Goal: Task Accomplishment & Management: Manage account settings

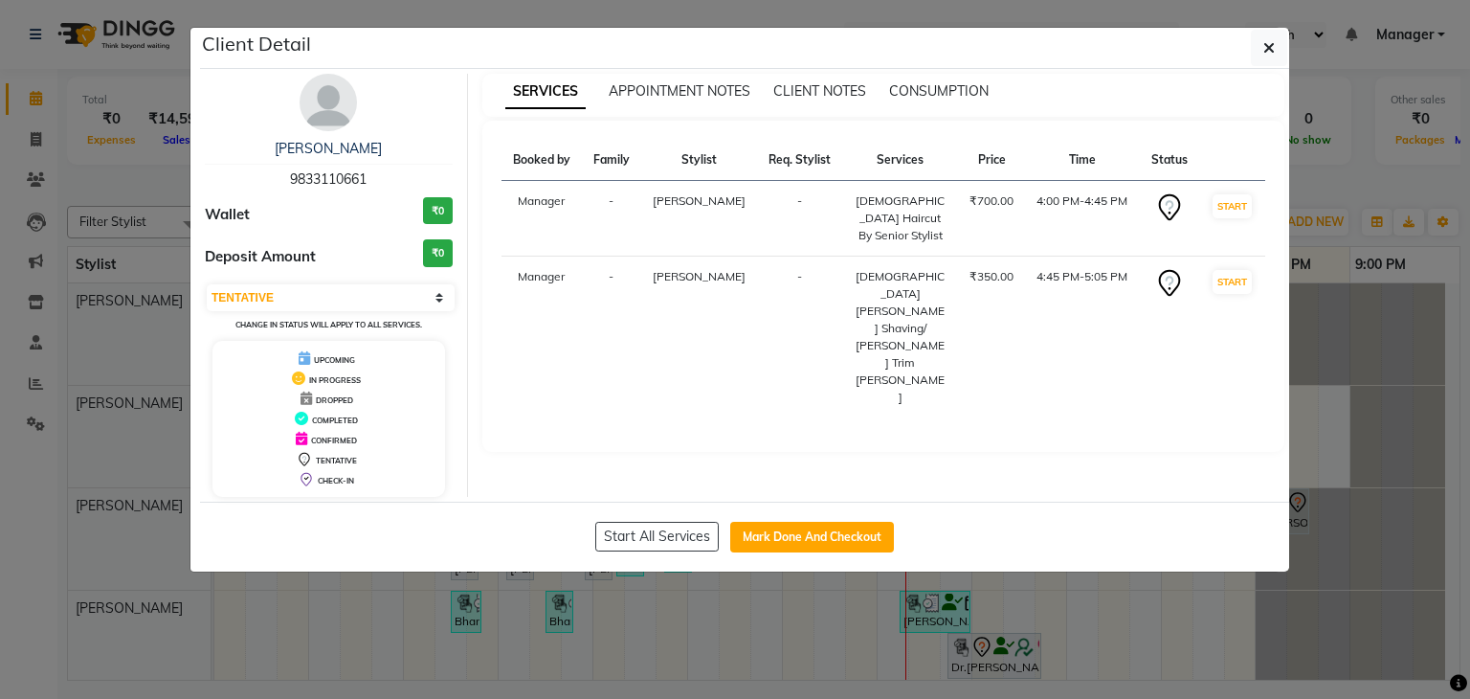
select select "7"
click at [819, 540] on button "Mark Done And Checkout" at bounding box center [812, 537] width 164 height 31
select select "8072"
select select "service"
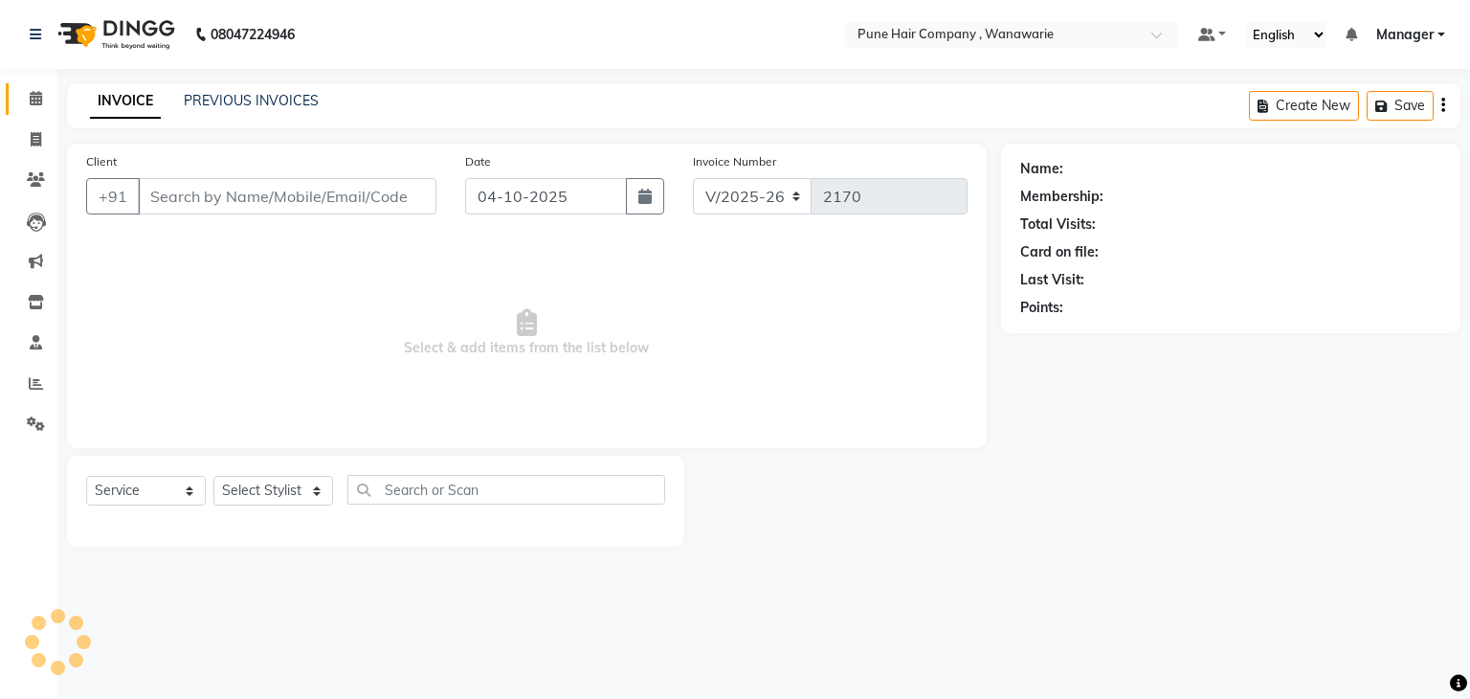
type input "9833110661"
select select "74578"
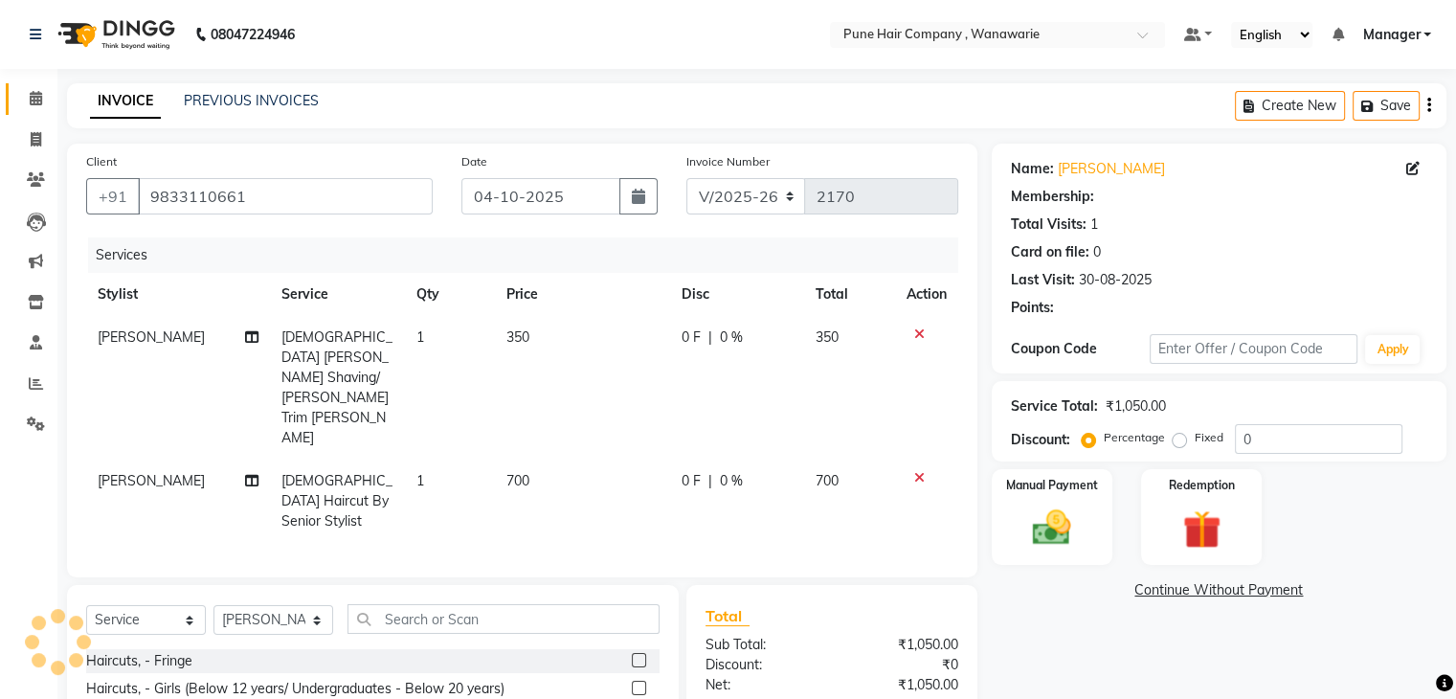
select select "1: Object"
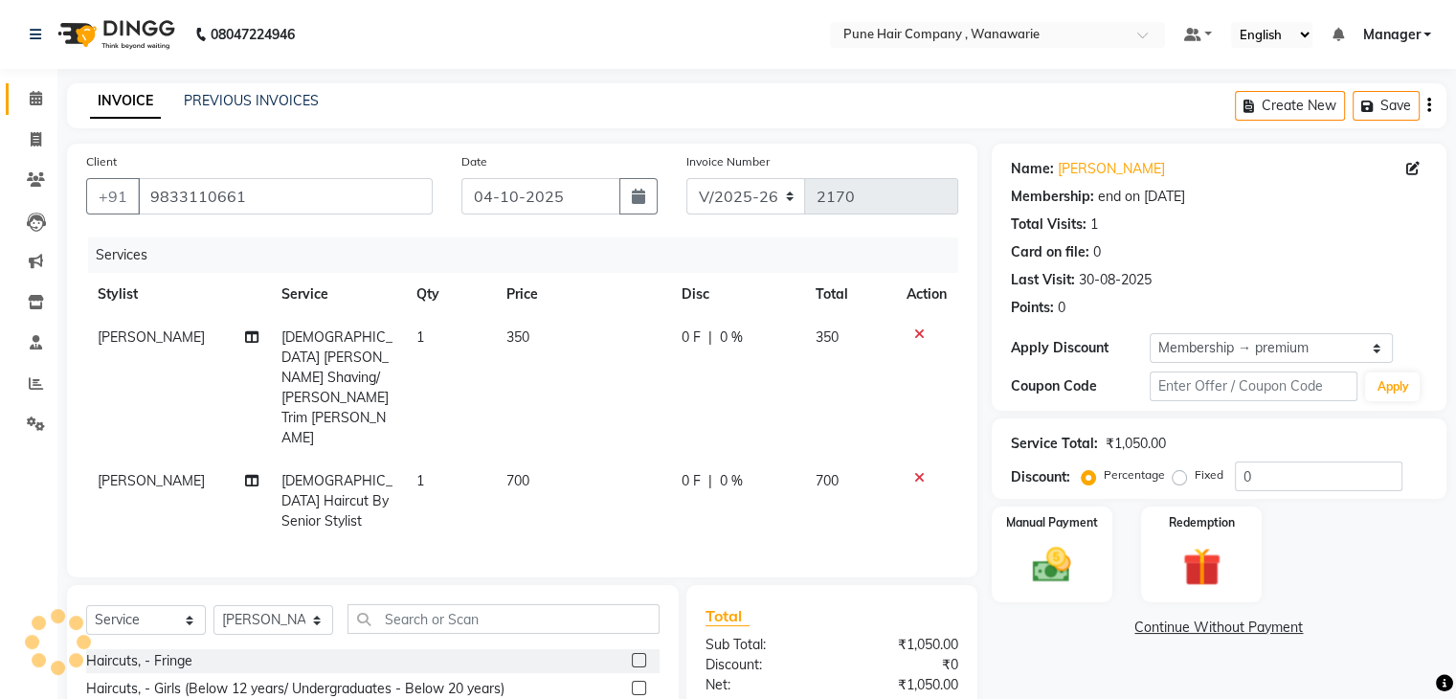
type input "20"
click at [831, 585] on div "Total Sub Total: ₹1,050.00 Discount: ₹210.00 Net: ₹840.00 Total: ₹840.00 Add Ti…" at bounding box center [831, 705] width 291 height 241
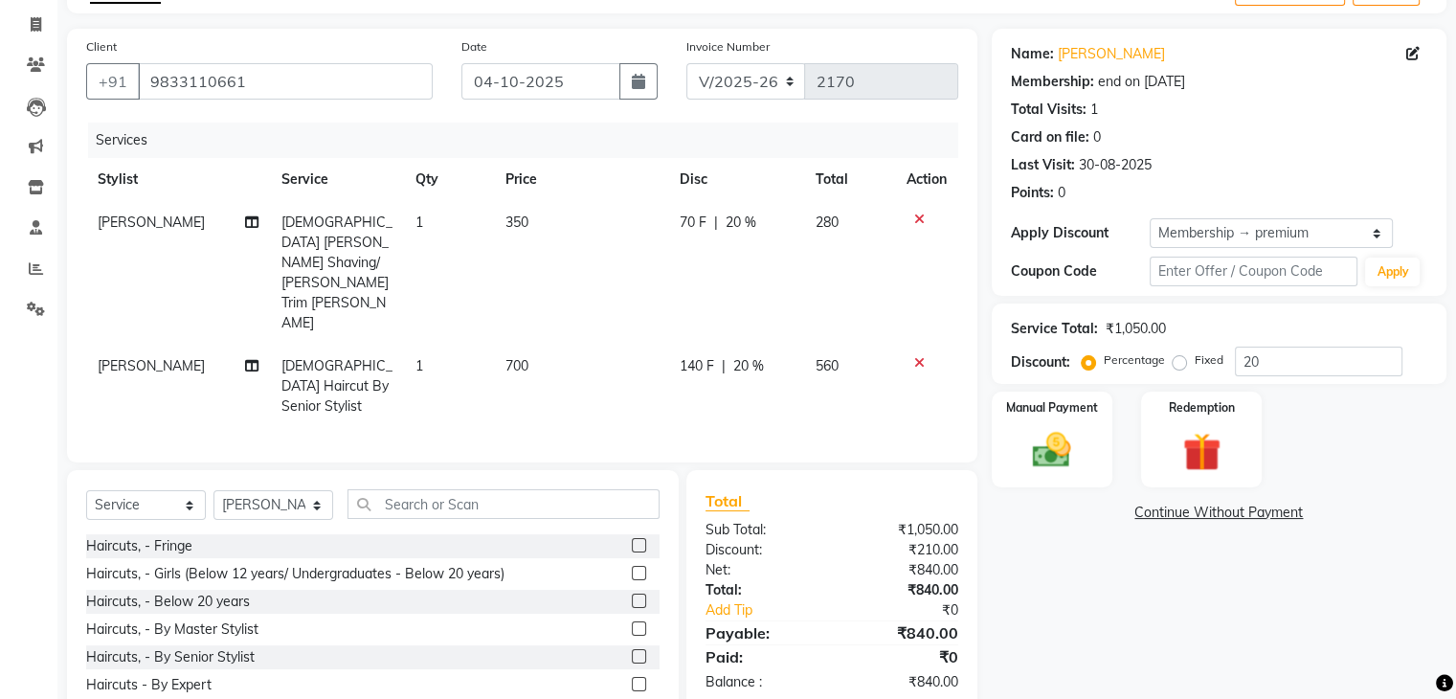
scroll to position [132, 0]
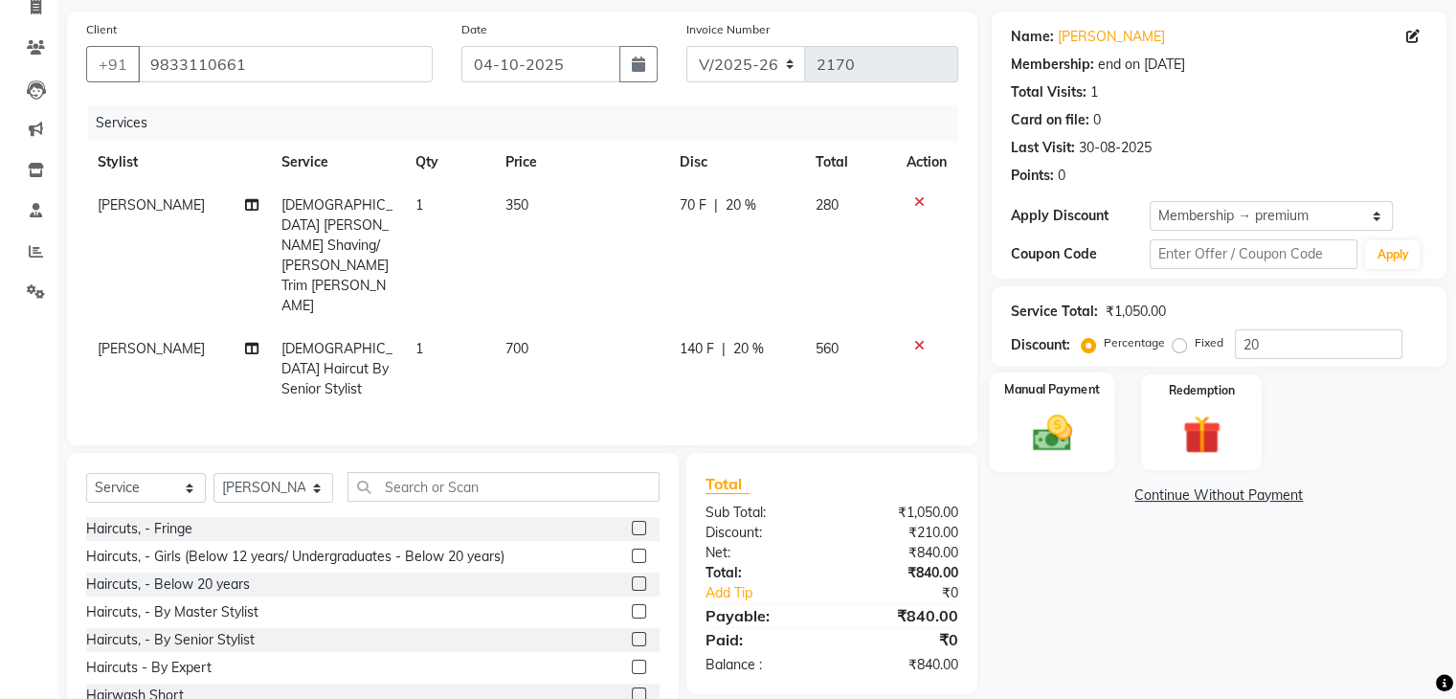
click at [1022, 441] on img at bounding box center [1051, 434] width 64 height 46
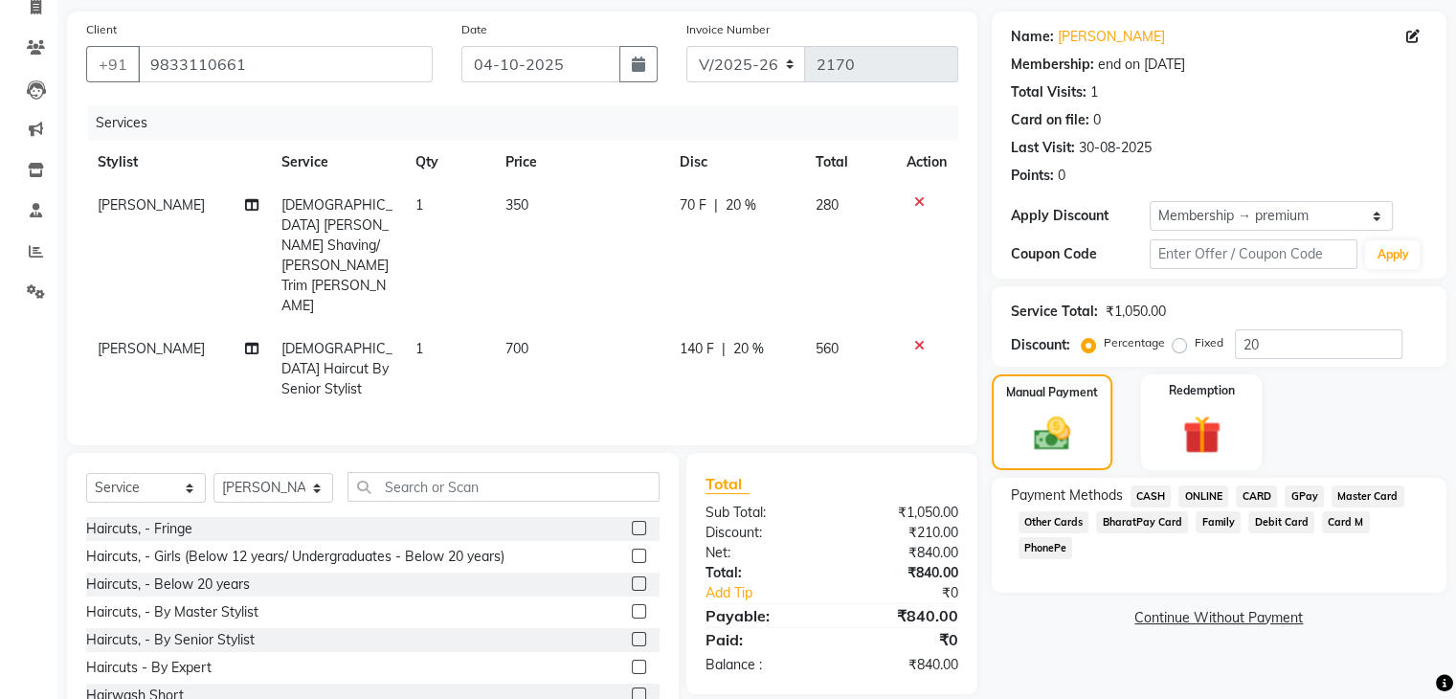
click at [1307, 492] on span "GPay" at bounding box center [1304, 496] width 39 height 22
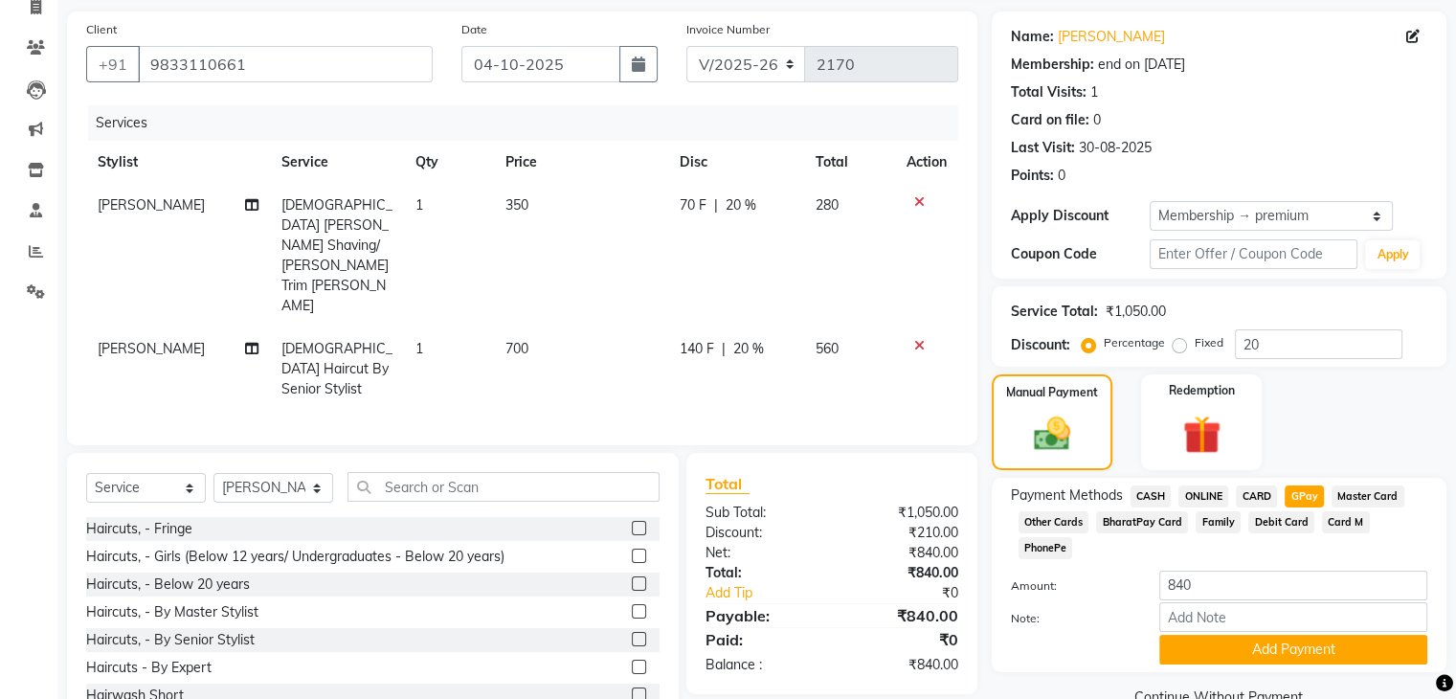
click at [1332, 444] on div "Manual Payment Redemption" at bounding box center [1218, 422] width 483 height 96
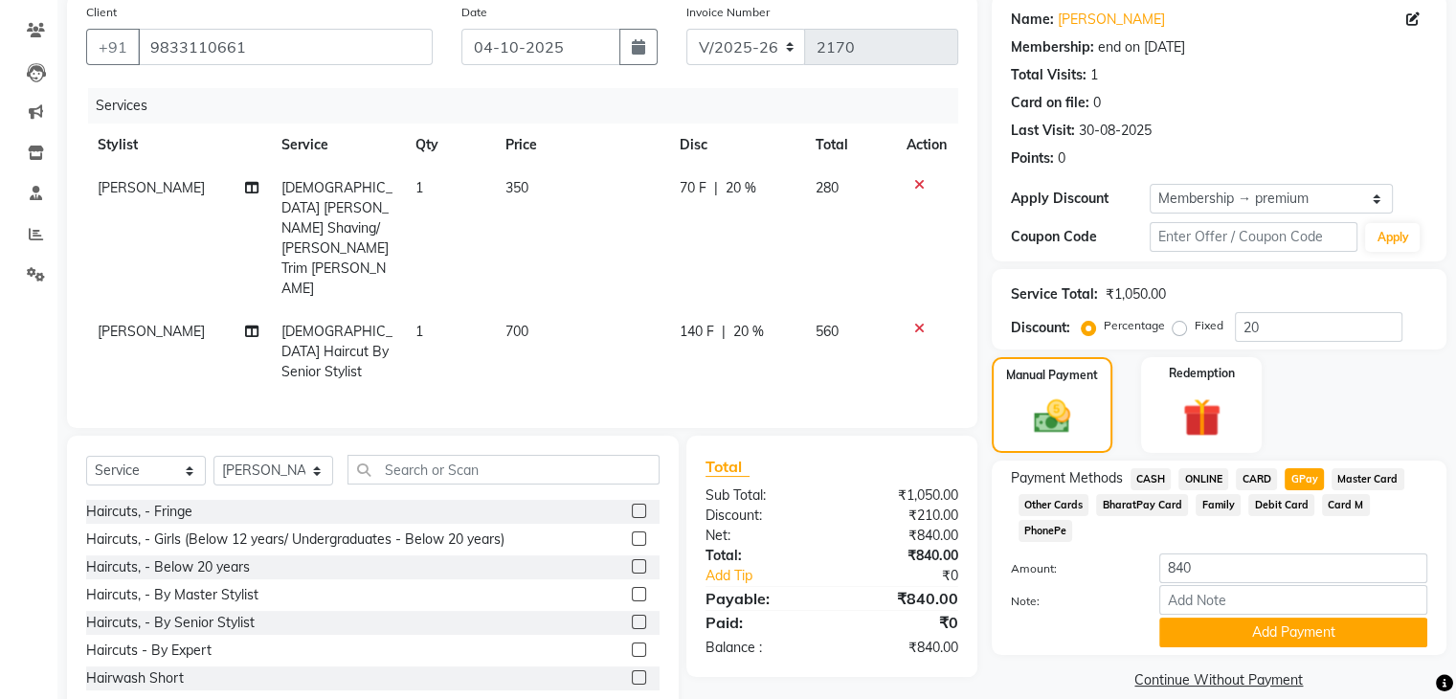
scroll to position [149, 0]
click at [1302, 617] on button "Add Payment" at bounding box center [1293, 632] width 268 height 30
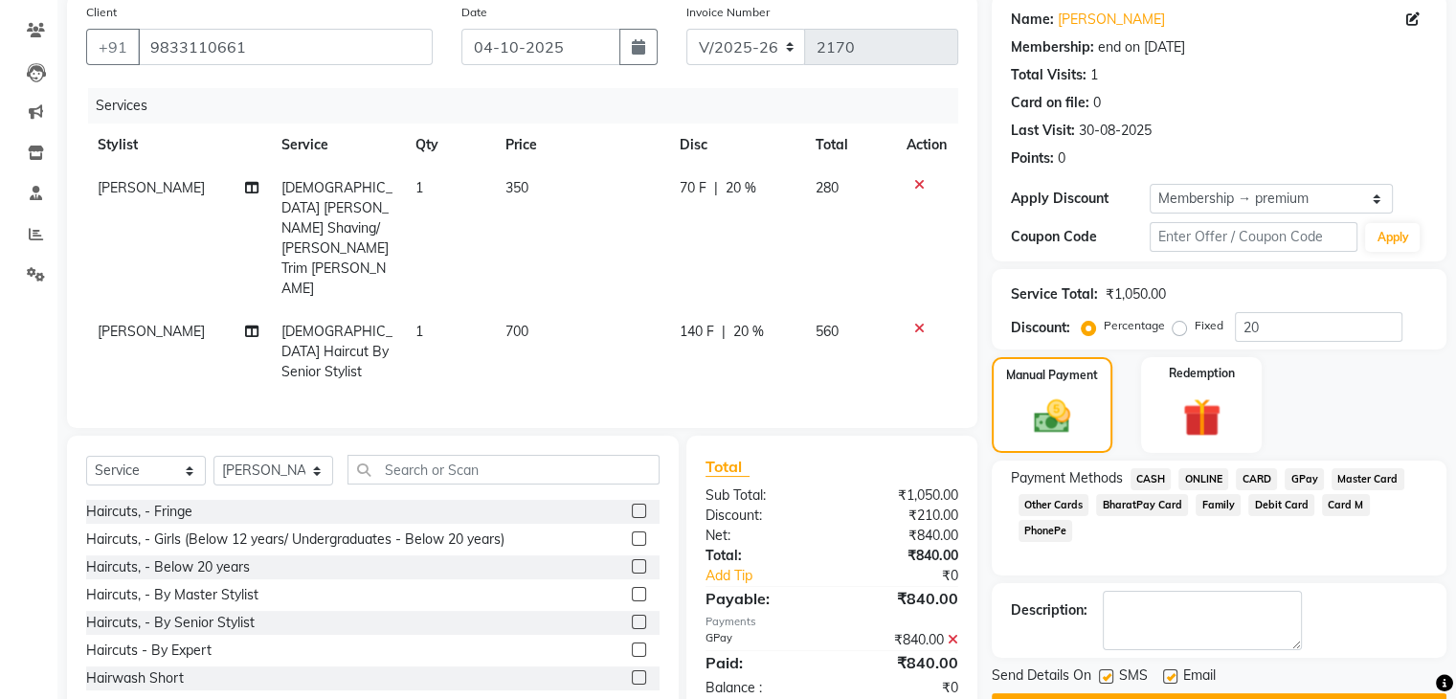
click at [1364, 602] on div "Description:" at bounding box center [1219, 620] width 416 height 59
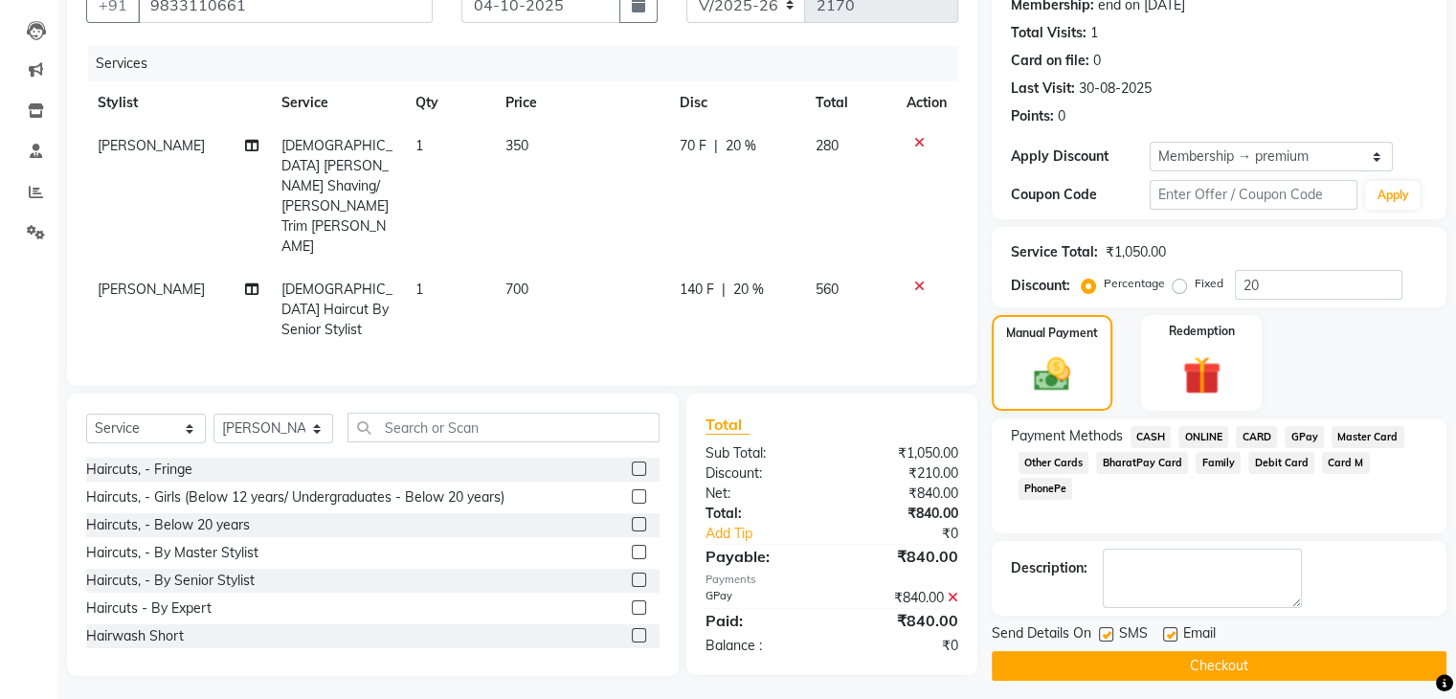
scroll to position [200, 0]
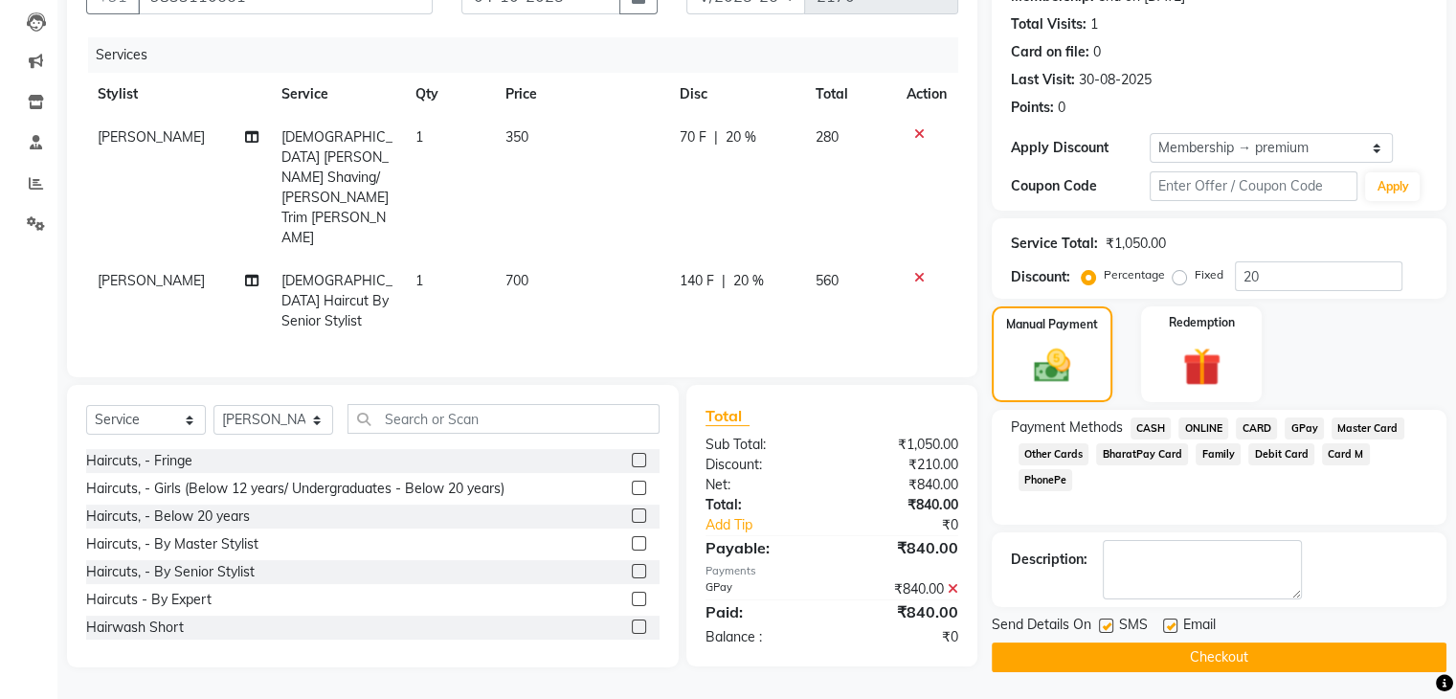
click at [1273, 655] on button "Checkout" at bounding box center [1219, 657] width 455 height 30
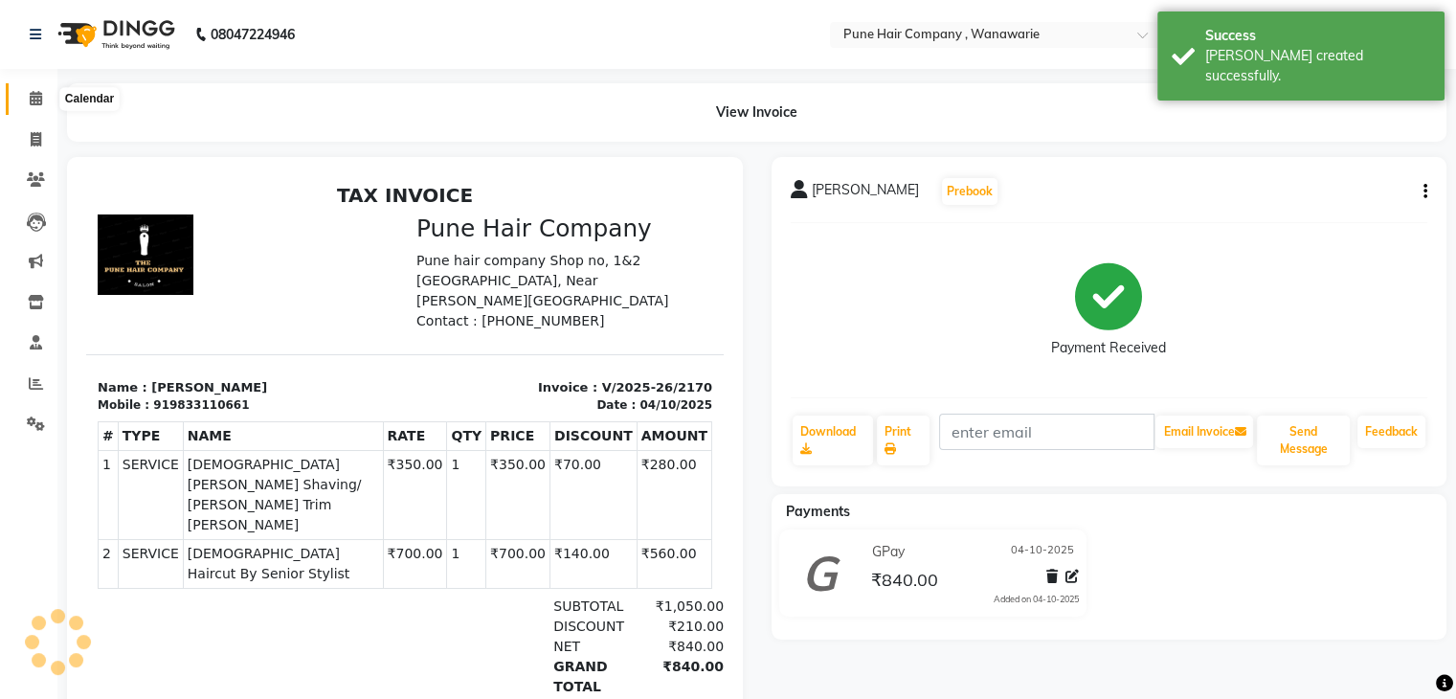
click at [31, 97] on icon at bounding box center [36, 98] width 12 height 14
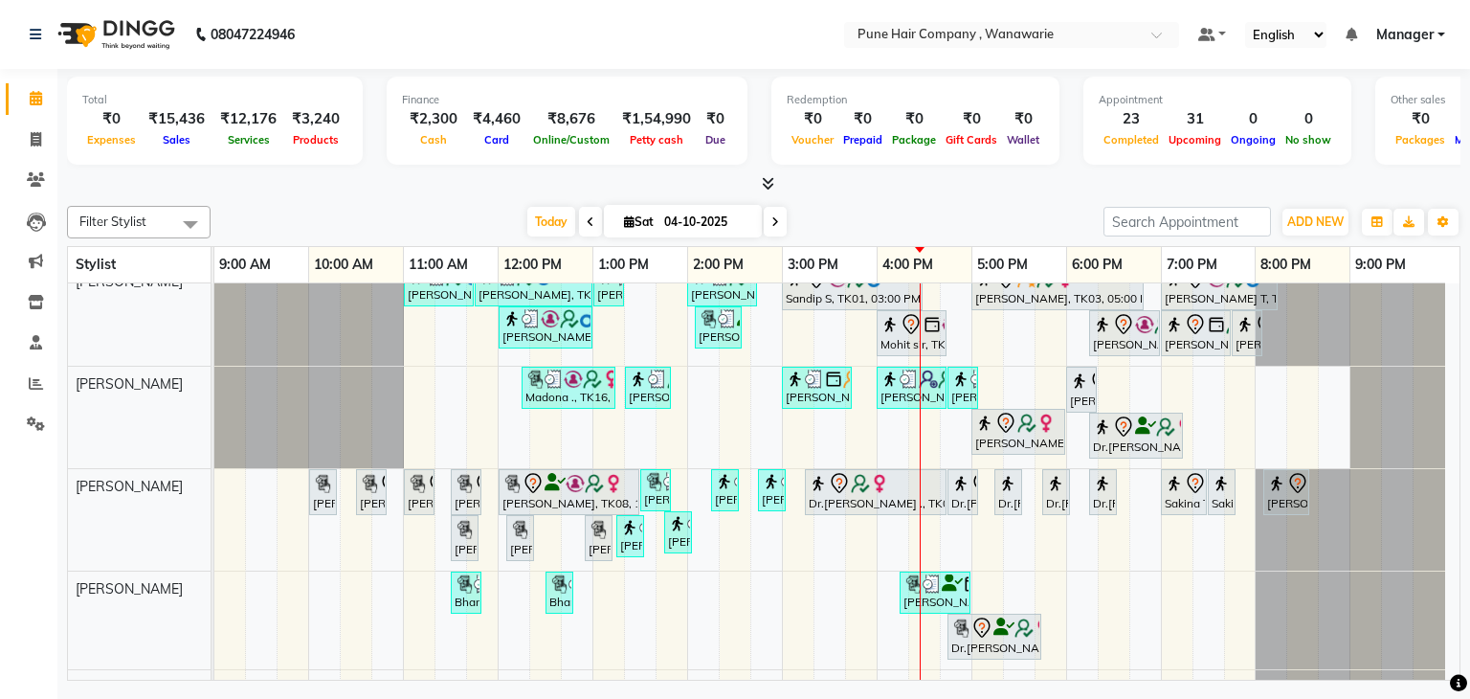
scroll to position [11, 0]
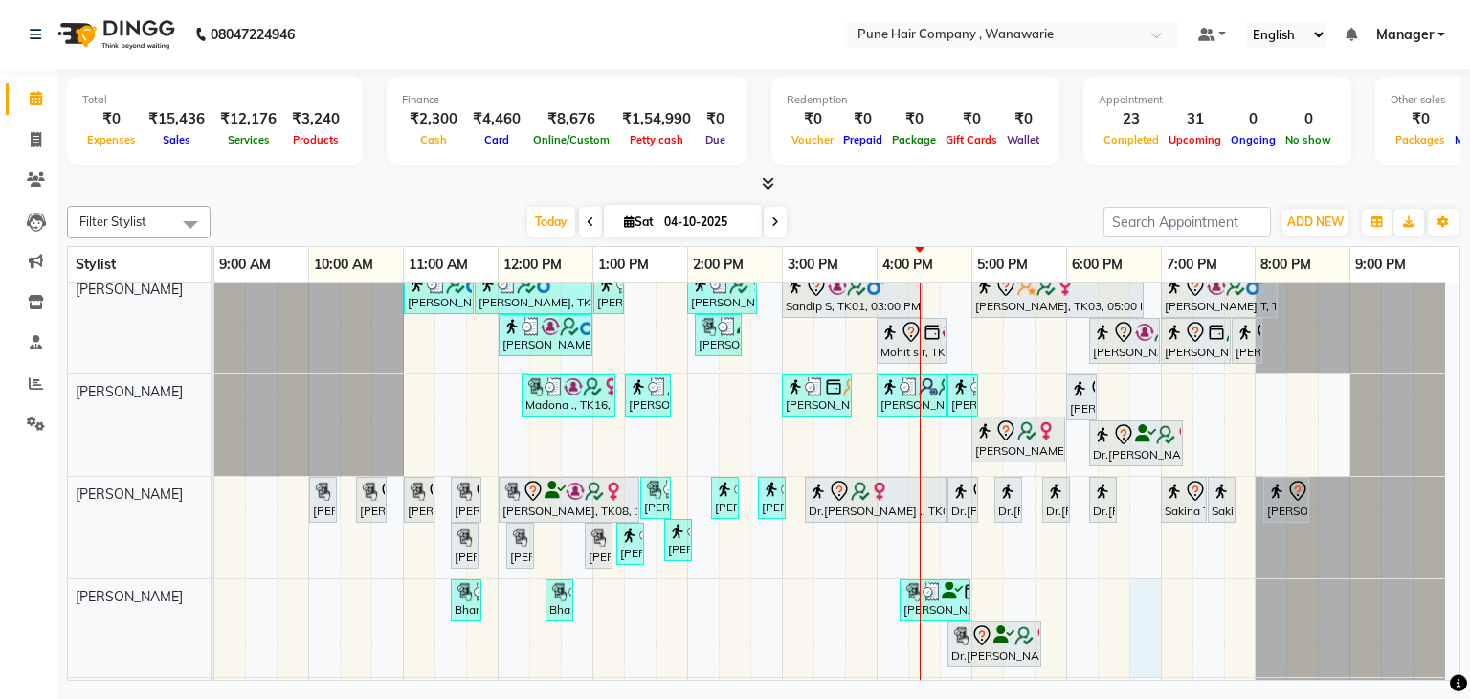
click at [1157, 632] on div "[PERSON_NAME], TK02, 11:00 AM-11:45 AM, [DEMOGRAPHIC_DATA] Haircut By Senior St…" at bounding box center [836, 547] width 1245 height 550
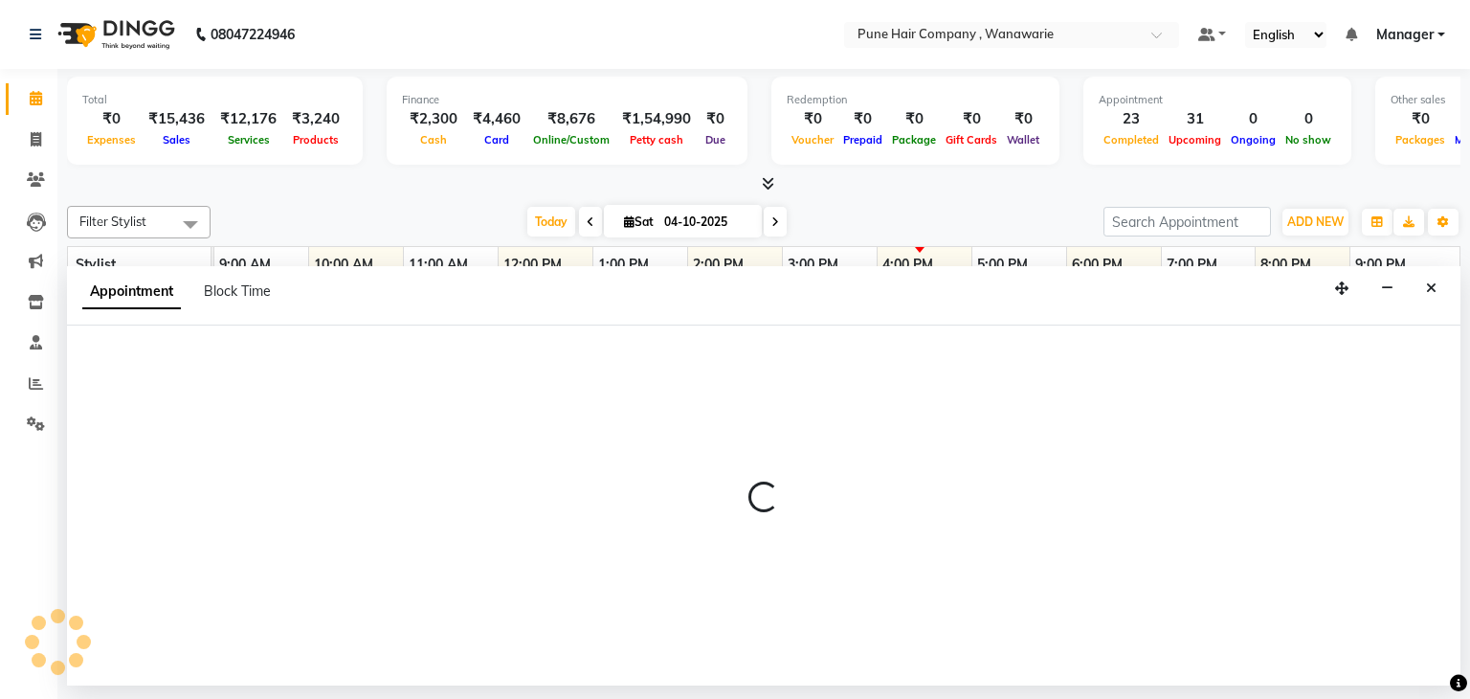
select select "74580"
select select "tentative"
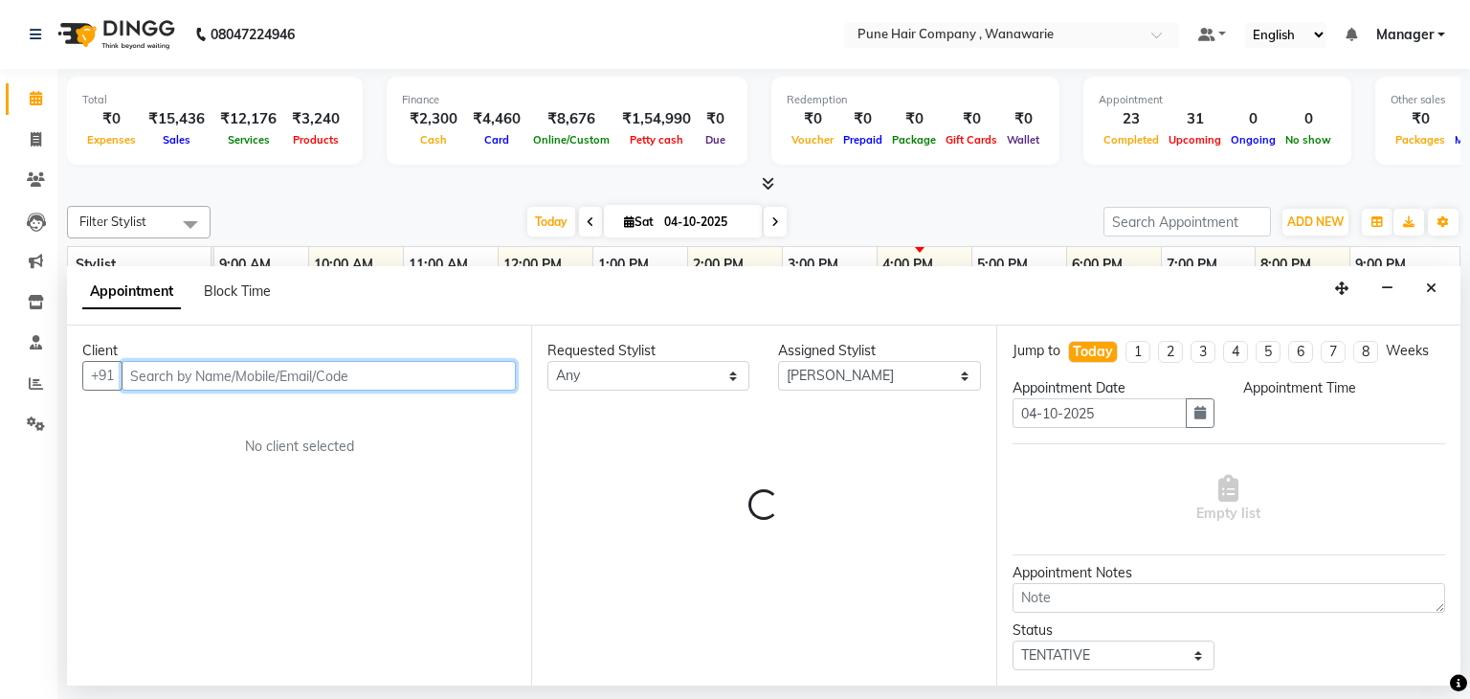
select select "1125"
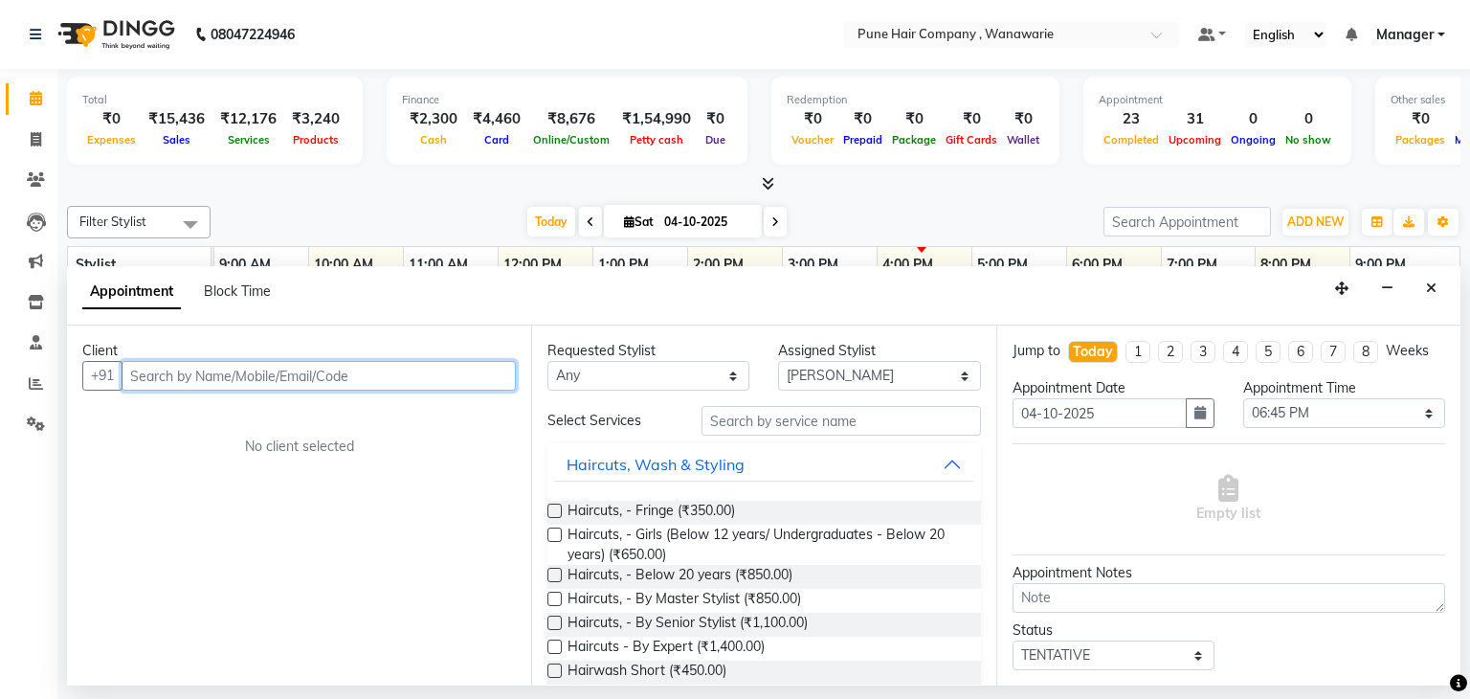
click at [322, 373] on input "text" at bounding box center [319, 376] width 394 height 30
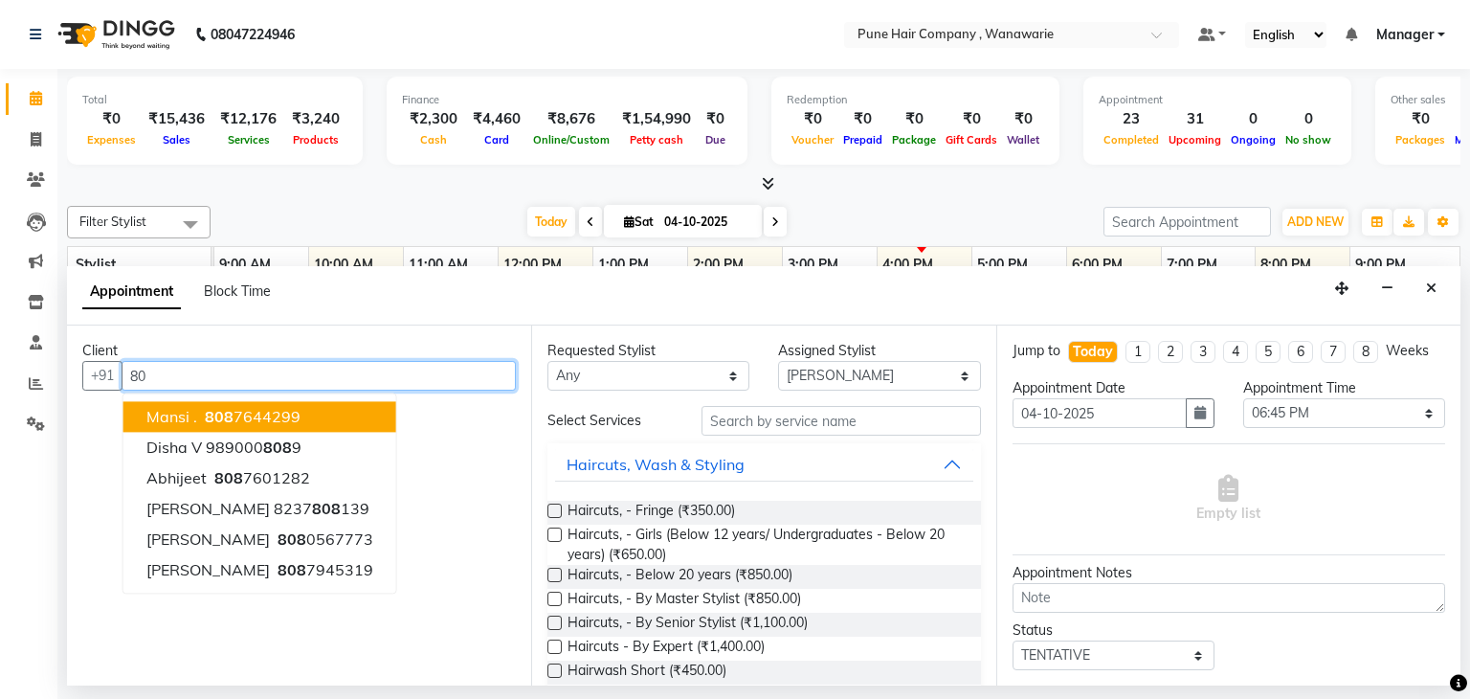
type input "8"
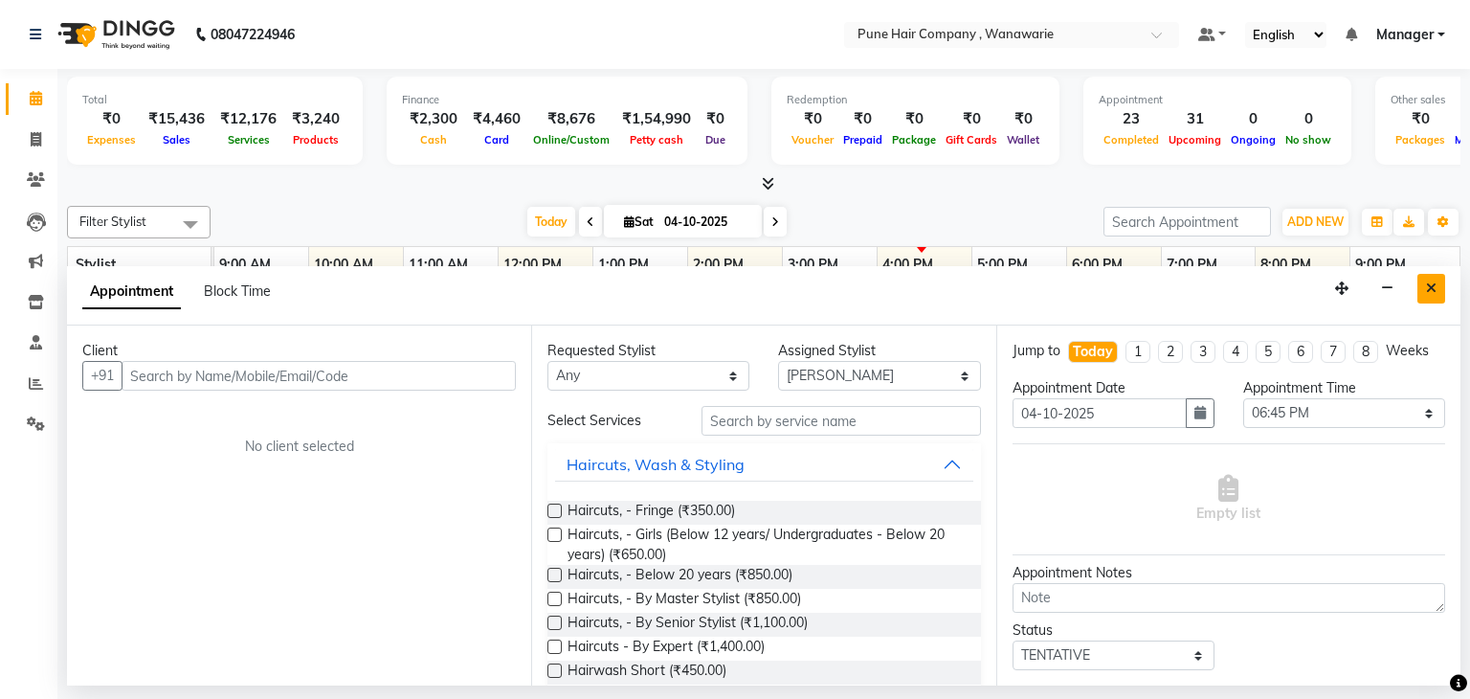
click at [1435, 291] on icon "Close" at bounding box center [1431, 287] width 11 height 13
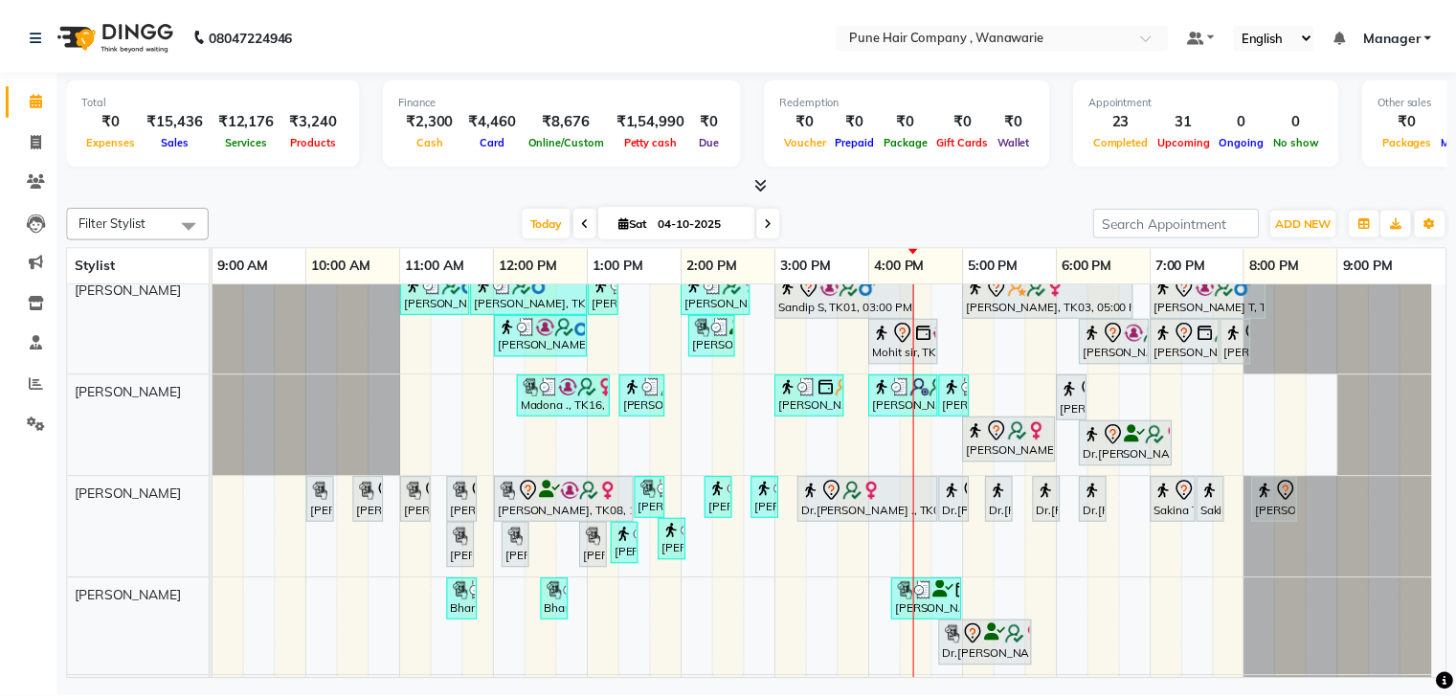
scroll to position [0, 0]
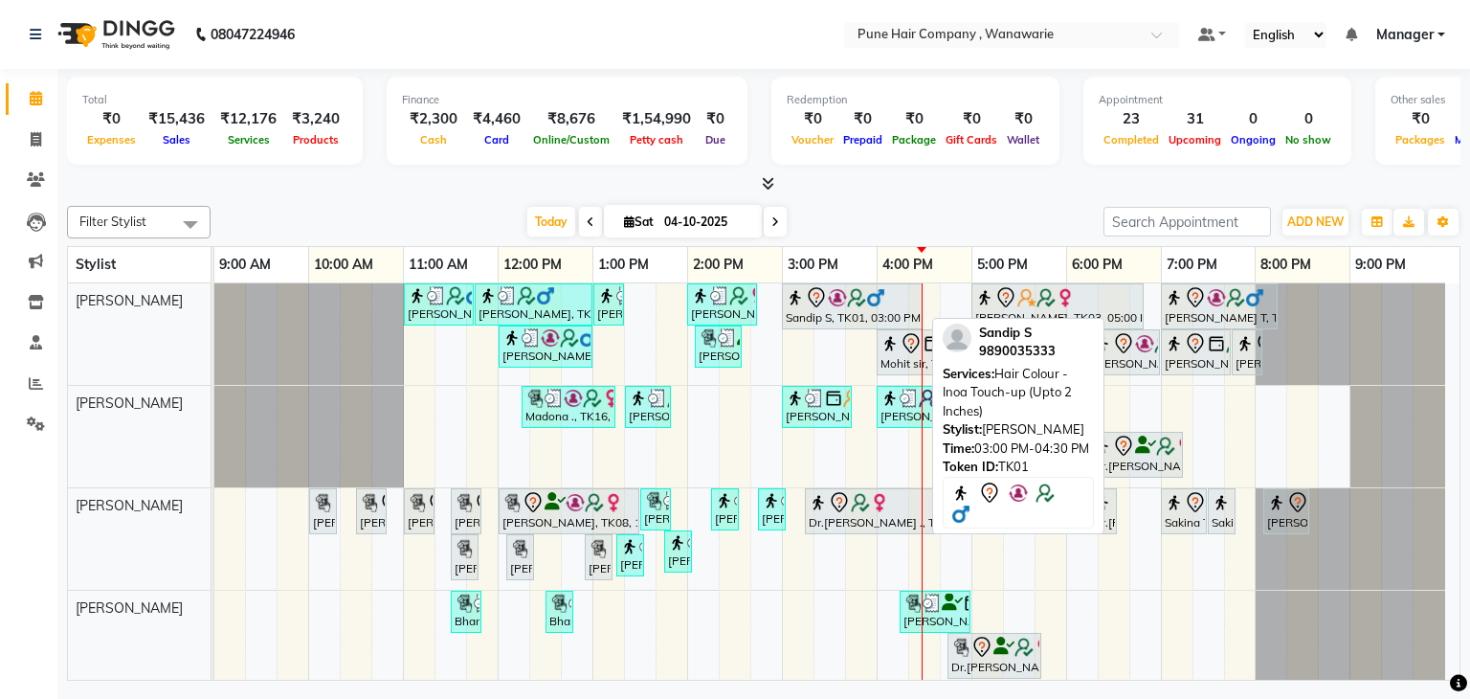
click at [833, 308] on div "Sandip S, TK01, 03:00 PM-04:30 PM, Hair Colour - Inoa Touch-up (Upto 2 Inches)" at bounding box center [852, 306] width 137 height 40
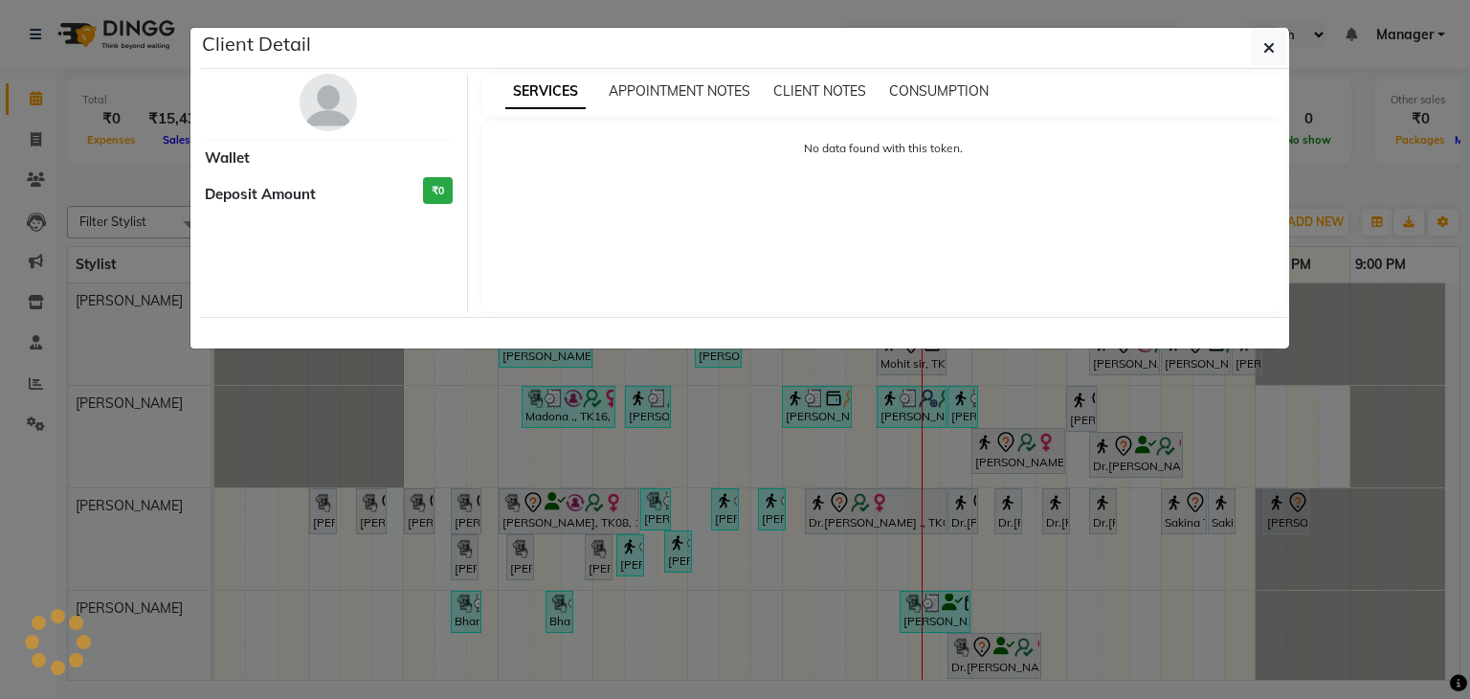
select select "7"
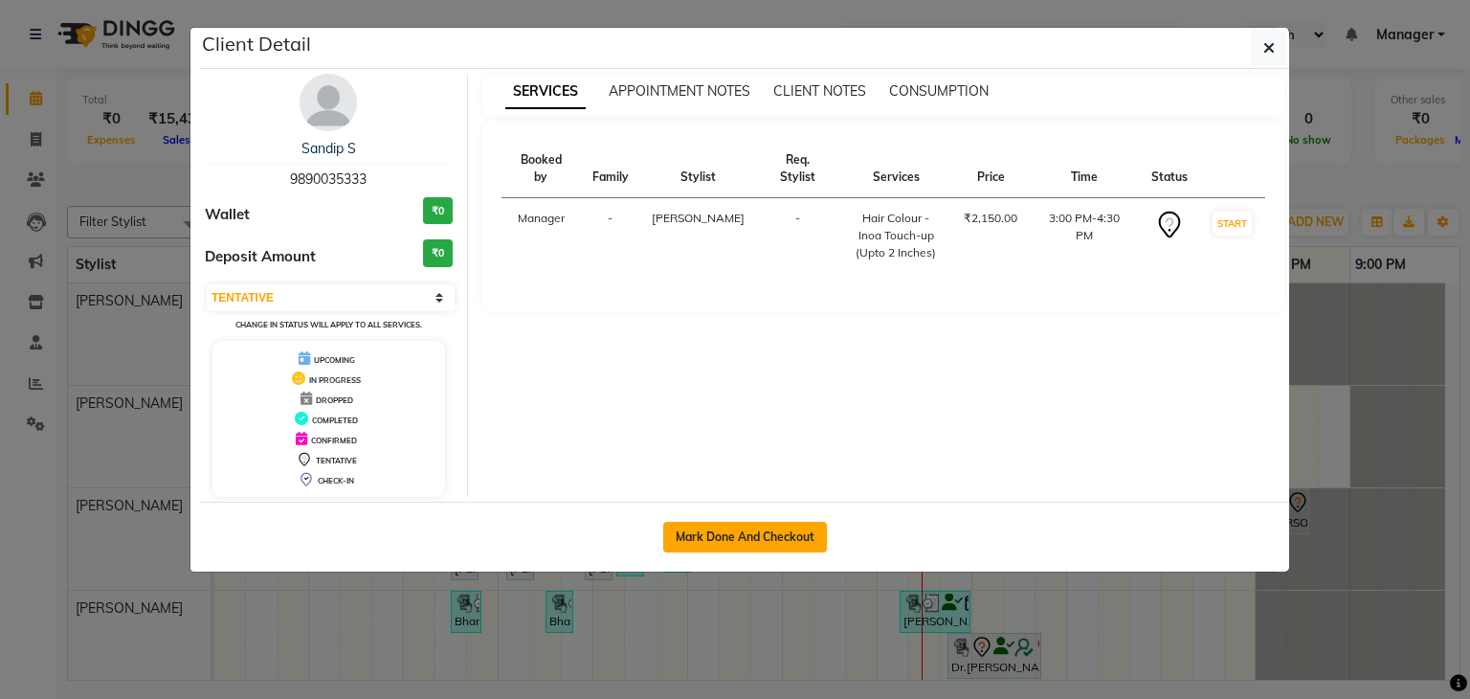
click at [723, 536] on button "Mark Done And Checkout" at bounding box center [745, 537] width 164 height 31
select select "service"
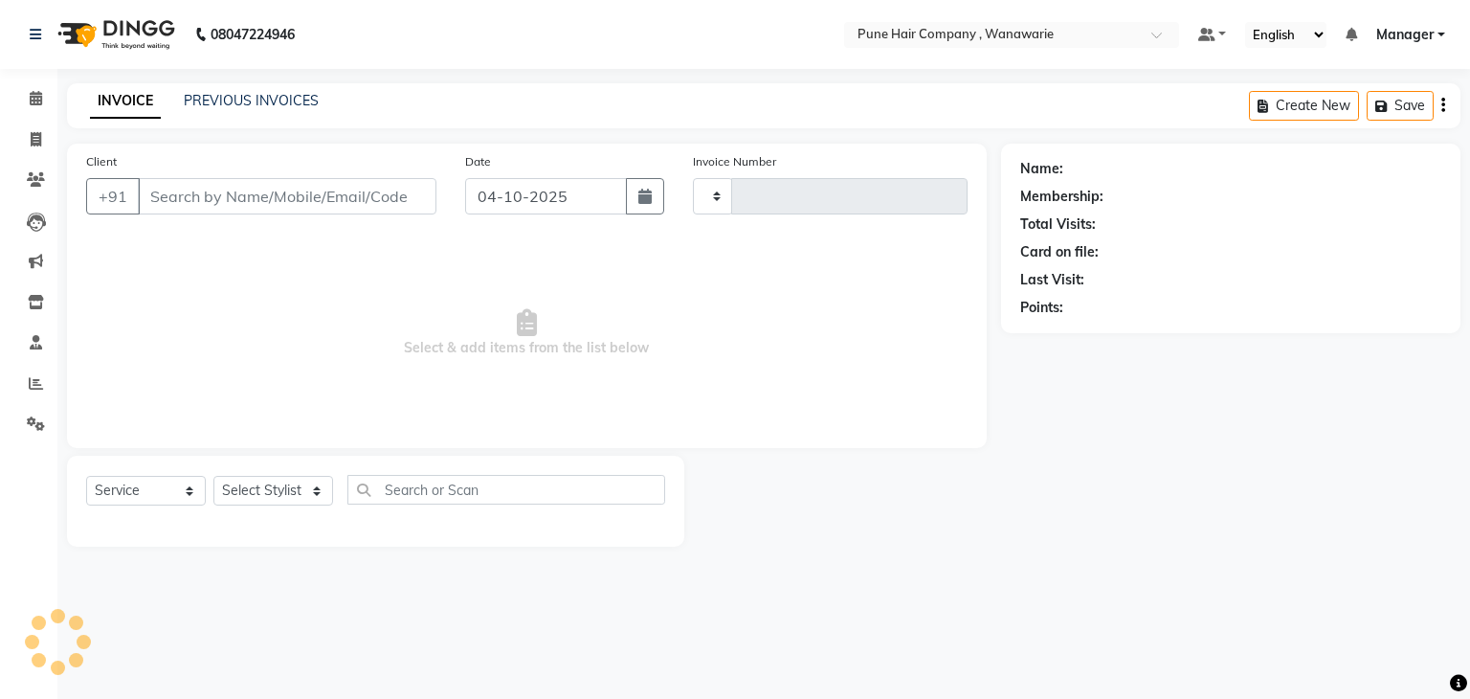
type input "2171"
select select "8072"
type input "9890035333"
select select "74577"
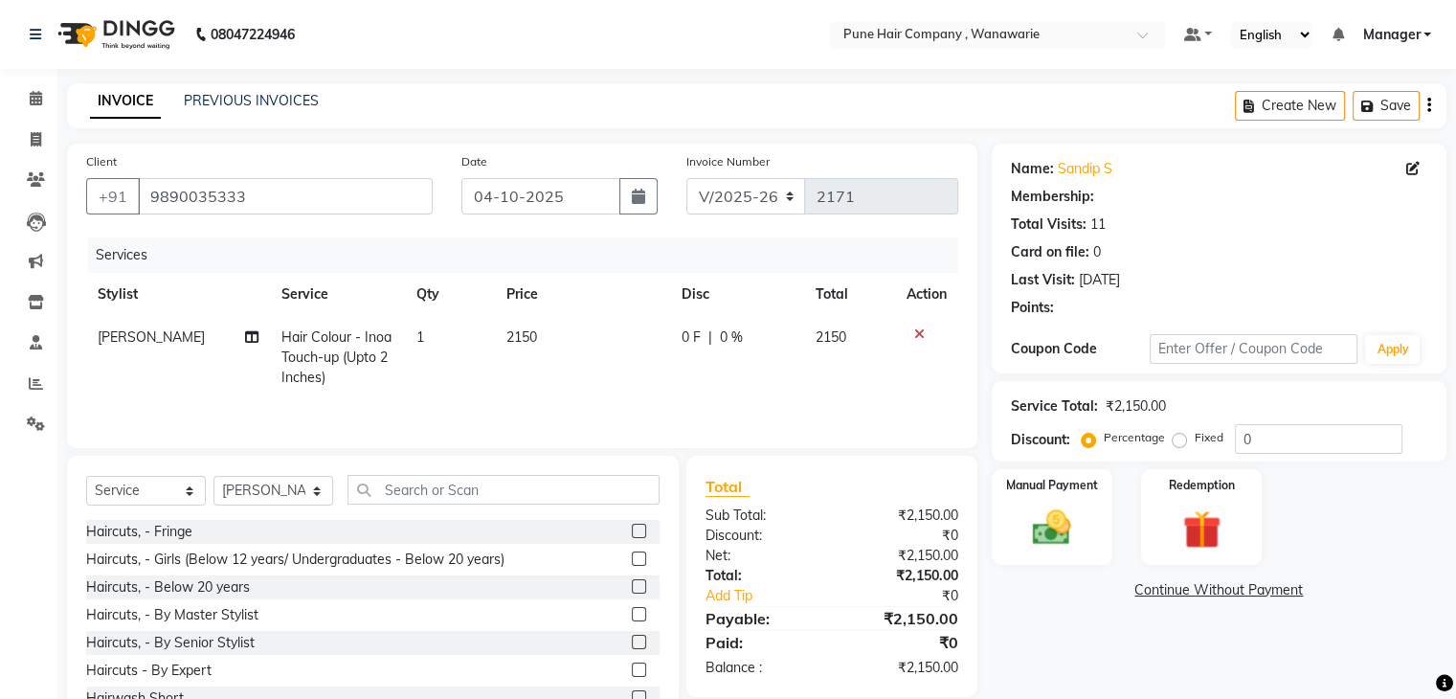
type input "20"
select select "1: Object"
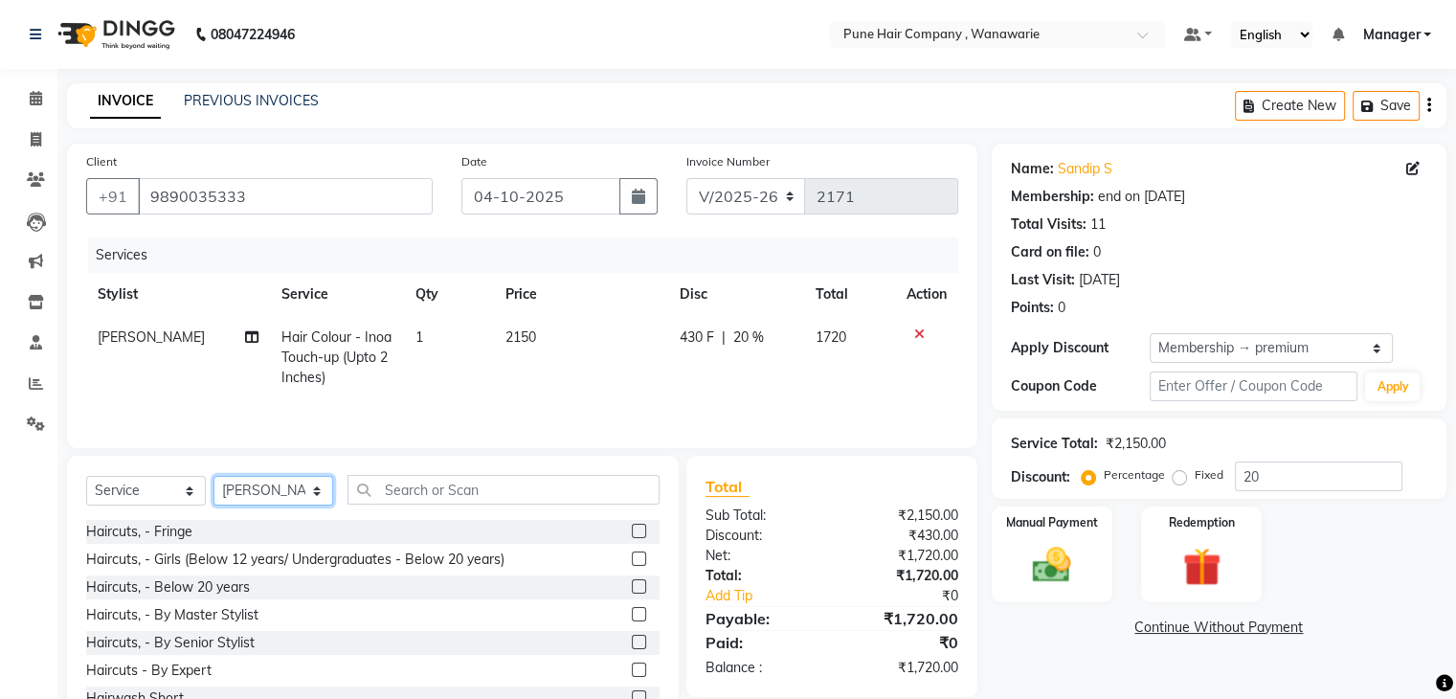
click at [258, 485] on select "Select Stylist [PERSON_NAME] [PERSON_NAME] Manager [PERSON_NAME] [PERSON_NAME] …" at bounding box center [273, 491] width 120 height 30
select select "74579"
click at [213, 478] on select "Select Stylist [PERSON_NAME] [PERSON_NAME] Manager [PERSON_NAME] [PERSON_NAME] …" at bounding box center [273, 491] width 120 height 30
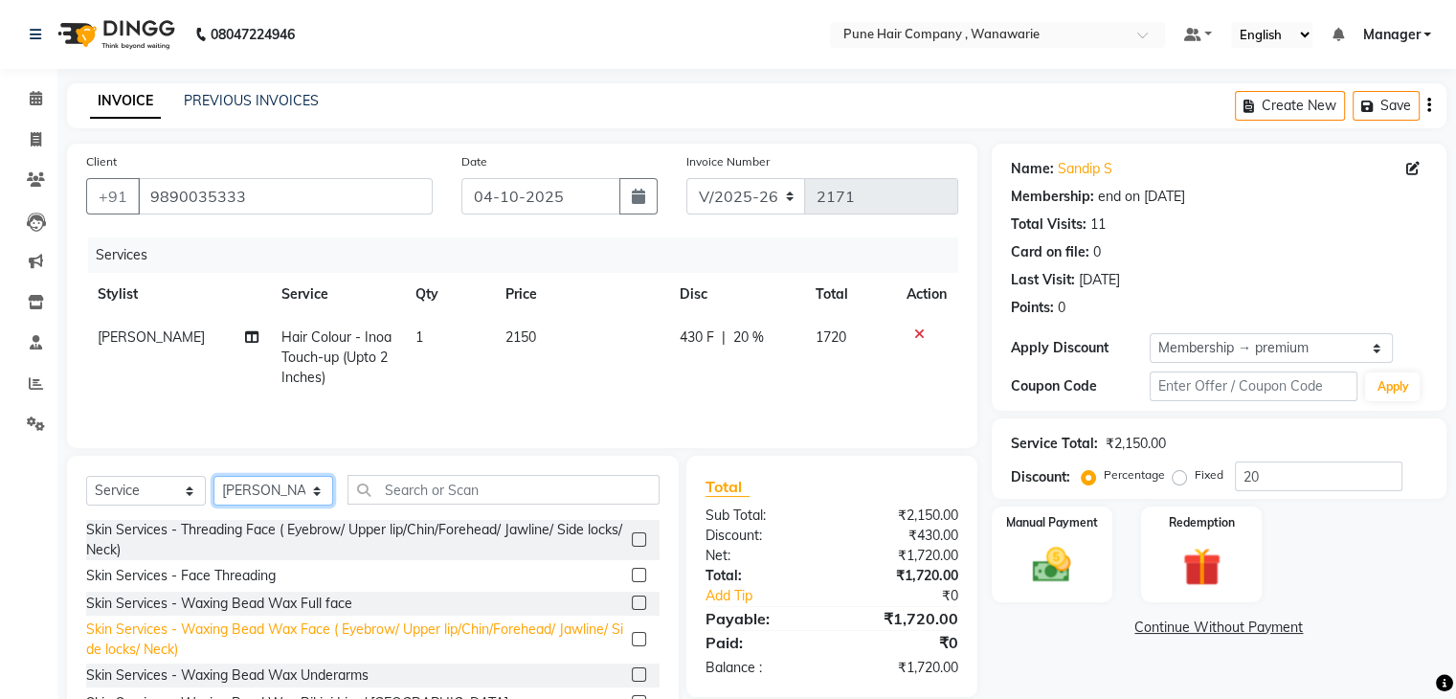
scroll to position [1087, 0]
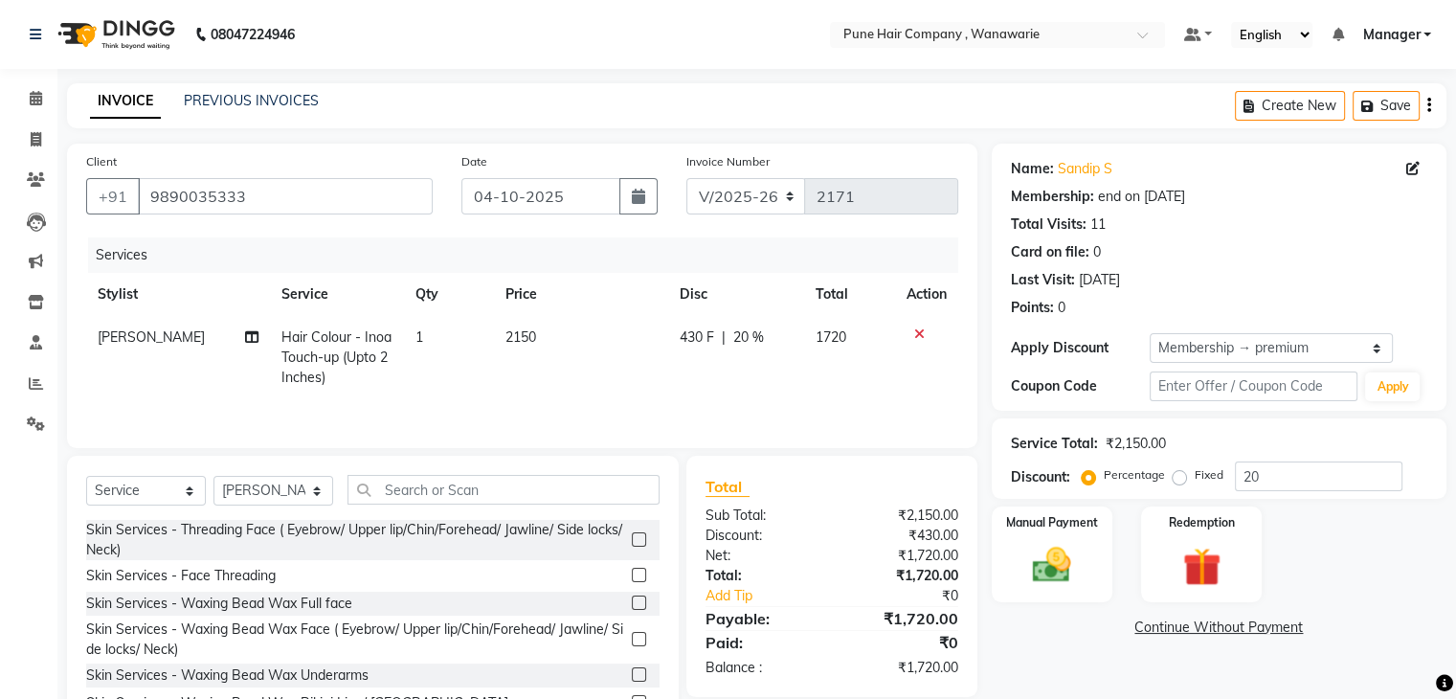
click at [632, 547] on label at bounding box center [639, 539] width 14 height 14
click at [632, 547] on input "checkbox" at bounding box center [638, 540] width 12 height 12
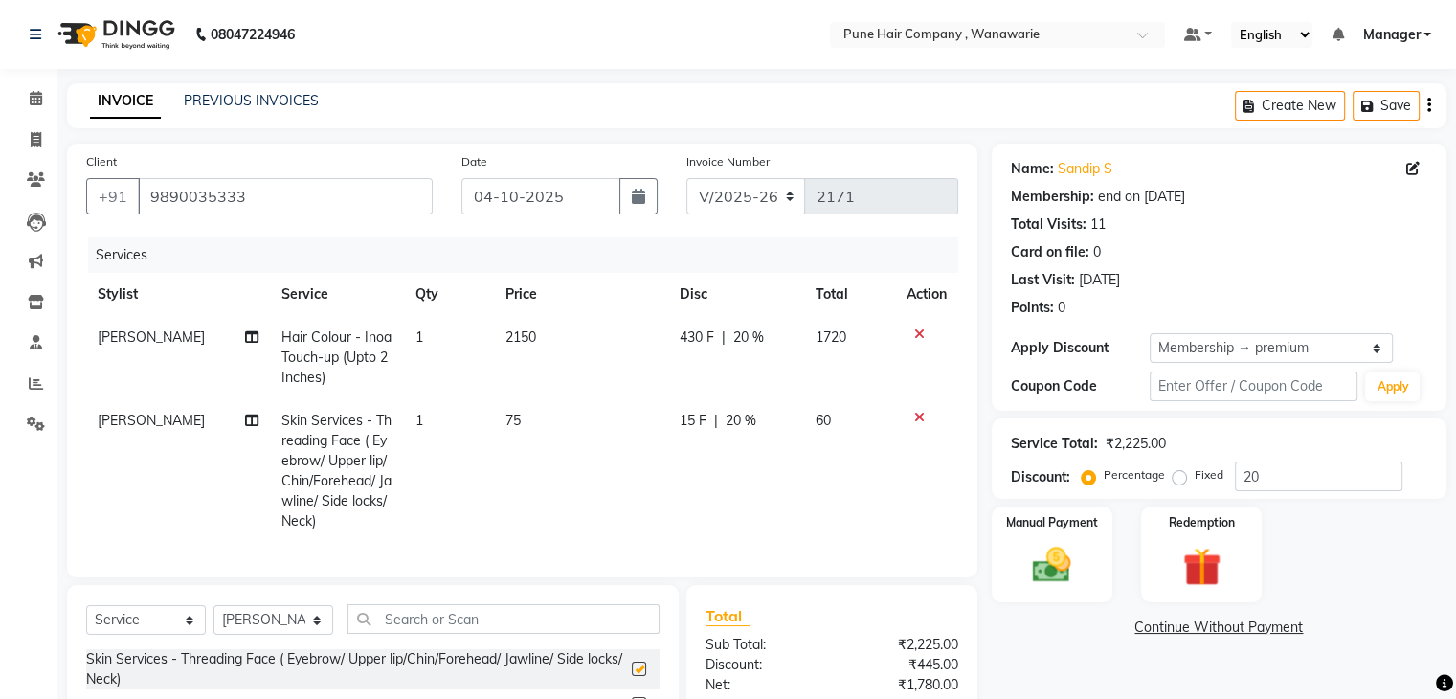
checkbox input "false"
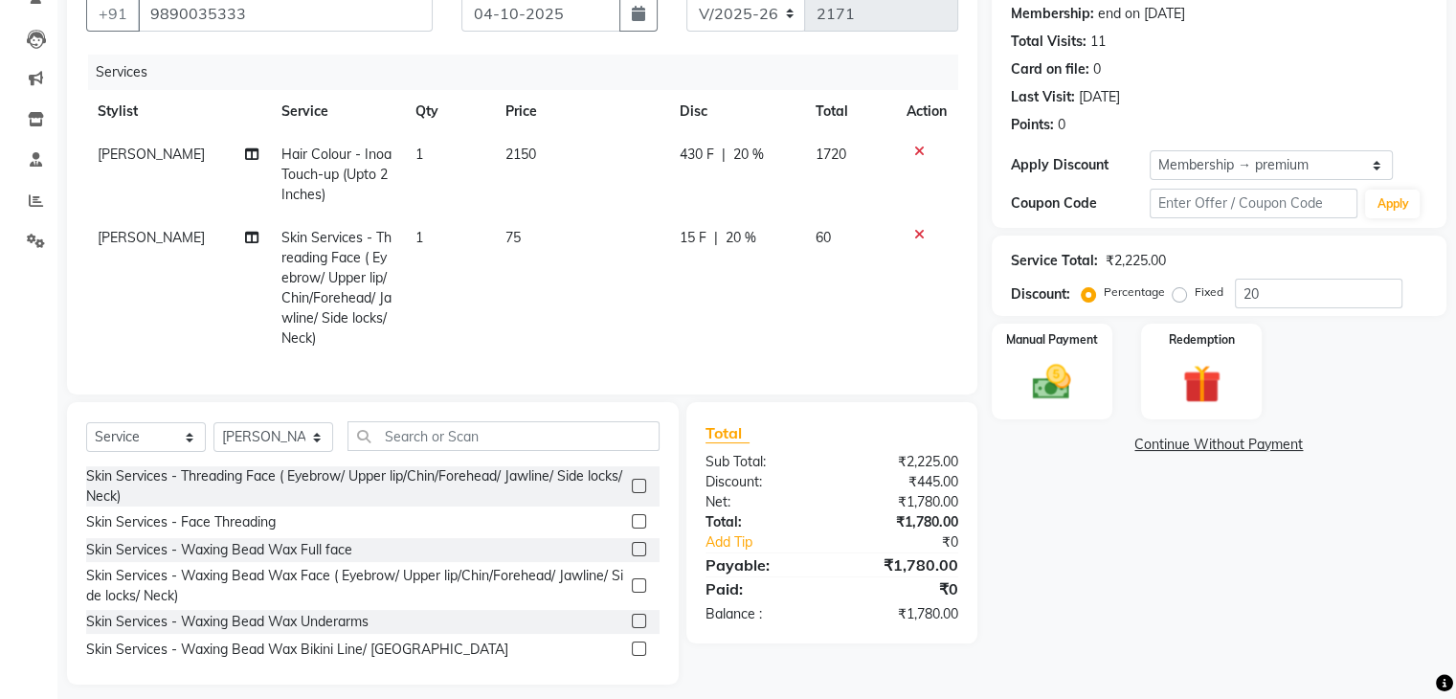
scroll to position [191, 0]
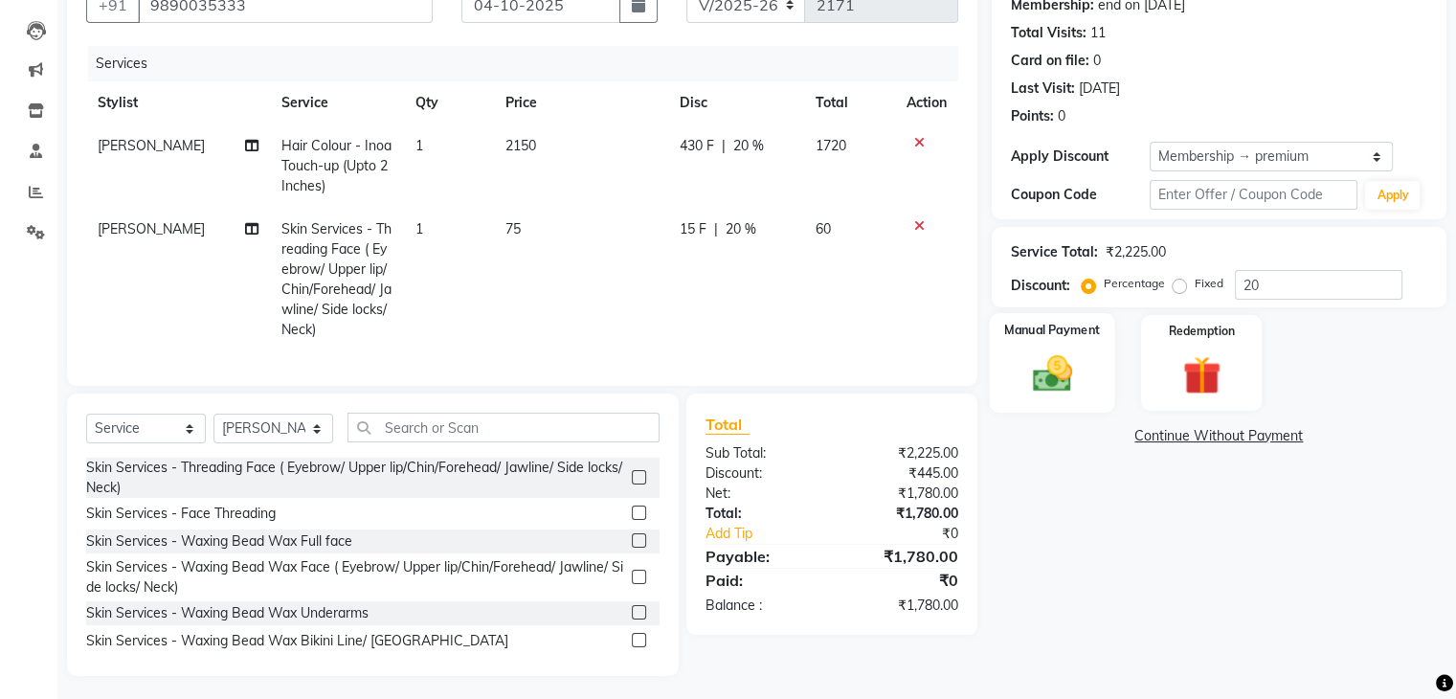
click at [1068, 376] on img at bounding box center [1051, 374] width 64 height 46
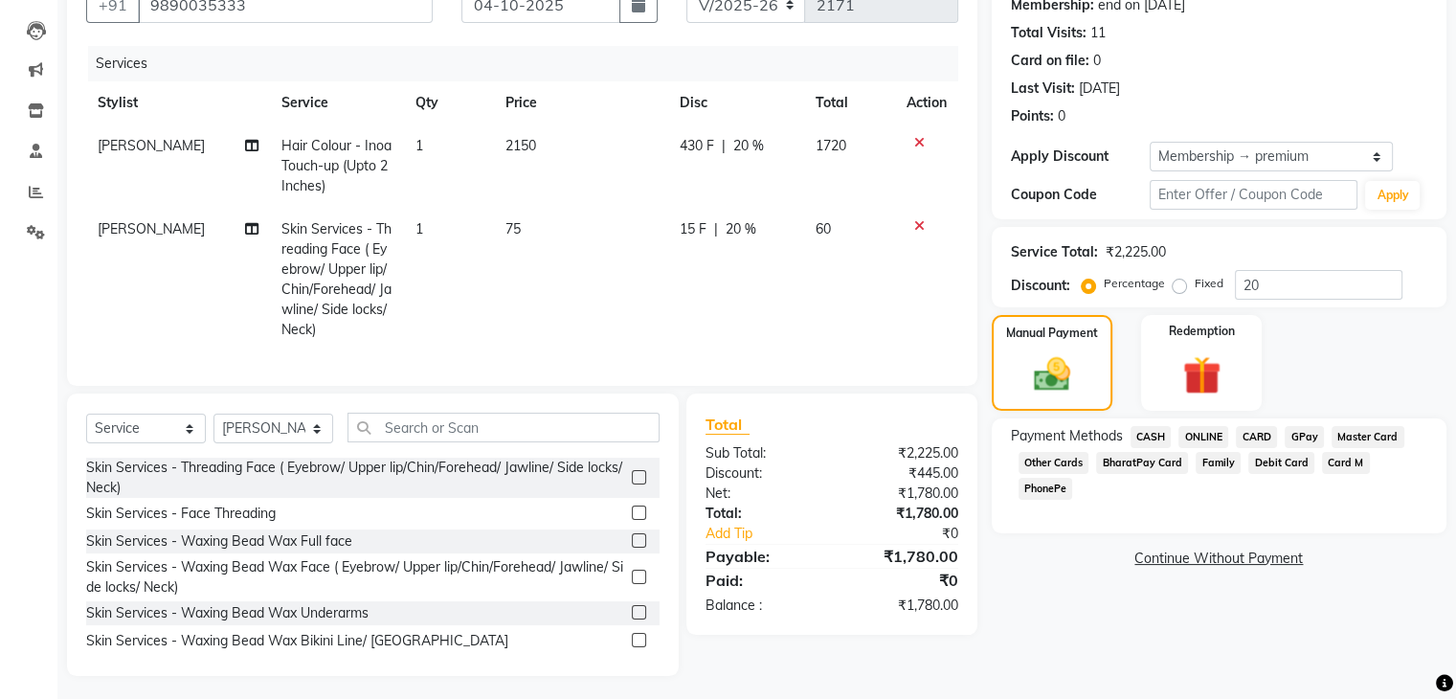
click at [1298, 436] on span "GPay" at bounding box center [1304, 437] width 39 height 22
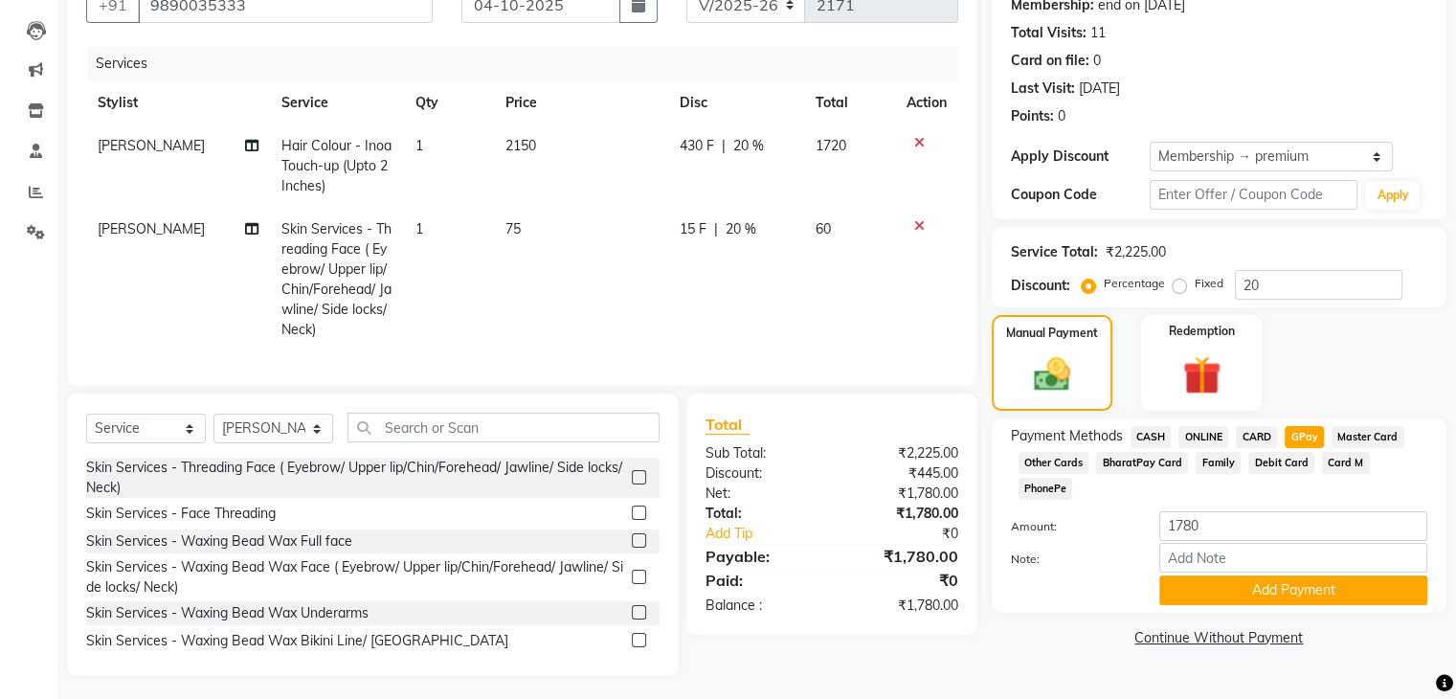
scroll to position [213, 0]
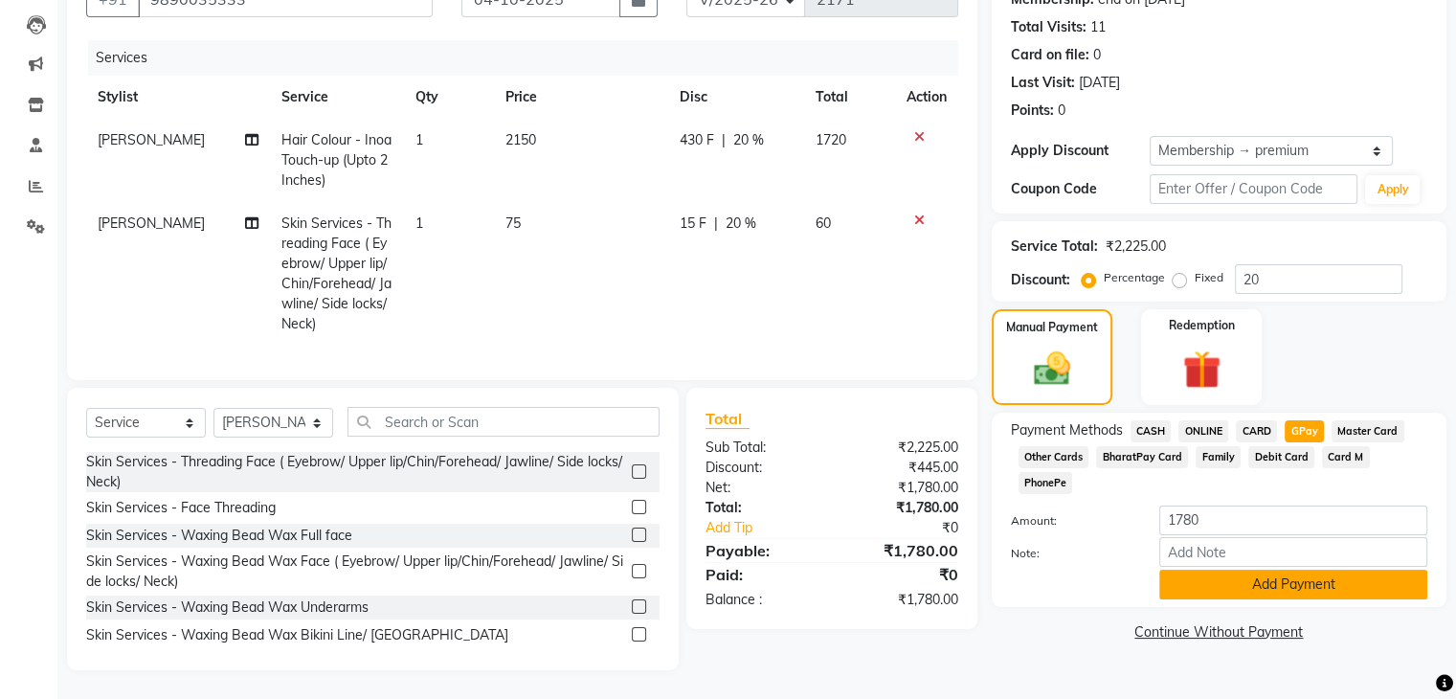
click at [1215, 570] on button "Add Payment" at bounding box center [1293, 585] width 268 height 30
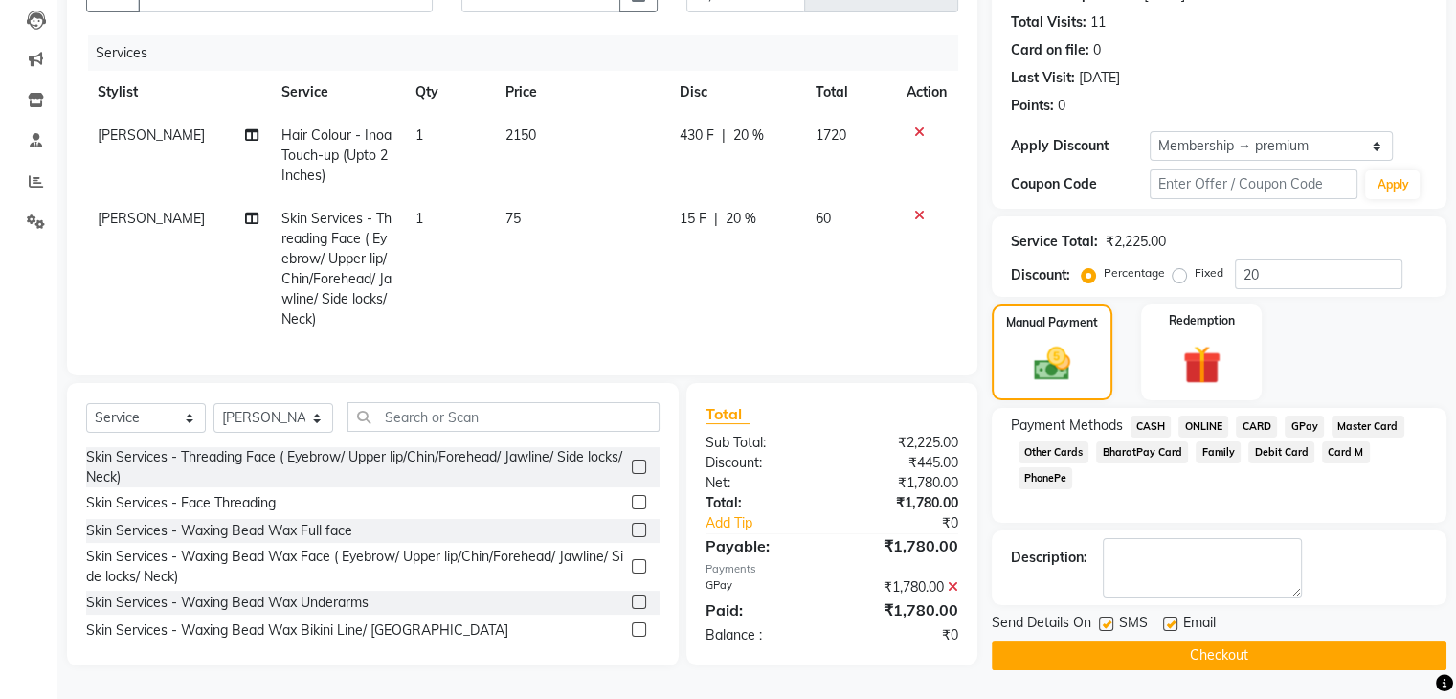
scroll to position [212, 0]
click at [1156, 640] on button "Checkout" at bounding box center [1219, 655] width 455 height 30
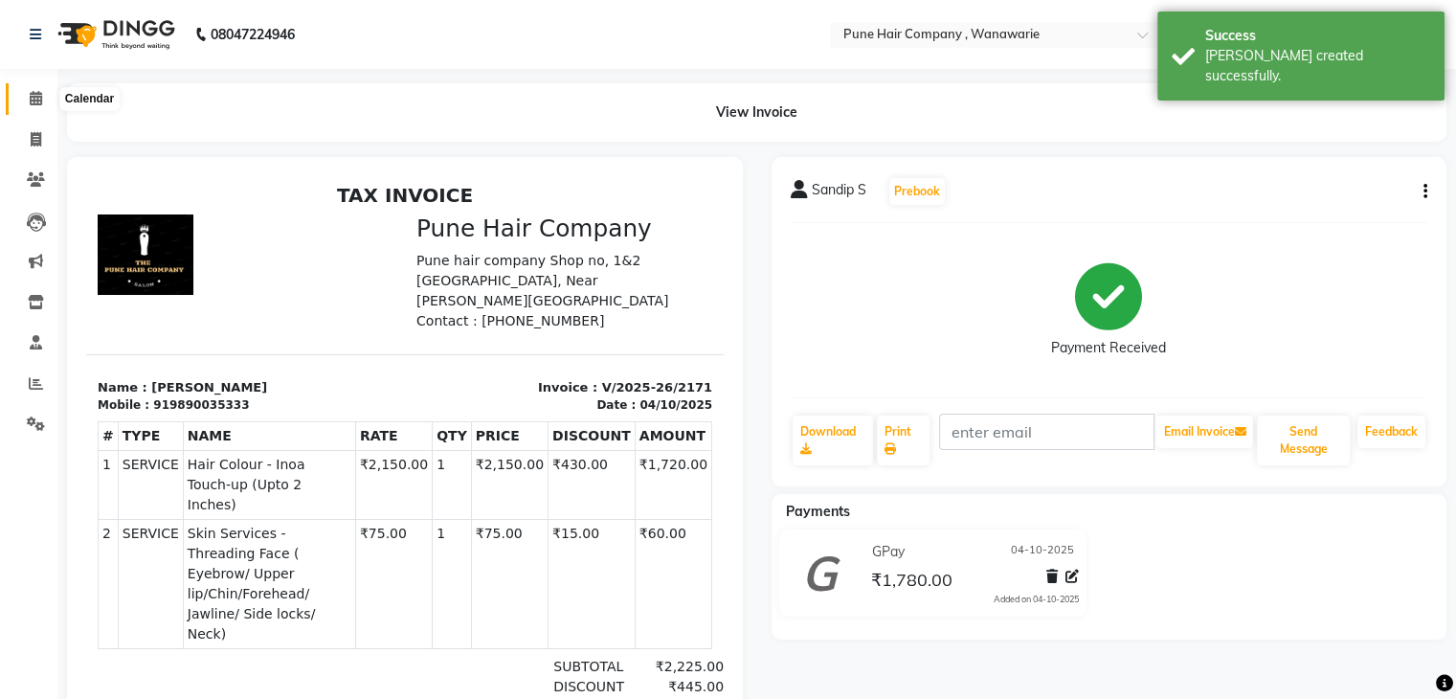
click at [31, 94] on icon at bounding box center [36, 98] width 12 height 14
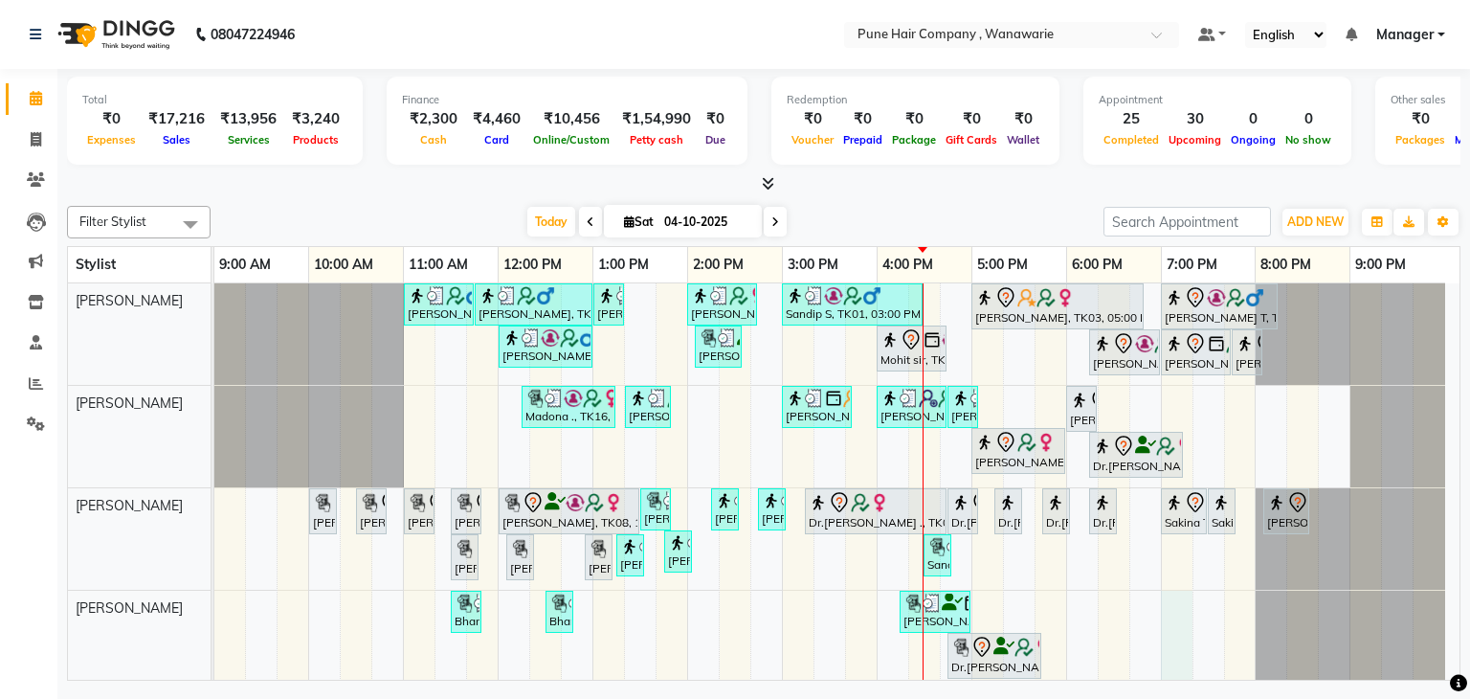
click at [1175, 602] on div "[PERSON_NAME], TK02, 11:00 AM-11:45 AM, [DEMOGRAPHIC_DATA] Haircut By Senior St…" at bounding box center [836, 558] width 1245 height 550
select select "74580"
select select "1140"
select select "tentative"
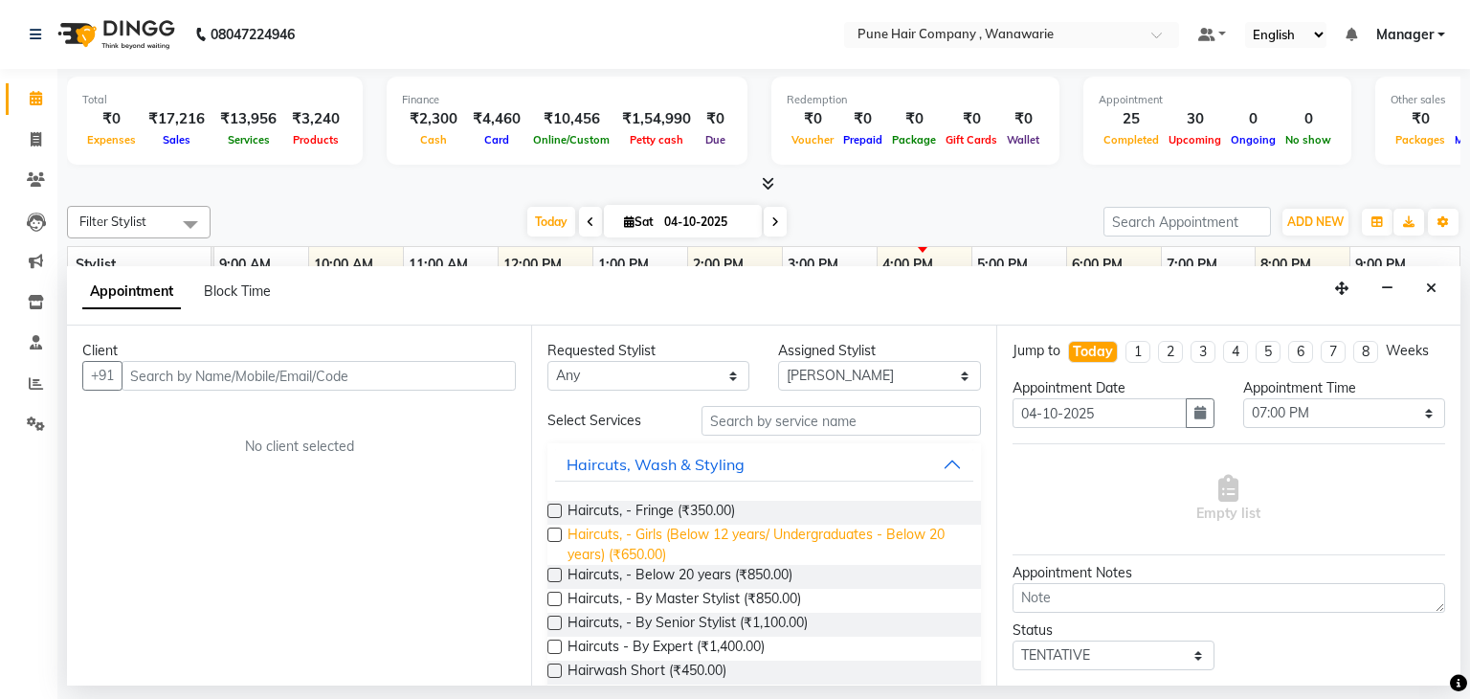
scroll to position [713, 0]
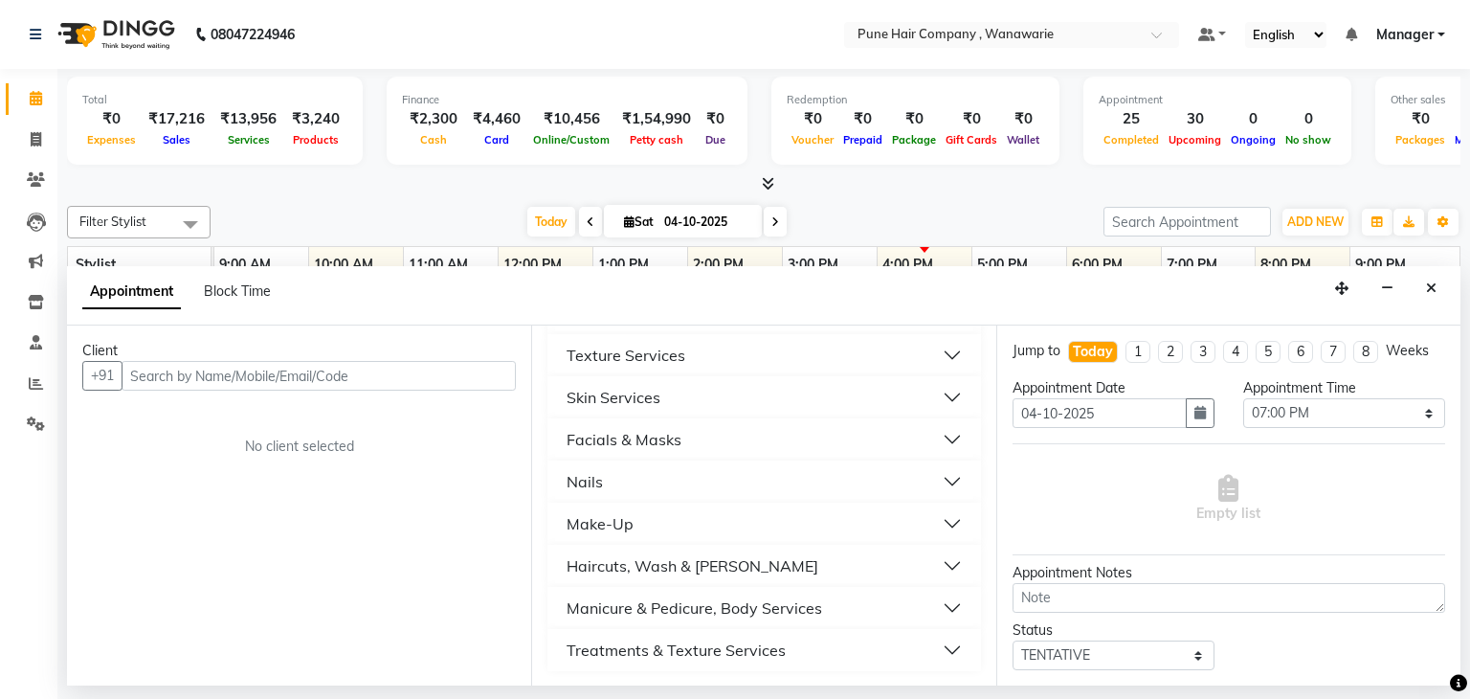
click at [674, 606] on div "Manicure & Pedicure, Body Services" at bounding box center [695, 607] width 256 height 23
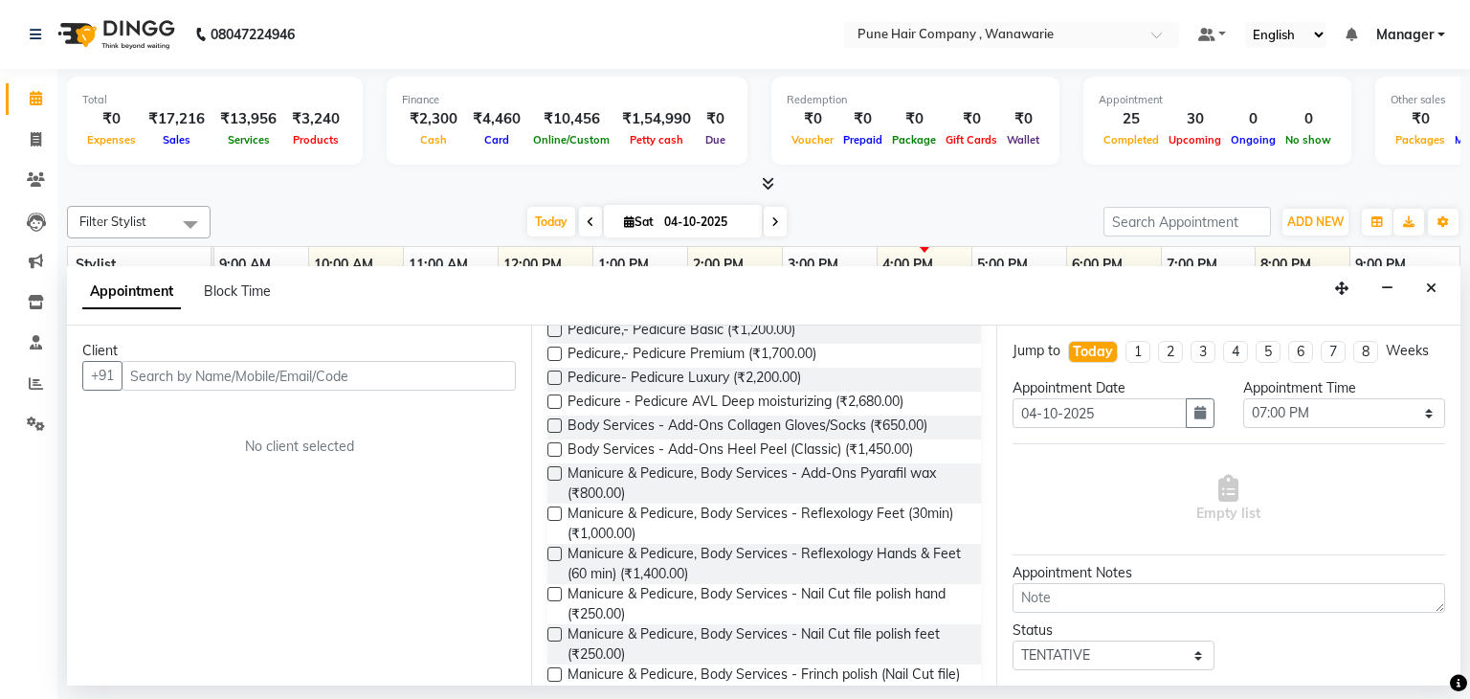
scroll to position [1272, 0]
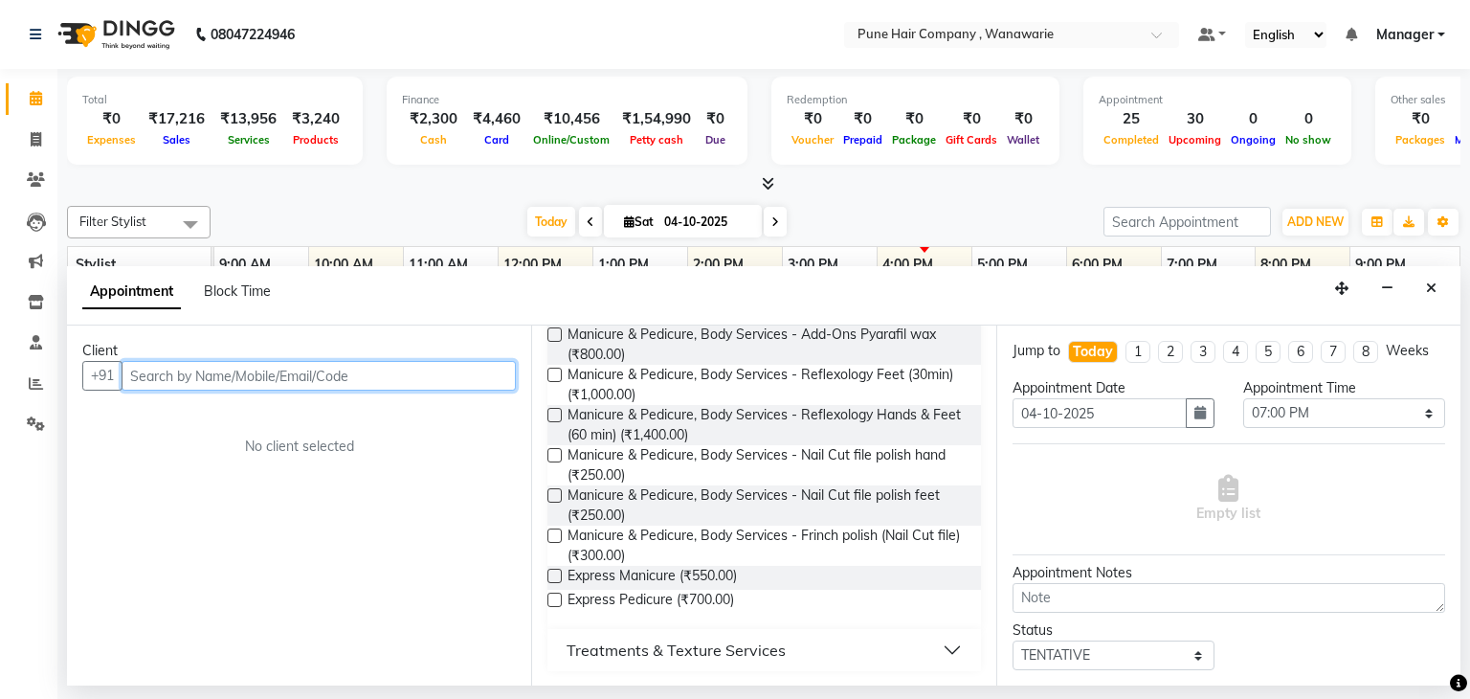
click at [392, 376] on input "text" at bounding box center [319, 376] width 394 height 30
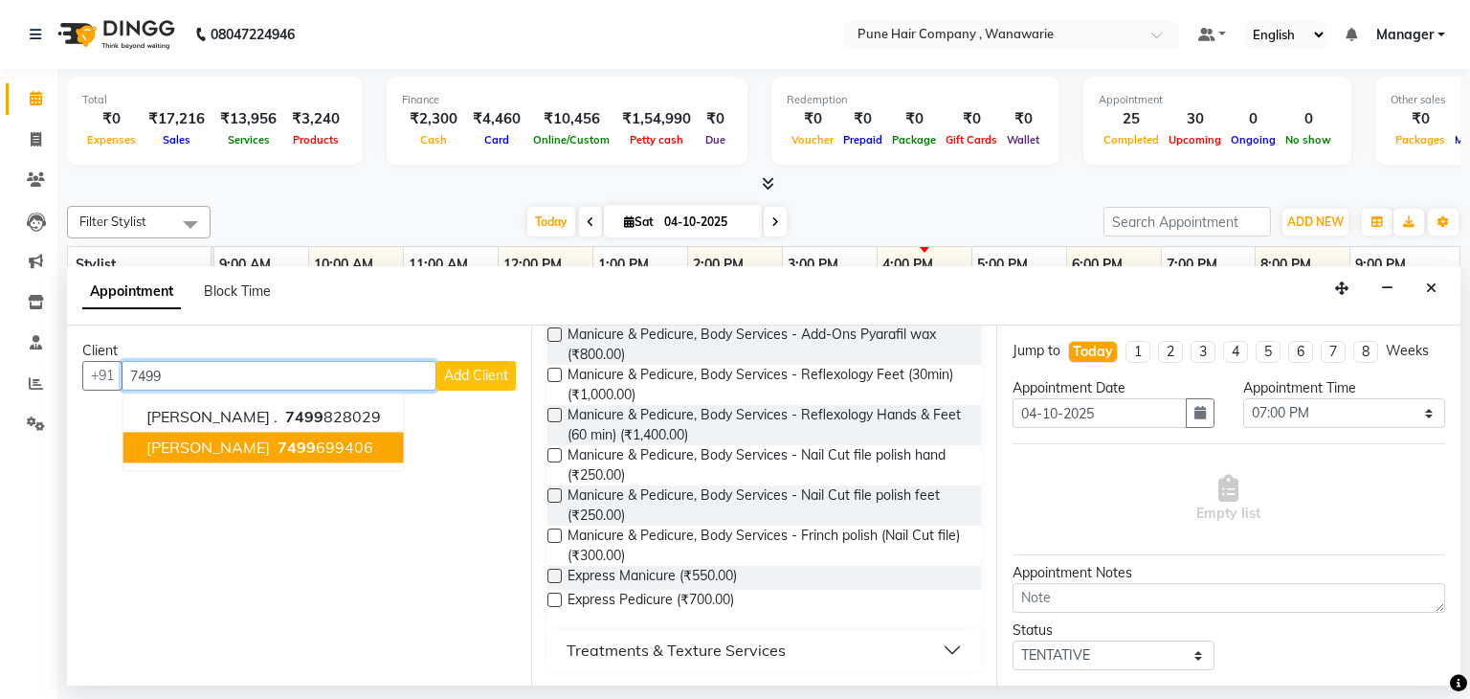
click at [316, 445] on span "7499" at bounding box center [297, 447] width 38 height 19
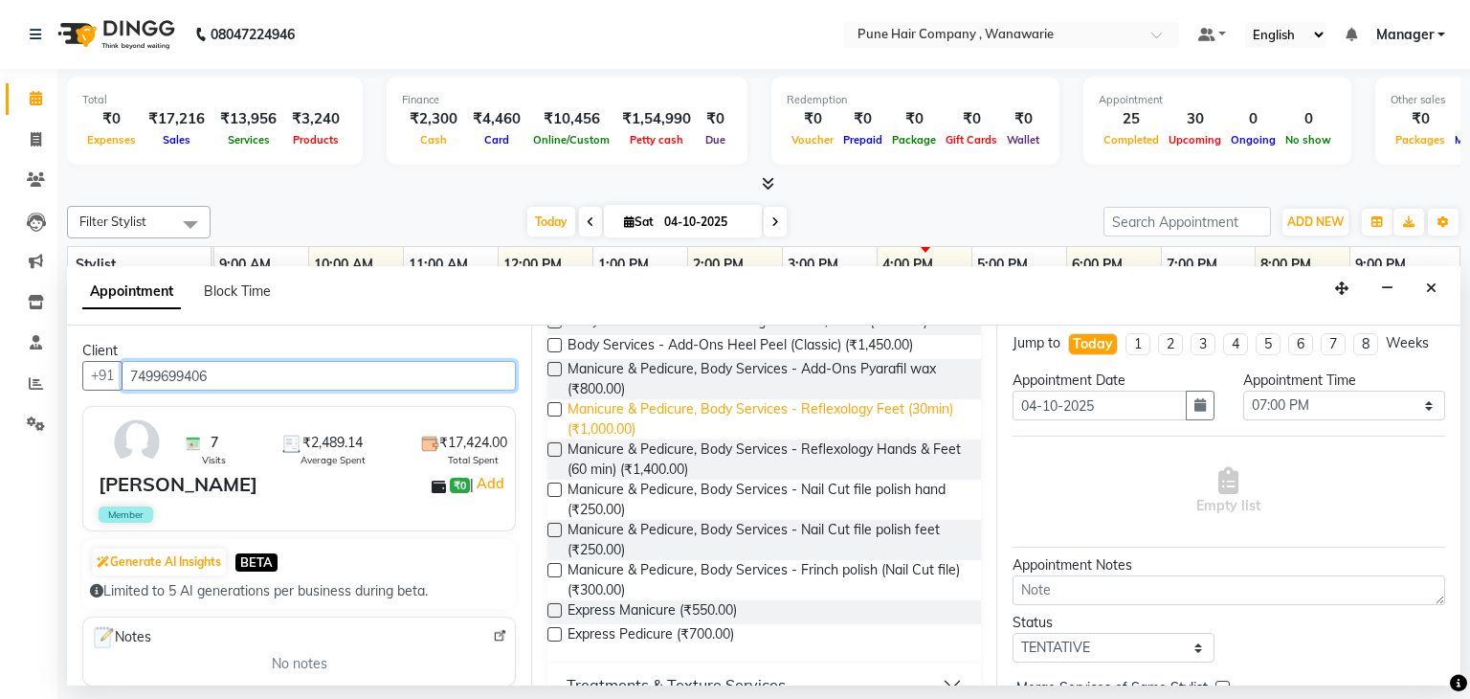
scroll to position [1235, 0]
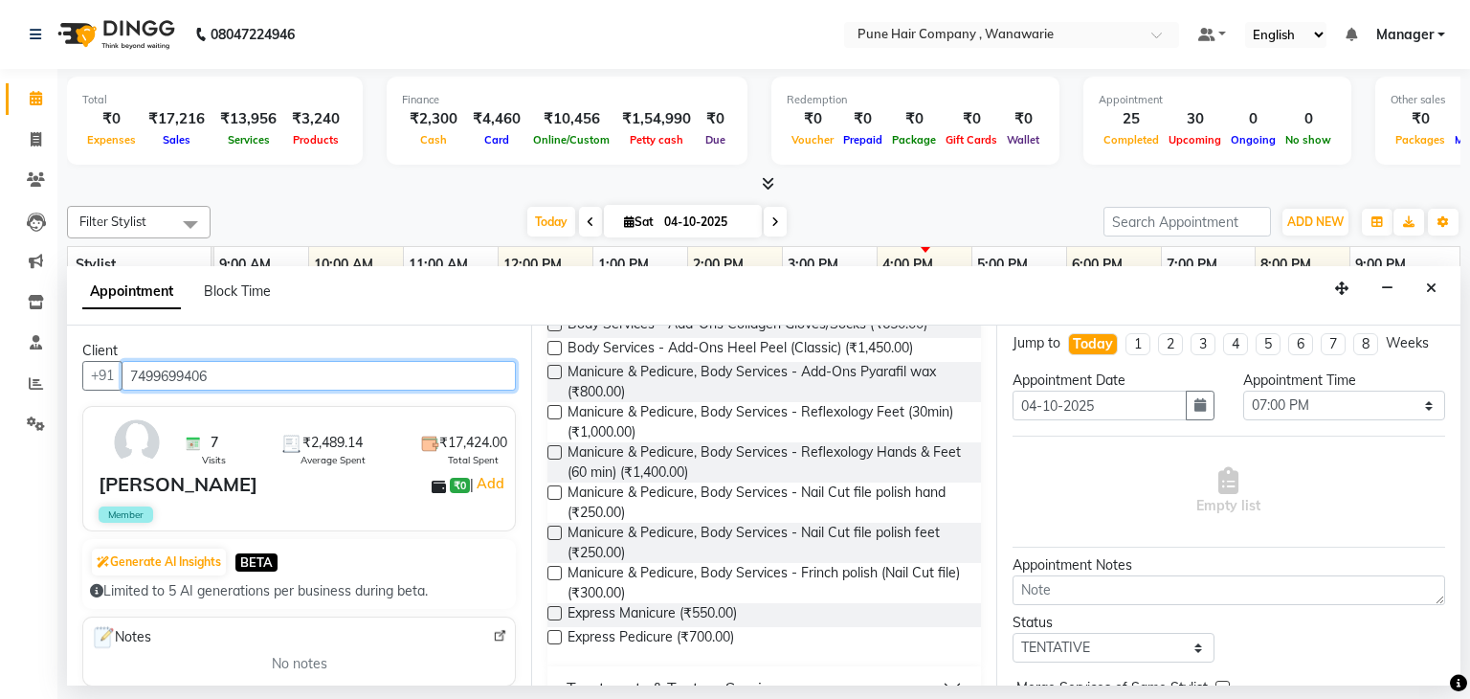
type input "7499699406"
click at [551, 411] on label at bounding box center [555, 412] width 14 height 14
click at [551, 411] on input "checkbox" at bounding box center [554, 414] width 12 height 12
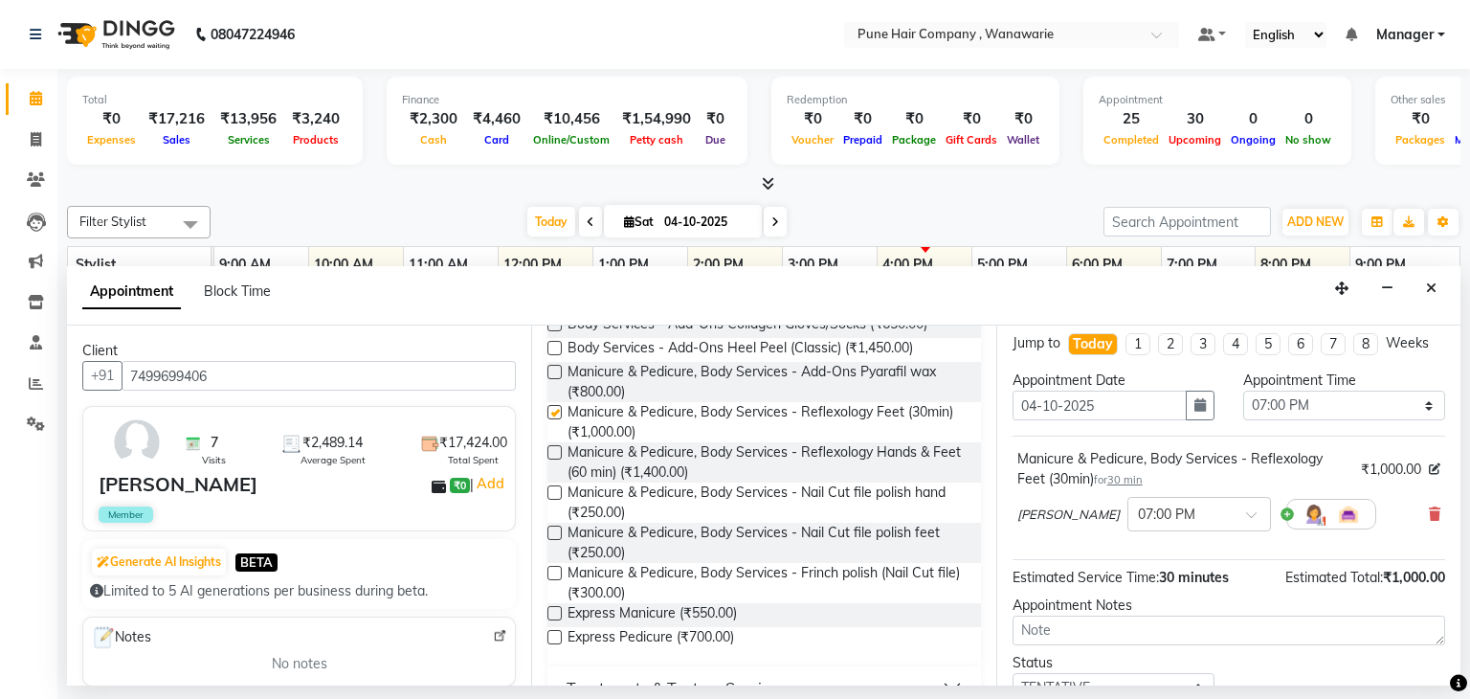
checkbox input "false"
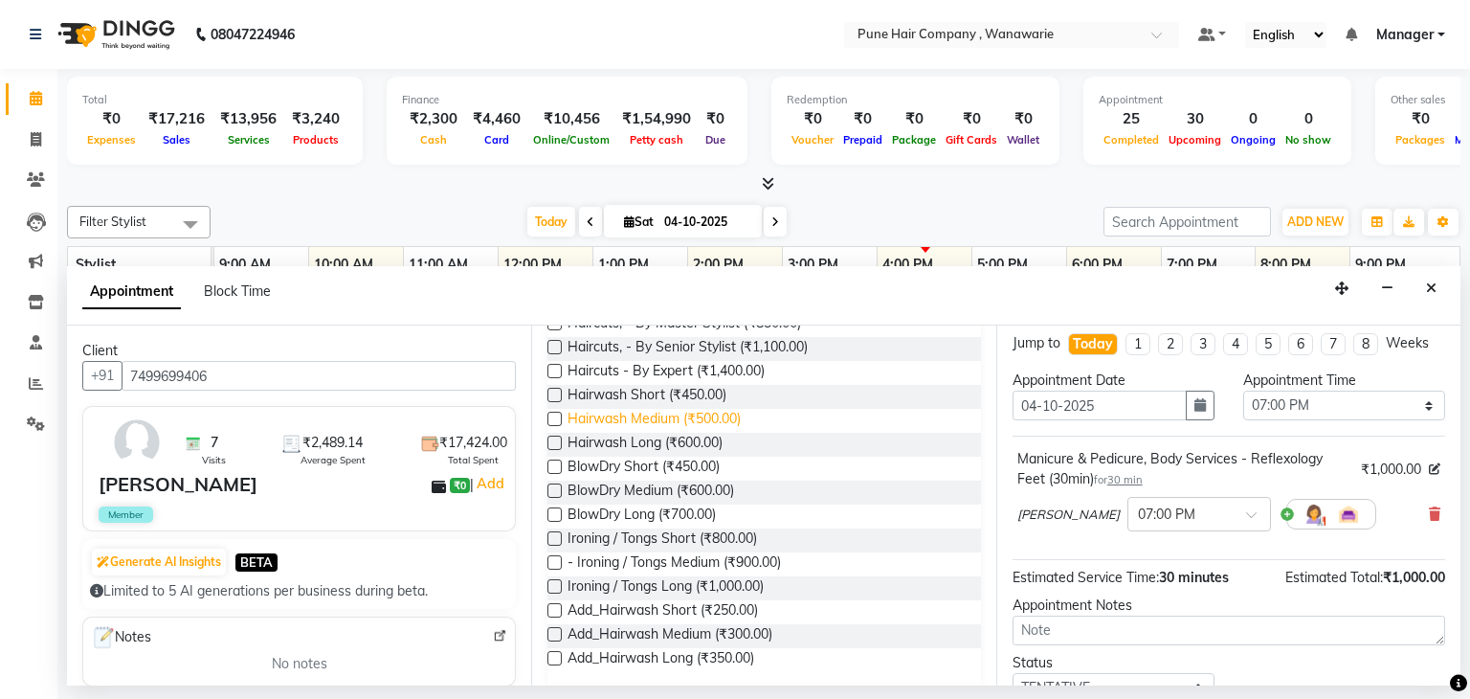
scroll to position [0, 0]
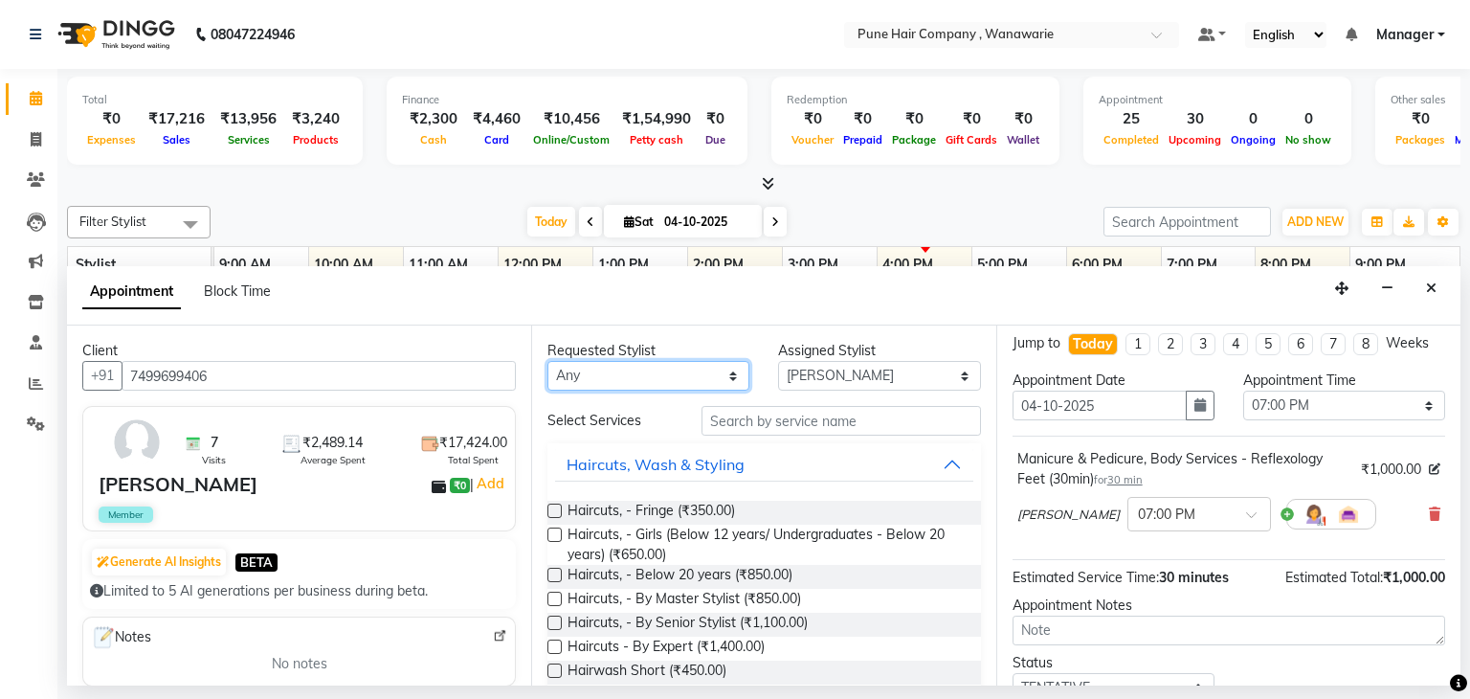
click at [685, 365] on select "Any [PERSON_NAME] [PERSON_NAME] [PERSON_NAME] [PERSON_NAME] [PERSON_NAME] [PERS…" at bounding box center [649, 376] width 202 height 30
select select "74578"
click at [548, 361] on select "Any [PERSON_NAME] [PERSON_NAME] [PERSON_NAME] [PERSON_NAME] [PERSON_NAME] [PERS…" at bounding box center [649, 376] width 202 height 30
select select "74578"
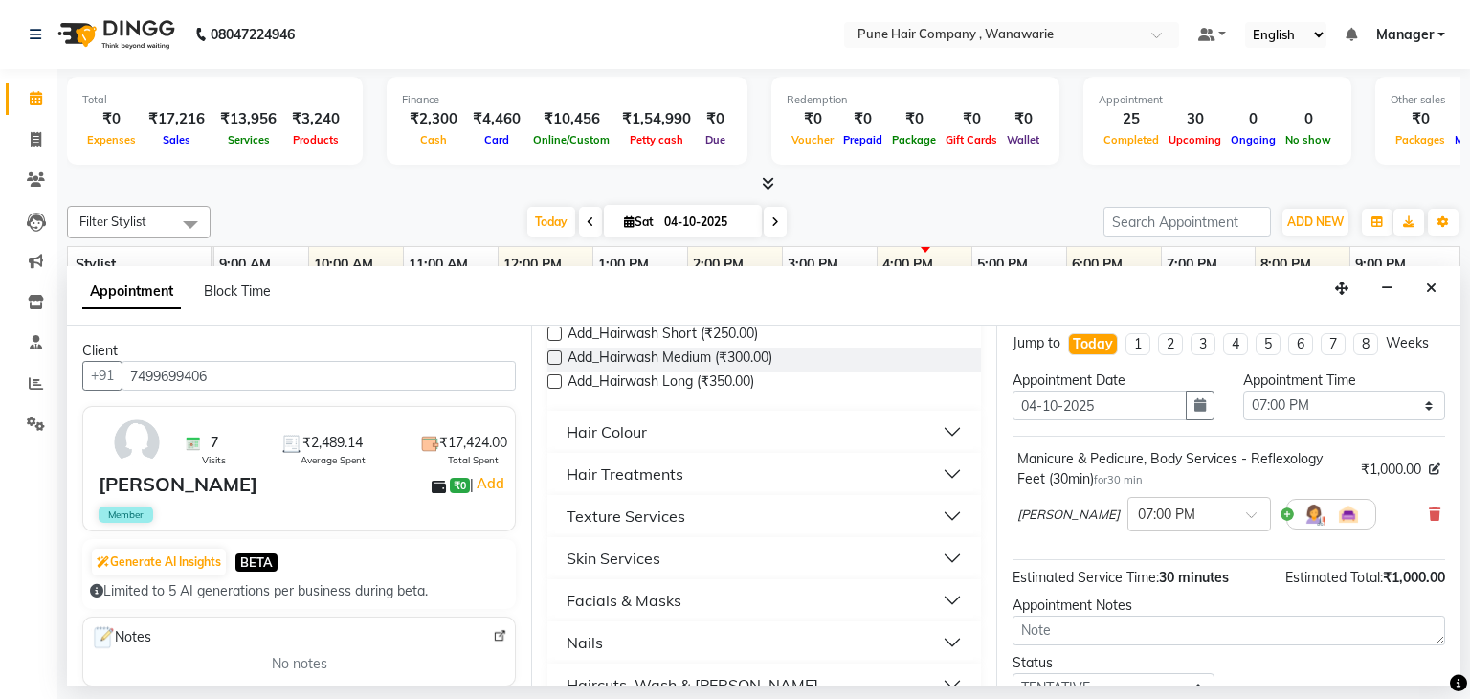
scroll to position [551, 0]
click at [636, 469] on div "Hair Treatments" at bounding box center [625, 474] width 117 height 23
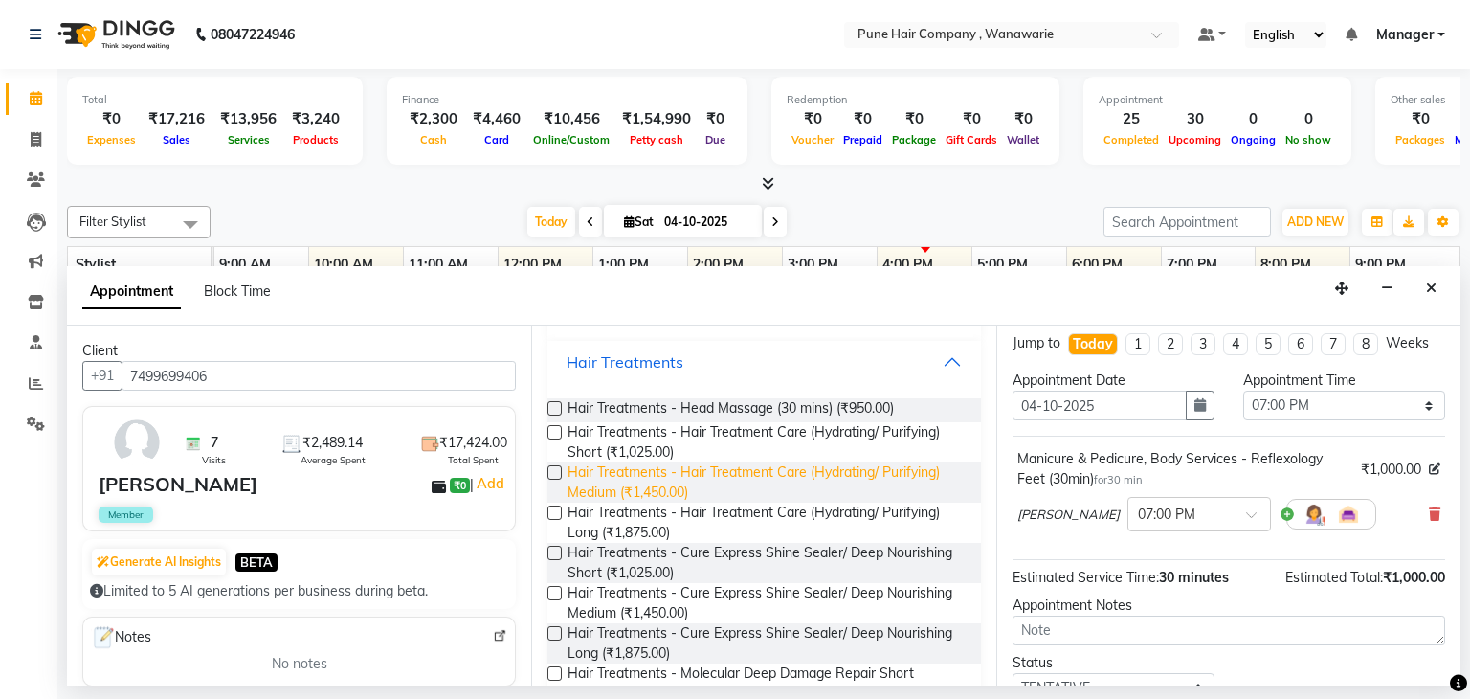
scroll to position [666, 0]
click at [726, 476] on span "Hair Treatments - Hair Treatment Care (Hydrating/ Purifying) Medium (₹1,450.00)" at bounding box center [766, 480] width 397 height 40
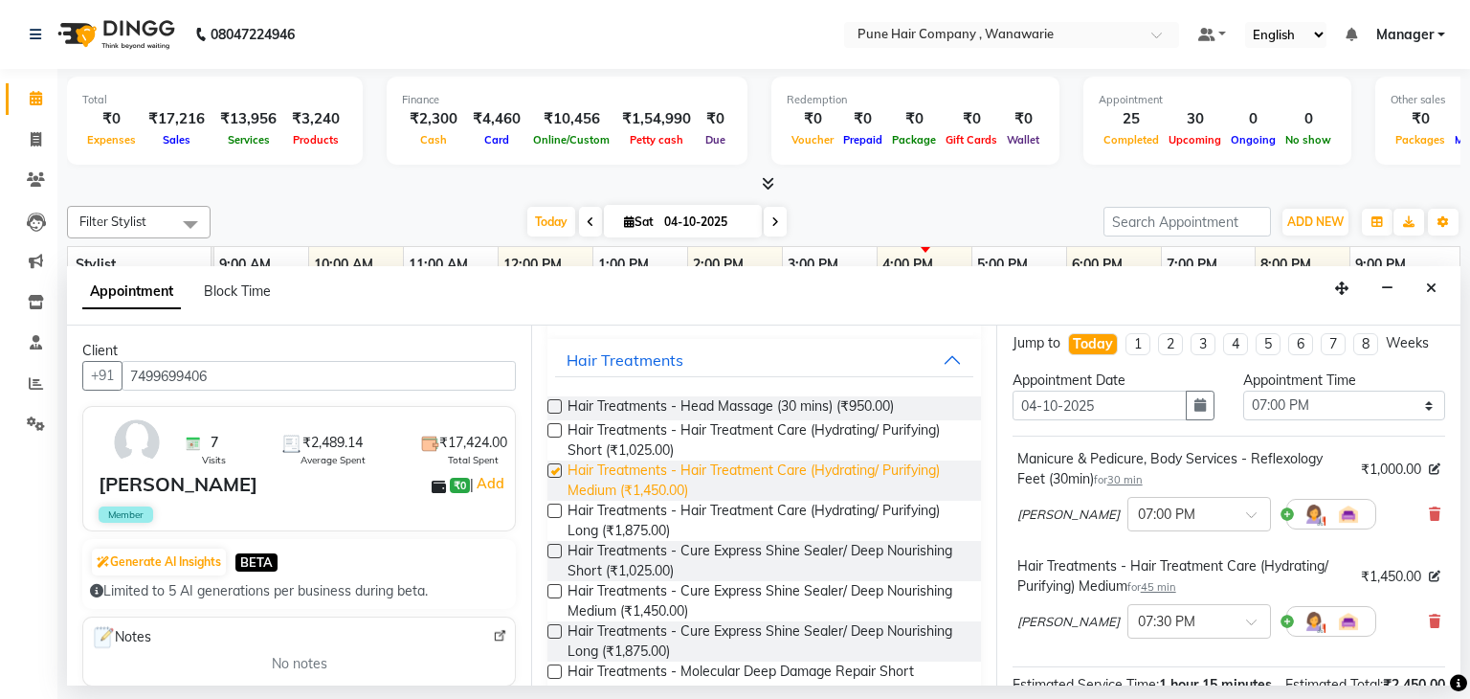
checkbox input "false"
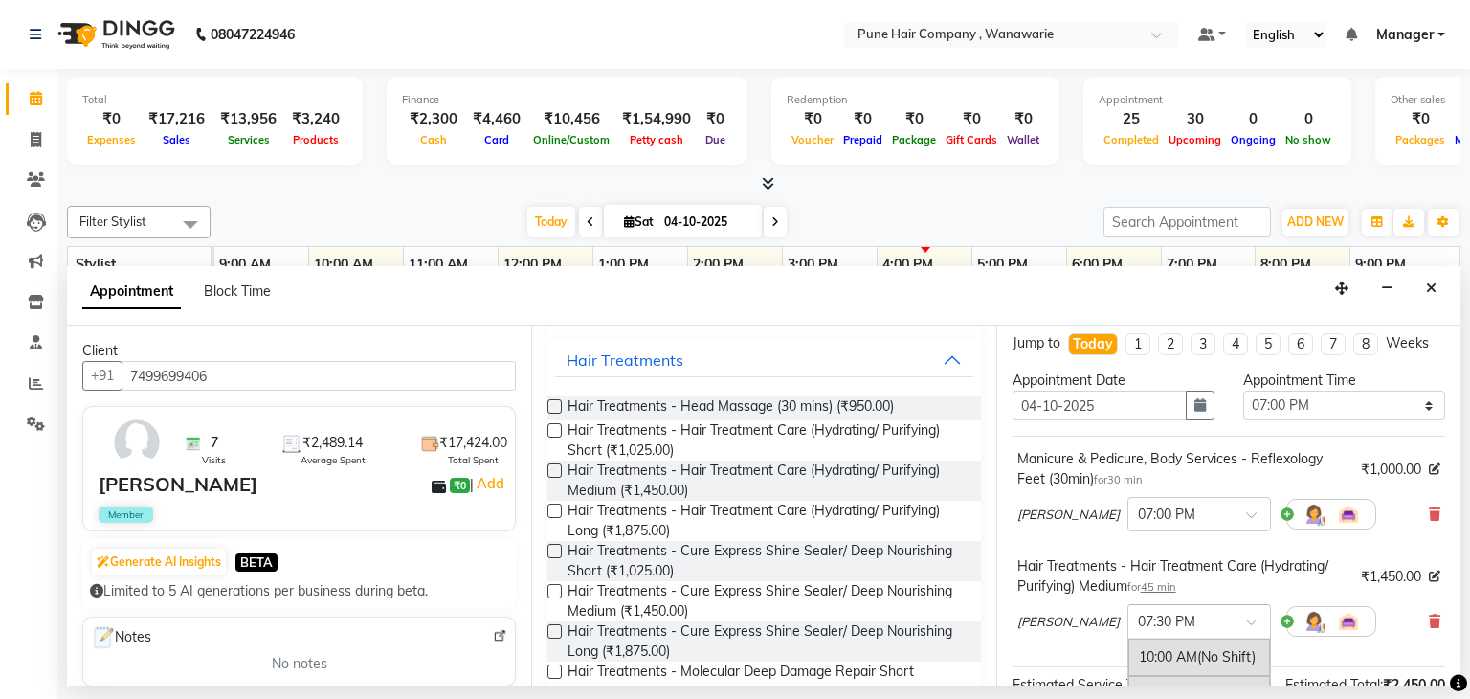
click at [1206, 633] on div "× 07:30 PM" at bounding box center [1200, 621] width 144 height 34
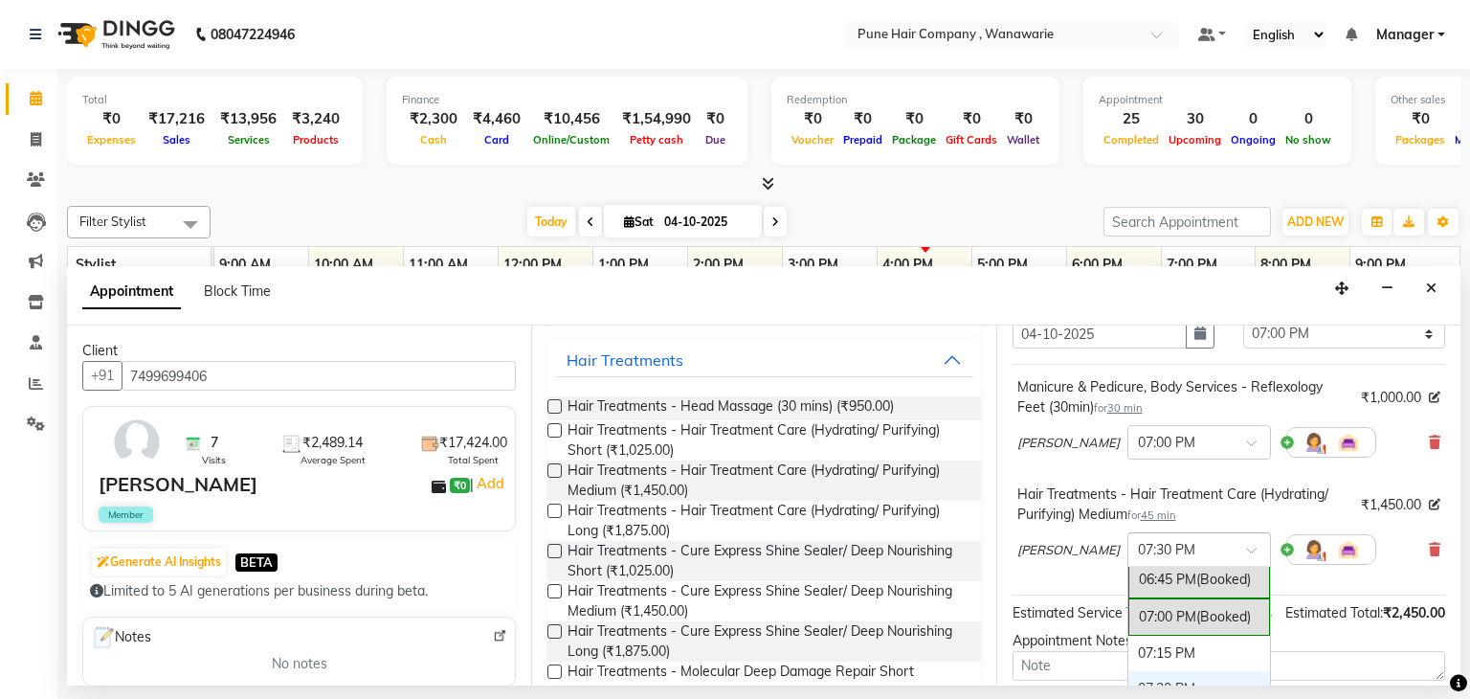
scroll to position [1290, 0]
click at [1159, 604] on div "07:00 PM (Booked)" at bounding box center [1200, 619] width 142 height 37
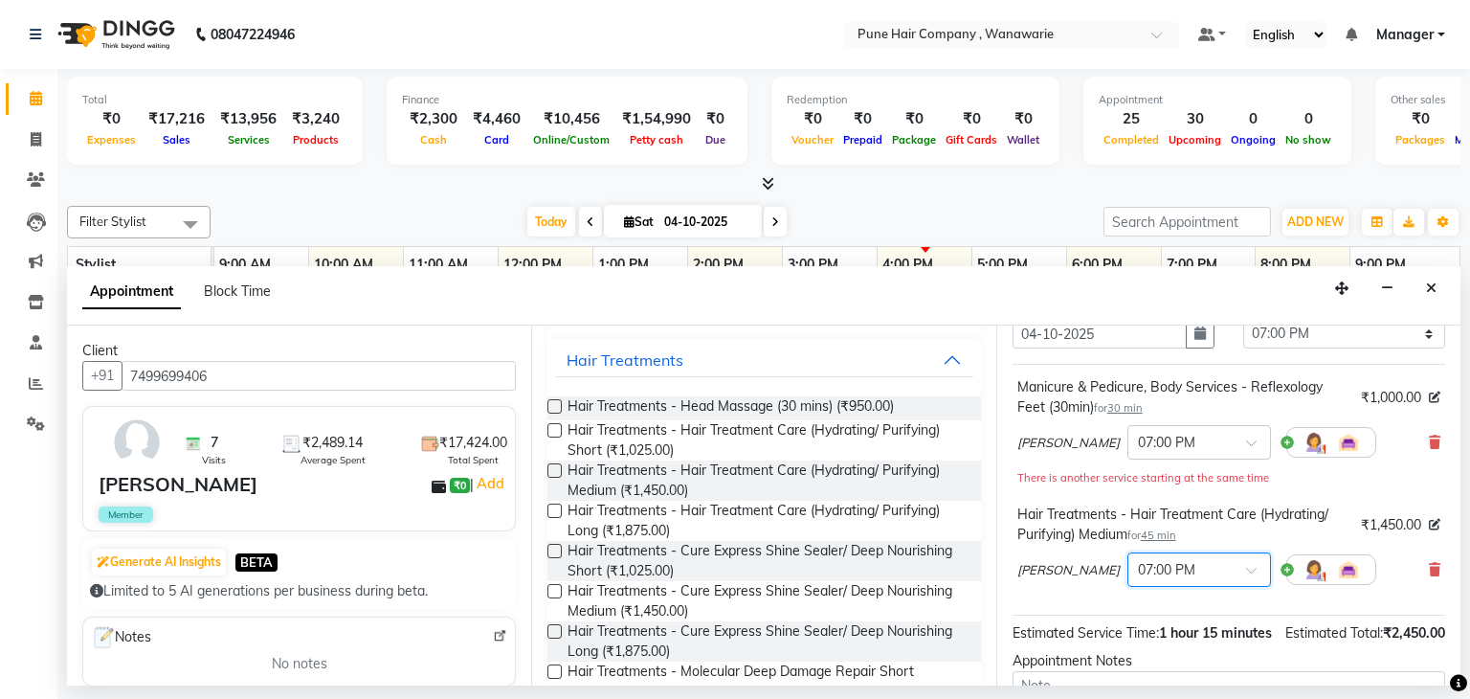
scroll to position [291, 0]
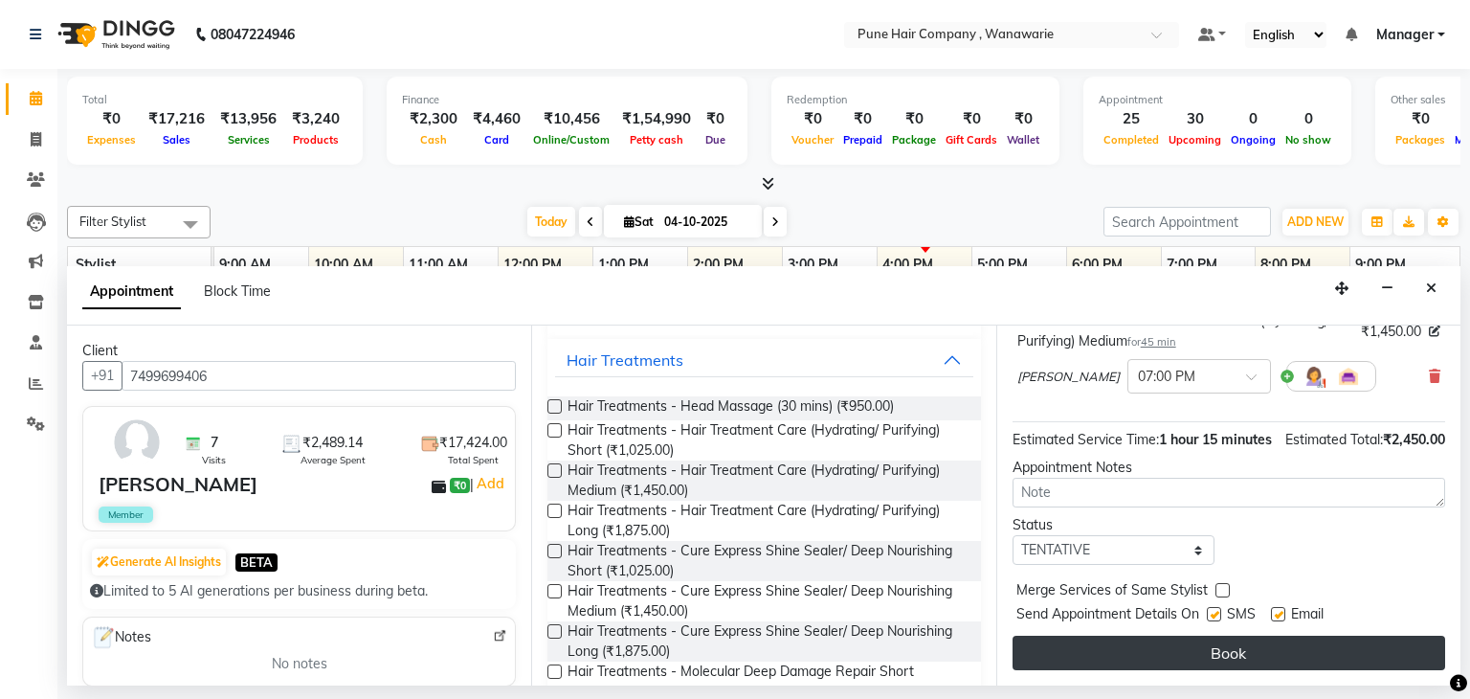
click at [1143, 653] on button "Book" at bounding box center [1229, 653] width 433 height 34
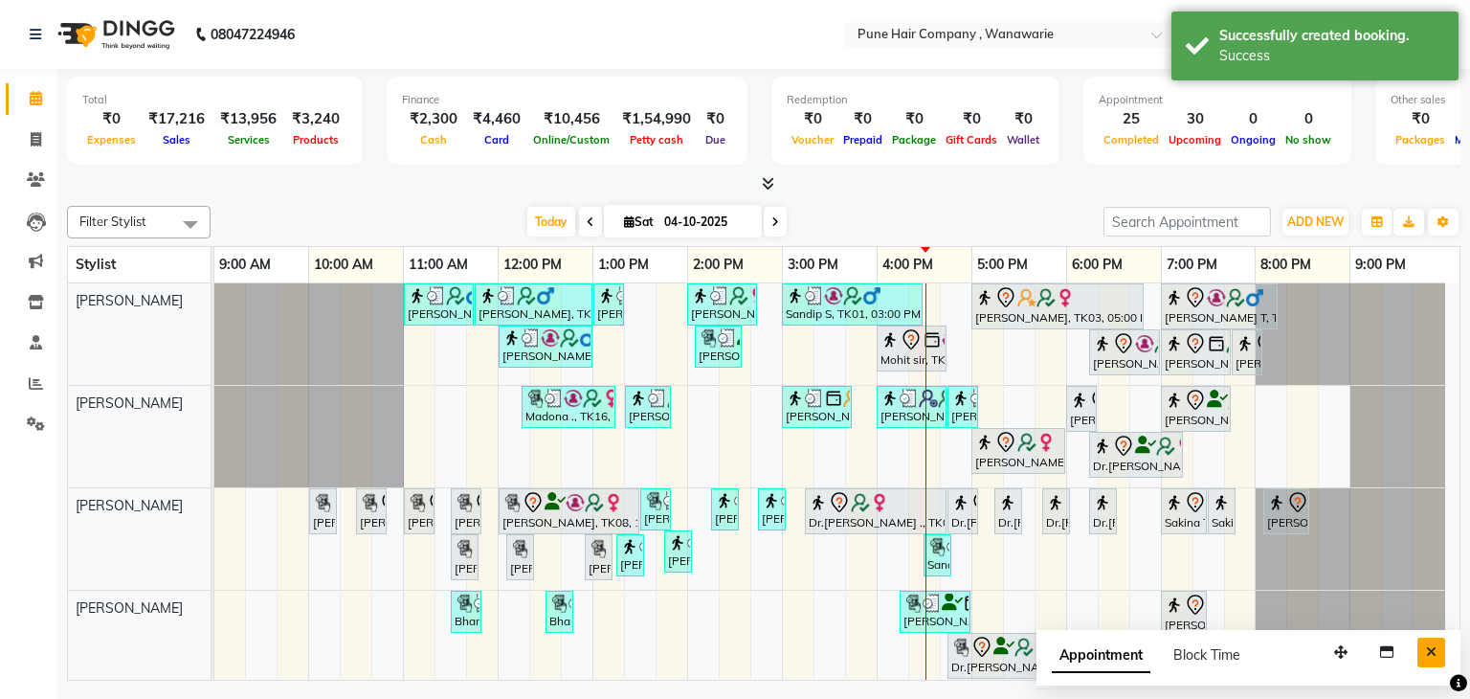
click at [1434, 648] on icon "Close" at bounding box center [1431, 651] width 11 height 13
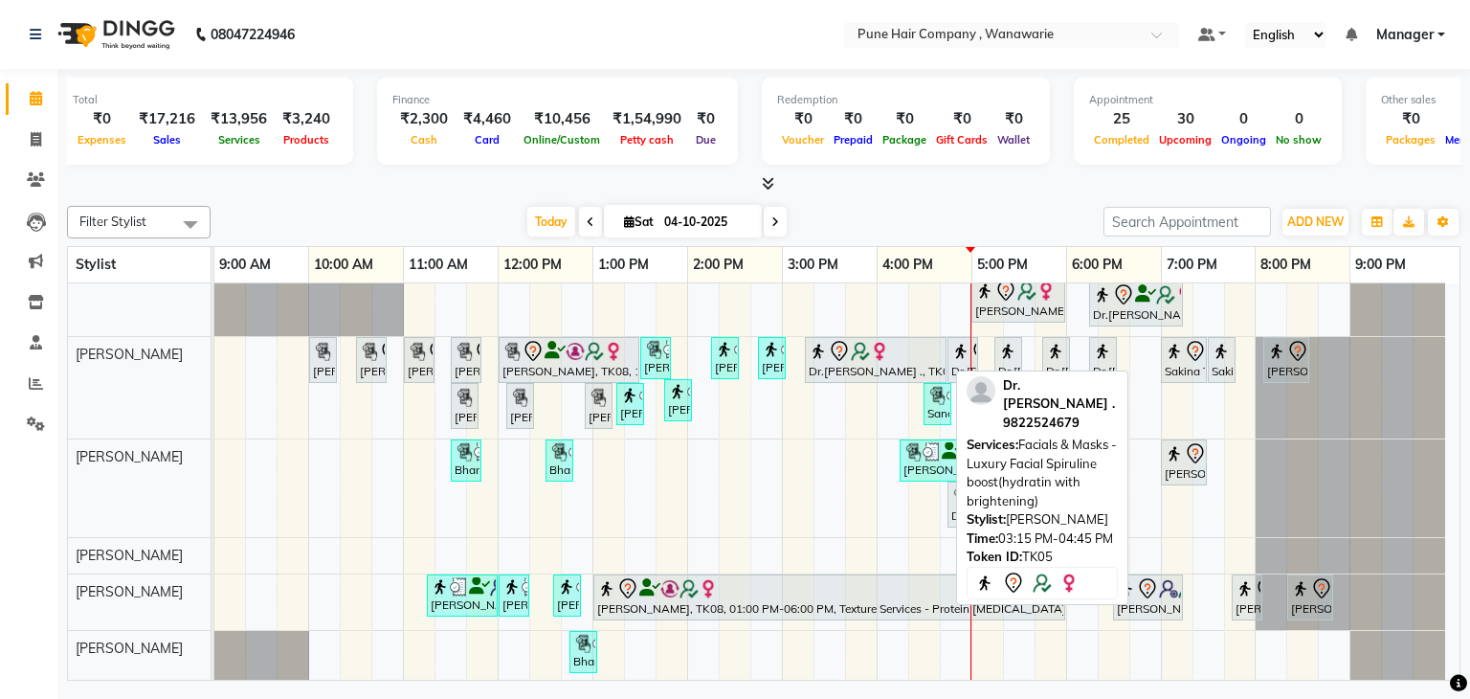
scroll to position [0, 0]
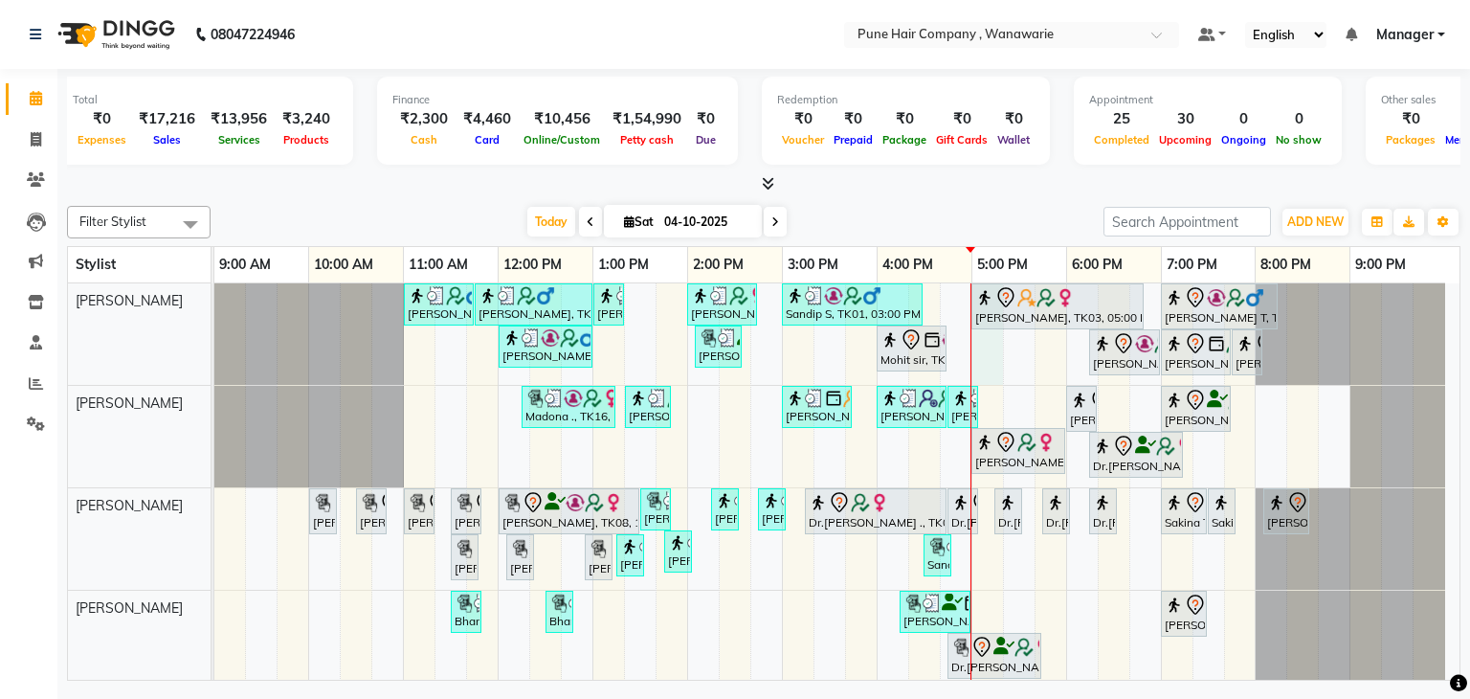
click at [976, 346] on div "[PERSON_NAME], TK02, 11:00 AM-11:45 AM, [DEMOGRAPHIC_DATA] Haircut By Senior St…" at bounding box center [836, 558] width 1245 height 550
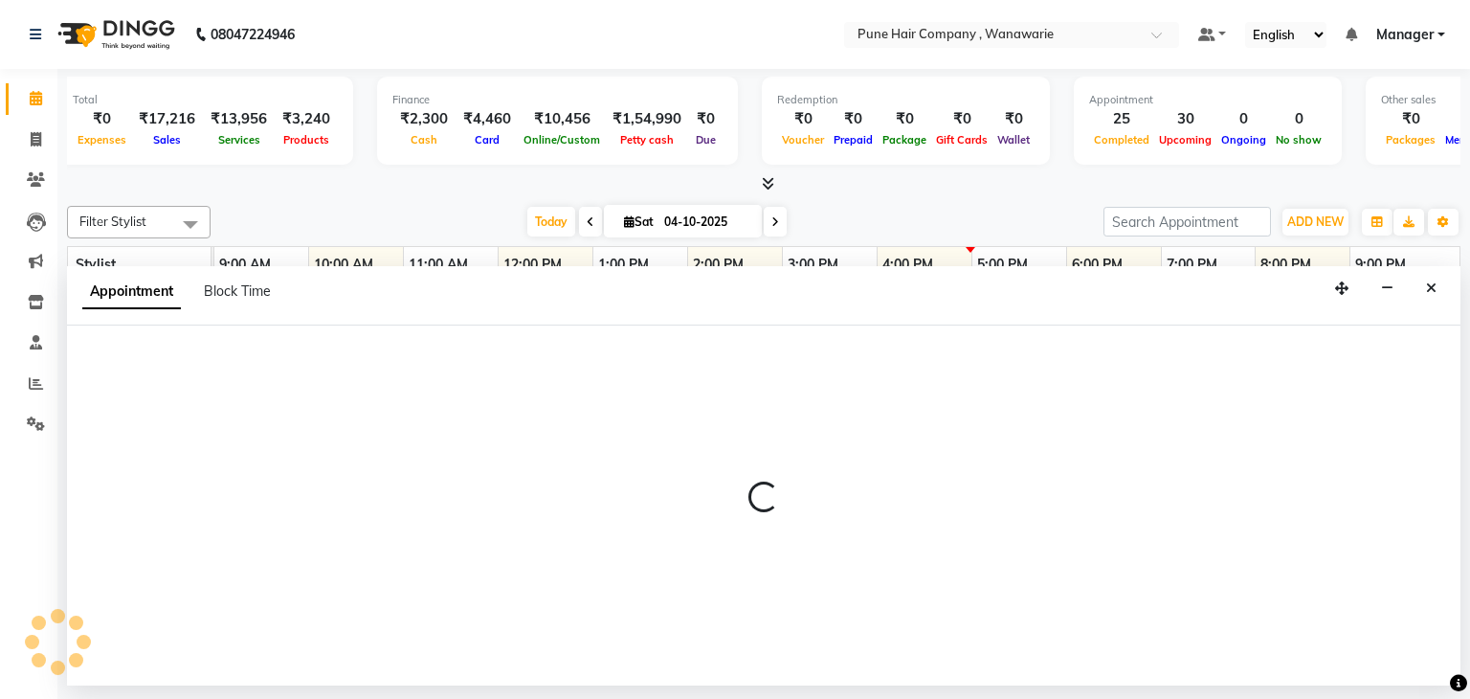
select select "74577"
select select "1020"
select select "tentative"
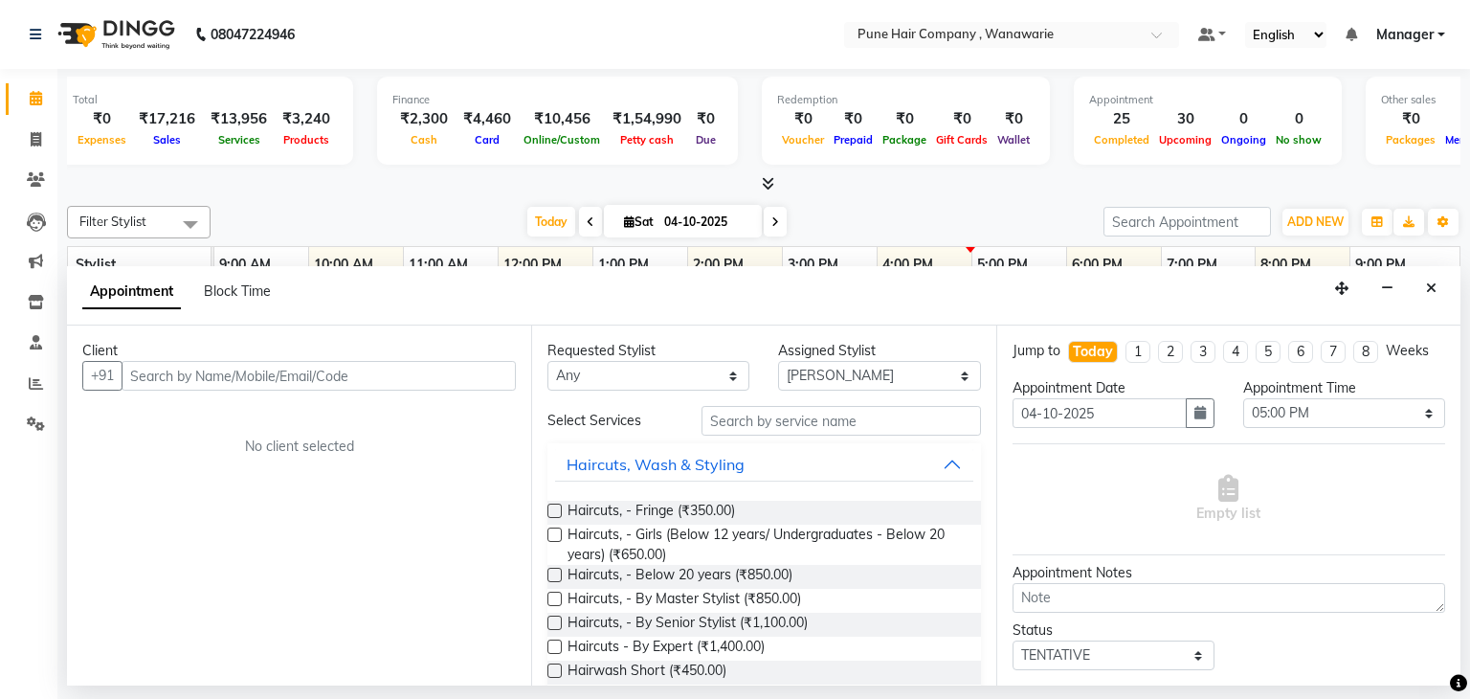
click at [474, 369] on input "text" at bounding box center [319, 376] width 394 height 30
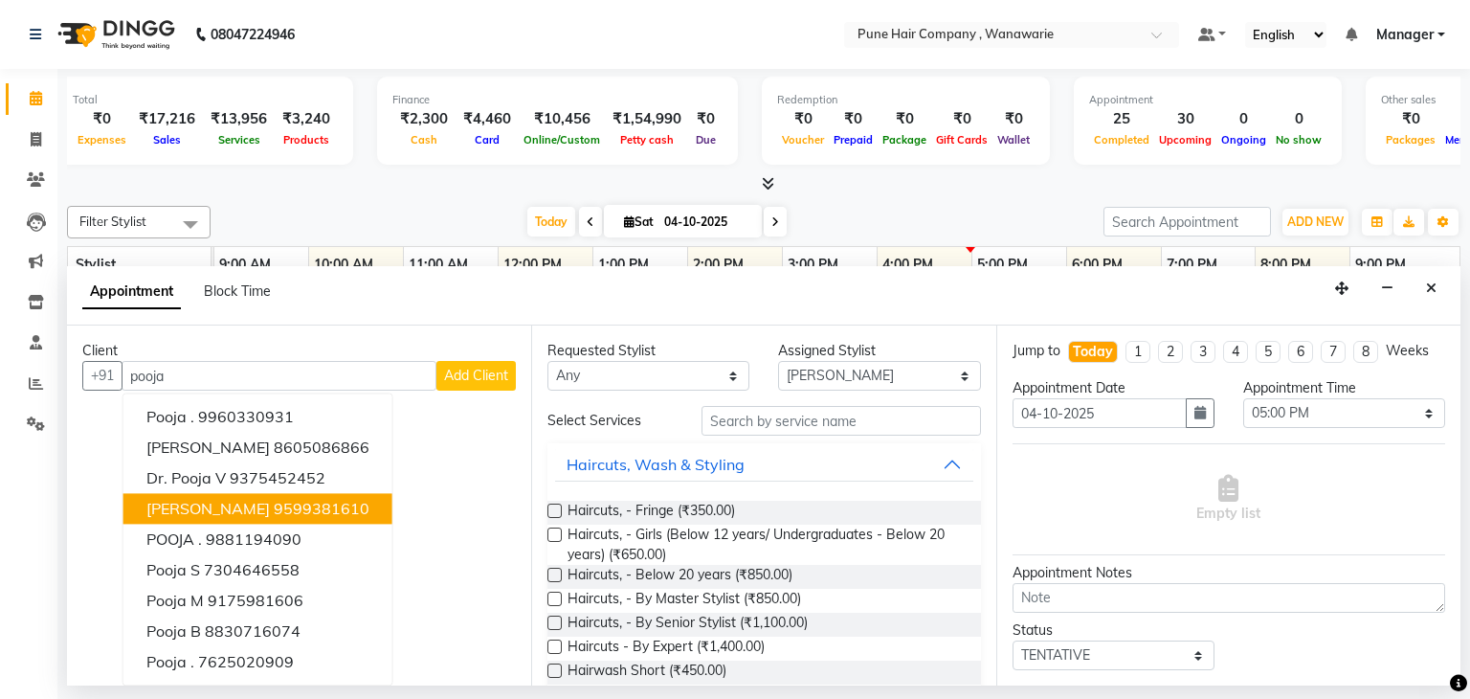
click at [322, 504] on ngb-highlight "9599381610" at bounding box center [322, 509] width 96 height 19
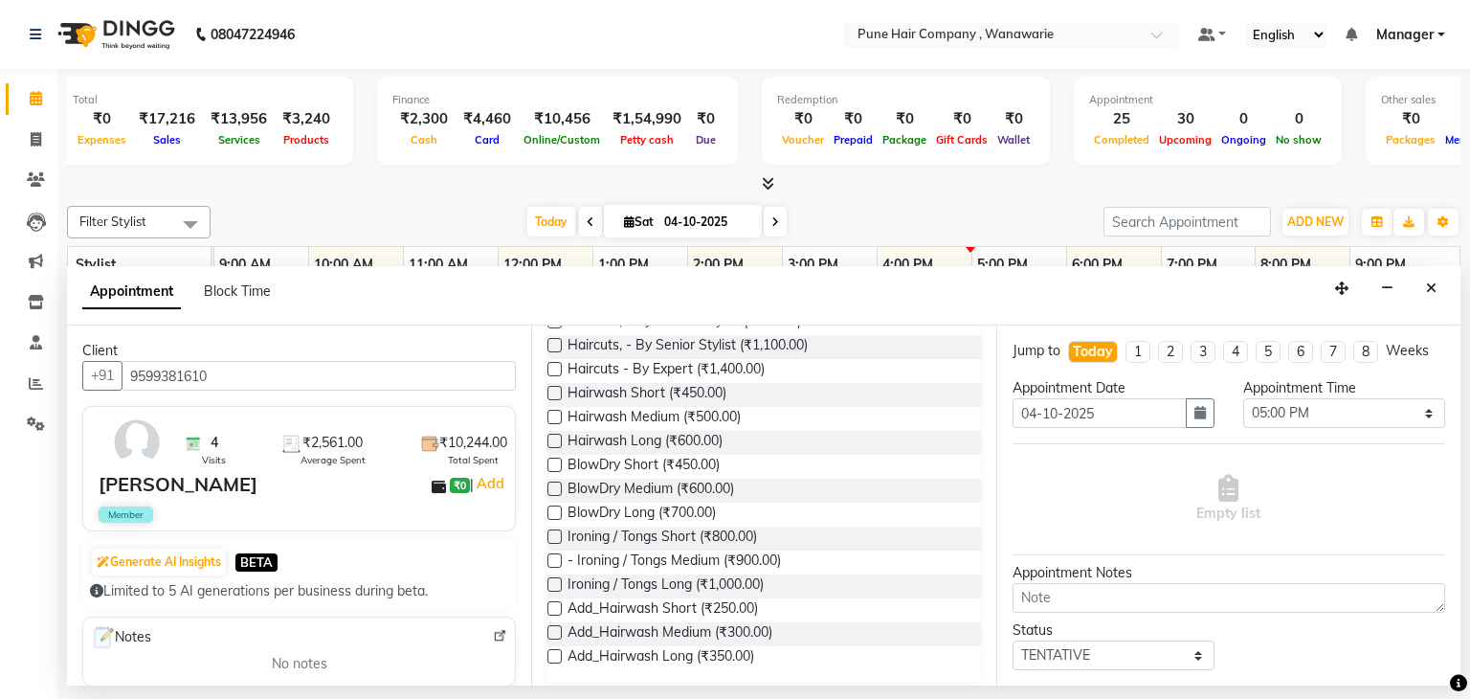
scroll to position [279, 0]
type input "9599381610"
click at [654, 491] on span "BlowDry Medium (₹600.00)" at bounding box center [651, 490] width 167 height 24
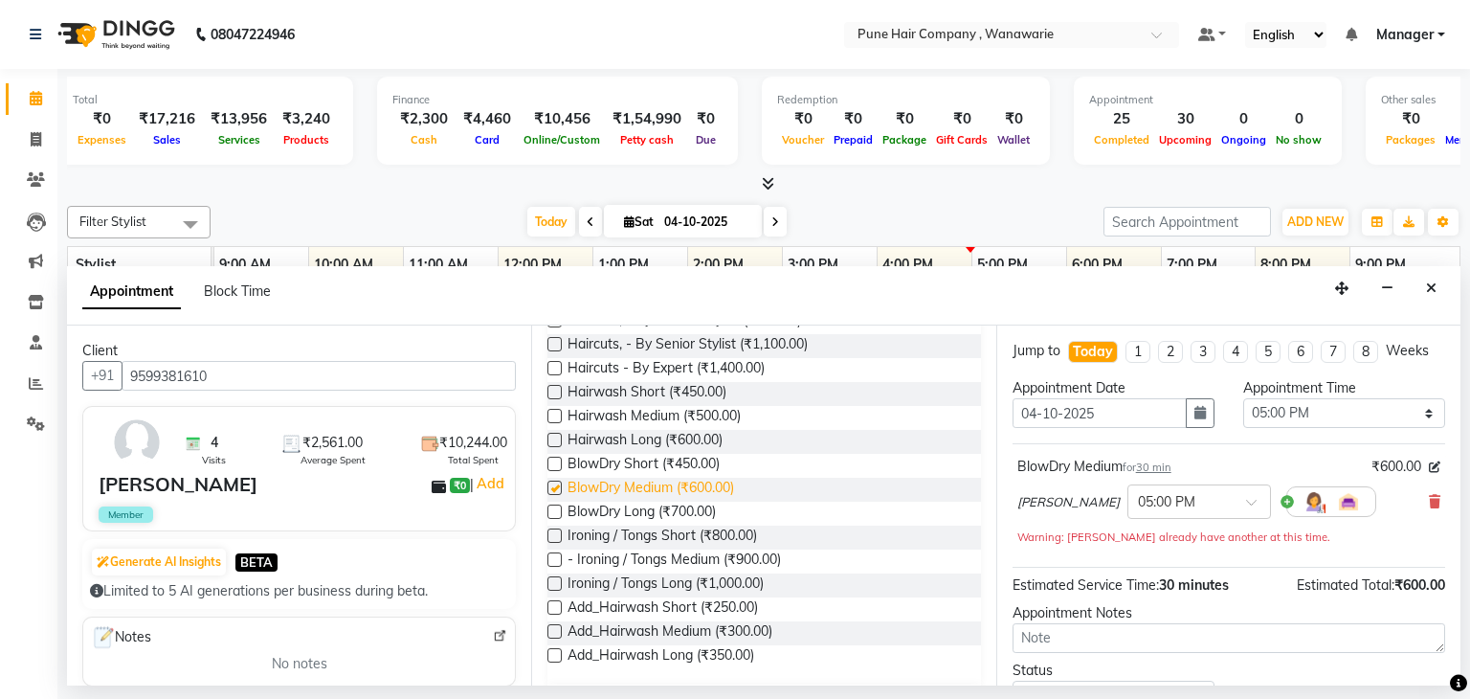
checkbox input "false"
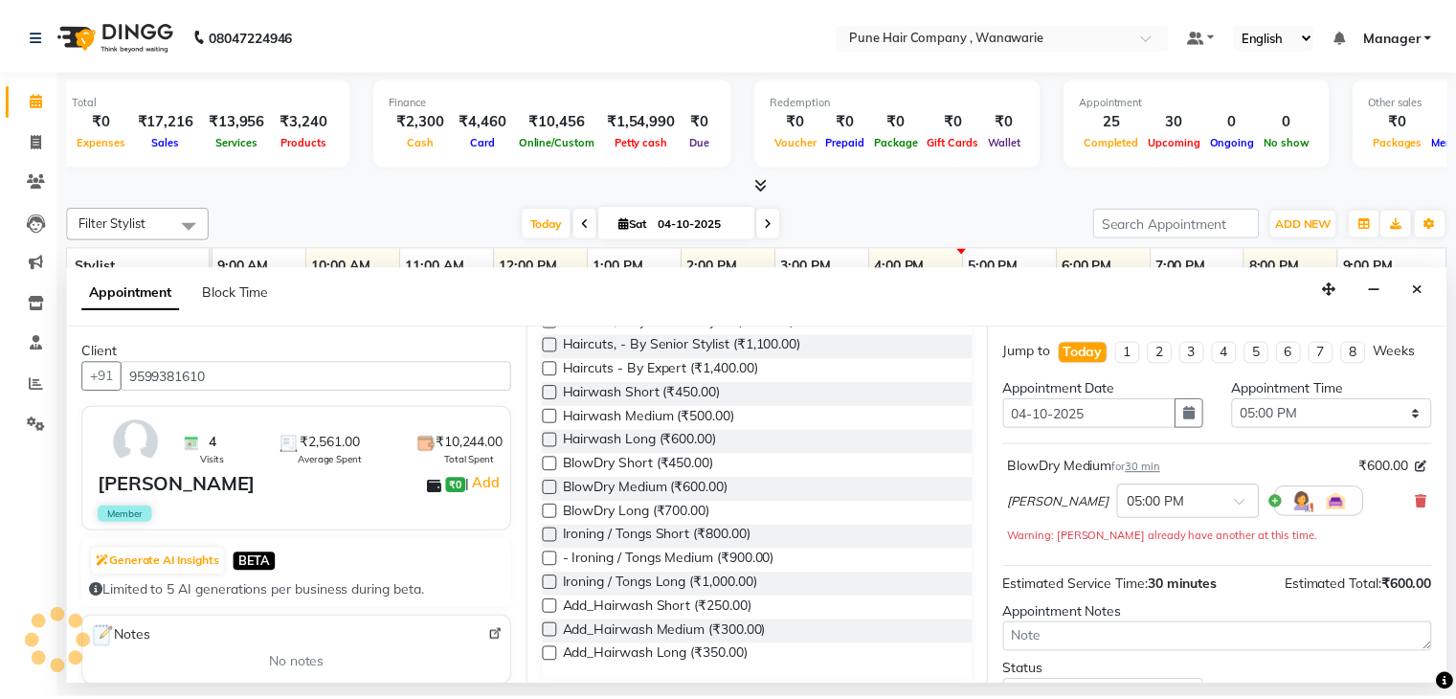
scroll to position [145, 0]
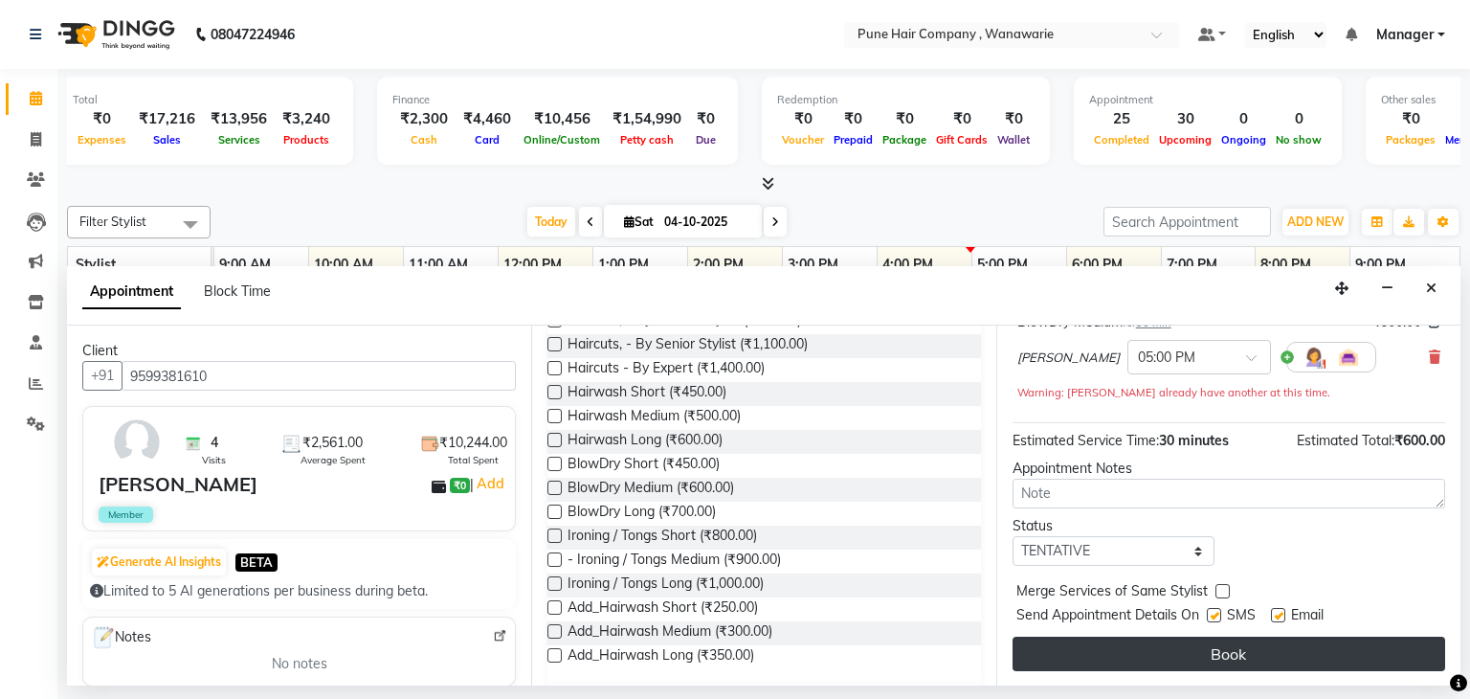
click at [1165, 658] on button "Book" at bounding box center [1229, 654] width 433 height 34
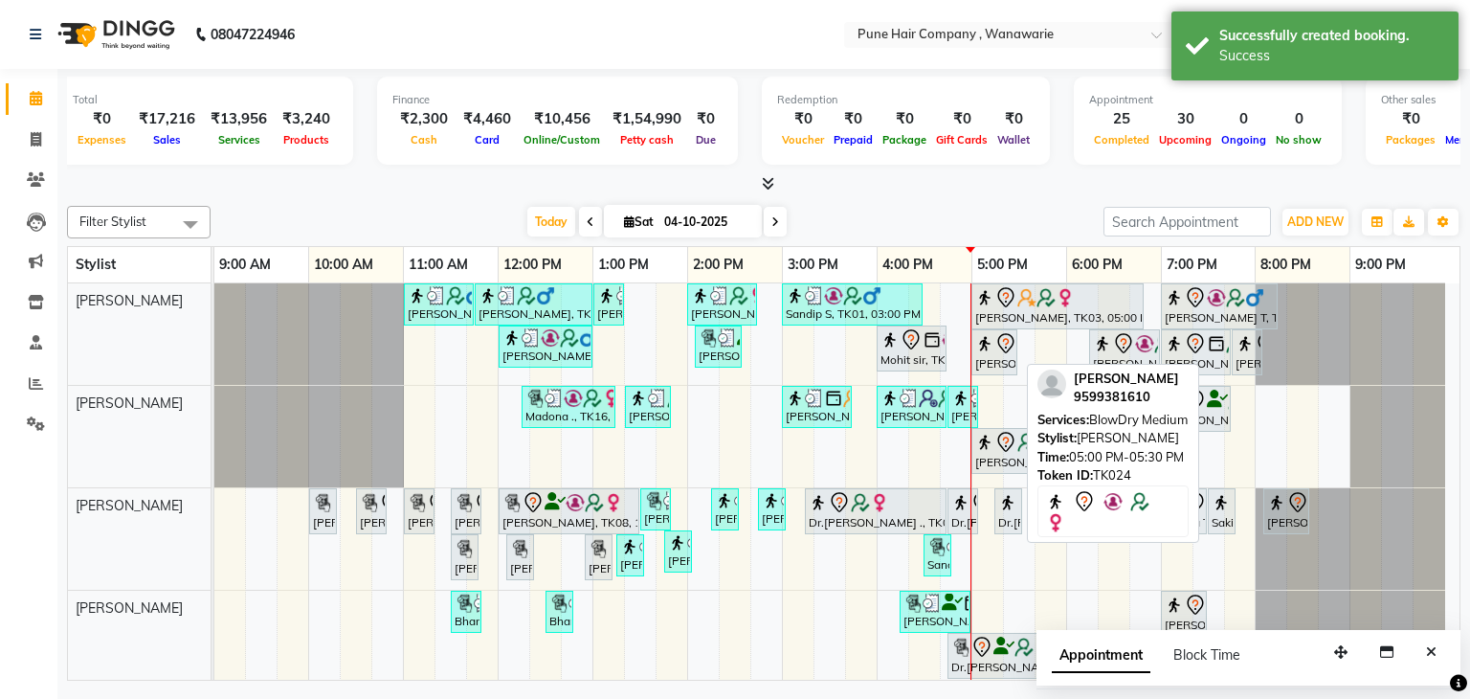
click at [997, 353] on div "[PERSON_NAME], TK24, 05:00 PM-05:30 PM, BlowDry Medium" at bounding box center [995, 352] width 42 height 40
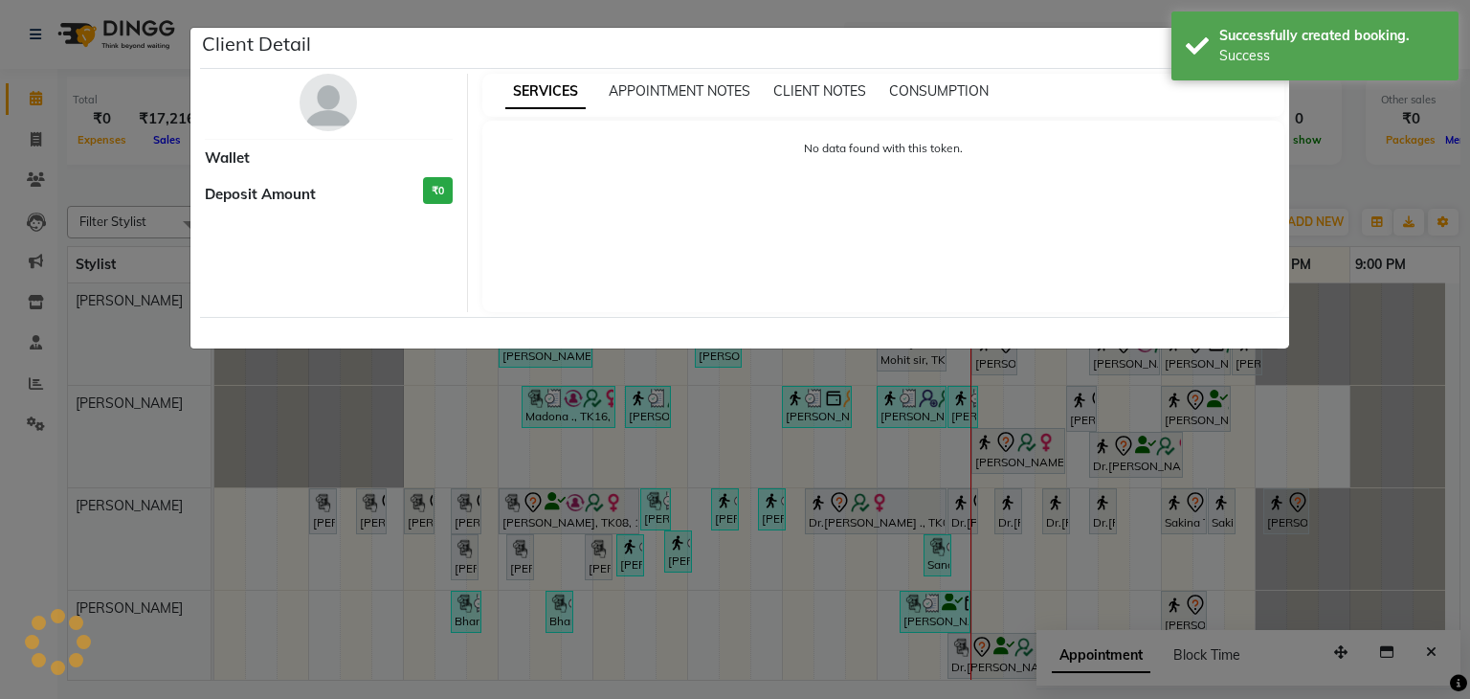
select select "7"
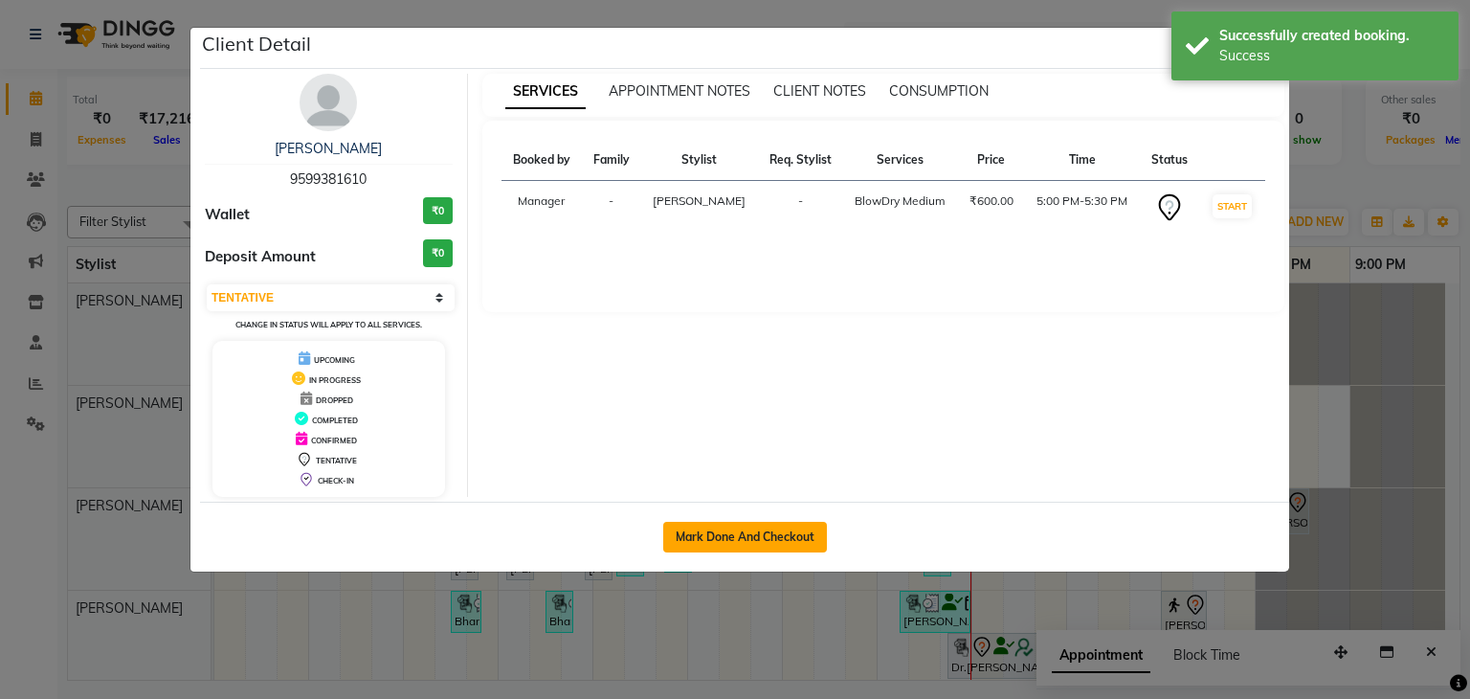
click at [739, 528] on button "Mark Done And Checkout" at bounding box center [745, 537] width 164 height 31
select select "service"
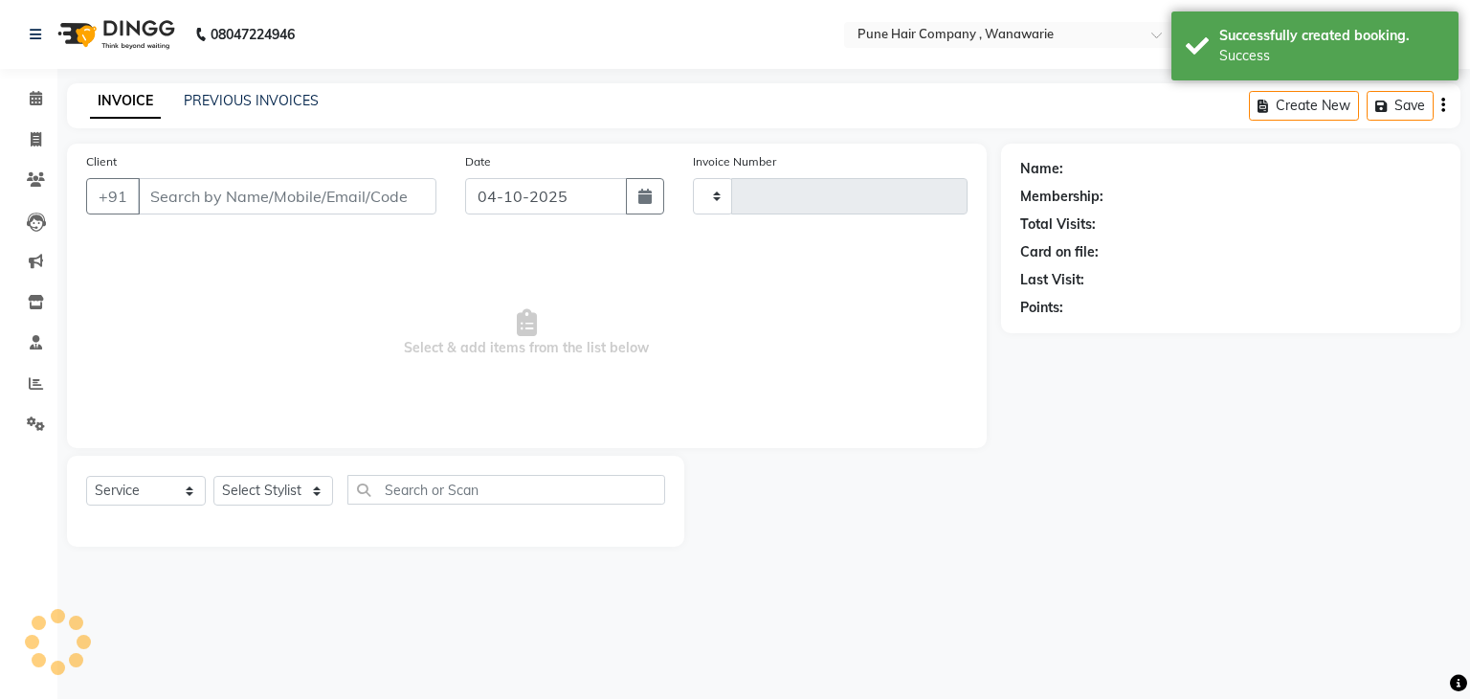
type input "2172"
select select "8072"
type input "9599381610"
select select "74577"
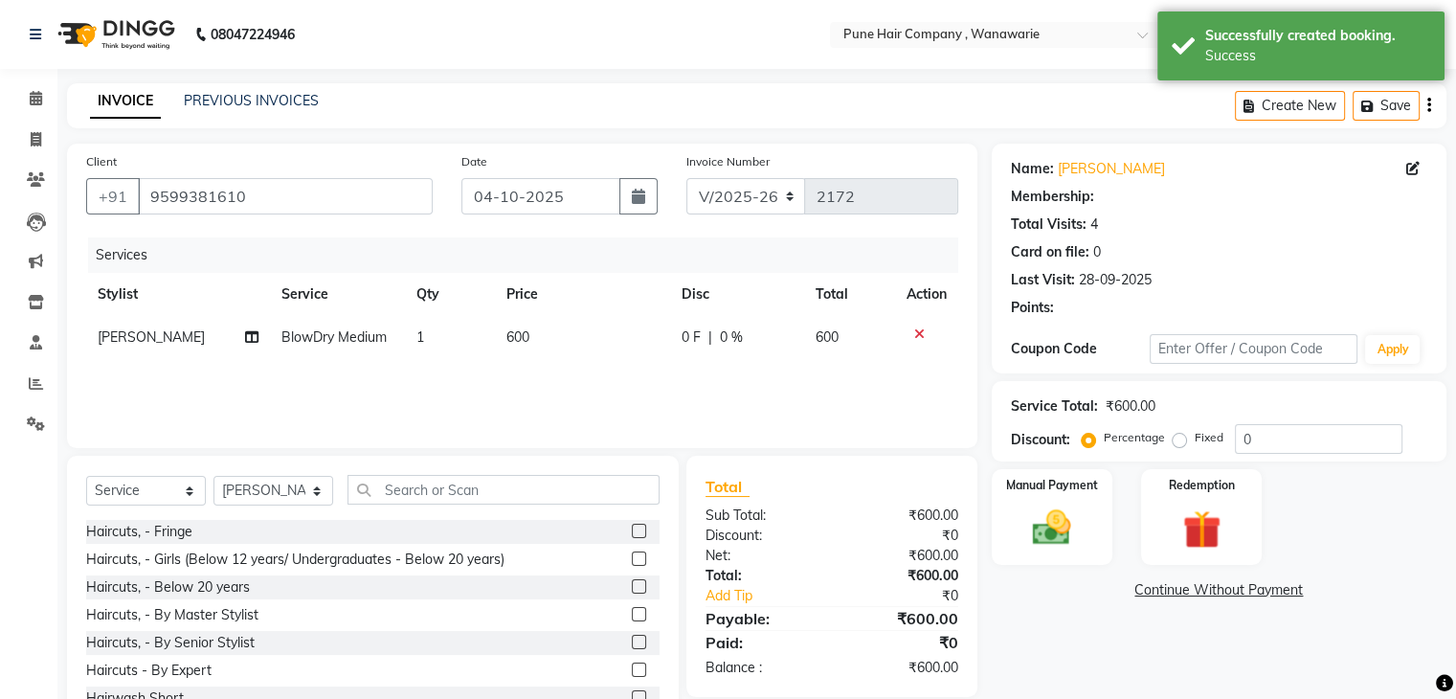
select select "1: Object"
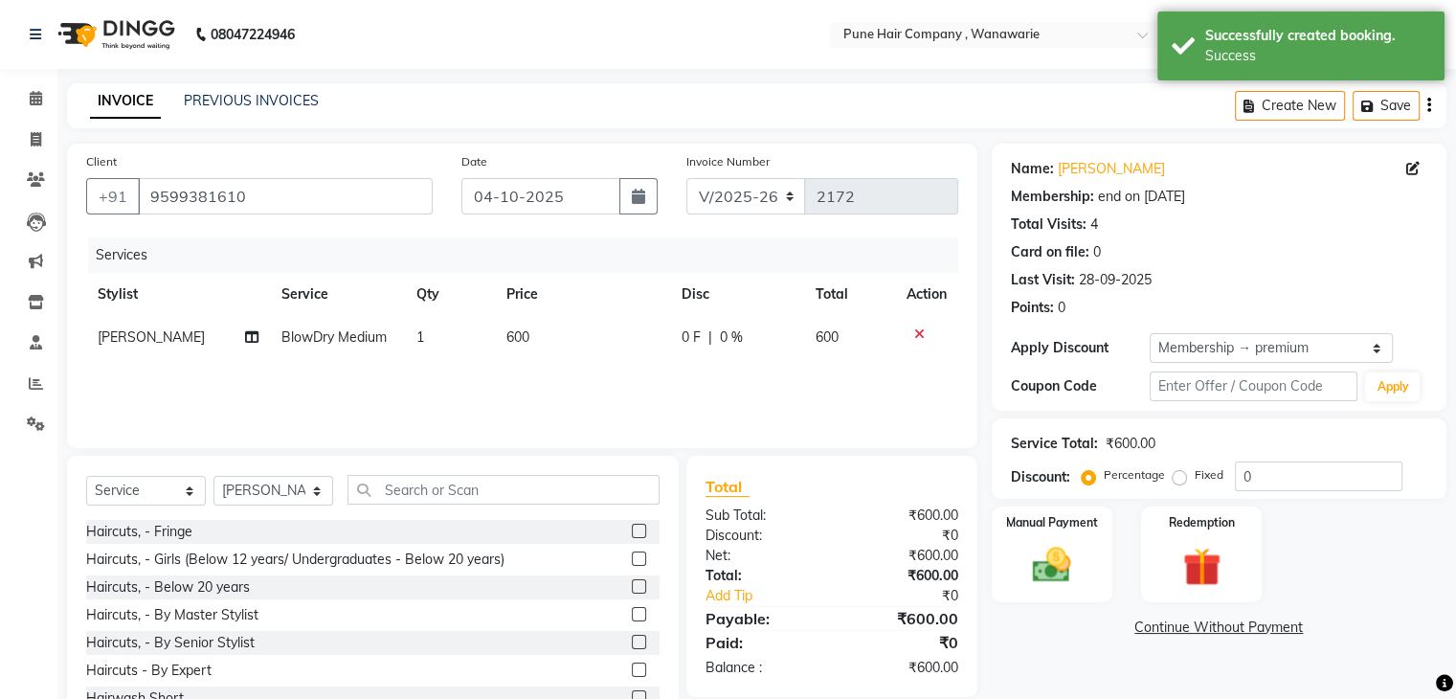
type input "20"
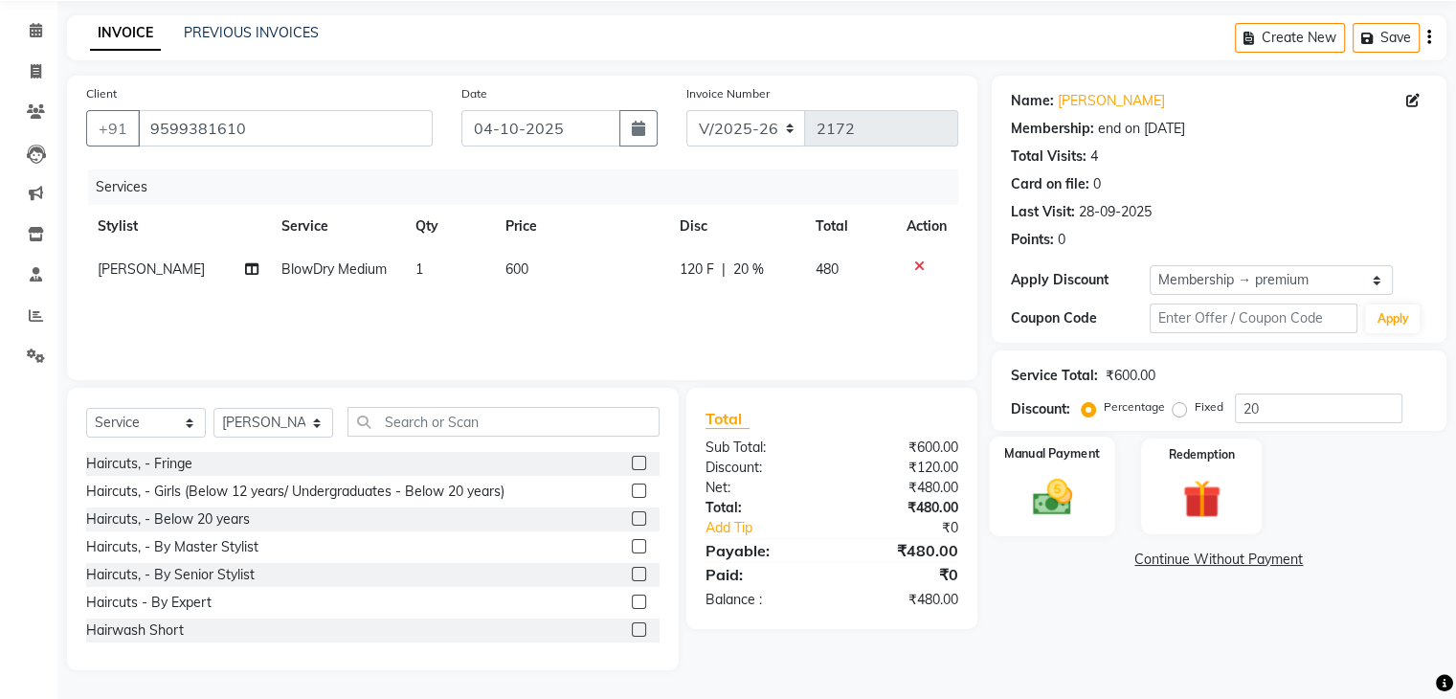
click at [1070, 478] on img at bounding box center [1051, 498] width 64 height 46
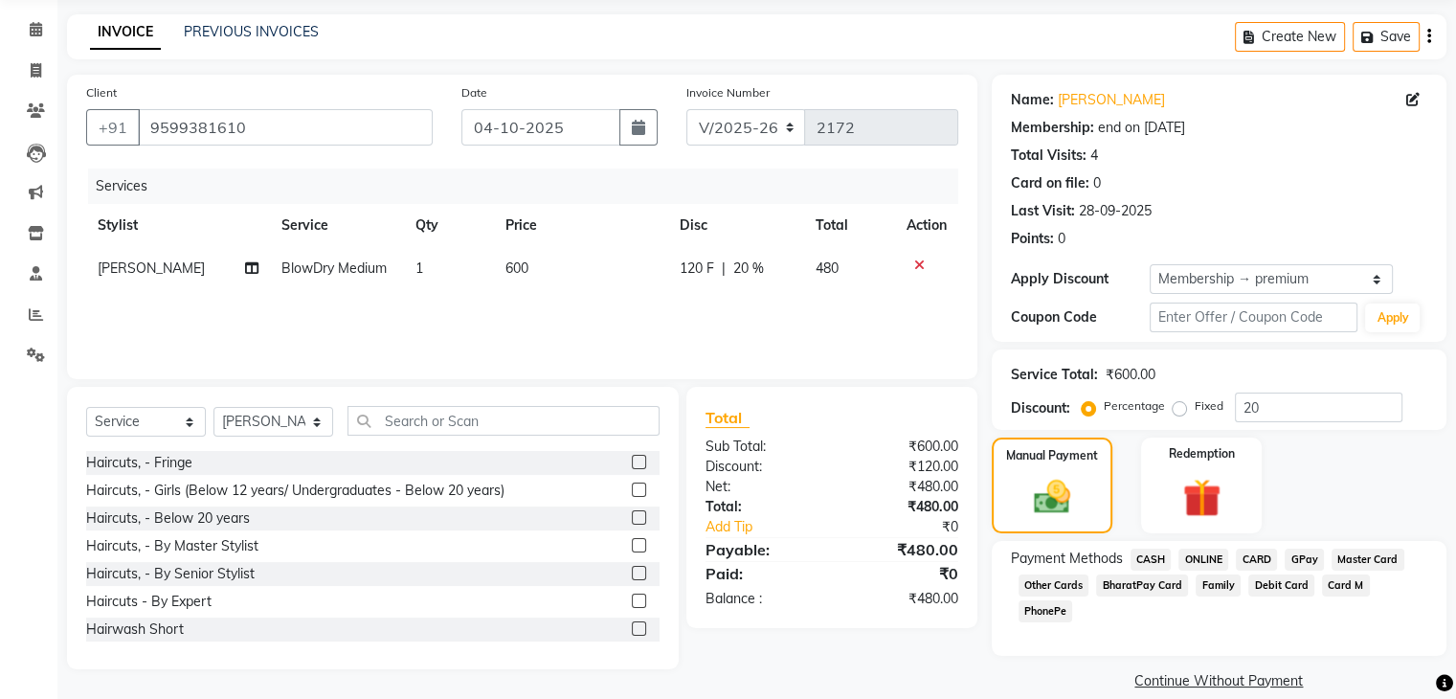
click at [1302, 563] on span "GPay" at bounding box center [1304, 559] width 39 height 22
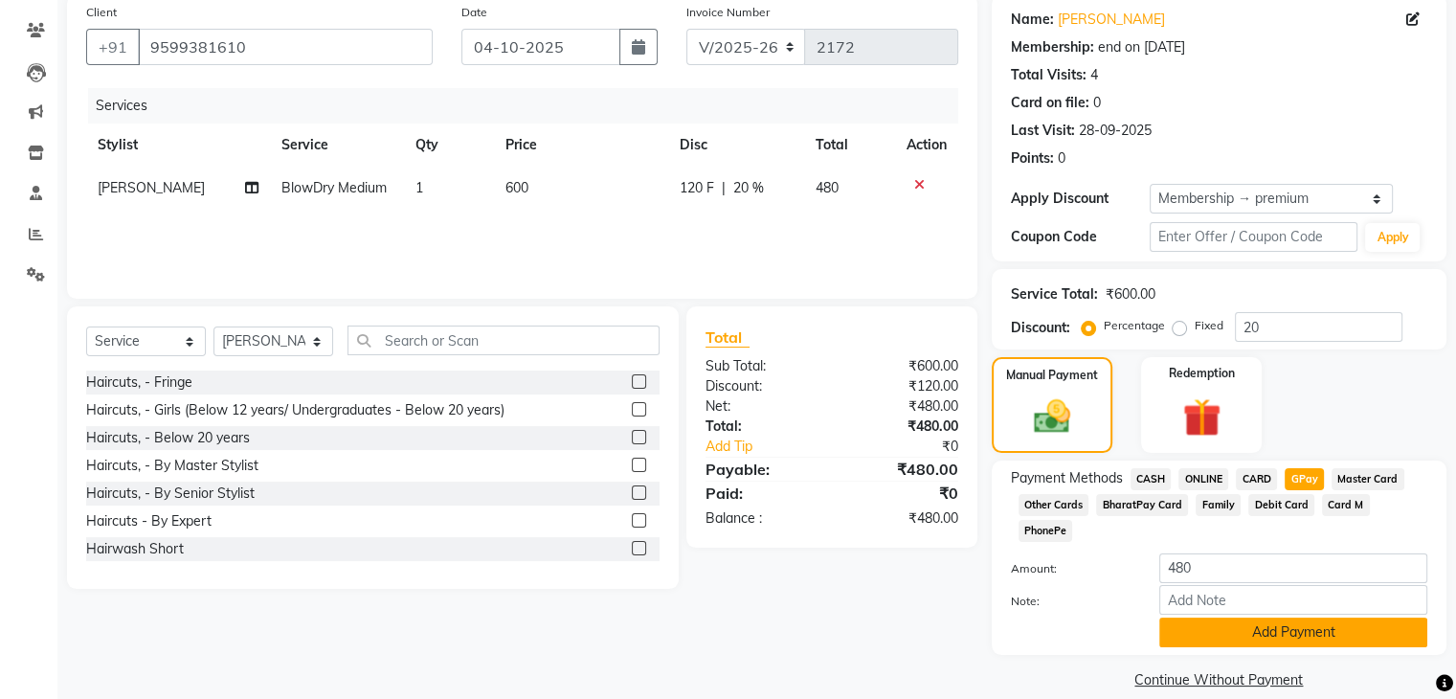
click at [1254, 617] on button "Add Payment" at bounding box center [1293, 632] width 268 height 30
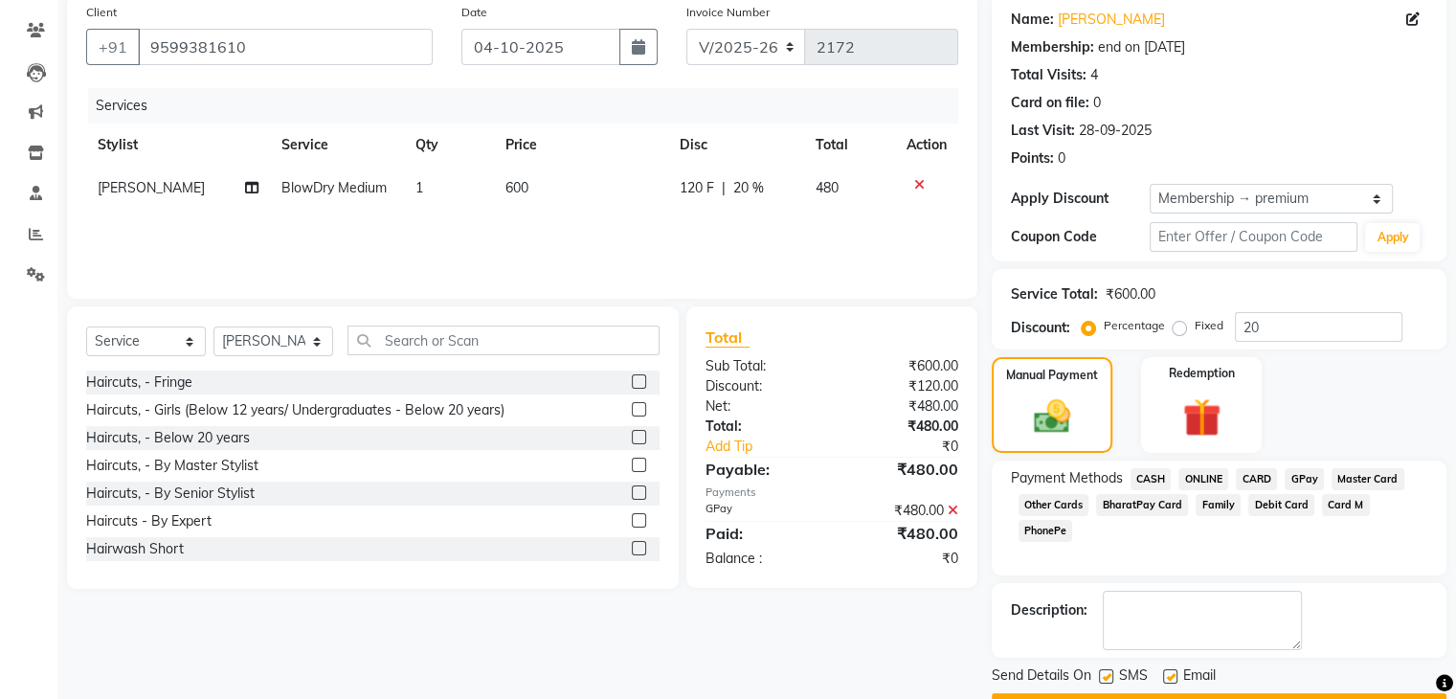
scroll to position [200, 0]
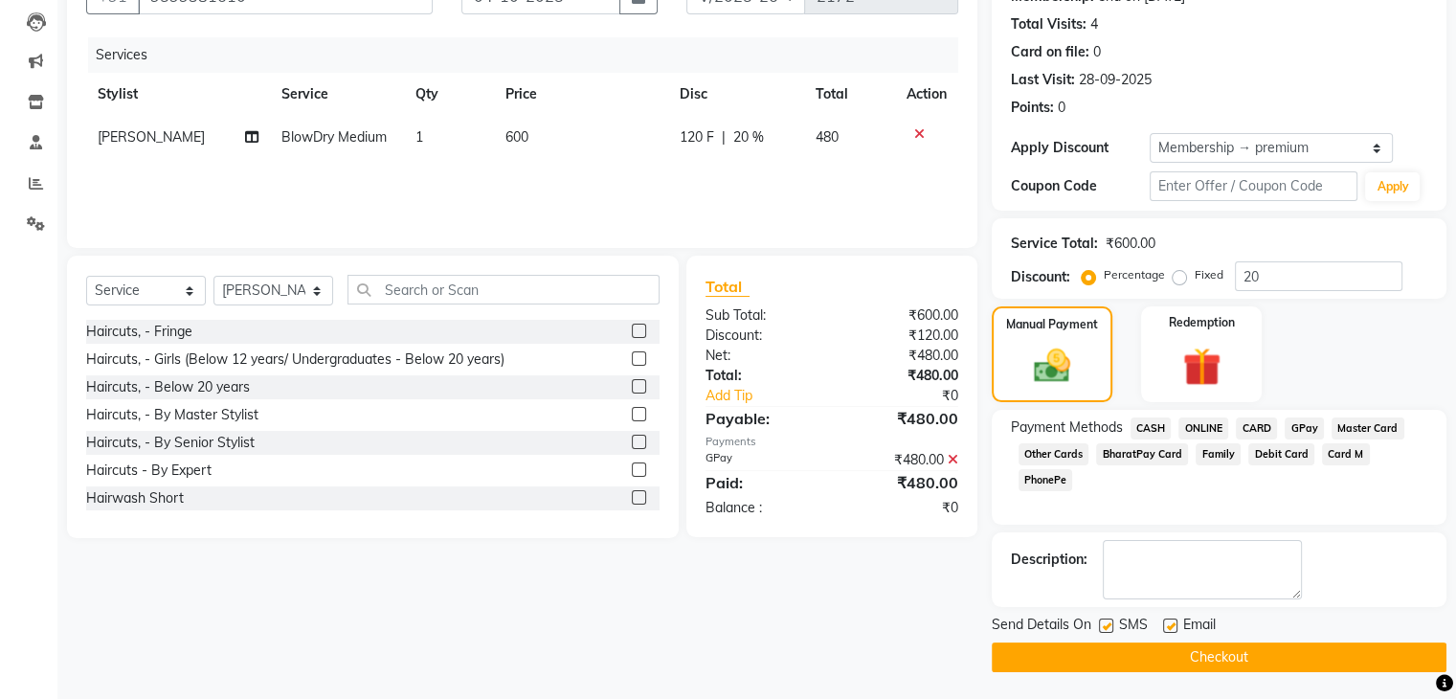
click at [1214, 653] on button "Checkout" at bounding box center [1219, 657] width 455 height 30
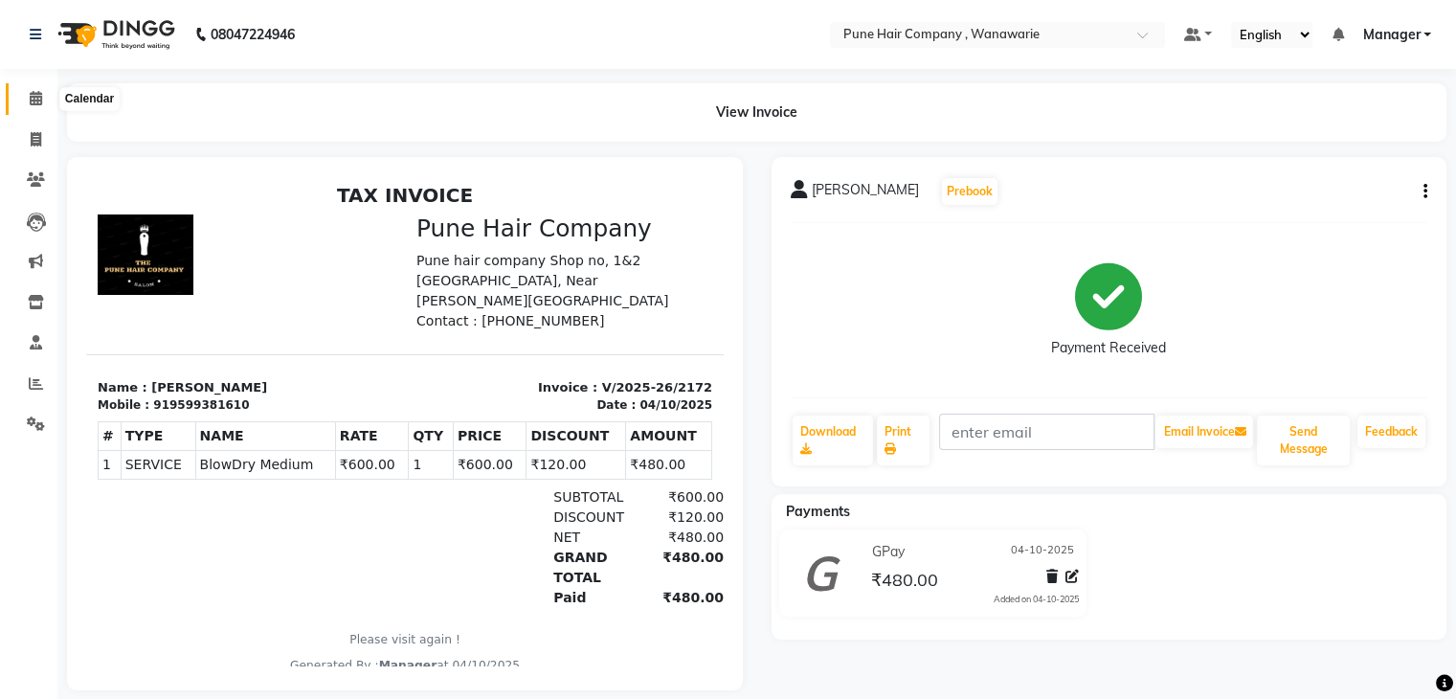
click at [35, 95] on icon at bounding box center [36, 98] width 12 height 14
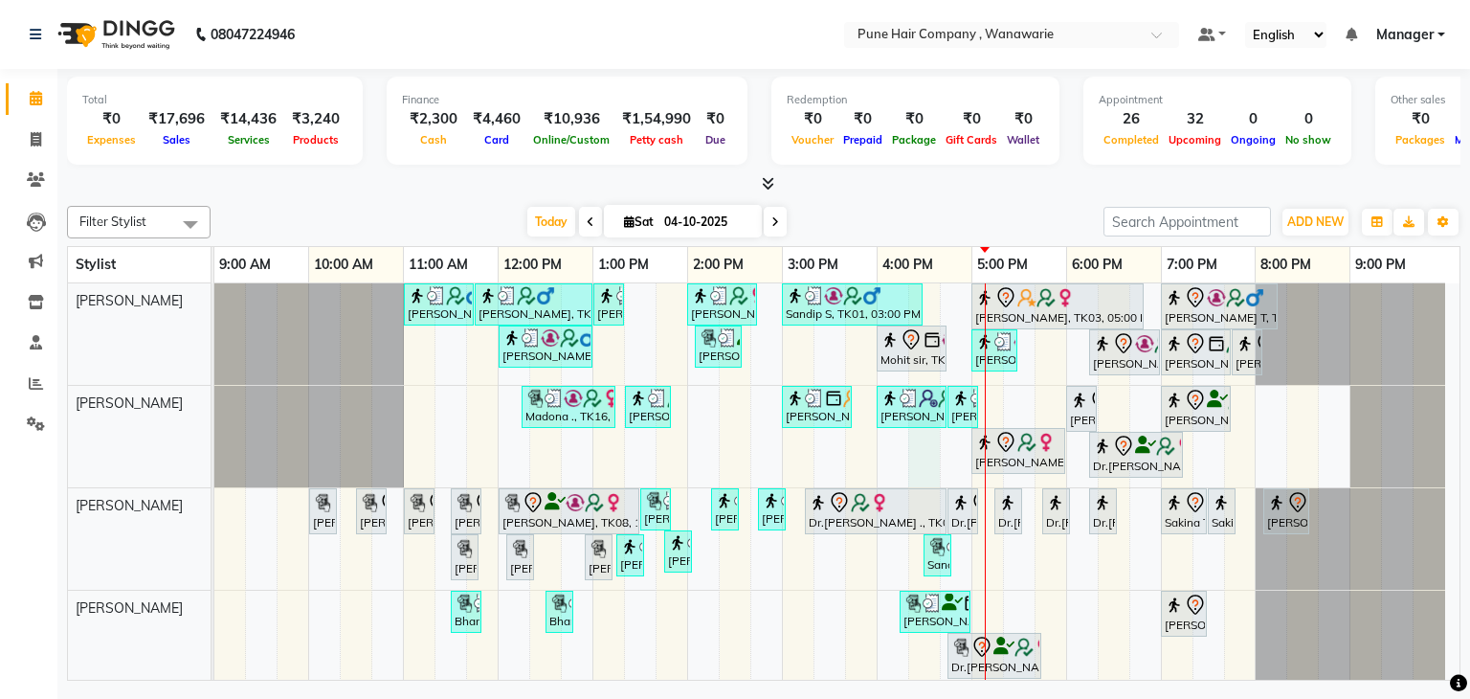
click at [919, 451] on div "[PERSON_NAME], TK02, 11:00 AM-11:45 AM, [DEMOGRAPHIC_DATA] Haircut By Senior St…" at bounding box center [836, 558] width 1245 height 550
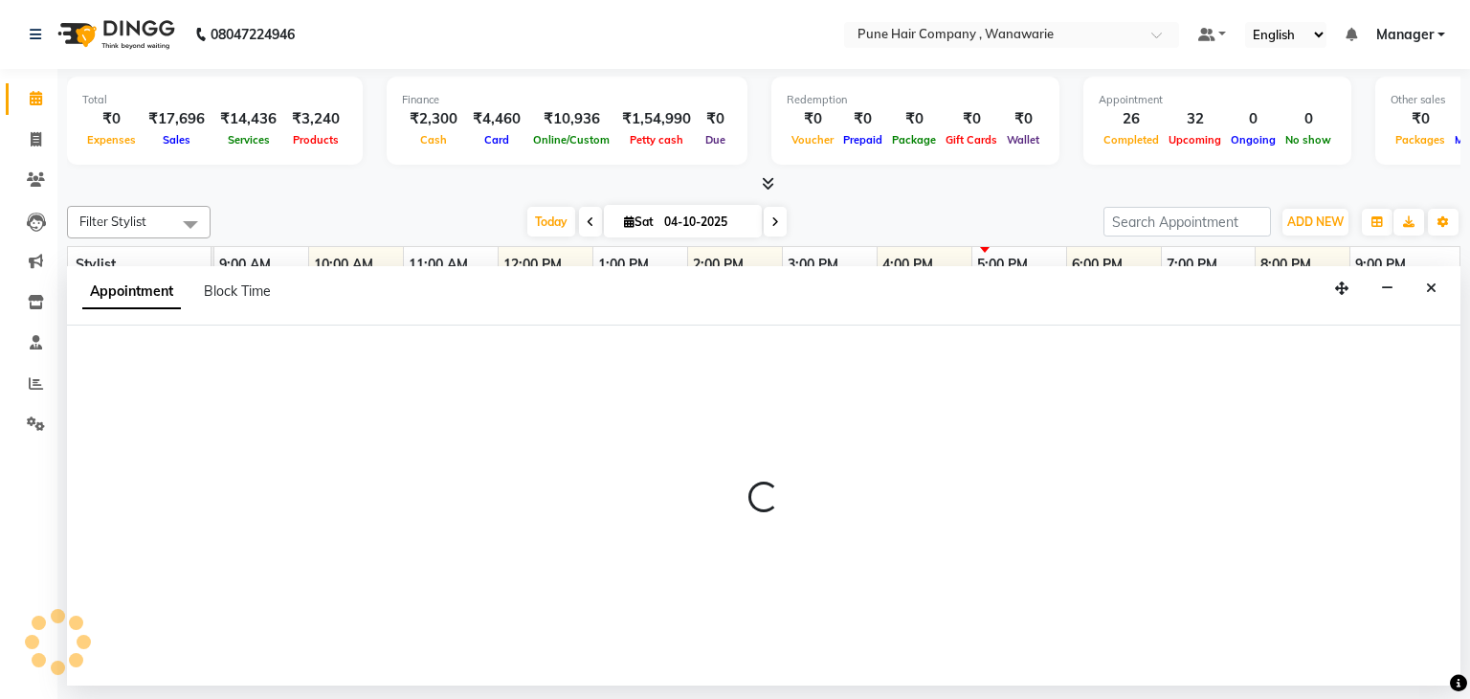
select select "74578"
select select "tentative"
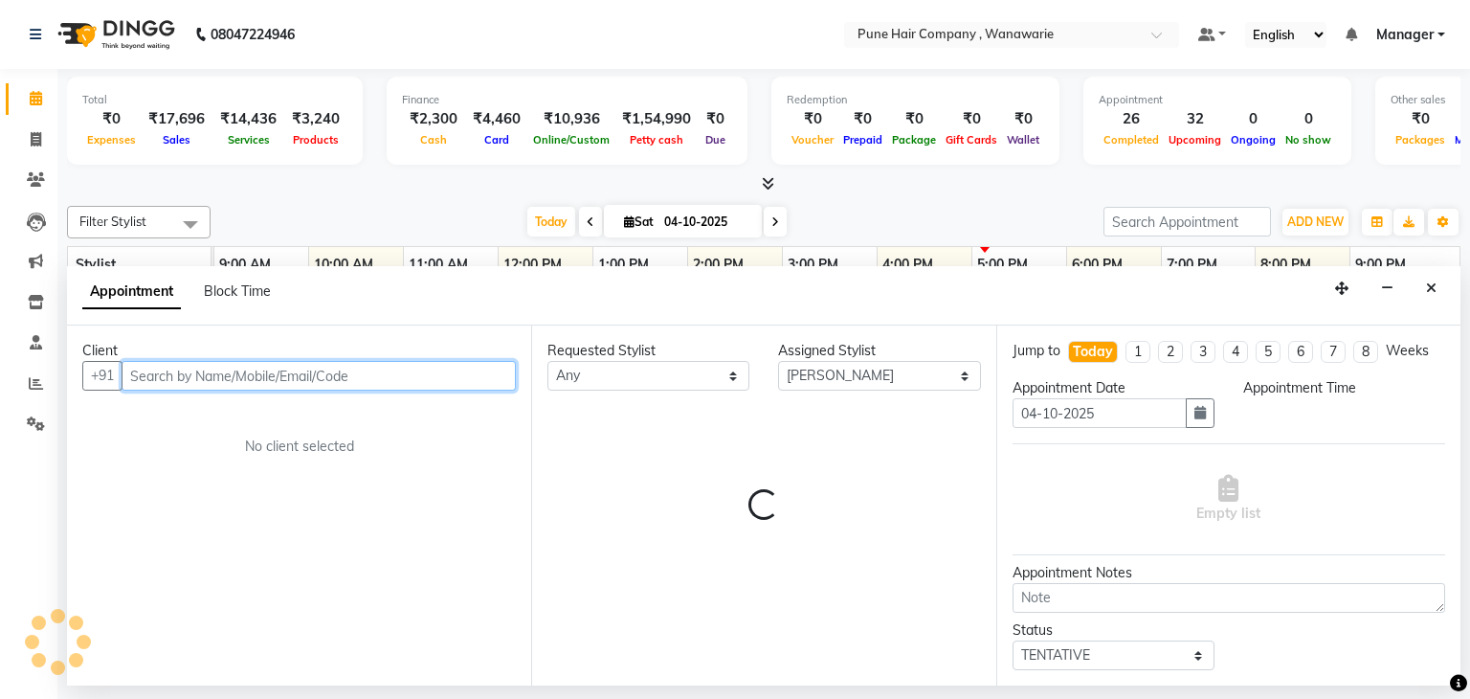
select select "975"
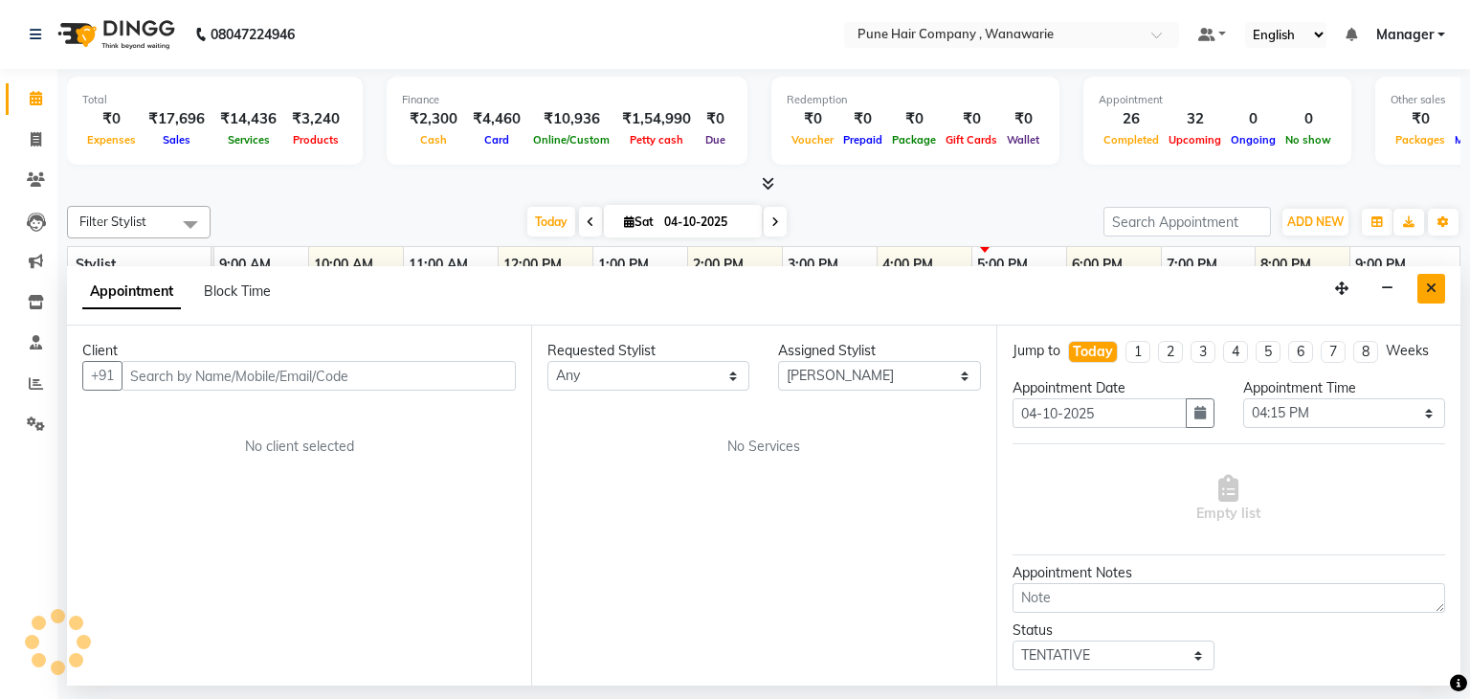
click at [1428, 285] on icon "Close" at bounding box center [1431, 287] width 11 height 13
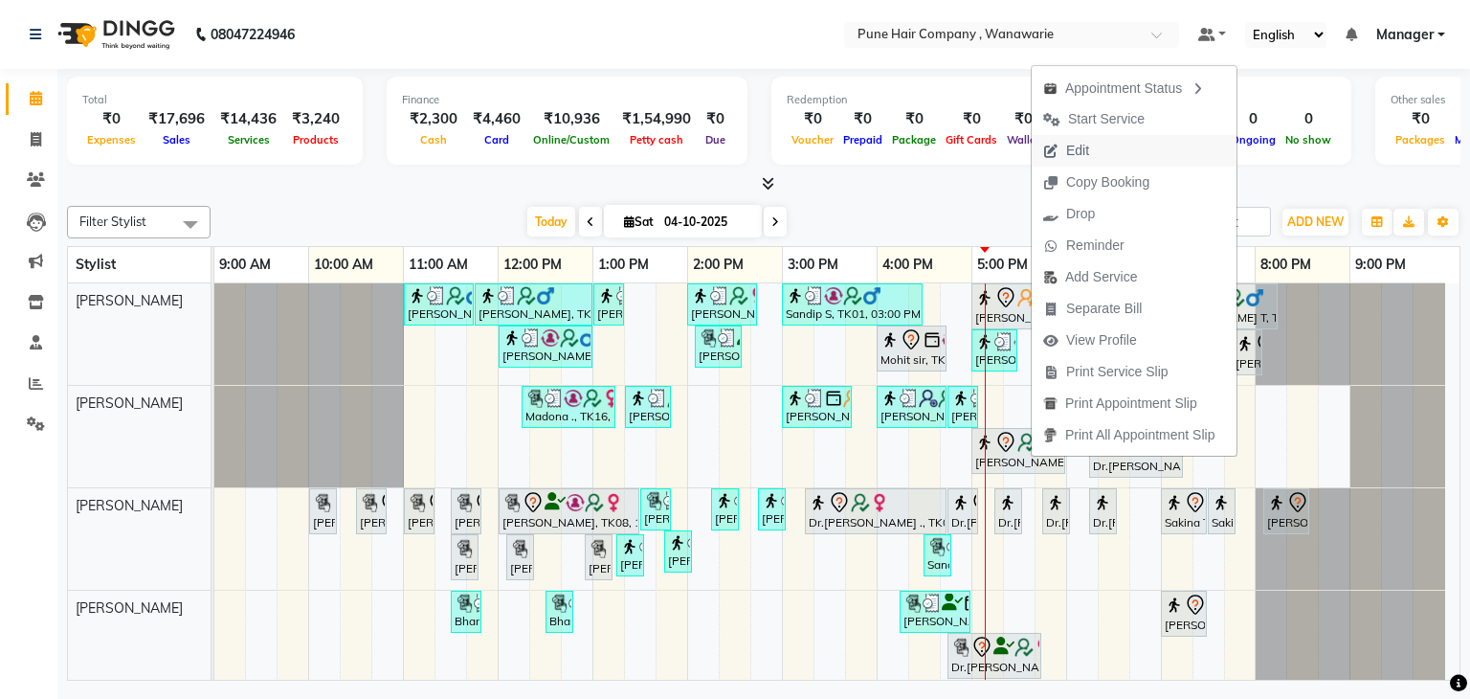
click at [1091, 144] on span "Edit" at bounding box center [1066, 151] width 69 height 32
select select "tentative"
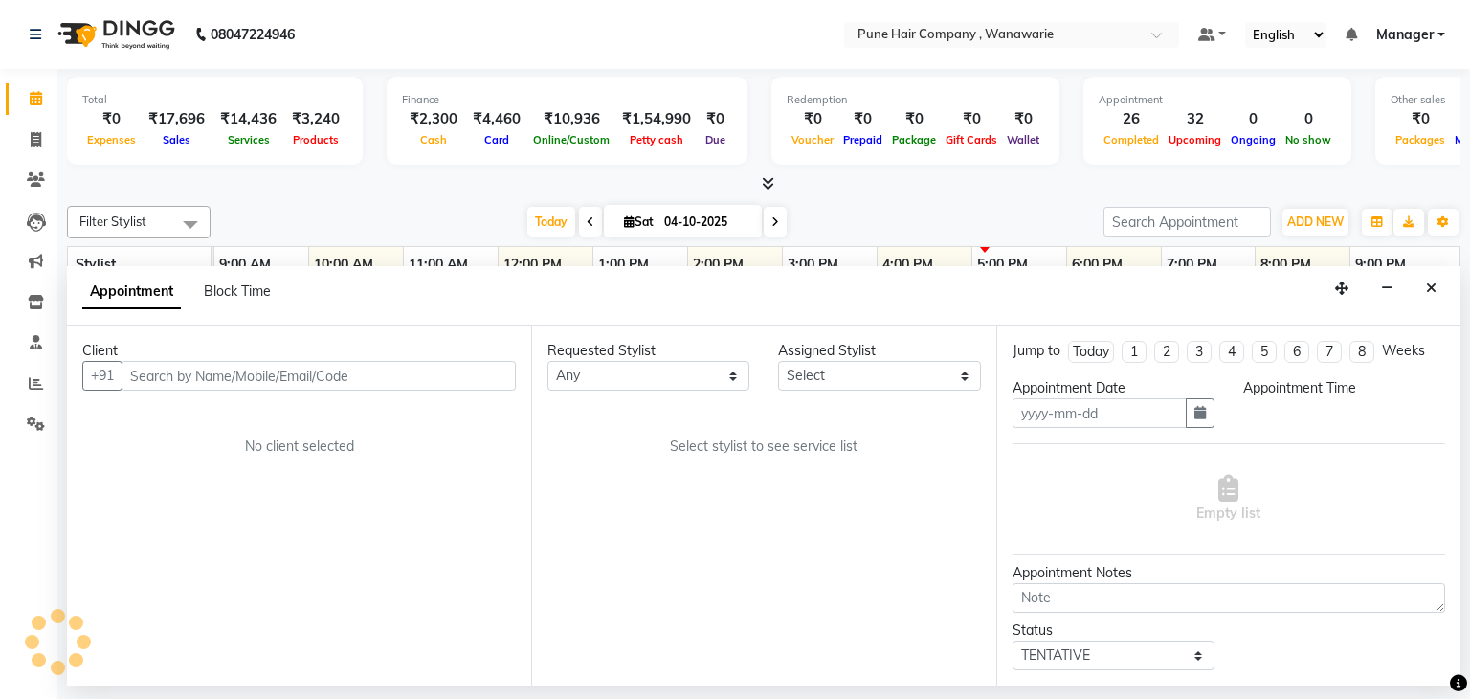
type input "04-10-2025"
select select "74578"
select select "1020"
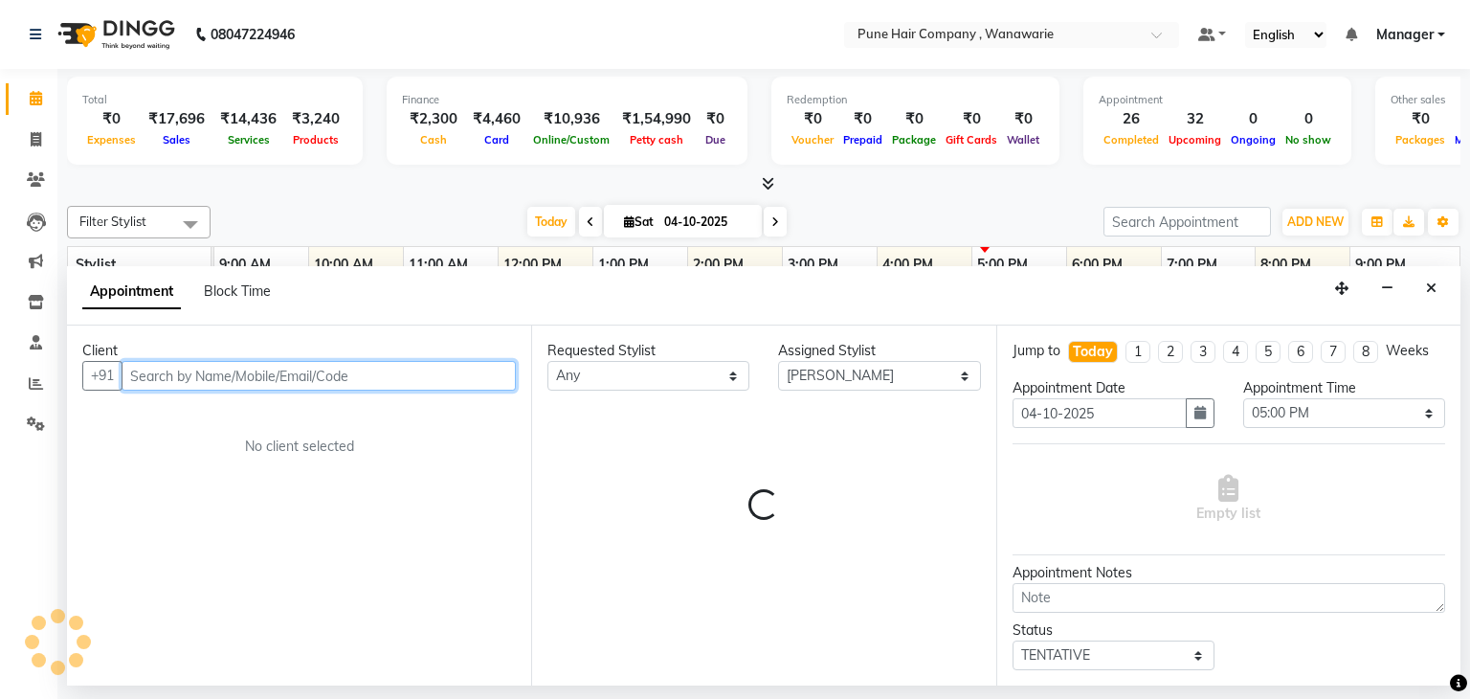
select select "4060"
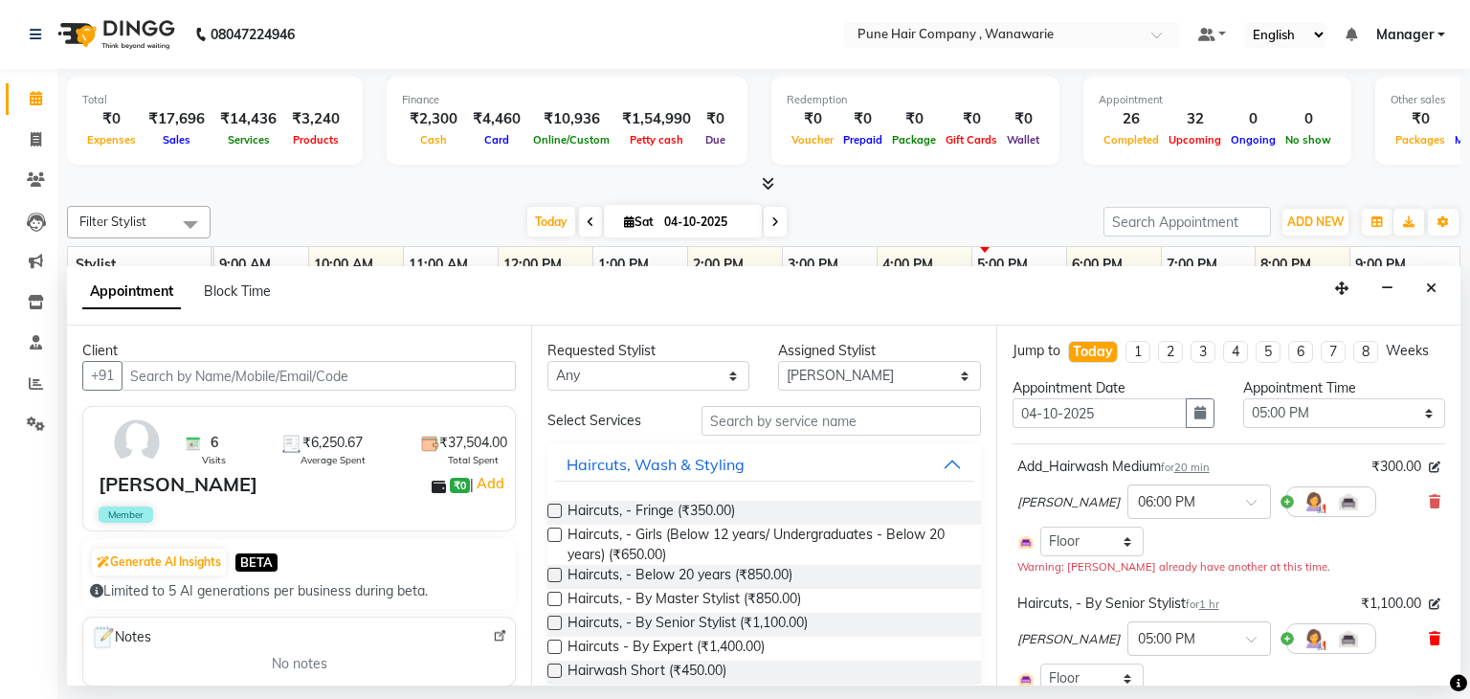
click at [1429, 637] on icon at bounding box center [1434, 638] width 11 height 13
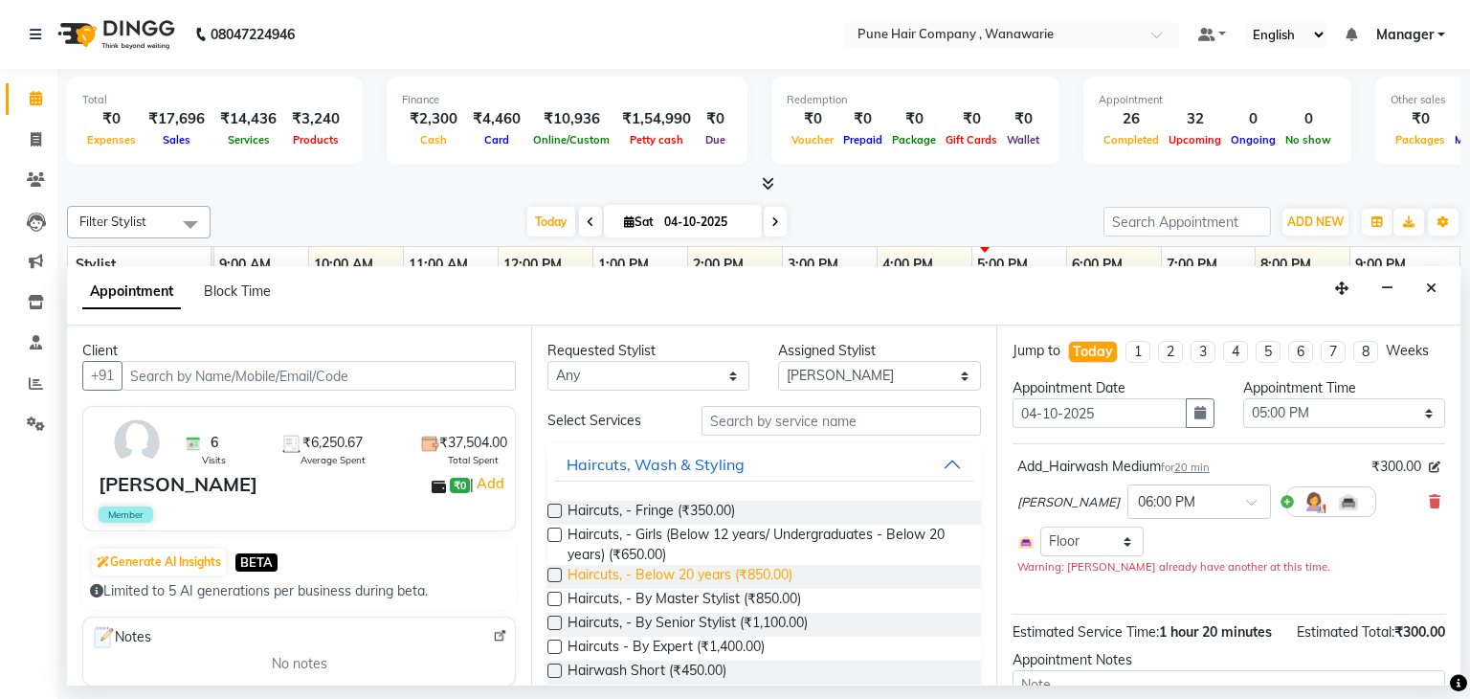
click at [708, 575] on span "Haircuts, - Below 20 years (₹850.00)" at bounding box center [680, 577] width 225 height 24
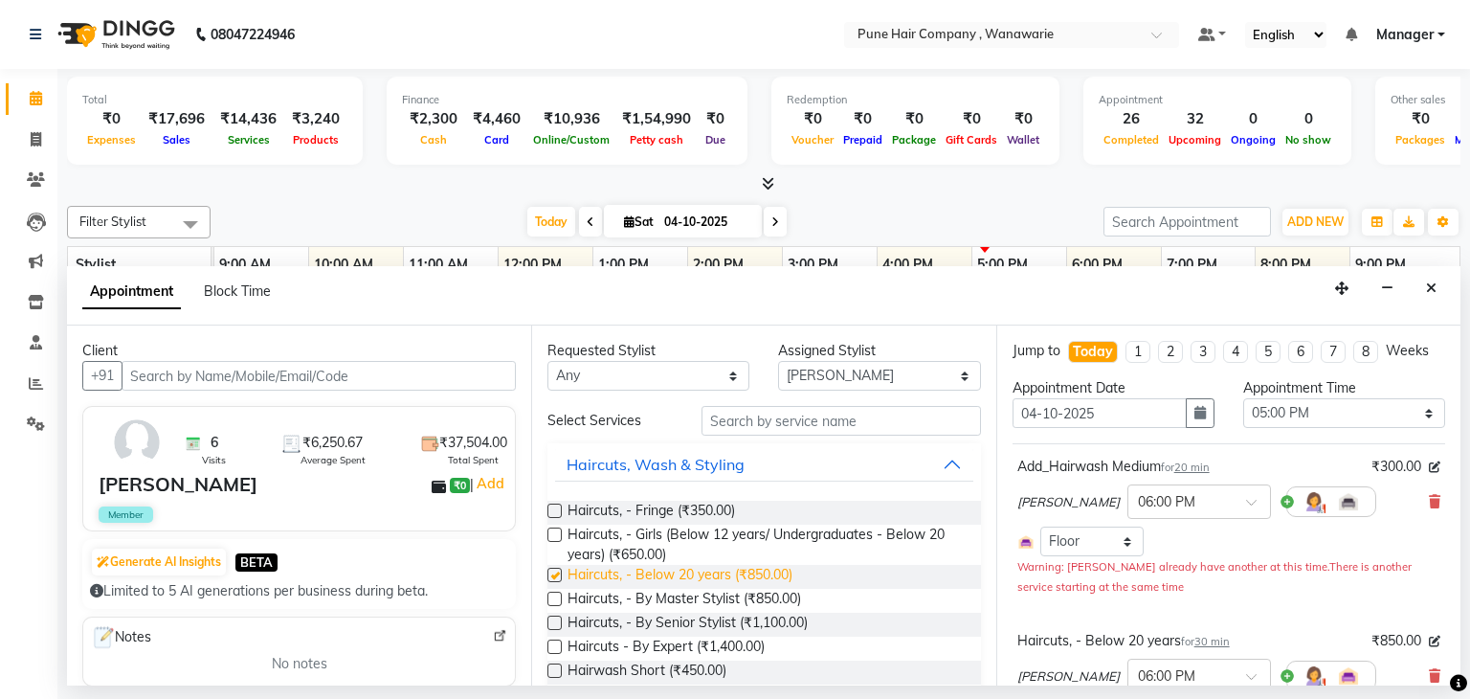
checkbox input "false"
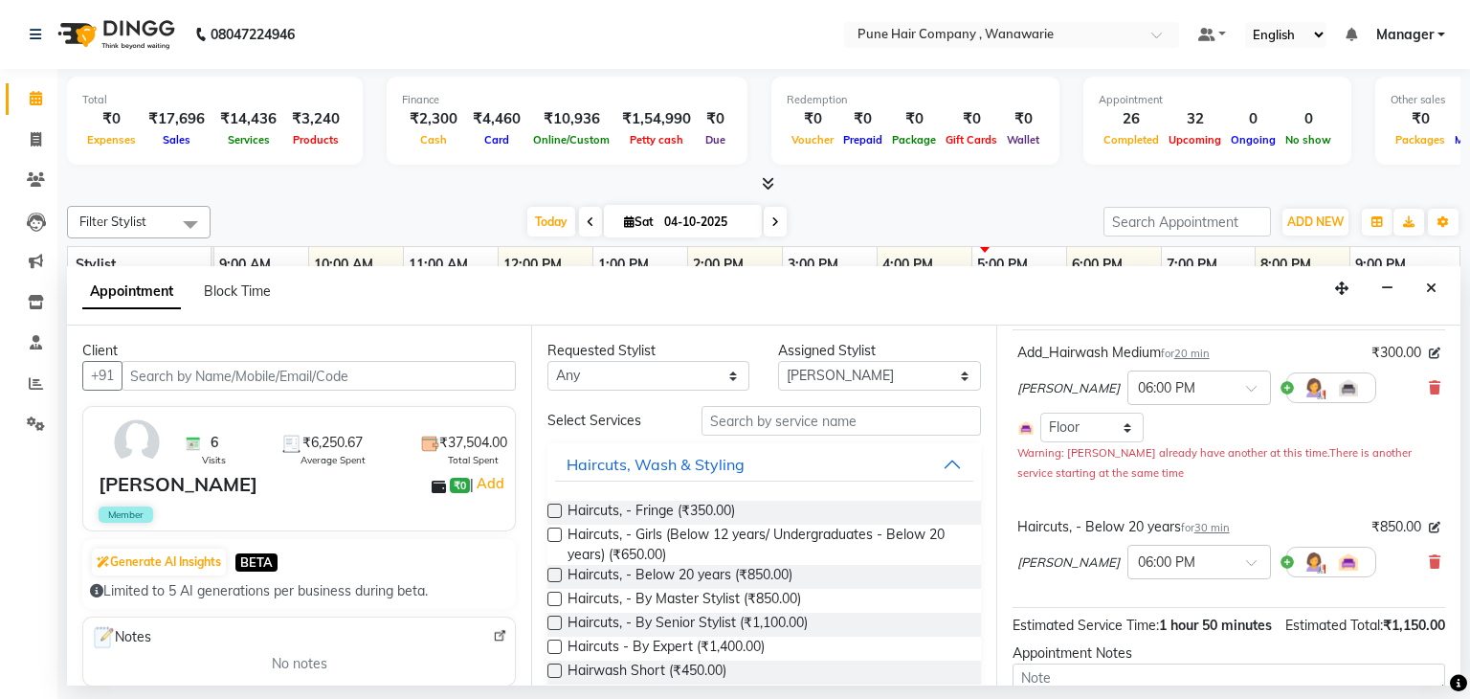
scroll to position [115, 0]
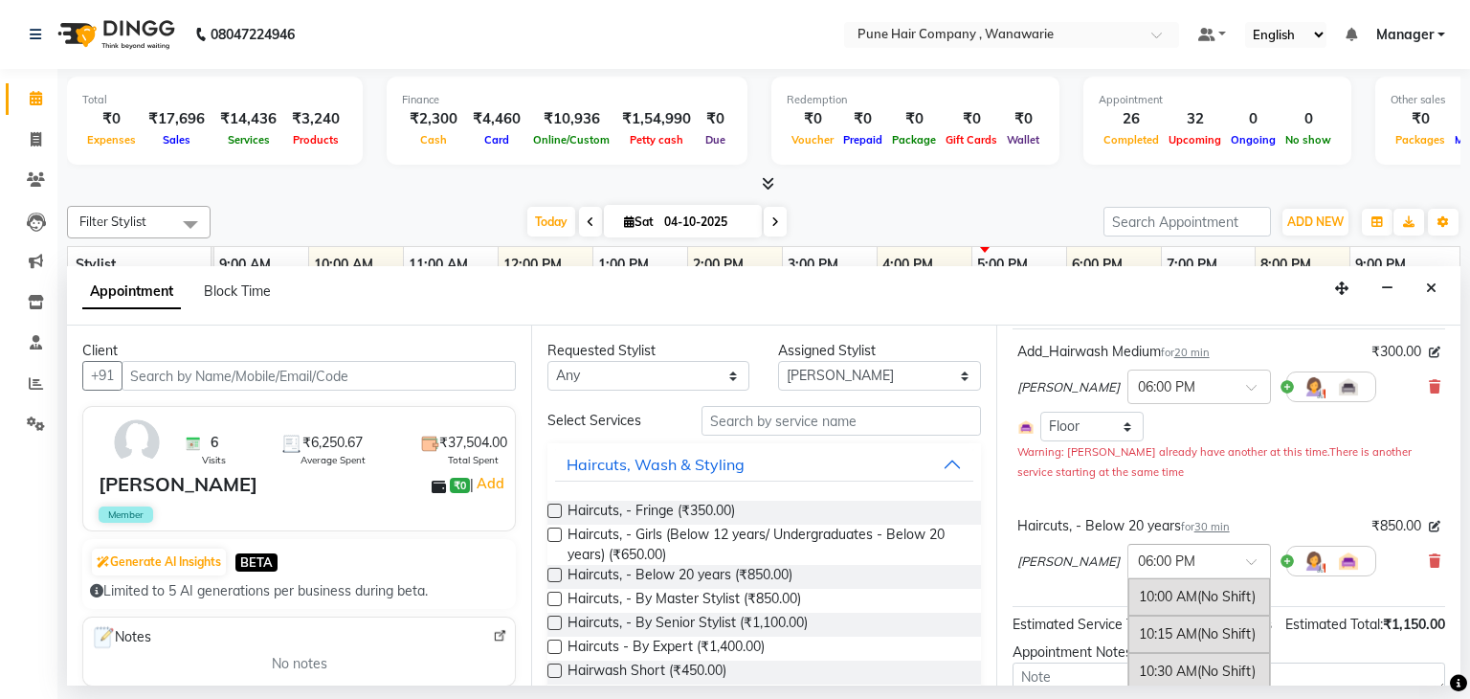
click at [1172, 558] on input "text" at bounding box center [1180, 559] width 84 height 20
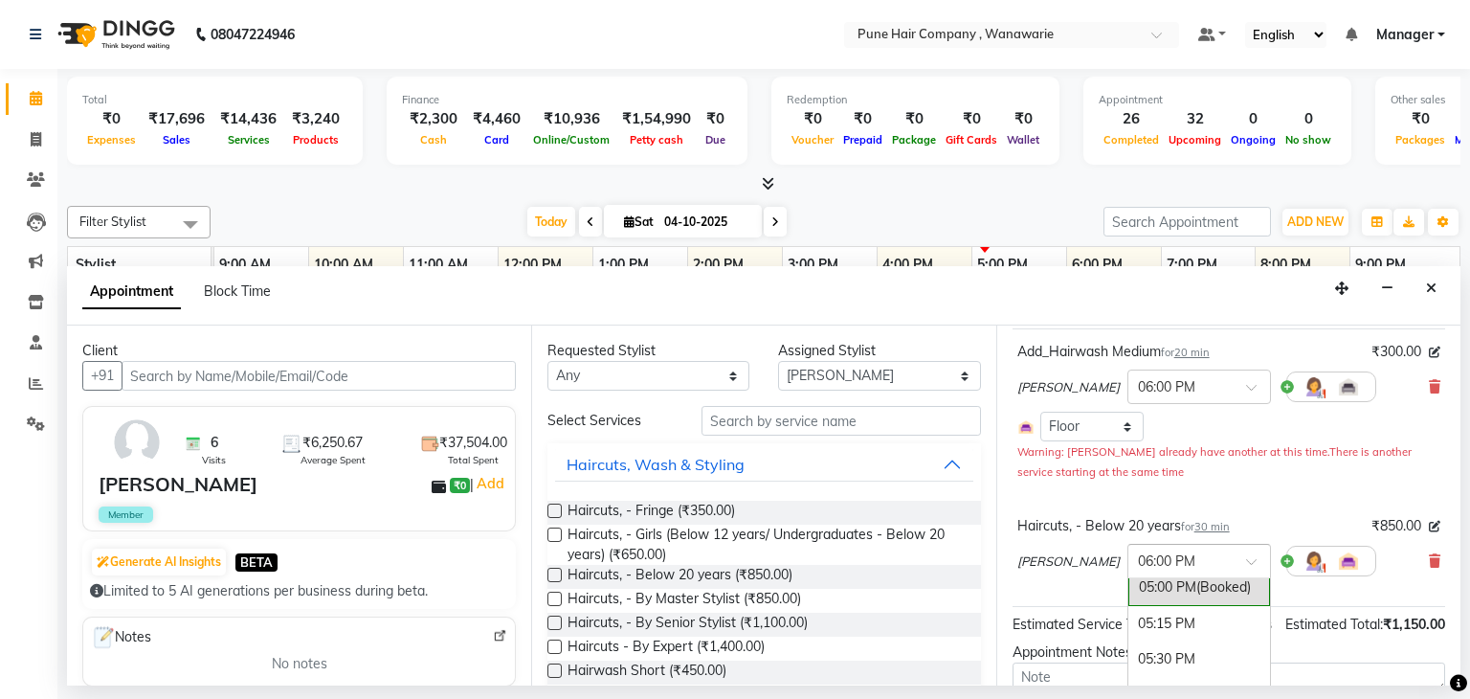
scroll to position [1030, 0]
click at [1145, 621] on div "05:15 PM" at bounding box center [1200, 629] width 142 height 35
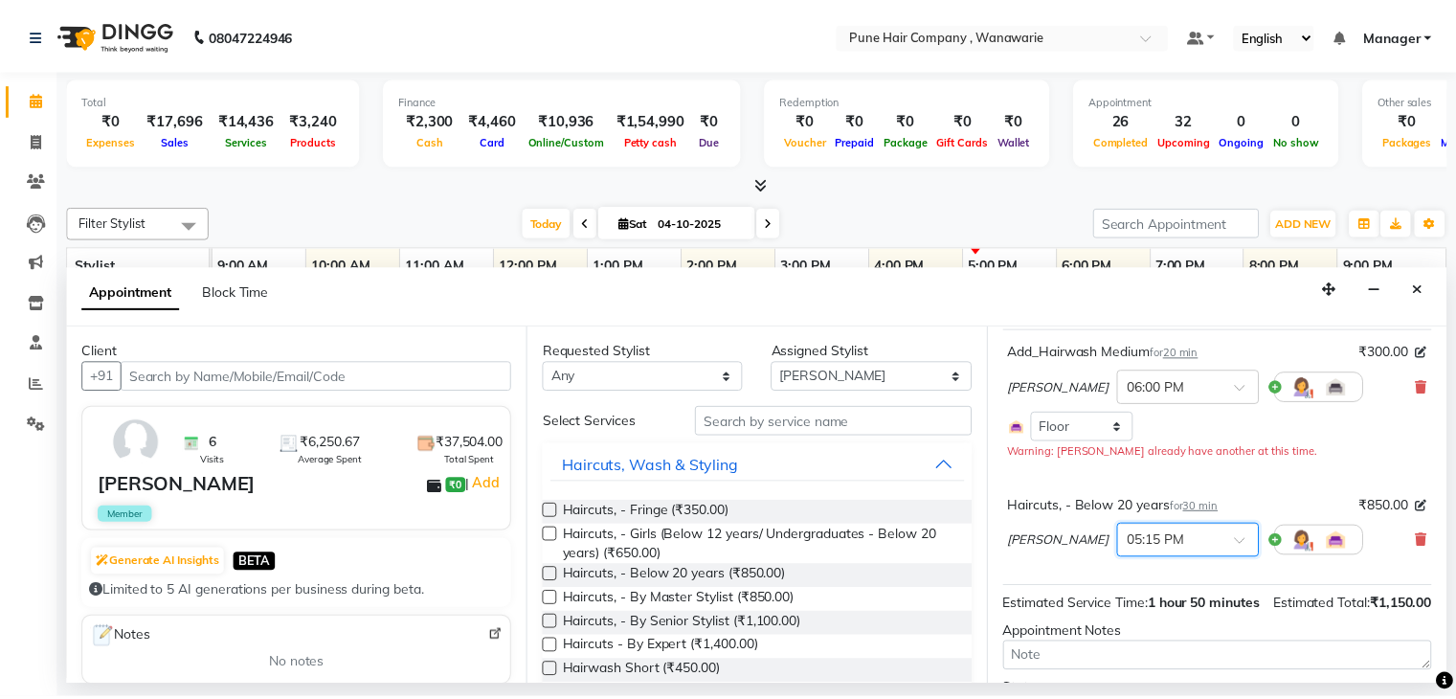
scroll to position [243, 0]
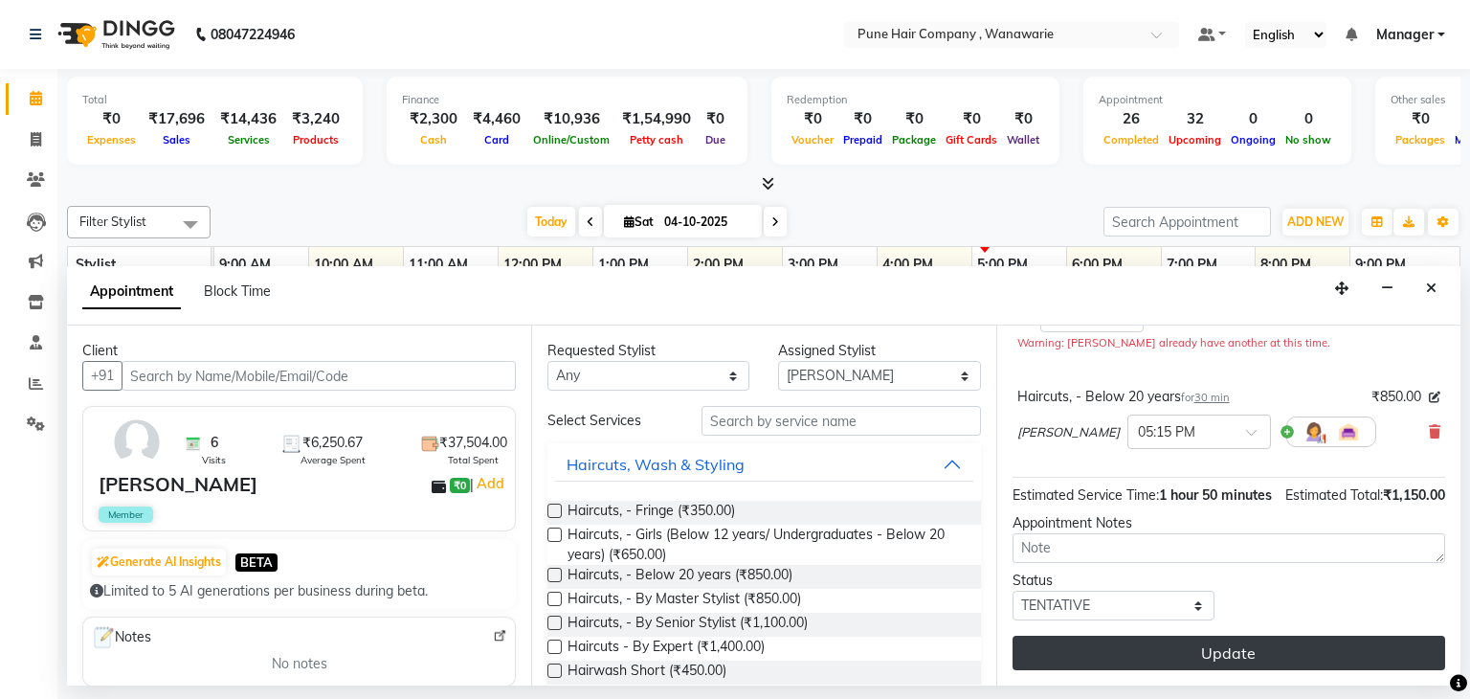
click at [1130, 648] on button "Update" at bounding box center [1229, 653] width 433 height 34
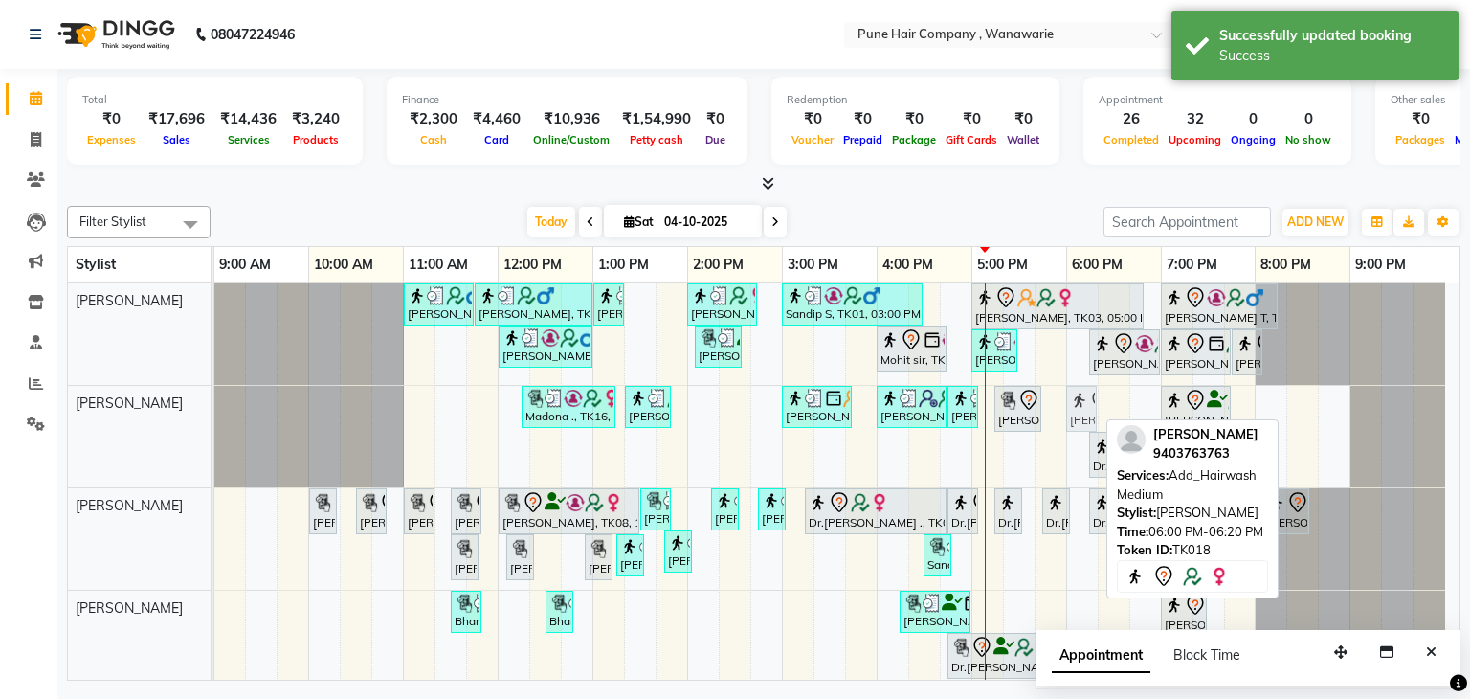
drag, startPoint x: 1085, startPoint y: 400, endPoint x: 1072, endPoint y: 403, distance: 12.8
click at [214, 403] on div "Madona ., TK16, 12:15 PM-01:15 PM, Brillare Ceramide Tritment [PERSON_NAME], TK…" at bounding box center [214, 436] width 0 height 101
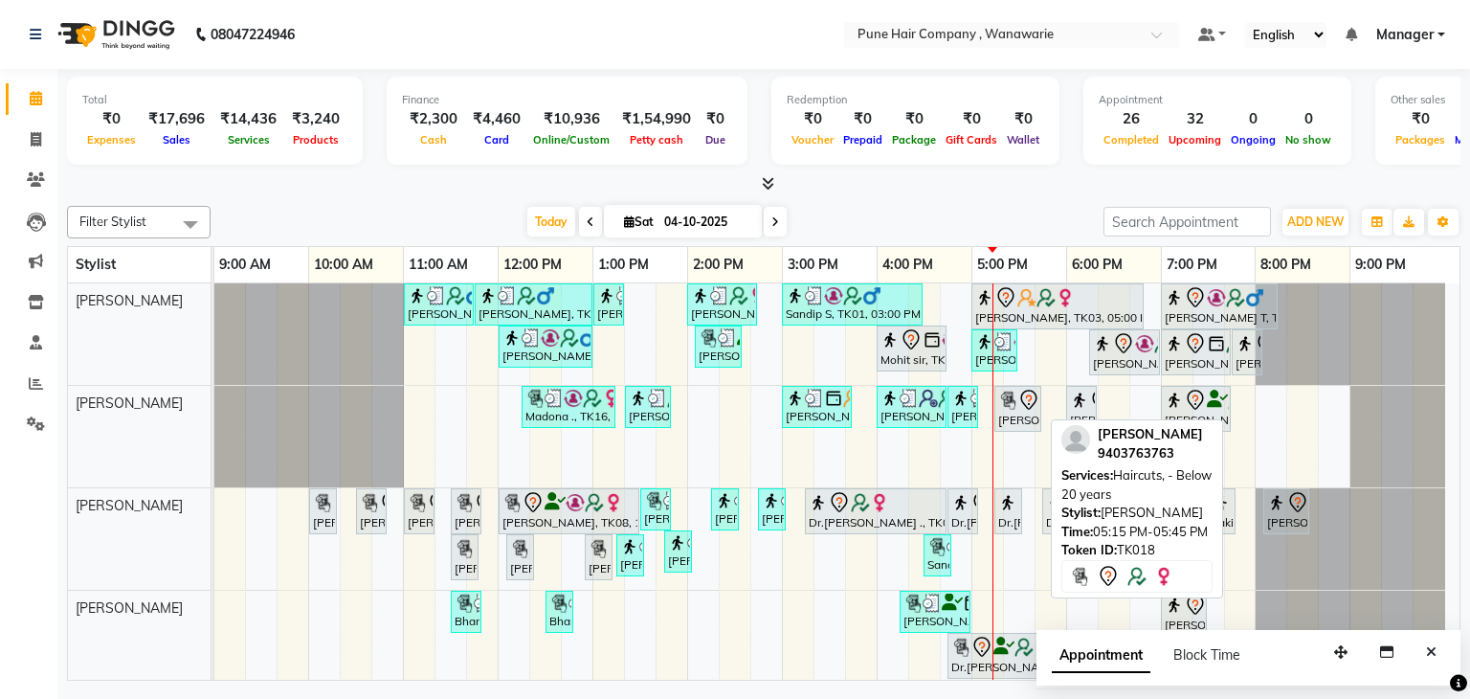
click at [1022, 405] on icon at bounding box center [1029, 400] width 23 height 23
select select "7"
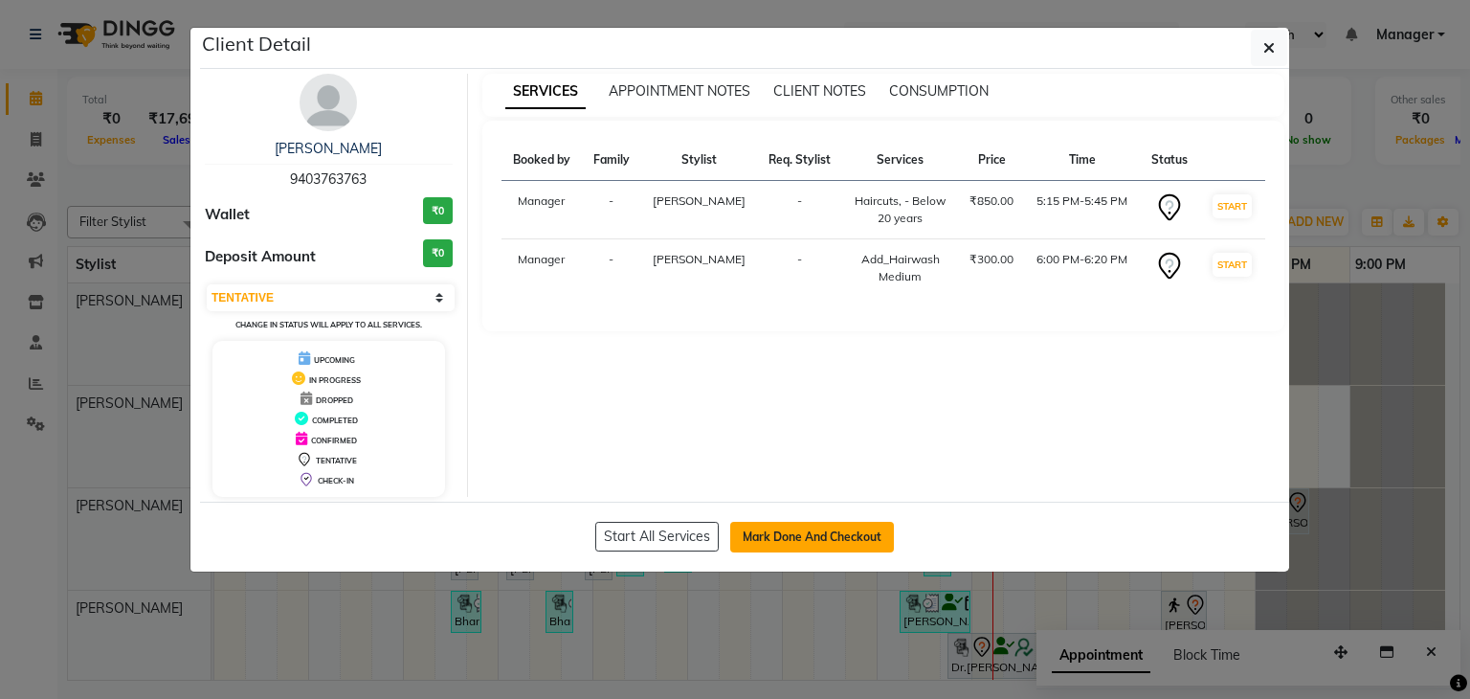
click at [829, 538] on button "Mark Done And Checkout" at bounding box center [812, 537] width 164 height 31
select select "8072"
select select "service"
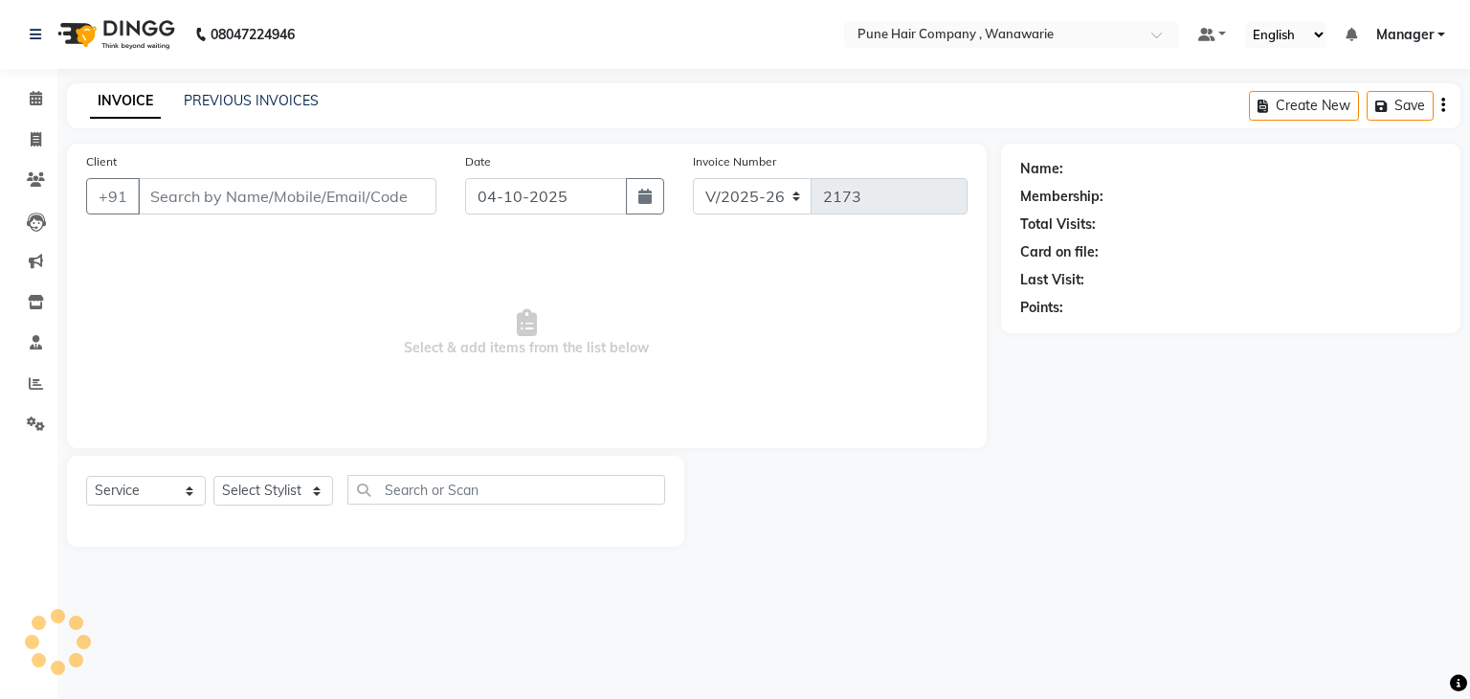
type input "9403763763"
select select "74578"
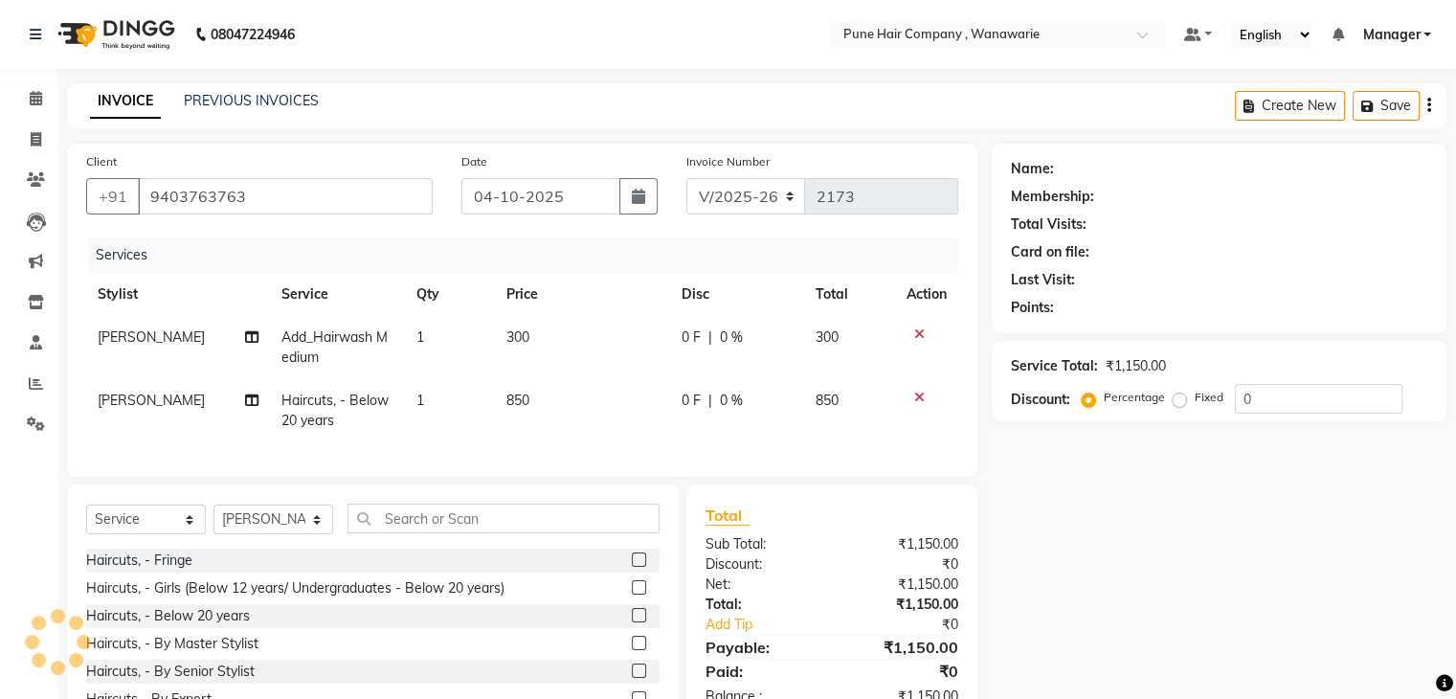
select select "1: Object"
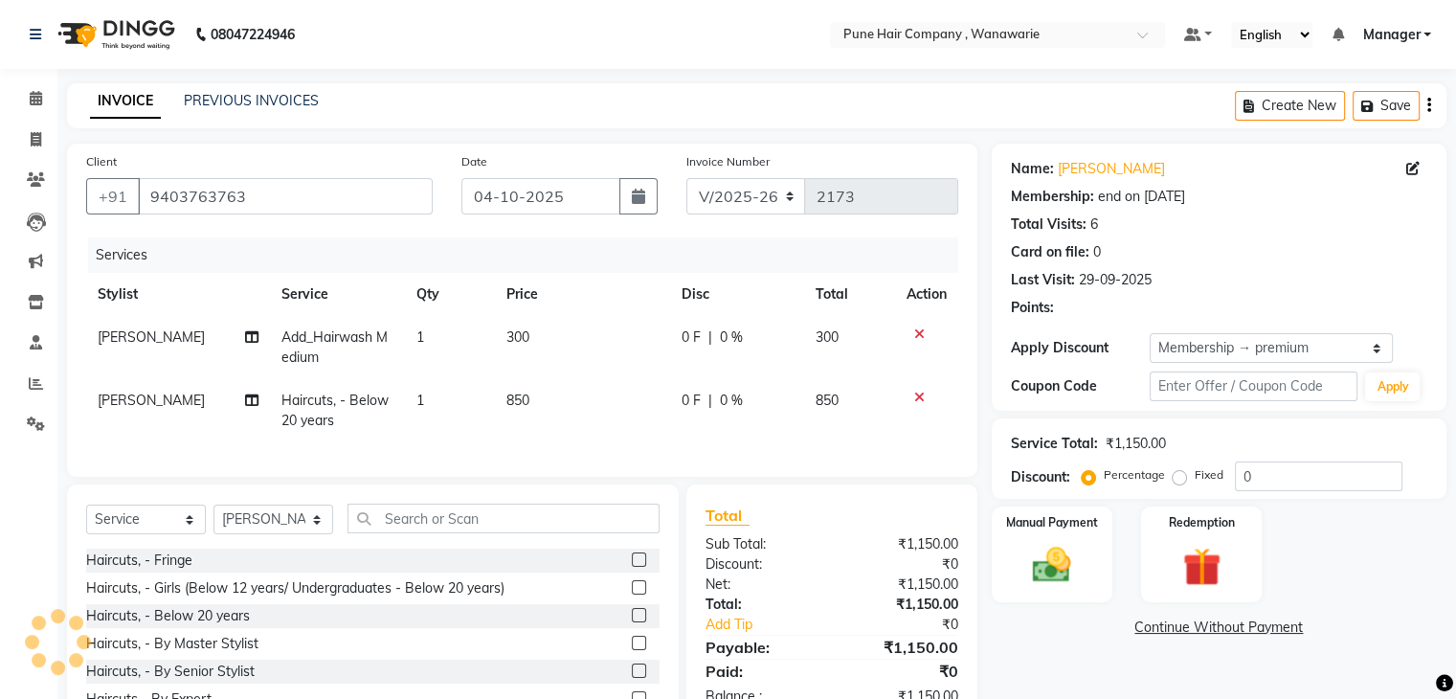
type input "20"
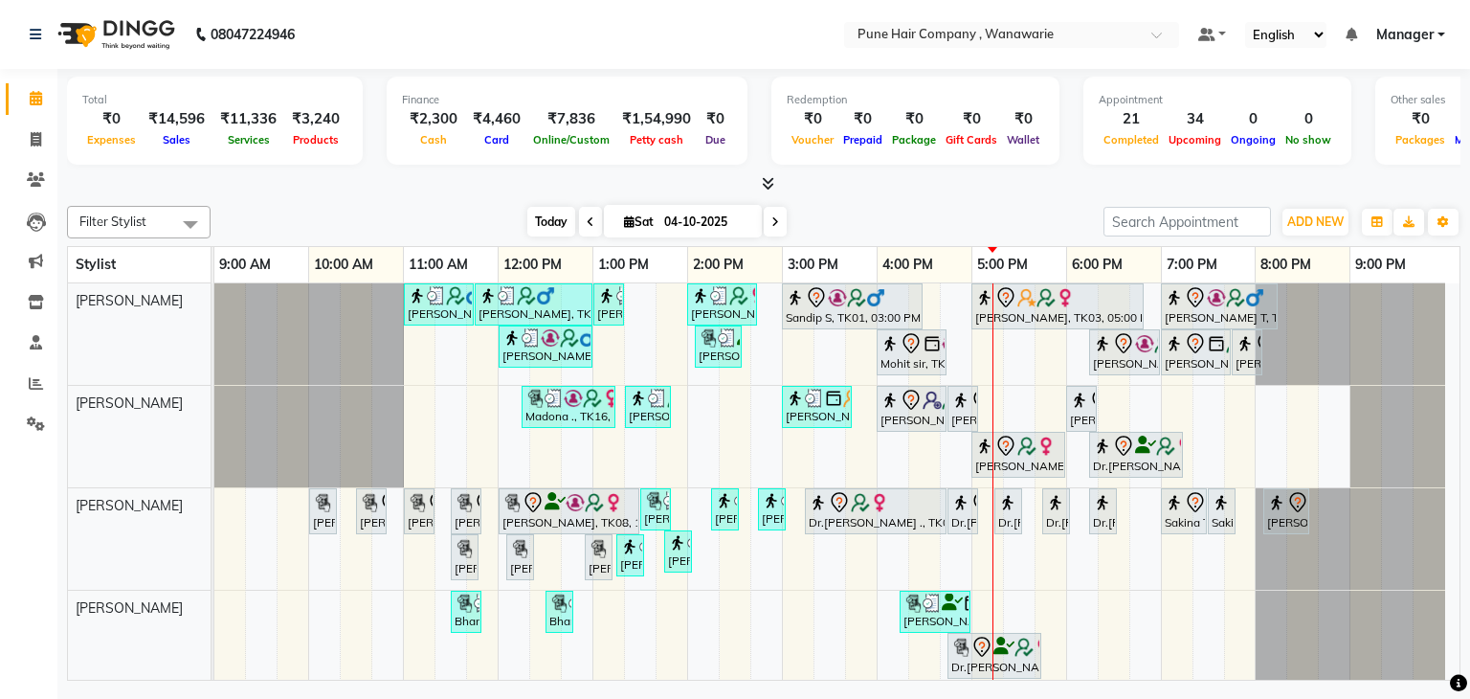
click at [537, 225] on span "Today" at bounding box center [551, 222] width 48 height 30
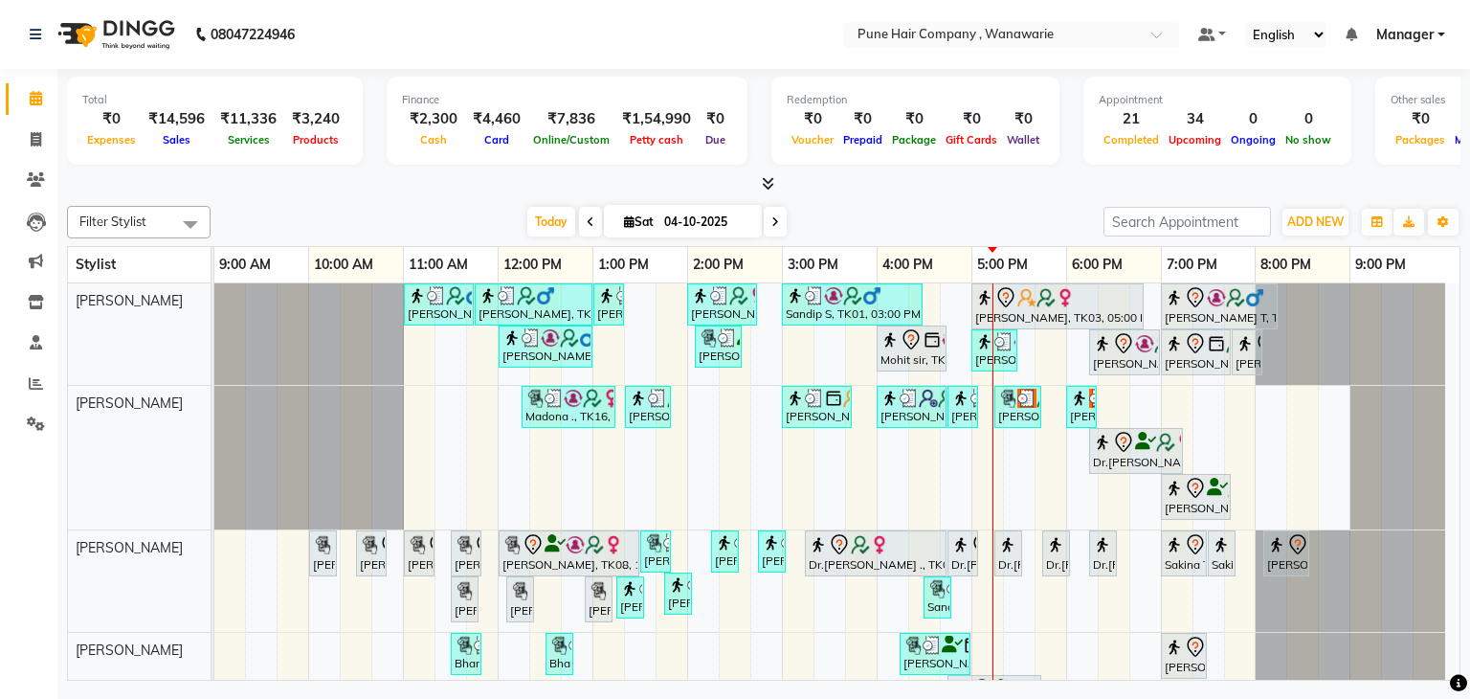
drag, startPoint x: 1068, startPoint y: 403, endPoint x: 1046, endPoint y: 407, distance: 22.3
click at [1046, 407] on div "[PERSON_NAME], TK02, 11:00 AM-11:45 AM, [DEMOGRAPHIC_DATA] Haircut By Senior St…" at bounding box center [836, 579] width 1245 height 593
click at [540, 220] on span "Today" at bounding box center [551, 222] width 48 height 30
click at [1233, 407] on div "[PERSON_NAME], TK02, 11:00 AM-11:45 AM, [DEMOGRAPHIC_DATA] Haircut By Senior St…" at bounding box center [836, 579] width 1245 height 593
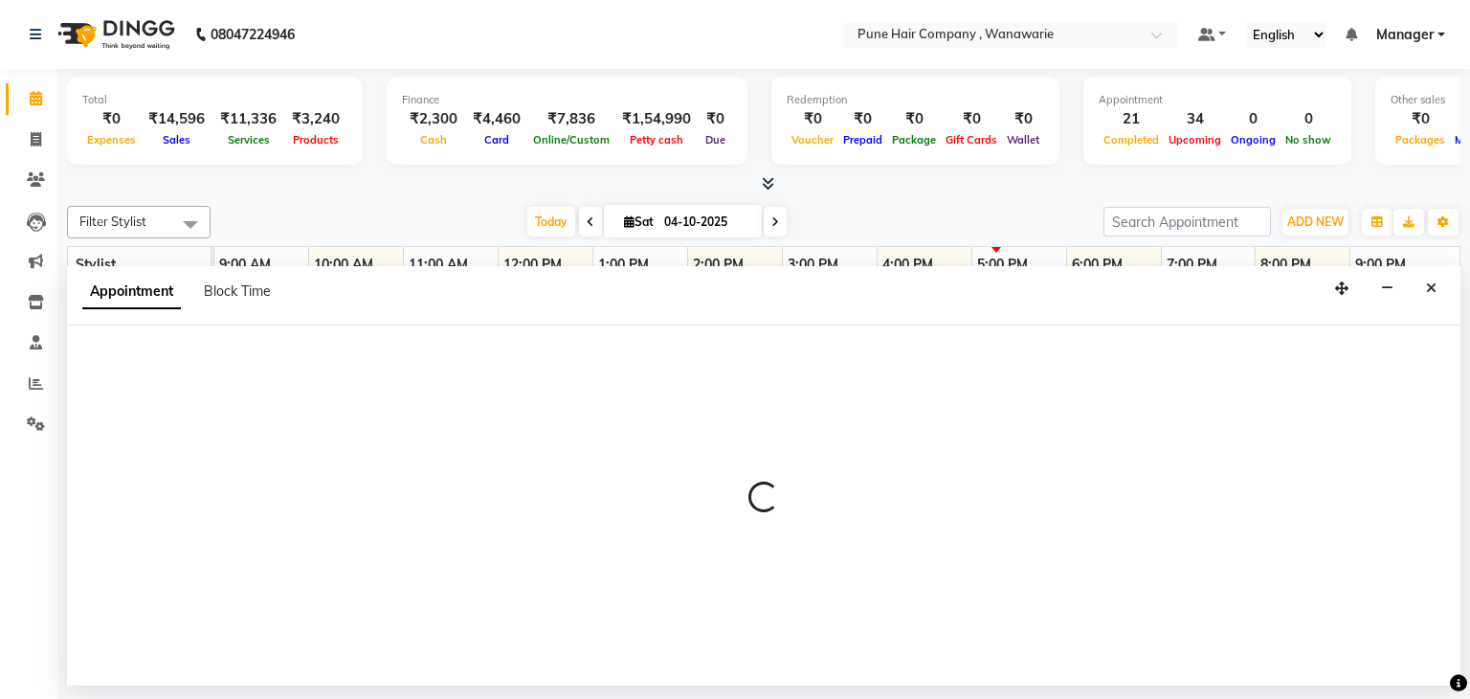
select select "74578"
select select "1185"
select select "tentative"
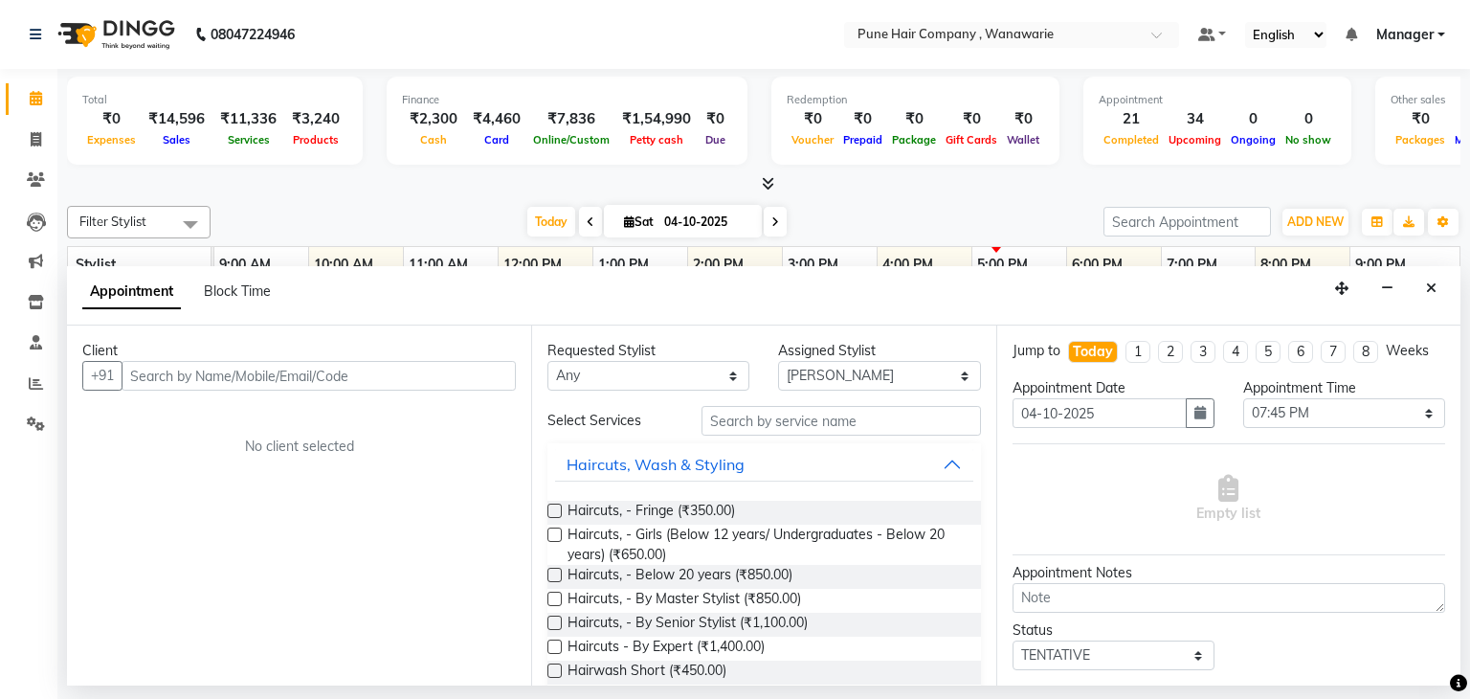
click at [322, 374] on input "text" at bounding box center [319, 376] width 394 height 30
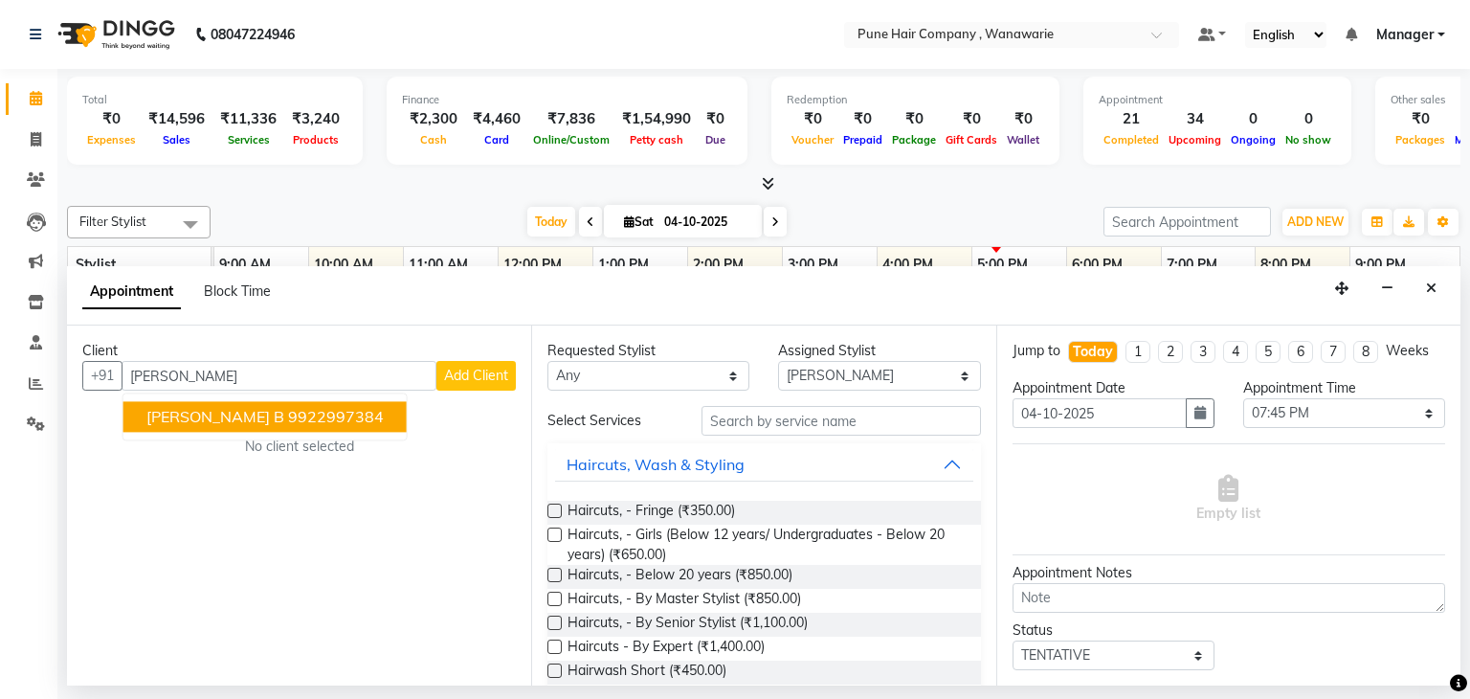
click at [297, 420] on button "Aboli B 9922997384" at bounding box center [264, 417] width 283 height 31
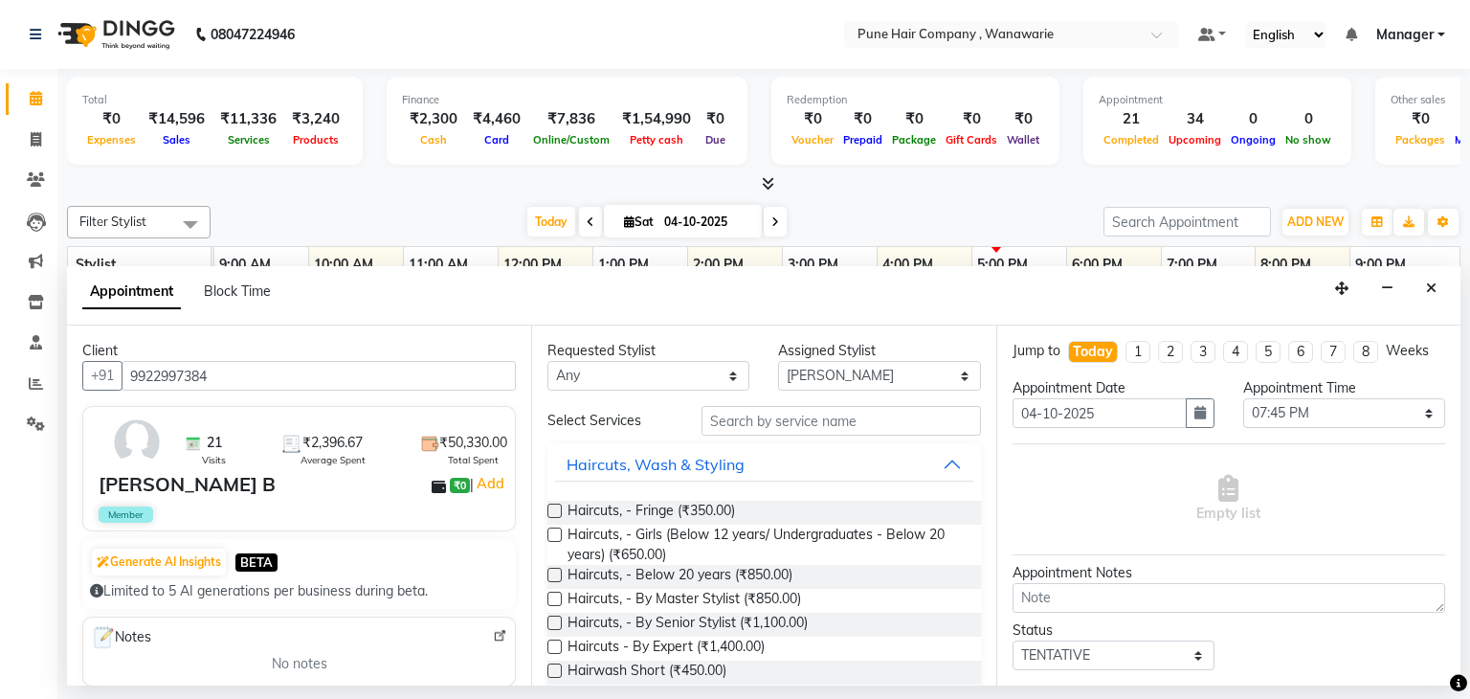
type input "9922997384"
click at [729, 374] on select "Any [PERSON_NAME] [PERSON_NAME] [PERSON_NAME] [PERSON_NAME] [PERSON_NAME] [PERS…" at bounding box center [649, 376] width 202 height 30
select select "74578"
click at [548, 361] on select "Any [PERSON_NAME] [PERSON_NAME] [PERSON_NAME] [PERSON_NAME] [PERSON_NAME] [PERS…" at bounding box center [649, 376] width 202 height 30
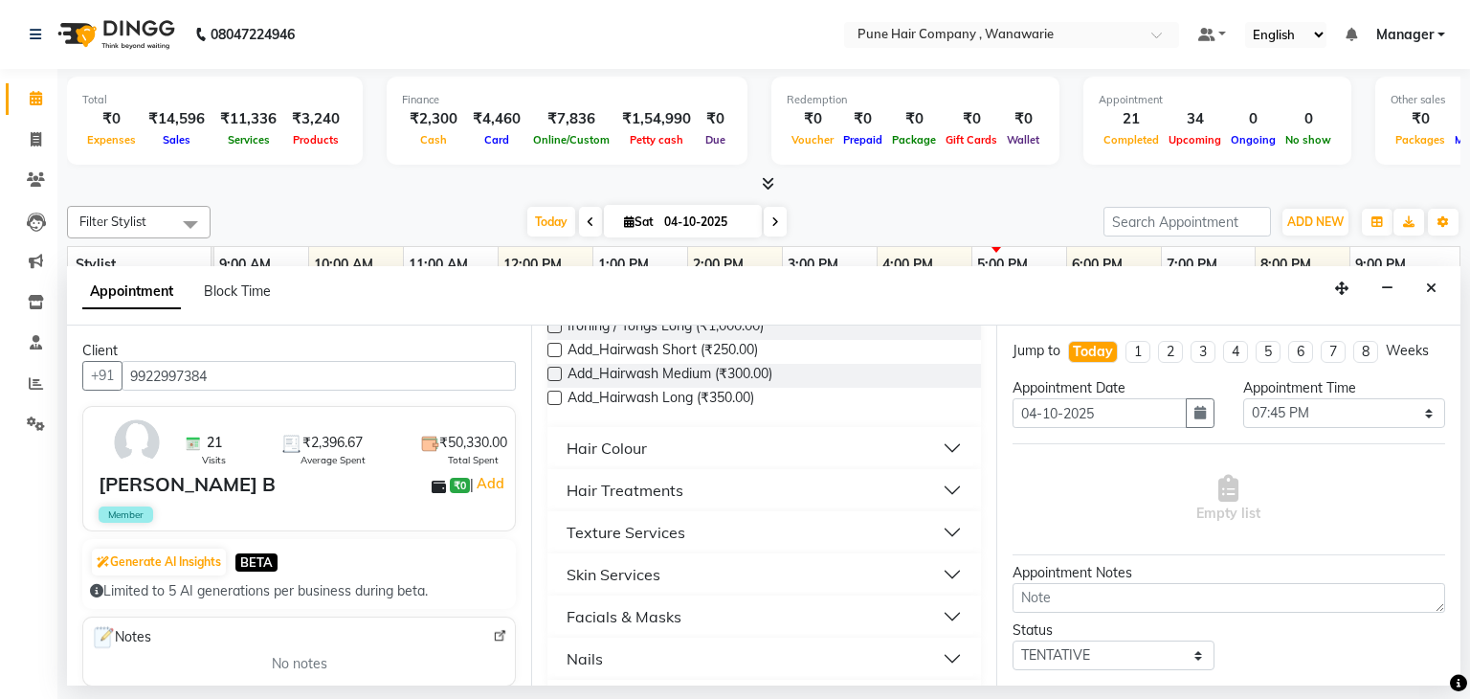
scroll to position [546, 0]
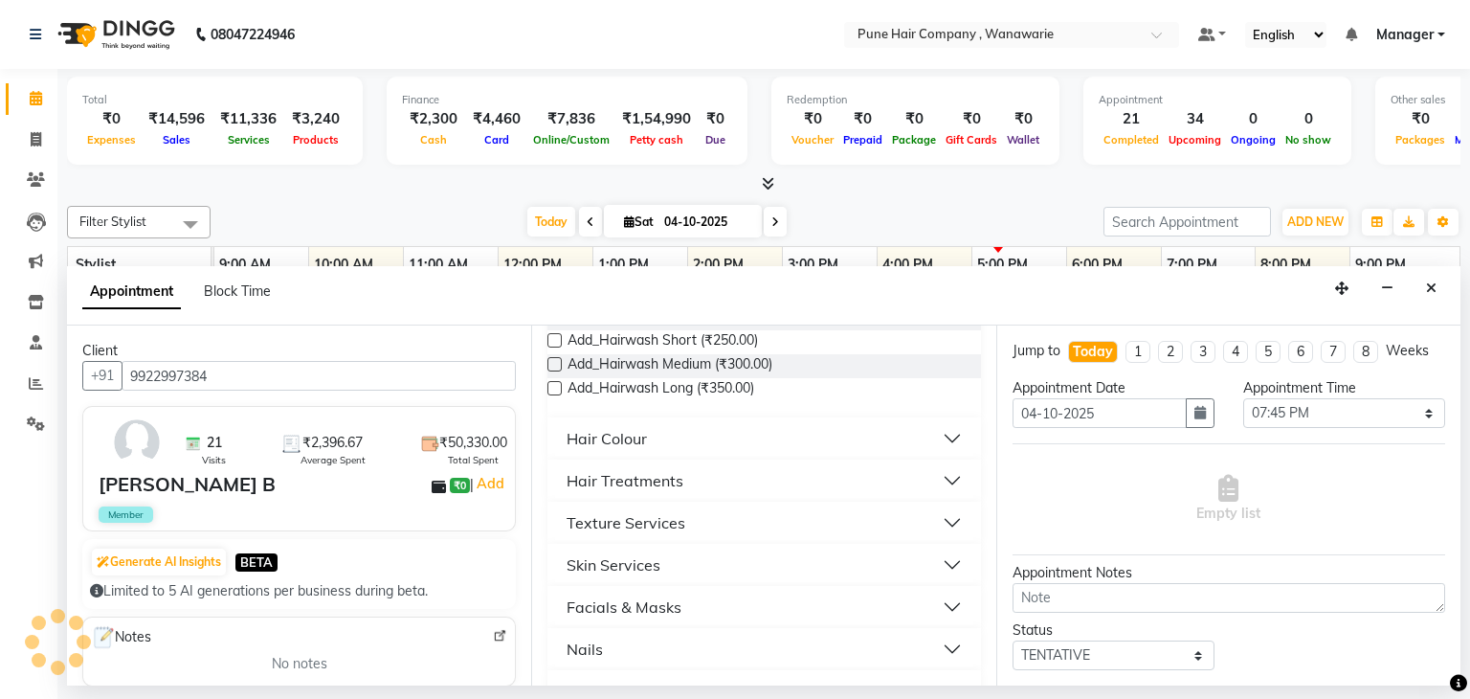
click at [698, 514] on button "Texture Services" at bounding box center [763, 522] width 417 height 34
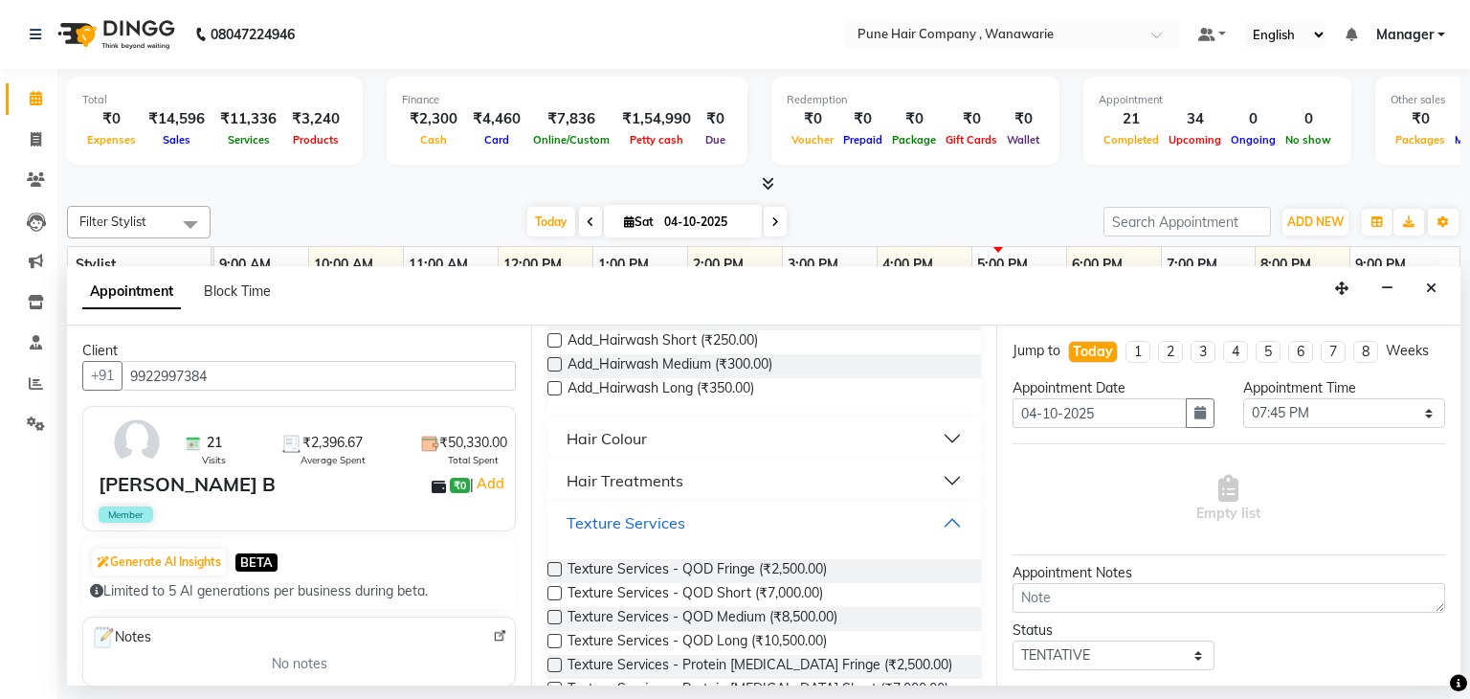
click at [698, 514] on button "Texture Services" at bounding box center [763, 522] width 417 height 34
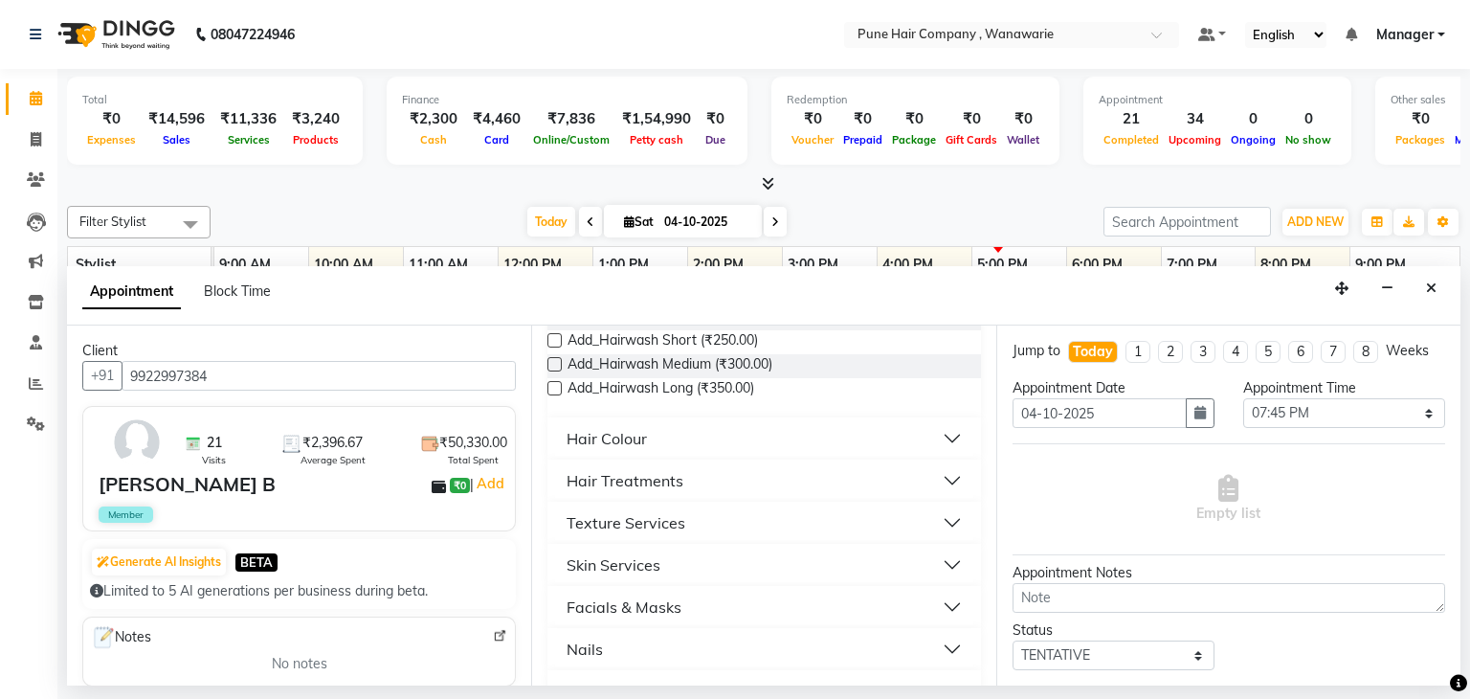
click at [710, 474] on button "Hair Treatments" at bounding box center [763, 480] width 417 height 34
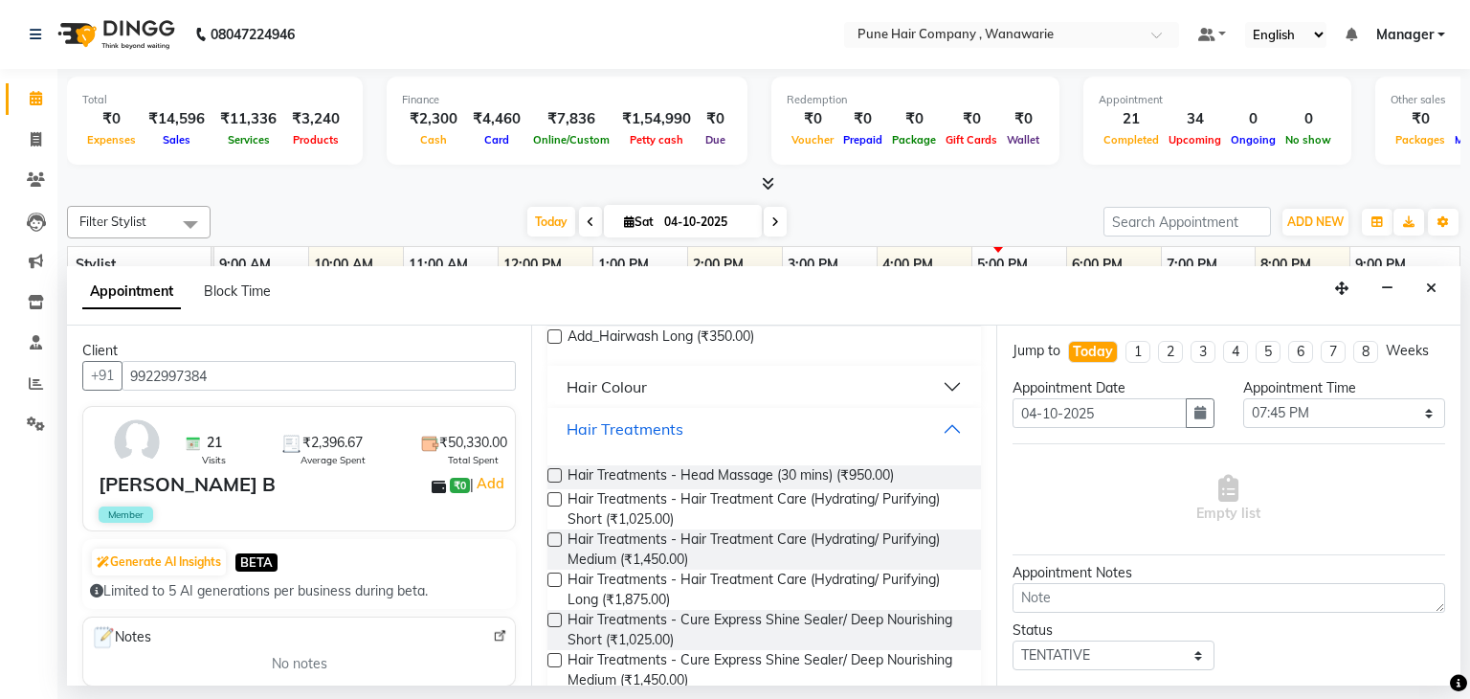
scroll to position [597, 0]
click at [931, 419] on button "Hair Treatments" at bounding box center [763, 429] width 417 height 34
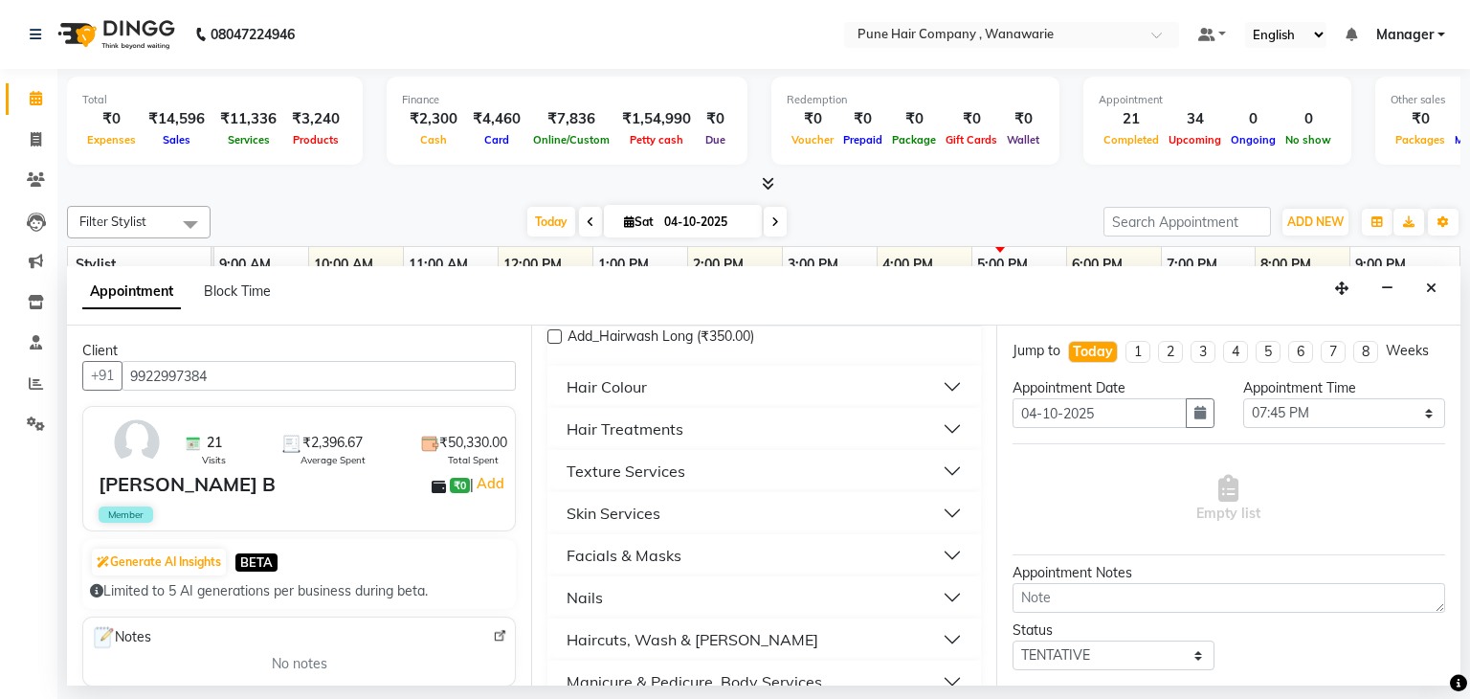
click at [769, 464] on button "Texture Services" at bounding box center [763, 471] width 417 height 34
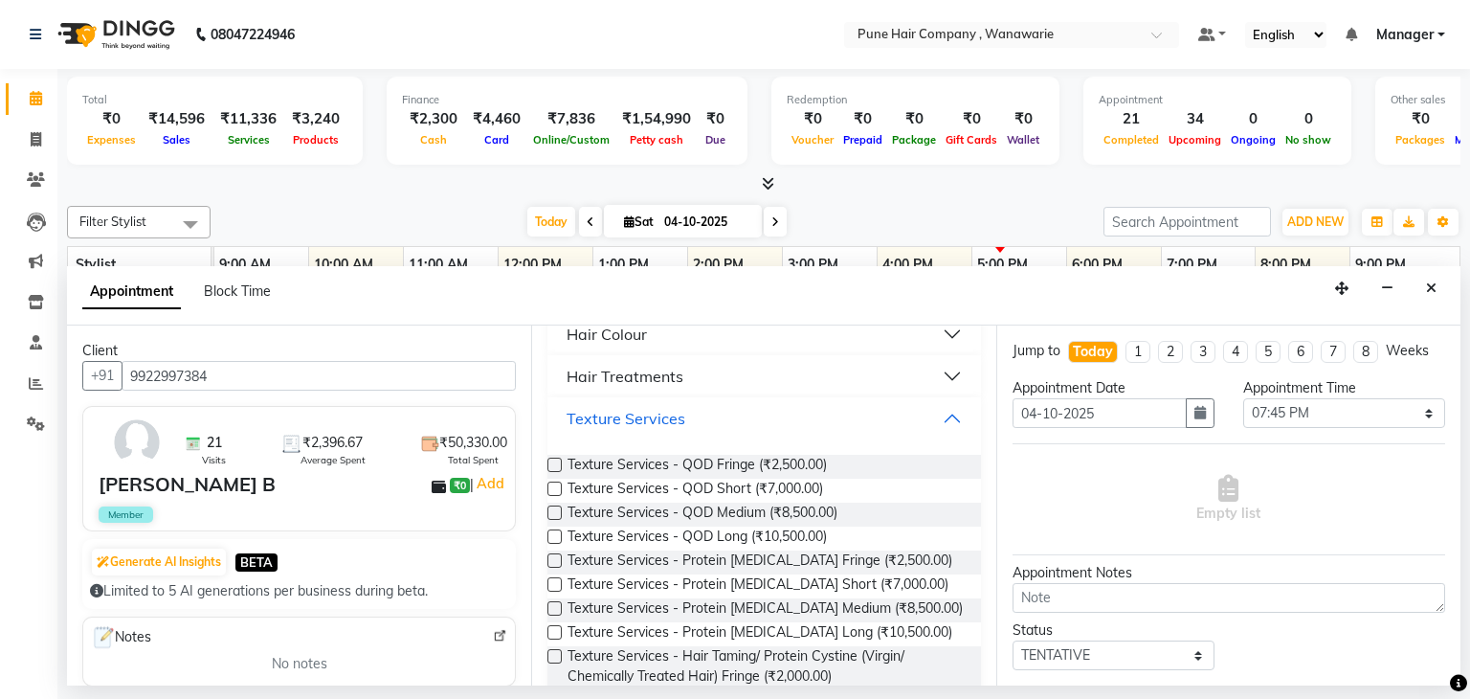
scroll to position [631, 0]
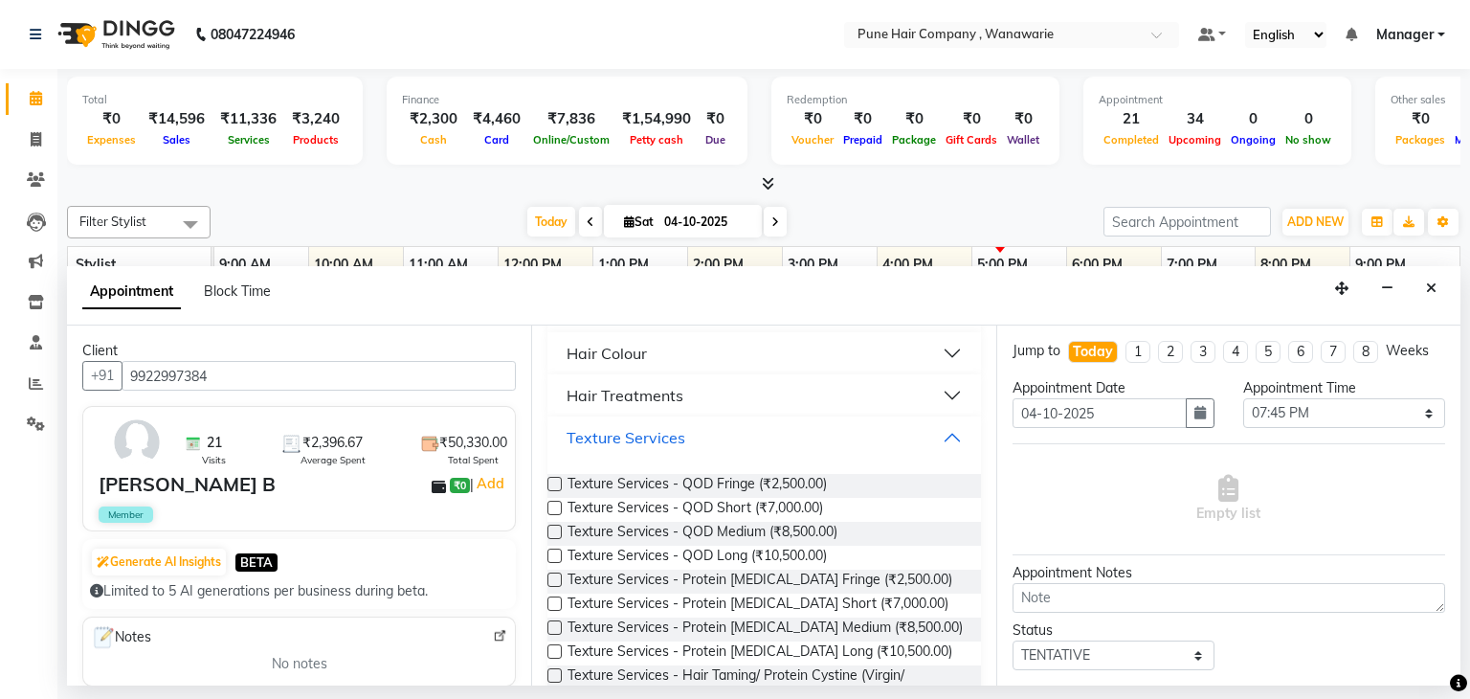
click at [936, 441] on button "Texture Services" at bounding box center [763, 437] width 417 height 34
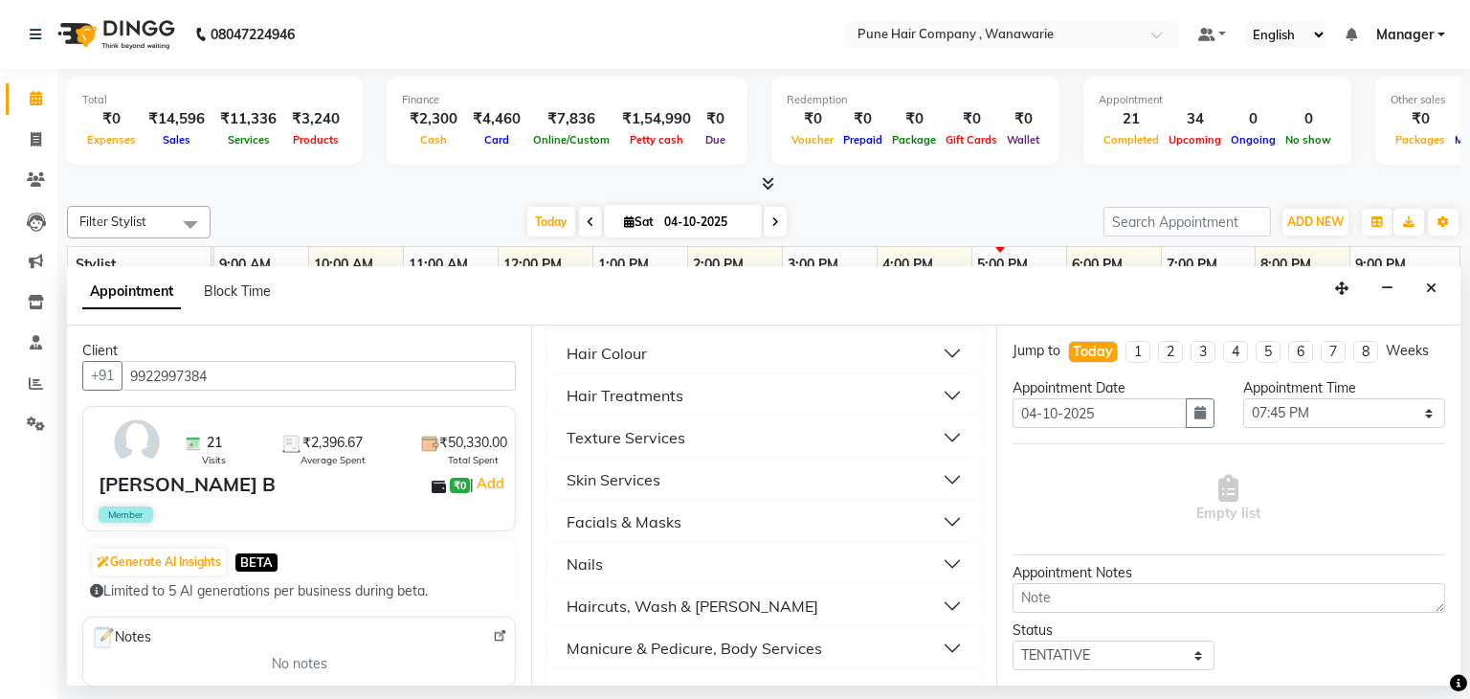
click at [943, 399] on button "Hair Treatments" at bounding box center [763, 395] width 417 height 34
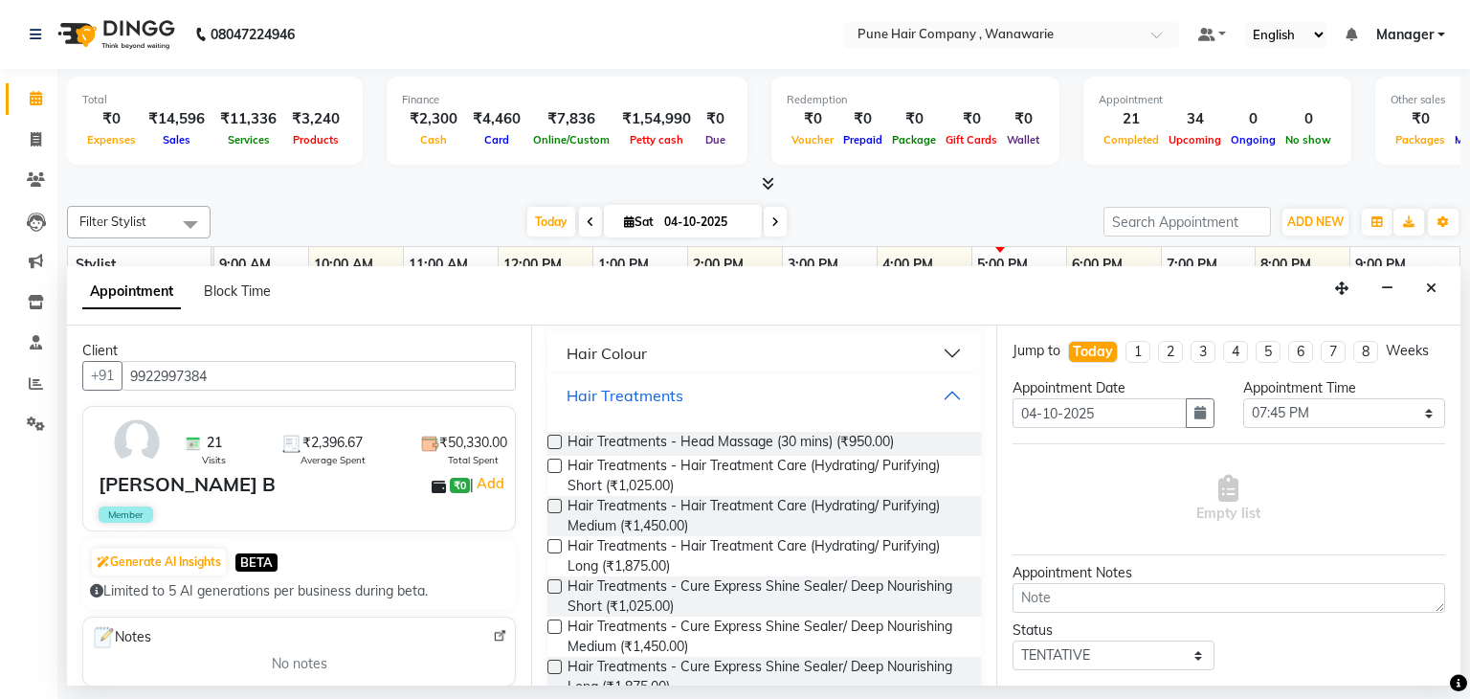
scroll to position [946, 0]
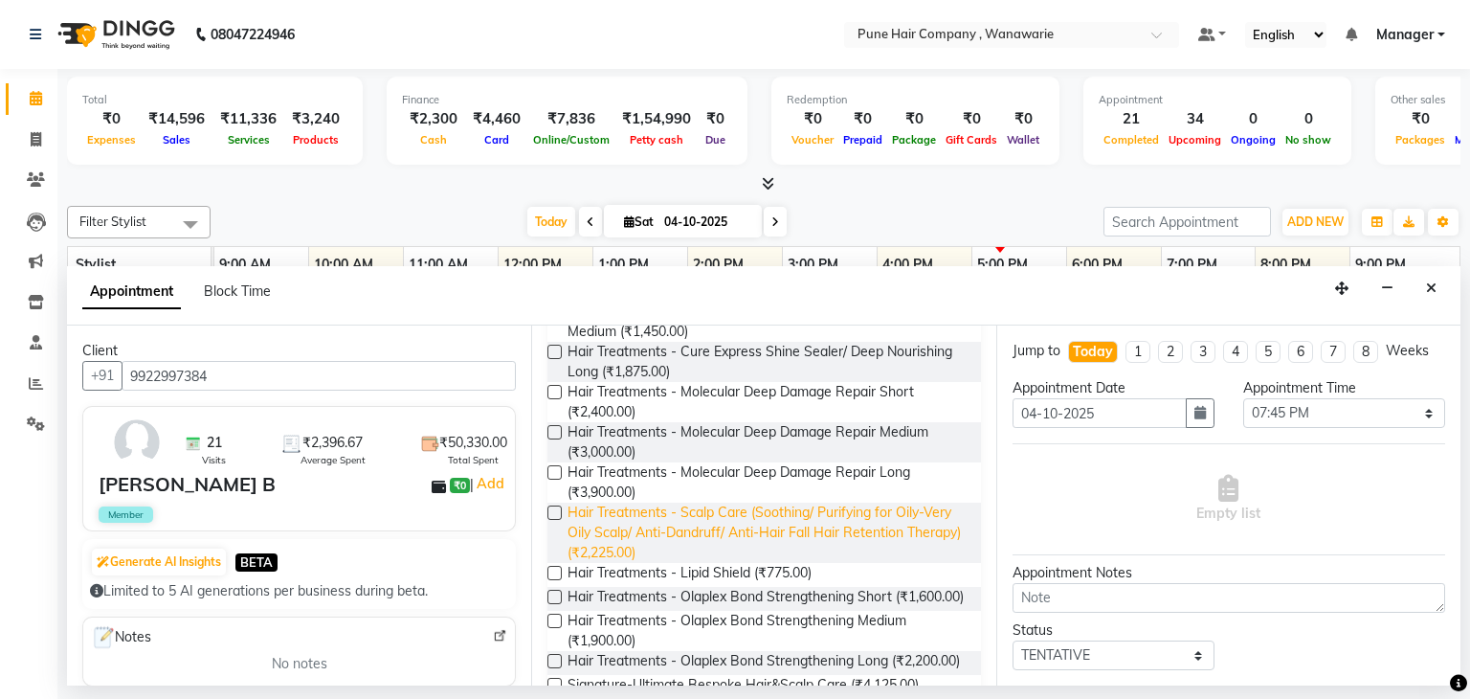
click at [813, 518] on span "Hair Treatments - Scalp Care (Soothing/ Purifying for Oily-Very Oily Scalp/ Ant…" at bounding box center [766, 533] width 397 height 60
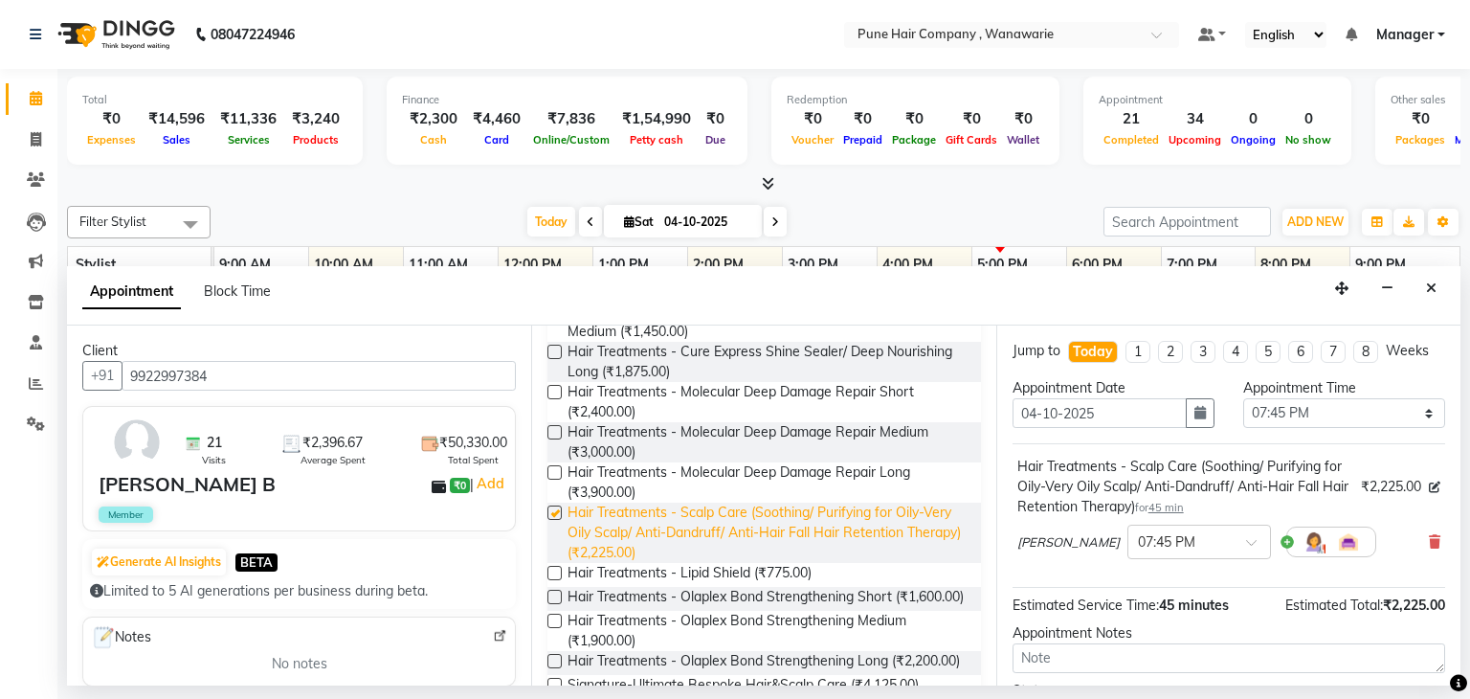
checkbox input "false"
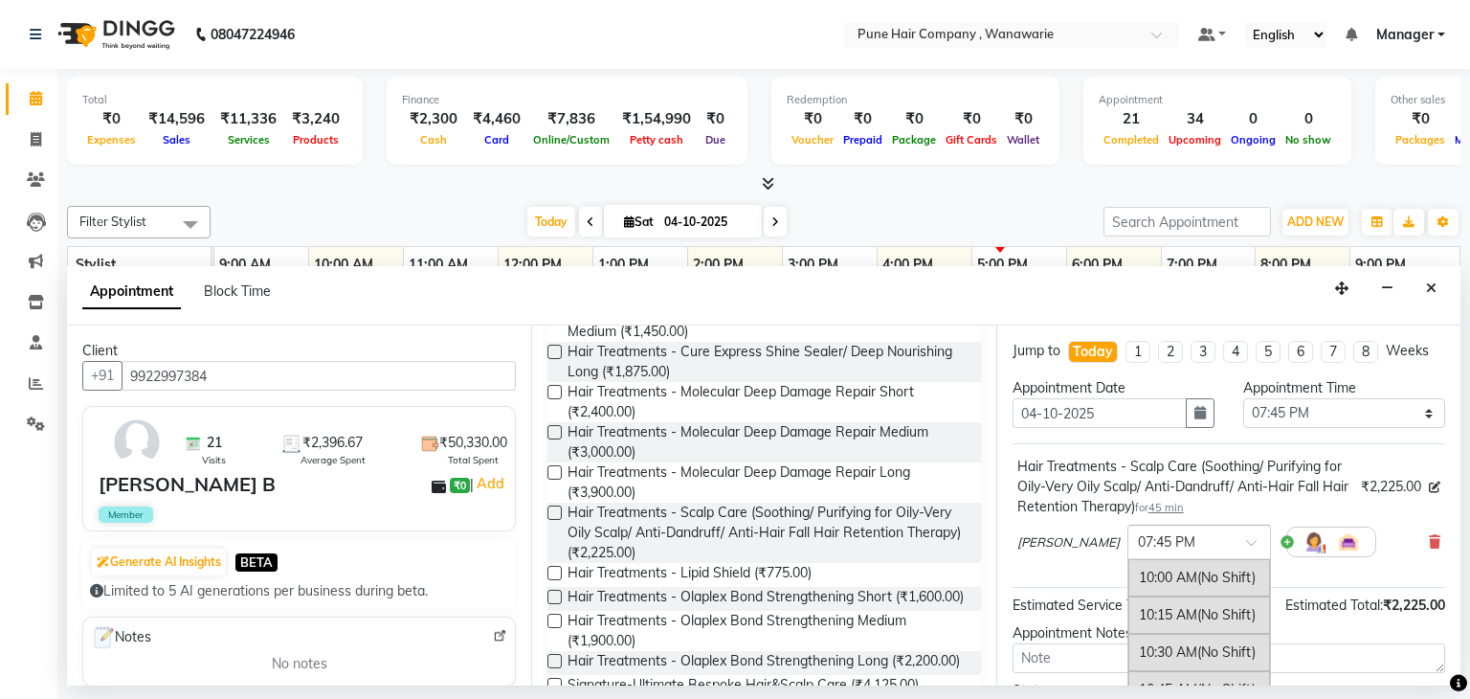
scroll to position [1408, 0]
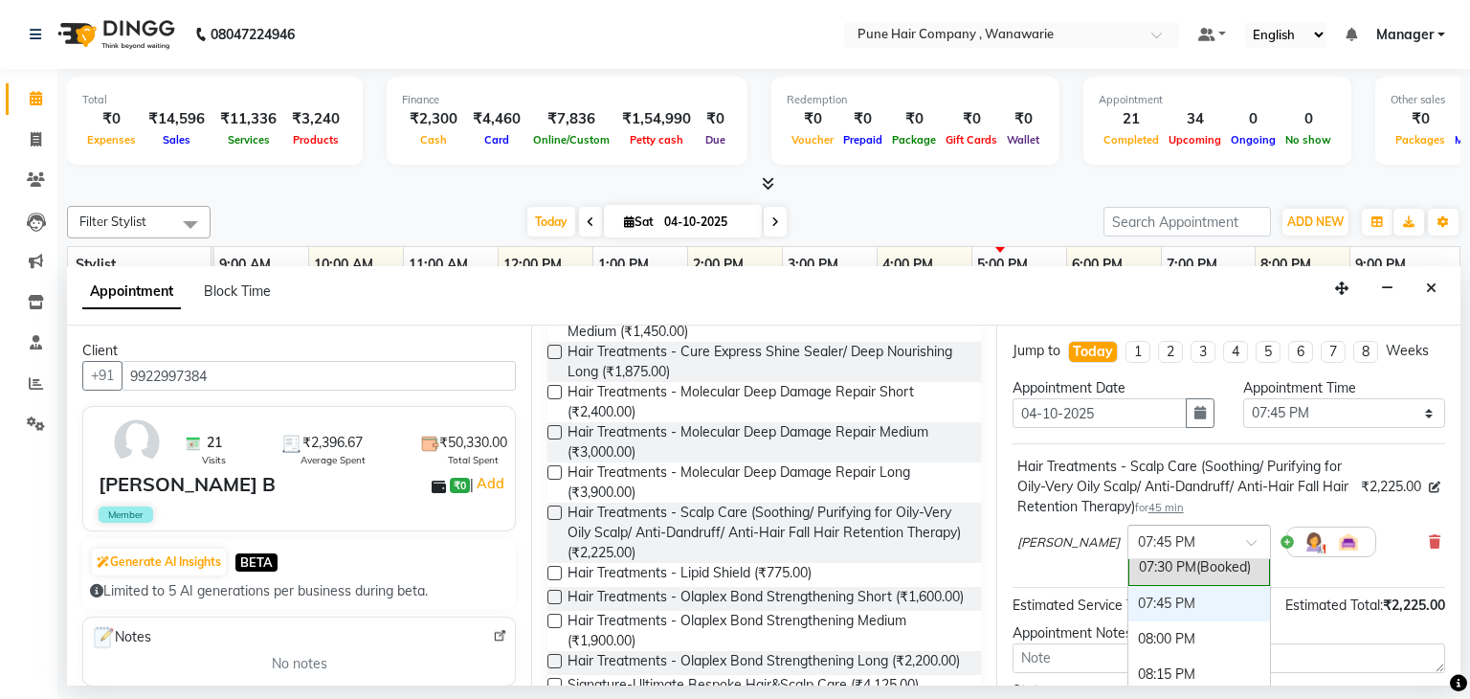
click at [1246, 538] on span at bounding box center [1258, 548] width 24 height 20
click at [1169, 633] on div "08:00 PM" at bounding box center [1200, 638] width 142 height 35
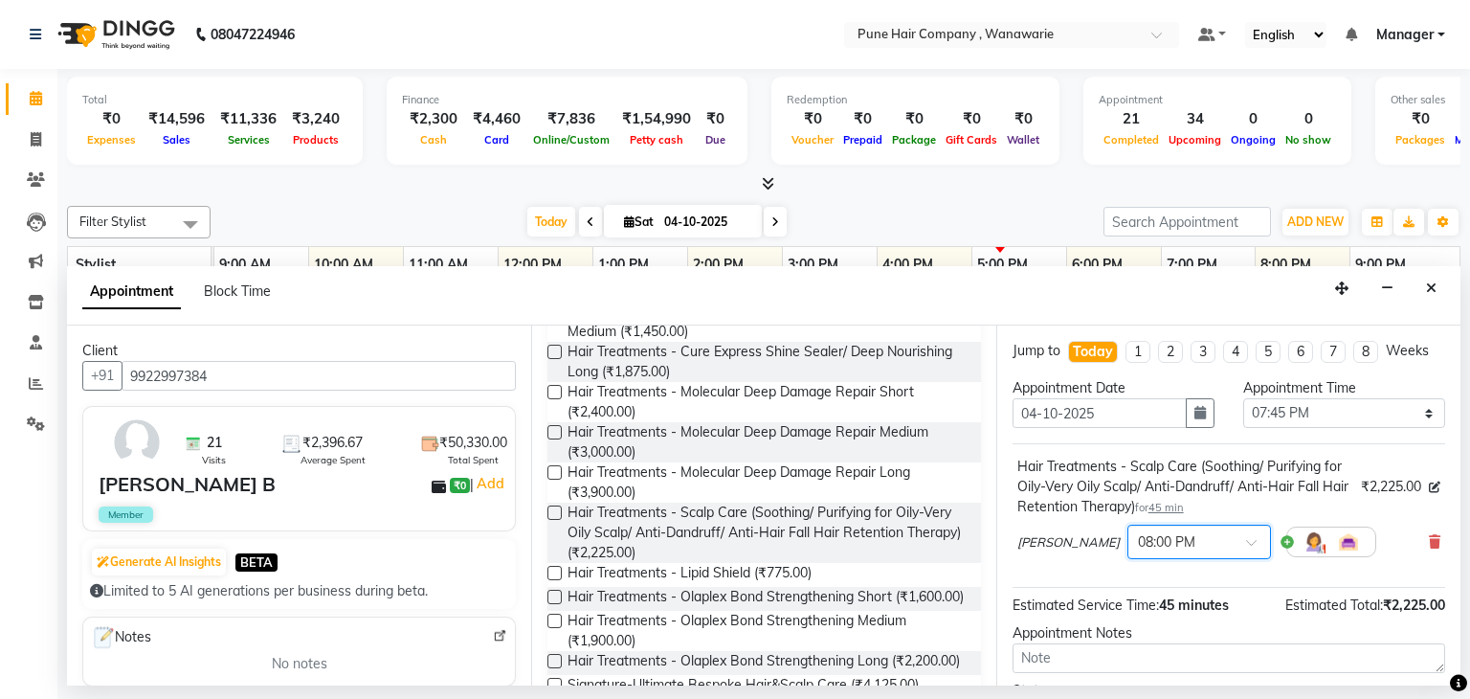
scroll to position [165, 0]
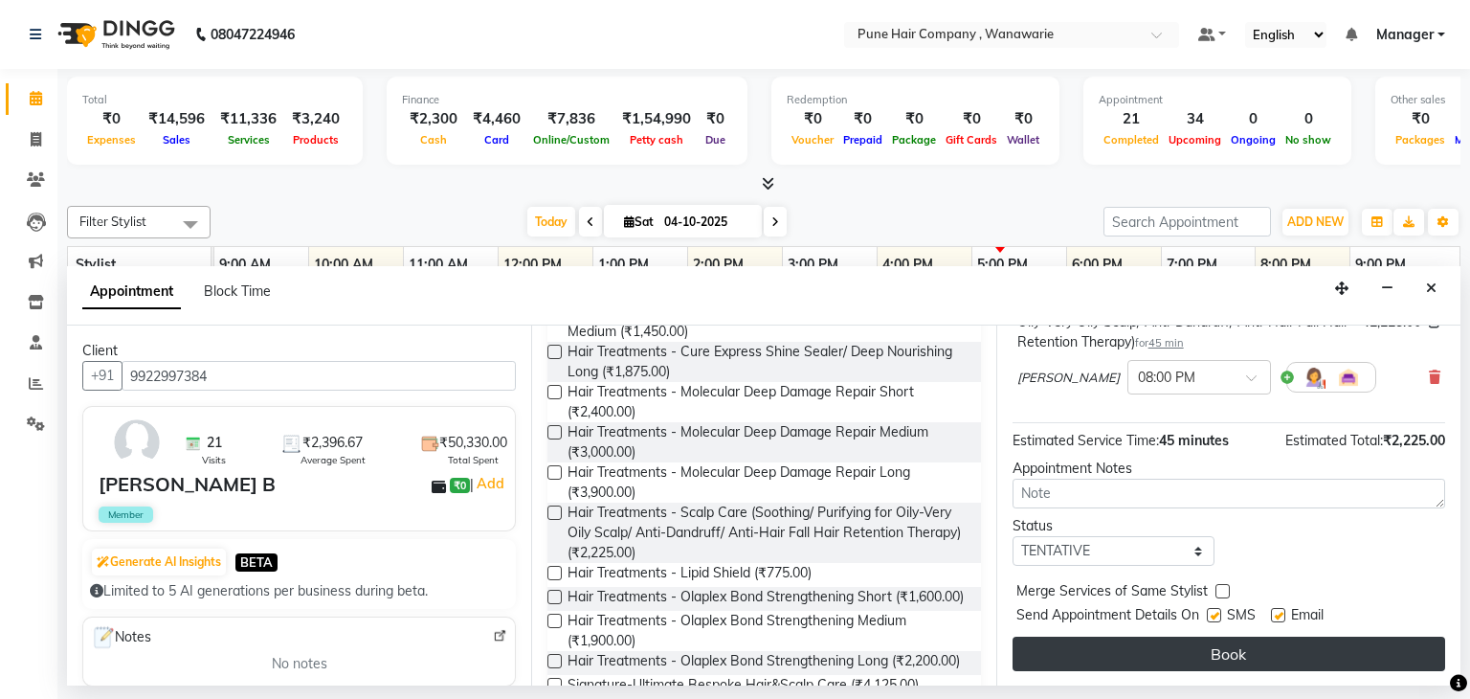
click at [1230, 653] on button "Book" at bounding box center [1229, 654] width 433 height 34
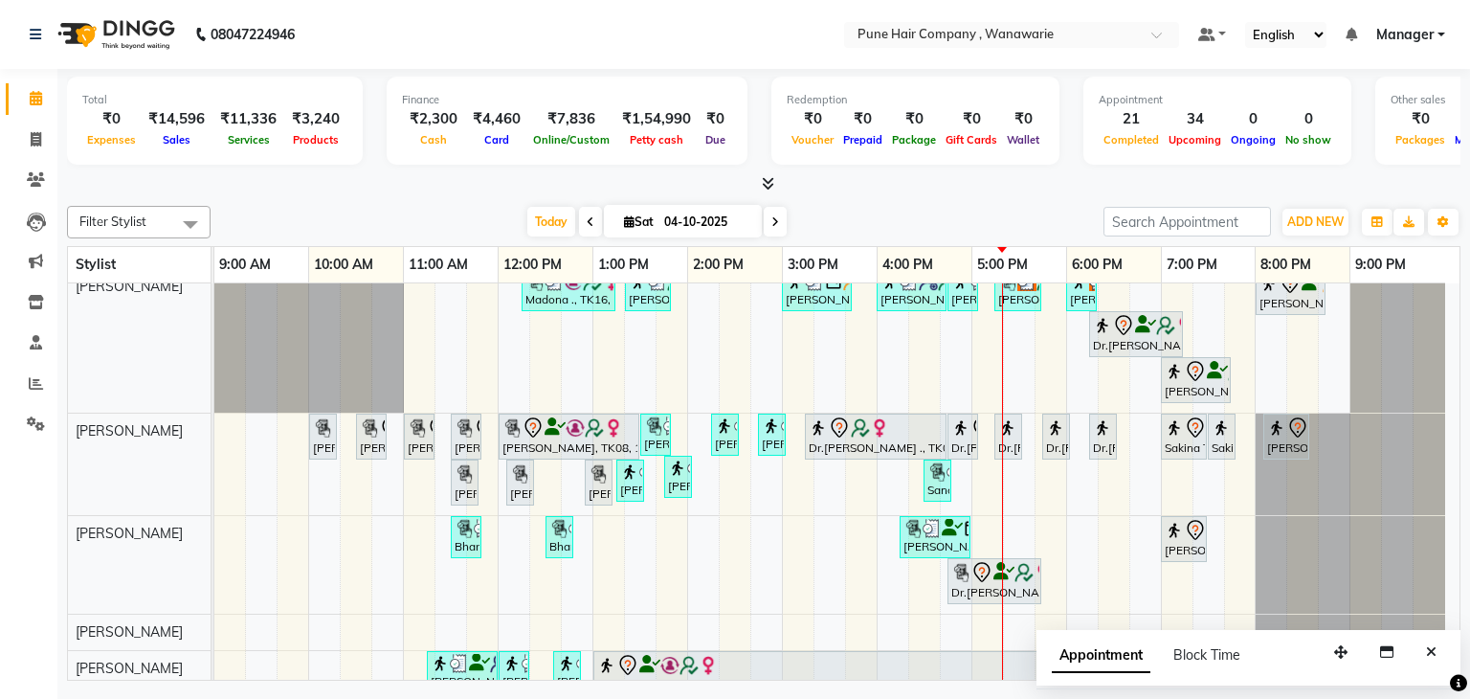
scroll to position [115, 0]
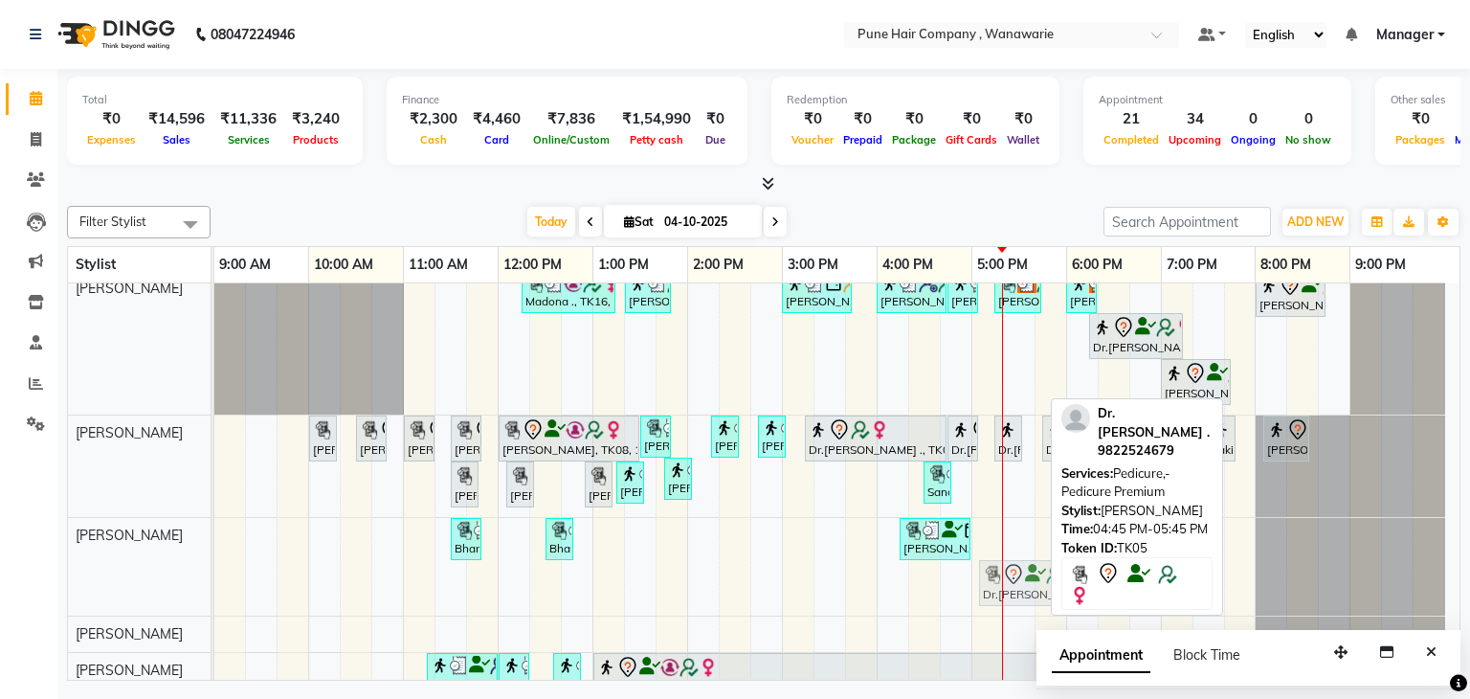
drag, startPoint x: 1023, startPoint y: 572, endPoint x: 1044, endPoint y: 569, distance: 21.4
click at [214, 569] on div "Bharti ,, TK09, 11:30 AM-11:50 AM, Express Pedicure Bharti ,, TK09, 12:30 PM-12…" at bounding box center [214, 567] width 0 height 98
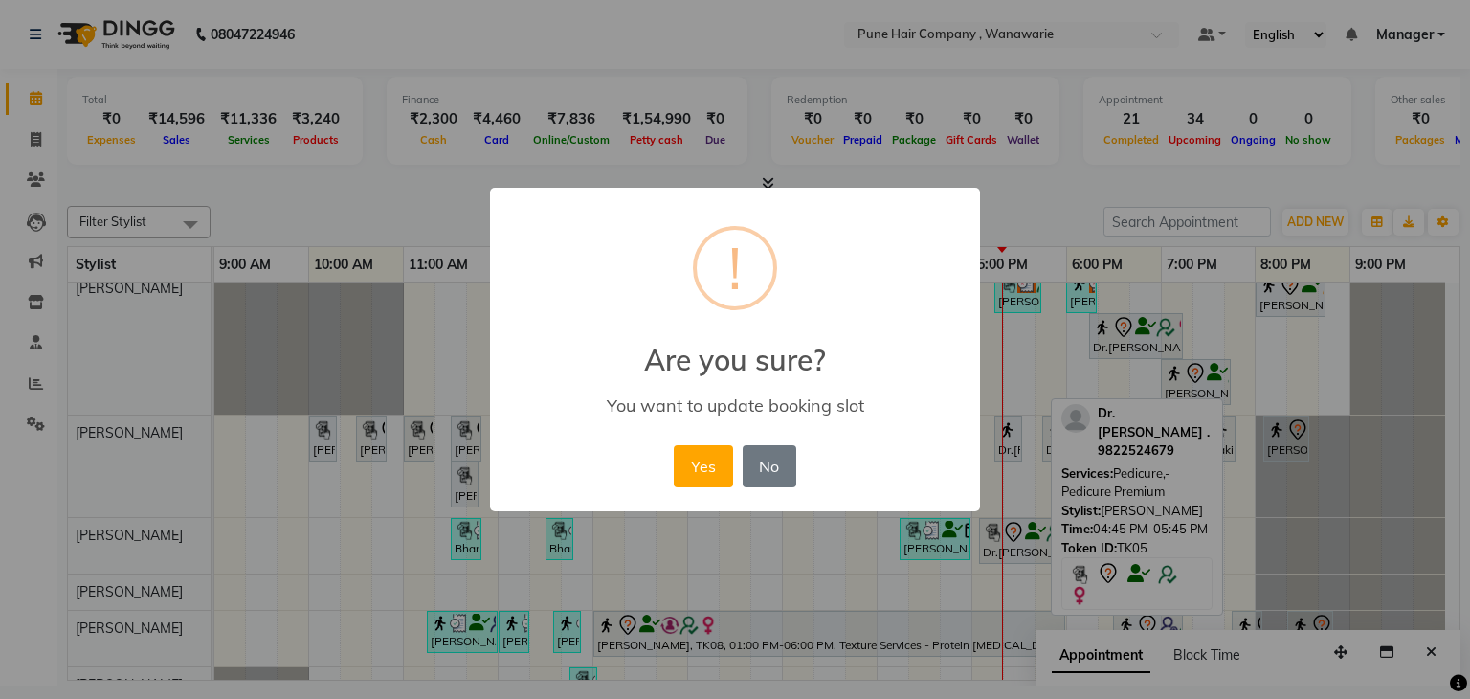
click at [1044, 569] on div "× ! Are you sure? You want to update booking slot Yes No No" at bounding box center [735, 349] width 1470 height 699
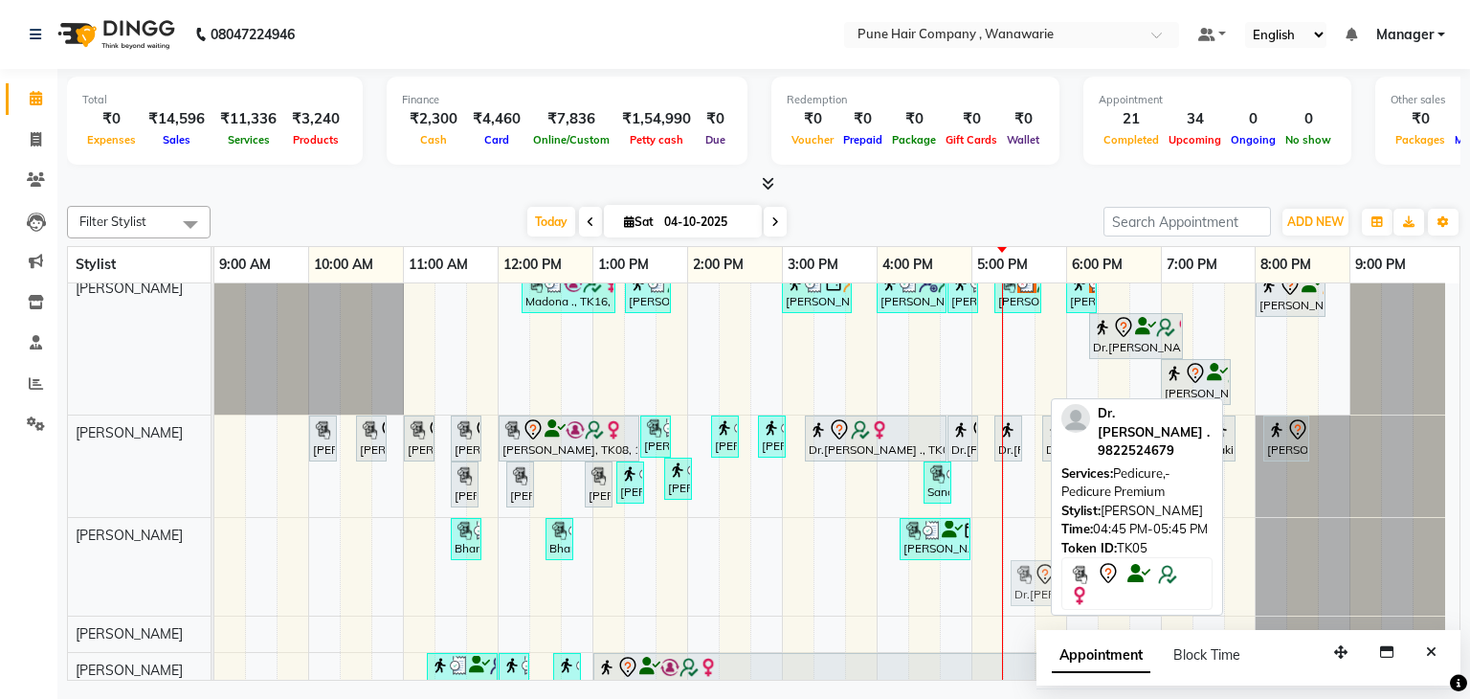
drag, startPoint x: 1018, startPoint y: 576, endPoint x: 1068, endPoint y: 570, distance: 50.2
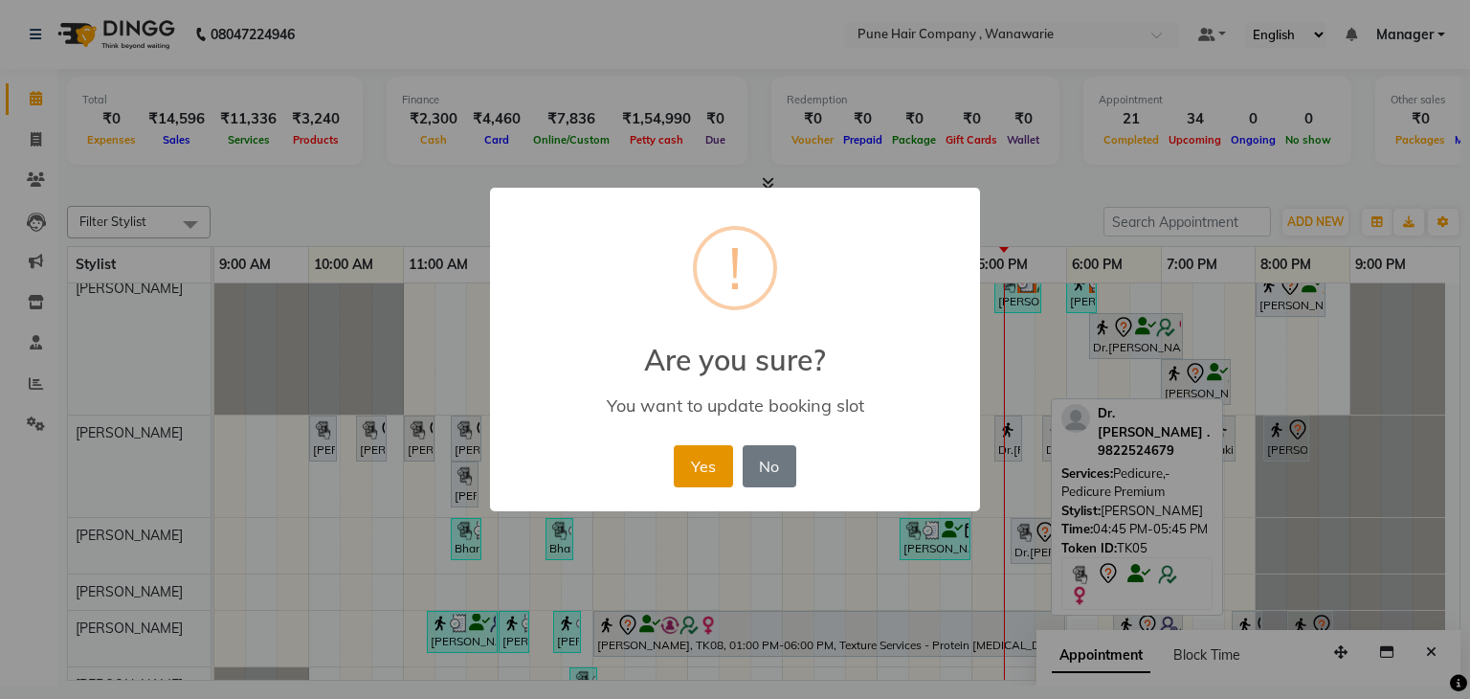
click at [697, 460] on button "Yes" at bounding box center [703, 466] width 58 height 42
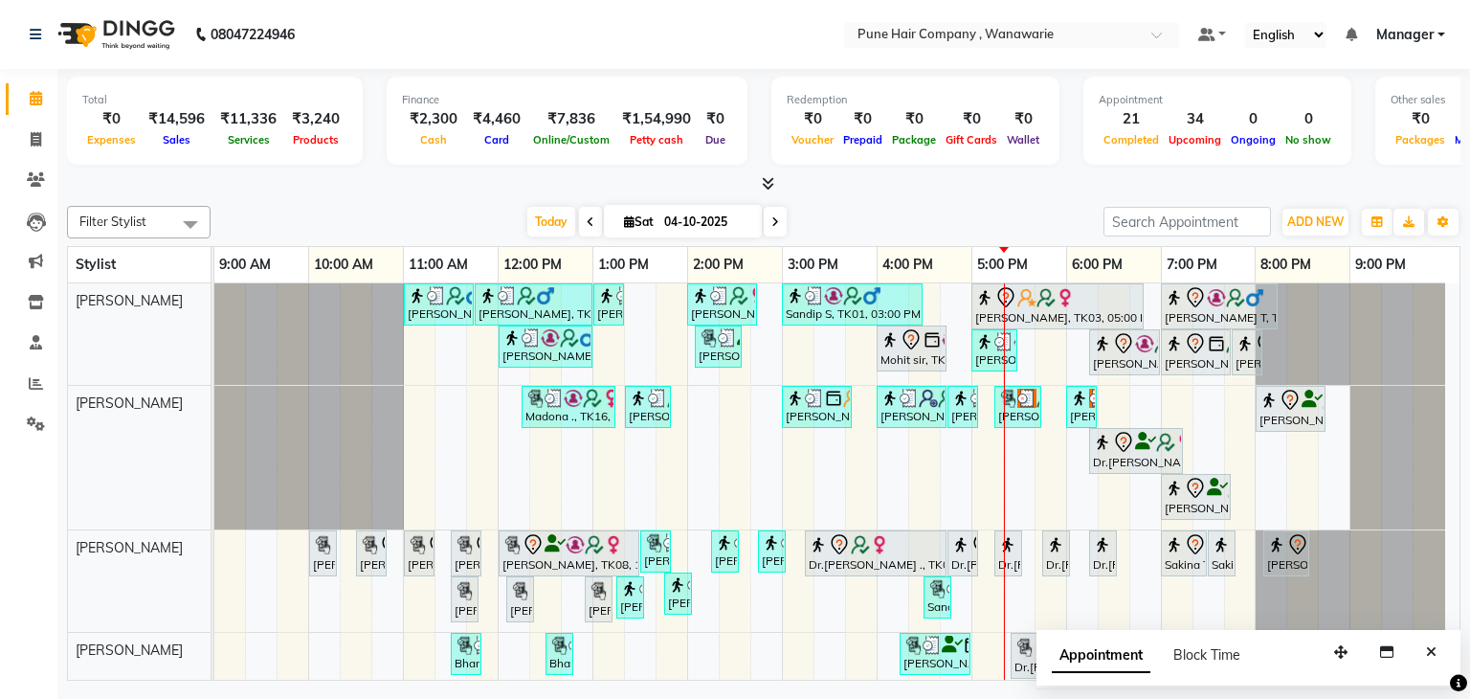
scroll to position [151, 0]
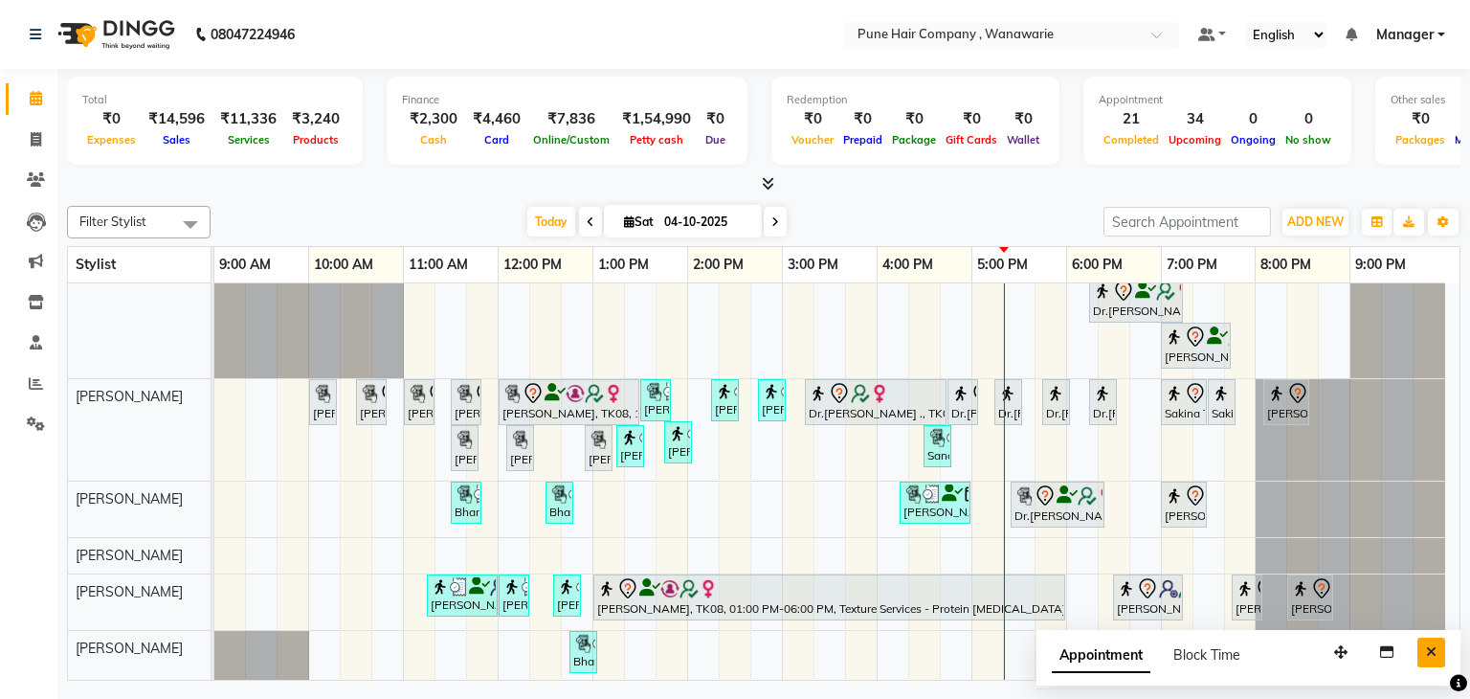
click at [1435, 651] on icon "Close" at bounding box center [1431, 651] width 11 height 13
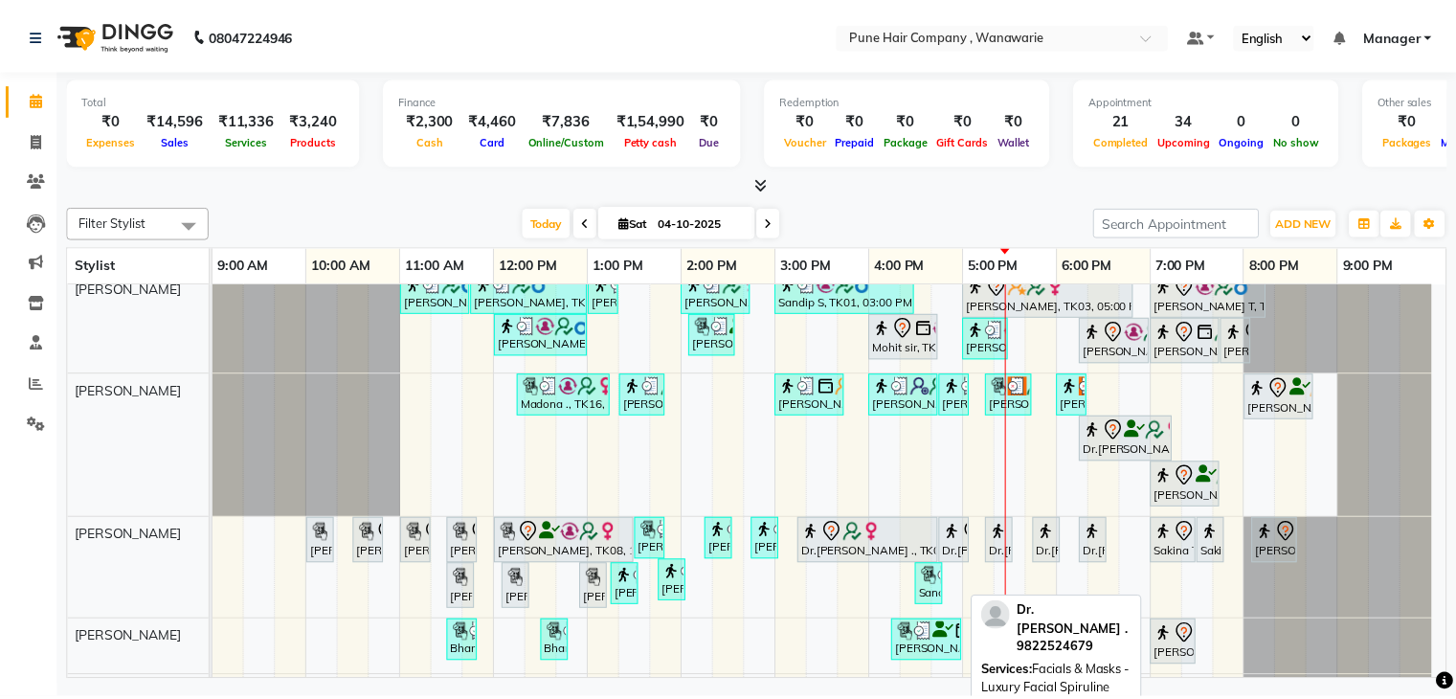
scroll to position [0, 0]
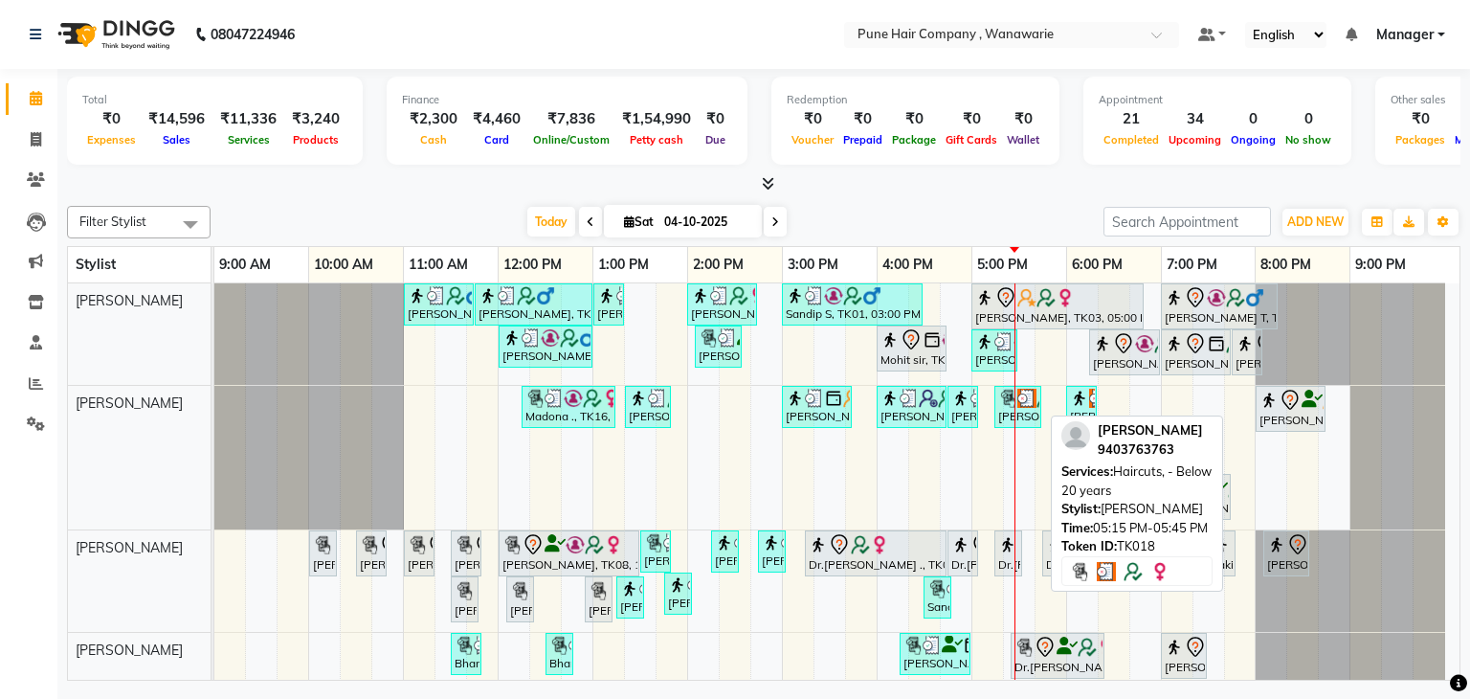
click at [1023, 409] on div "[PERSON_NAME], TK18, 05:15 PM-05:45 PM, Haircuts, - Below 20 years" at bounding box center [1017, 407] width 43 height 36
select select "3"
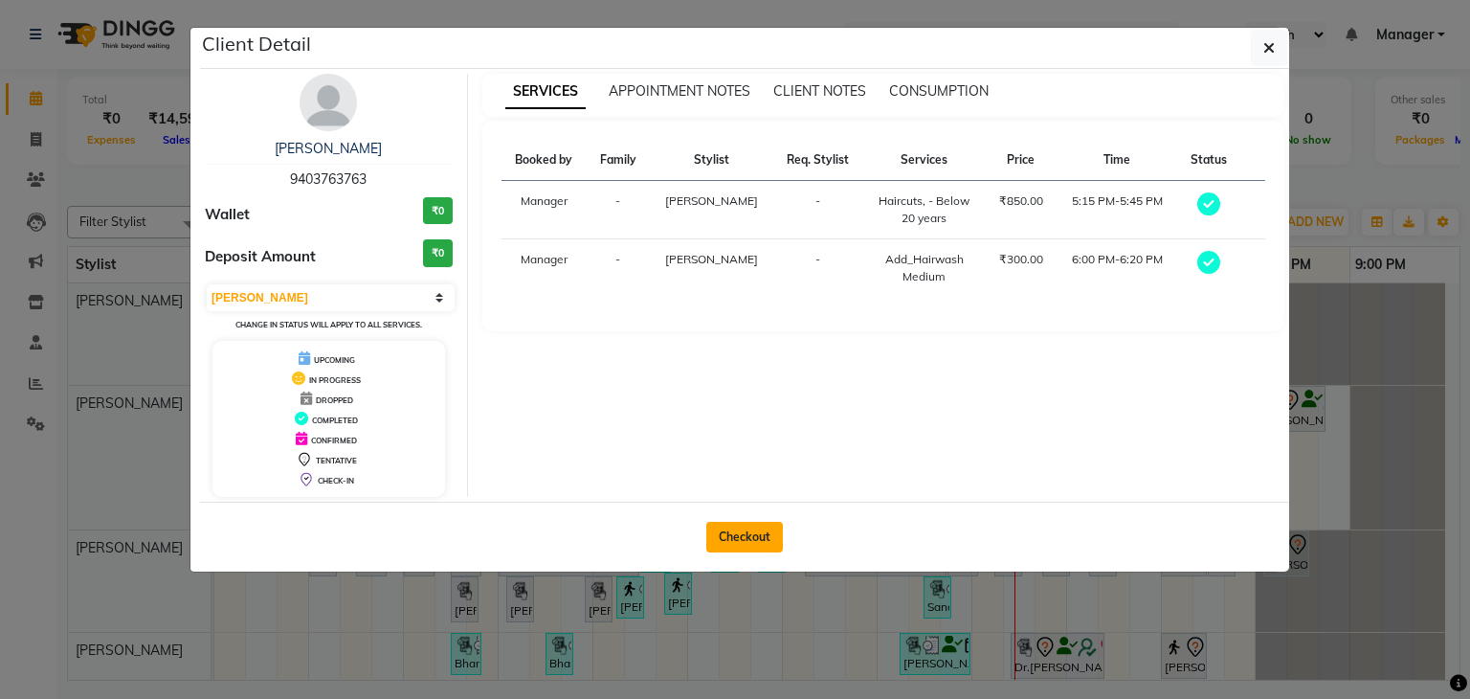
click at [754, 535] on button "Checkout" at bounding box center [744, 537] width 77 height 31
select select "service"
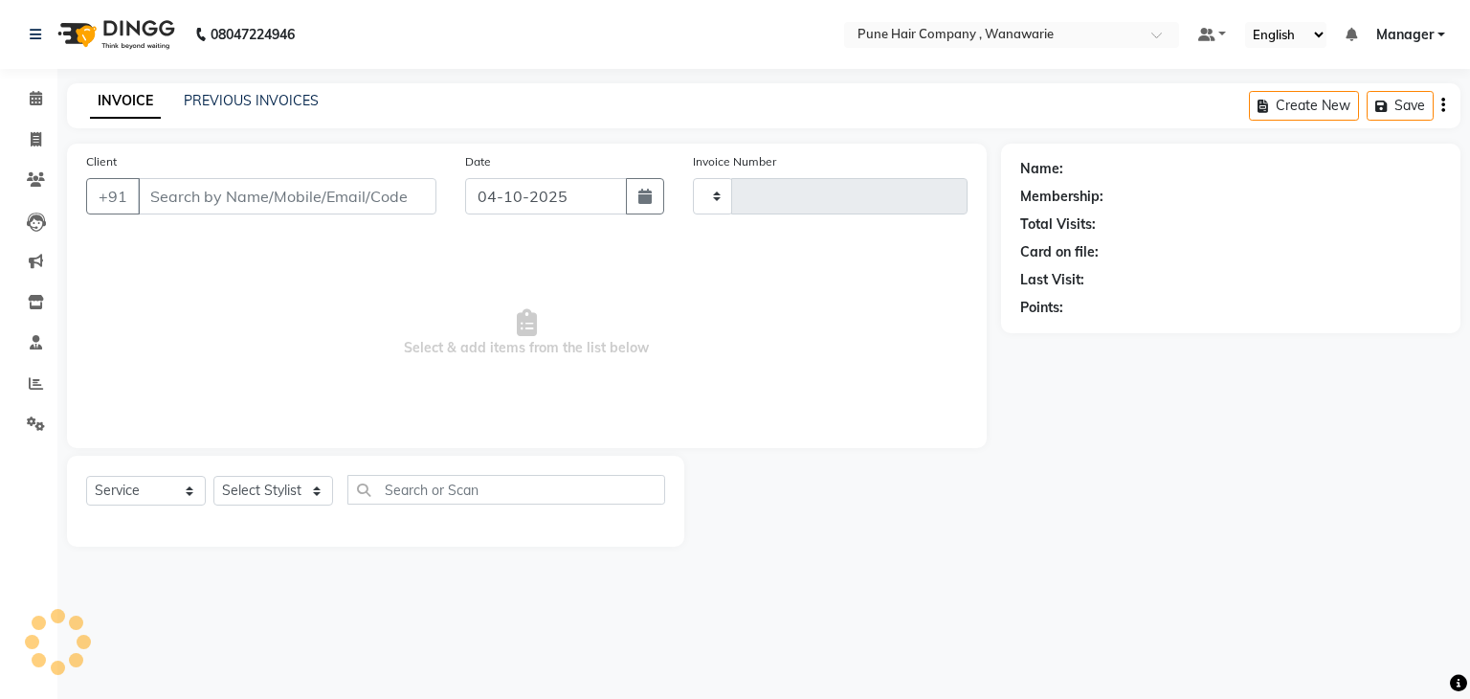
type input "2173"
select select "8072"
type input "9403763763"
select select "74578"
select select "1: Object"
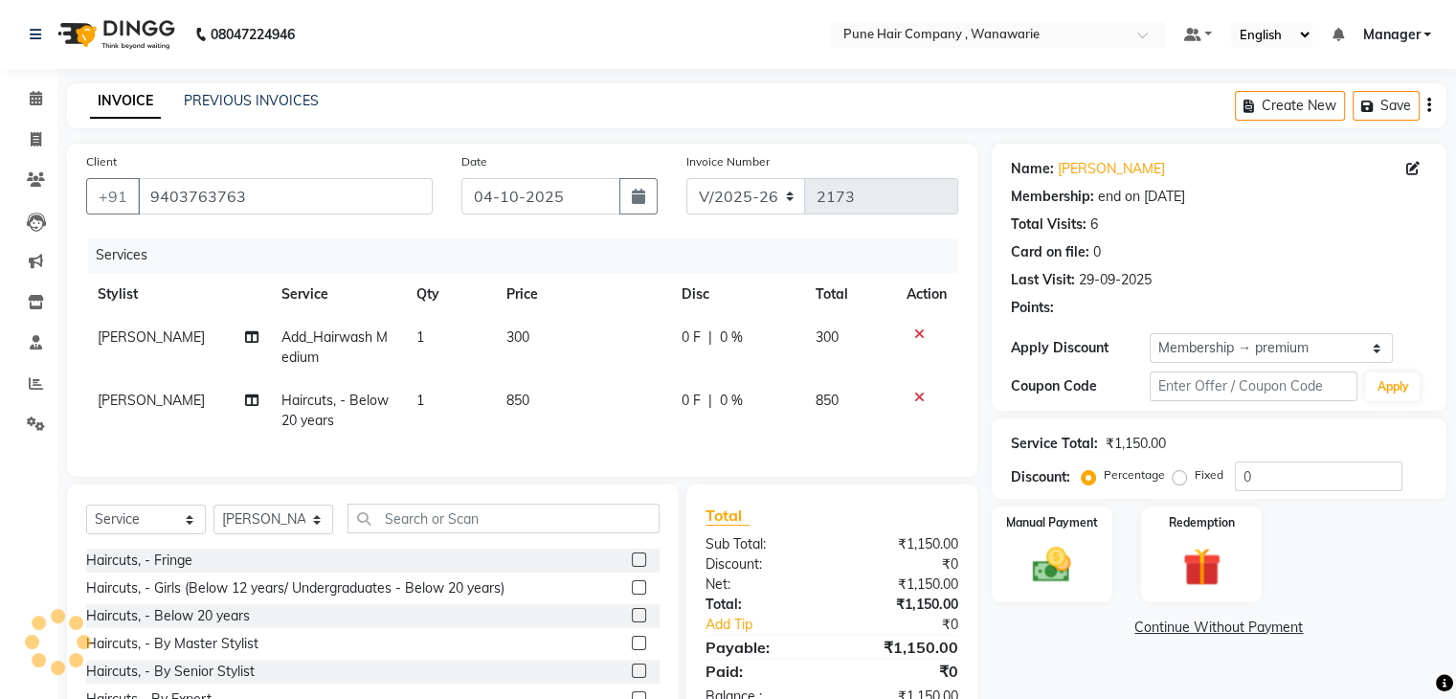
type input "20"
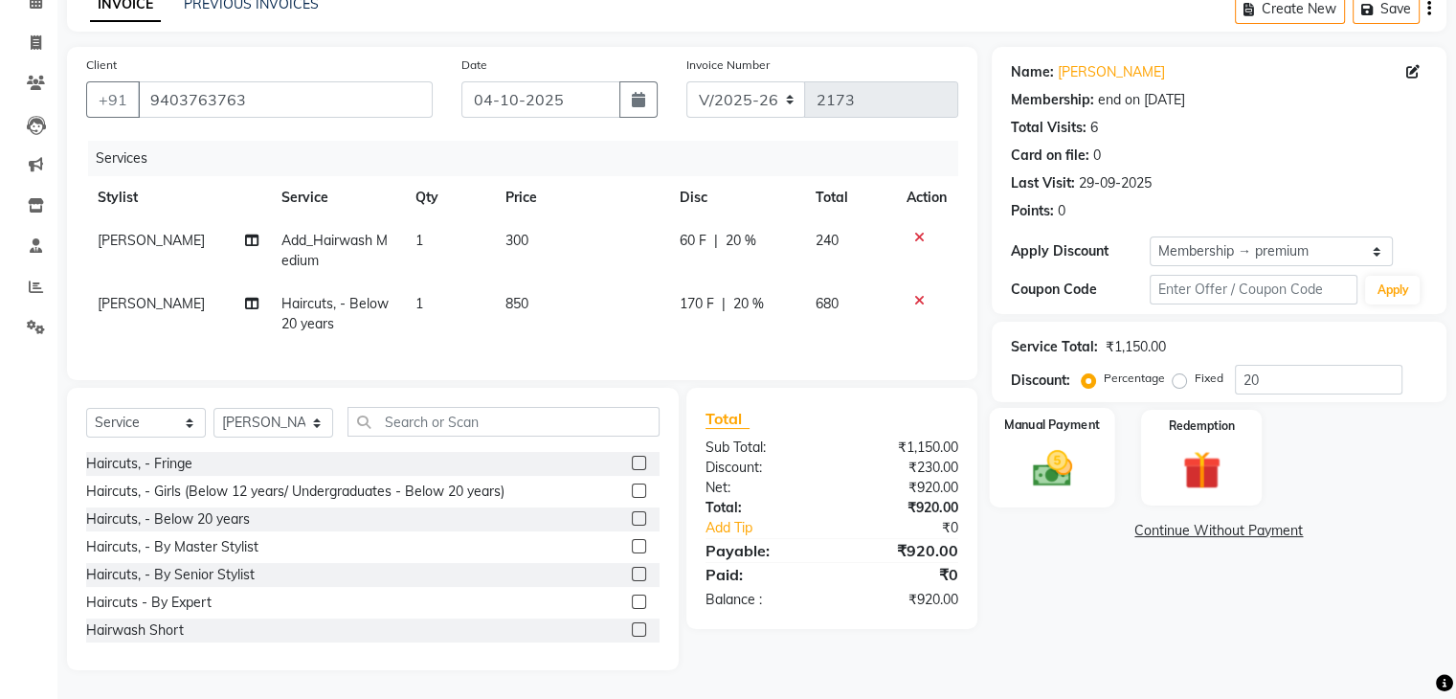
click at [1088, 454] on div "Manual Payment" at bounding box center [1051, 457] width 125 height 99
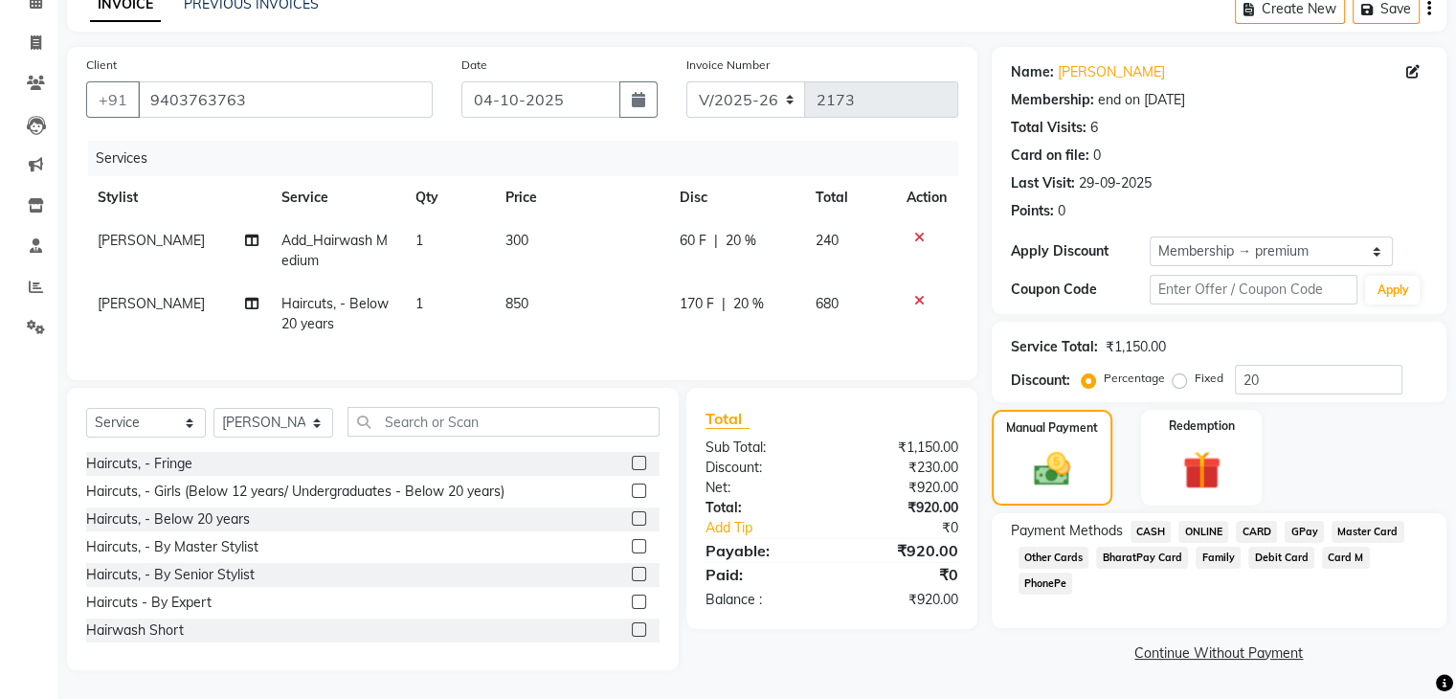
click at [1153, 521] on span "CASH" at bounding box center [1150, 532] width 41 height 22
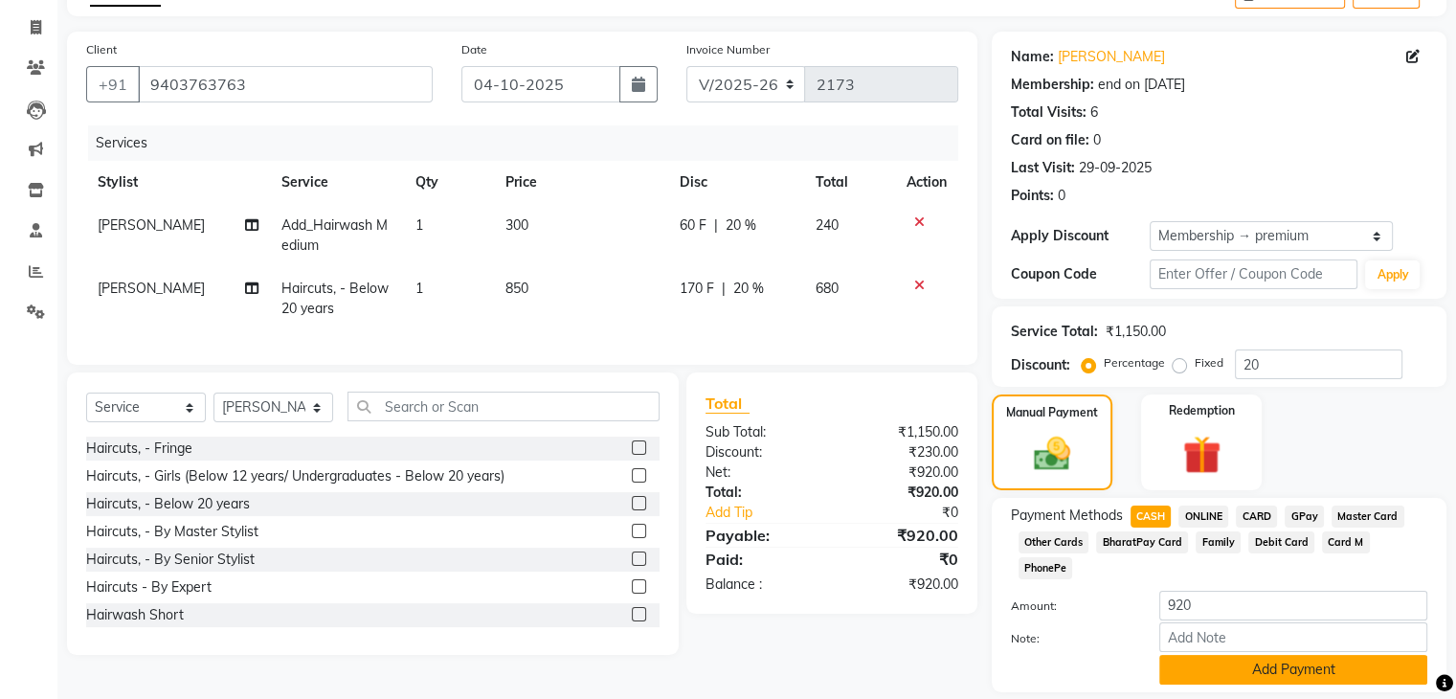
click at [1290, 655] on button "Add Payment" at bounding box center [1293, 670] width 268 height 30
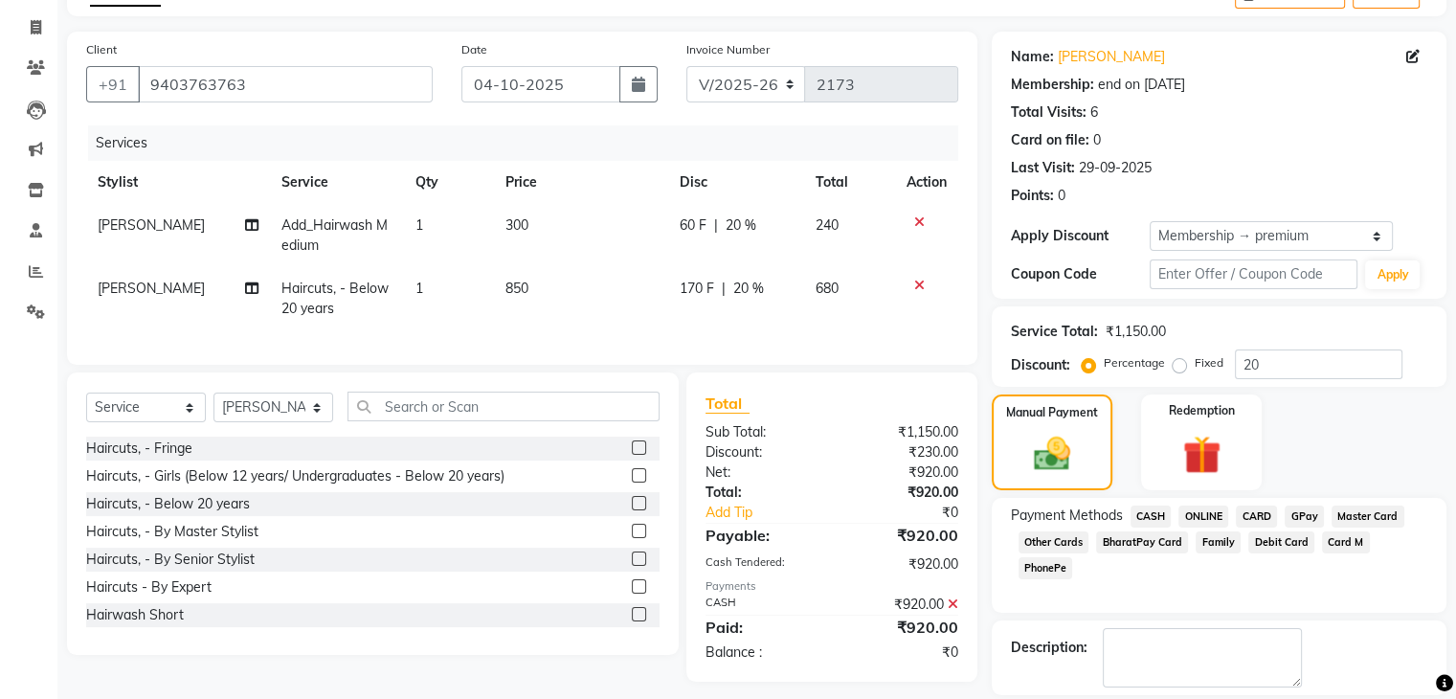
scroll to position [200, 0]
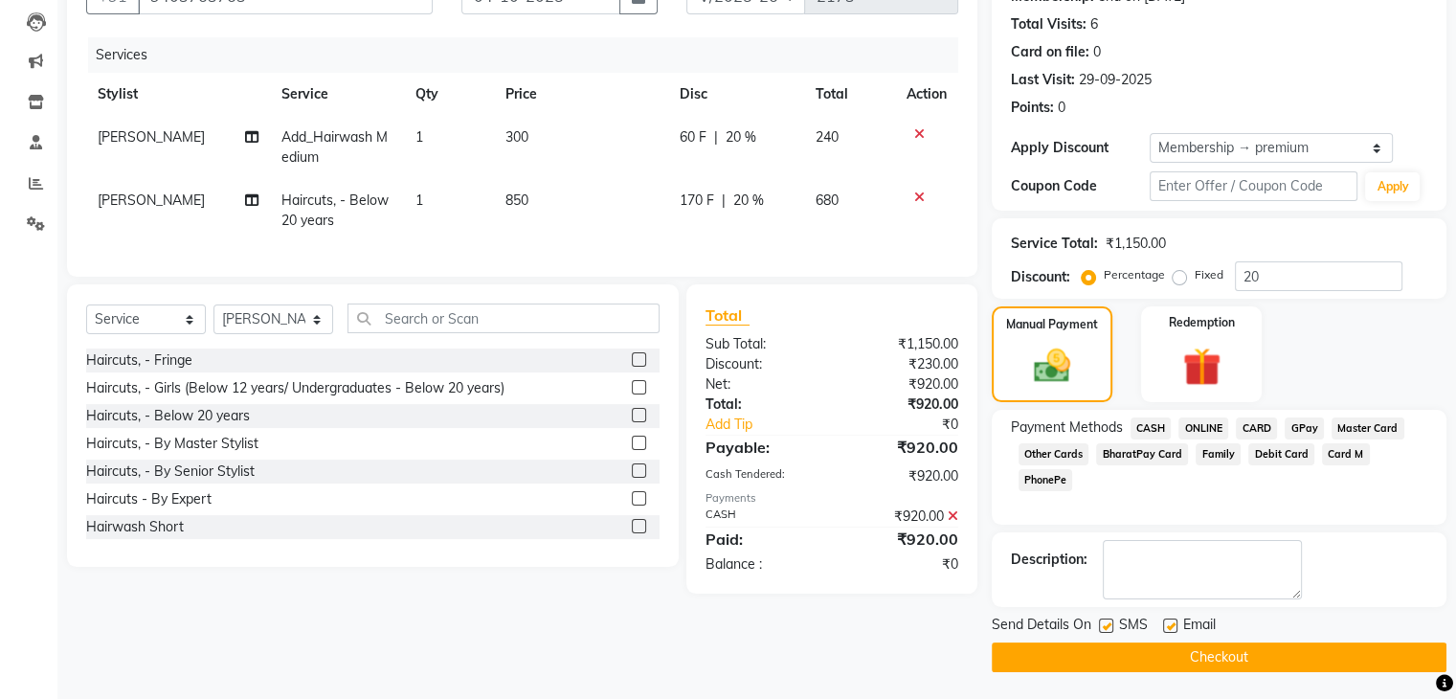
click at [1253, 649] on button "Checkout" at bounding box center [1219, 657] width 455 height 30
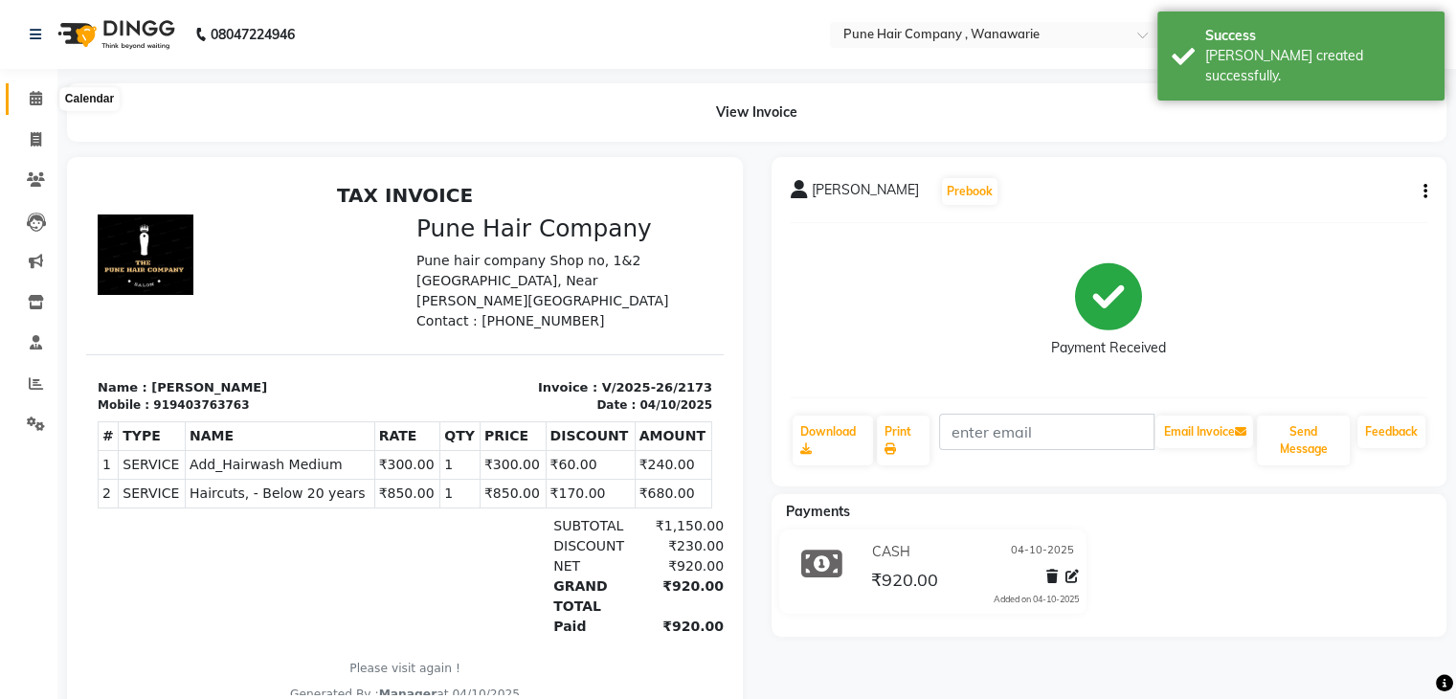
click at [34, 100] on icon at bounding box center [36, 98] width 12 height 14
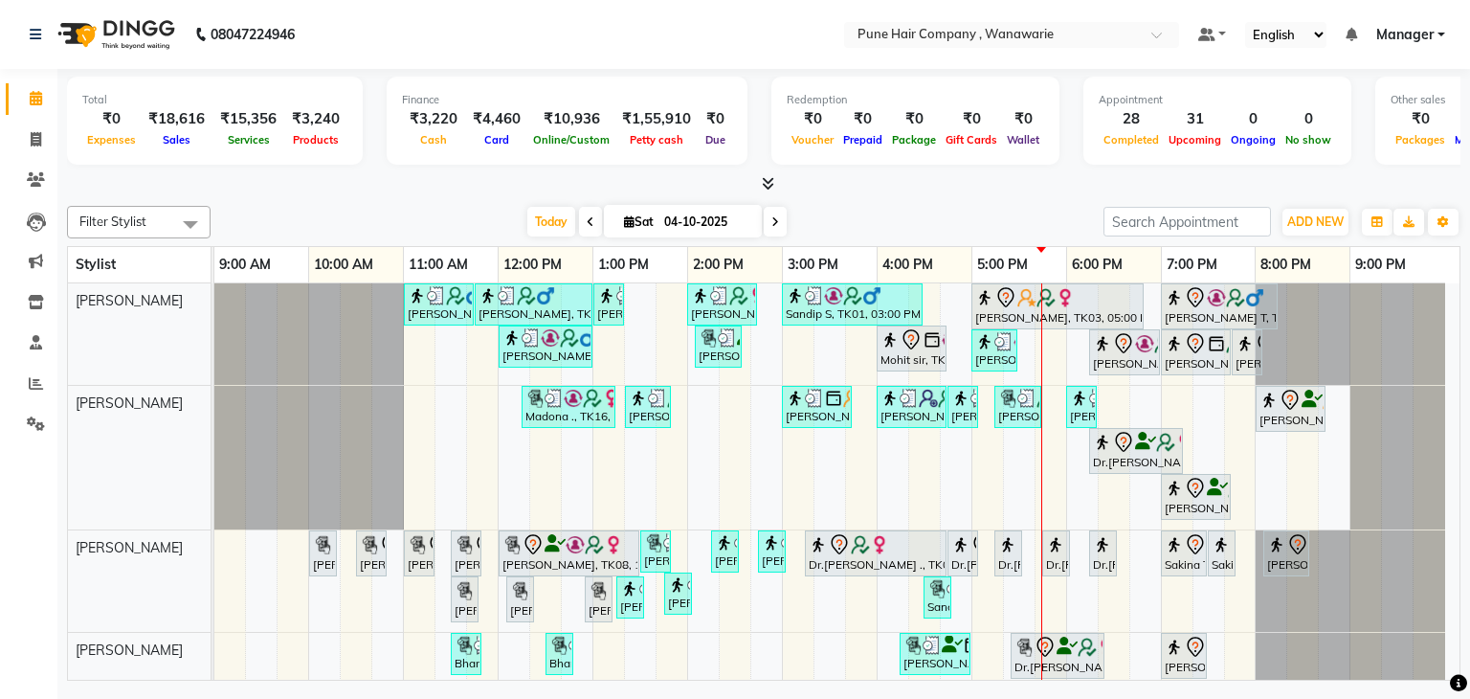
scroll to position [151, 0]
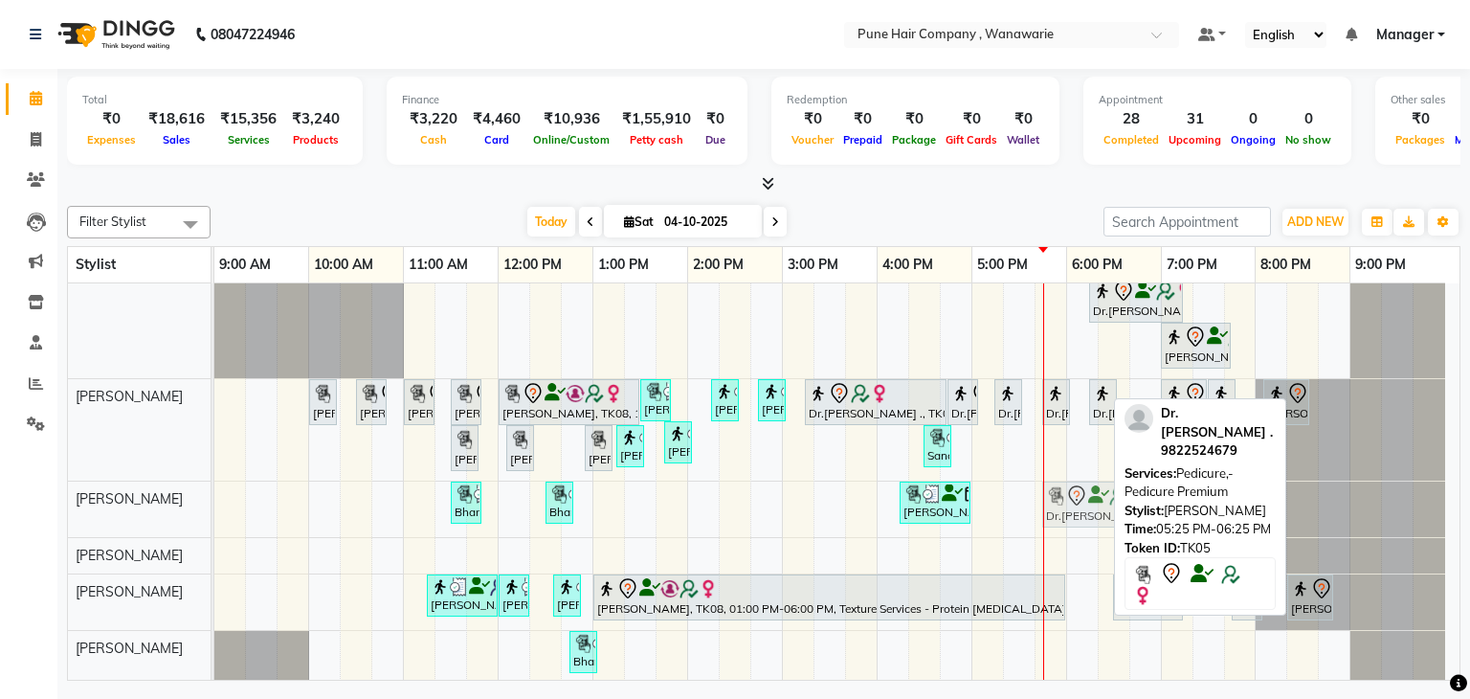
drag, startPoint x: 1068, startPoint y: 504, endPoint x: 1094, endPoint y: 503, distance: 25.9
click at [214, 503] on div "Bharti ,, TK09, 11:30 AM-11:50 AM, Express Pedicure Bharti ,, TK09, 12:30 PM-12…" at bounding box center [214, 509] width 0 height 56
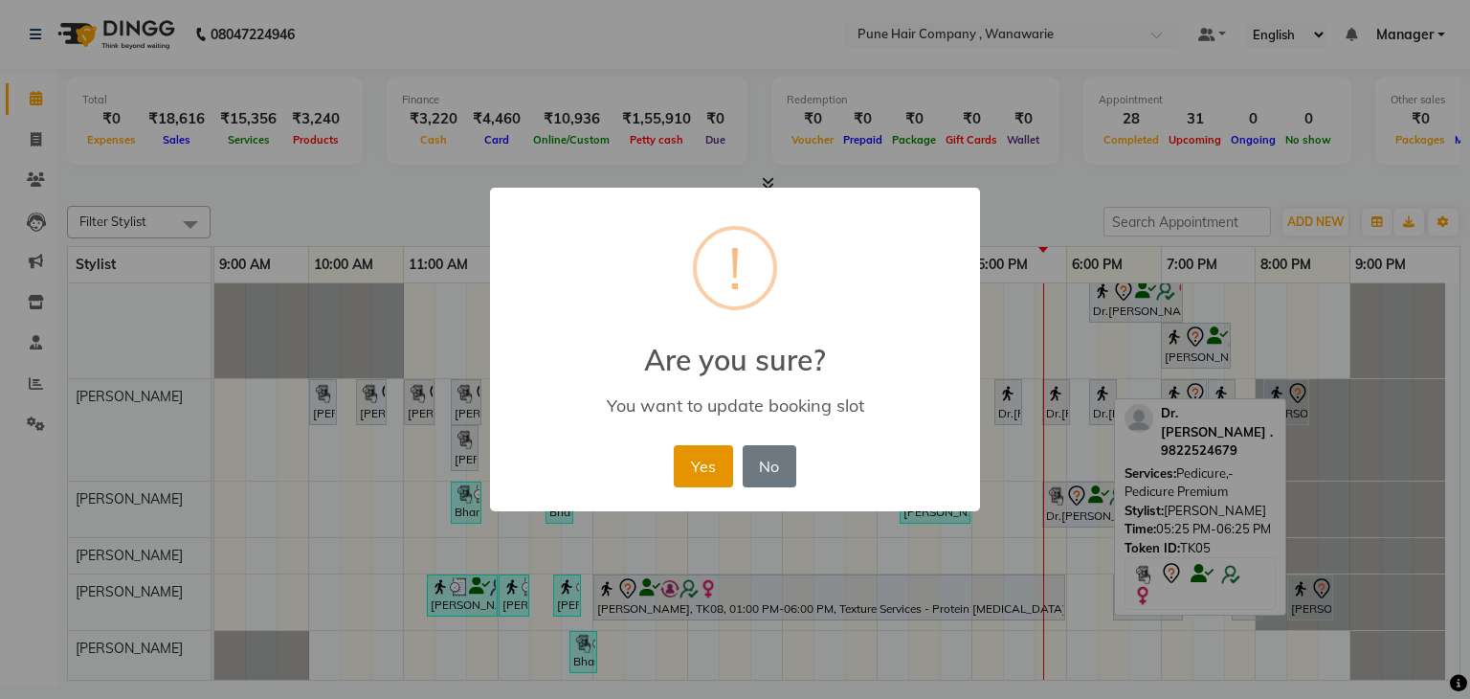
click at [714, 461] on button "Yes" at bounding box center [703, 466] width 58 height 42
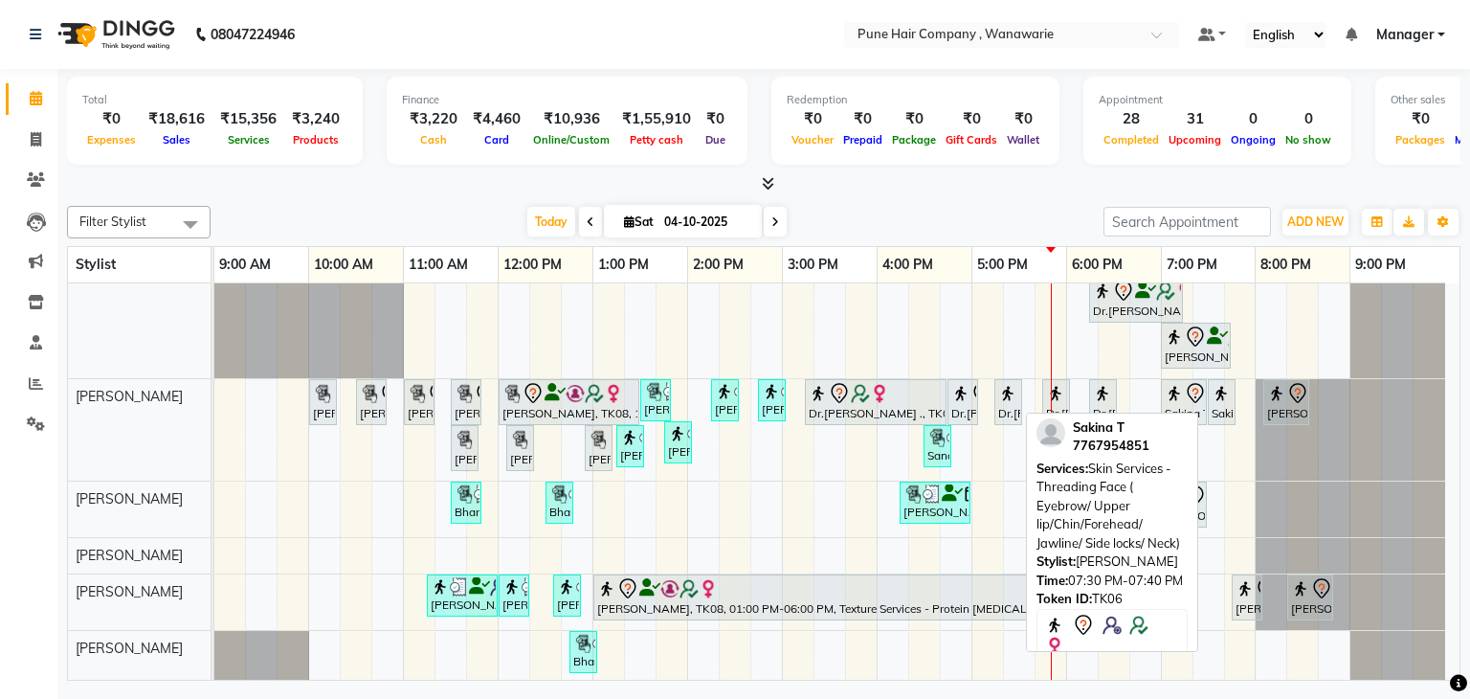
click at [1223, 419] on link "Sakina T, TK06, 07:30 PM-07:40 PM, Skin Services - Threading Face ( Eyebrow/ Up…" at bounding box center [1222, 402] width 28 height 46
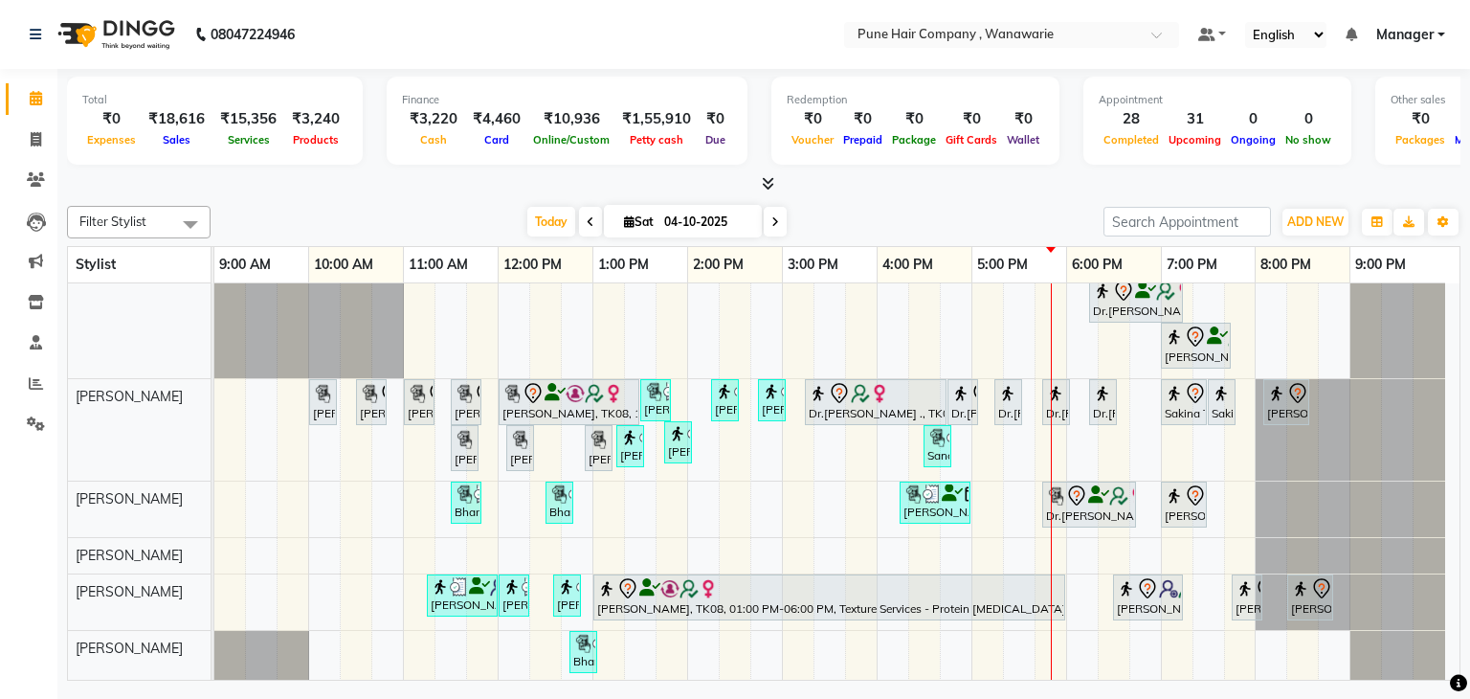
click at [1009, 206] on div "Filter Stylist Select All Faisal shaikh Kasturi bhandari Manoj Zambre Nasim Sha…" at bounding box center [764, 222] width 1394 height 33
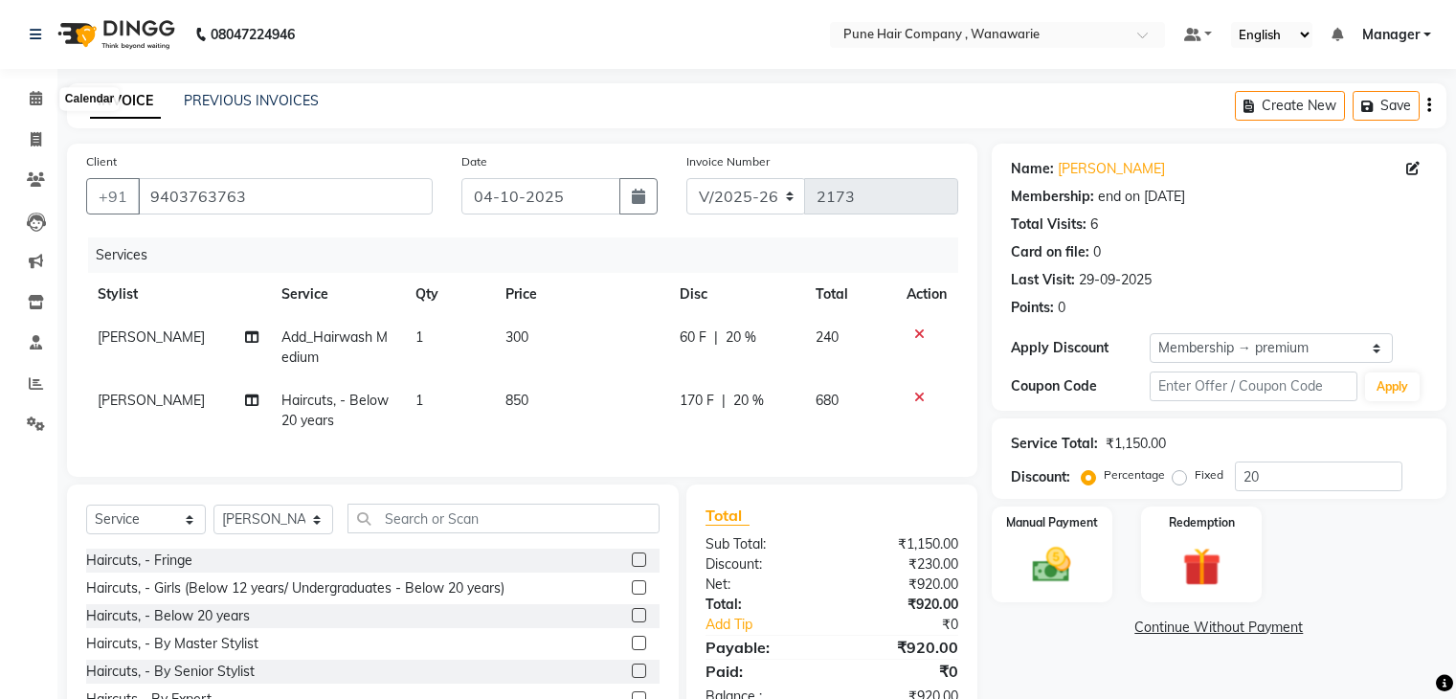
select select "8072"
select select "service"
select select "74578"
select select "1: Object"
click at [40, 100] on icon at bounding box center [36, 98] width 12 height 14
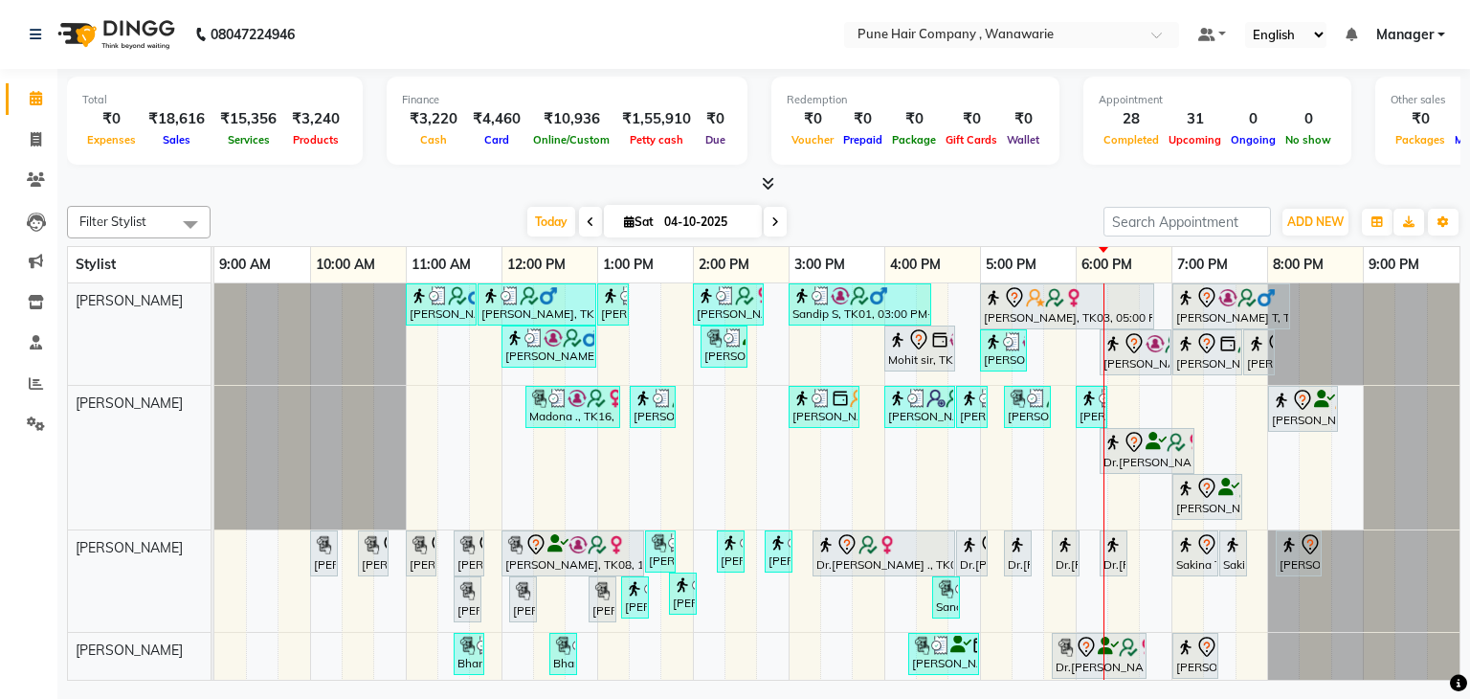
click at [773, 221] on icon at bounding box center [776, 221] width 8 height 11
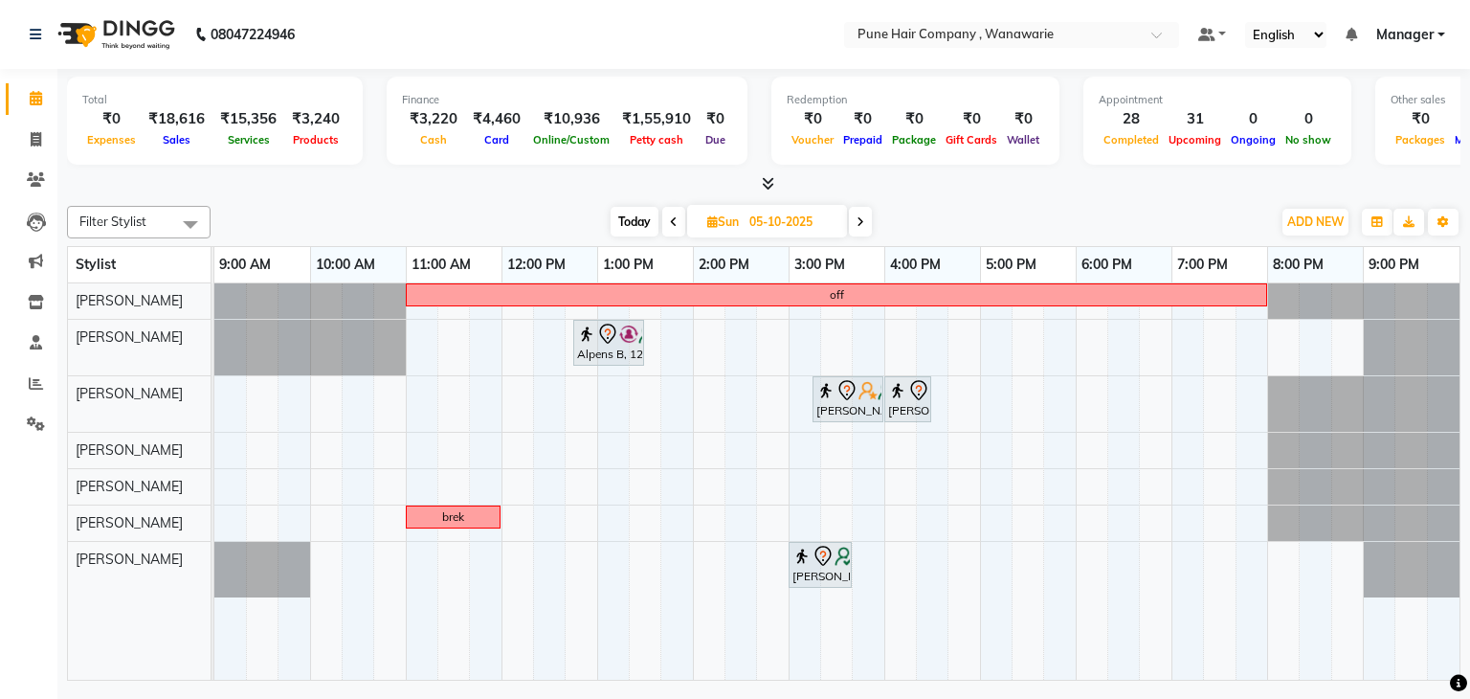
click at [631, 215] on span "Today" at bounding box center [635, 222] width 48 height 30
type input "04-10-2025"
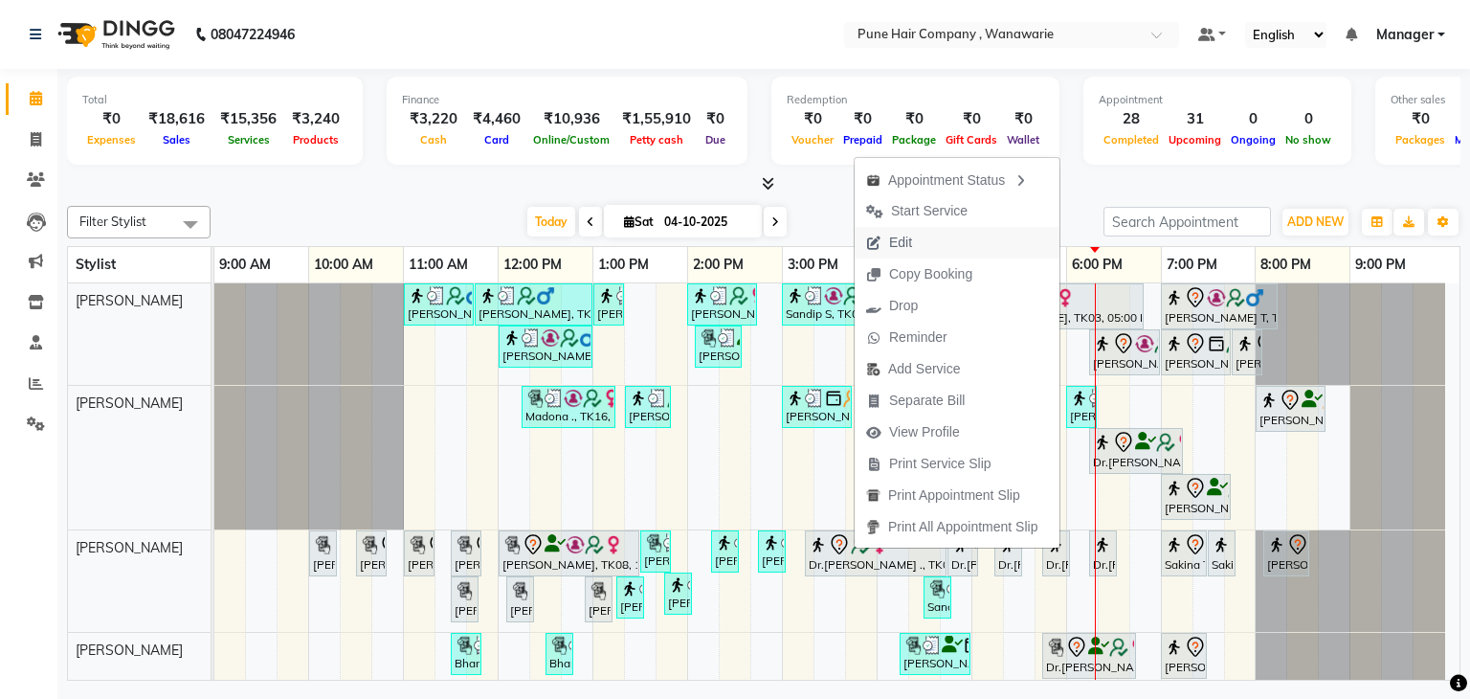
click at [934, 241] on button "Edit" at bounding box center [957, 243] width 205 height 32
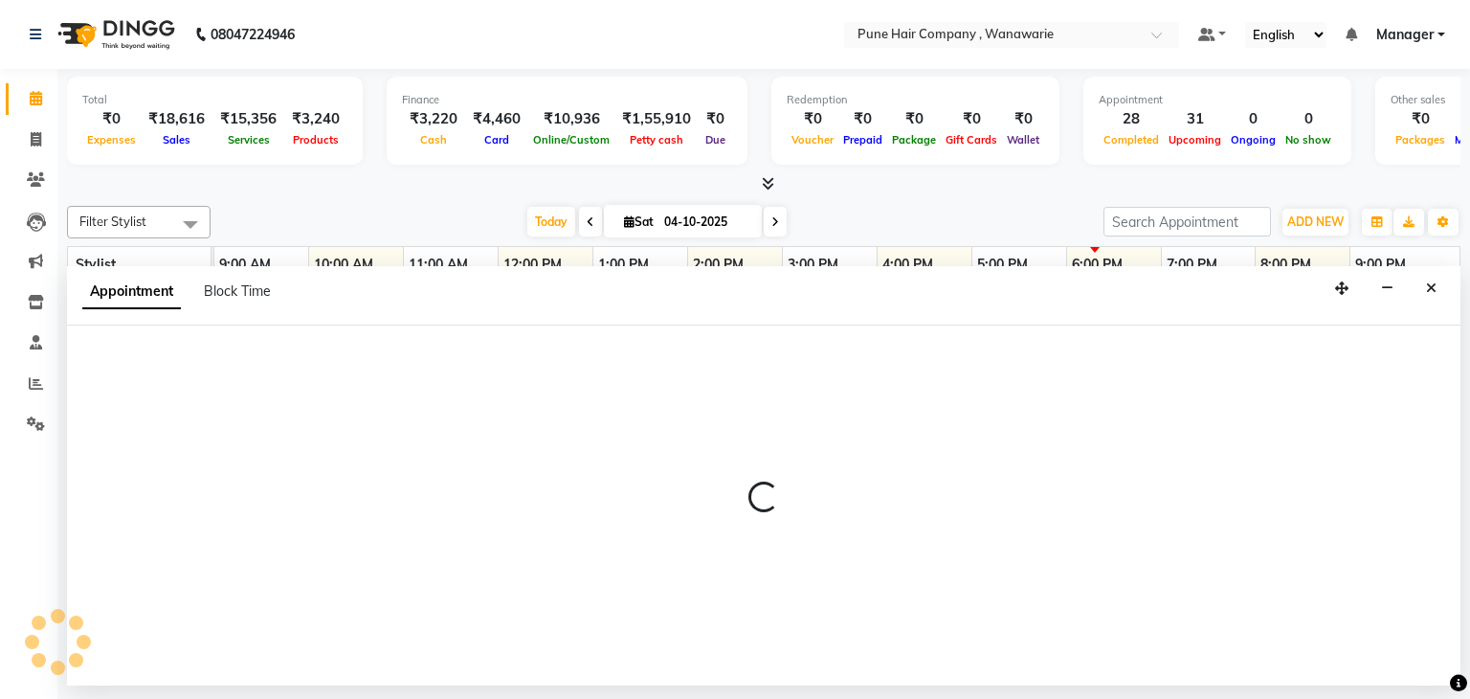
select select "tentative"
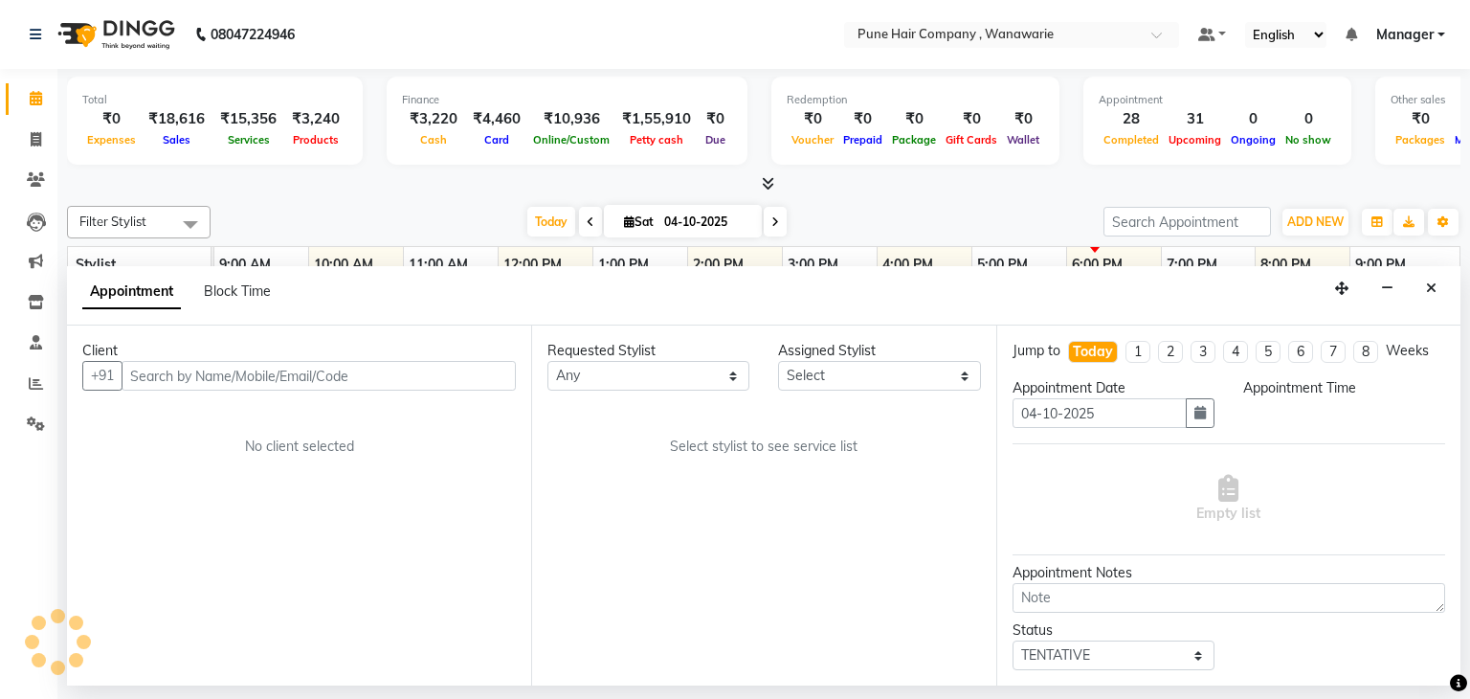
select select "74579"
select select "915"
select select "4060"
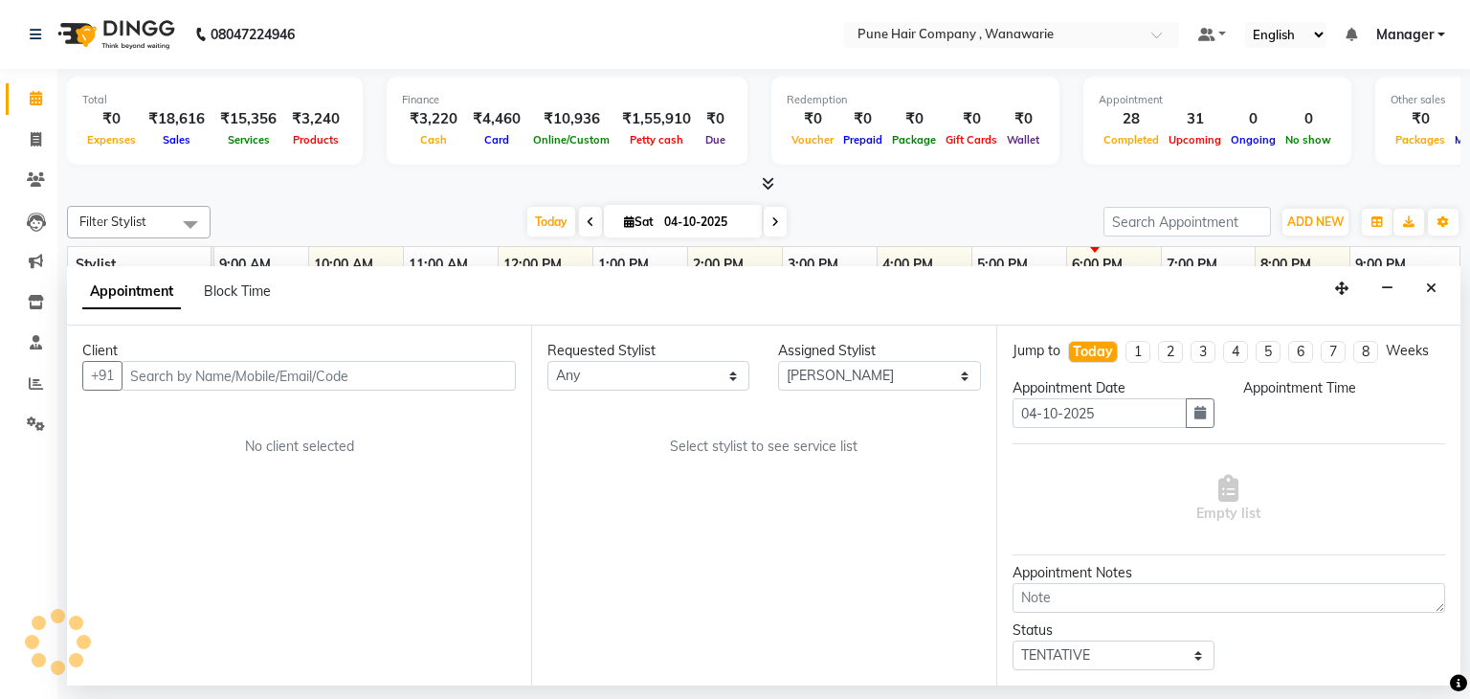
select select "4060"
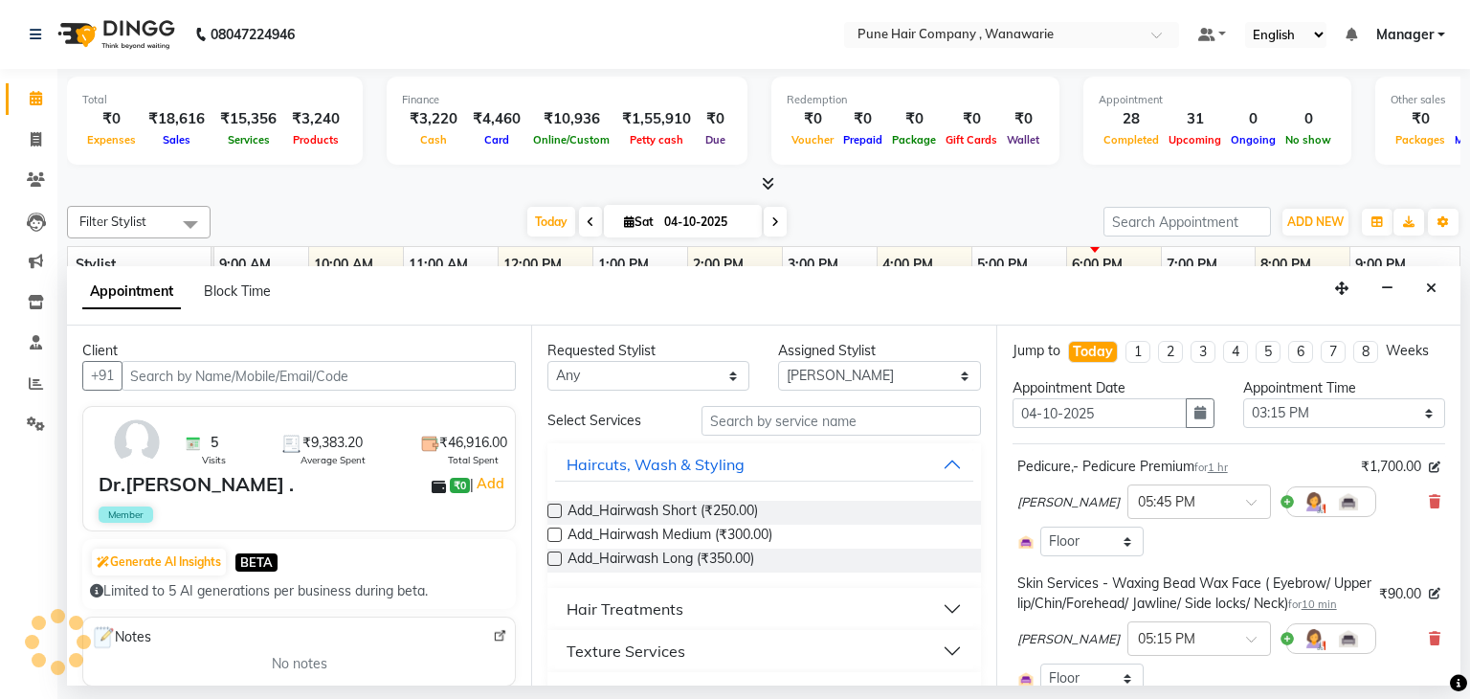
select select "4060"
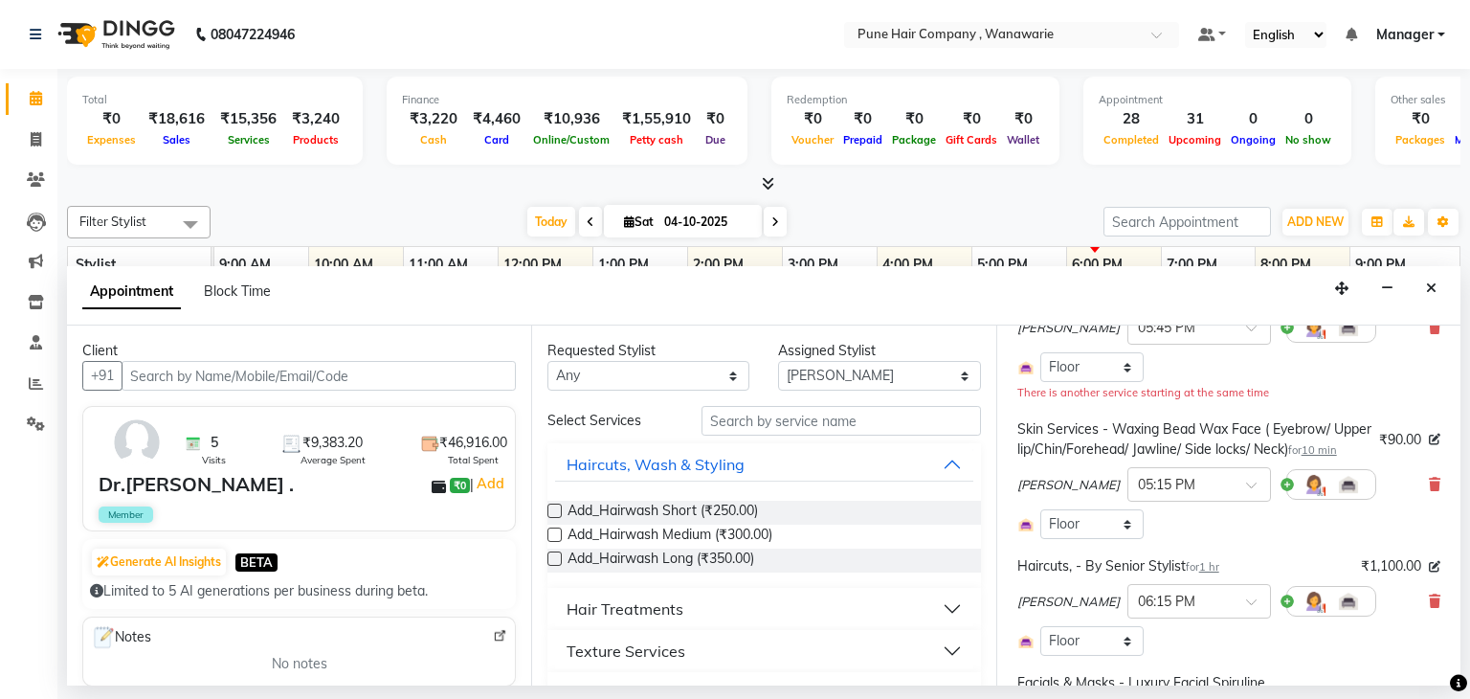
scroll to position [184, 0]
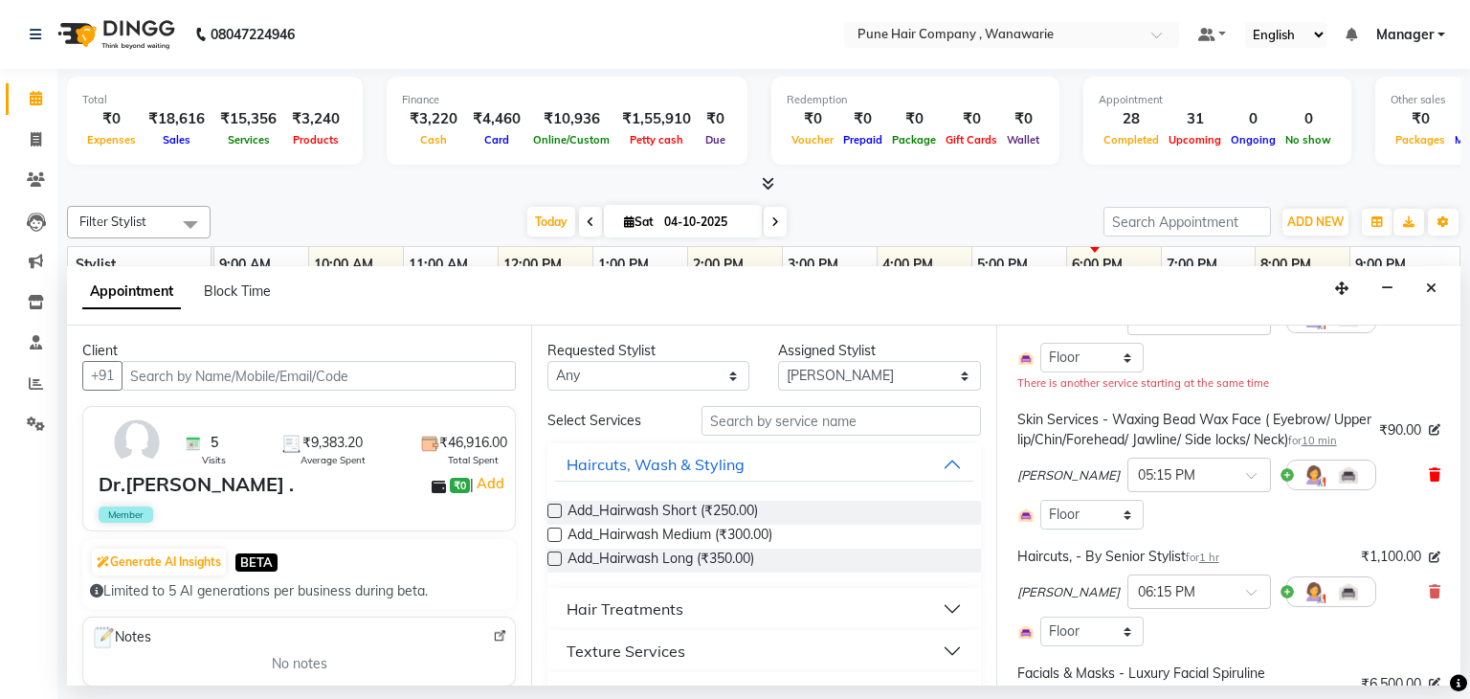
click at [1429, 481] on icon at bounding box center [1434, 474] width 11 height 13
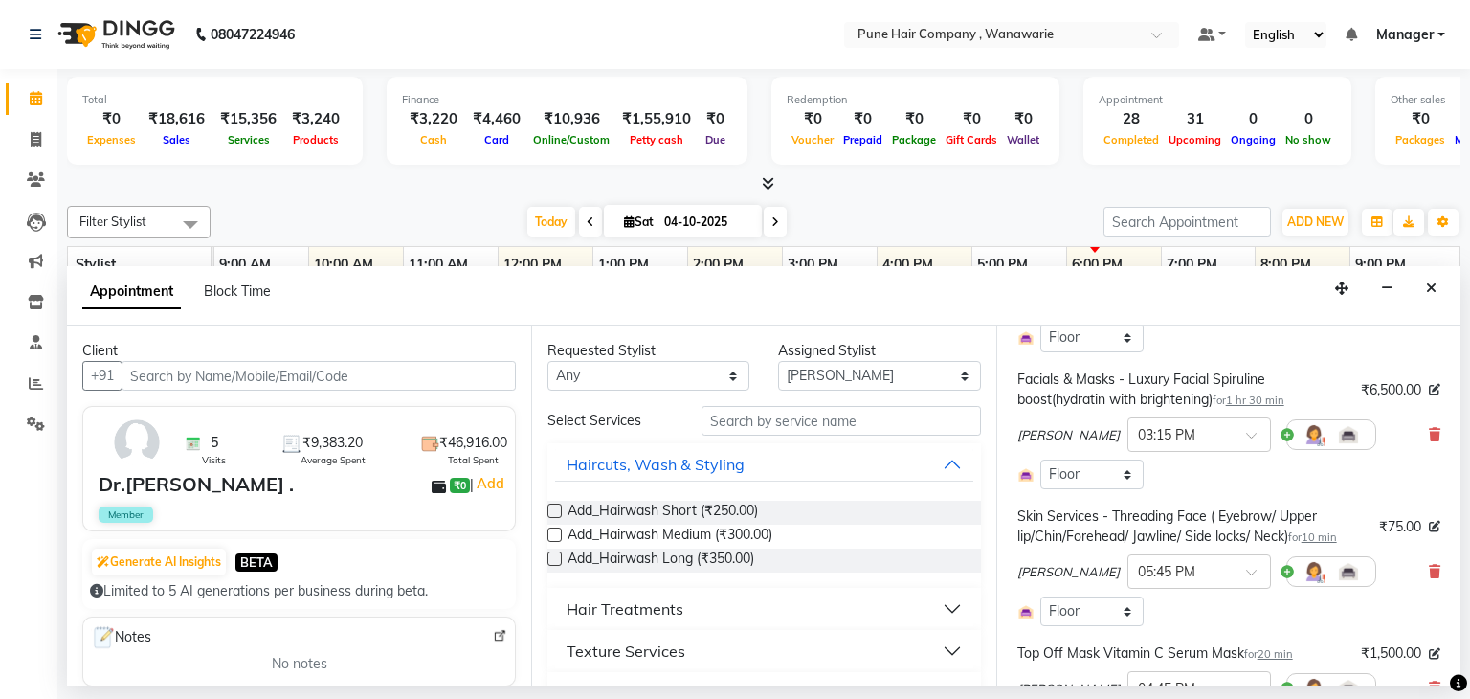
scroll to position [360, 0]
click at [1429, 435] on icon at bounding box center [1434, 432] width 11 height 13
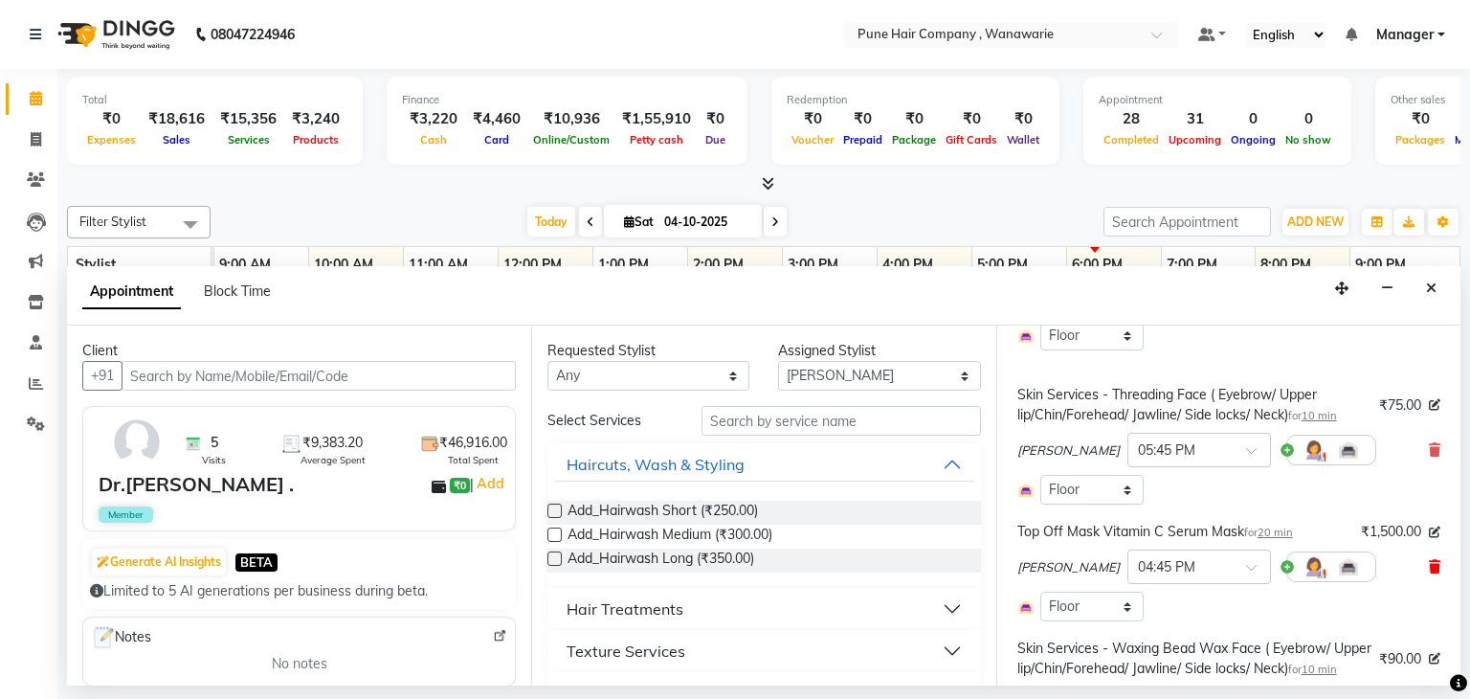
click at [1429, 560] on icon at bounding box center [1434, 566] width 11 height 13
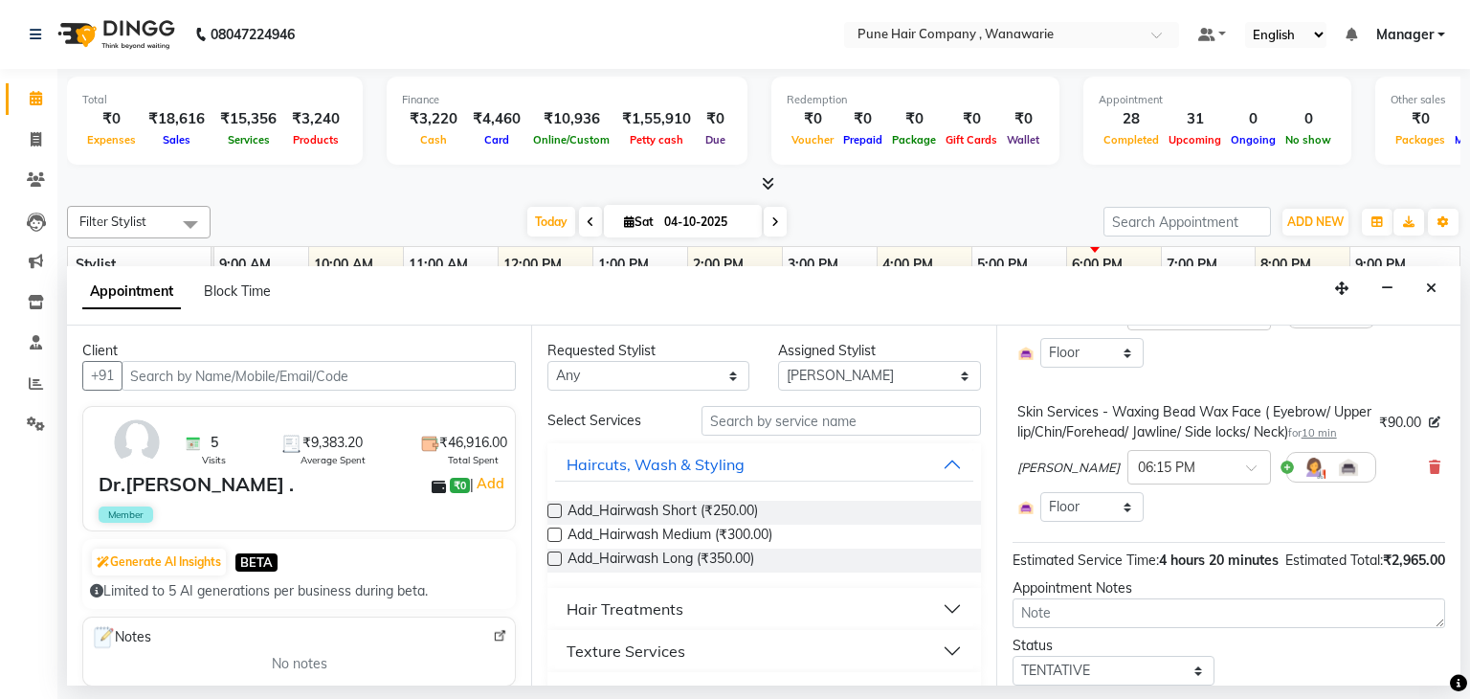
scroll to position [498, 0]
click at [1427, 482] on div "Skin Services - Waxing Bead Wax Face ( Eyebrow/ Upper lip/Chin/Forehead/ Jawlin…" at bounding box center [1229, 460] width 433 height 129
click at [1429, 473] on icon at bounding box center [1434, 465] width 11 height 13
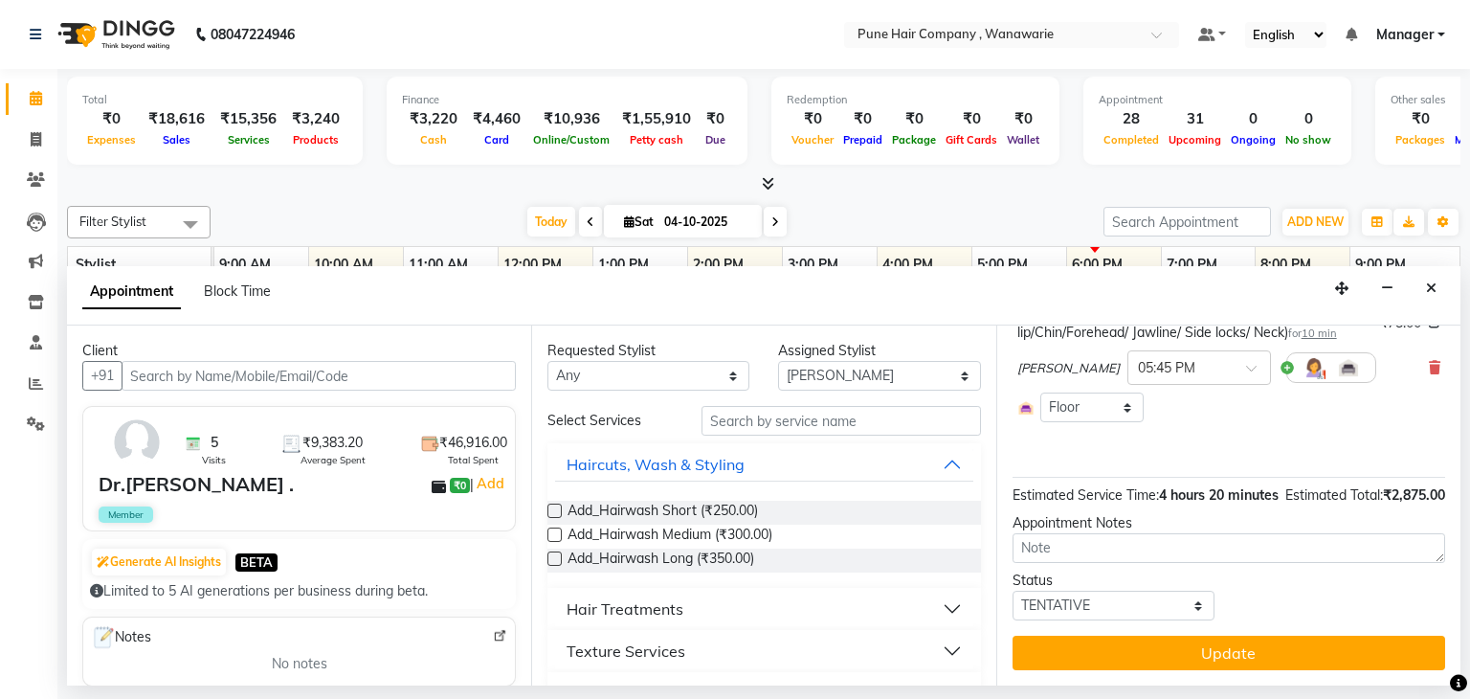
scroll to position [461, 0]
click at [38, 102] on icon at bounding box center [36, 98] width 12 height 14
click at [1433, 281] on icon "Close" at bounding box center [1431, 287] width 11 height 13
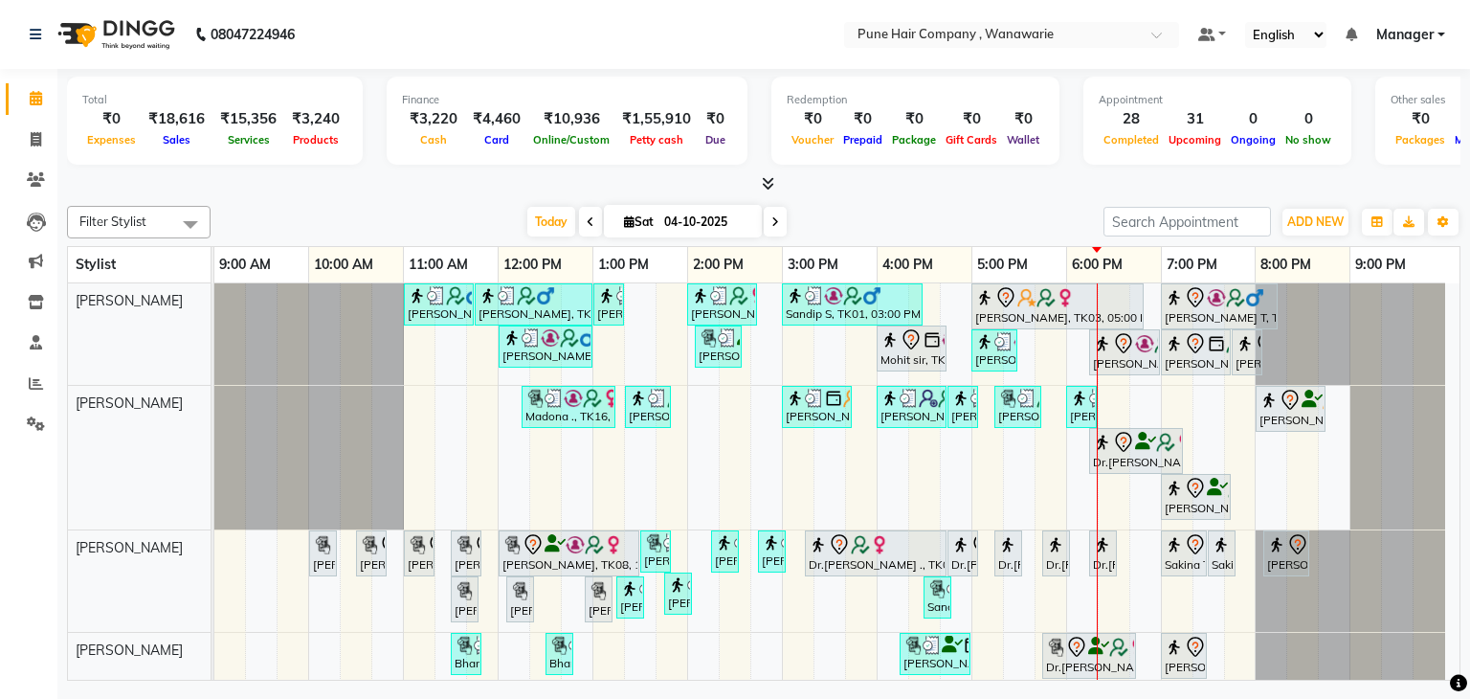
click at [772, 225] on icon at bounding box center [776, 221] width 8 height 11
type input "05-10-2025"
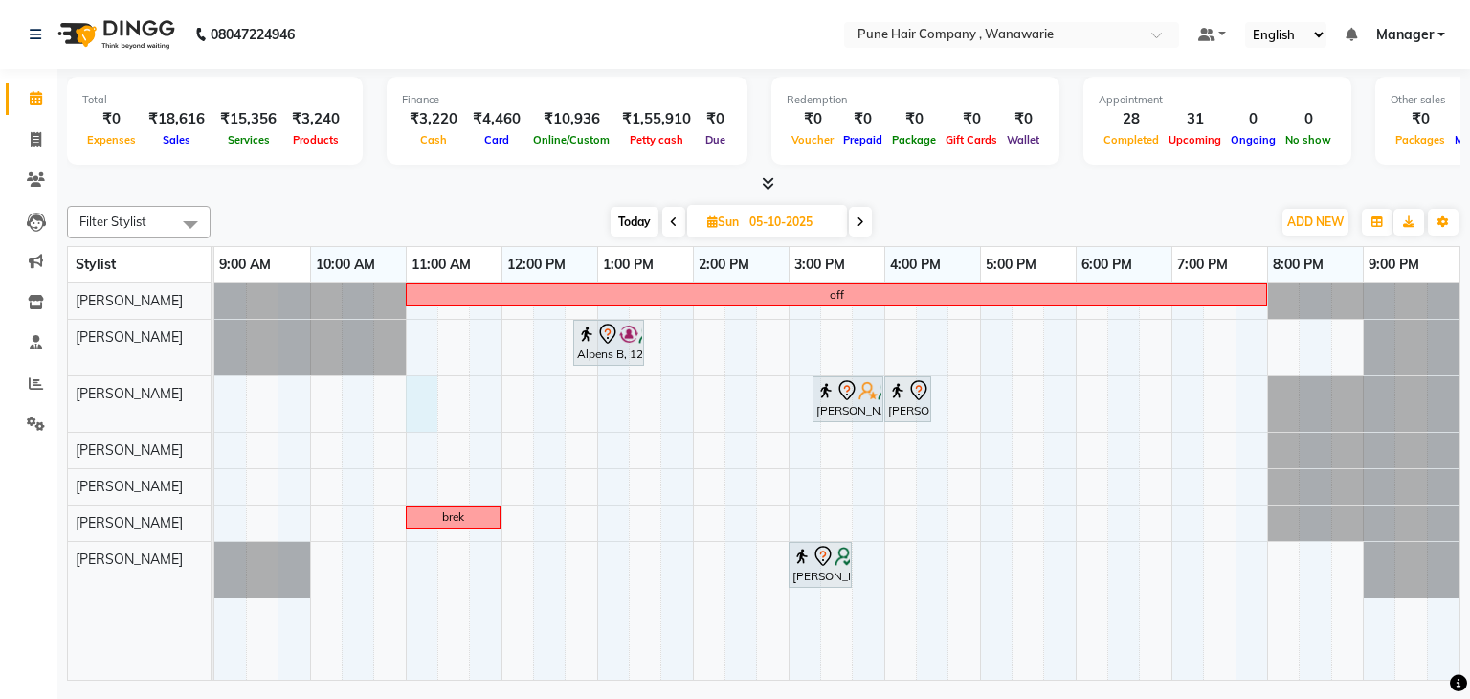
click at [406, 392] on div "off Alpens B, 12:45 PM-01:30 PM, Male Haircut By Senior Stylist Sanchita mitra,…" at bounding box center [836, 481] width 1245 height 397
select select "74579"
select select "tentative"
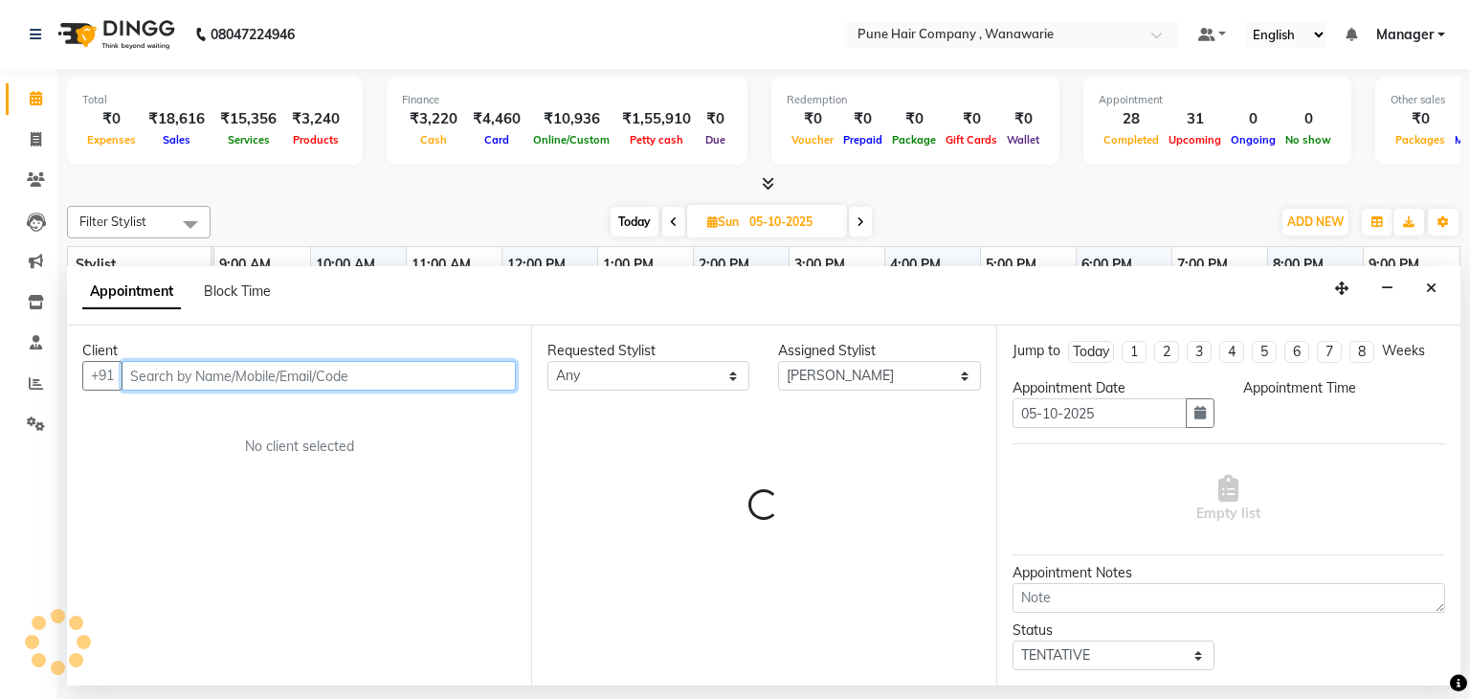
select select "660"
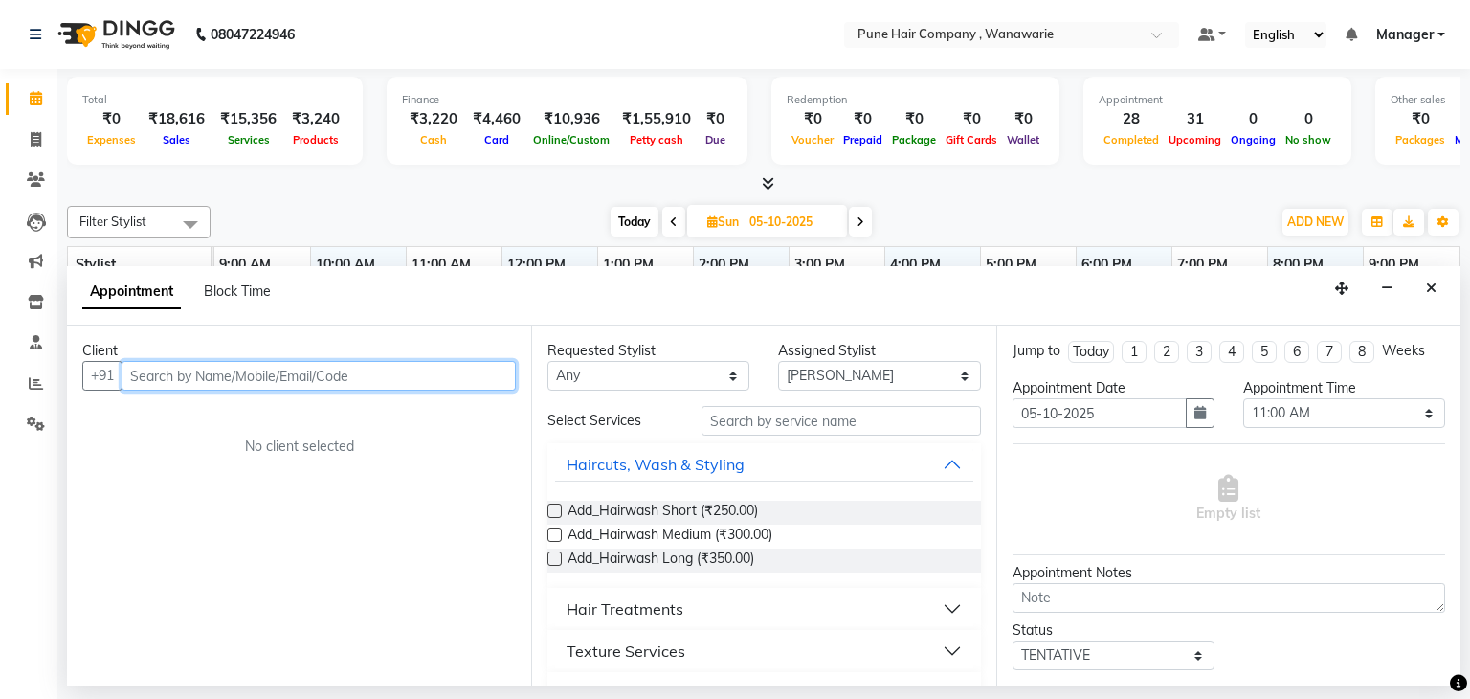
click at [152, 377] on input "text" at bounding box center [319, 376] width 394 height 30
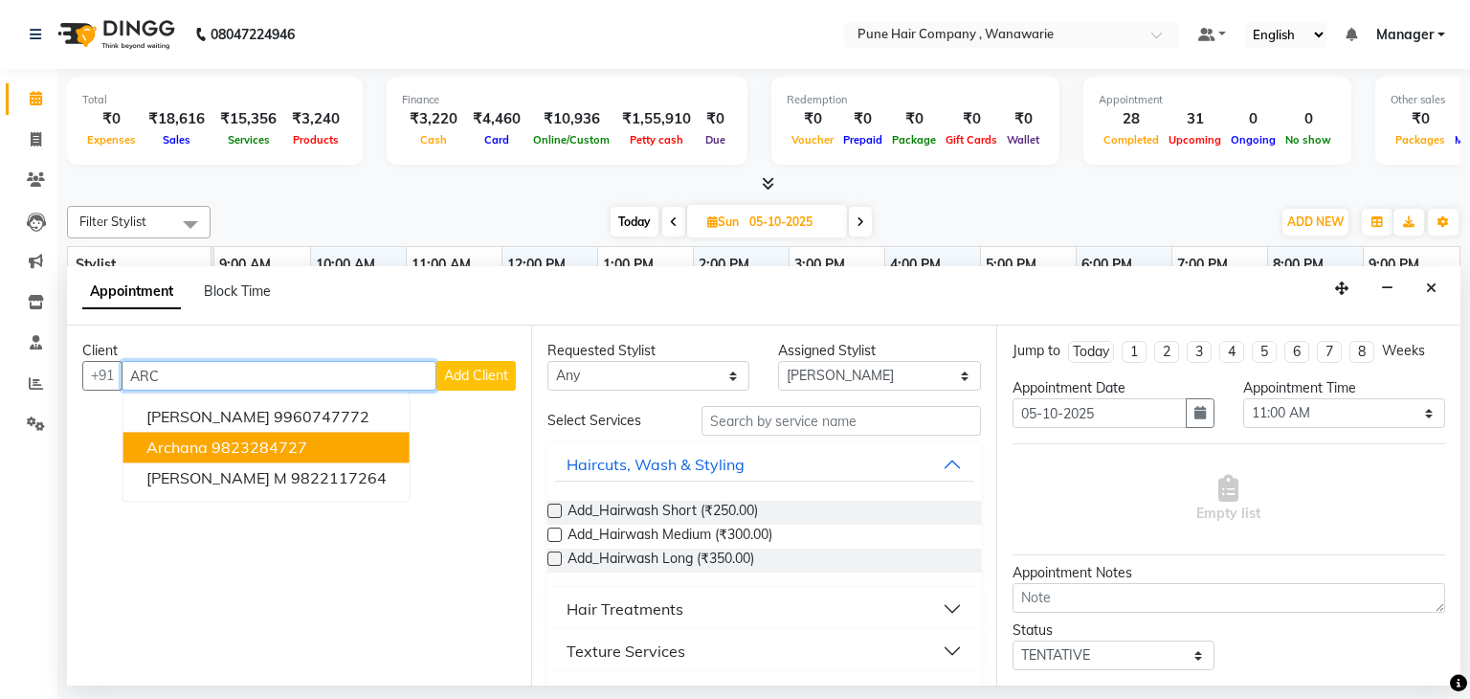
click at [245, 438] on ngb-highlight "9823284727" at bounding box center [260, 447] width 96 height 19
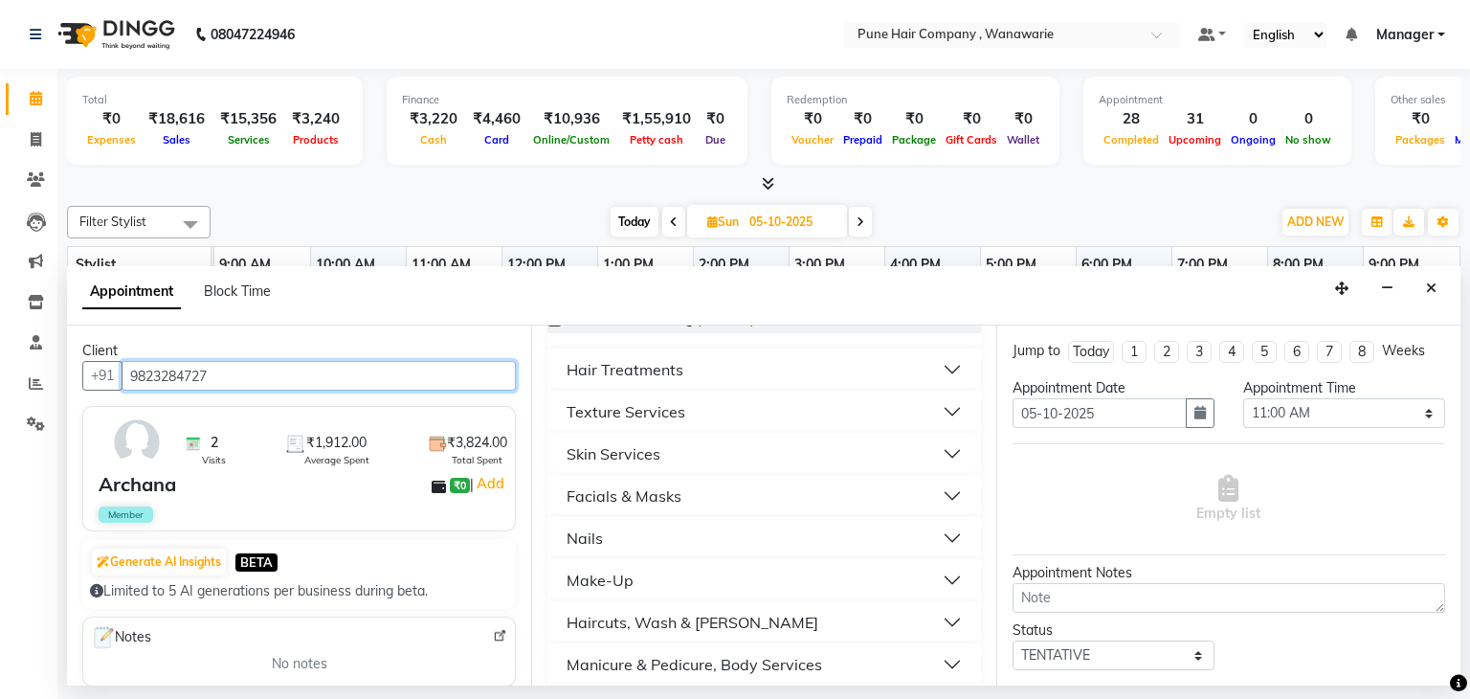
scroll to position [296, 0]
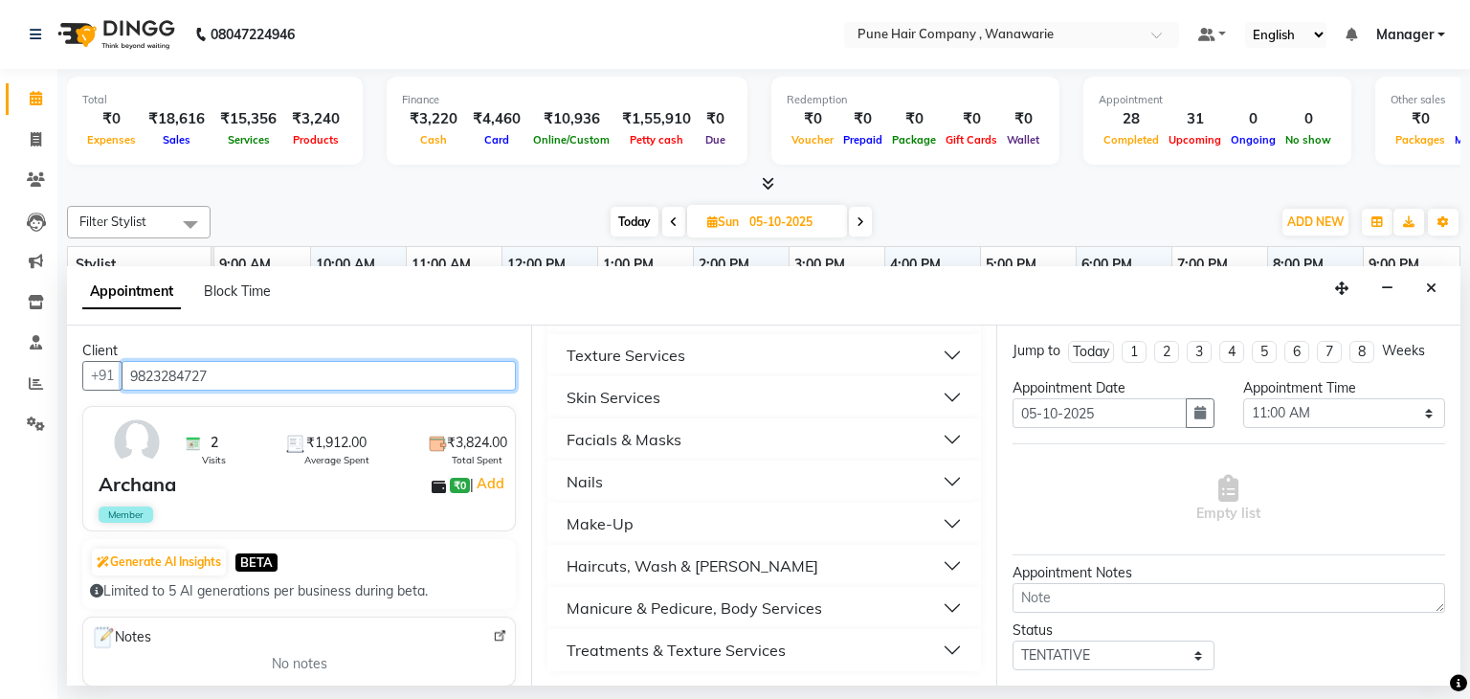
type input "9823284727"
click at [708, 387] on button "Skin Services" at bounding box center [763, 397] width 417 height 34
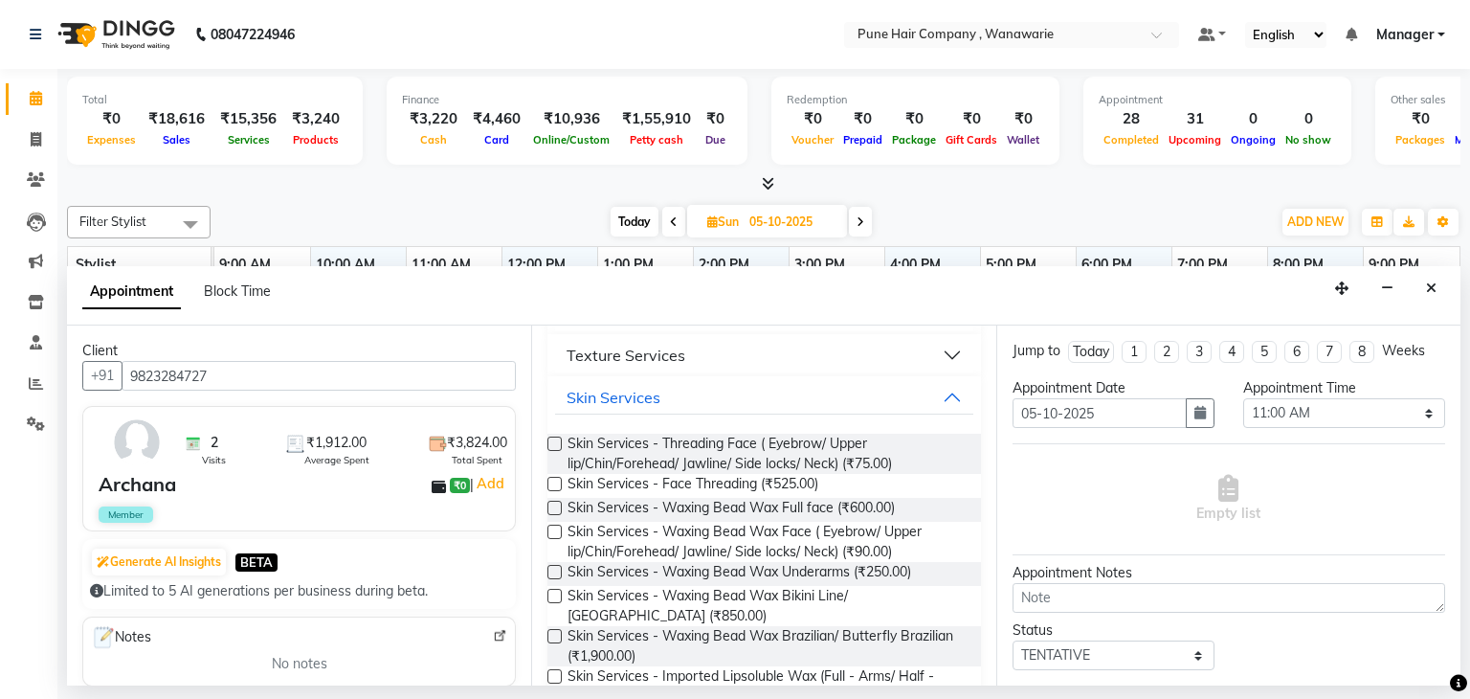
click at [559, 439] on label at bounding box center [555, 443] width 14 height 14
click at [559, 439] on input "checkbox" at bounding box center [554, 445] width 12 height 12
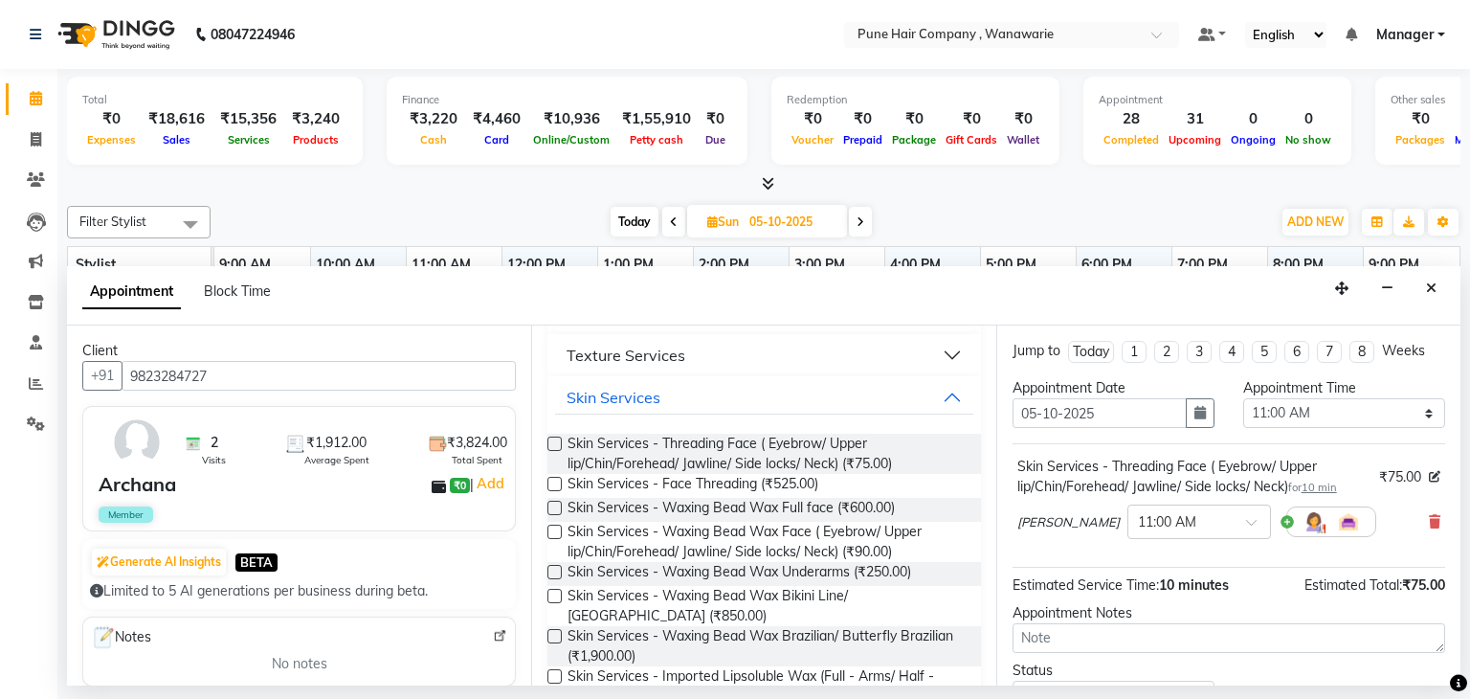
click at [559, 439] on label at bounding box center [555, 443] width 14 height 14
click at [559, 439] on input "checkbox" at bounding box center [554, 445] width 12 height 12
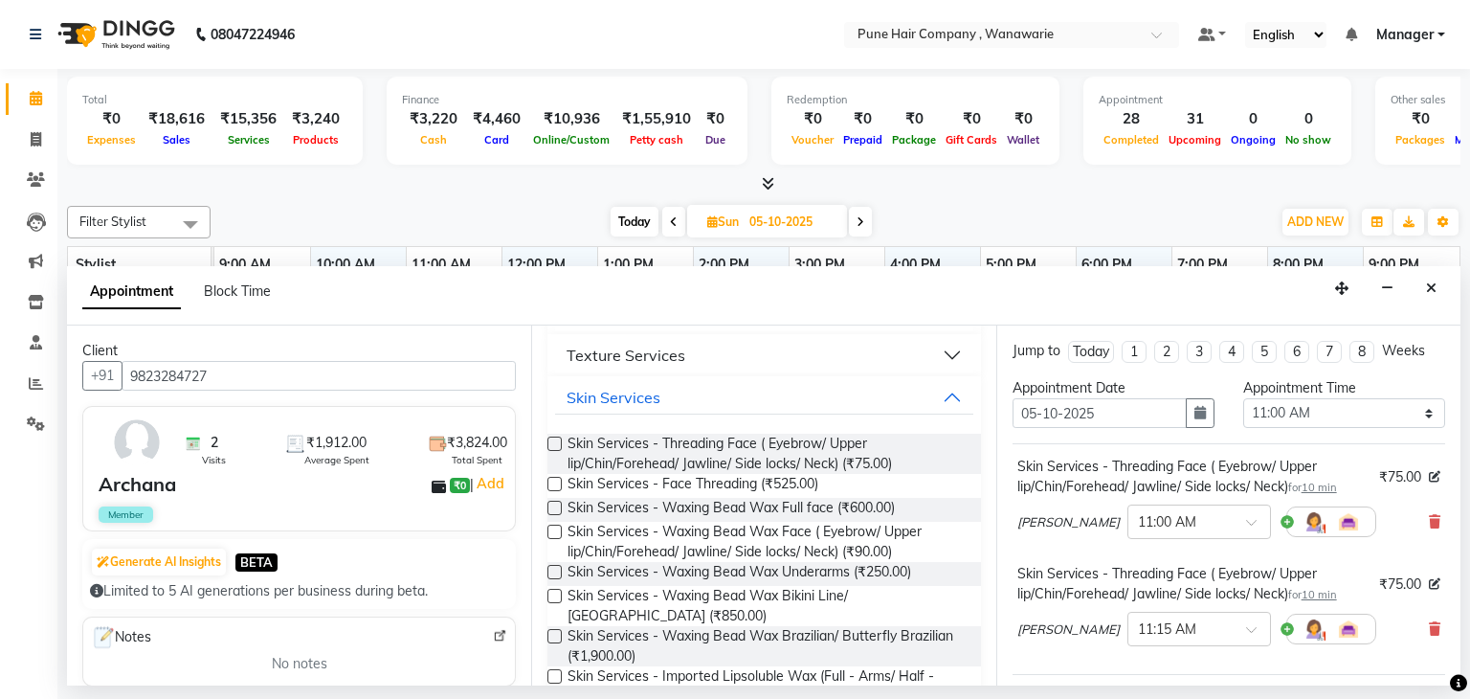
click at [559, 439] on label at bounding box center [555, 443] width 14 height 14
click at [559, 439] on input "checkbox" at bounding box center [554, 445] width 12 height 12
checkbox input "false"
click at [554, 571] on label at bounding box center [555, 572] width 14 height 14
click at [554, 571] on input "checkbox" at bounding box center [554, 574] width 12 height 12
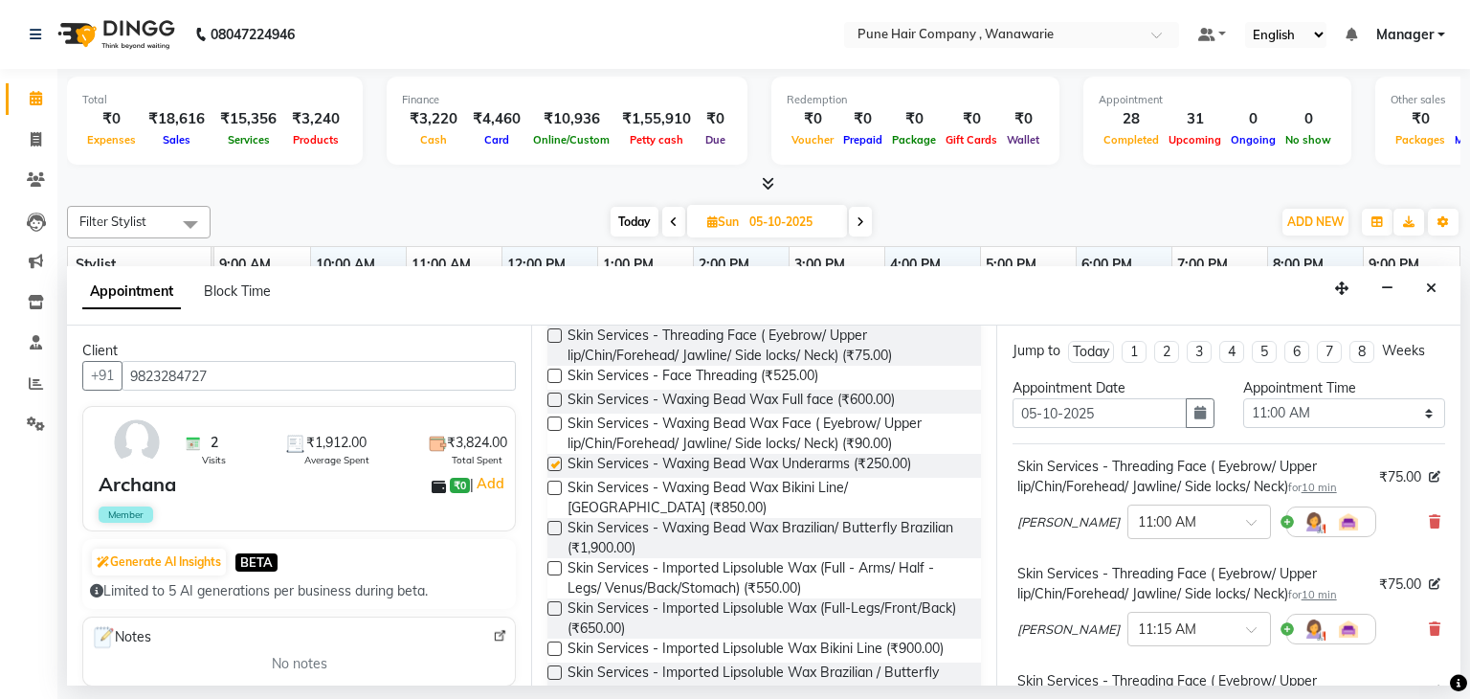
checkbox input "false"
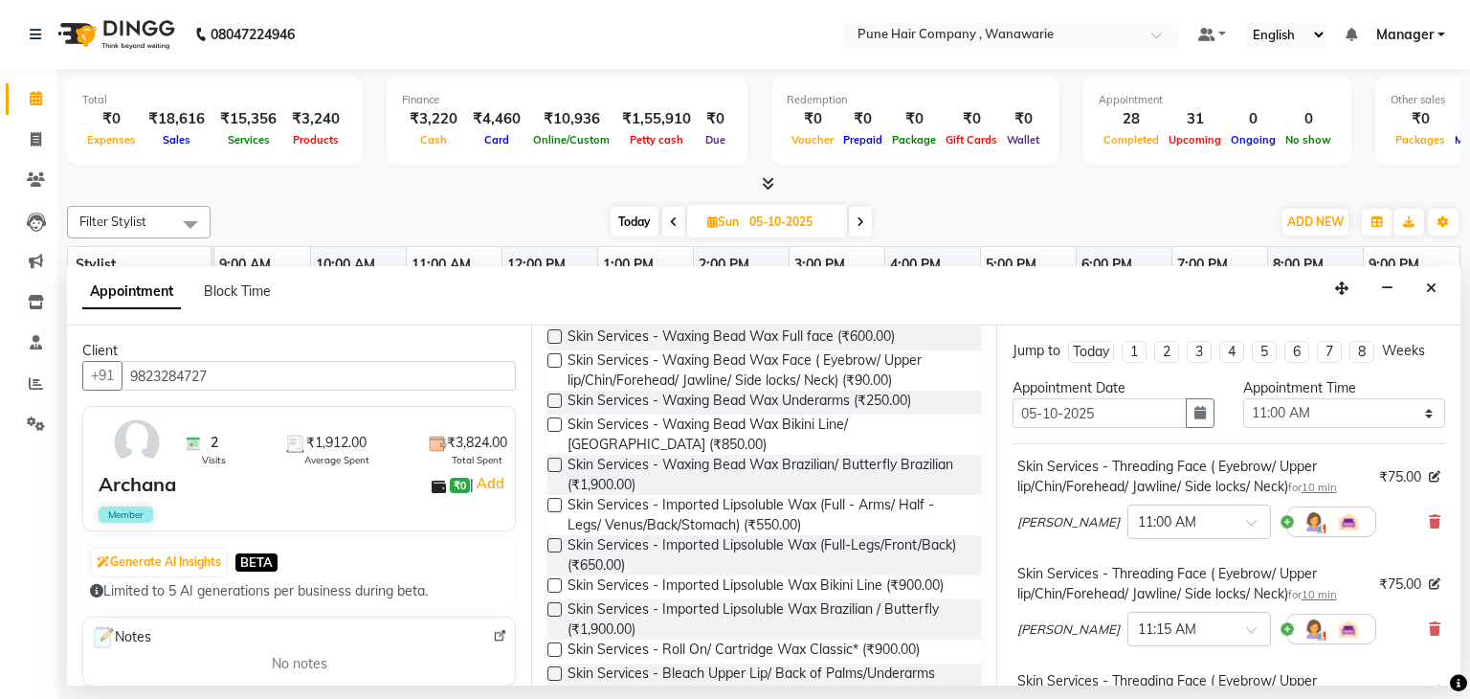
scroll to position [499, 0]
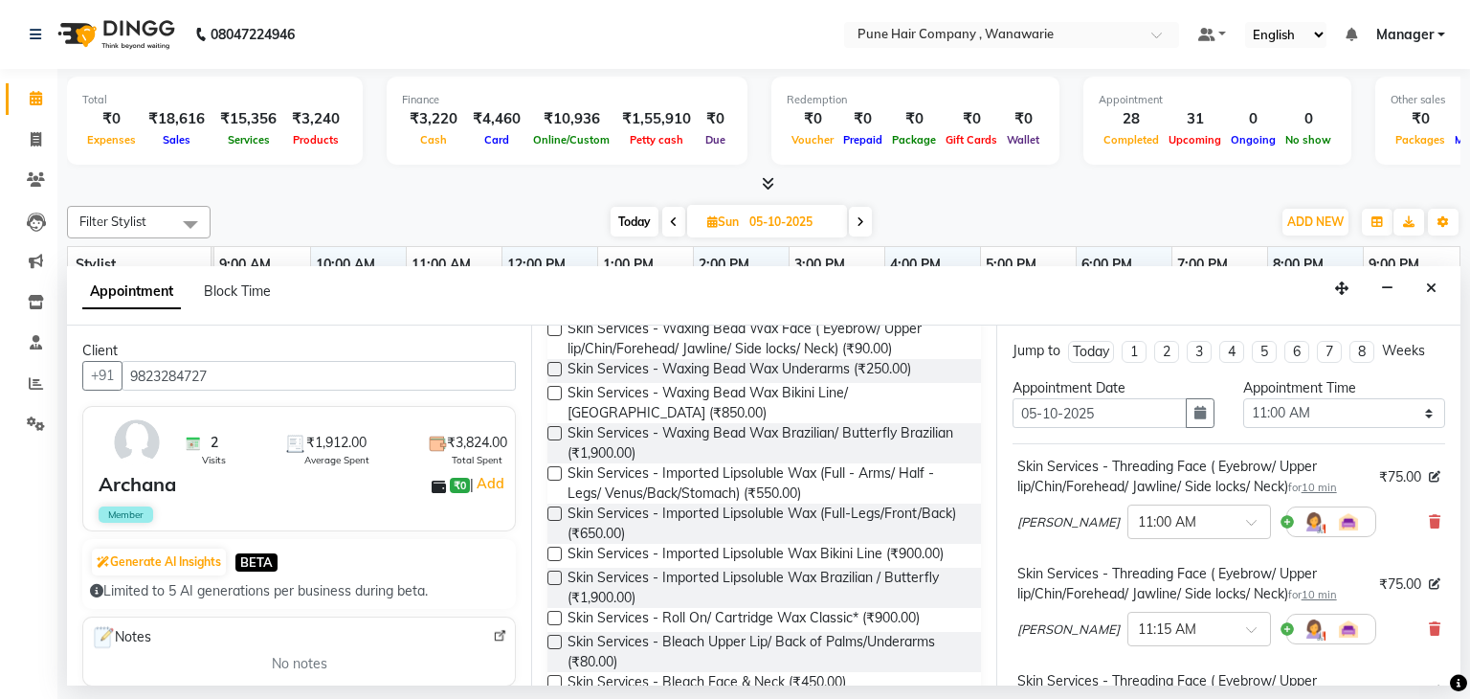
click at [551, 472] on label at bounding box center [555, 473] width 14 height 14
click at [551, 472] on input "checkbox" at bounding box center [554, 475] width 12 height 12
checkbox input "false"
click at [554, 514] on label at bounding box center [555, 513] width 14 height 14
click at [554, 514] on input "checkbox" at bounding box center [554, 515] width 12 height 12
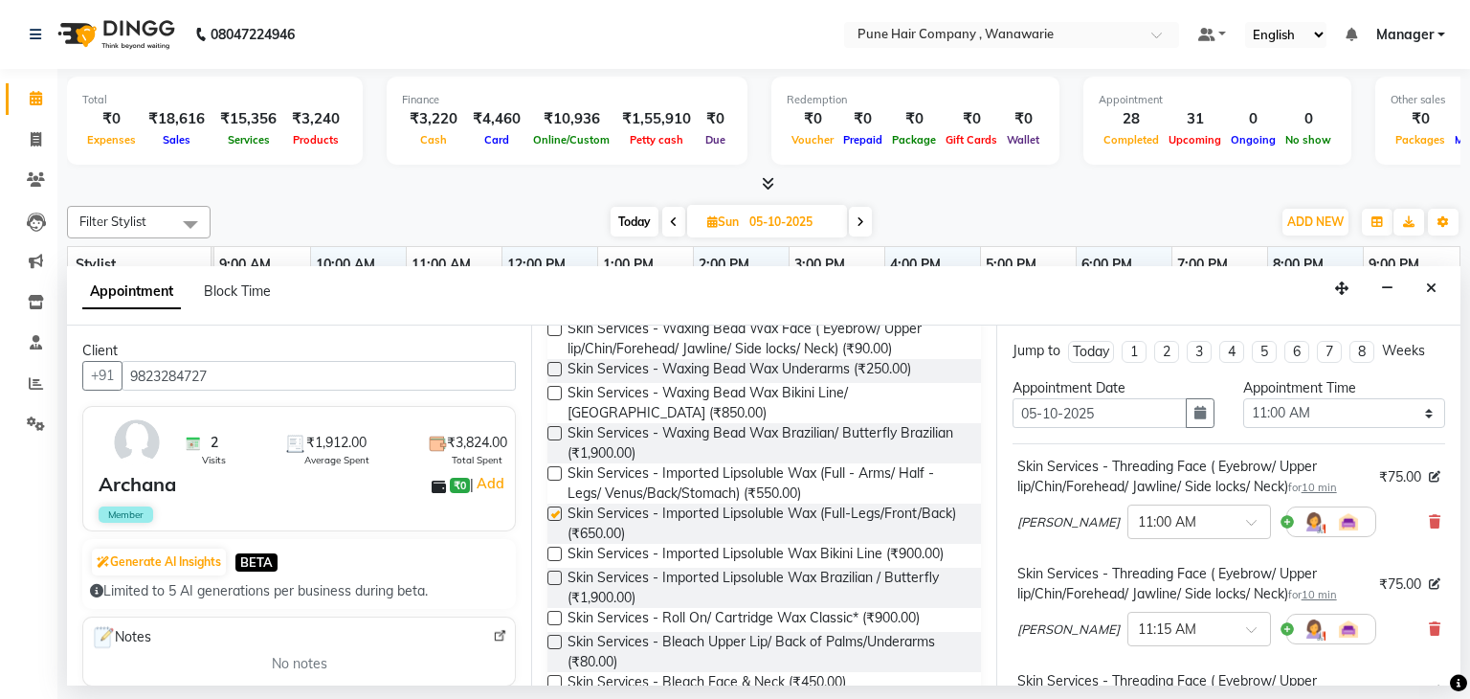
checkbox input "false"
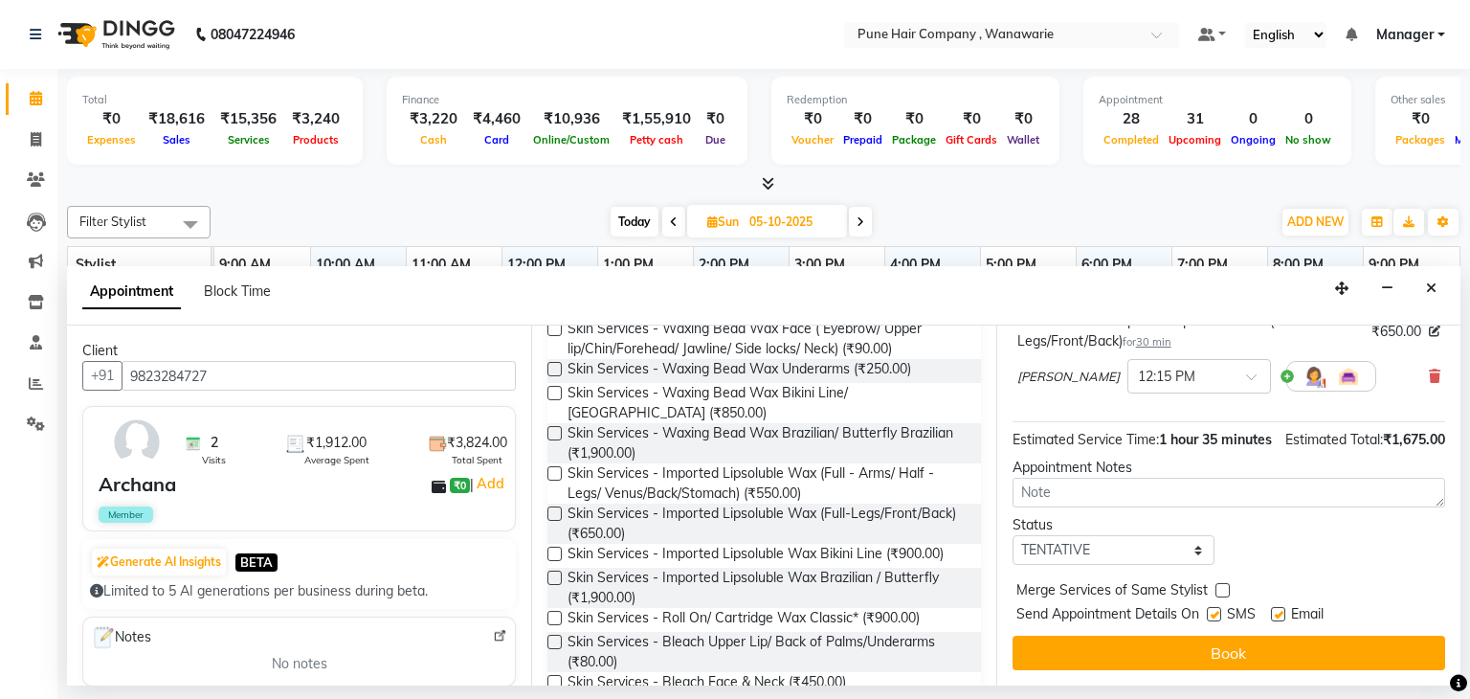
scroll to position [678, 0]
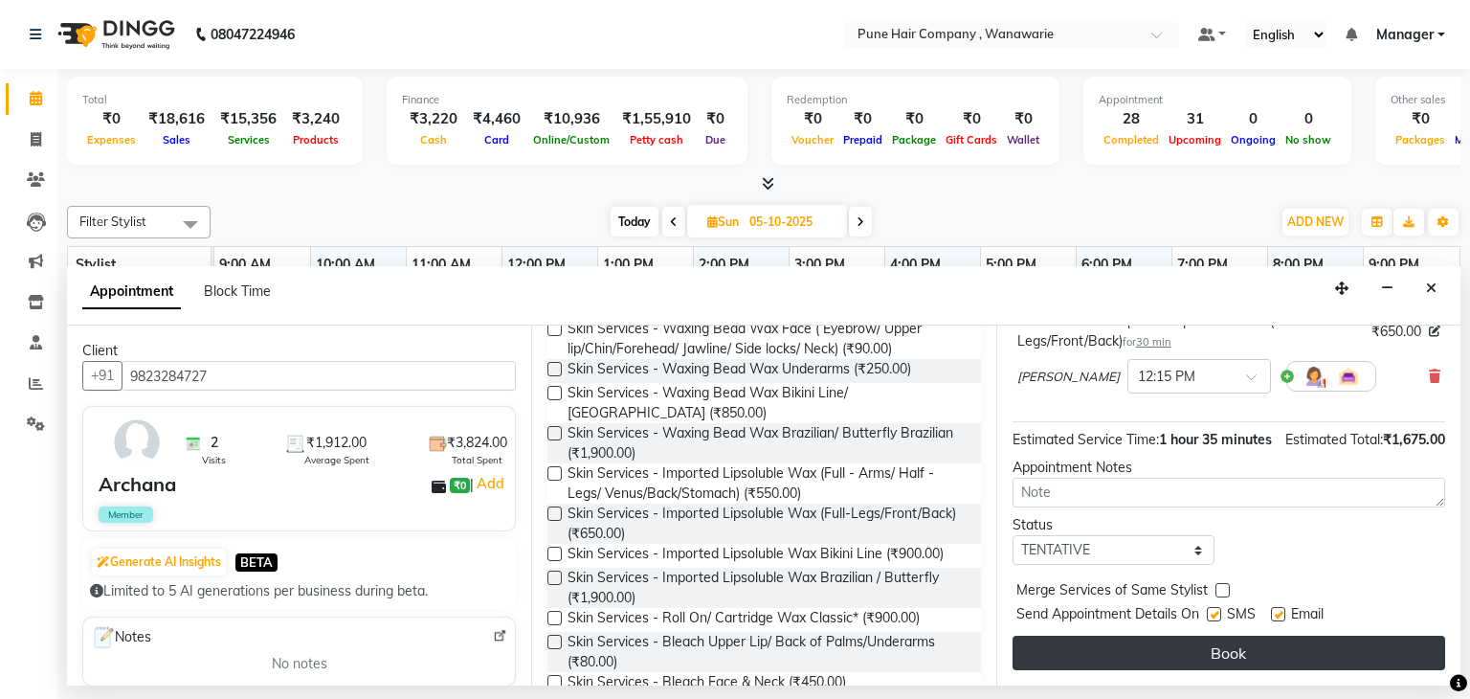
click at [1223, 670] on button "Book" at bounding box center [1229, 653] width 433 height 34
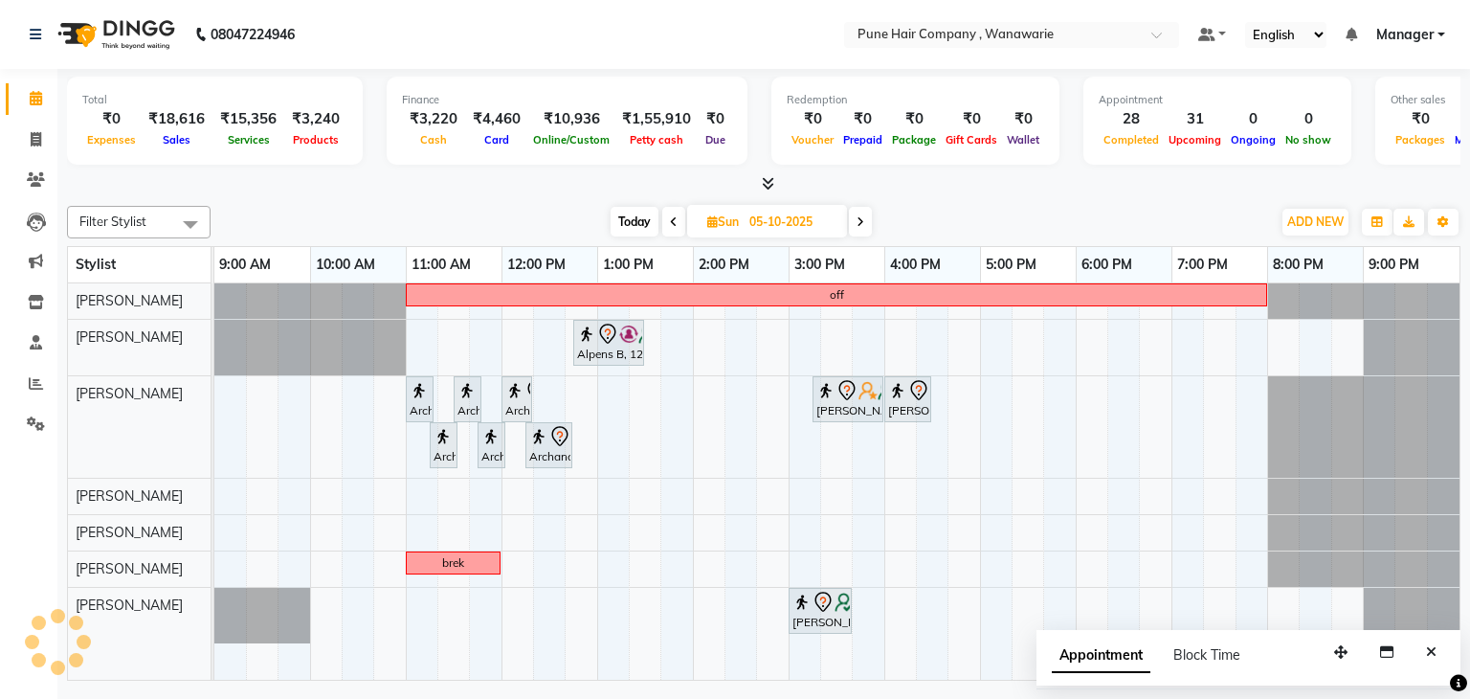
click at [632, 222] on span "Today" at bounding box center [635, 222] width 48 height 30
type input "04-10-2025"
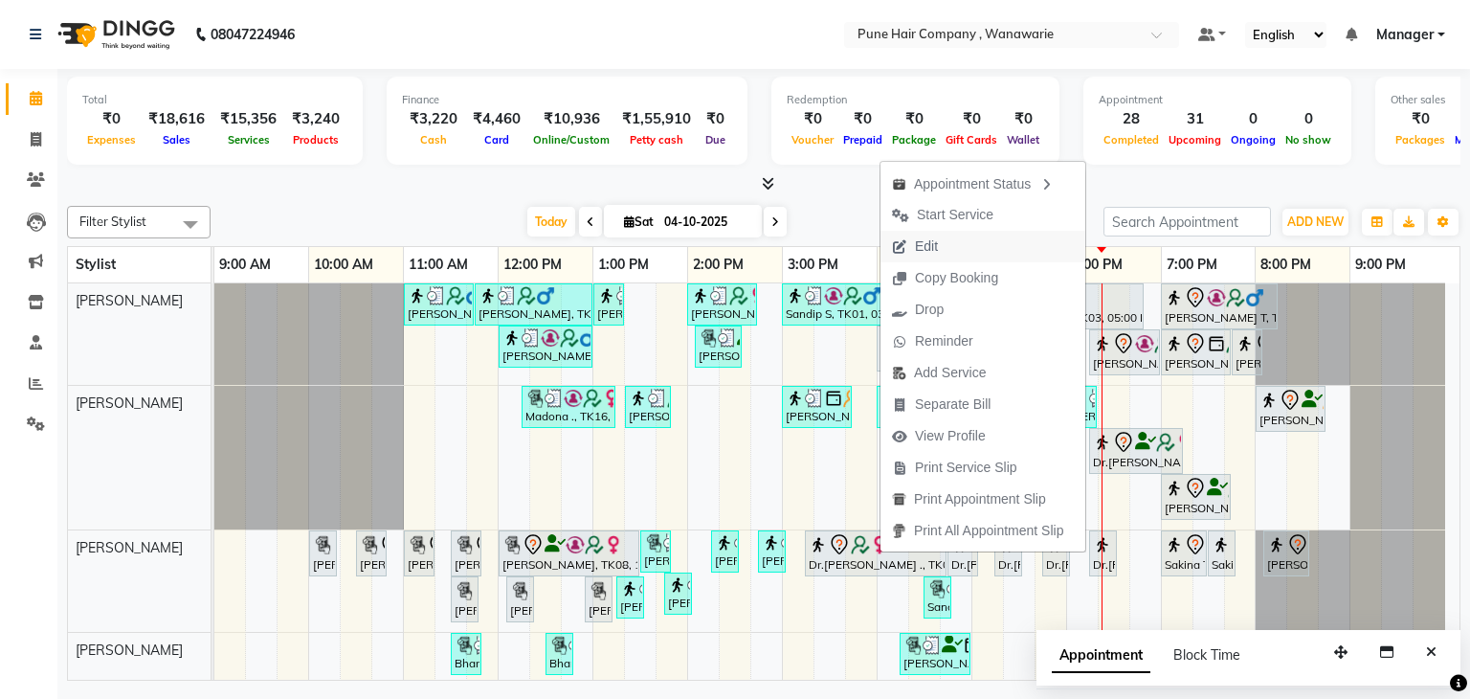
click at [955, 245] on button "Edit" at bounding box center [983, 247] width 205 height 32
select select "tentative"
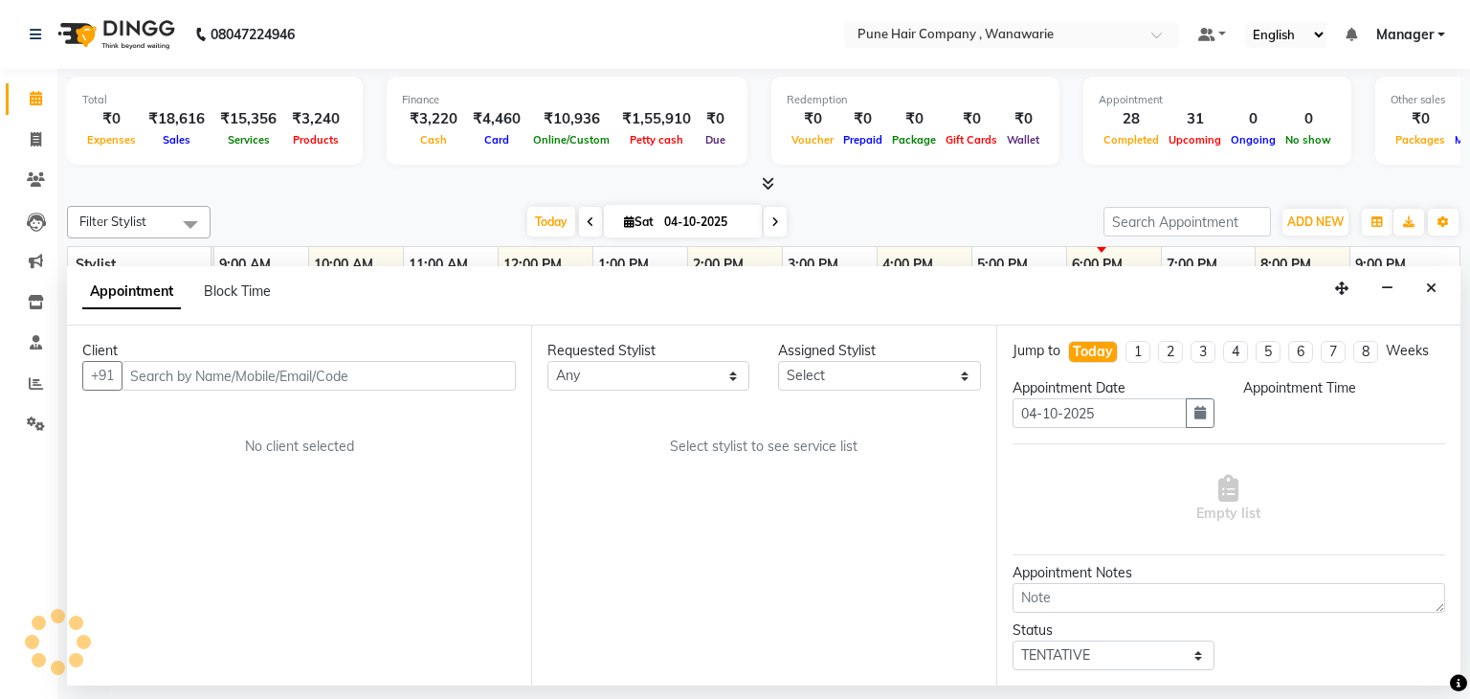
select select "74579"
select select "915"
select select "4060"
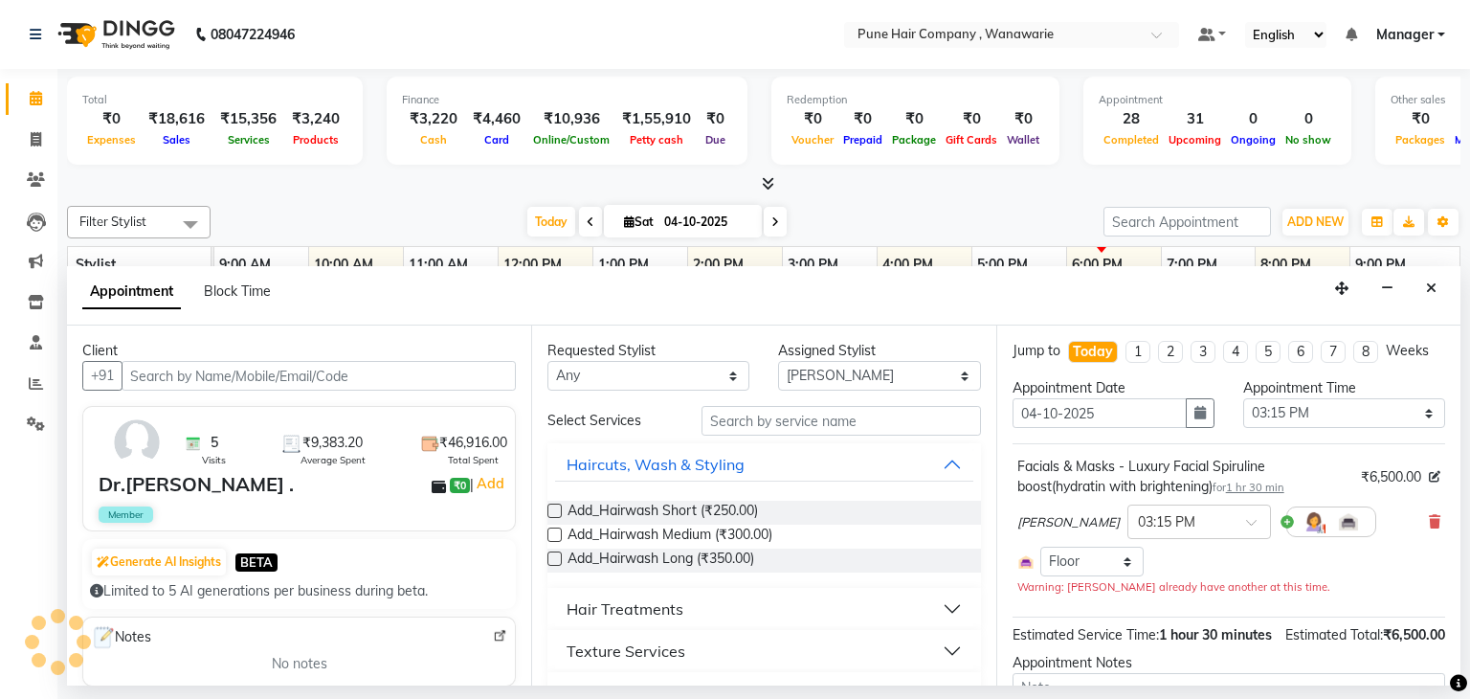
select select "4060"
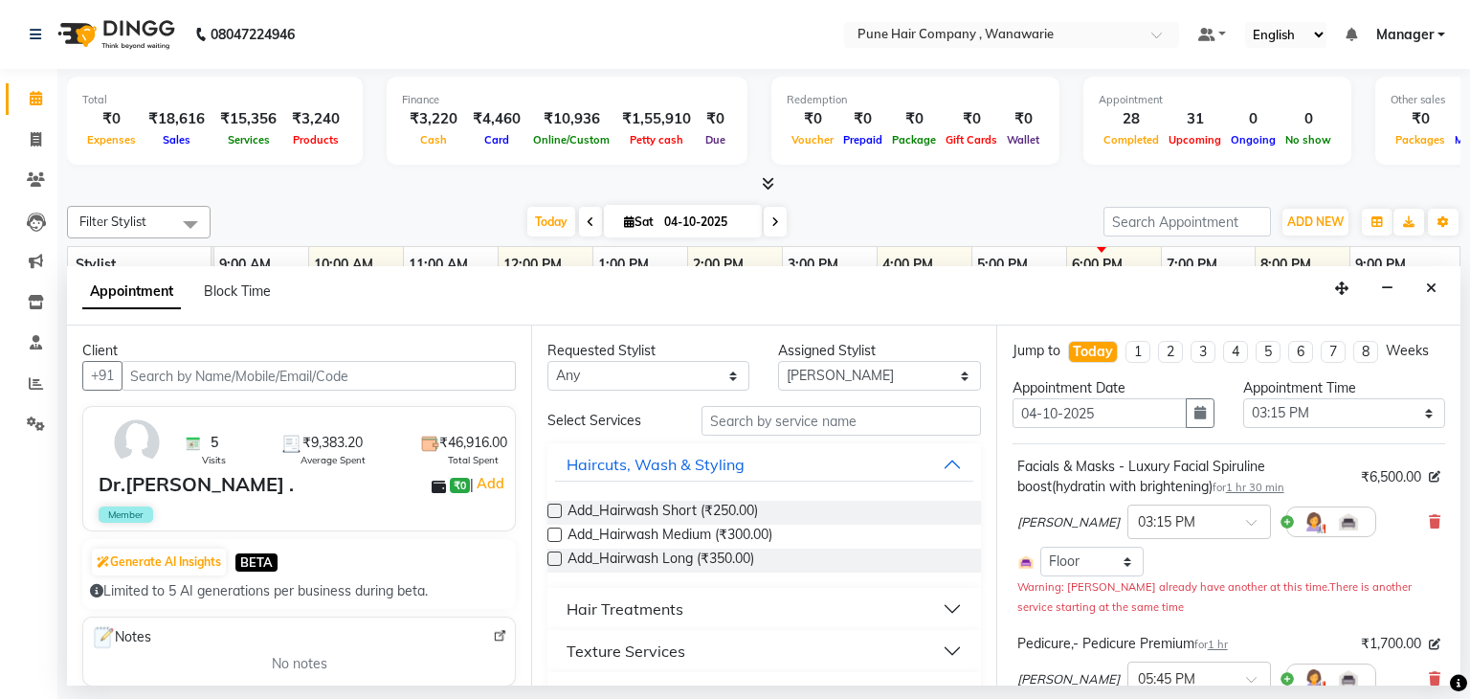
select select "4060"
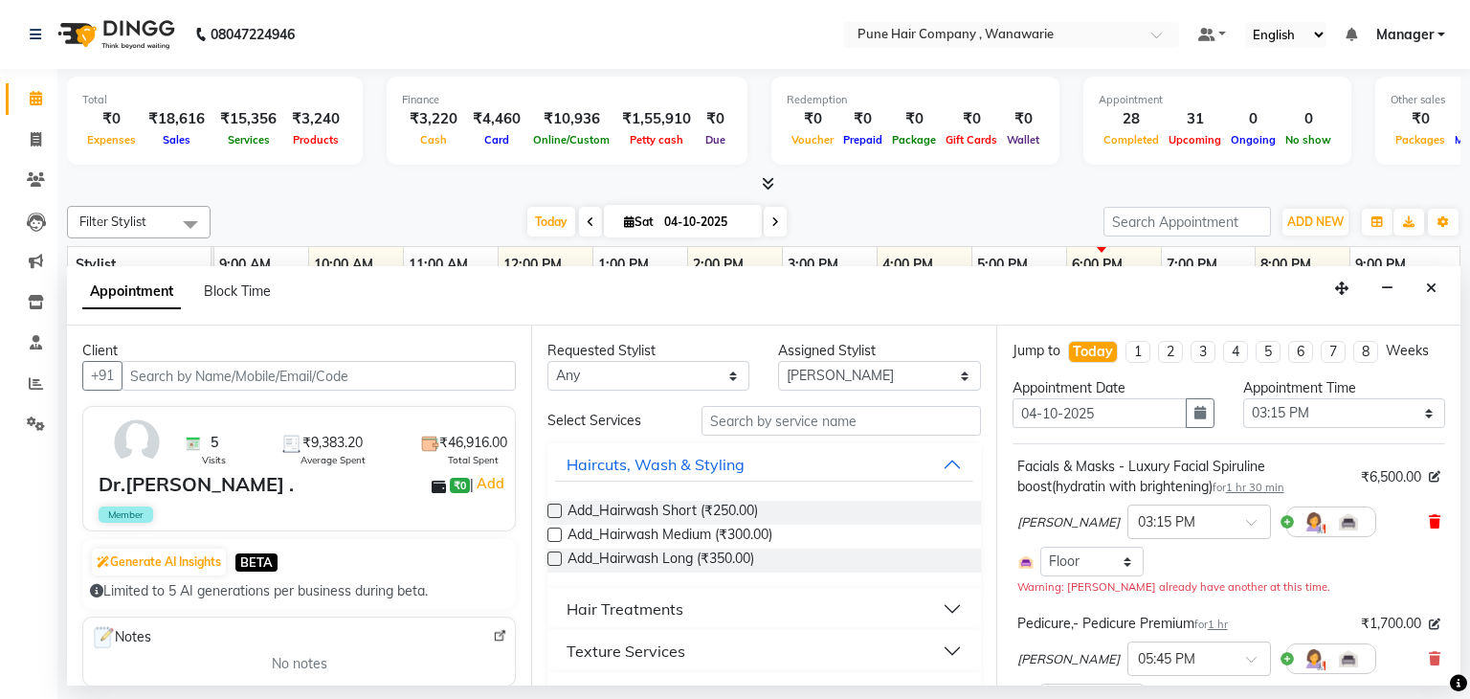
click at [1429, 520] on icon at bounding box center [1434, 521] width 11 height 13
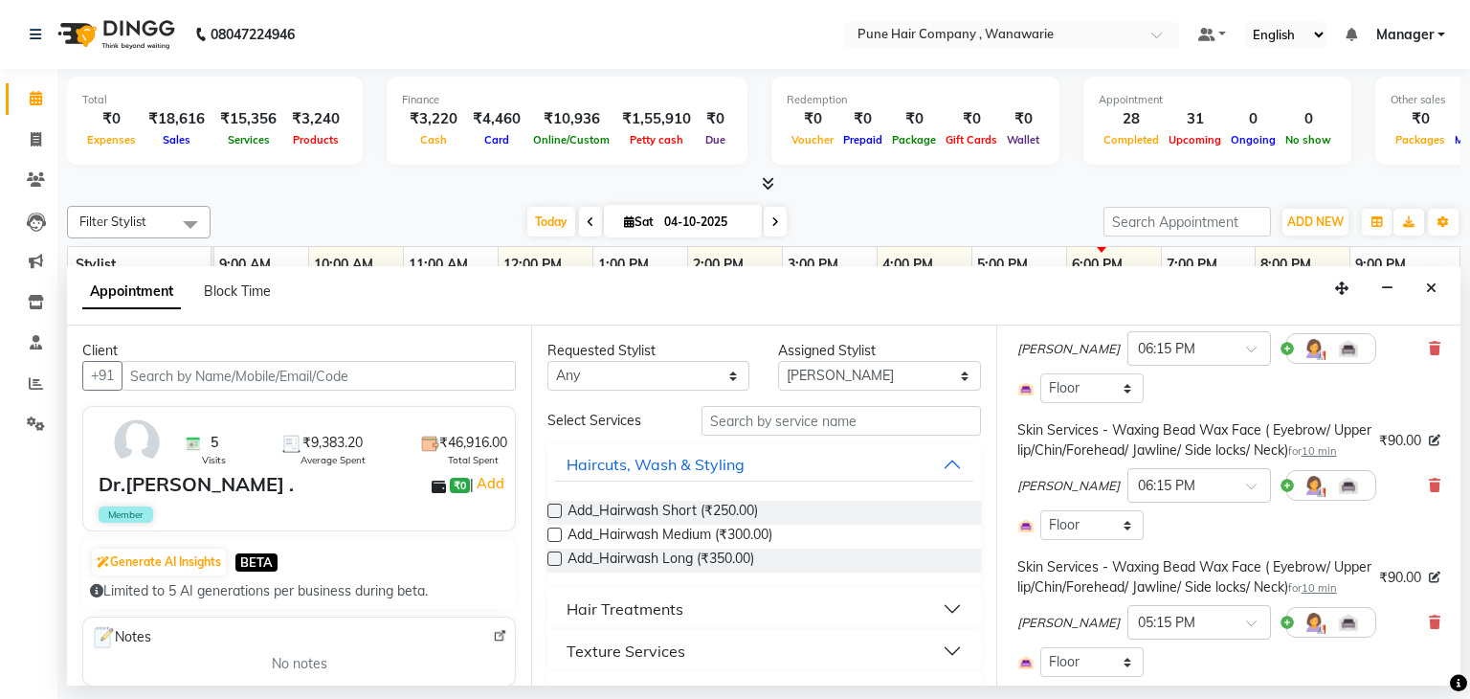
scroll to position [287, 0]
click at [1429, 492] on icon at bounding box center [1434, 485] width 11 height 13
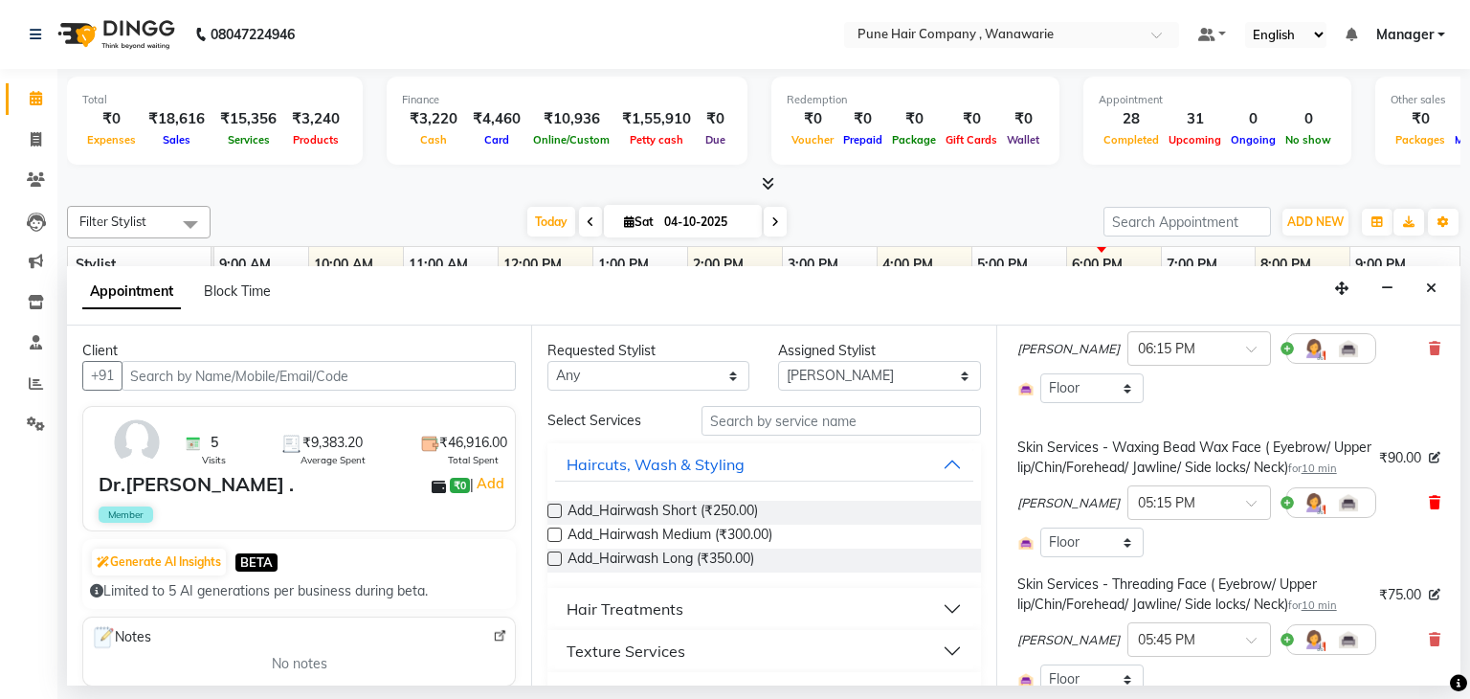
click at [1429, 509] on icon at bounding box center [1434, 502] width 11 height 13
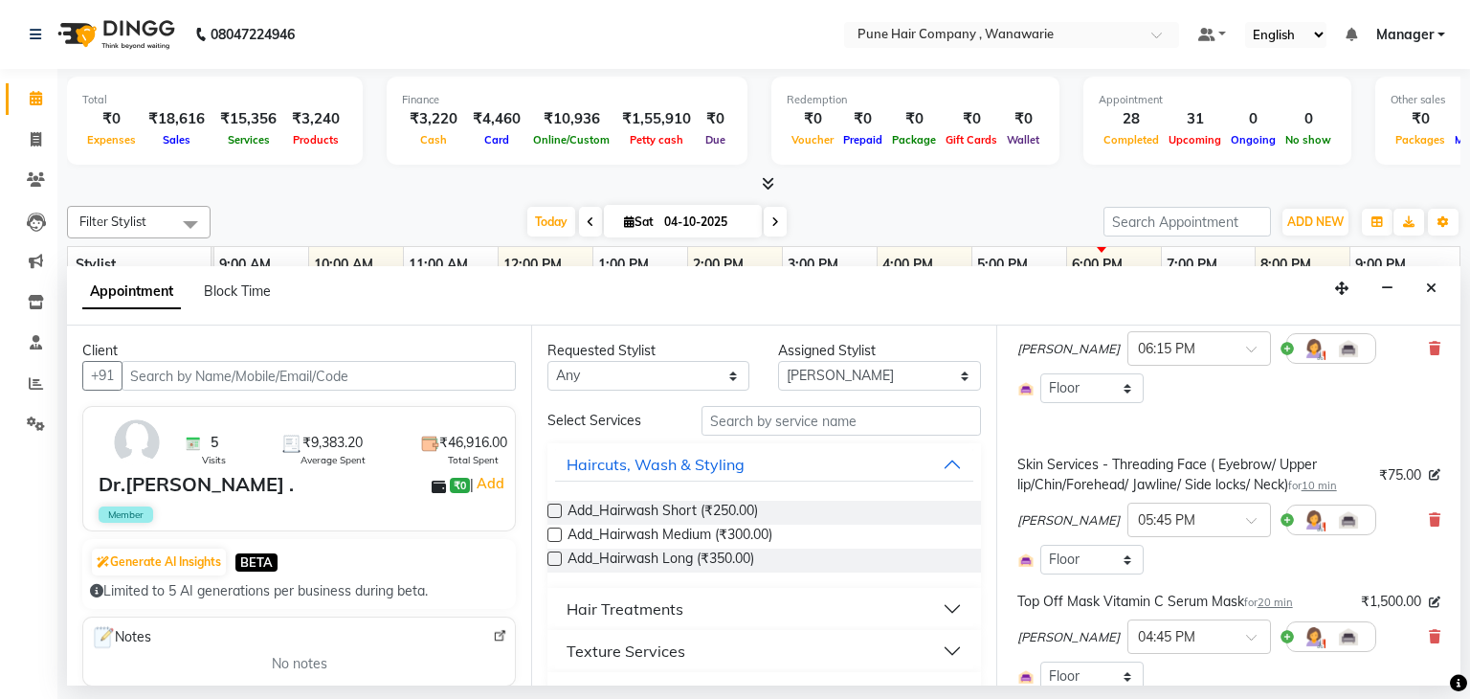
click at [1429, 526] on span at bounding box center [1434, 520] width 11 height 20
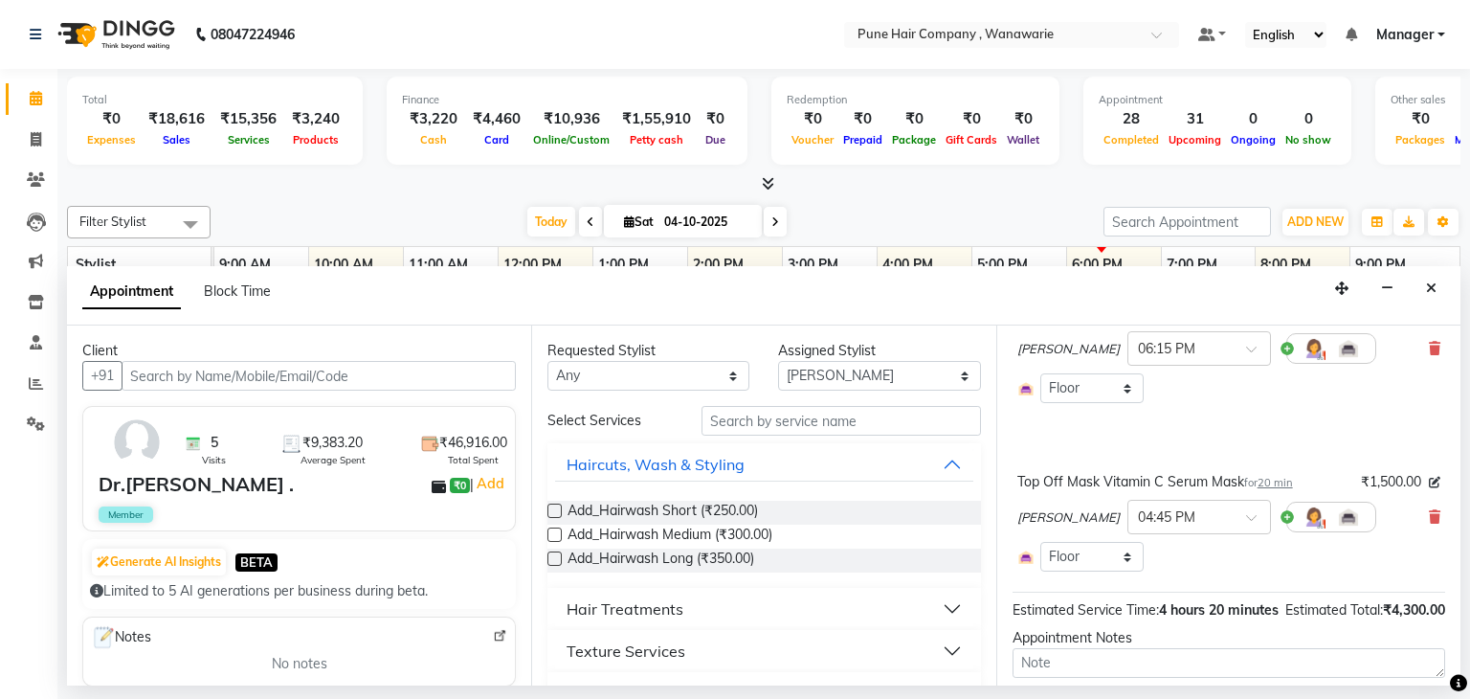
click at [1421, 526] on div "Kasturi bhandari × 04:45 PM" at bounding box center [1229, 517] width 423 height 50
click at [1429, 512] on icon at bounding box center [1434, 516] width 11 height 13
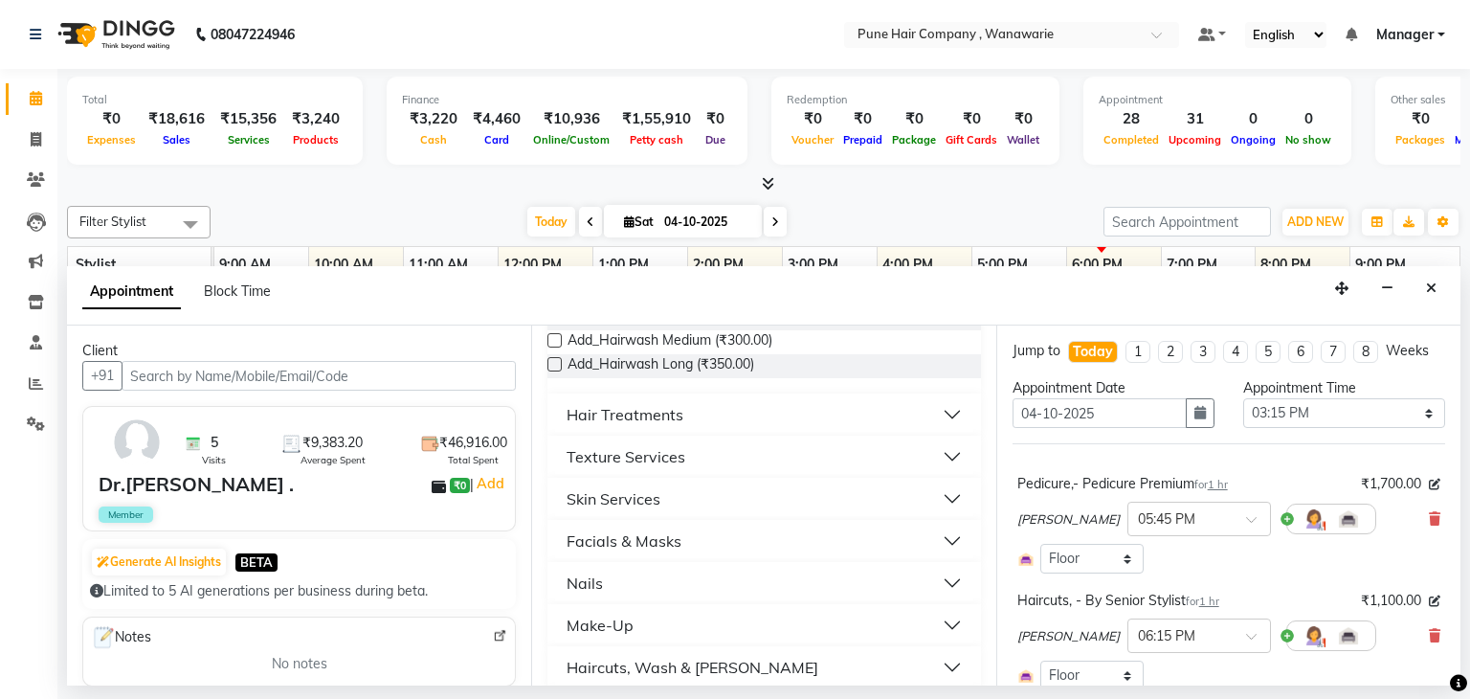
scroll to position [195, 0]
click at [822, 495] on button "Skin Services" at bounding box center [763, 498] width 417 height 34
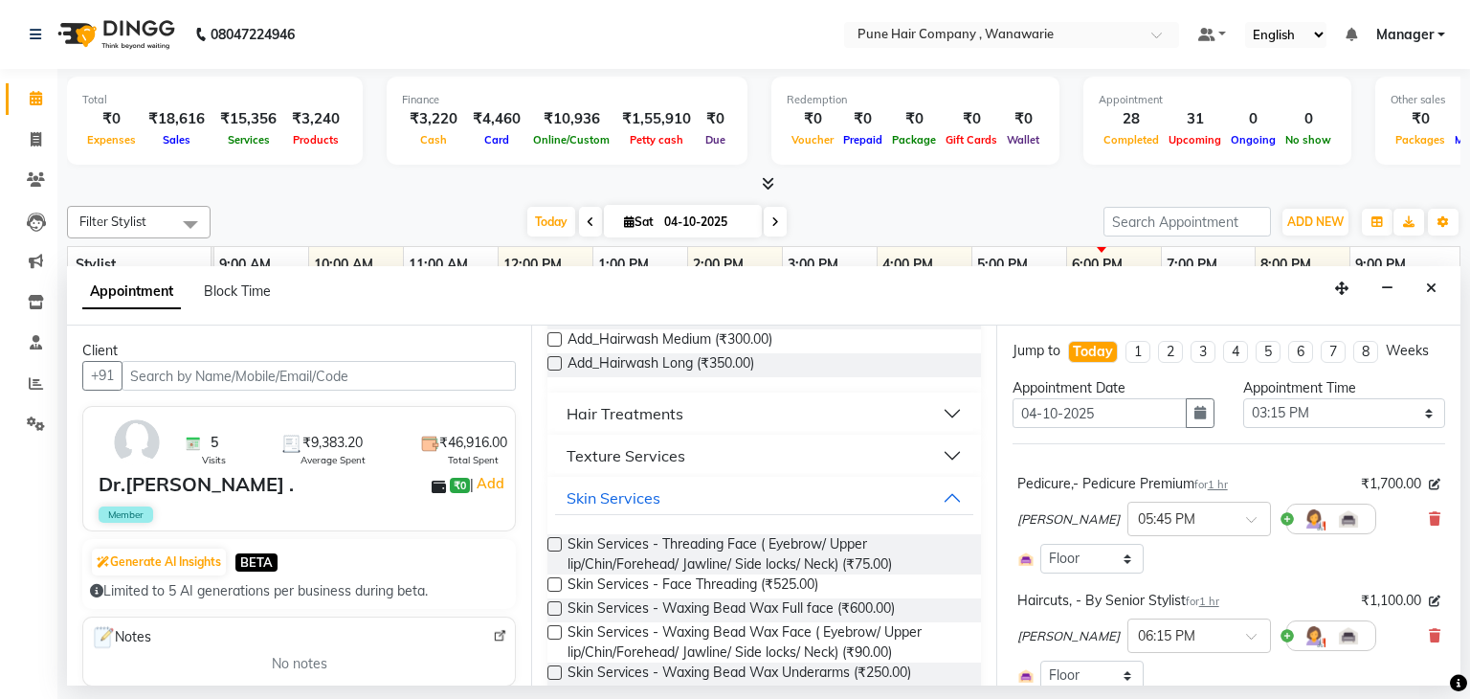
click at [555, 546] on label at bounding box center [555, 544] width 14 height 14
click at [555, 546] on input "checkbox" at bounding box center [554, 546] width 12 height 12
click at [555, 546] on label at bounding box center [555, 544] width 14 height 14
click at [555, 546] on input "checkbox" at bounding box center [554, 546] width 12 height 12
checkbox input "false"
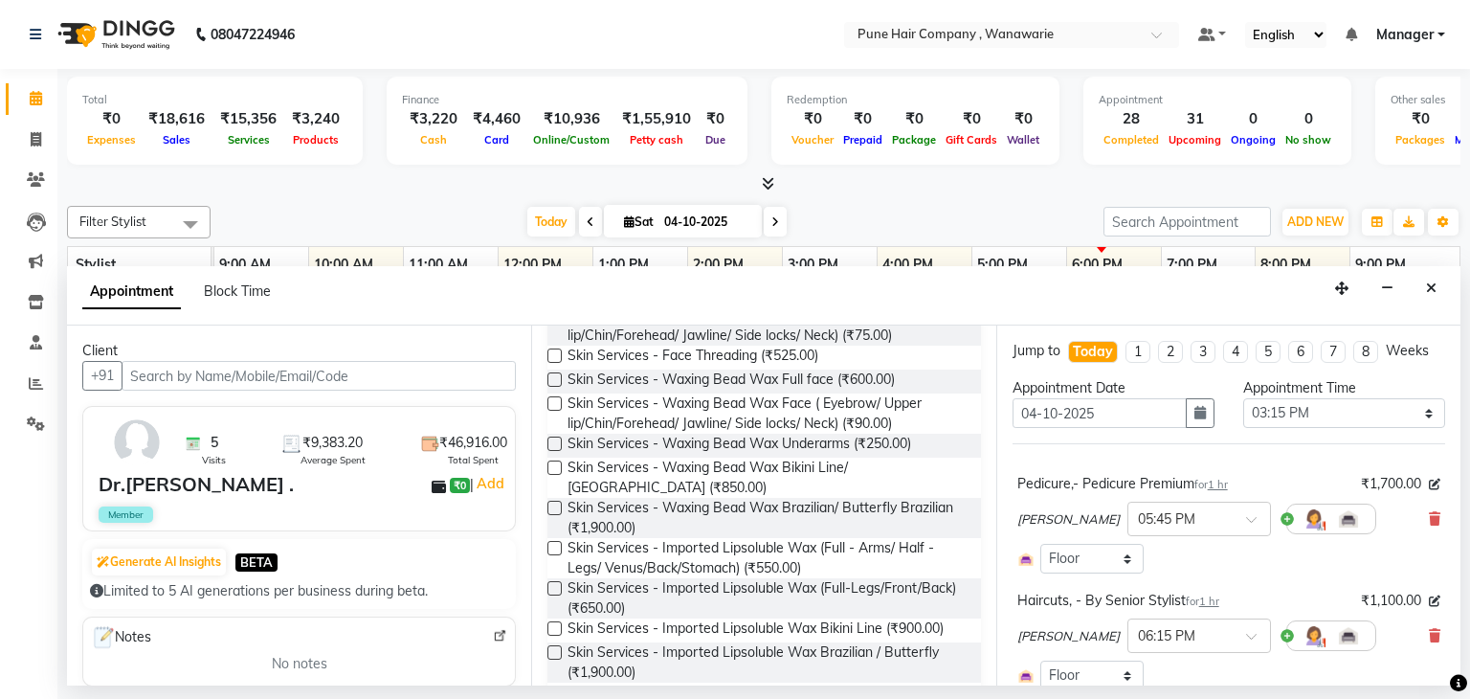
scroll to position [428, 0]
click at [551, 545] on label at bounding box center [555, 544] width 14 height 14
click at [551, 545] on input "checkbox" at bounding box center [554, 546] width 12 height 12
click at [551, 545] on label at bounding box center [555, 544] width 14 height 14
click at [551, 545] on input "checkbox" at bounding box center [554, 546] width 12 height 12
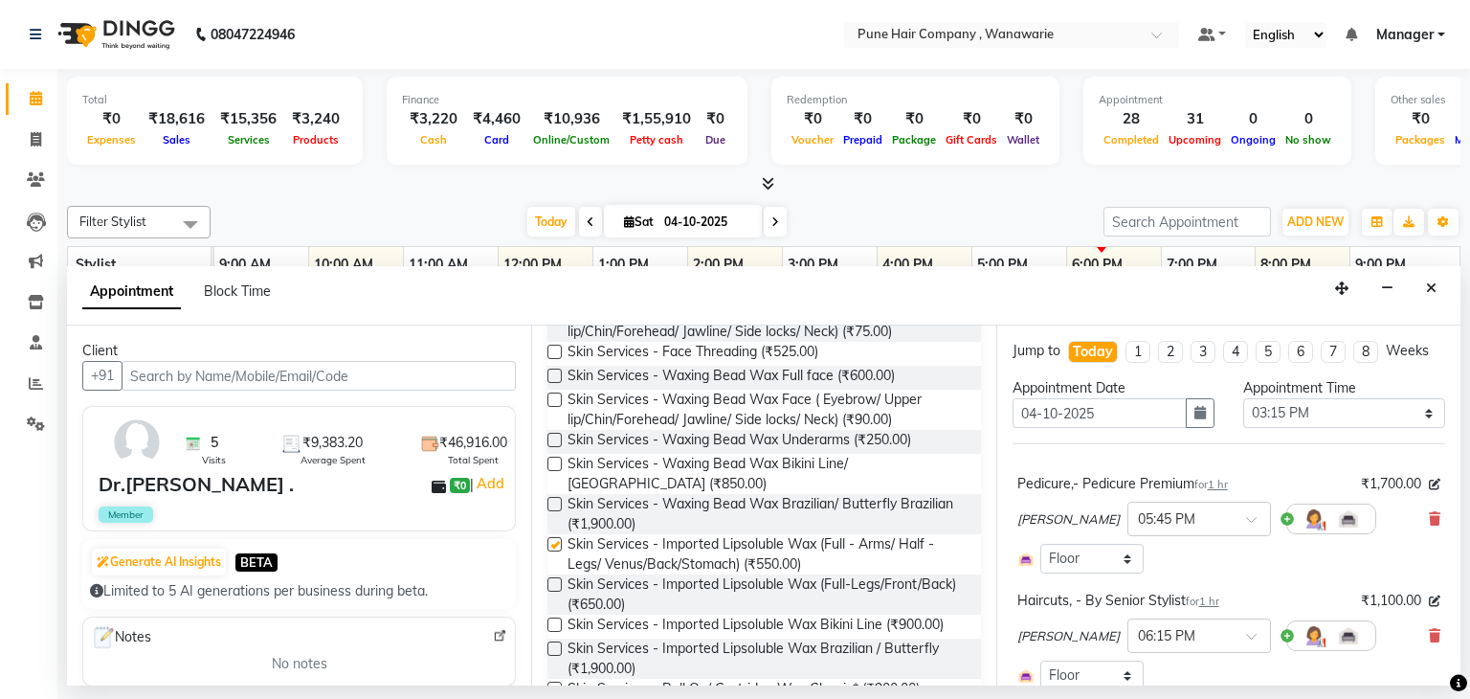
checkbox input "false"
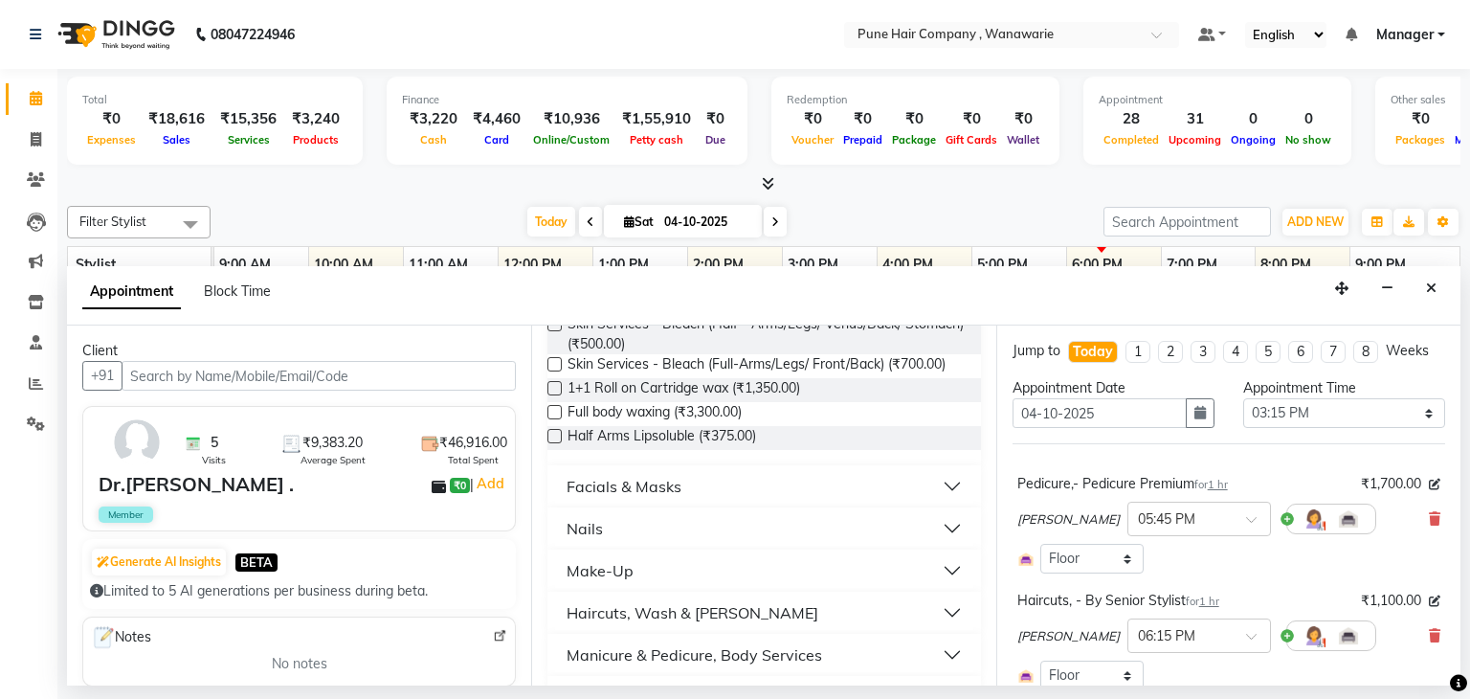
scroll to position [928, 0]
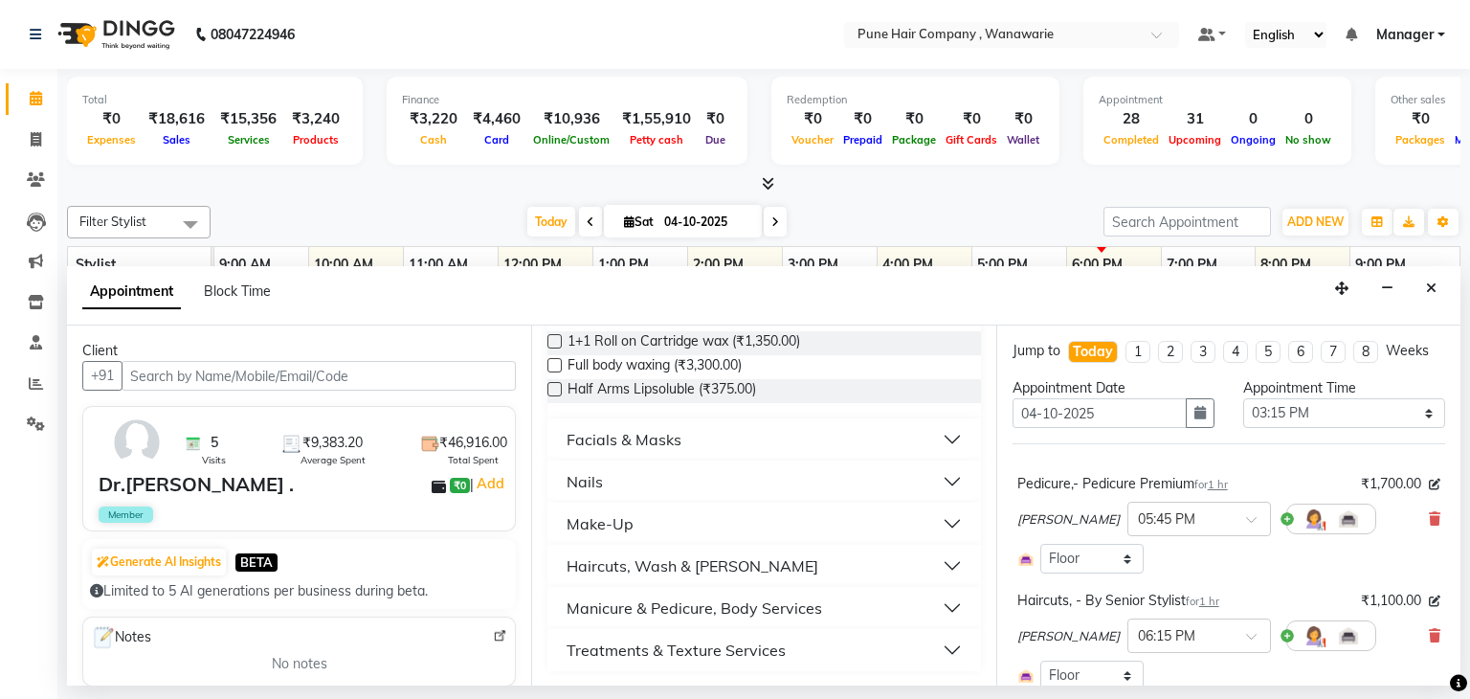
click at [626, 435] on div "Facials & Masks" at bounding box center [624, 439] width 115 height 23
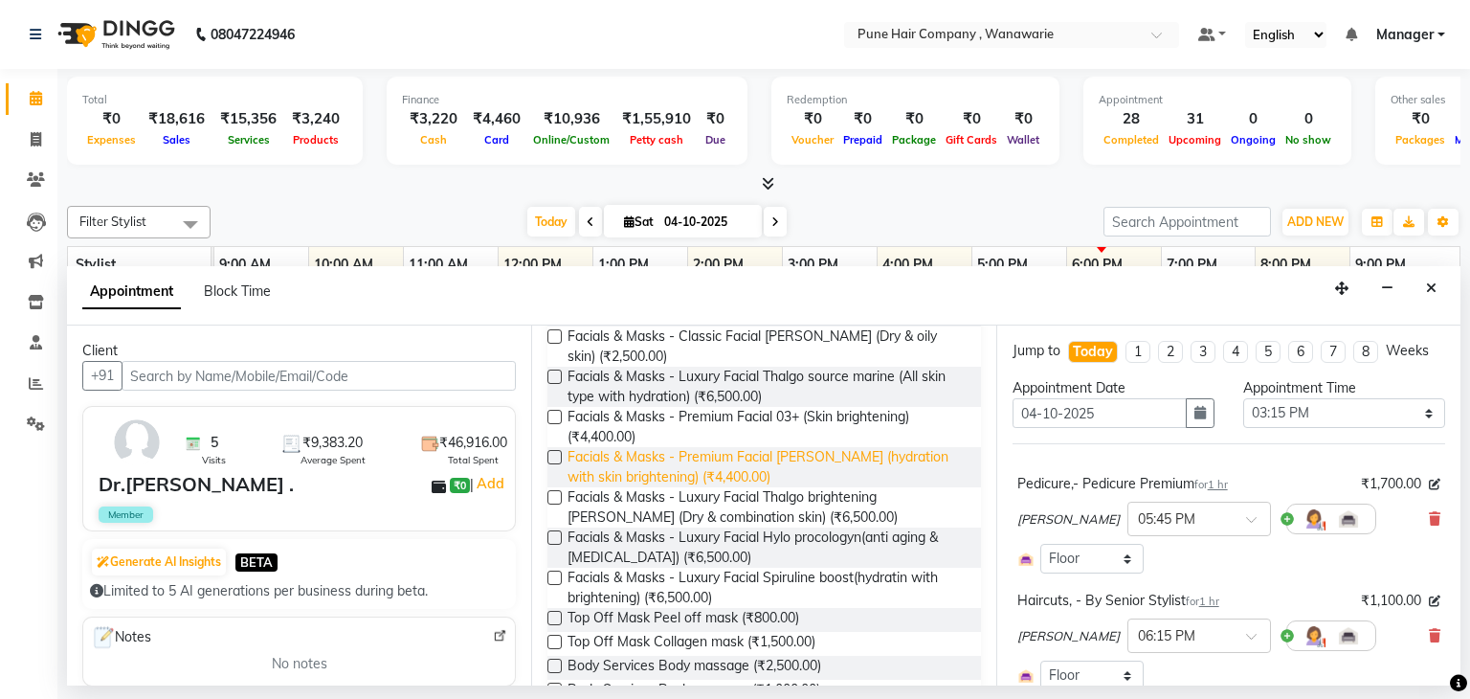
scroll to position [1160, 0]
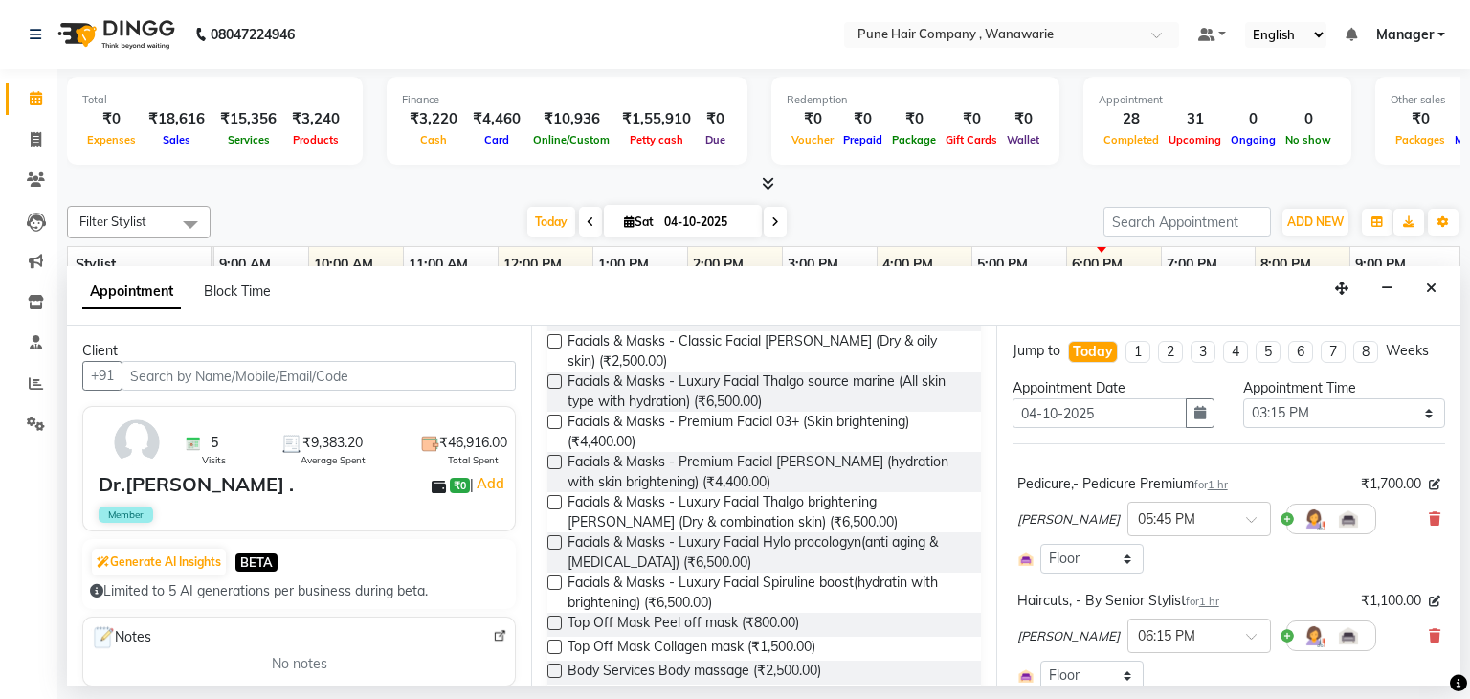
click at [552, 389] on label at bounding box center [555, 381] width 14 height 14
click at [552, 390] on input "checkbox" at bounding box center [554, 383] width 12 height 12
checkbox input "false"
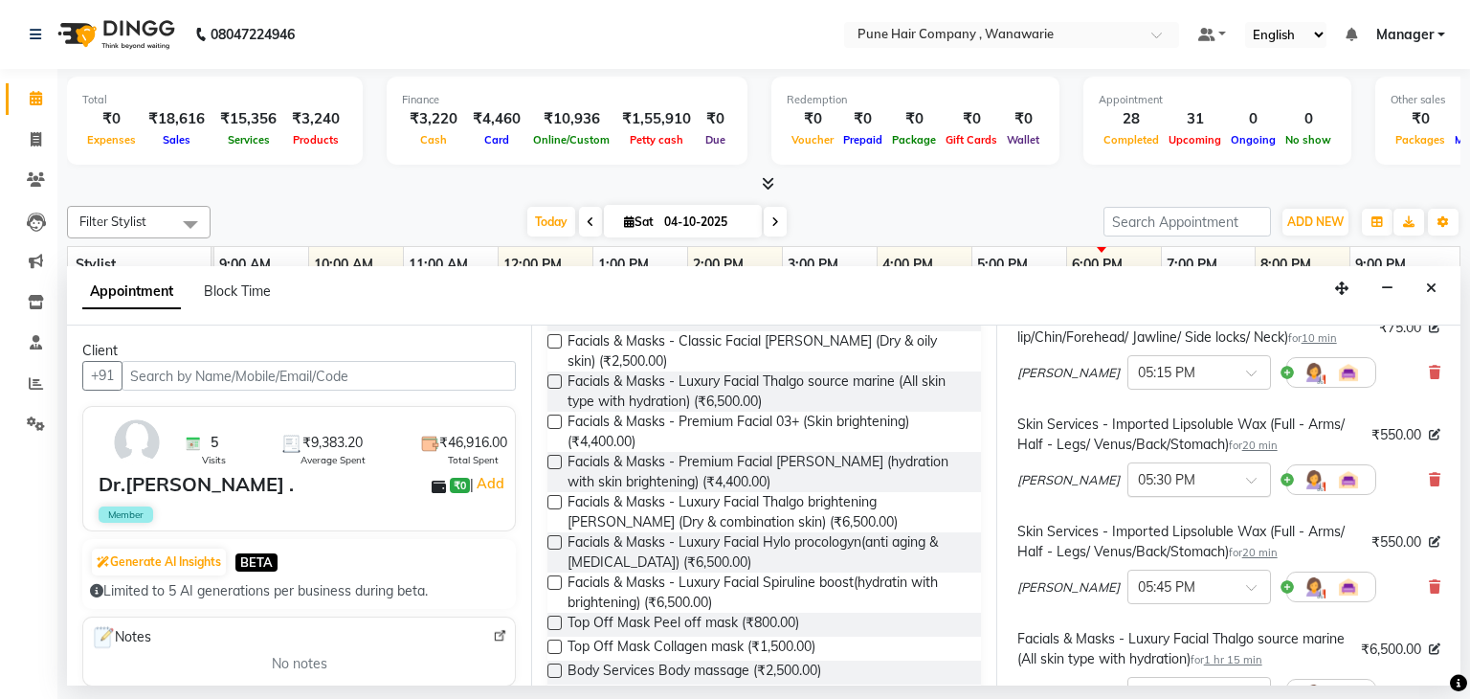
scroll to position [858, 0]
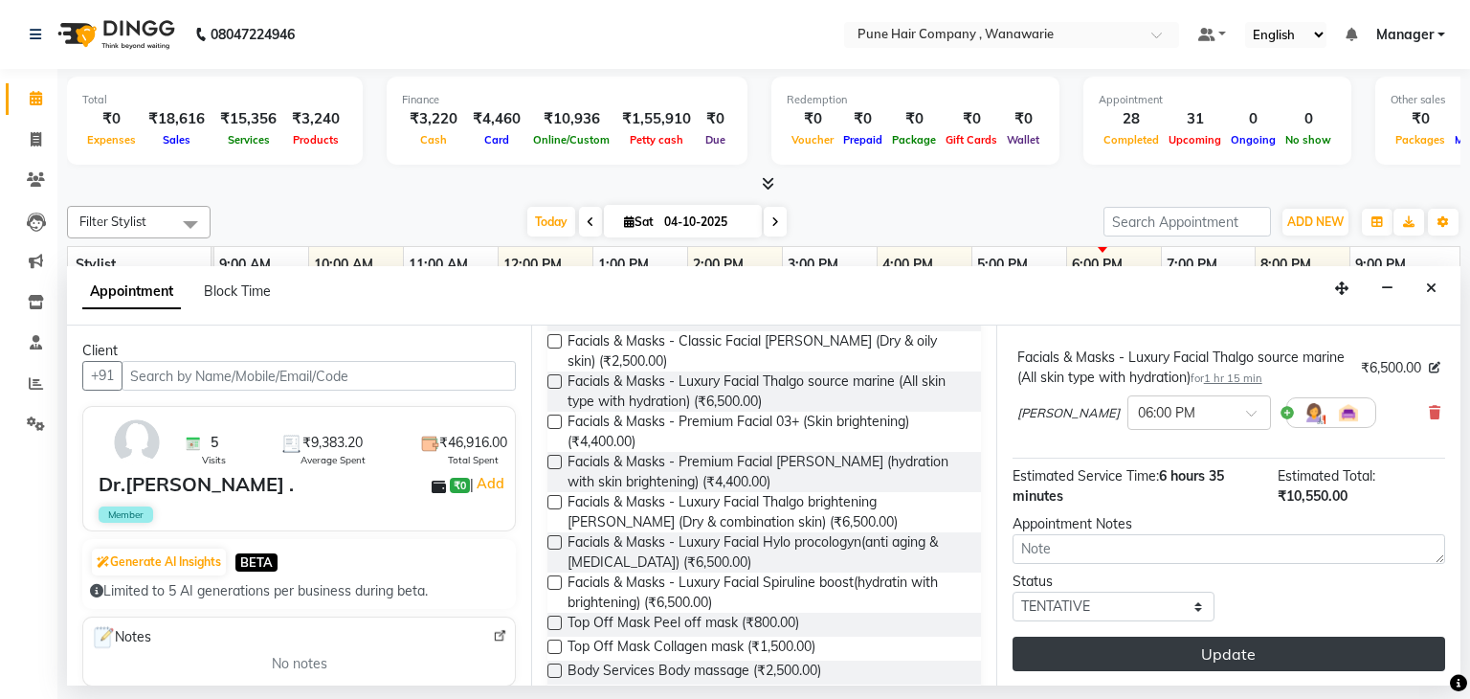
click at [1213, 656] on button "Update" at bounding box center [1229, 654] width 433 height 34
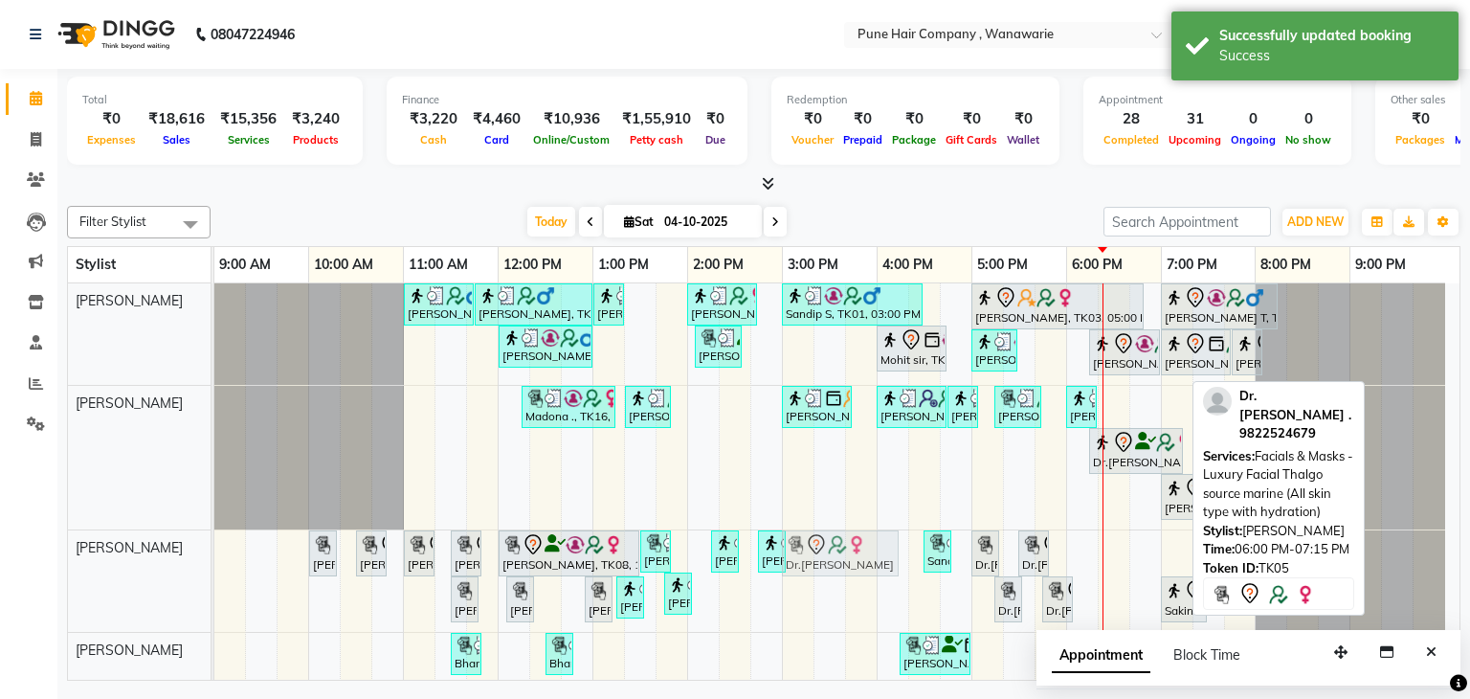
drag, startPoint x: 1102, startPoint y: 551, endPoint x: 833, endPoint y: 567, distance: 269.4
click at [214, 567] on div "Suman Nayar, TK08, 10:00 AM-10:15 AM, Skin Services - Waxing Bead Wax Underarms…" at bounding box center [214, 580] width 0 height 101
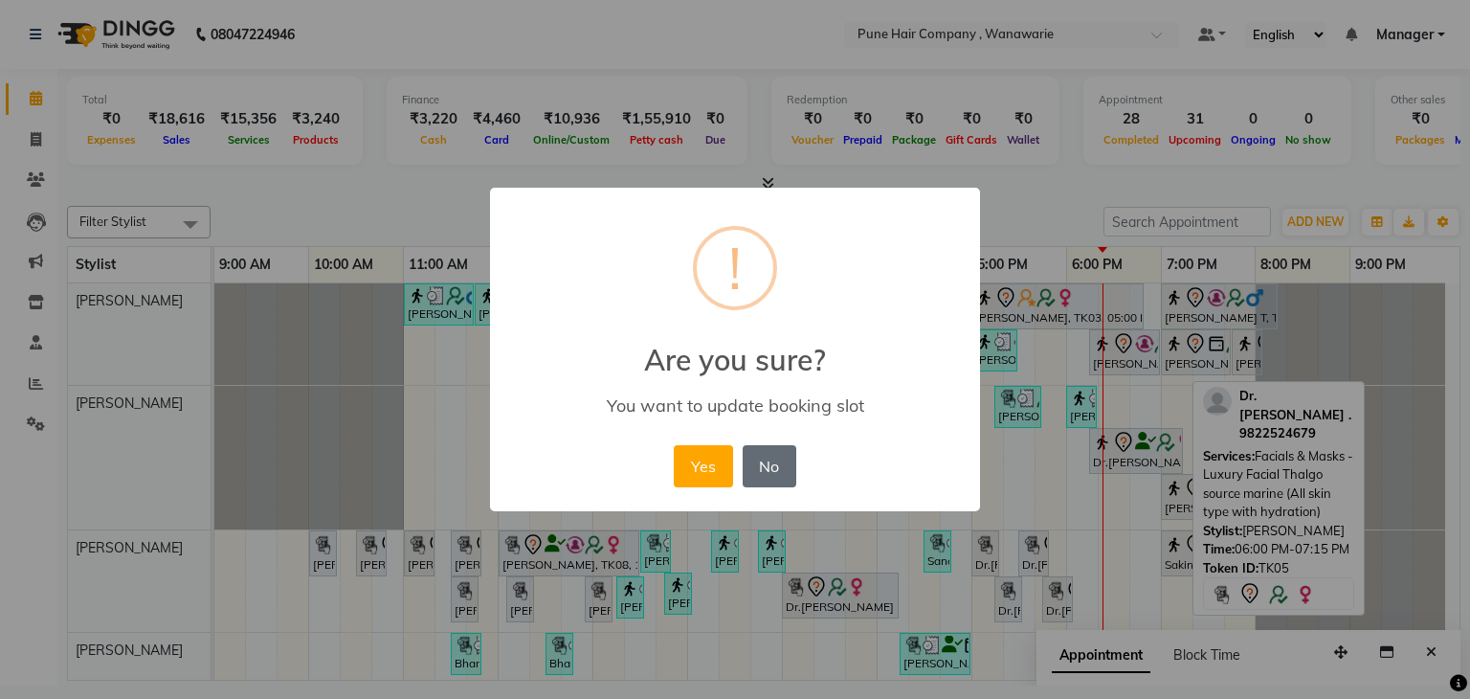
click at [770, 463] on button "No" at bounding box center [770, 466] width 54 height 42
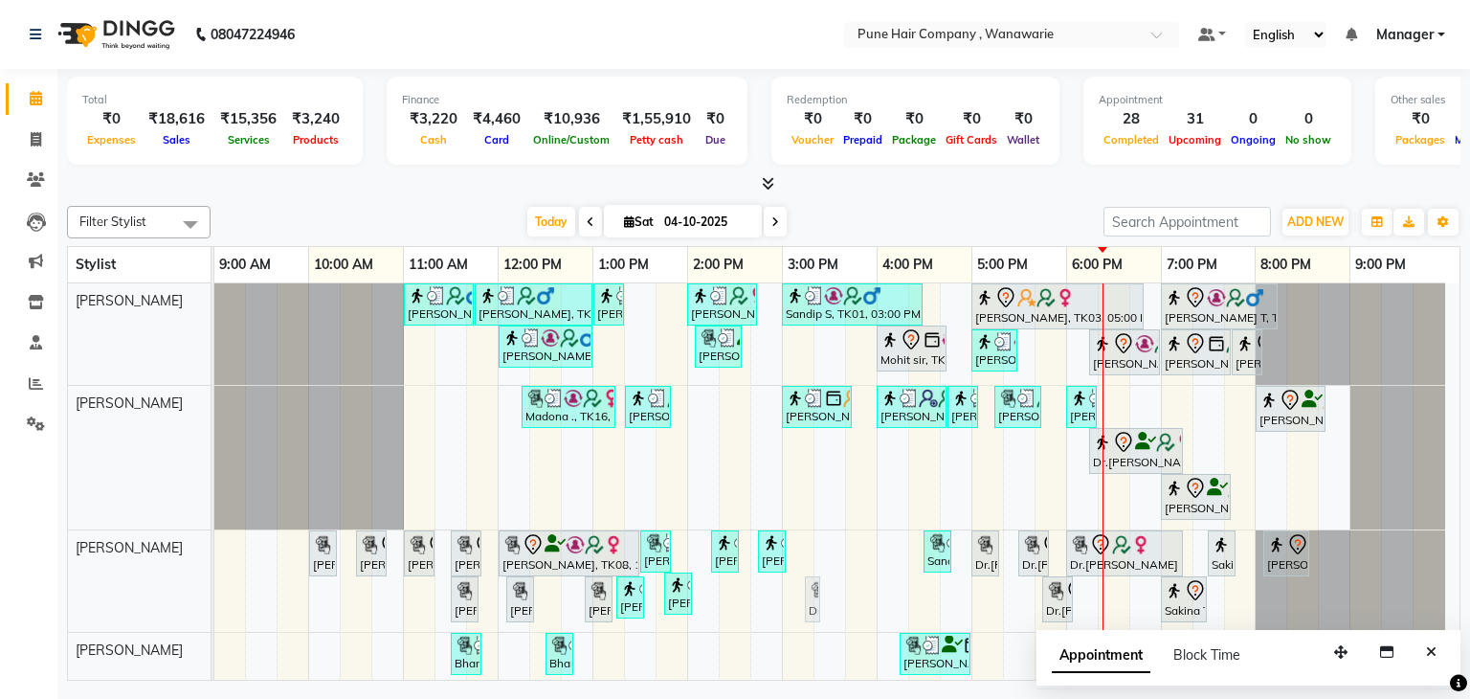
drag, startPoint x: 1000, startPoint y: 601, endPoint x: 794, endPoint y: 571, distance: 208.9
click at [794, 571] on div "[PERSON_NAME], TK02, 11:00 AM-11:45 AM, [DEMOGRAPHIC_DATA] Haircut By Senior St…" at bounding box center [836, 558] width 1245 height 550
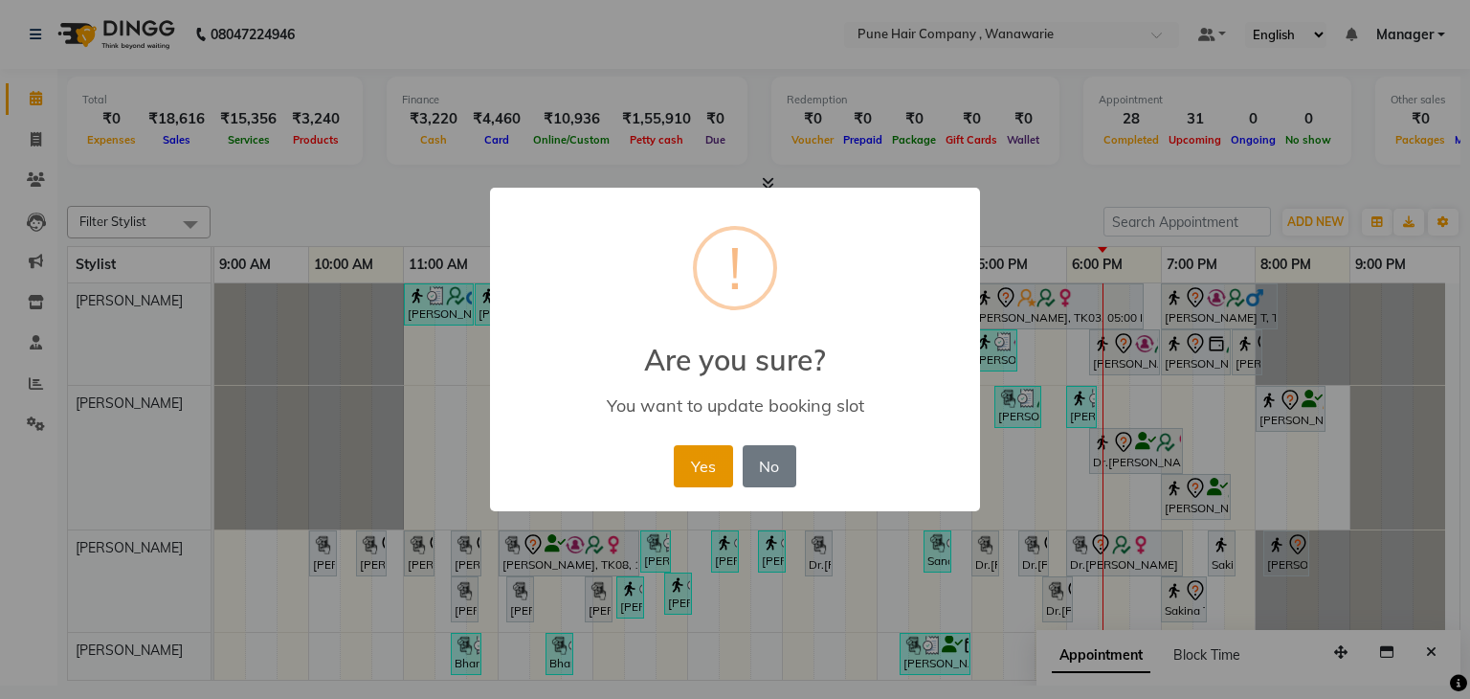
click at [696, 476] on button "Yes" at bounding box center [703, 466] width 58 height 42
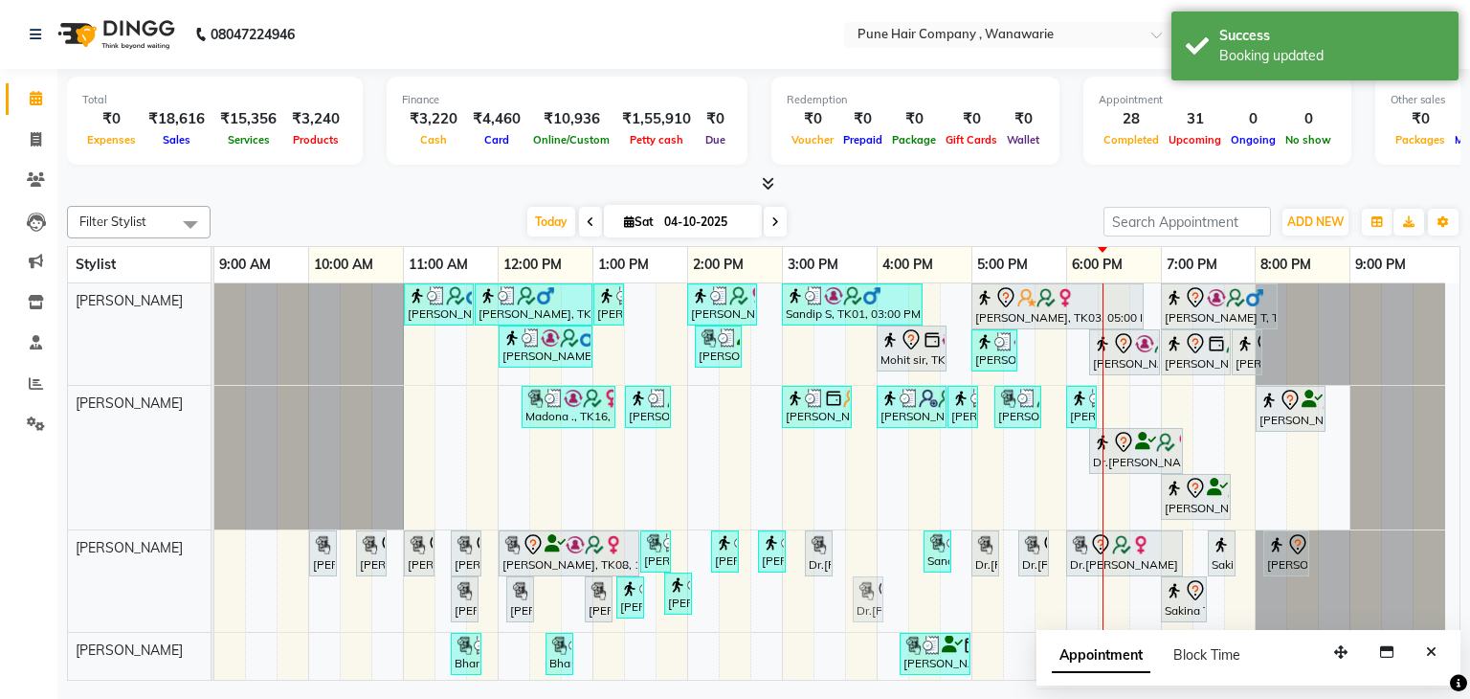
drag, startPoint x: 1057, startPoint y: 599, endPoint x: 851, endPoint y: 594, distance: 205.9
click at [851, 594] on div "[PERSON_NAME], TK02, 11:00 AM-11:45 AM, [DEMOGRAPHIC_DATA] Haircut By Senior St…" at bounding box center [836, 558] width 1245 height 550
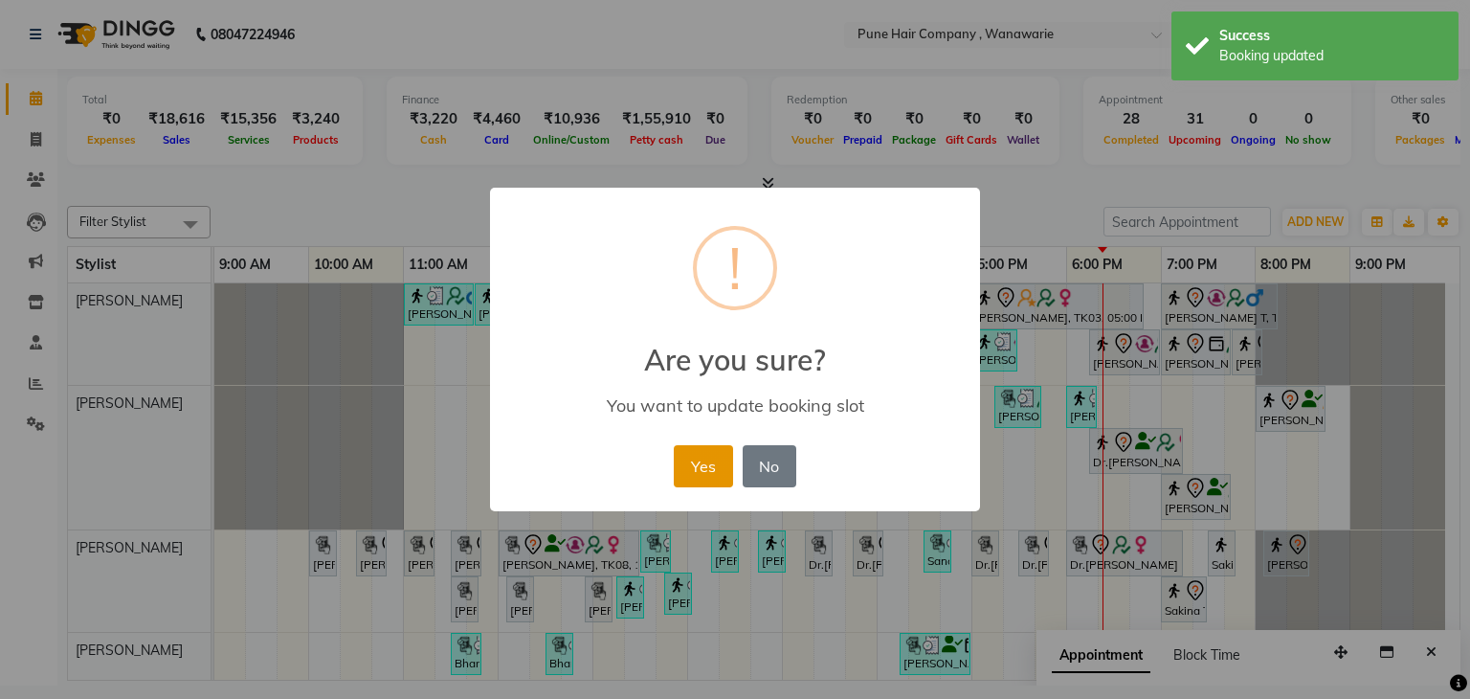
click at [709, 478] on button "Yes" at bounding box center [703, 466] width 58 height 42
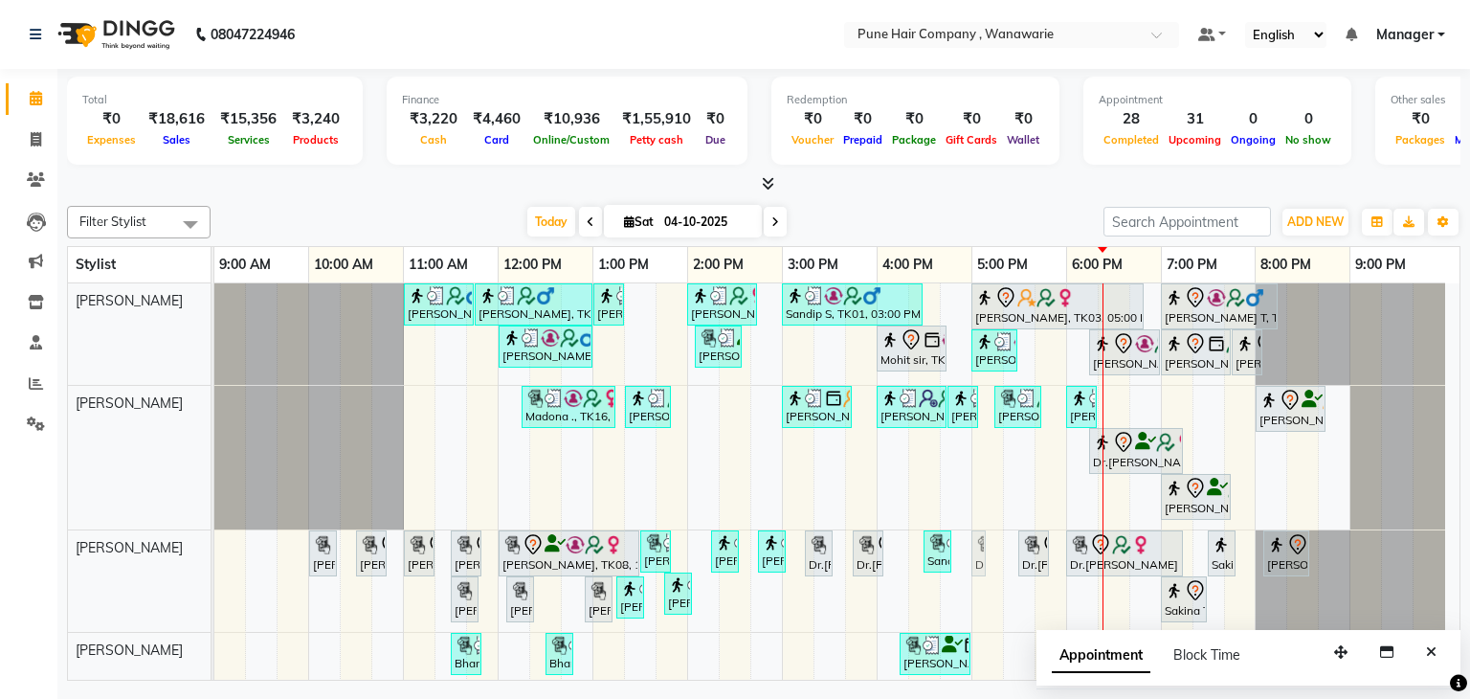
click at [214, 565] on div "Suman Nayar, TK08, 10:00 AM-10:15 AM, Skin Services - Waxing Bead Wax Underarms…" at bounding box center [214, 580] width 0 height 101
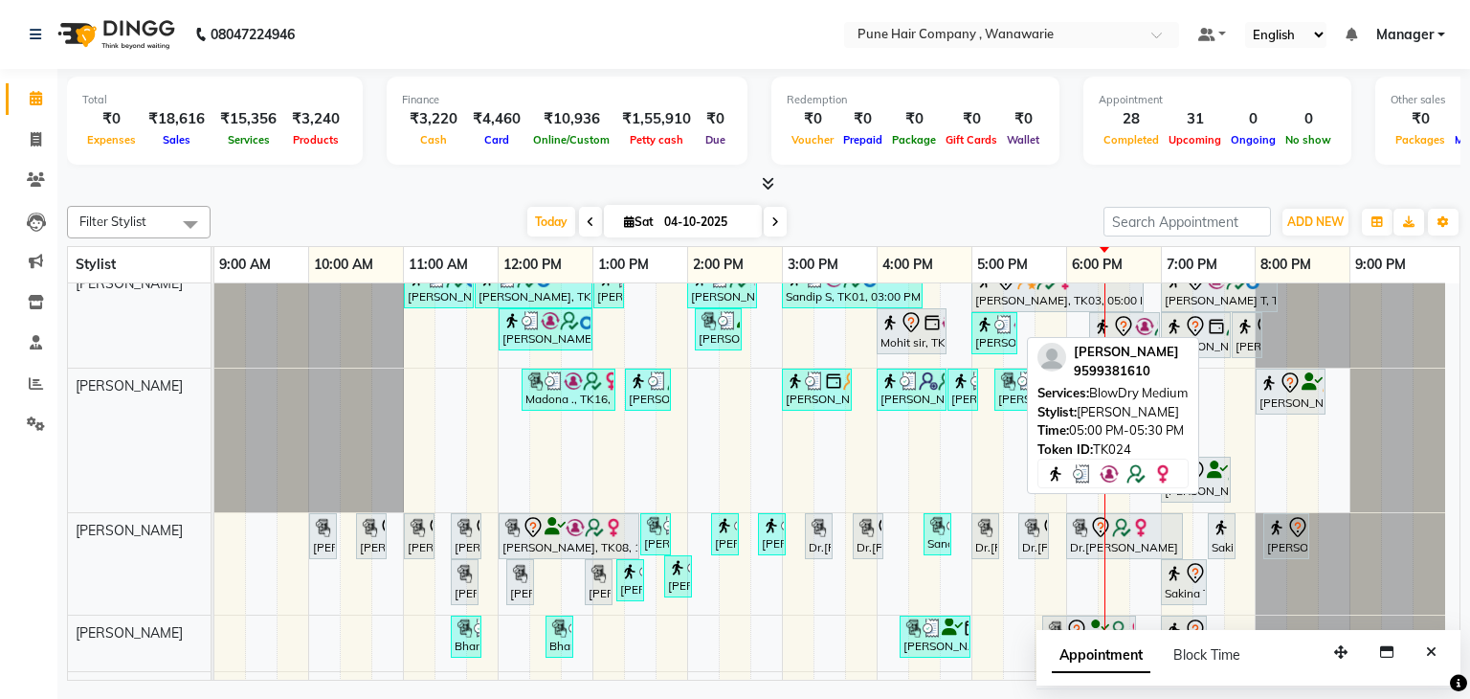
scroll to position [0, 0]
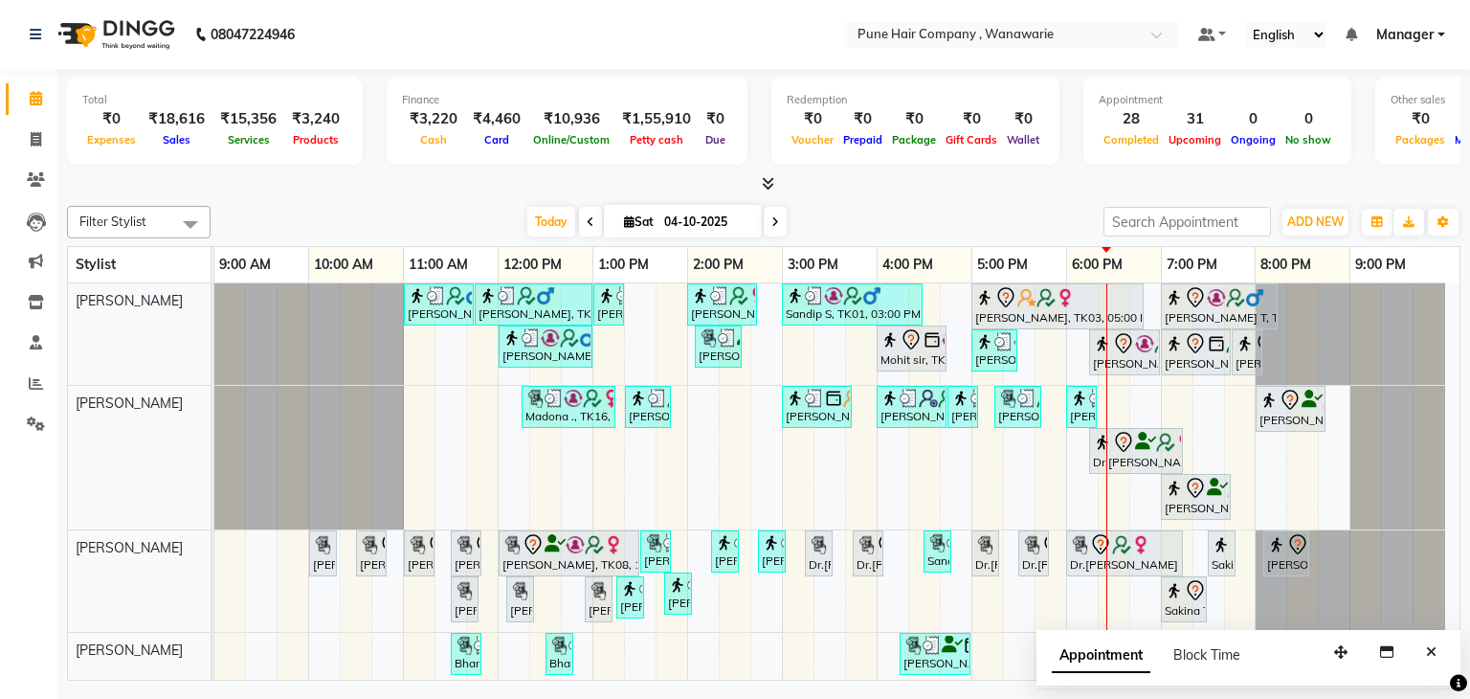
click at [772, 224] on icon at bounding box center [776, 221] width 8 height 11
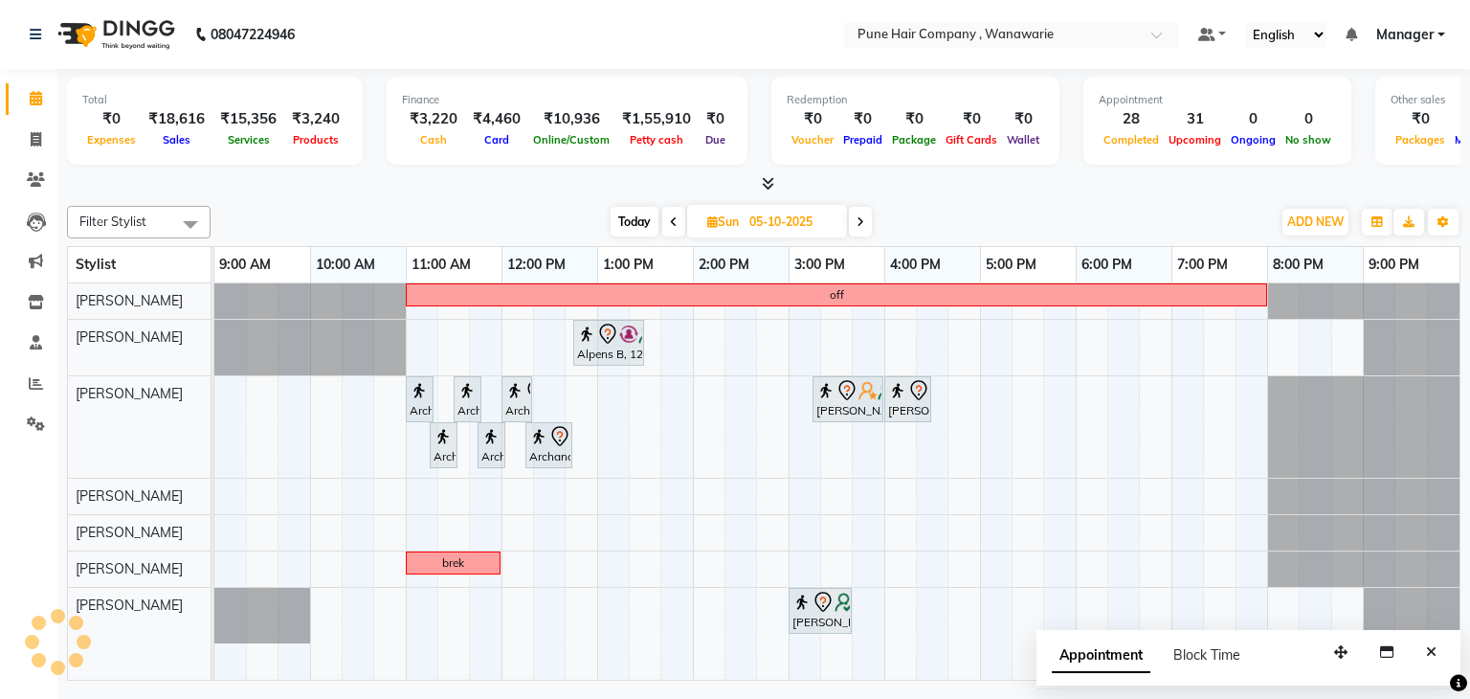
click at [634, 223] on span "Today" at bounding box center [635, 222] width 48 height 30
type input "04-10-2025"
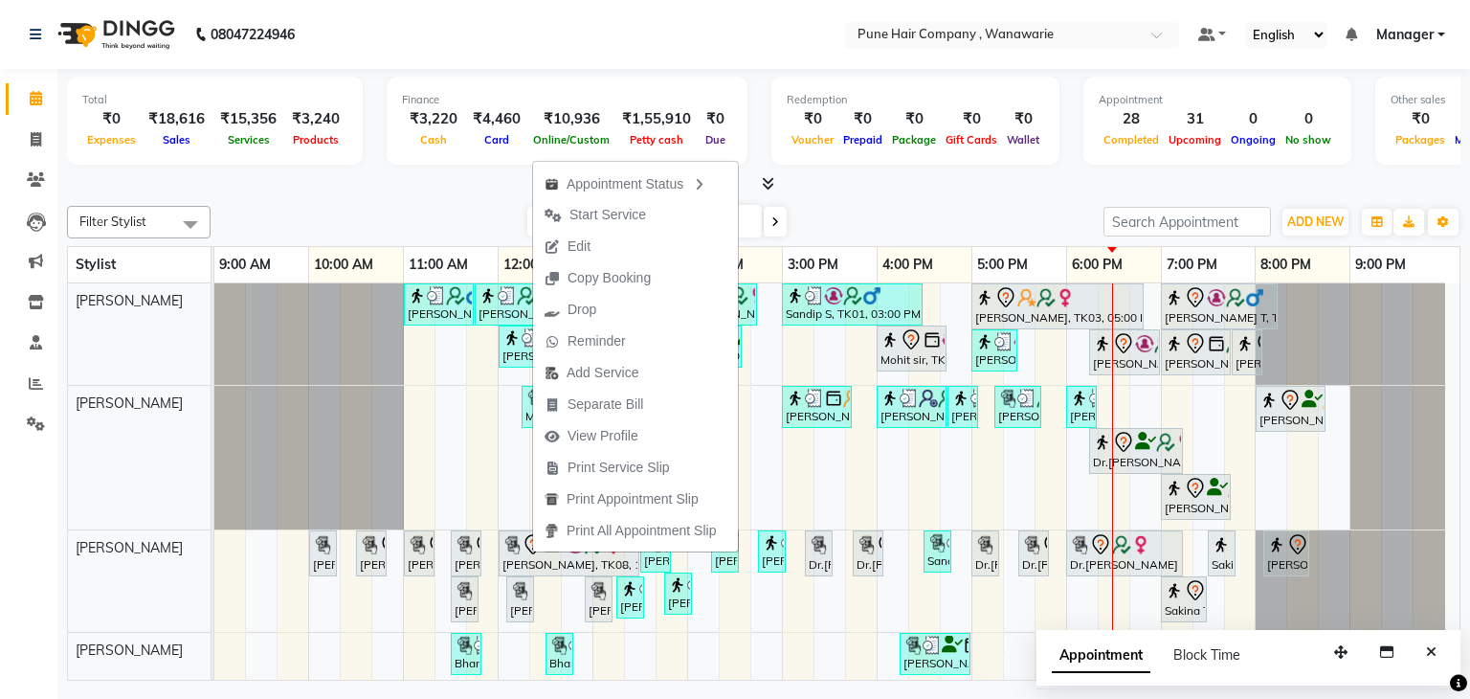
click at [1039, 196] on div "Total ₹0 Expenses ₹18,616 Sales ₹15,356 Services ₹3,240 Products Finance ₹3,220…" at bounding box center [763, 377] width 1413 height 616
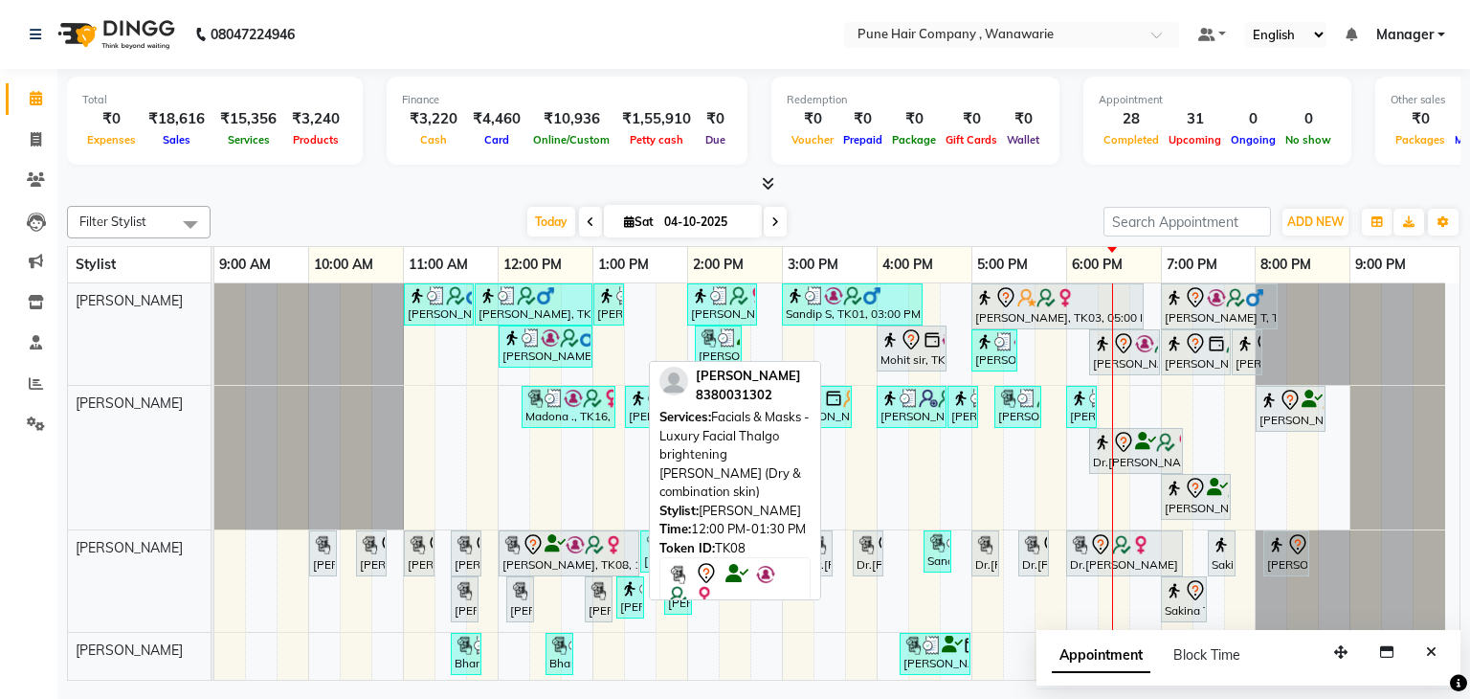
click at [566, 562] on div "[PERSON_NAME], TK08, 12:00 PM-01:30 PM, Facials & Masks - Luxury Facial Thalgo …" at bounding box center [569, 553] width 137 height 40
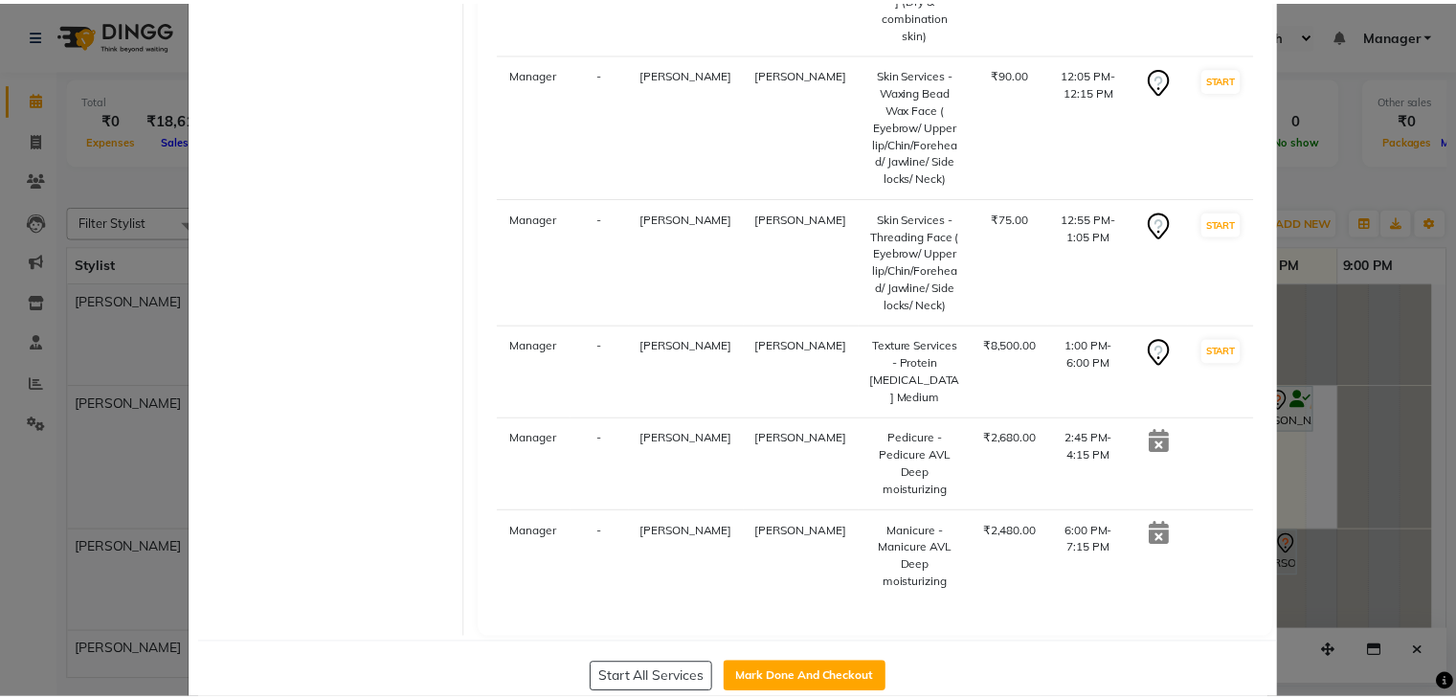
scroll to position [894, 0]
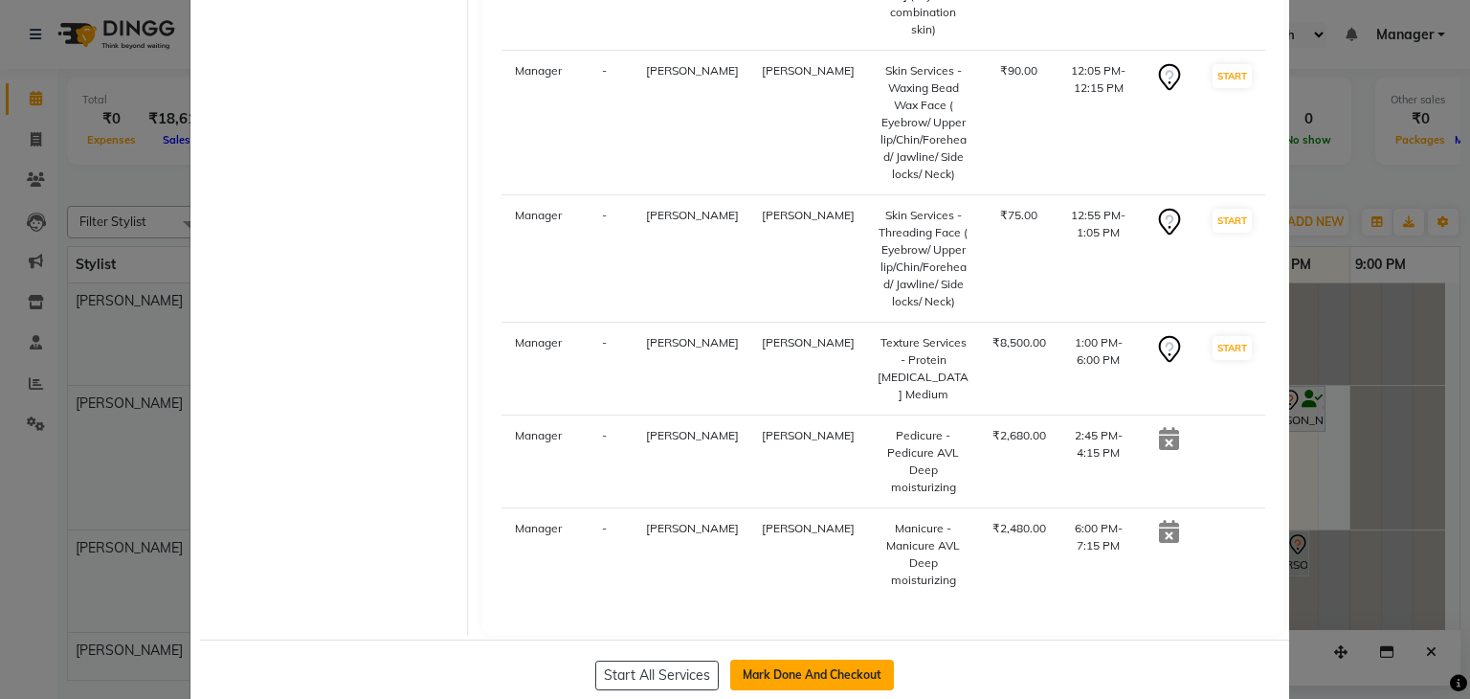
click at [775, 660] on button "Mark Done And Checkout" at bounding box center [812, 675] width 164 height 31
select select "service"
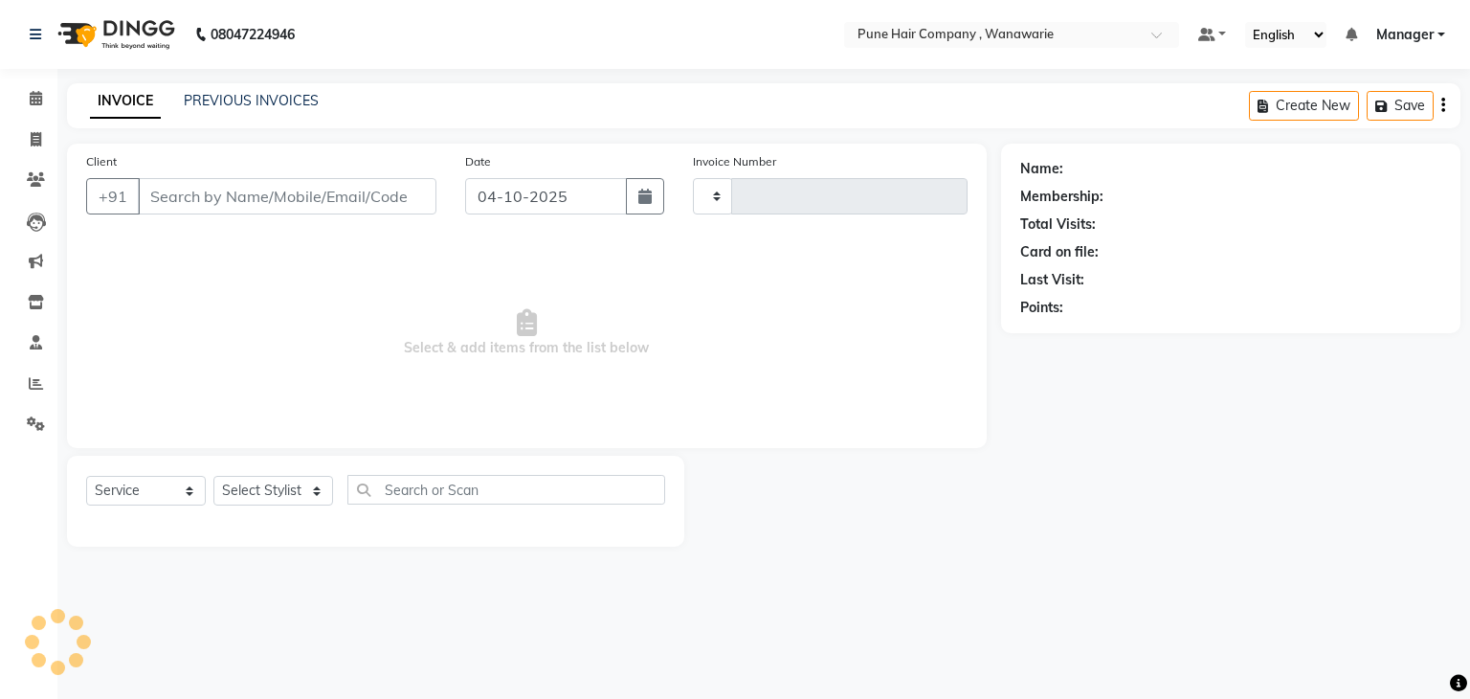
type input "2174"
select select "8072"
click at [775, 638] on div "08047224946 Select Location × Pune Hair Company , Wanawarie Default Panel My Pa…" at bounding box center [735, 349] width 1470 height 699
type input "8380031302"
select select "74579"
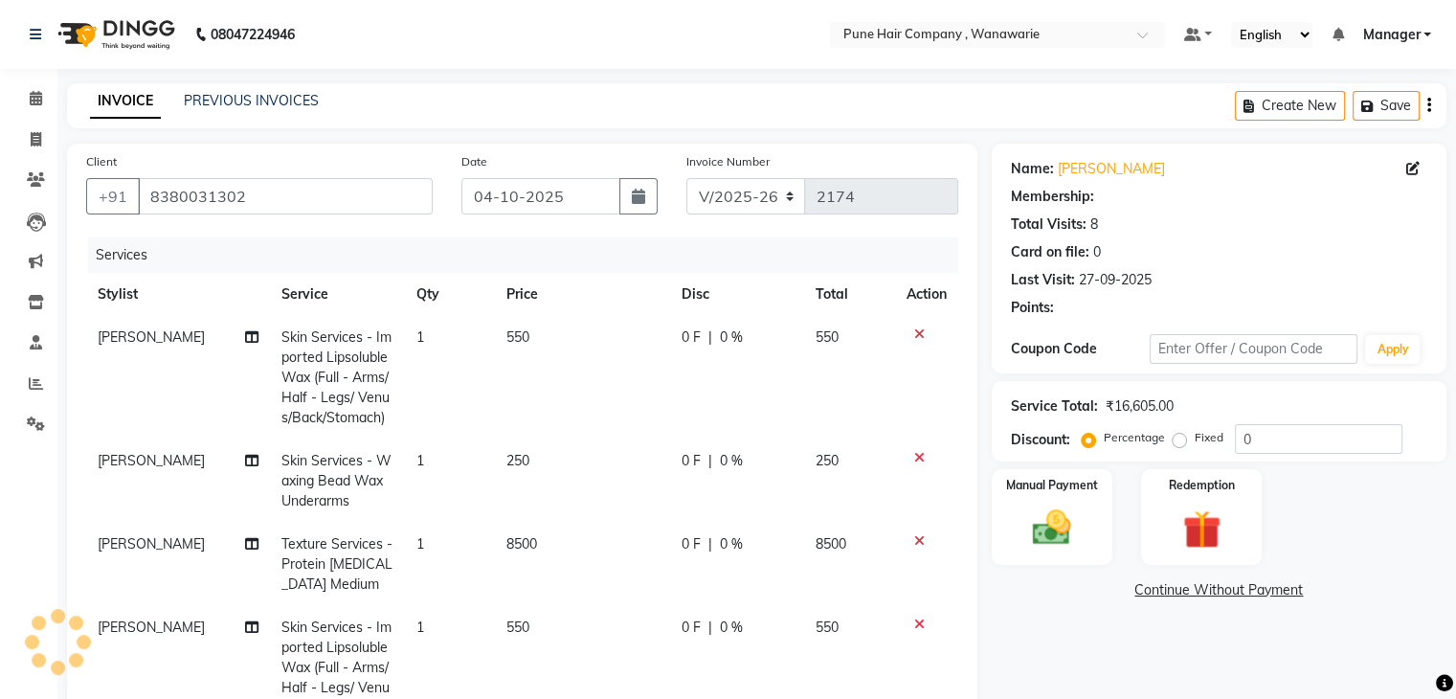
select select "1: Object"
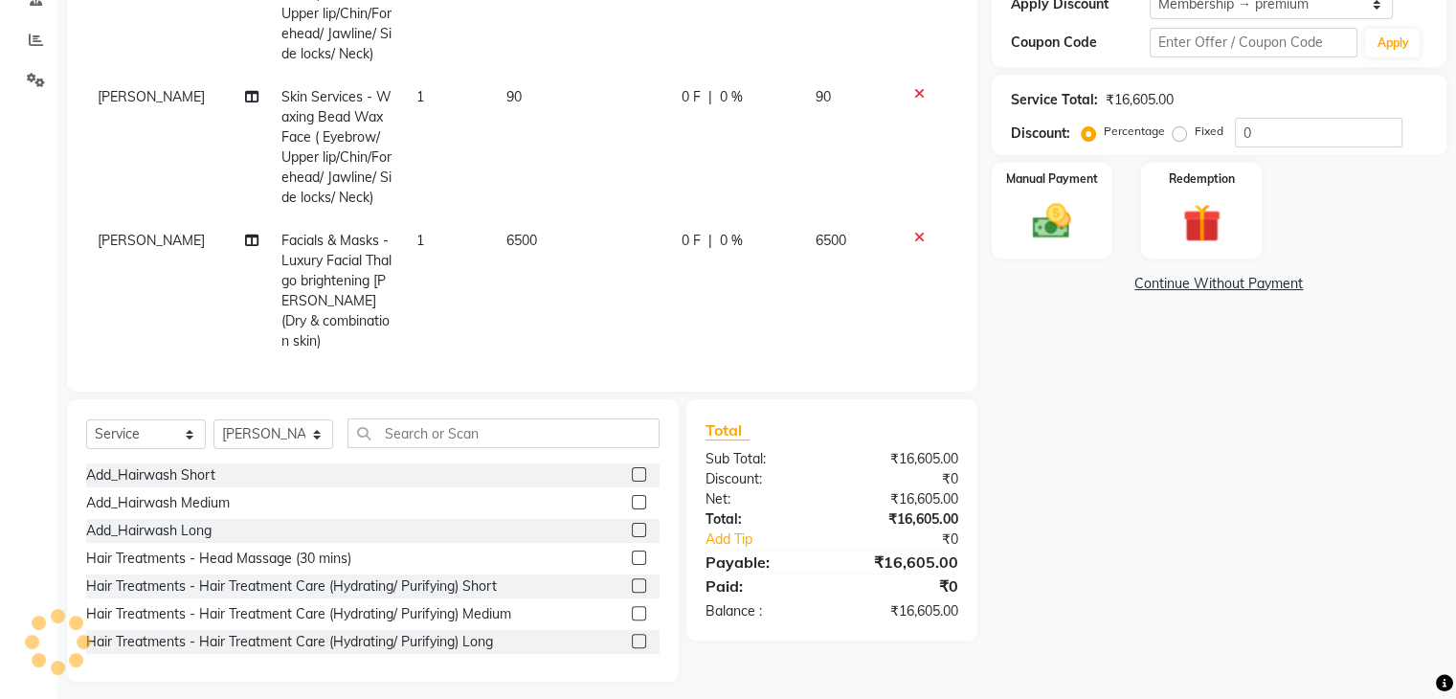
scroll to position [356, 0]
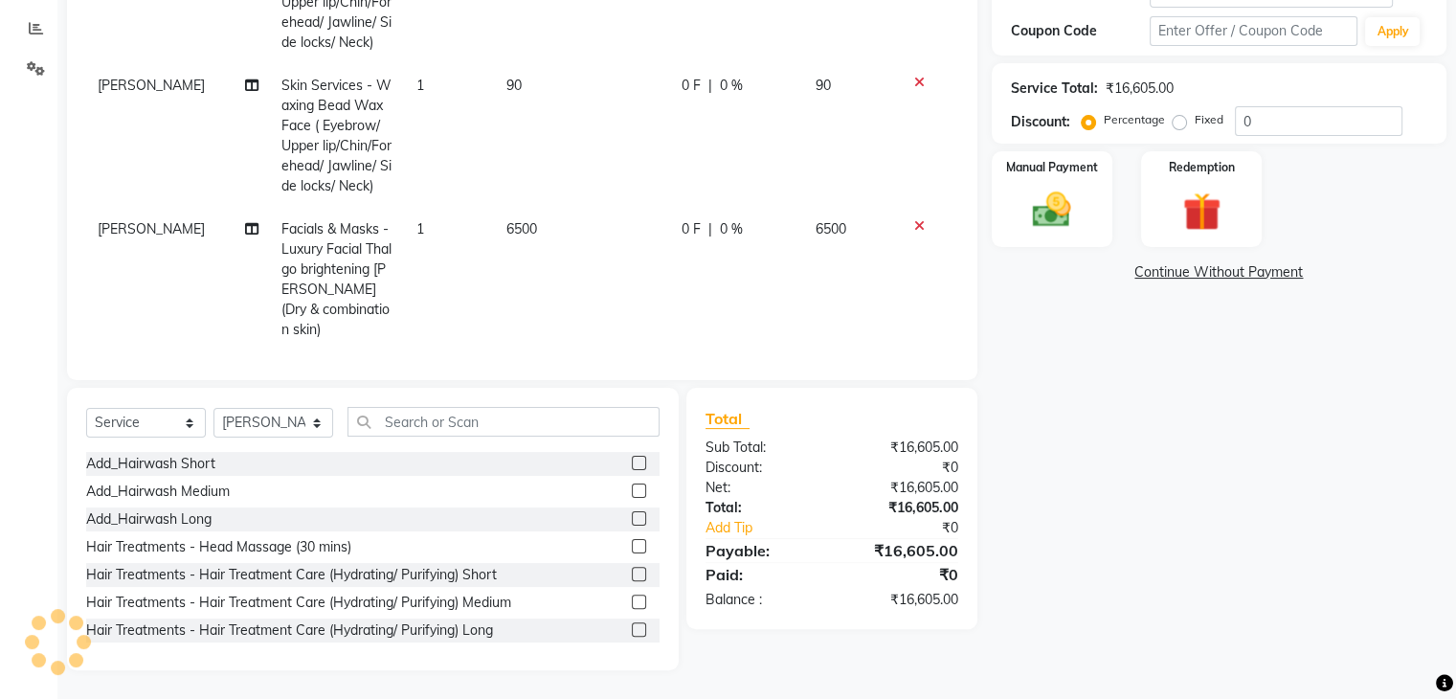
type input "20"
click at [818, 430] on div "Total Sub Total: ₹16,605.00 Discount: ₹3,321.00 Net: ₹13,284.00 Total: ₹13,284.…" at bounding box center [831, 508] width 253 height 203
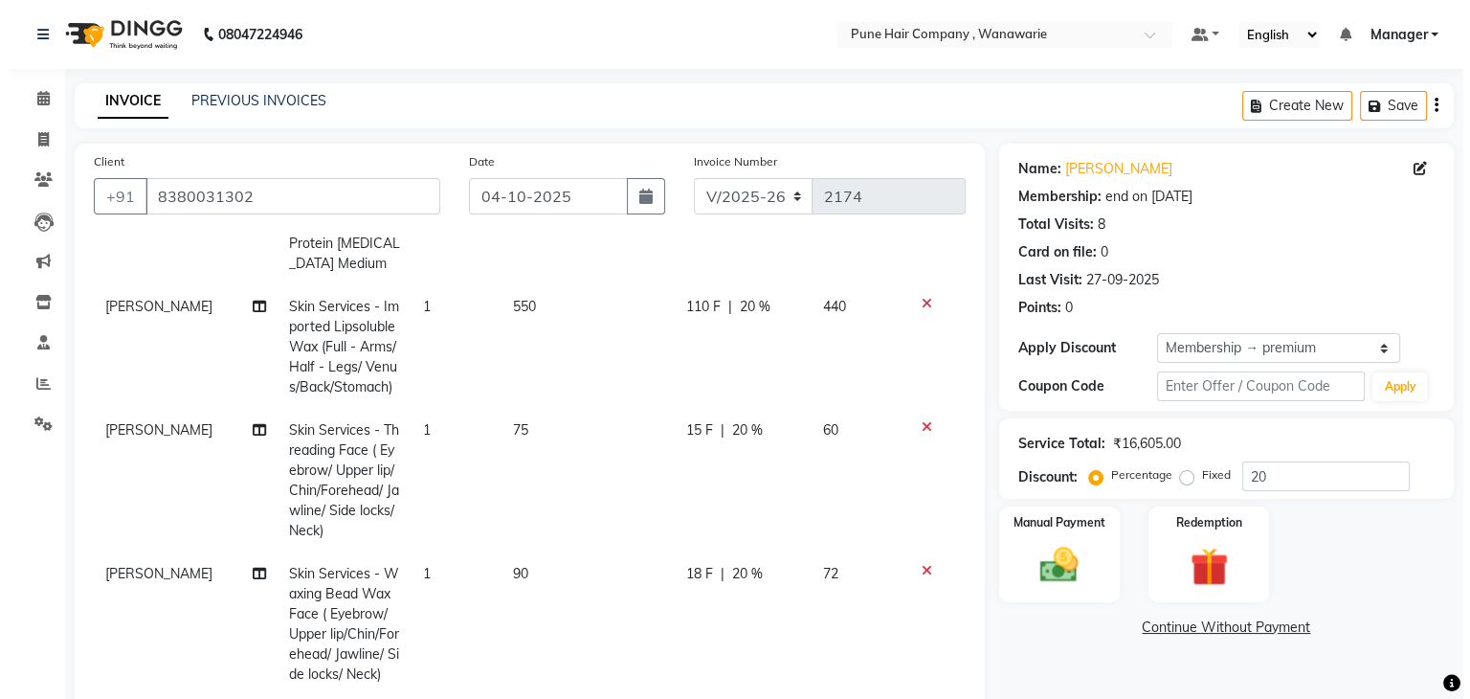
scroll to position [0, 0]
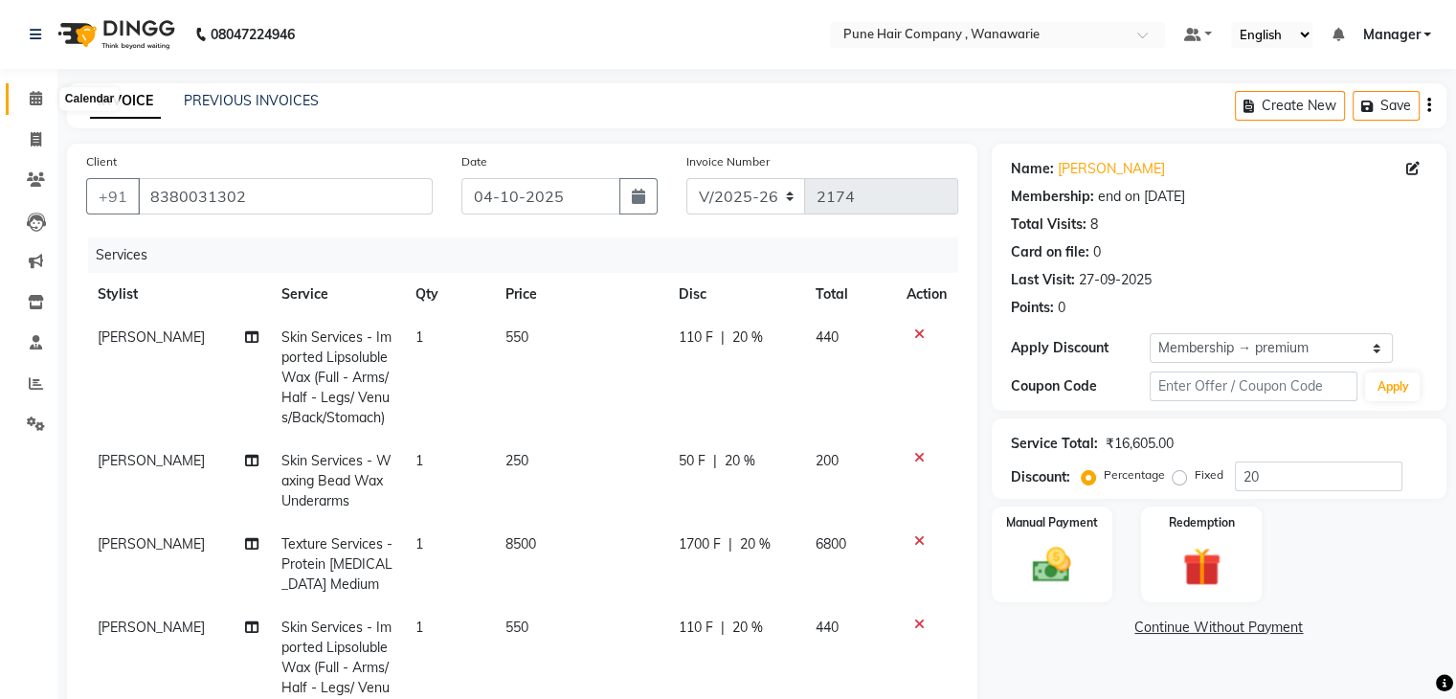
click at [35, 102] on icon at bounding box center [36, 98] width 12 height 14
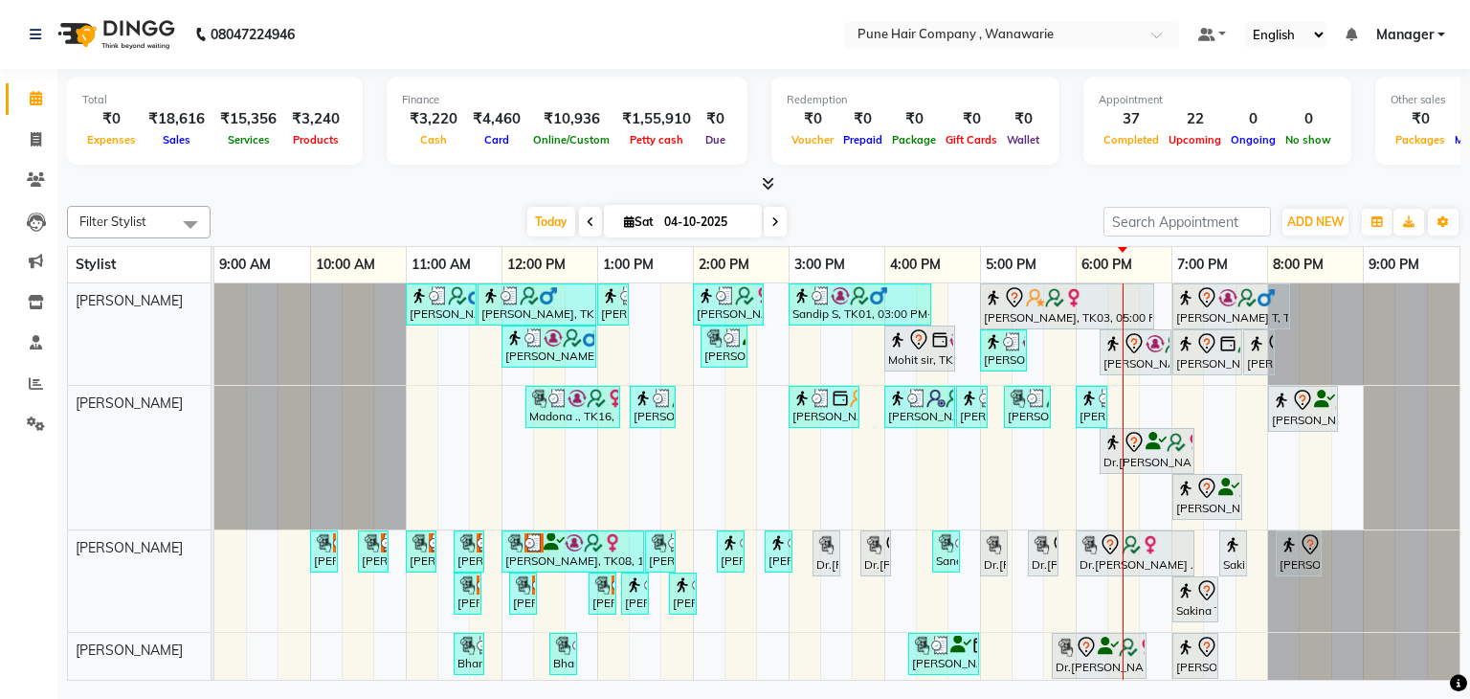
click at [769, 186] on icon at bounding box center [768, 183] width 12 height 14
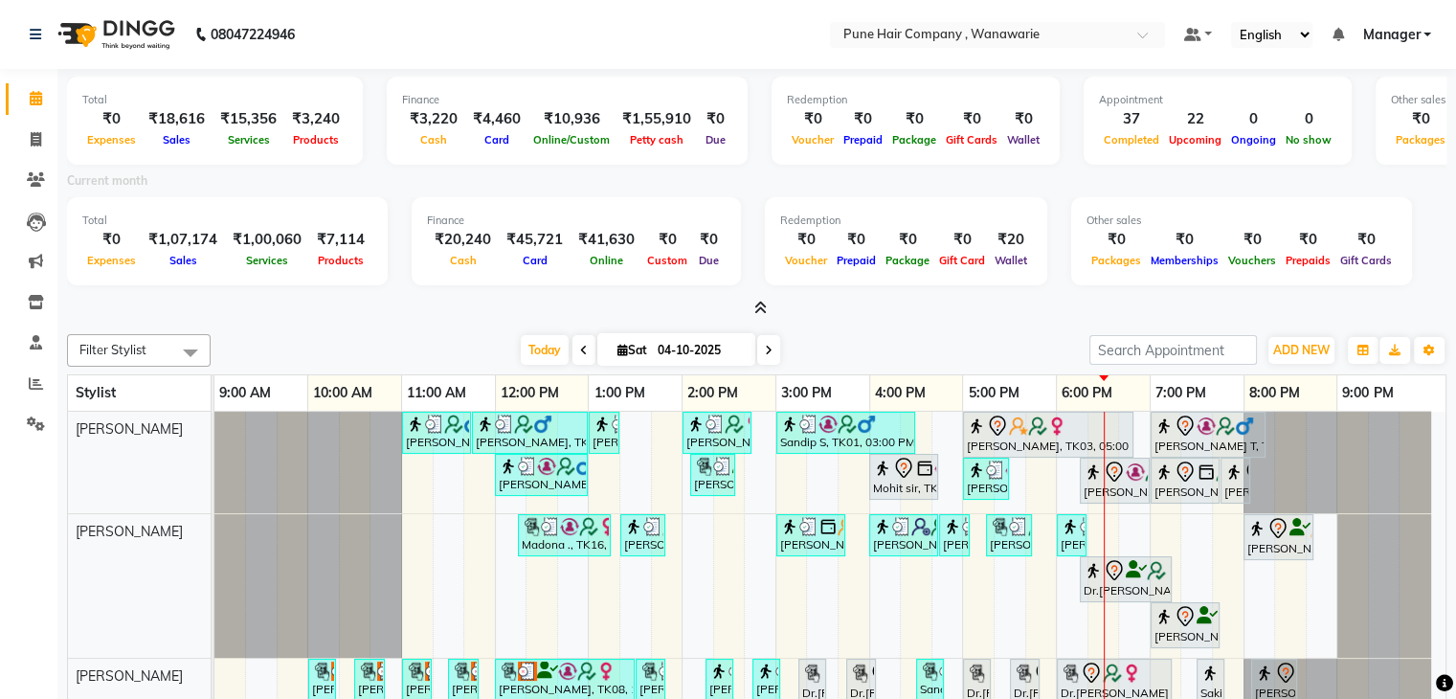
click at [760, 312] on icon at bounding box center [760, 308] width 12 height 14
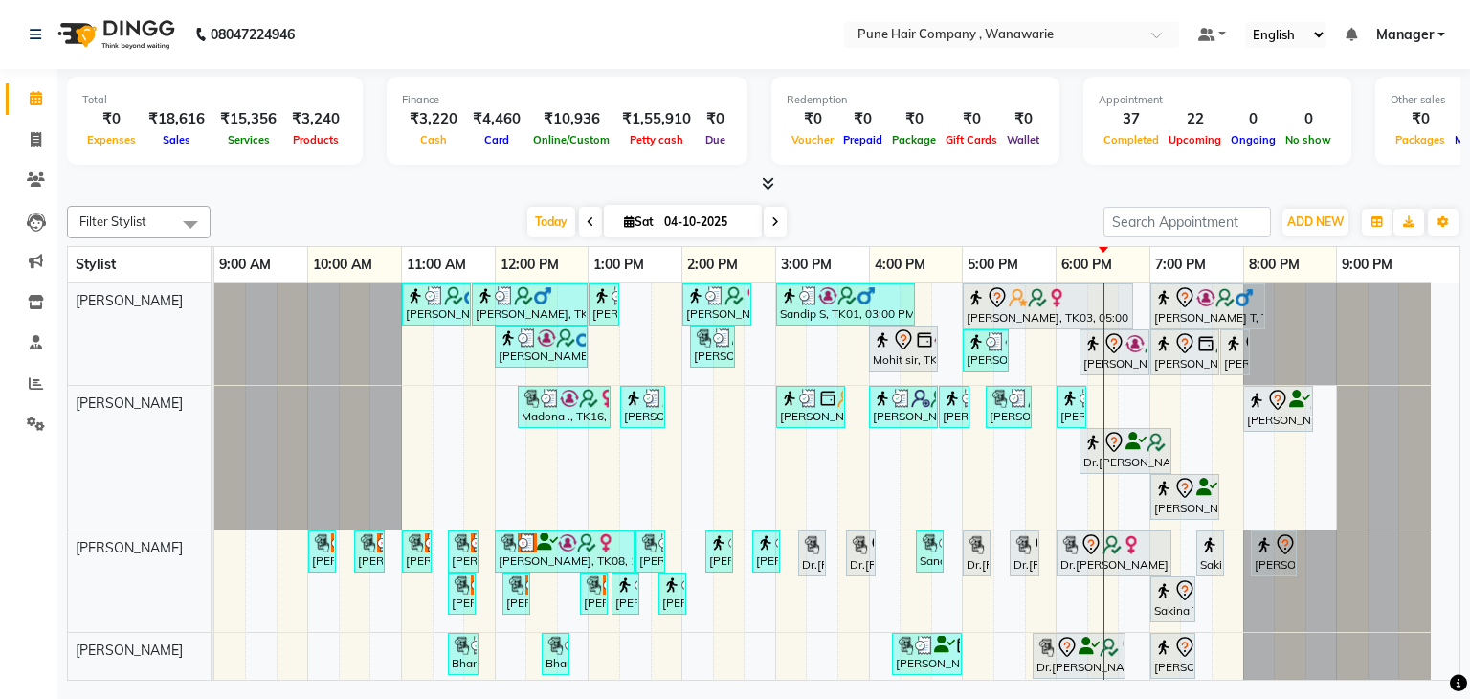
click at [774, 221] on icon at bounding box center [776, 221] width 8 height 11
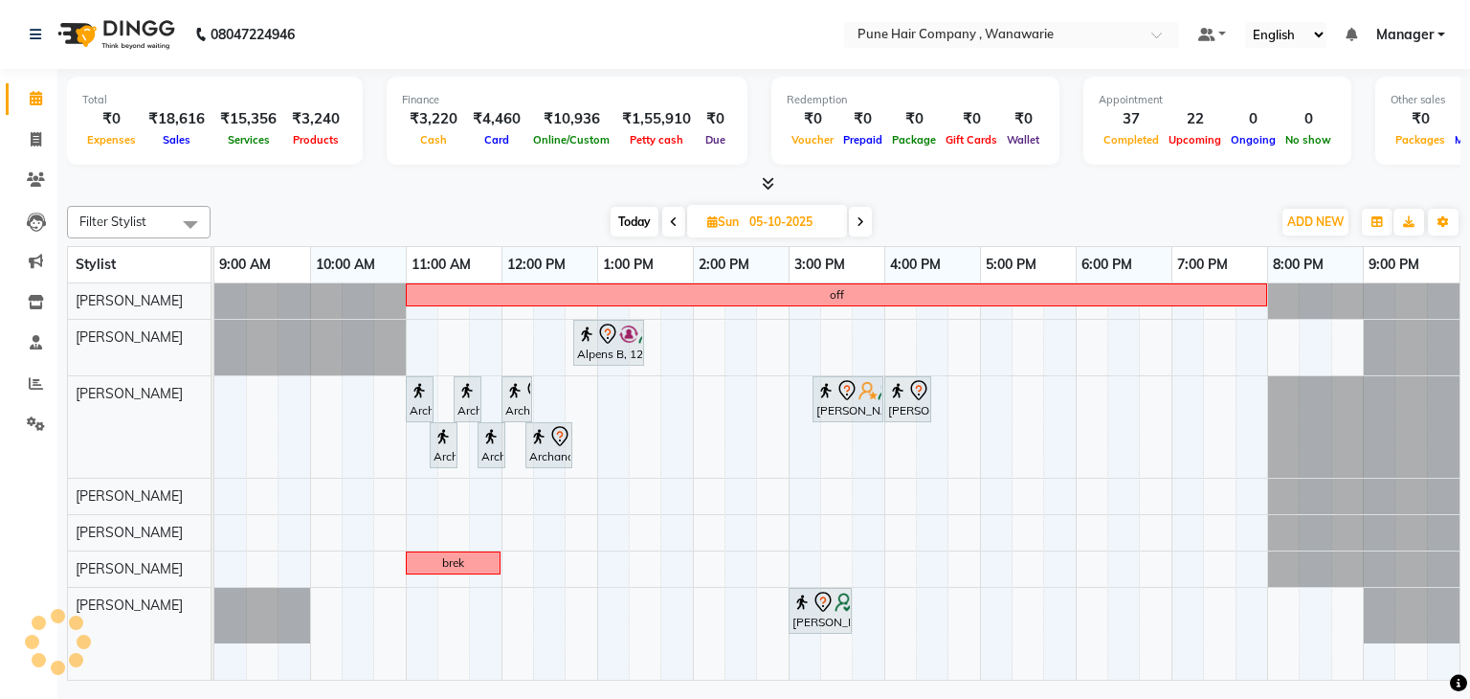
click at [630, 227] on span "Today" at bounding box center [635, 222] width 48 height 30
type input "04-10-2025"
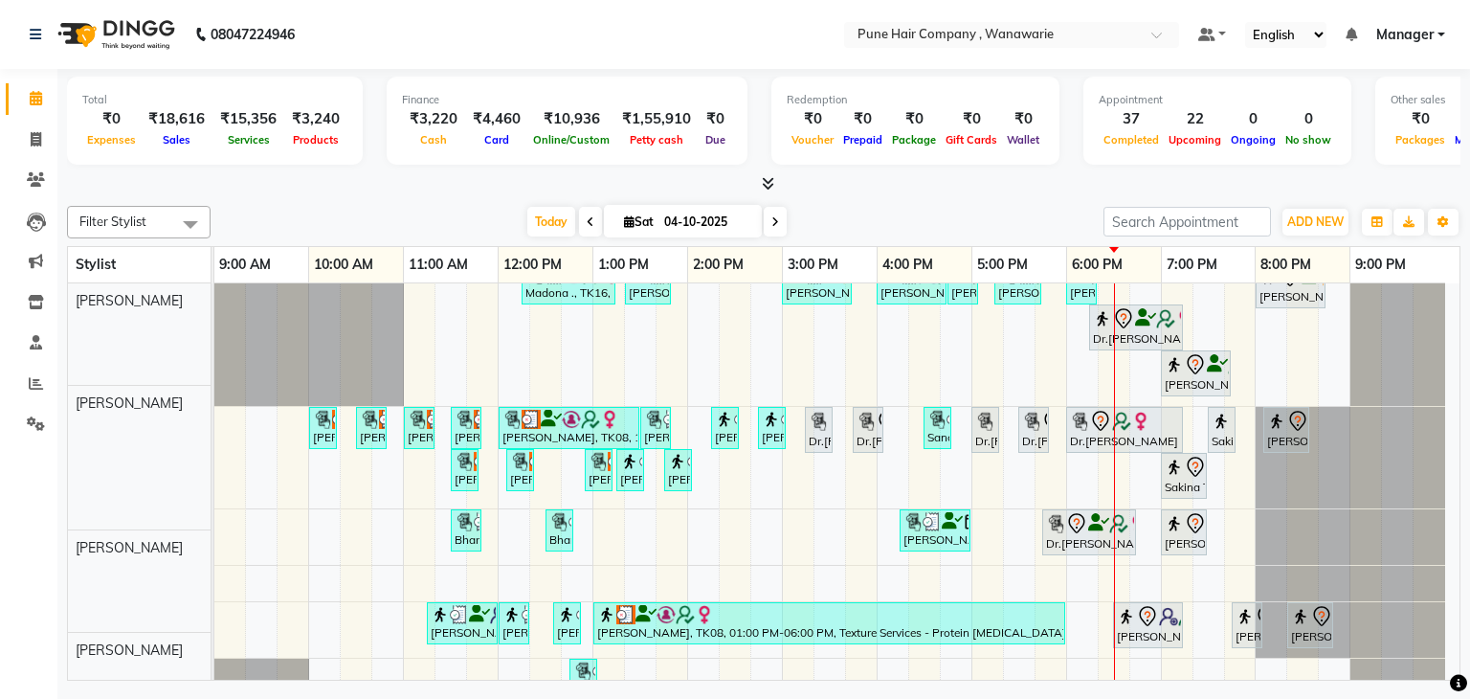
scroll to position [151, 0]
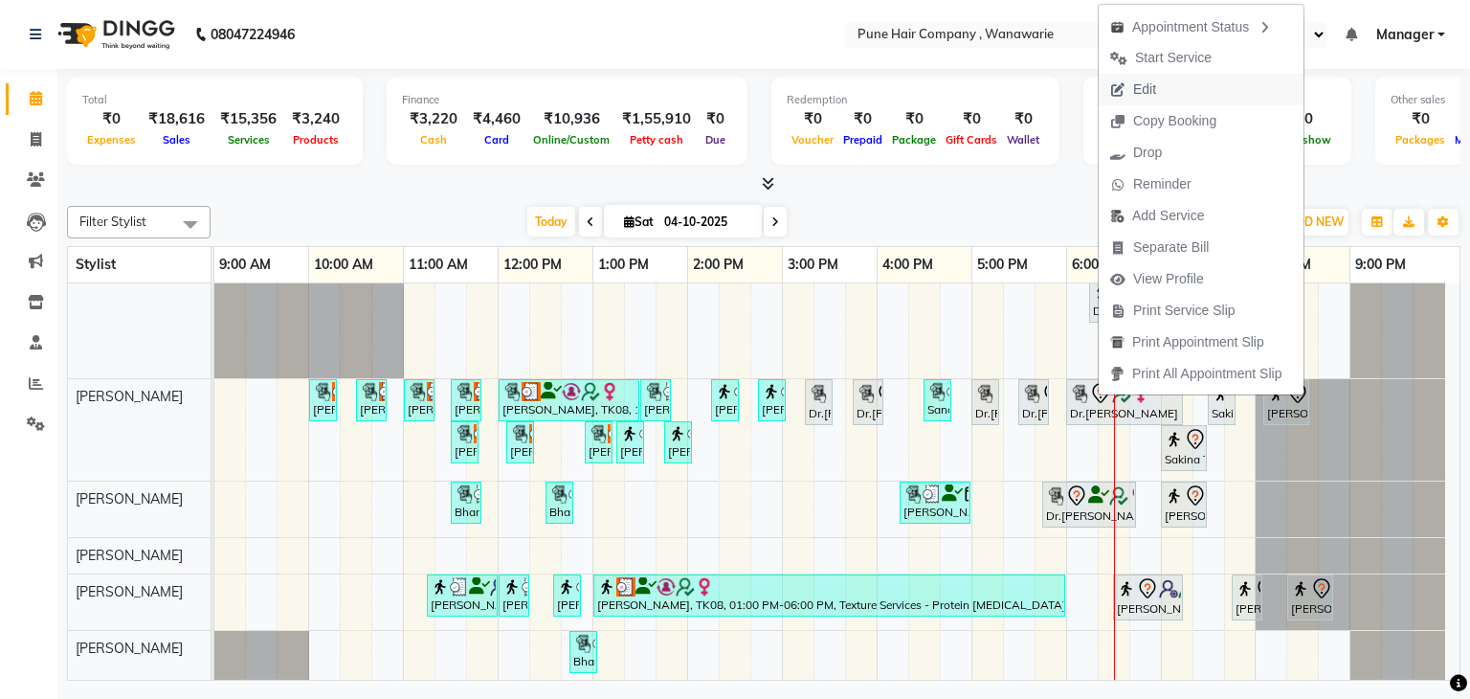
click at [1153, 95] on span "Edit" at bounding box center [1144, 89] width 23 height 20
select select "tentative"
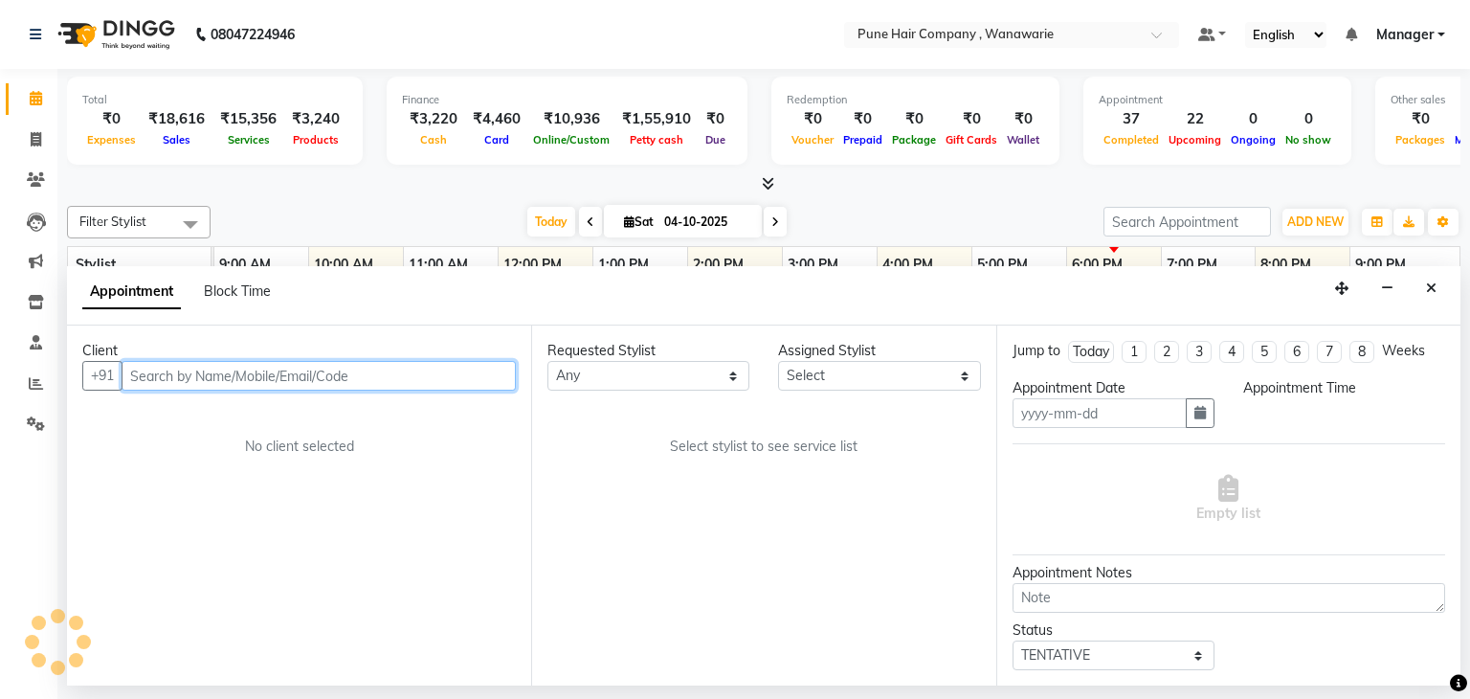
type input "04-10-2025"
select select "74578"
select select "915"
select select "4060"
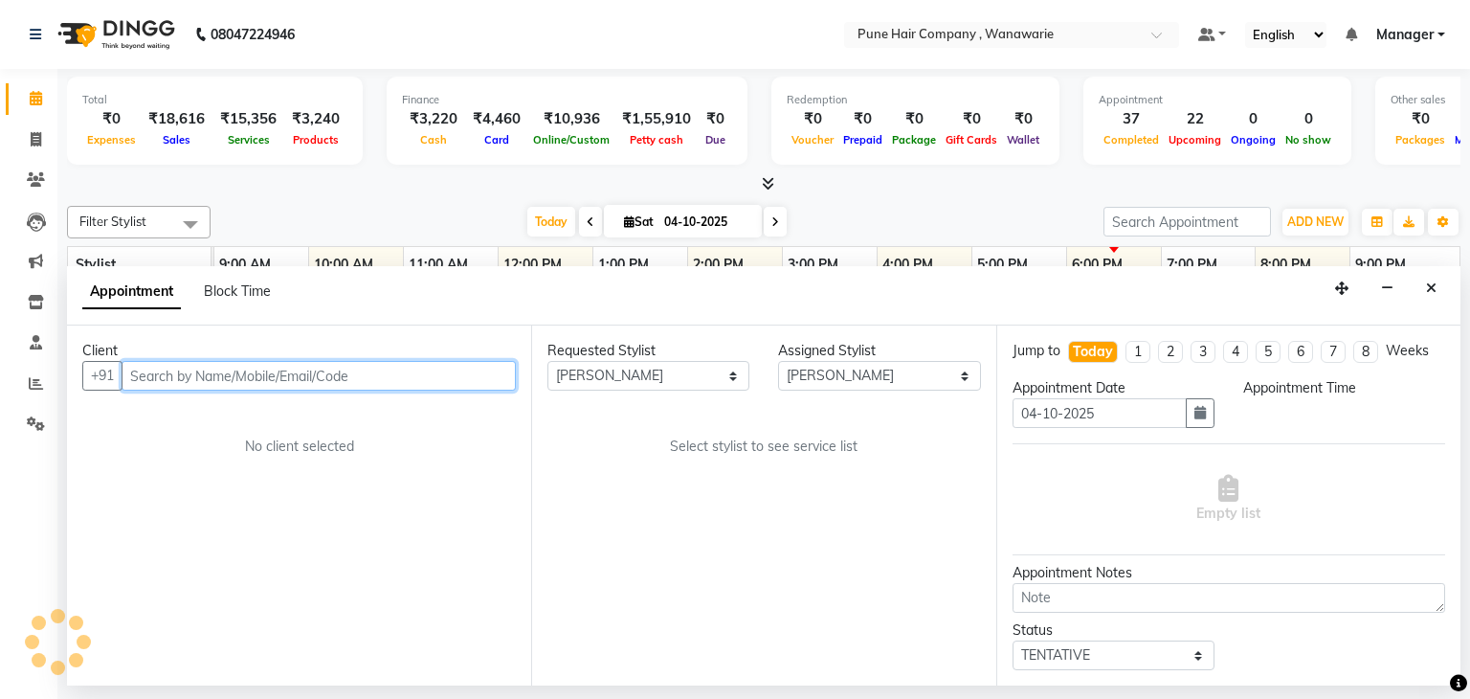
select select "4060"
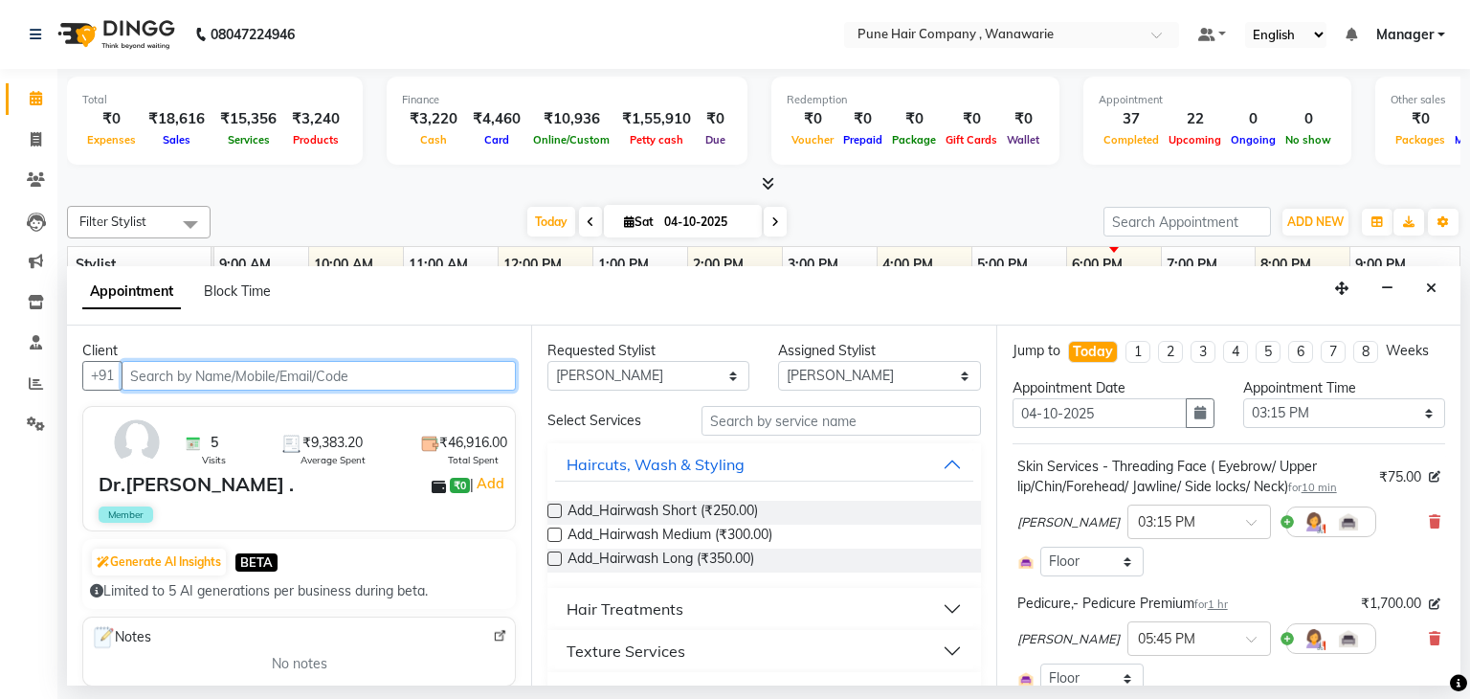
select select "4060"
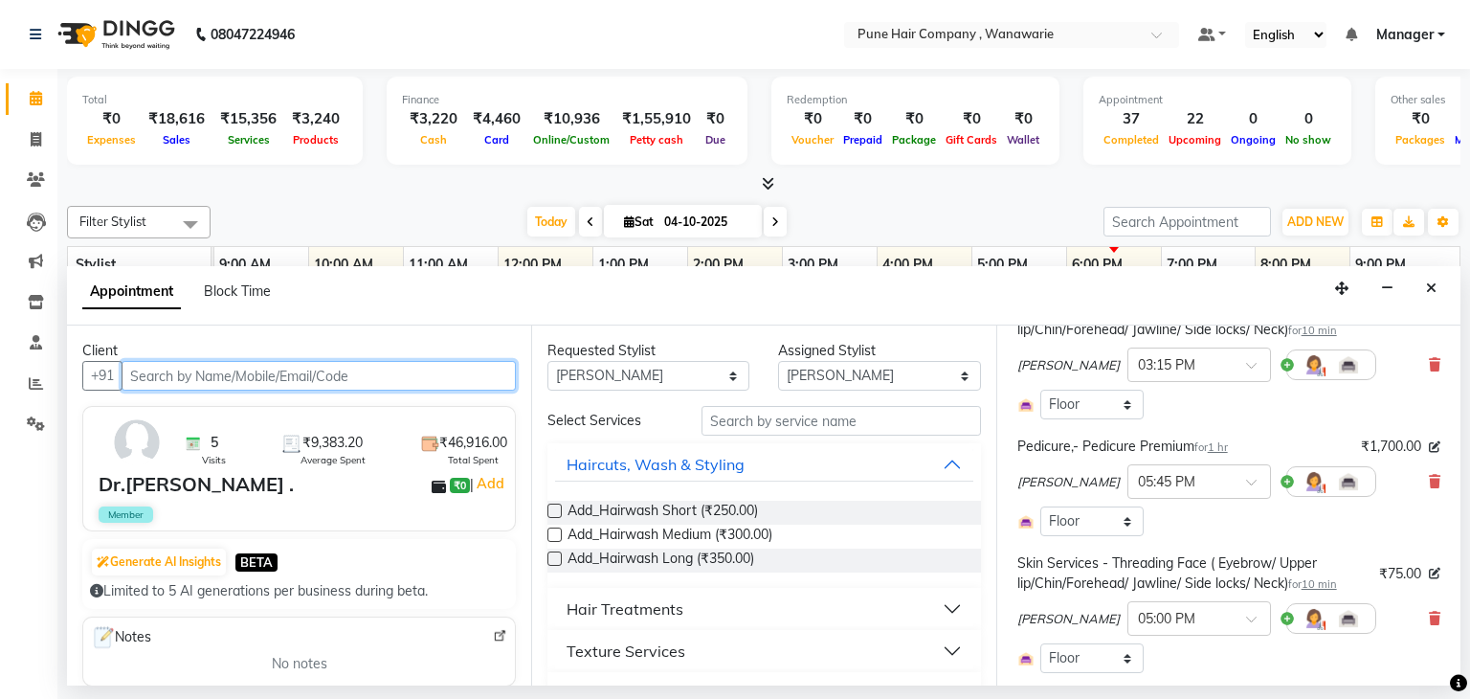
scroll to position [163, 0]
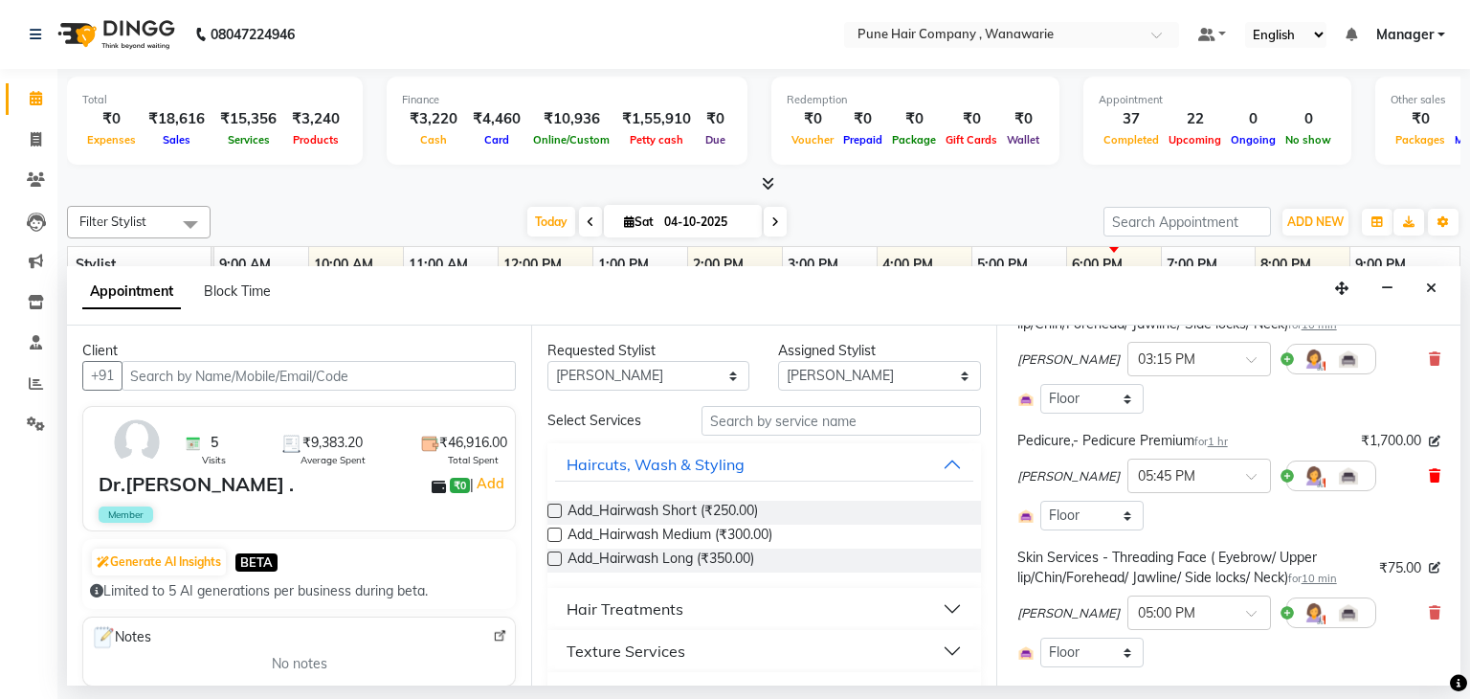
click at [1429, 480] on icon at bounding box center [1434, 475] width 11 height 13
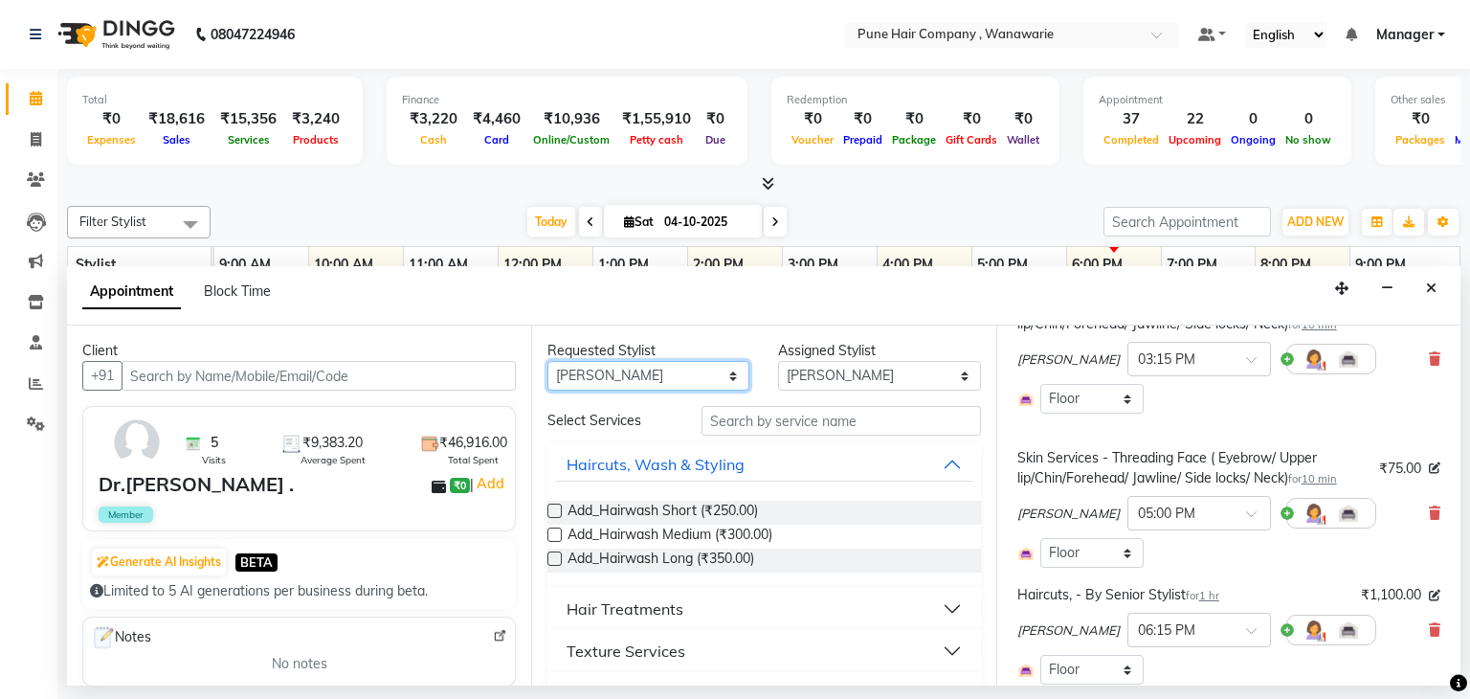
click at [727, 370] on select "Any [PERSON_NAME] [PERSON_NAME] [PERSON_NAME] [PERSON_NAME] [PERSON_NAME] [PERS…" at bounding box center [649, 376] width 202 height 30
select select "74580"
click at [548, 361] on select "Any [PERSON_NAME] [PERSON_NAME] [PERSON_NAME] [PERSON_NAME] [PERSON_NAME] [PERS…" at bounding box center [649, 376] width 202 height 30
select select "74580"
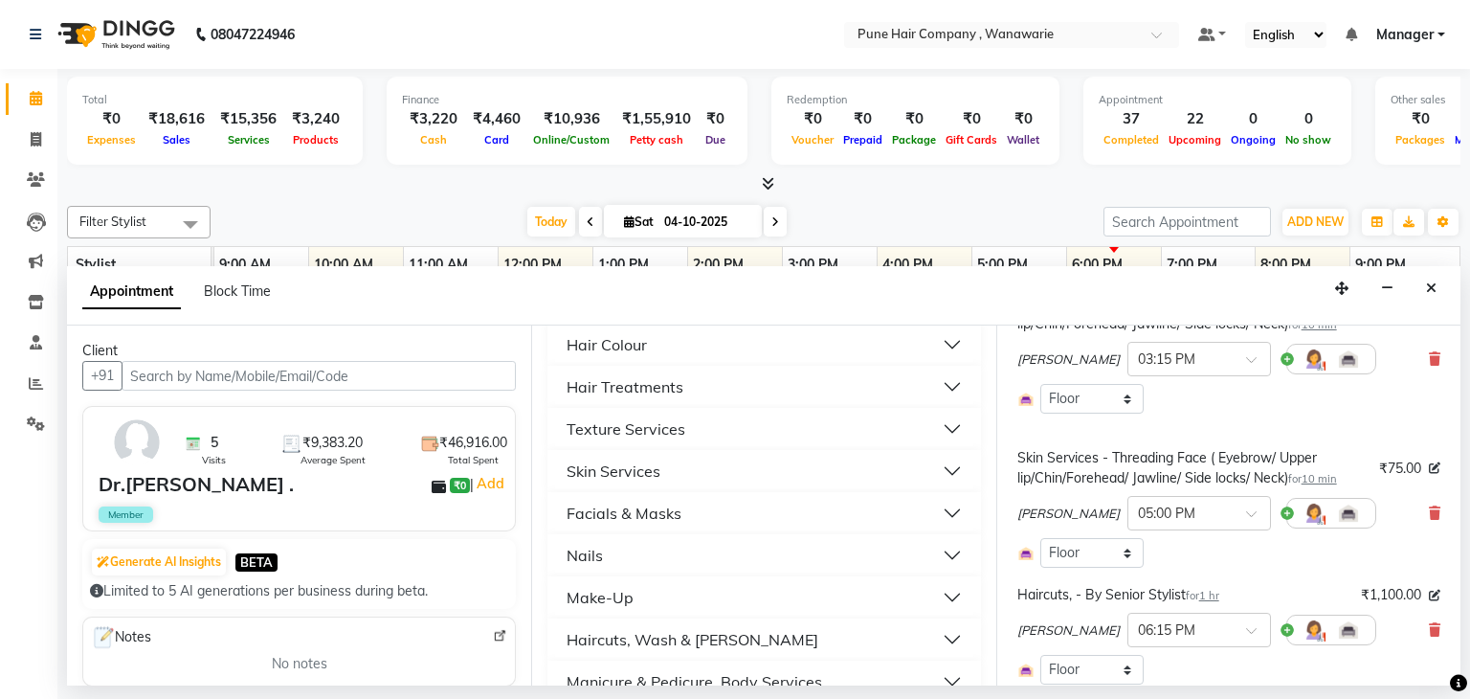
scroll to position [713, 0]
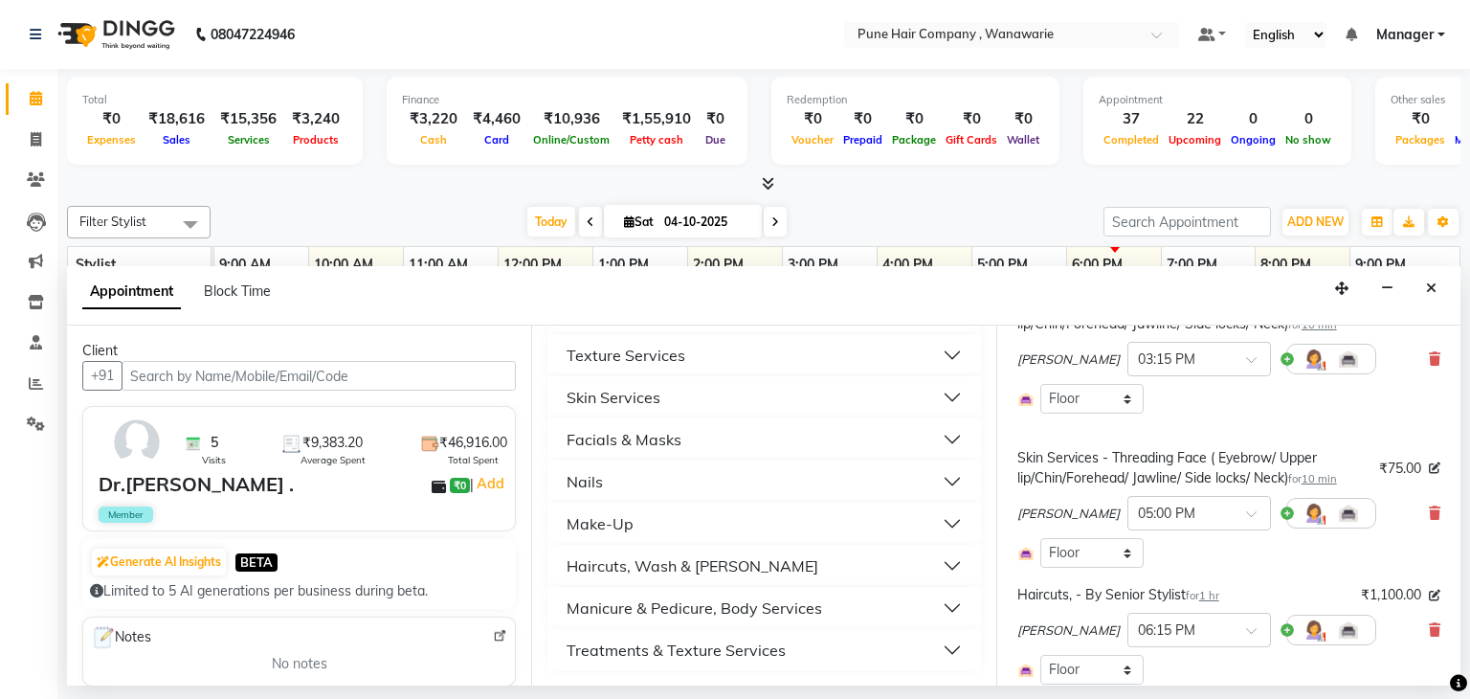
click at [757, 598] on div "Manicure & Pedicure, Body Services" at bounding box center [695, 607] width 256 height 23
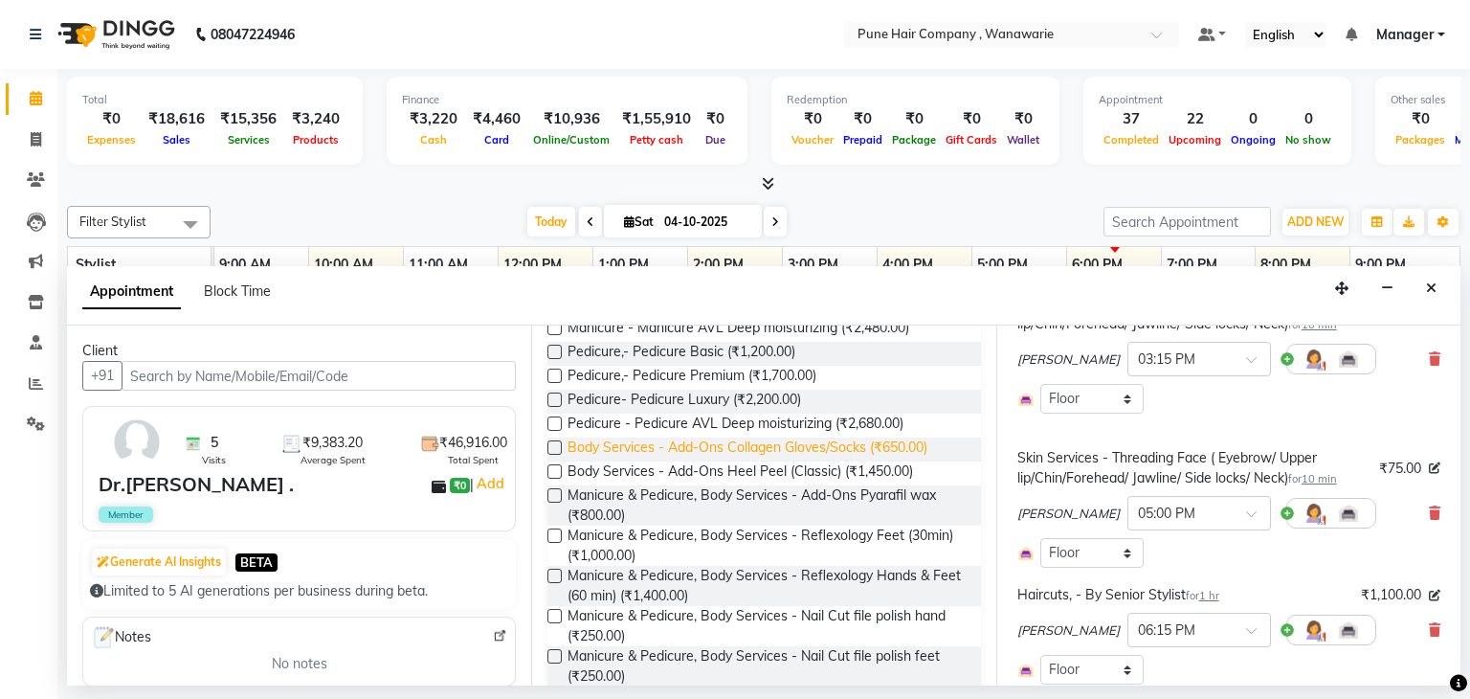
scroll to position [1110, 0]
click at [552, 399] on label at bounding box center [555, 400] width 14 height 14
click at [552, 399] on input "checkbox" at bounding box center [554, 402] width 12 height 12
checkbox input "false"
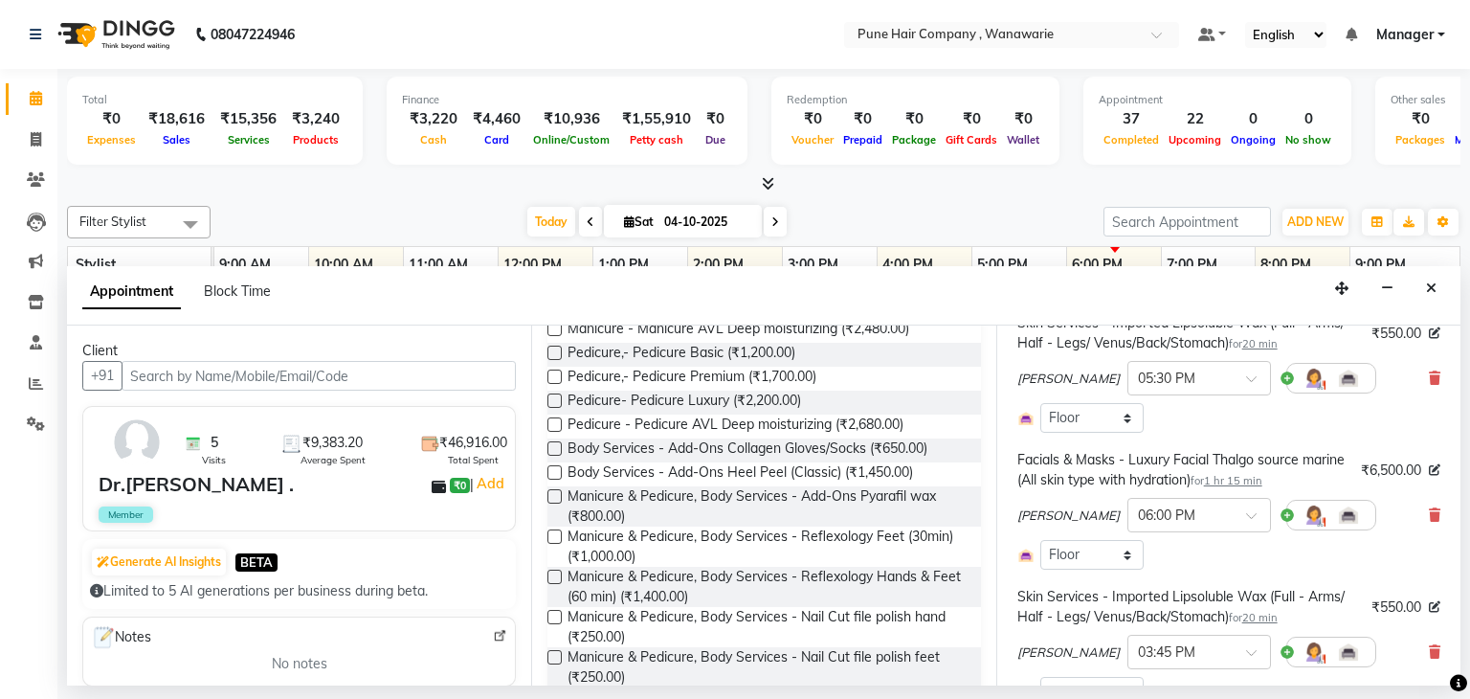
scroll to position [907, 0]
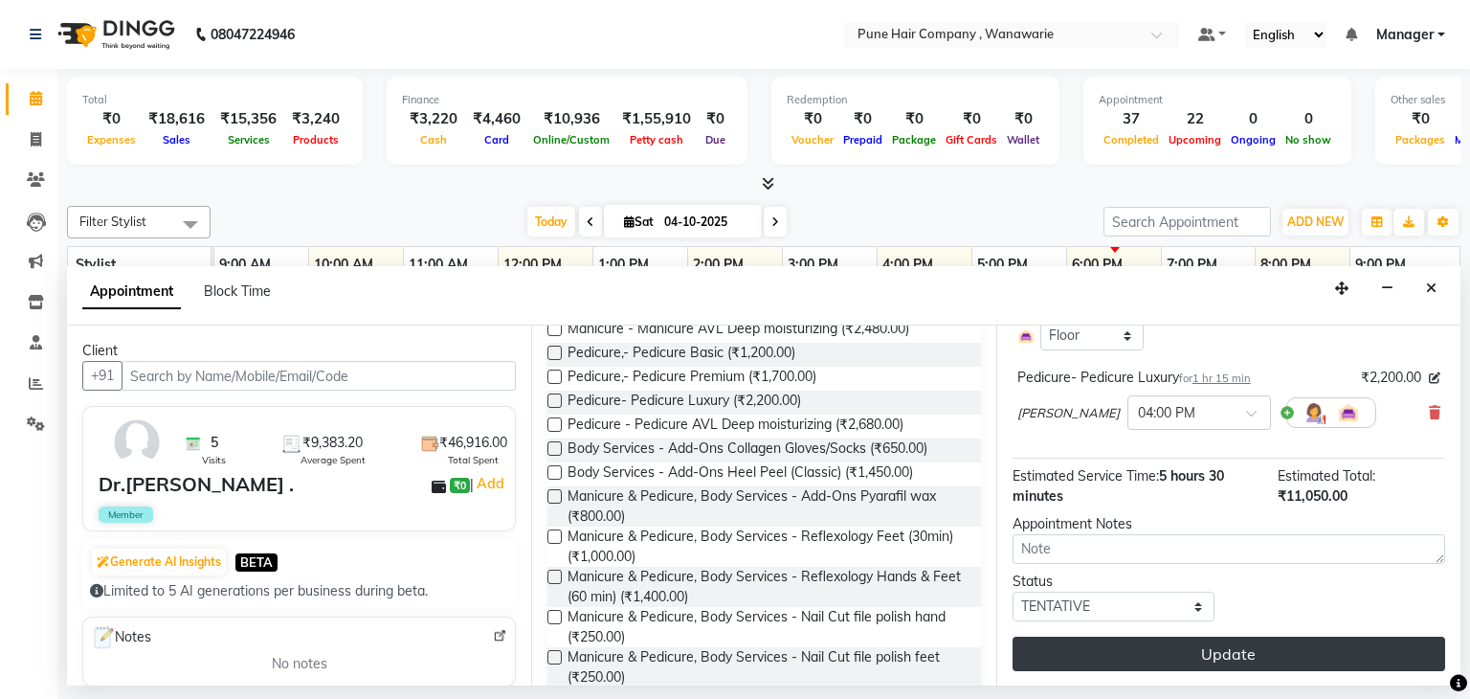
click at [1225, 660] on button "Update" at bounding box center [1229, 654] width 433 height 34
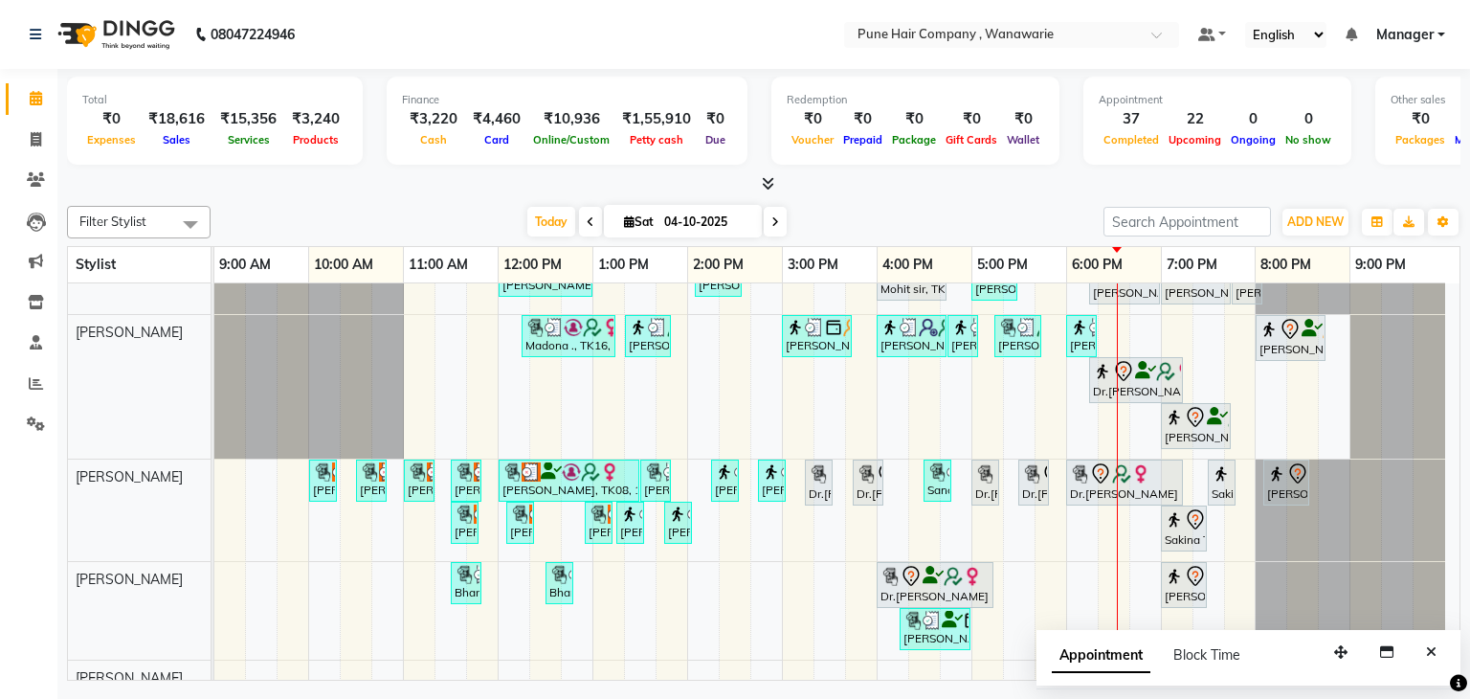
scroll to position [0, 0]
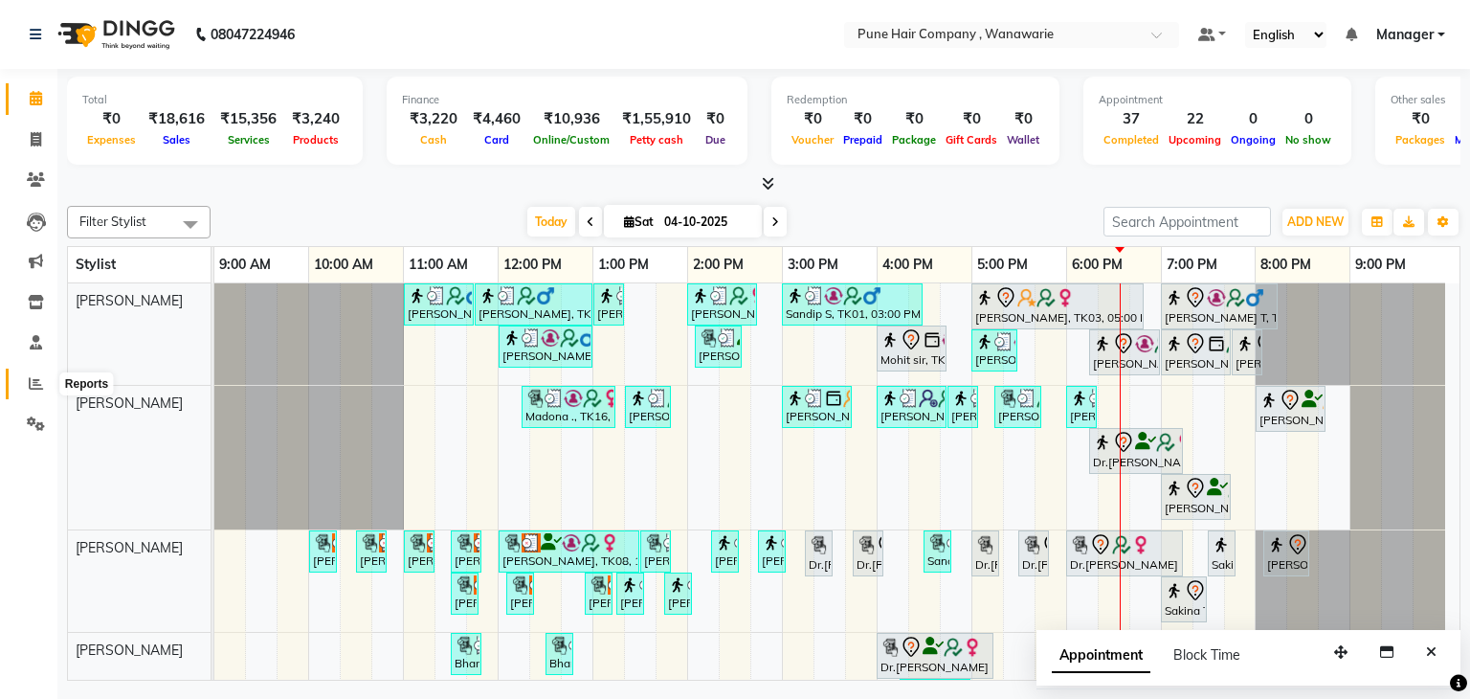
click at [31, 388] on icon at bounding box center [36, 383] width 14 height 14
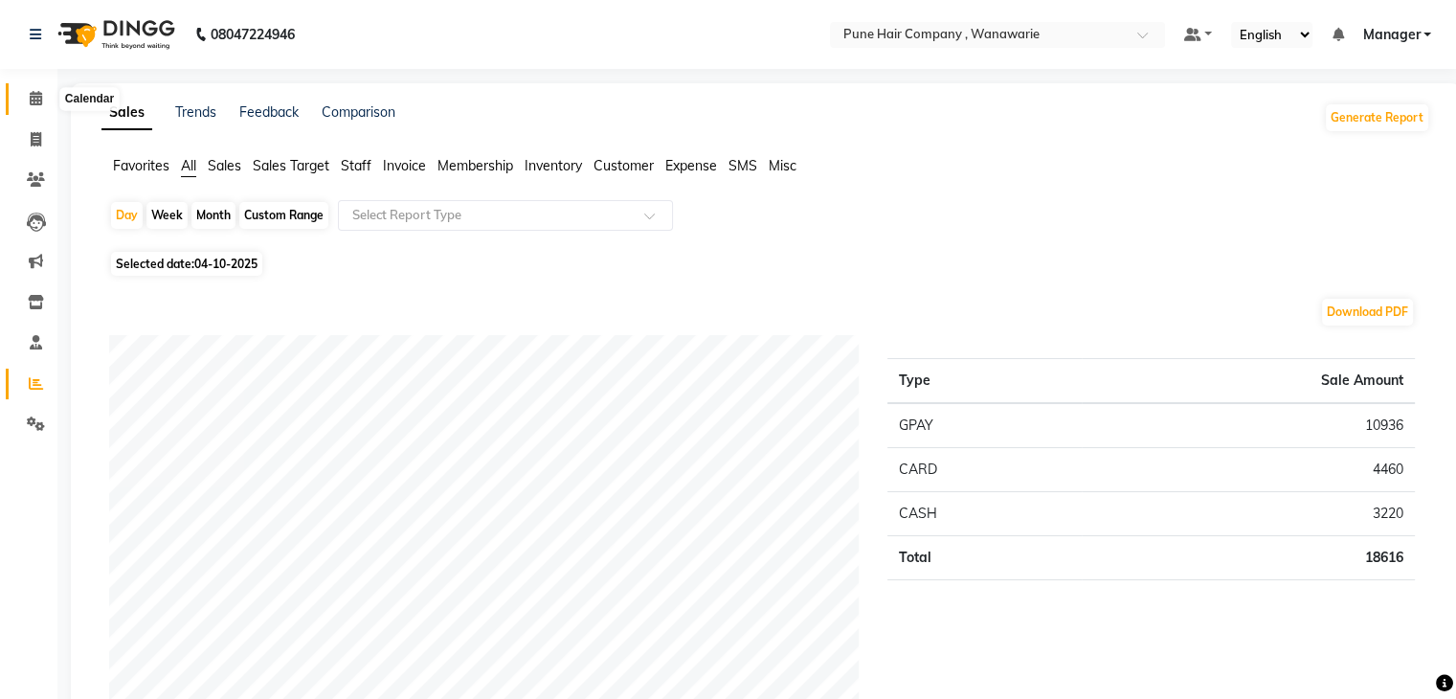
click at [33, 100] on icon at bounding box center [36, 98] width 12 height 14
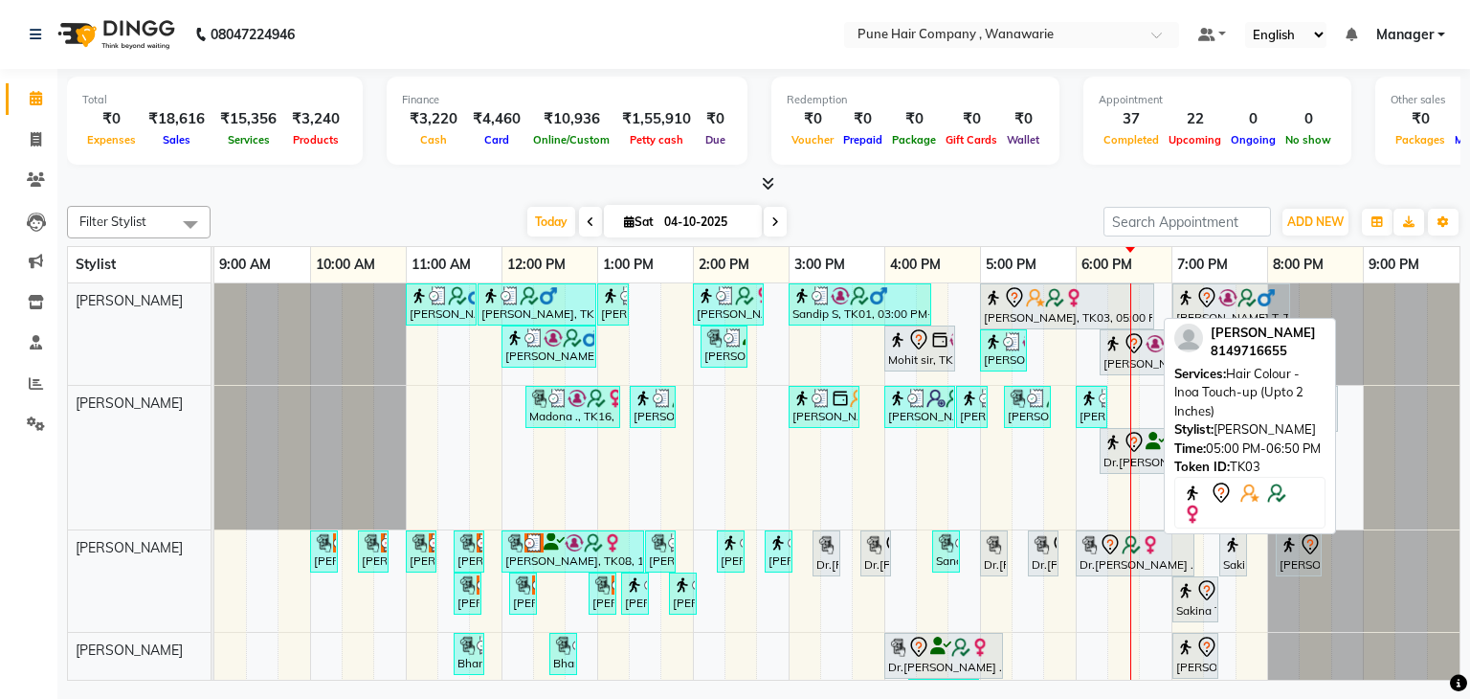
click at [1085, 302] on div at bounding box center [1067, 297] width 167 height 23
select select "7"
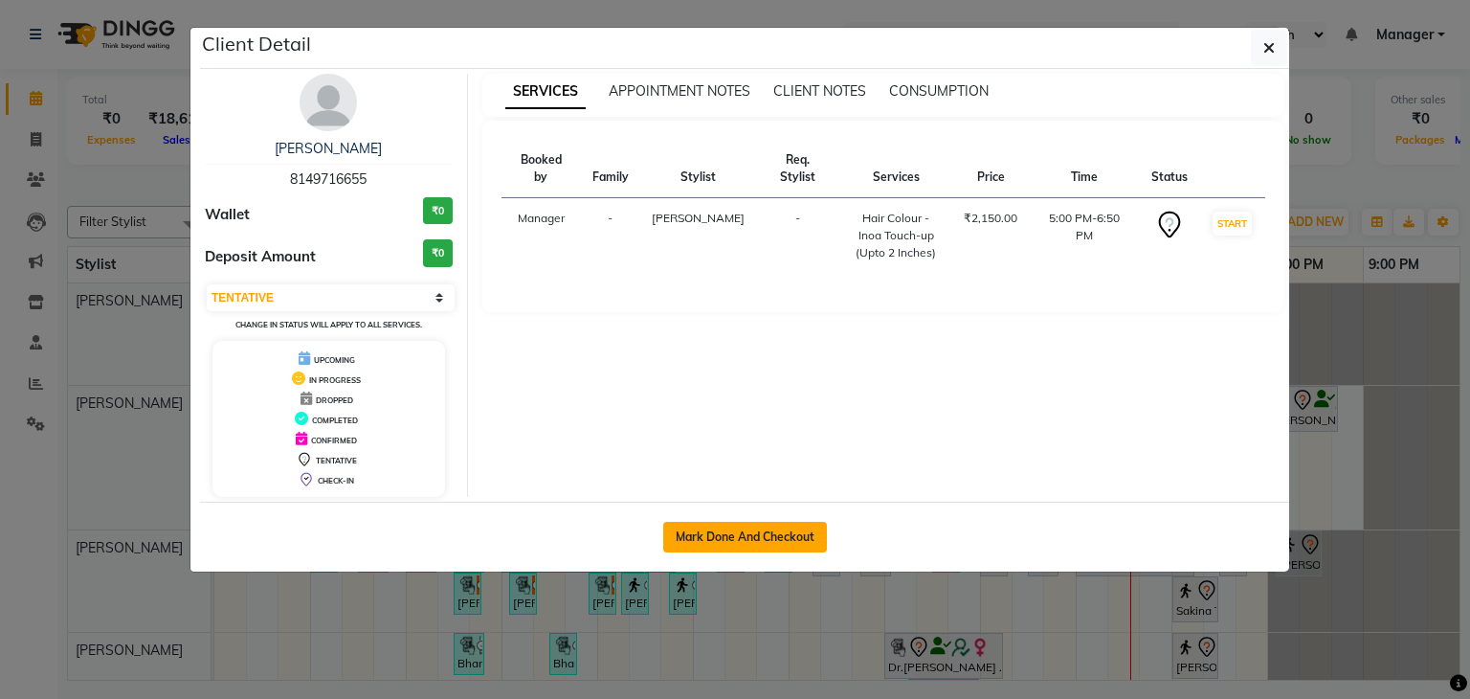
click at [760, 534] on button "Mark Done And Checkout" at bounding box center [745, 537] width 164 height 31
select select "8072"
select select "service"
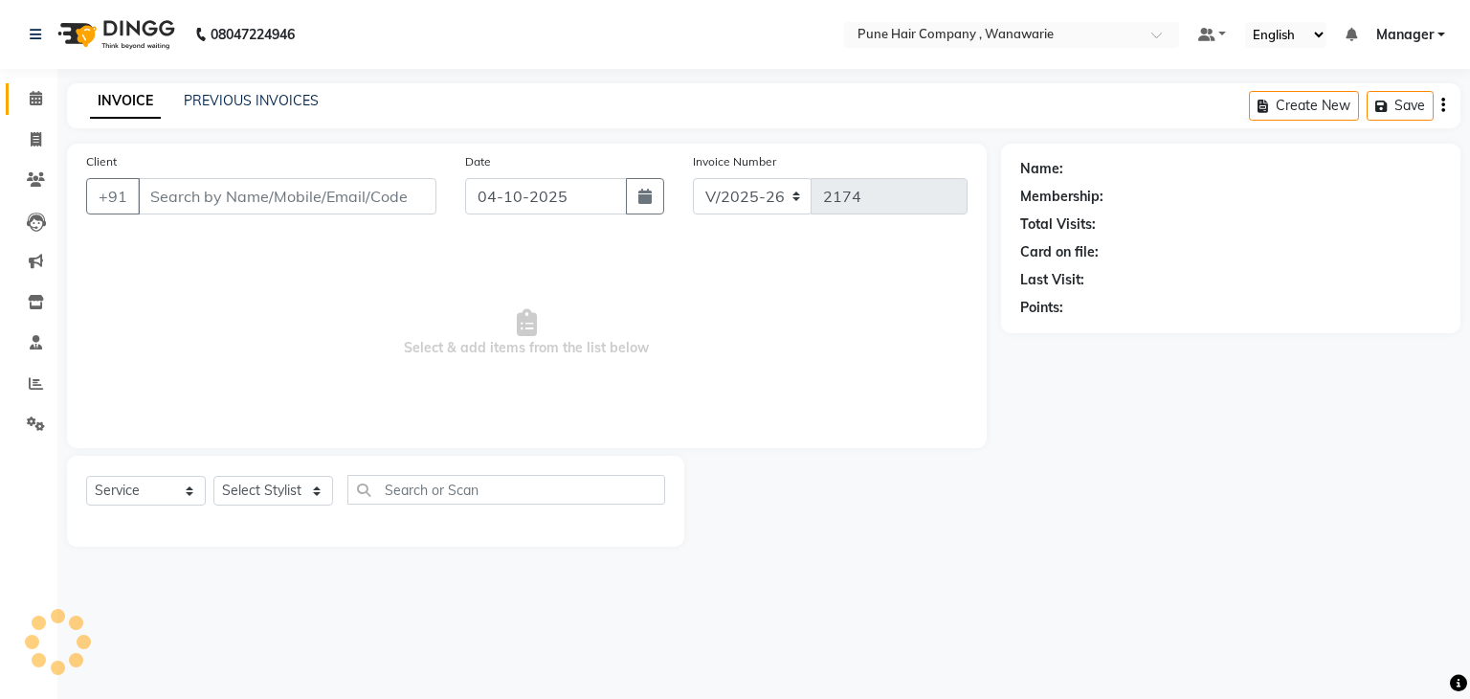
select select "3"
type input "8149716655"
select select "74577"
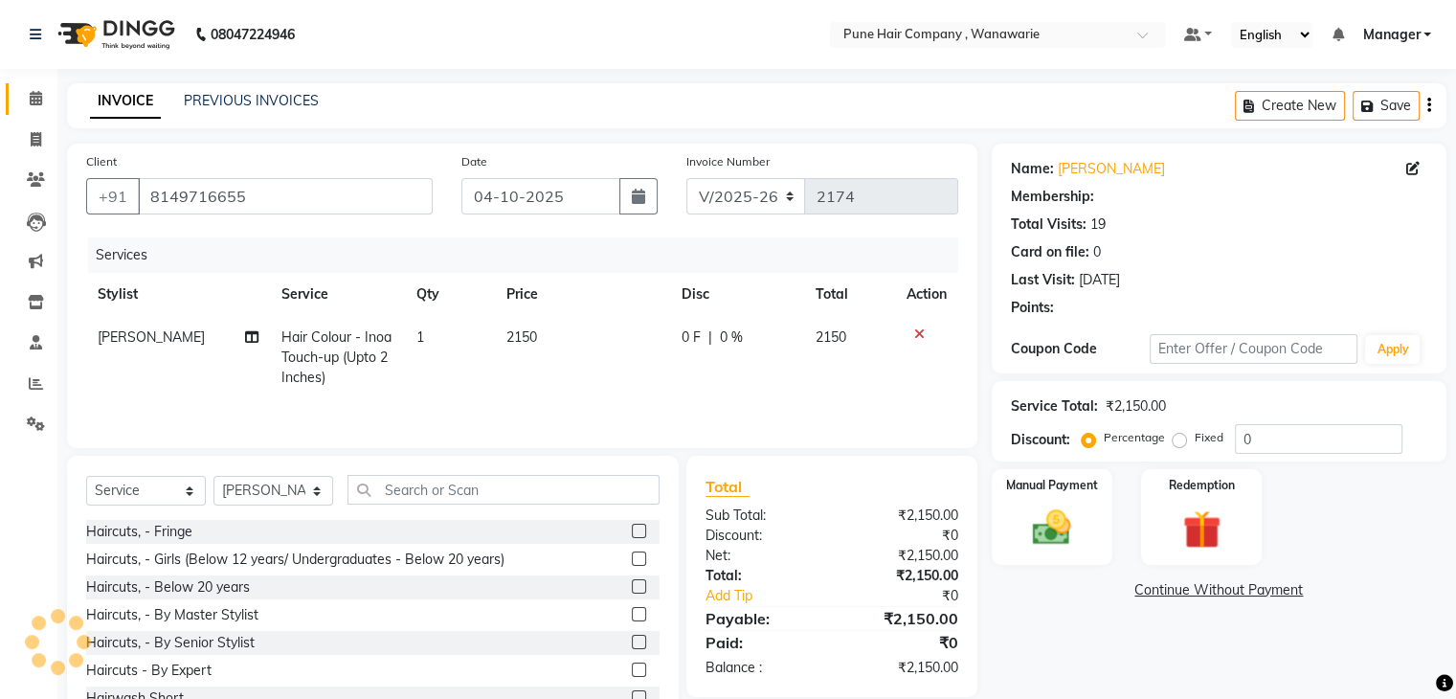
type input "20"
select select "1: Object"
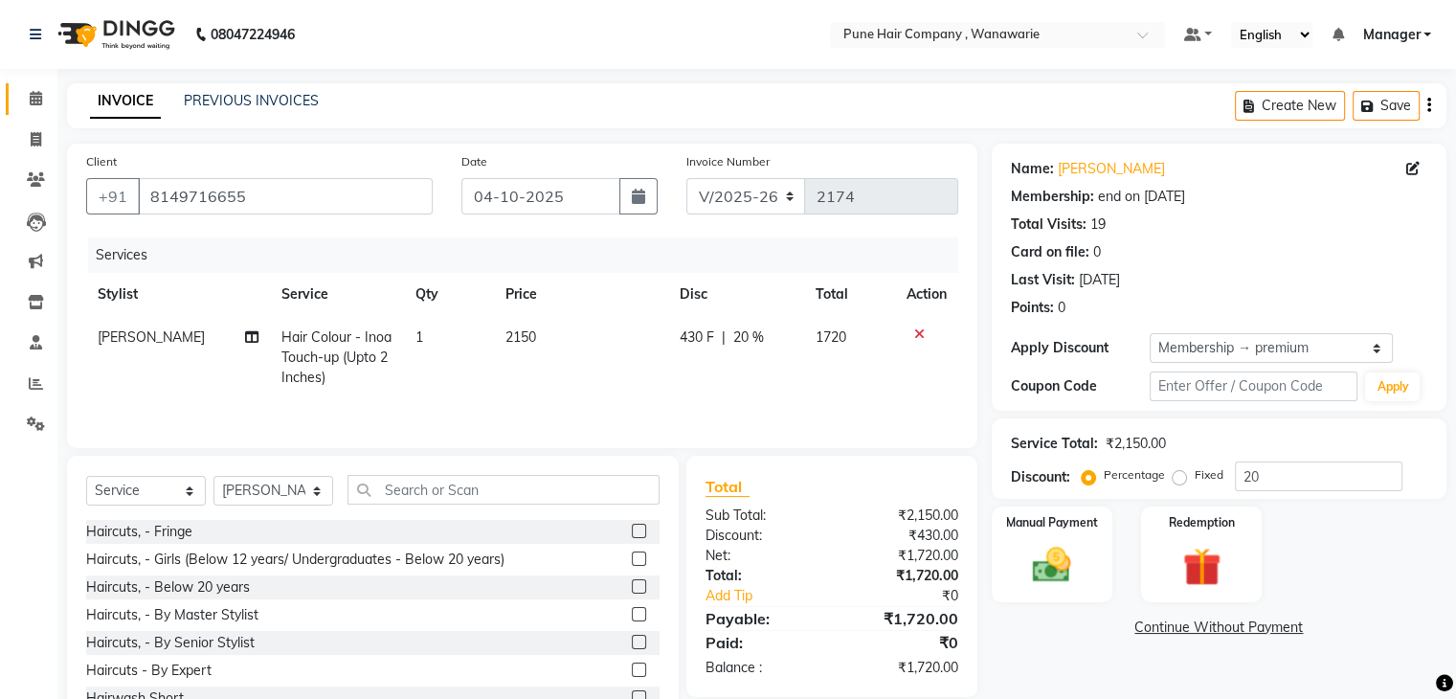
scroll to position [69, 0]
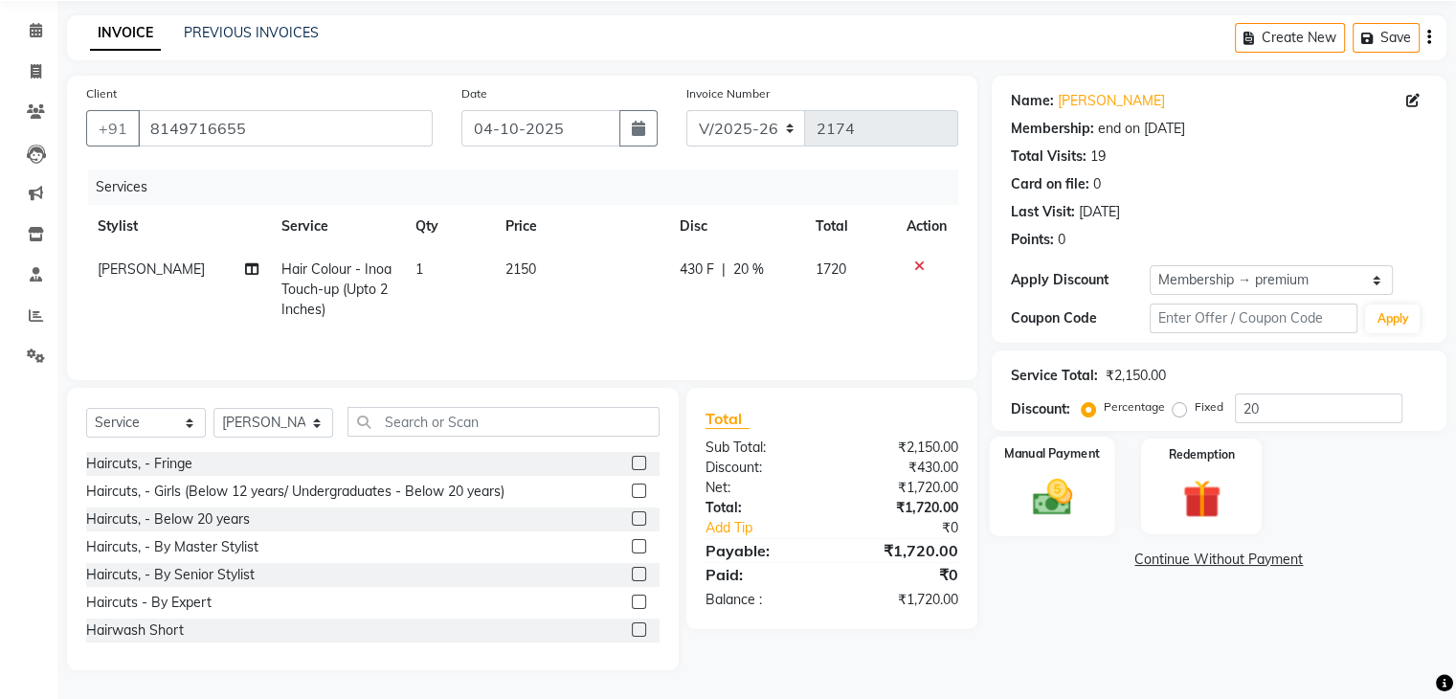
click at [1084, 464] on div "Manual Payment" at bounding box center [1051, 485] width 125 height 99
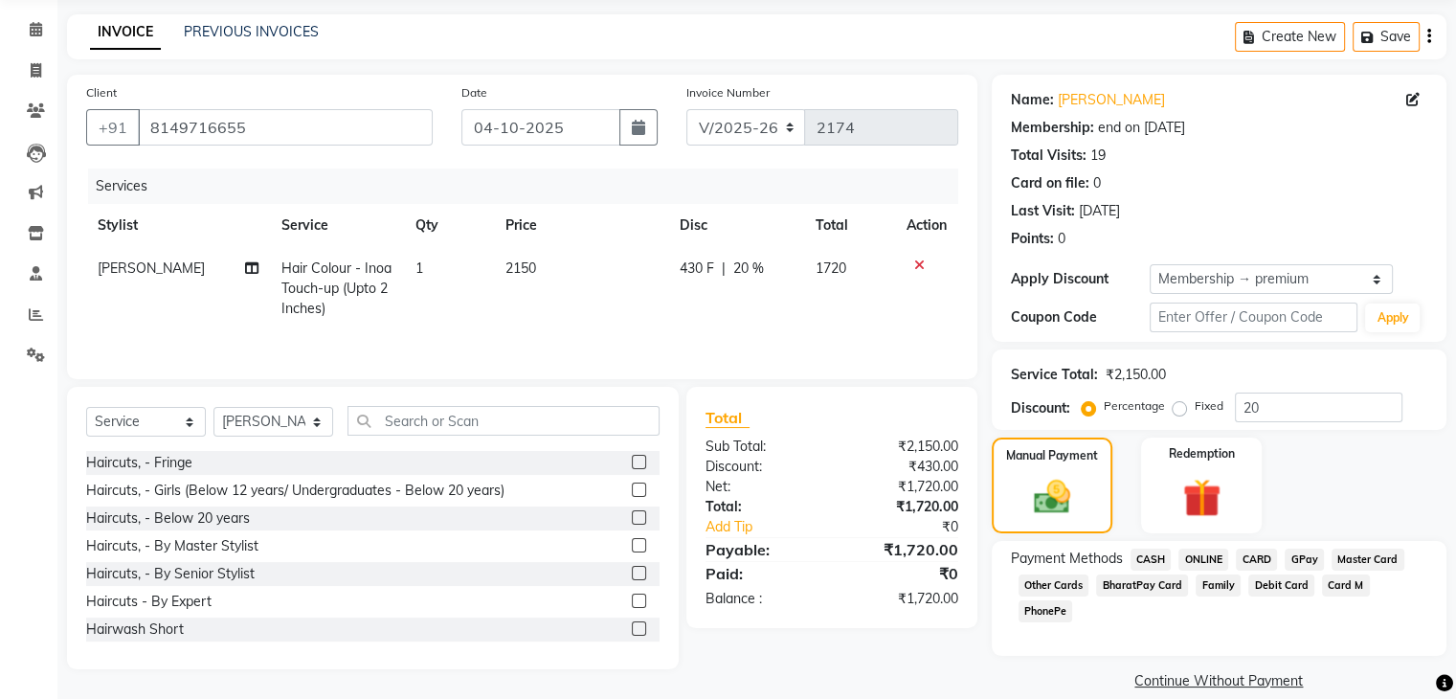
click at [1296, 558] on span "GPay" at bounding box center [1304, 559] width 39 height 22
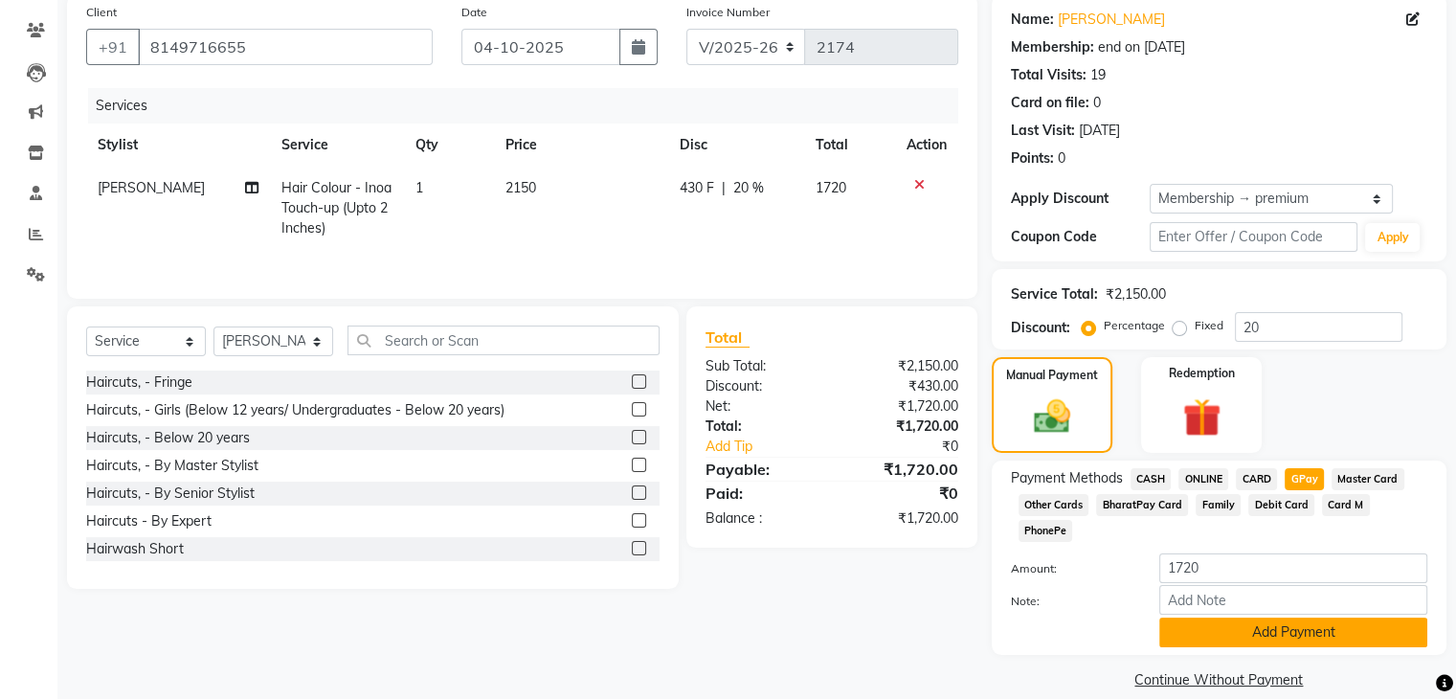
click at [1208, 617] on button "Add Payment" at bounding box center [1293, 632] width 268 height 30
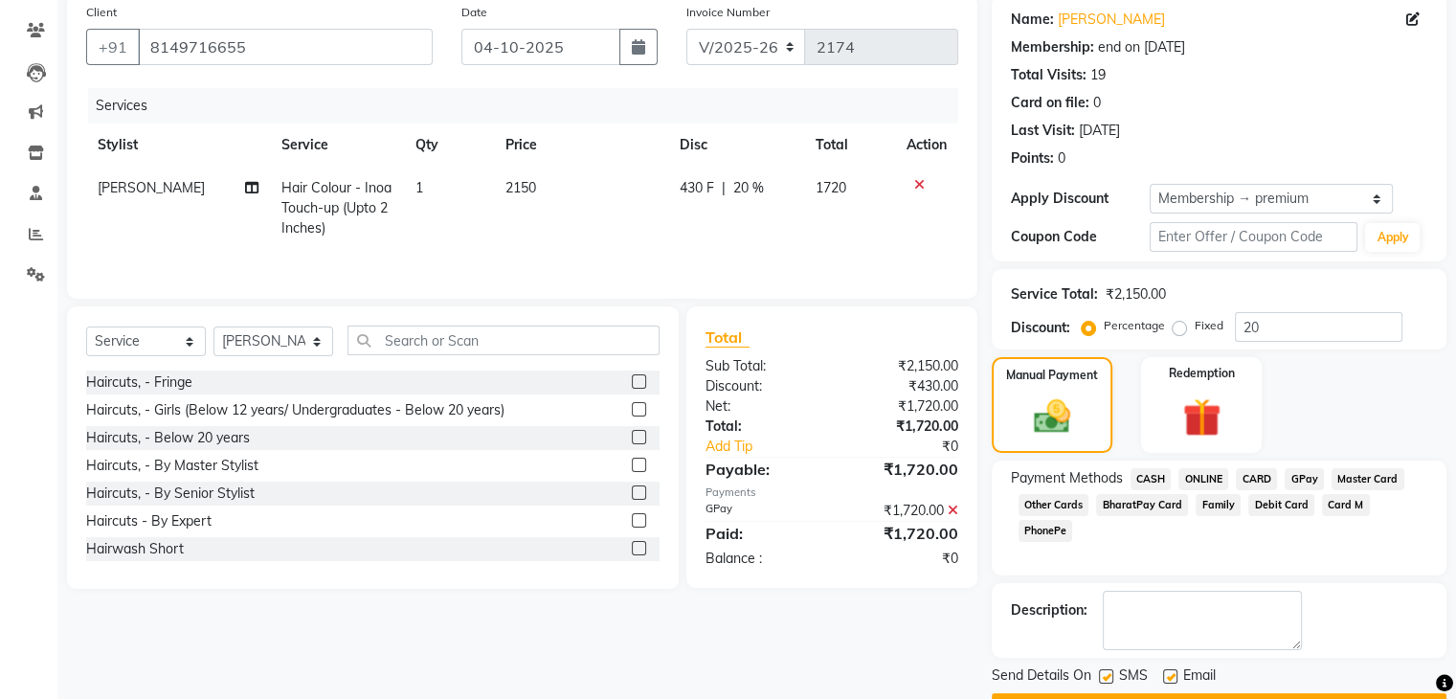
scroll to position [200, 0]
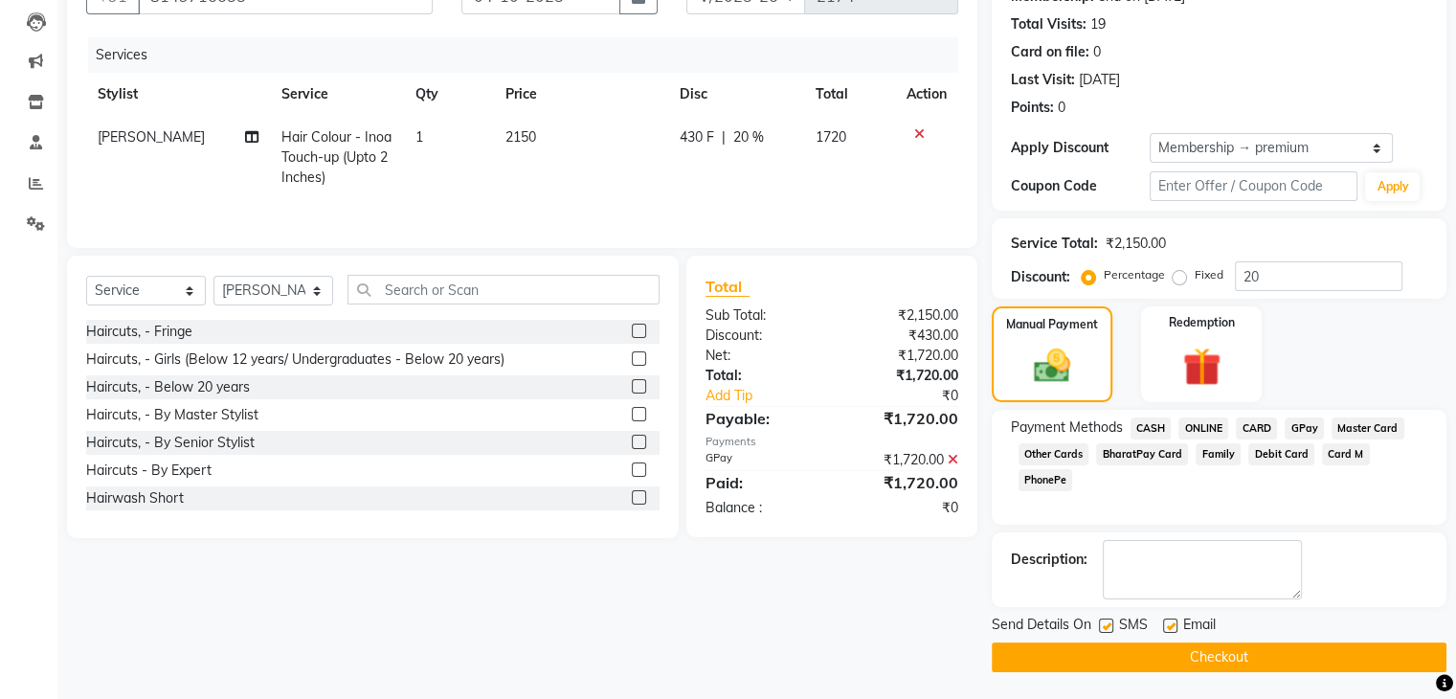
click at [1179, 661] on button "Checkout" at bounding box center [1219, 657] width 455 height 30
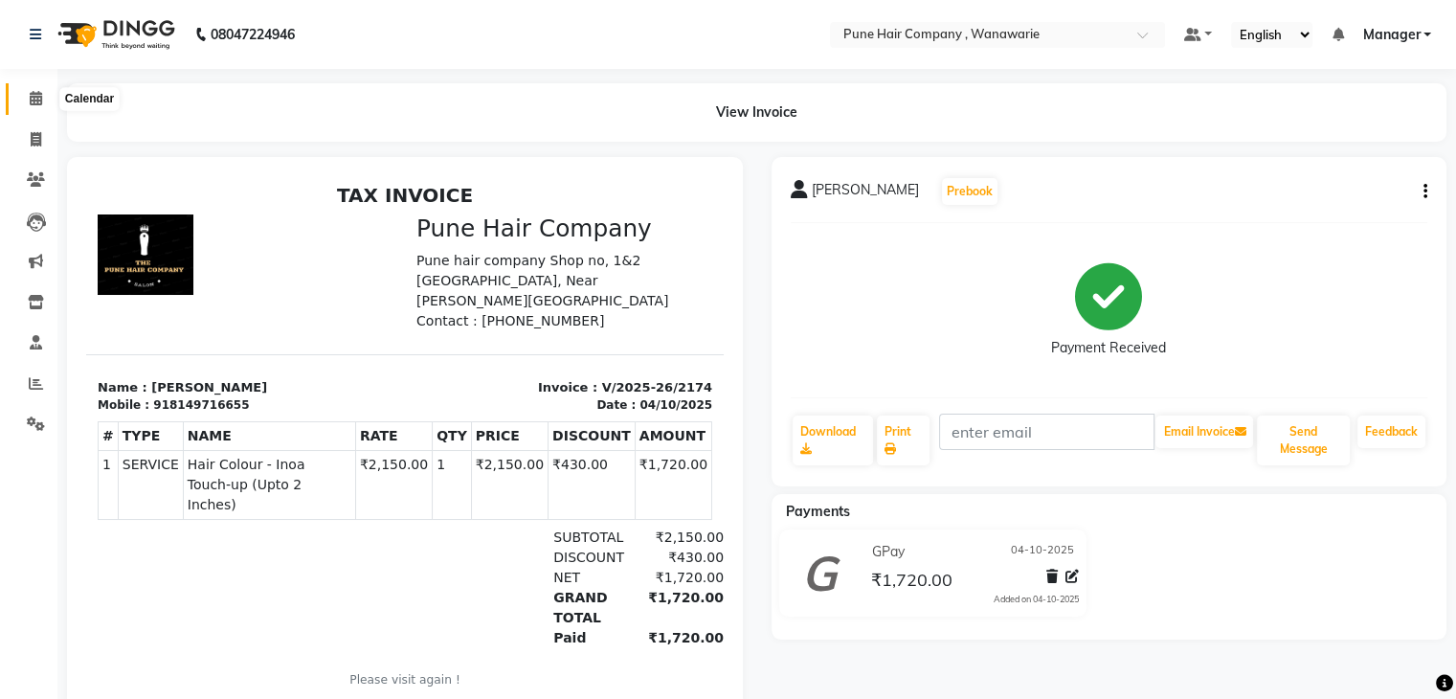
click at [38, 98] on icon at bounding box center [36, 98] width 12 height 14
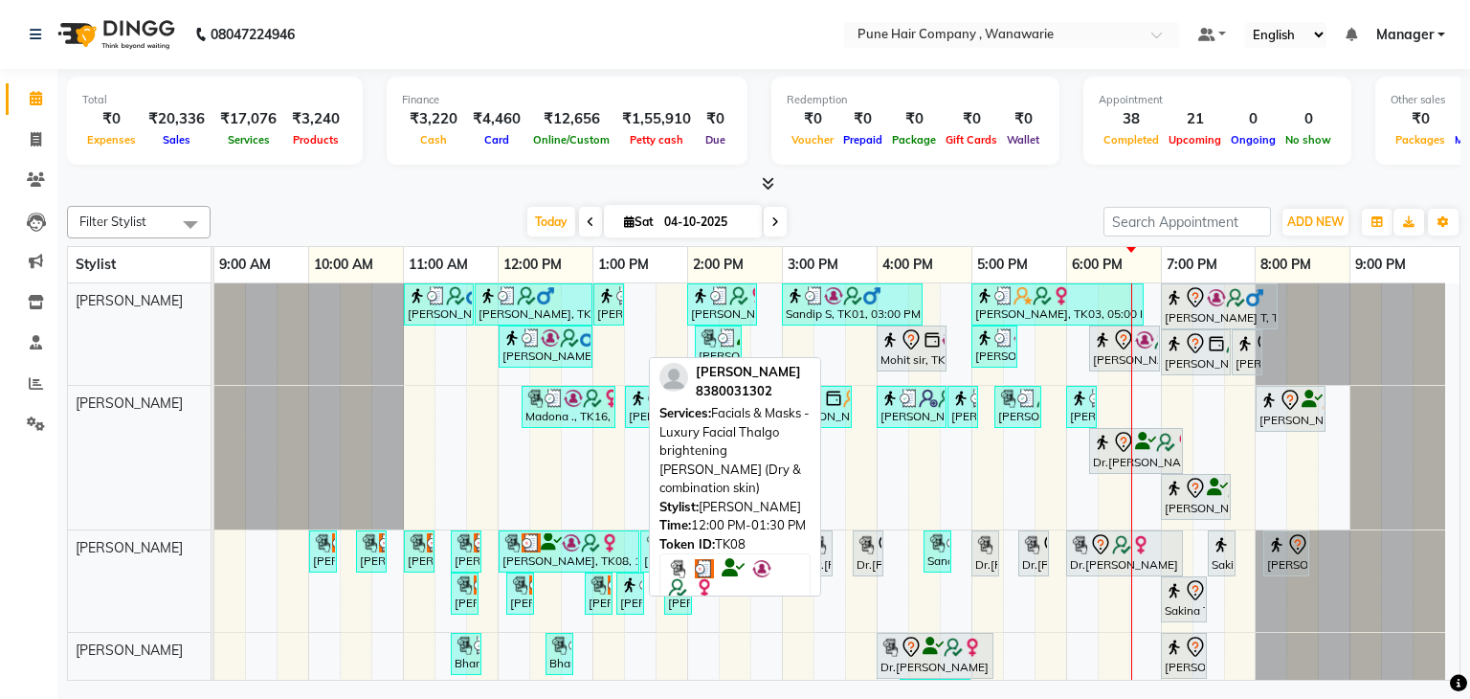
click at [513, 543] on img at bounding box center [512, 542] width 19 height 19
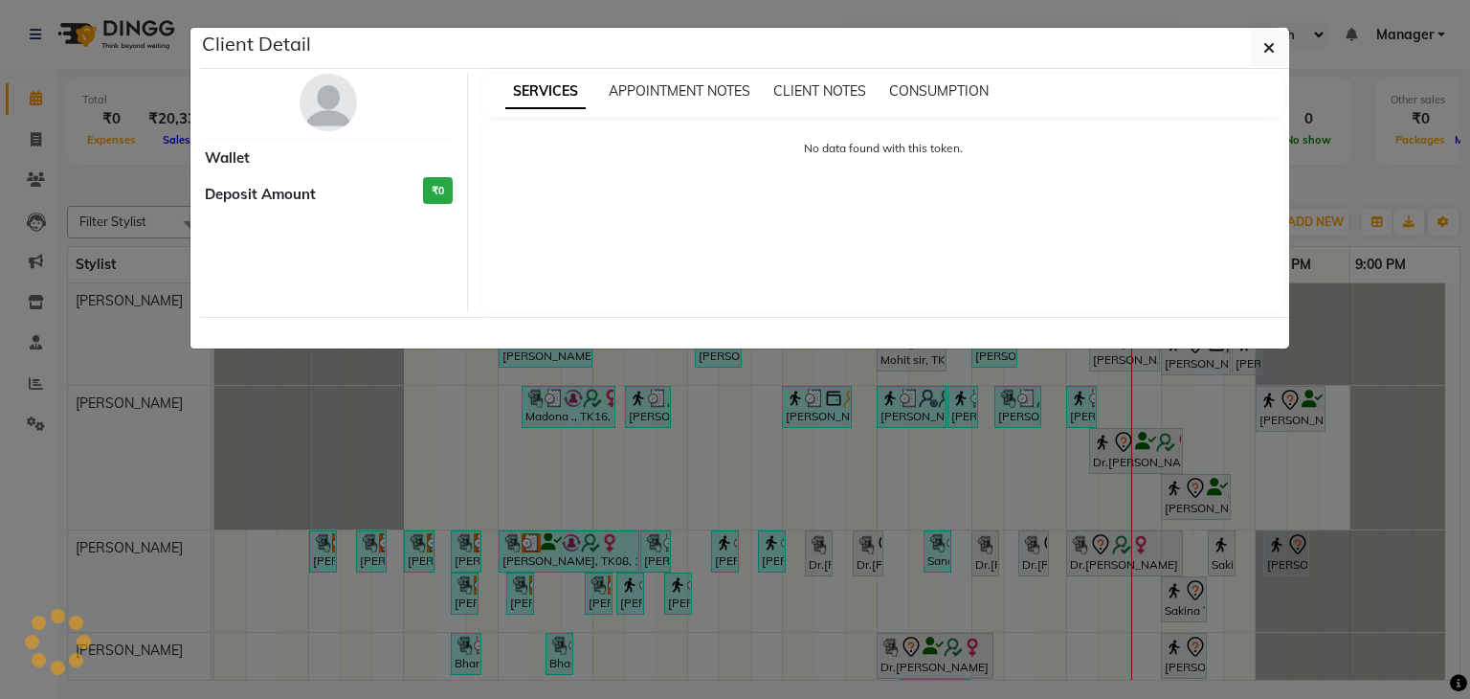
select select "3"
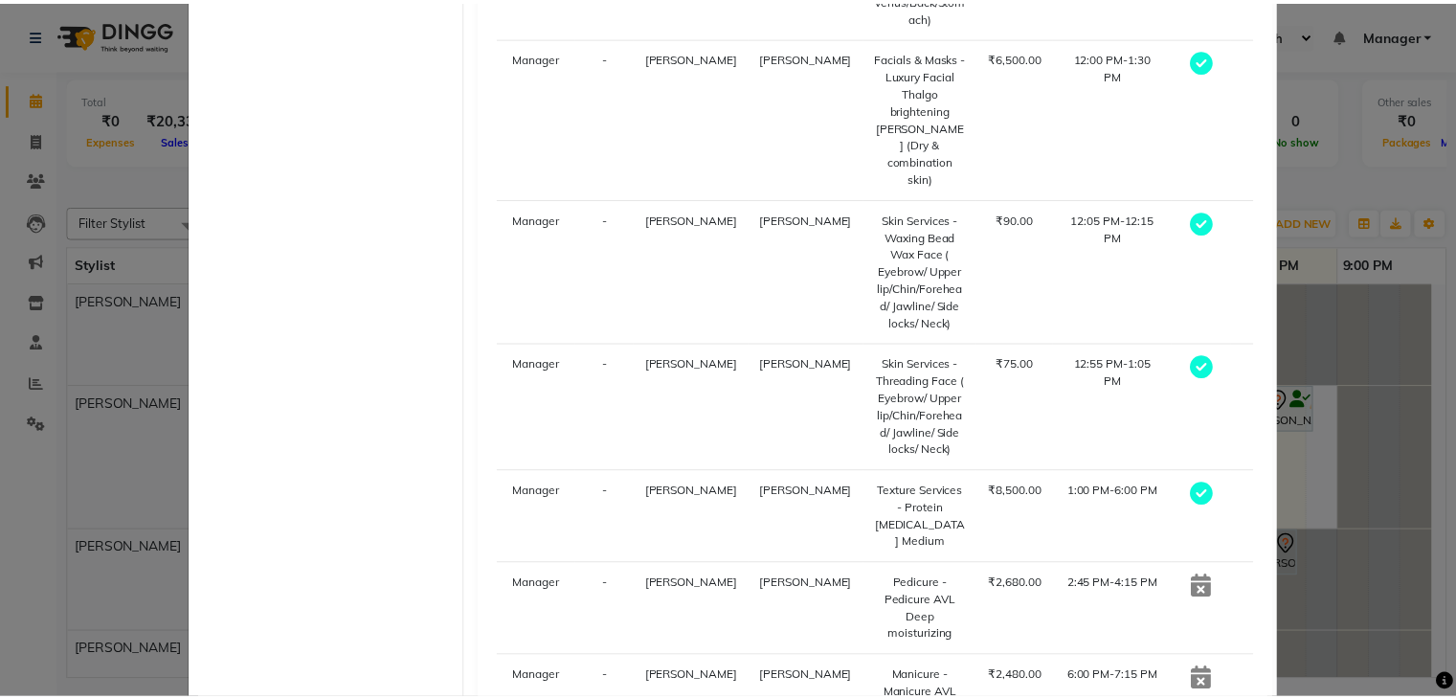
scroll to position [894, 0]
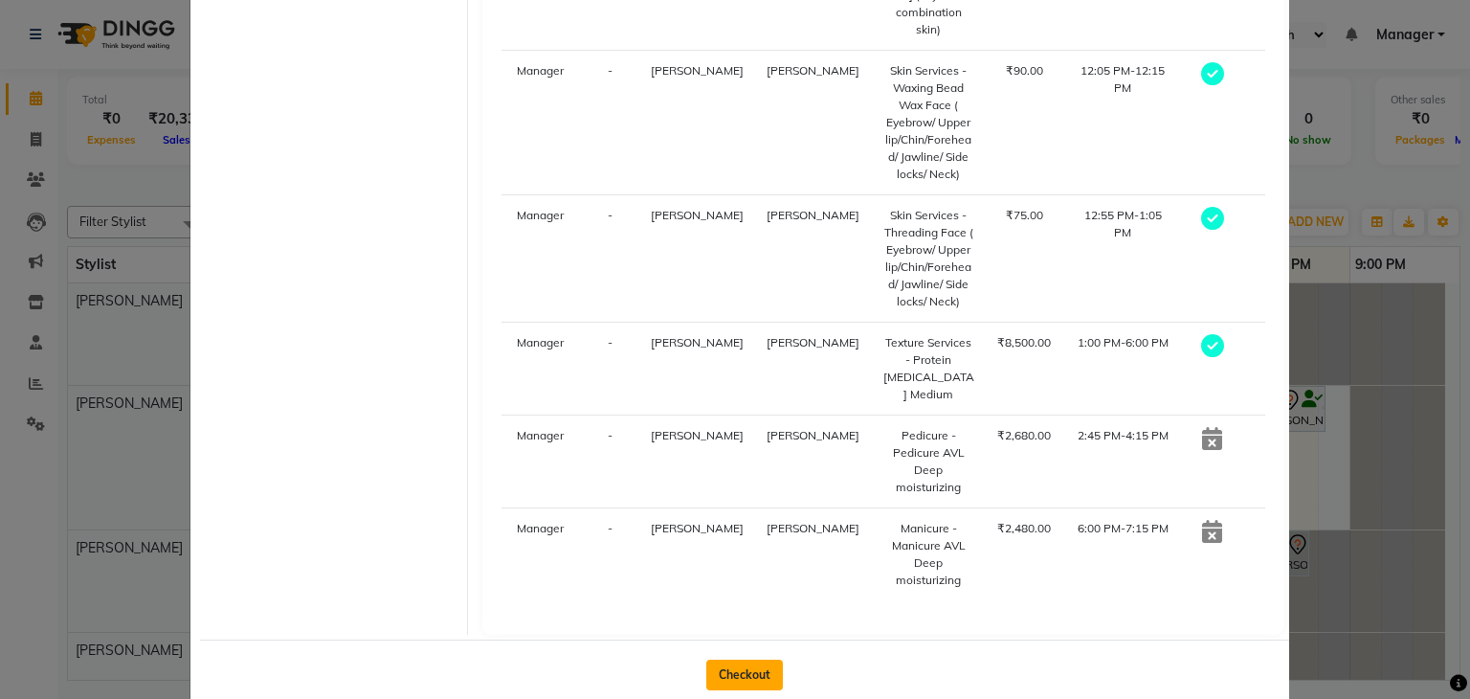
click at [735, 660] on button "Checkout" at bounding box center [744, 675] width 77 height 31
select select "service"
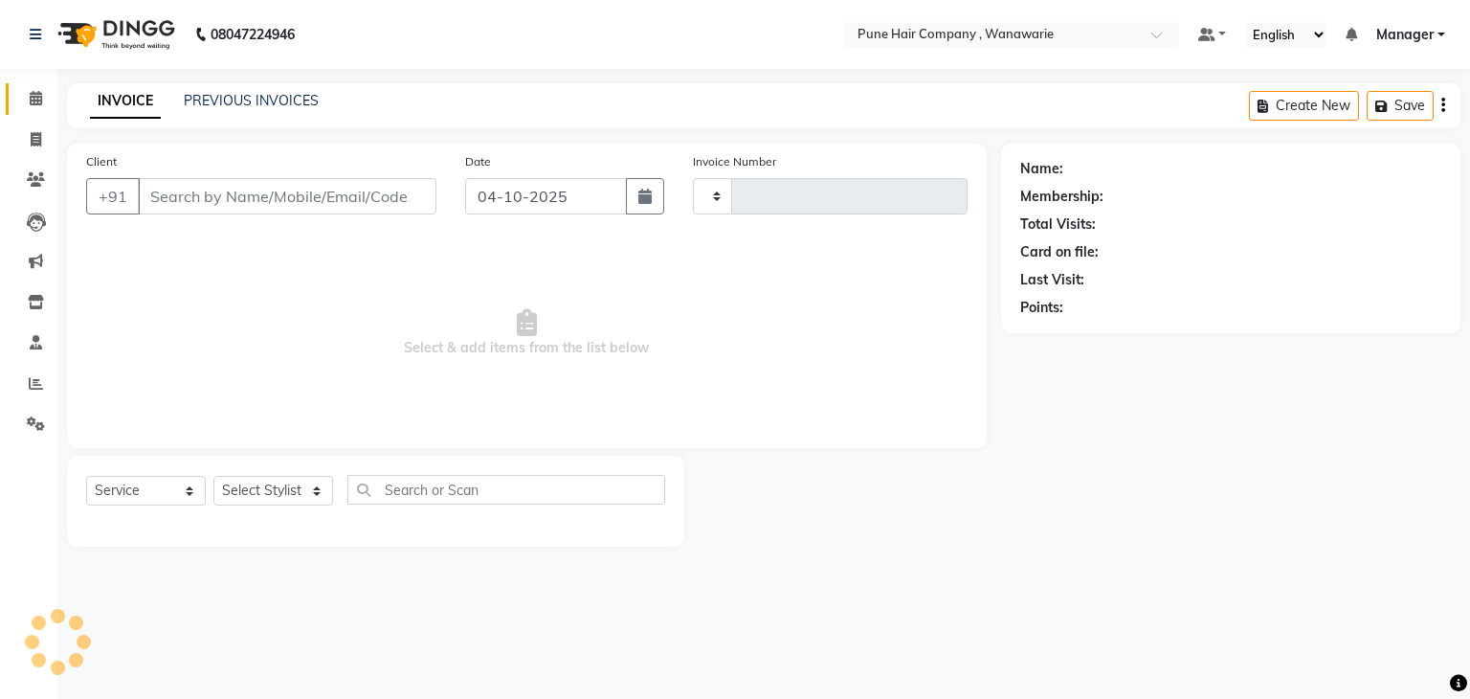
type input "2175"
select select "8072"
type input "8380031302"
select select "74579"
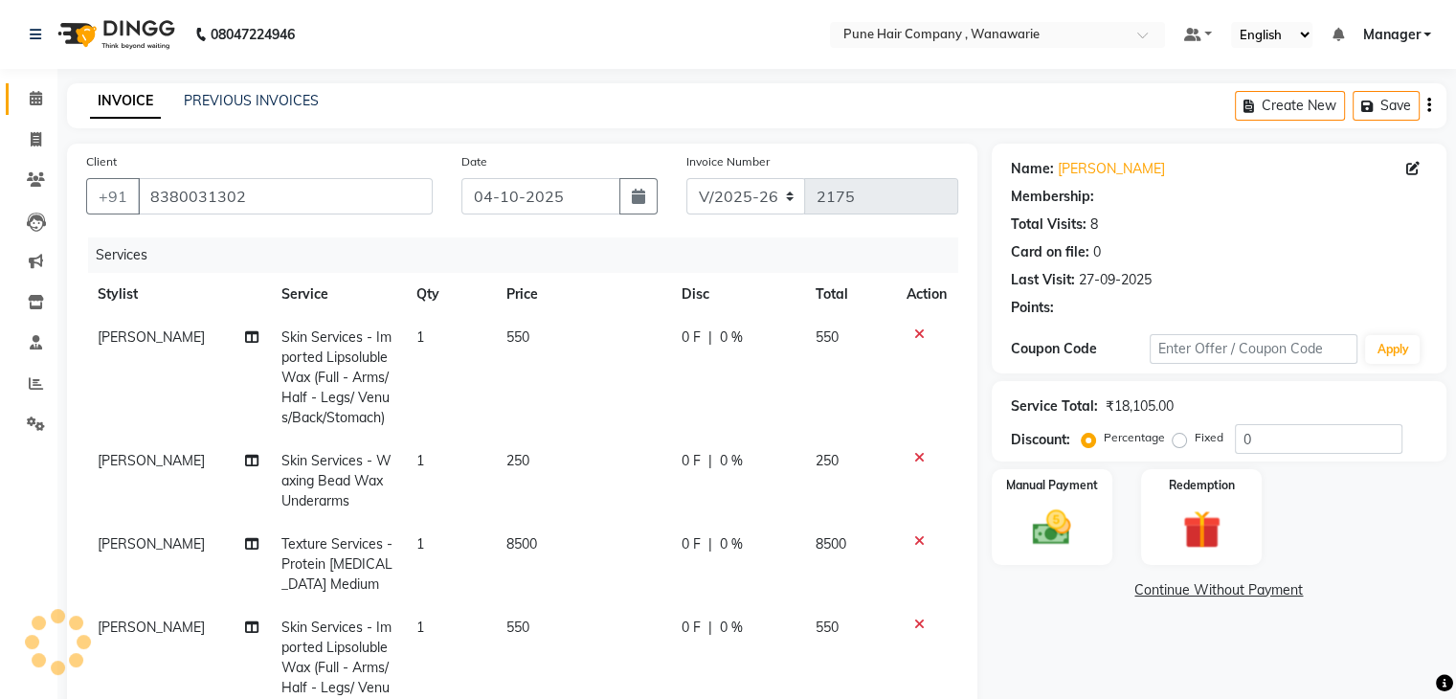
select select "1: Object"
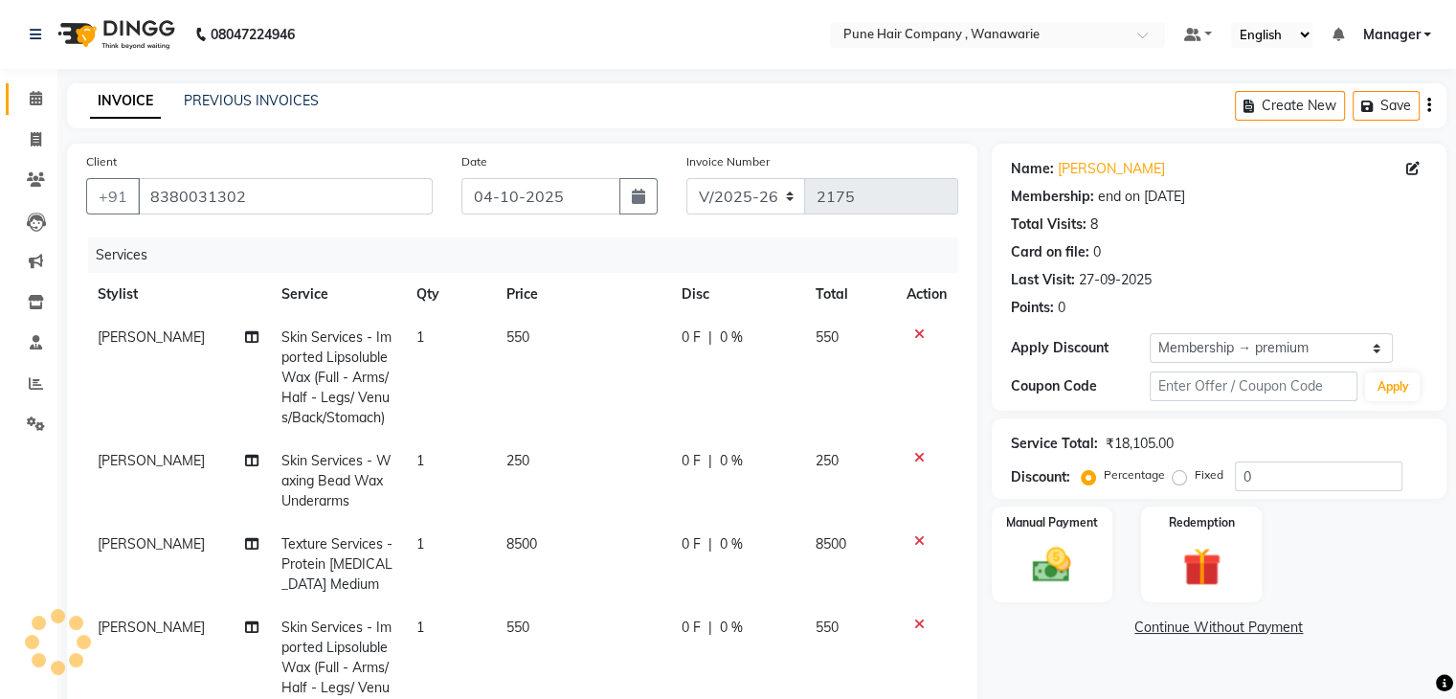
type input "20"
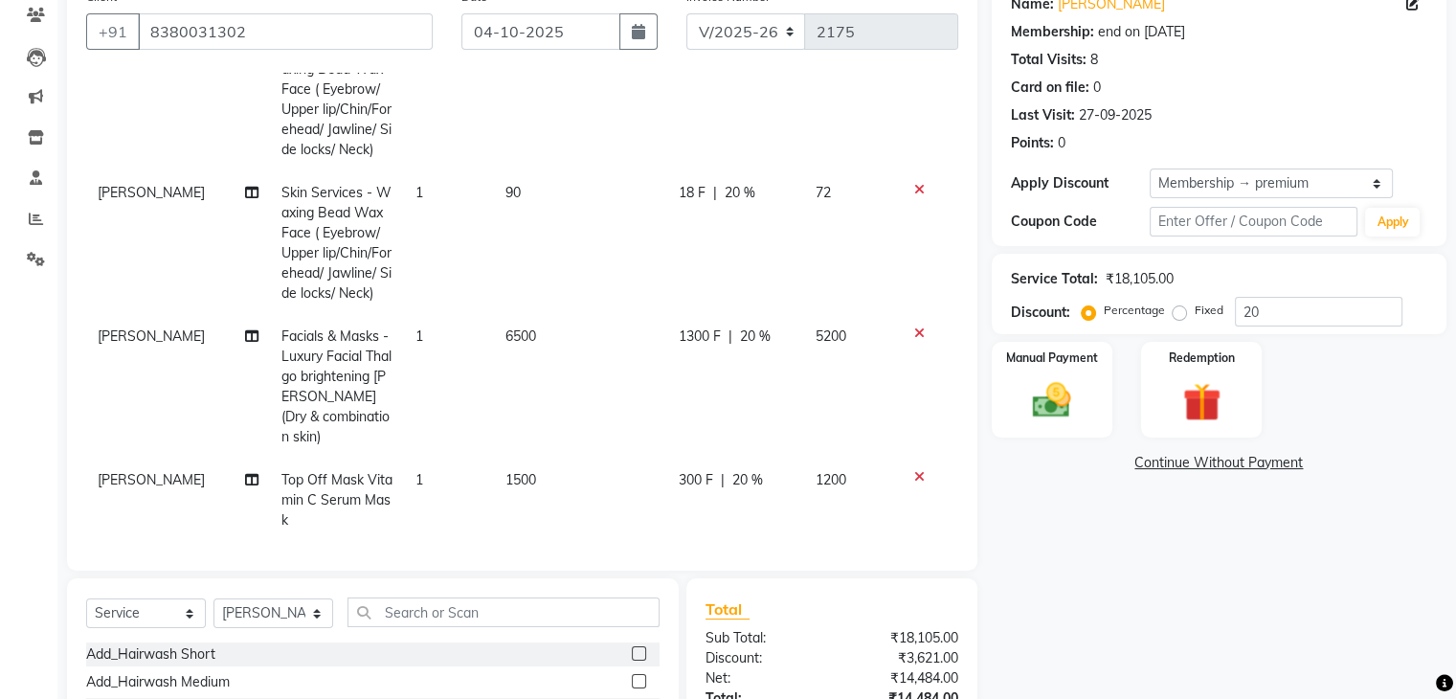
scroll to position [356, 0]
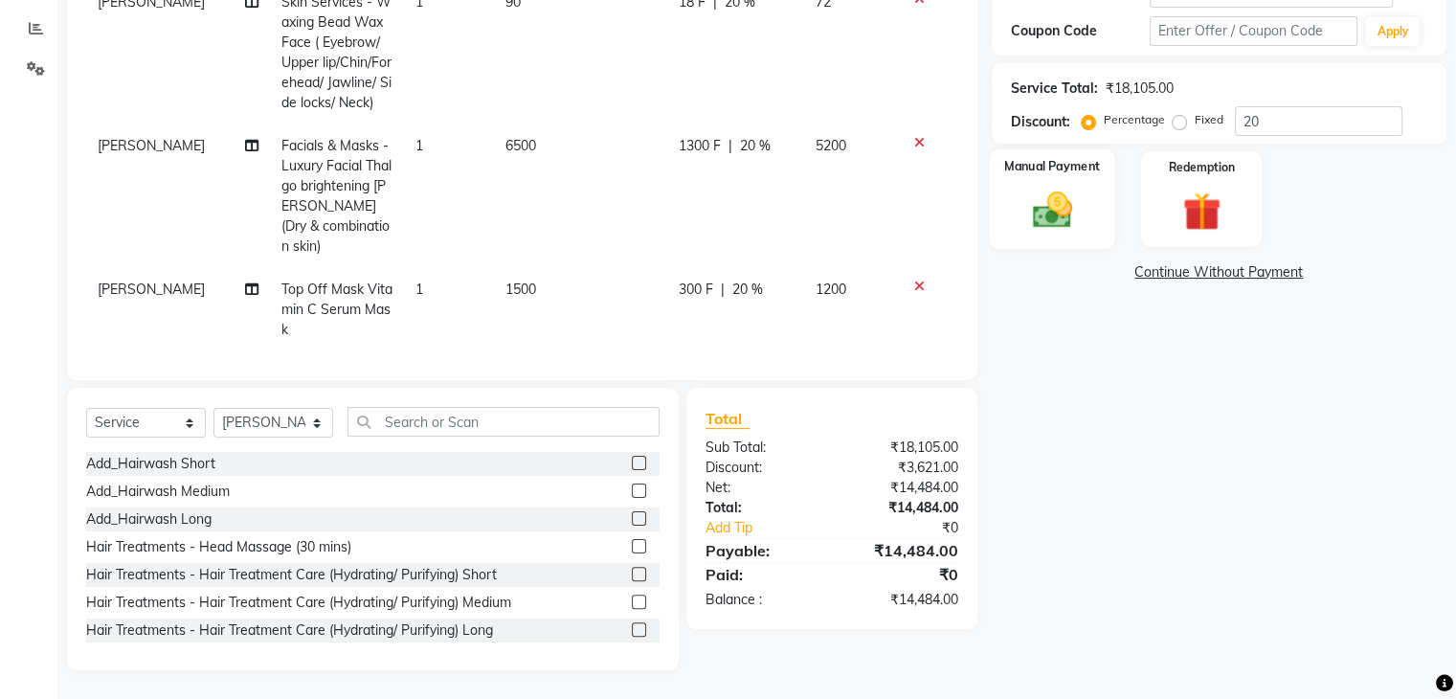
click at [1064, 199] on img at bounding box center [1051, 211] width 64 height 46
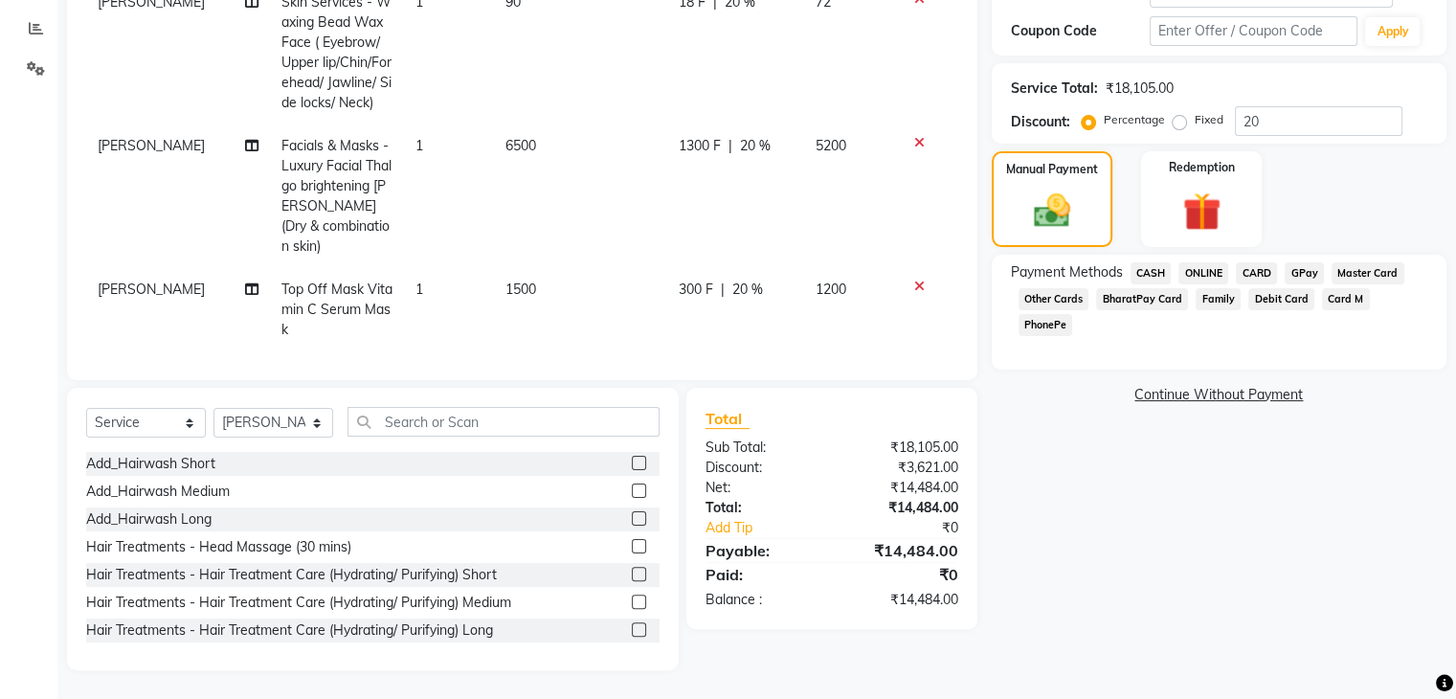
click at [1306, 272] on span "GPay" at bounding box center [1304, 273] width 39 height 22
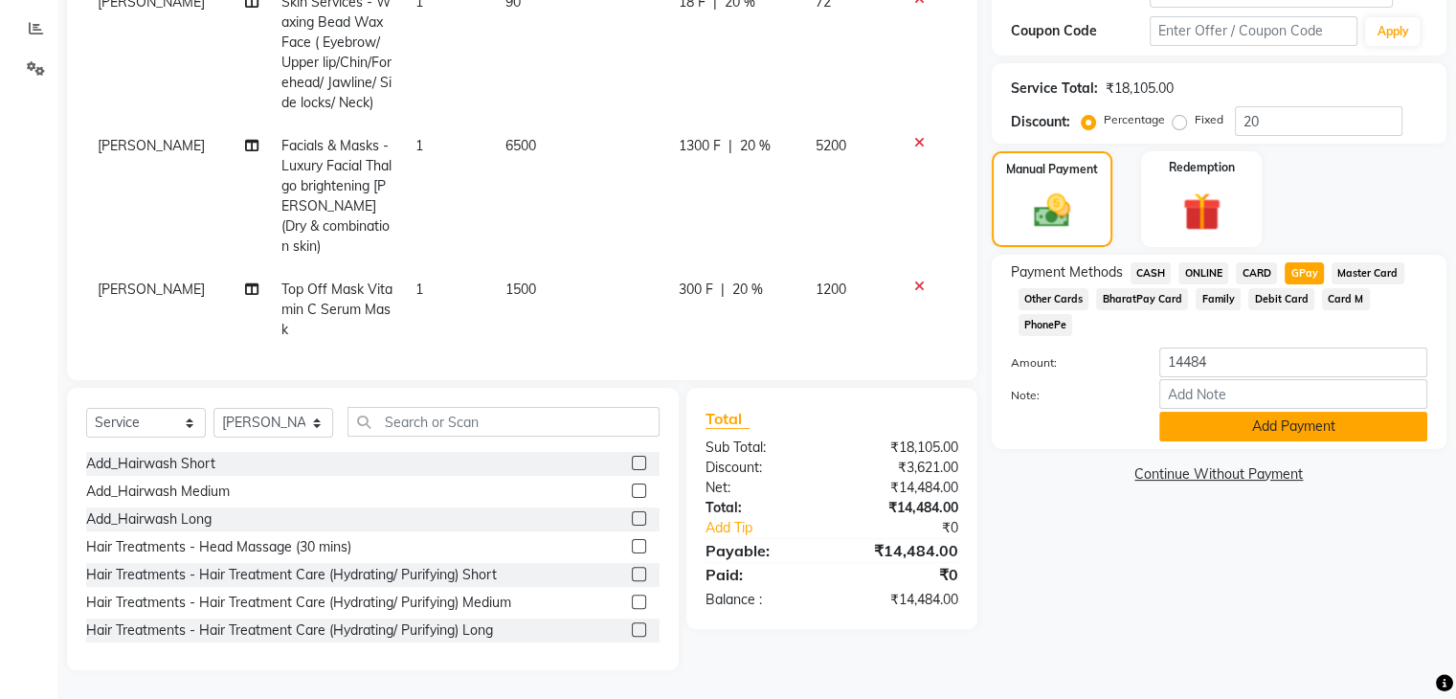
click at [1294, 412] on button "Add Payment" at bounding box center [1293, 427] width 268 height 30
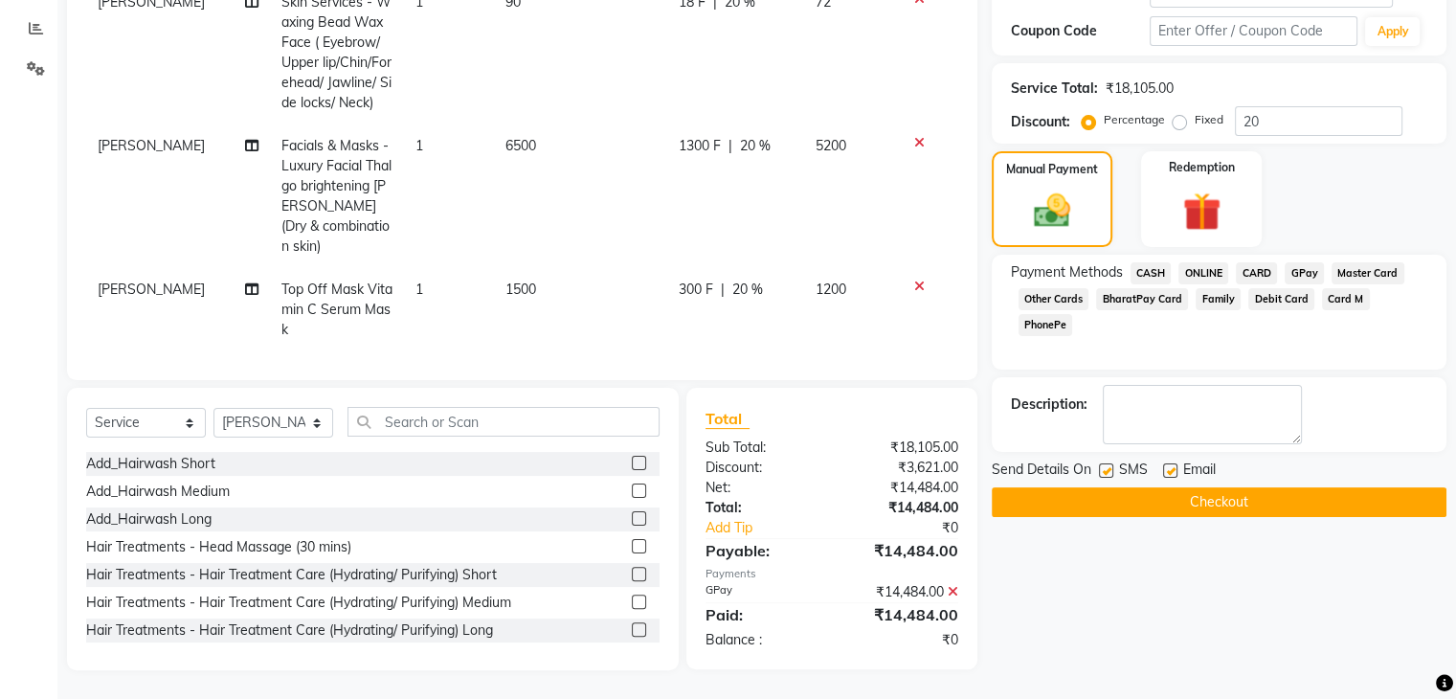
click at [1220, 505] on button "Checkout" at bounding box center [1219, 502] width 455 height 30
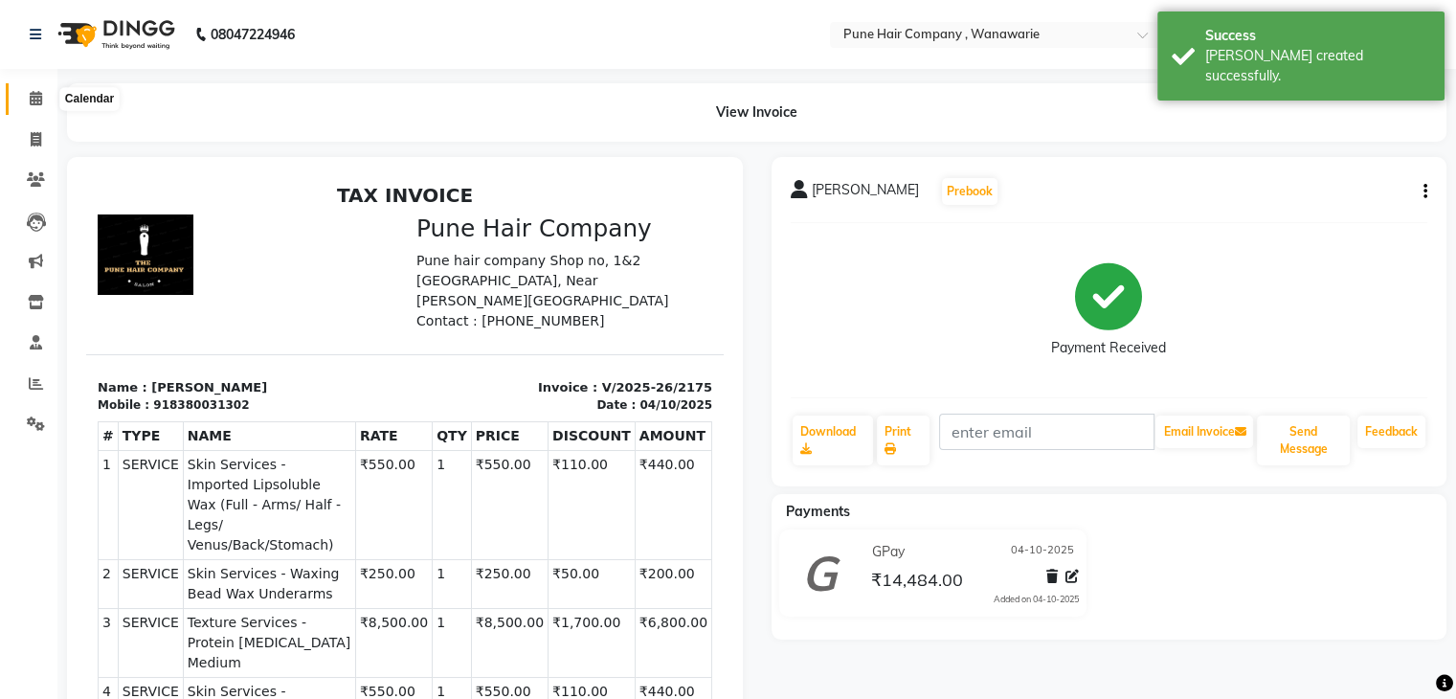
click at [34, 101] on icon at bounding box center [36, 98] width 12 height 14
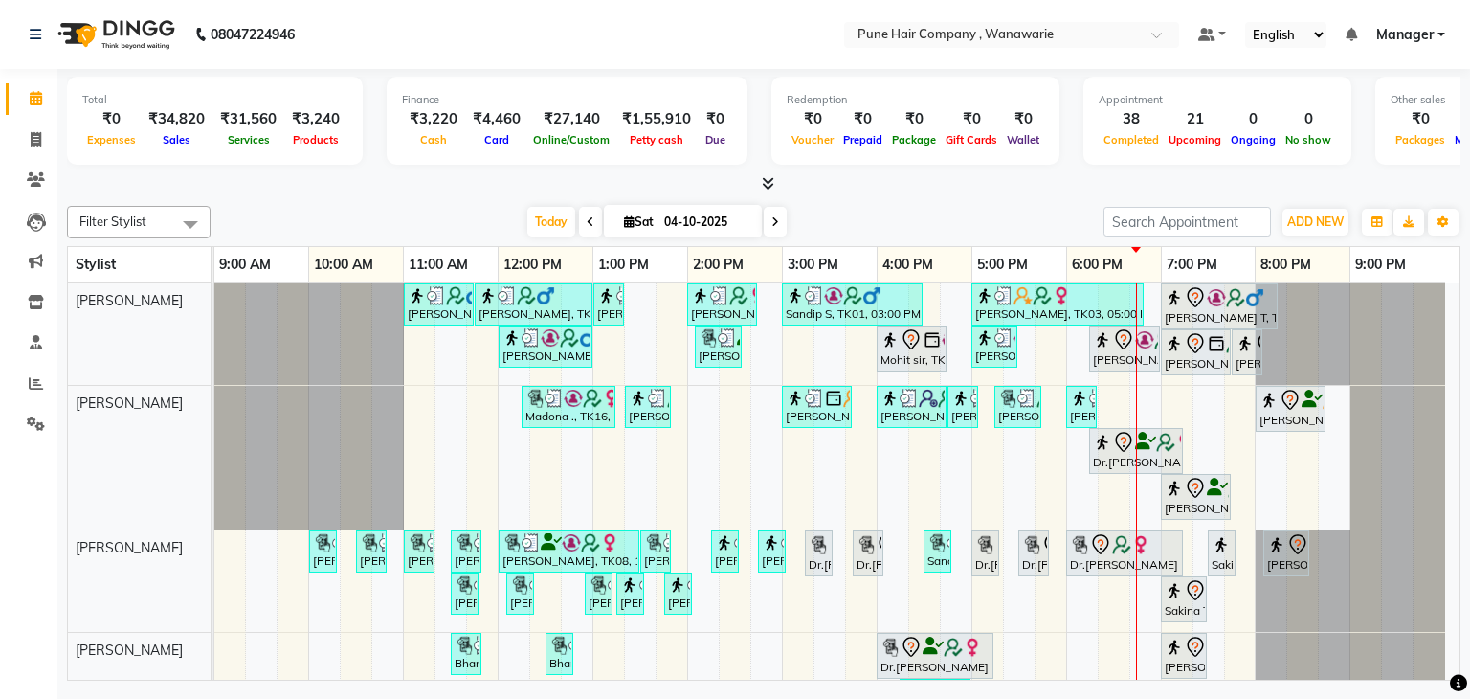
click at [767, 185] on icon at bounding box center [768, 183] width 12 height 14
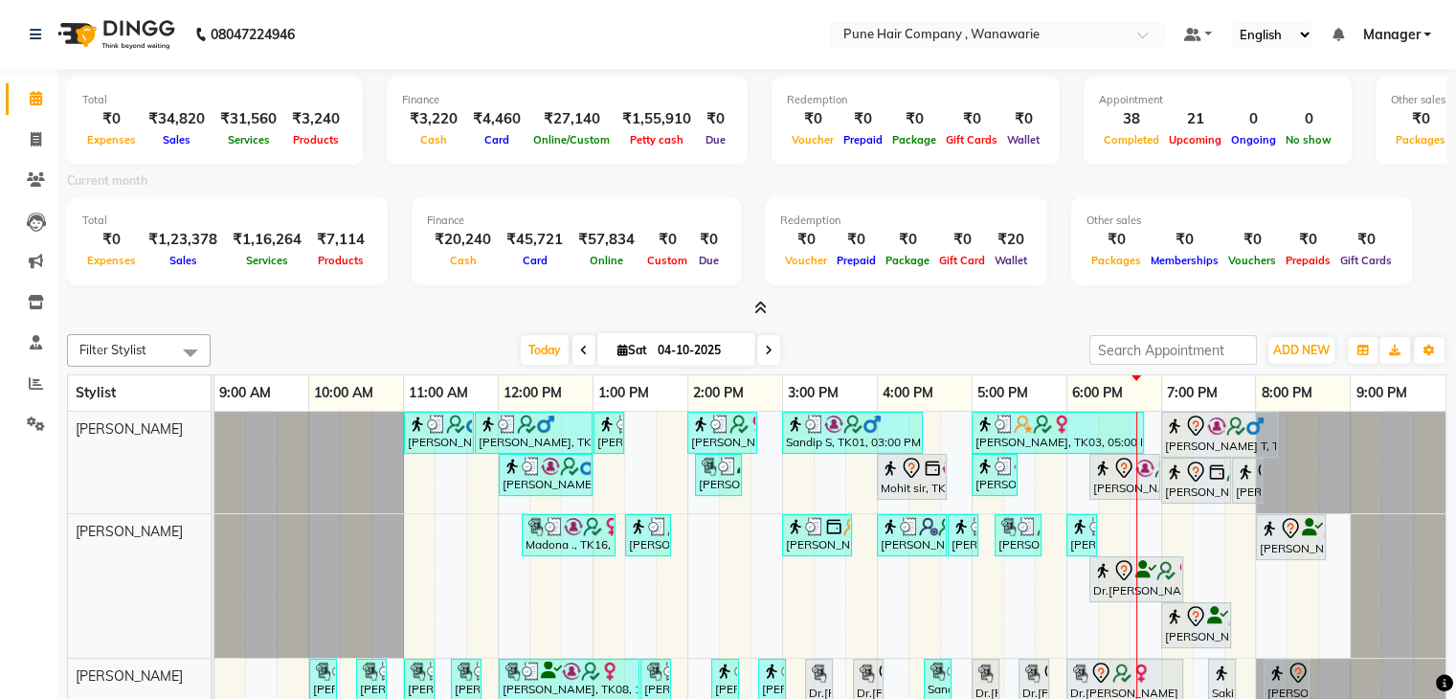
click at [762, 303] on icon at bounding box center [760, 308] width 12 height 14
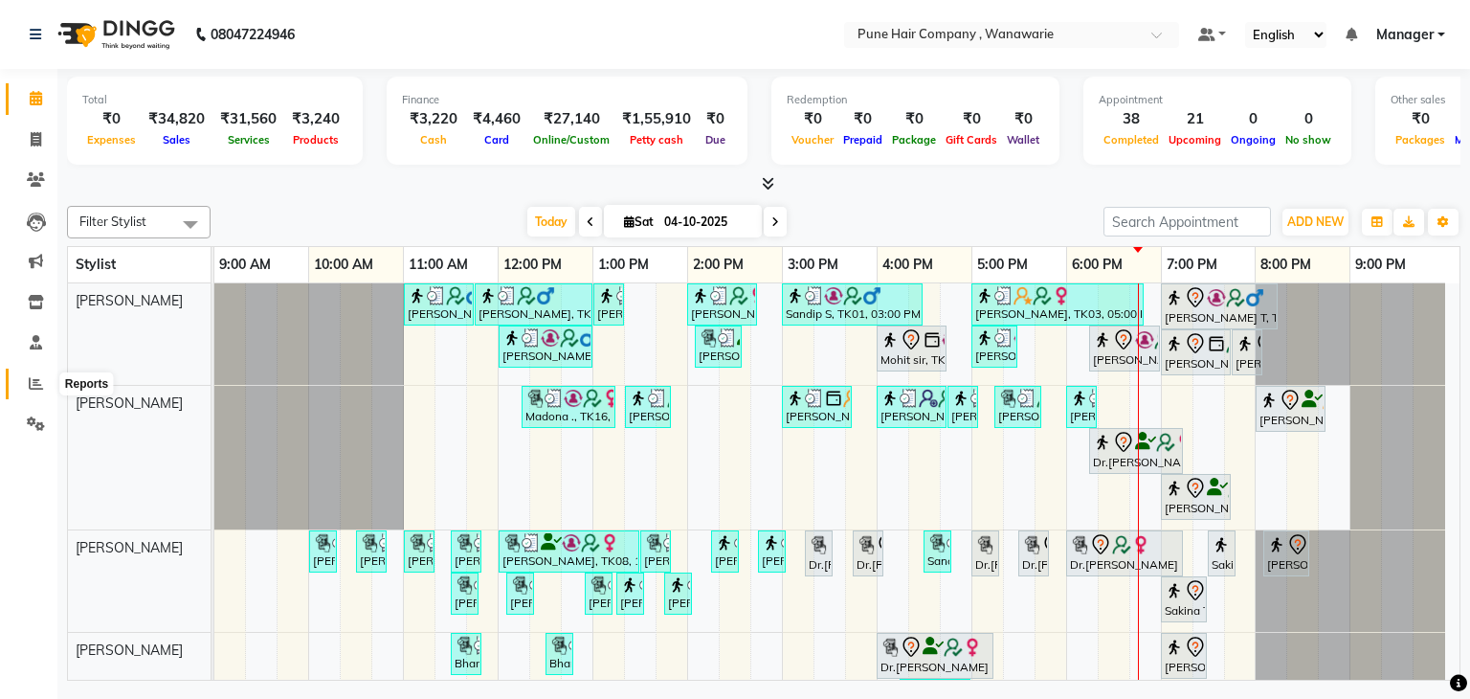
click at [35, 385] on icon at bounding box center [36, 383] width 14 height 14
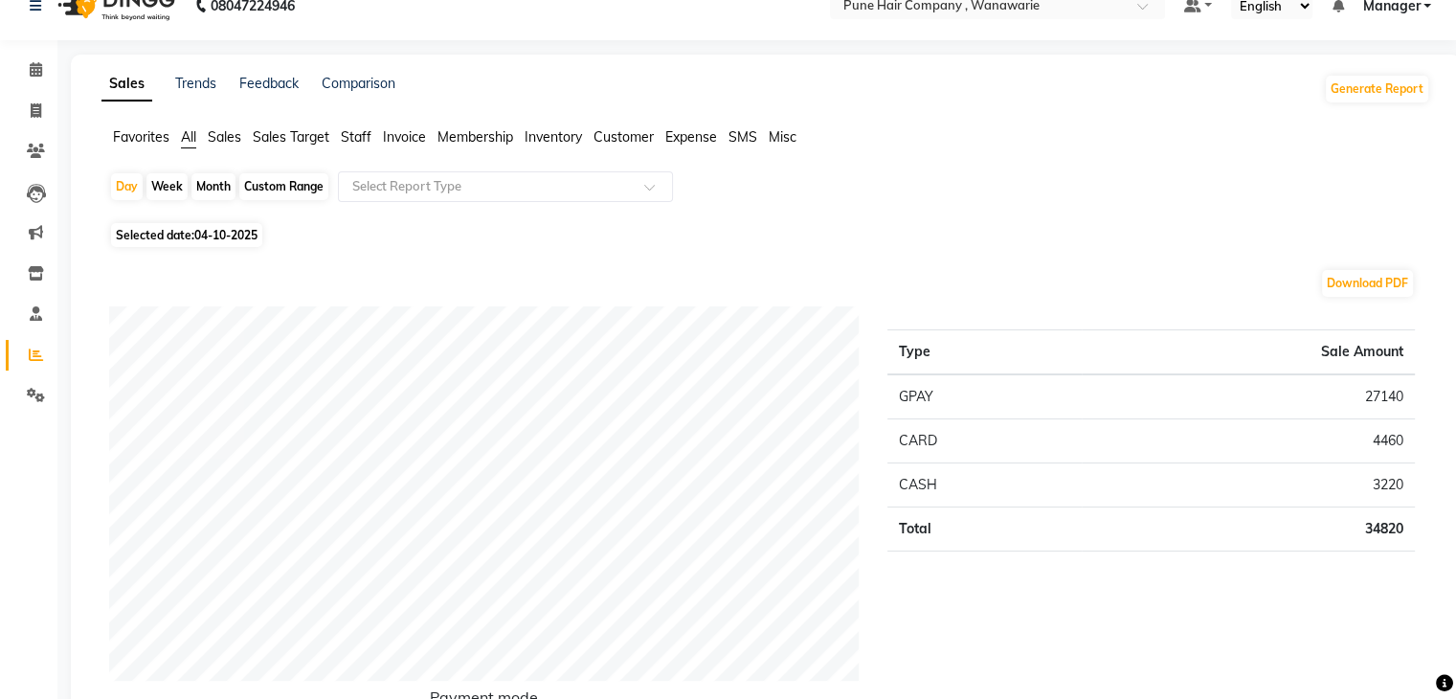
scroll to position [25, 0]
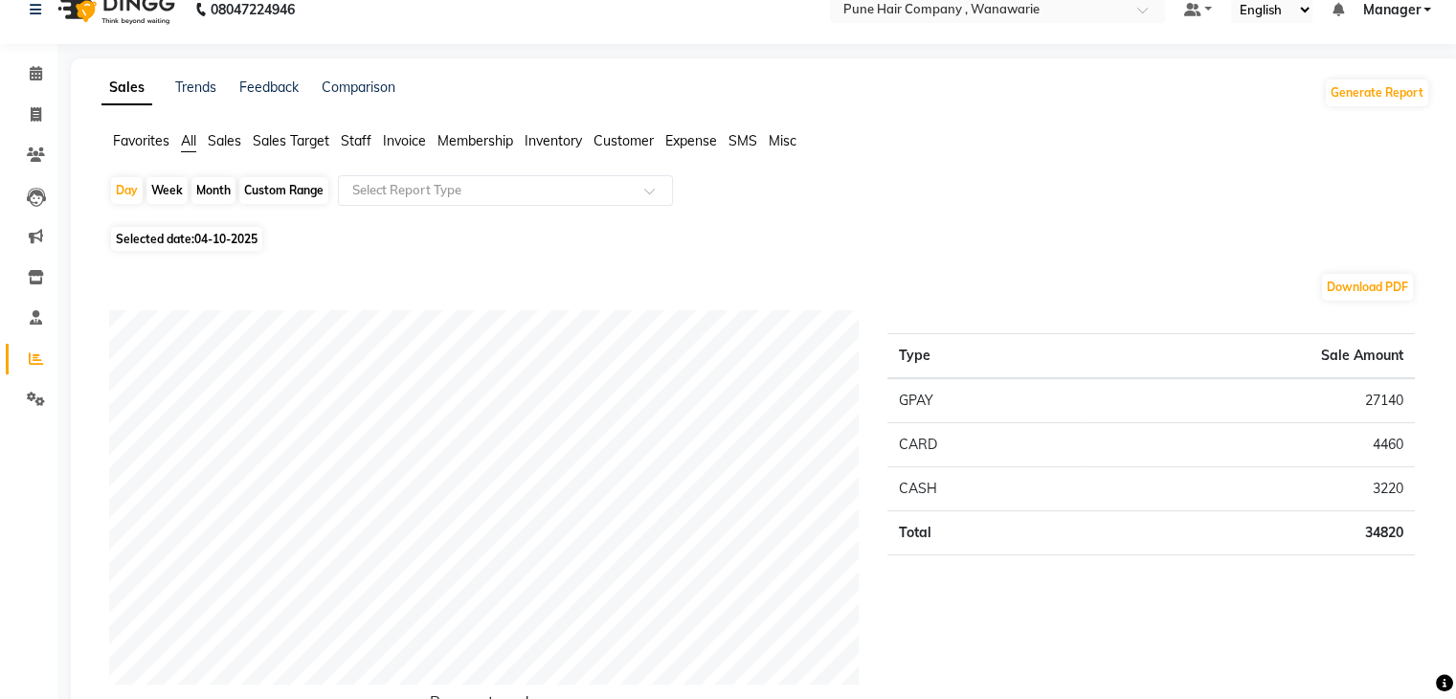
click at [213, 189] on div "Month" at bounding box center [213, 190] width 44 height 27
select select "10"
select select "2025"
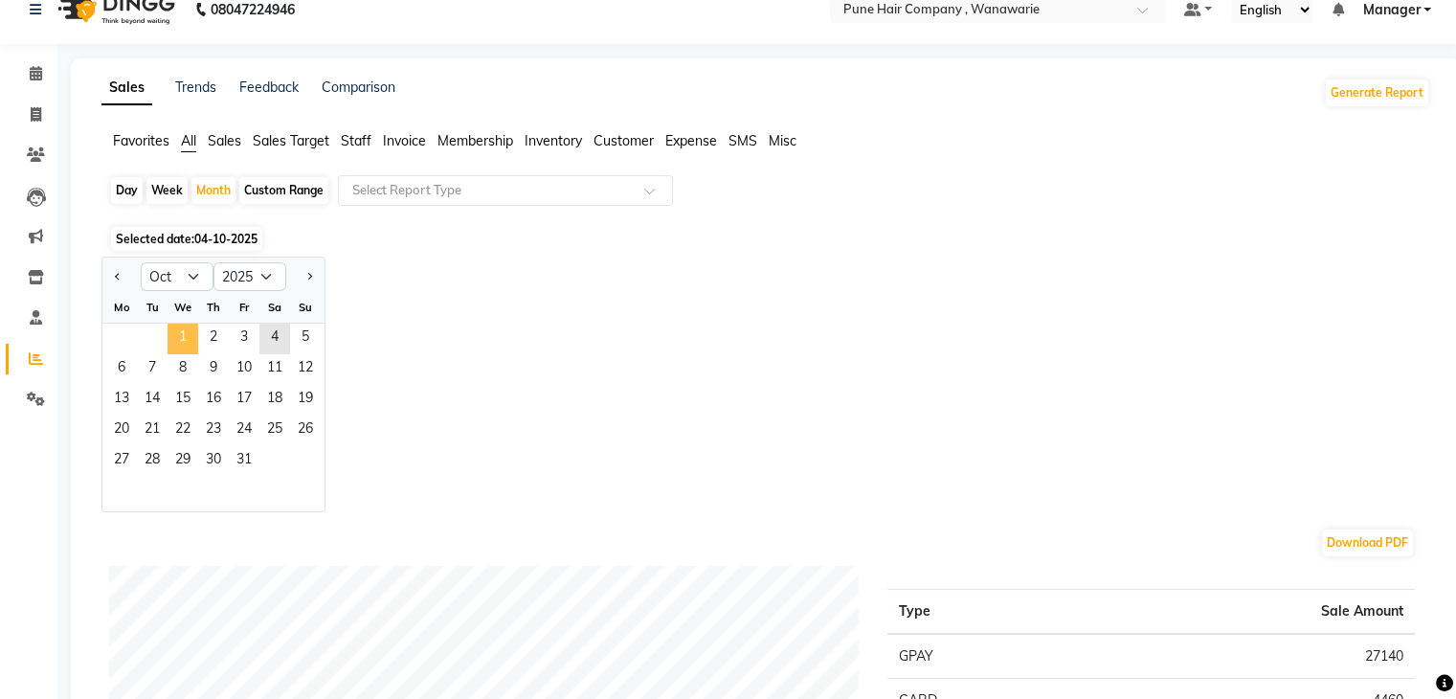
click at [185, 342] on span "1" at bounding box center [183, 339] width 31 height 31
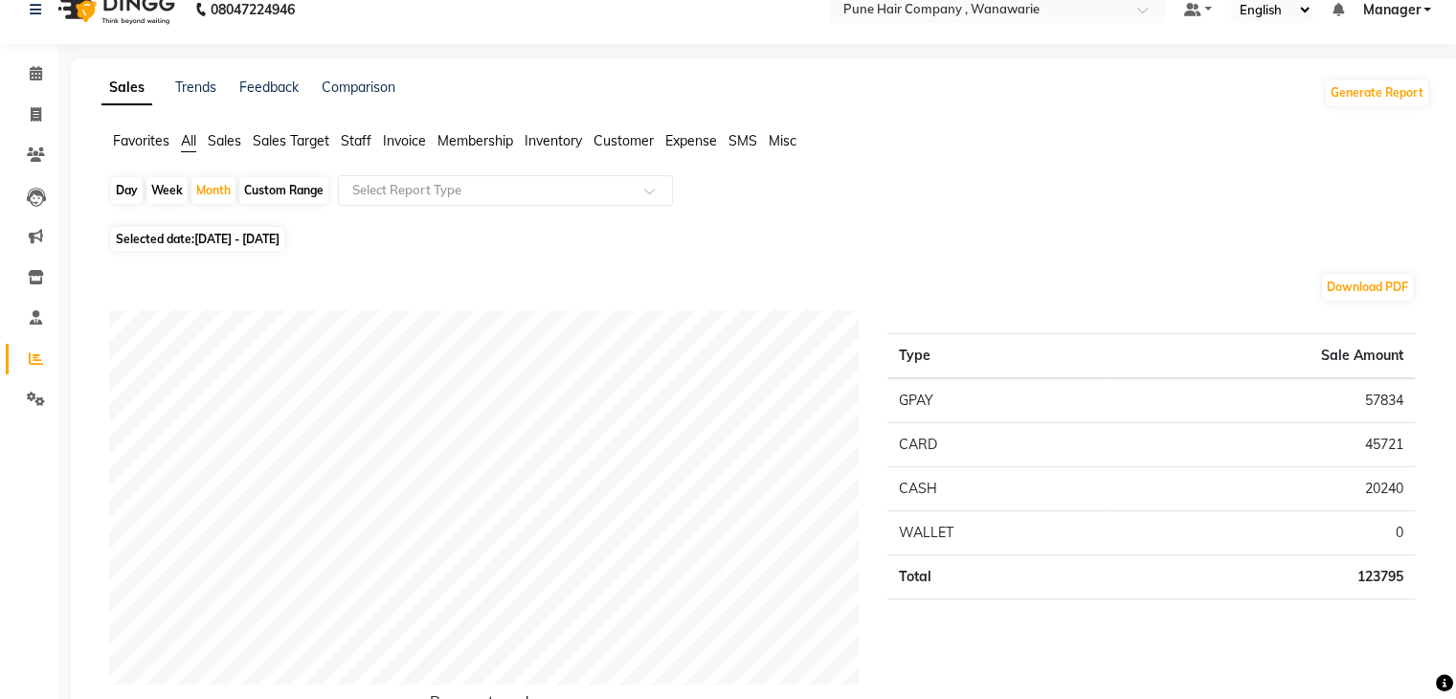
click at [368, 145] on span "Staff" at bounding box center [356, 140] width 31 height 17
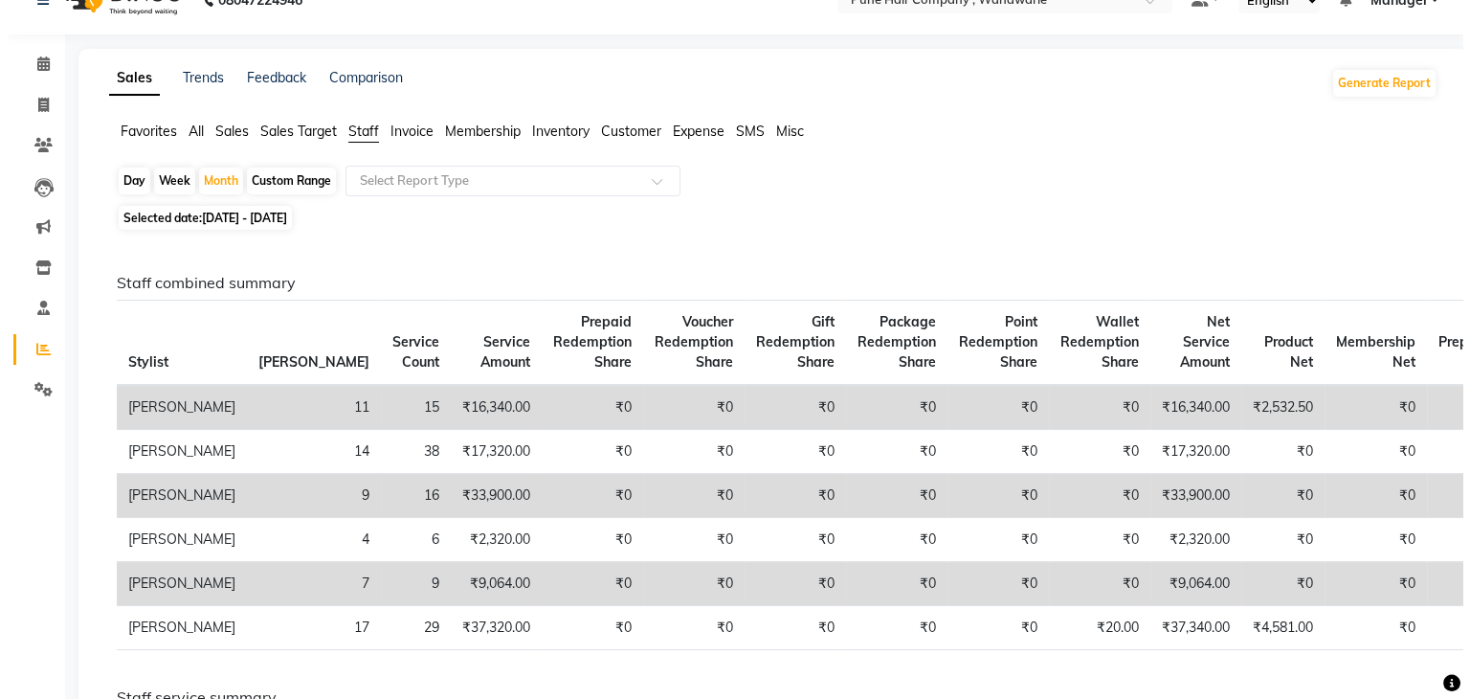
scroll to position [0, 0]
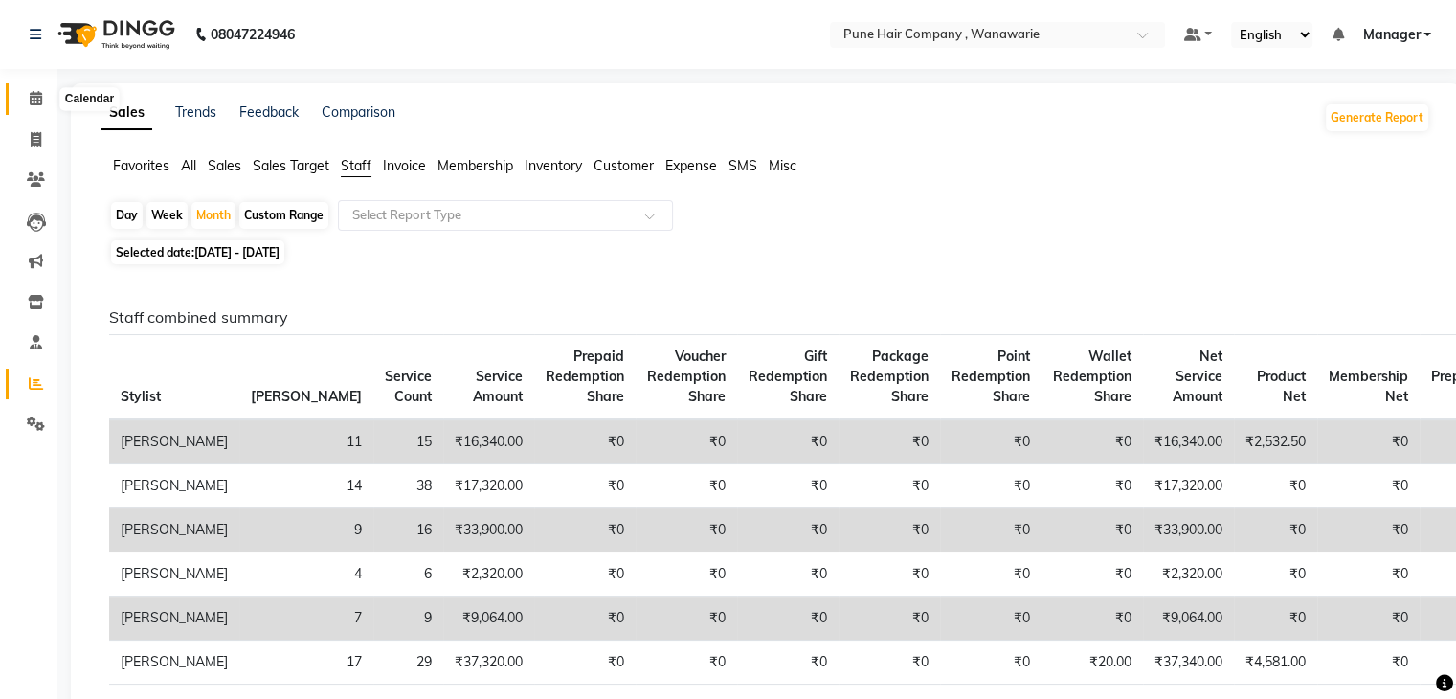
click at [36, 101] on icon at bounding box center [36, 98] width 12 height 14
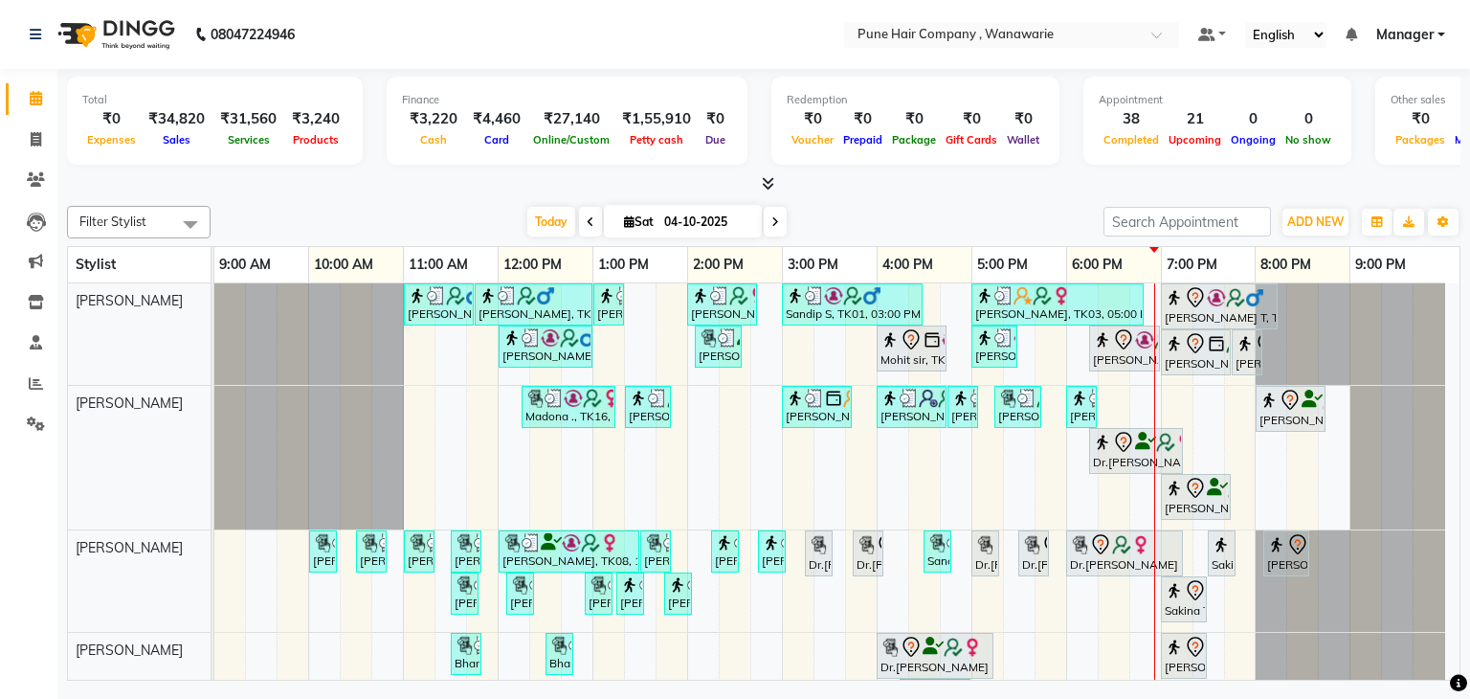
click at [766, 186] on icon at bounding box center [768, 183] width 12 height 14
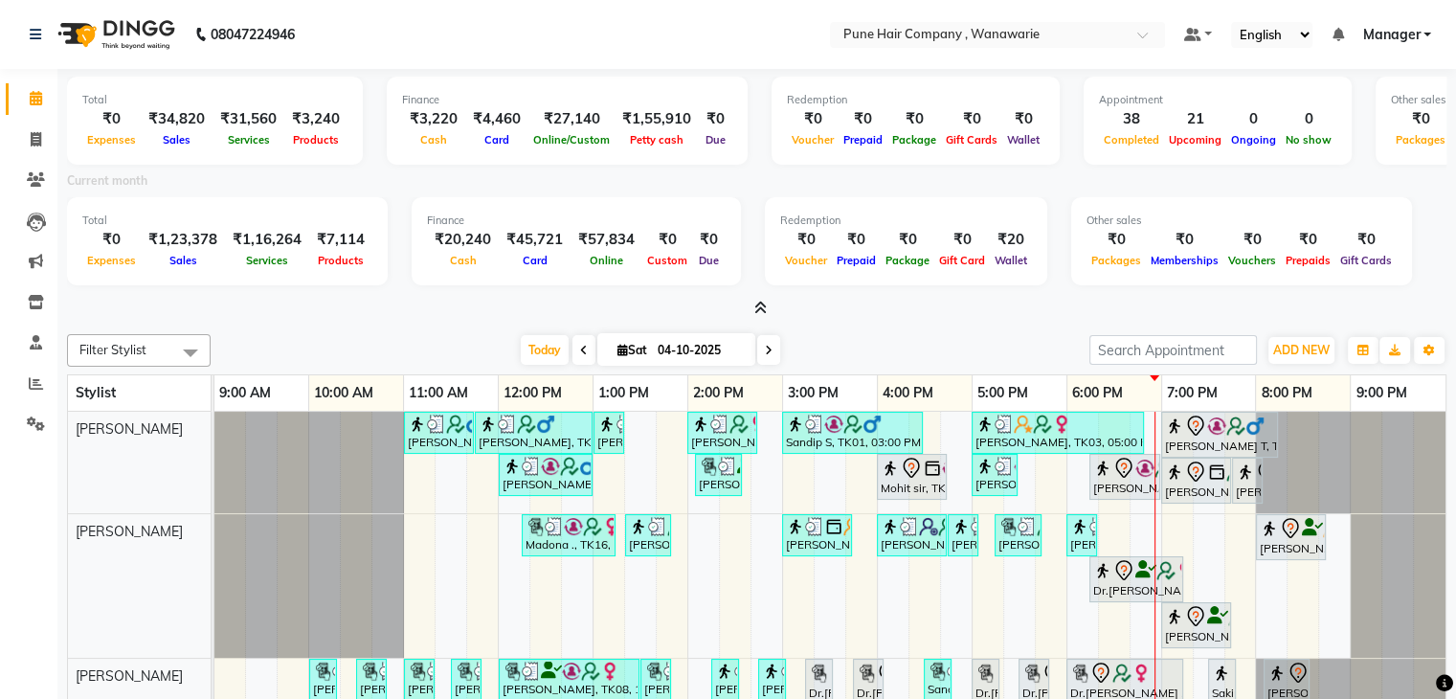
click at [764, 311] on icon at bounding box center [760, 308] width 12 height 14
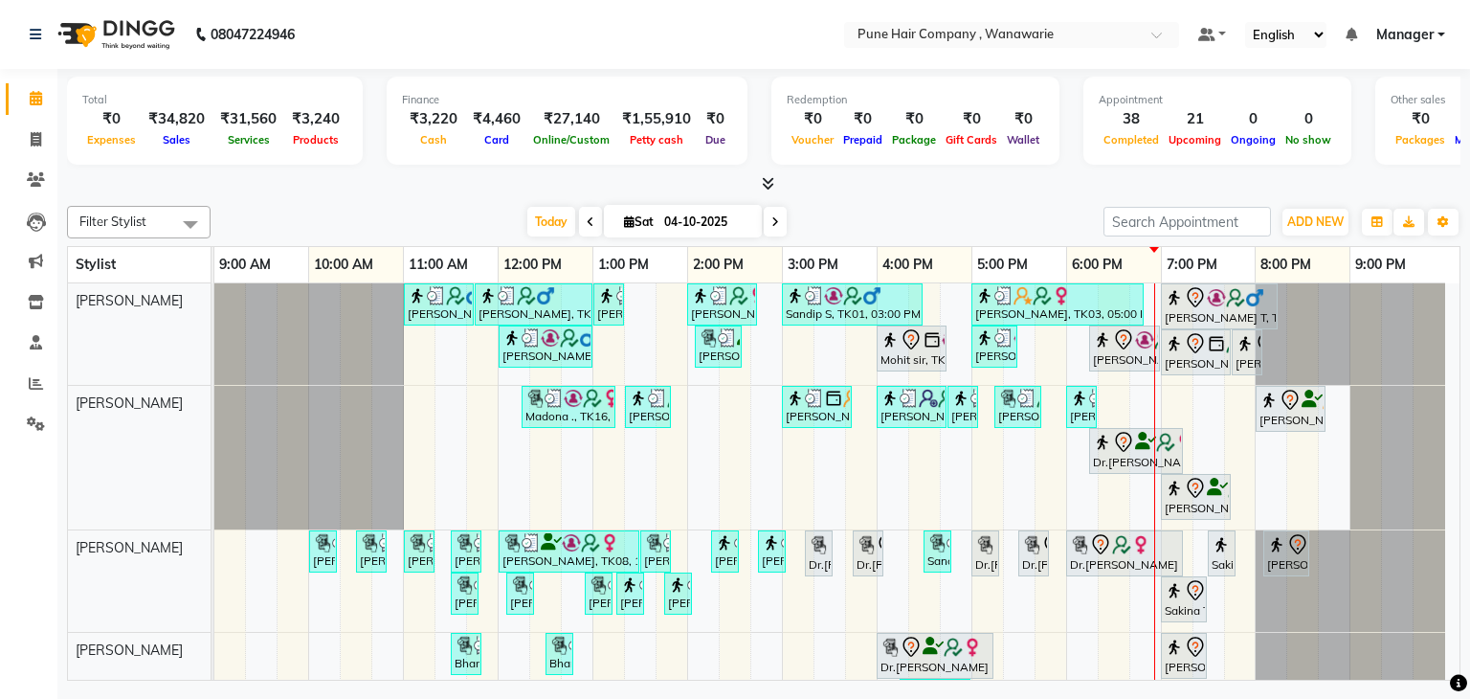
click at [766, 213] on span at bounding box center [775, 222] width 23 height 30
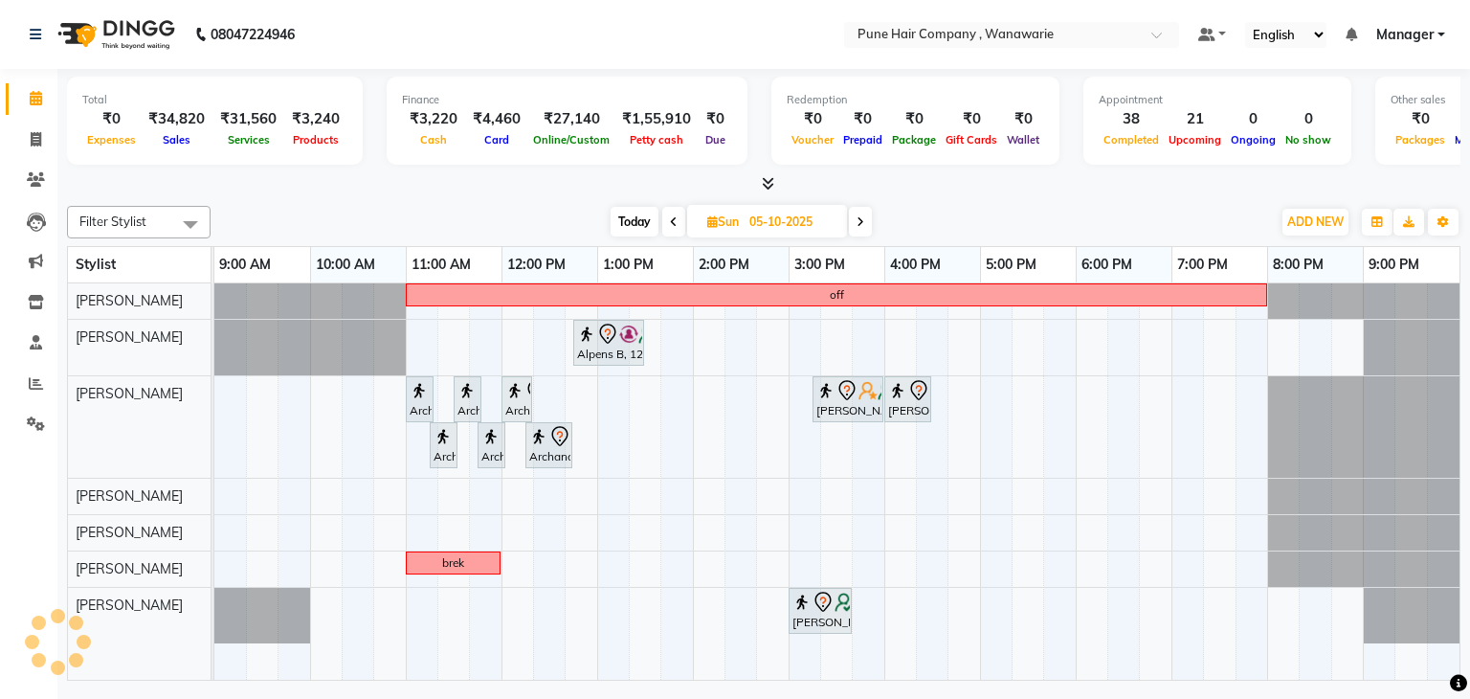
click at [627, 220] on span "Today" at bounding box center [635, 222] width 48 height 30
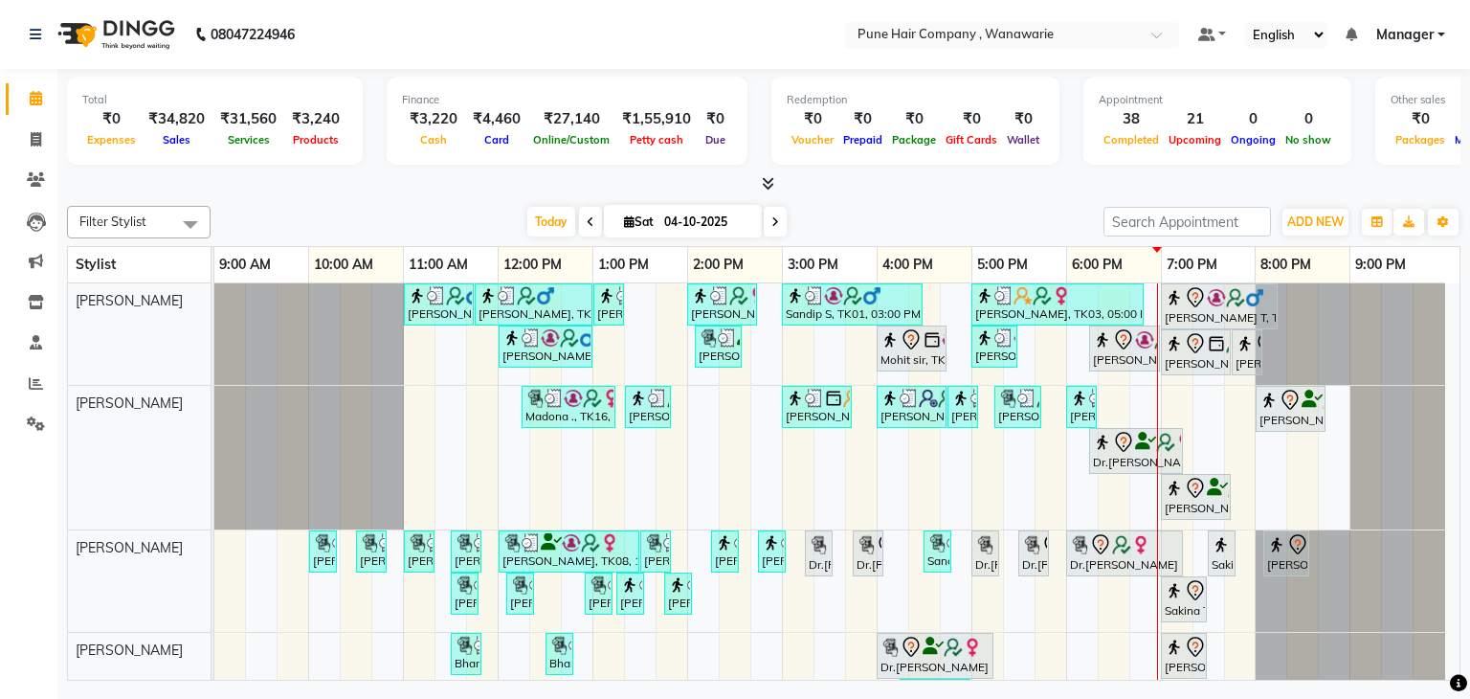
scroll to position [193, 0]
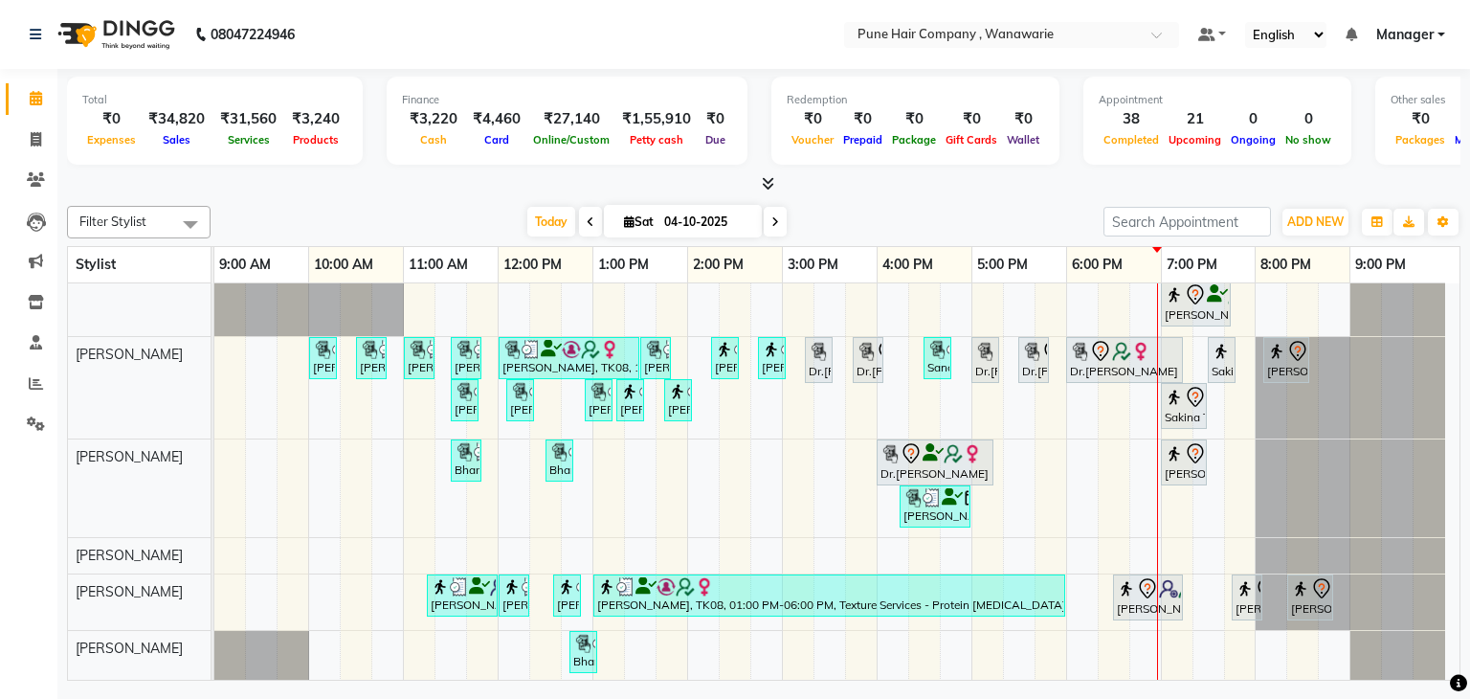
click at [779, 207] on span at bounding box center [775, 222] width 23 height 30
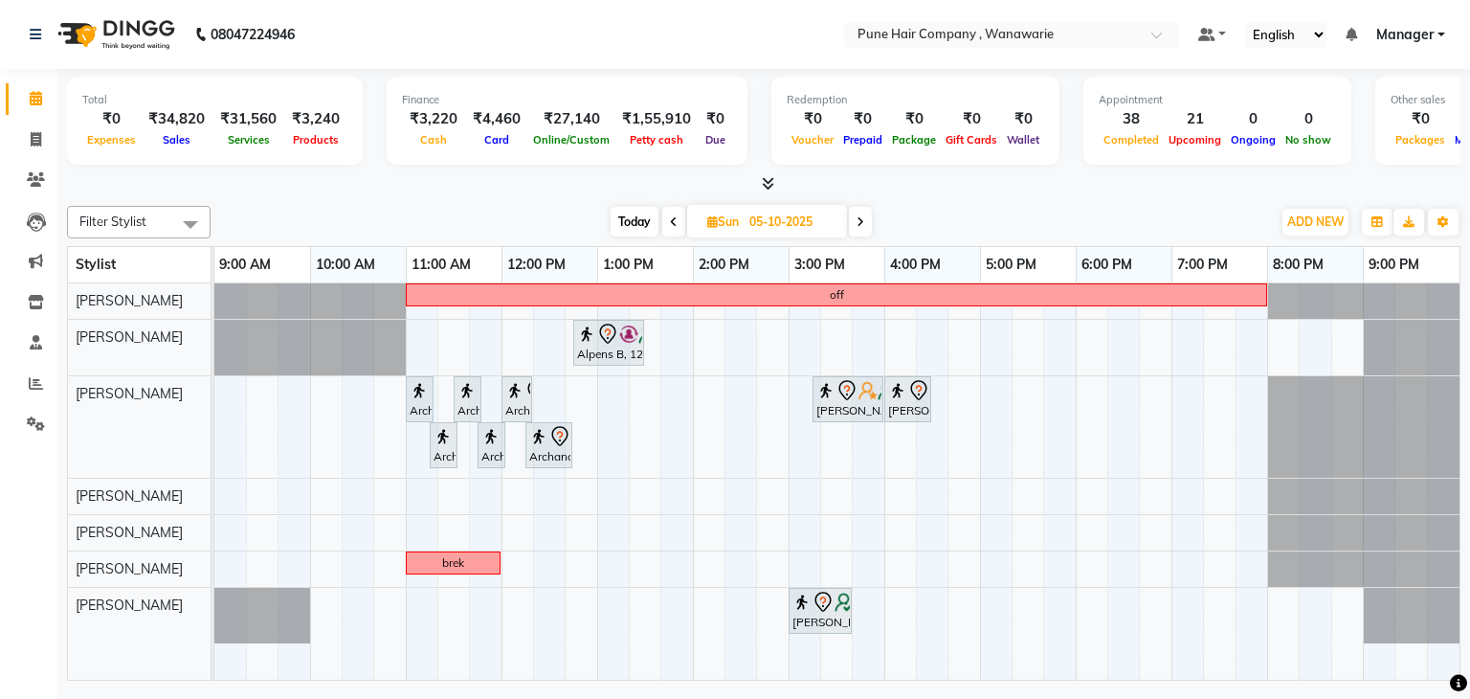
click at [856, 208] on span at bounding box center [860, 222] width 23 height 30
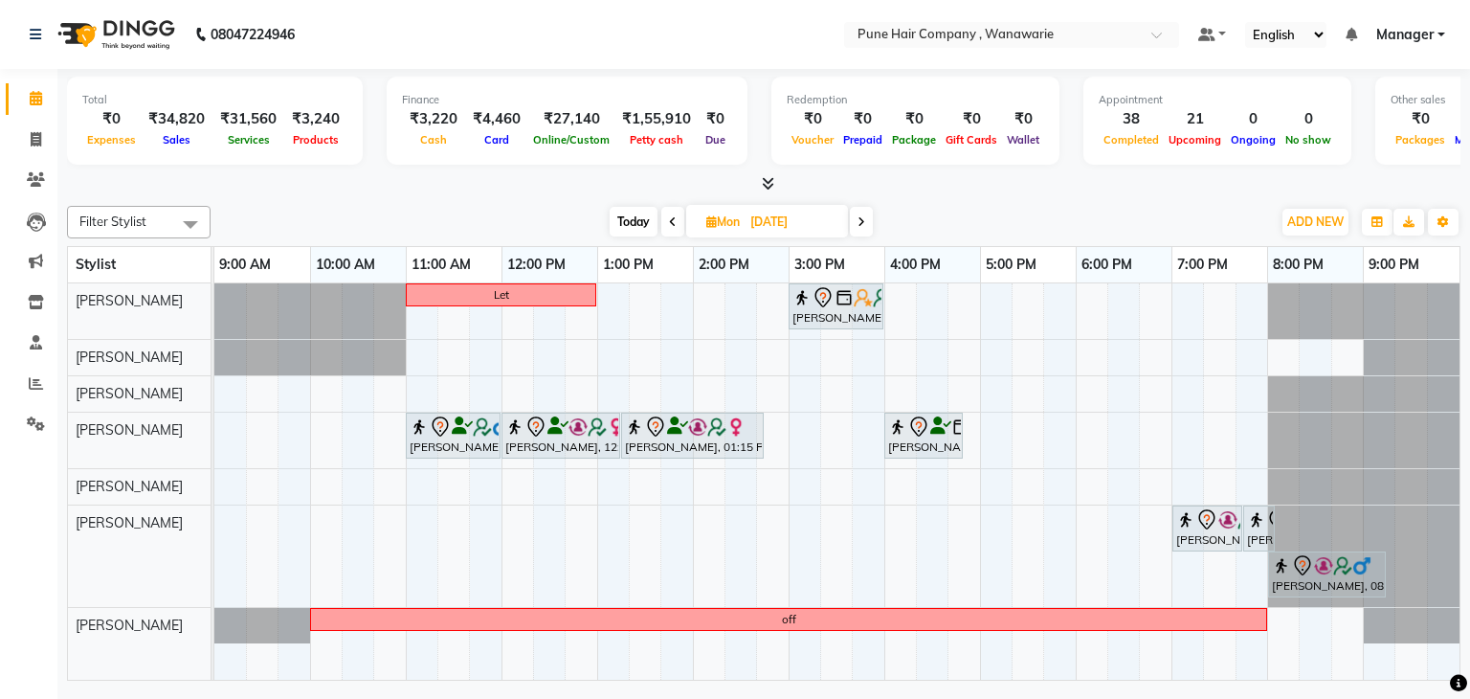
click at [630, 207] on span "Today" at bounding box center [634, 222] width 48 height 30
type input "04-10-2025"
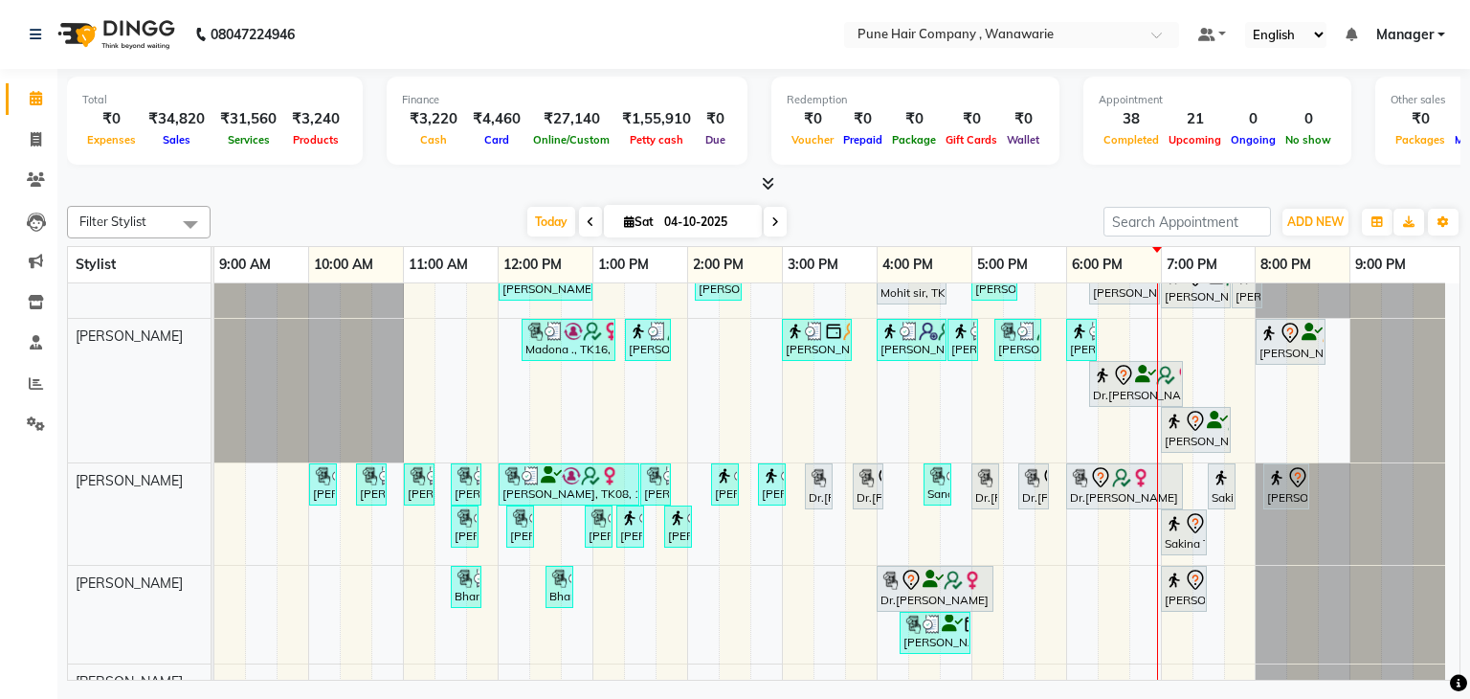
scroll to position [19, 0]
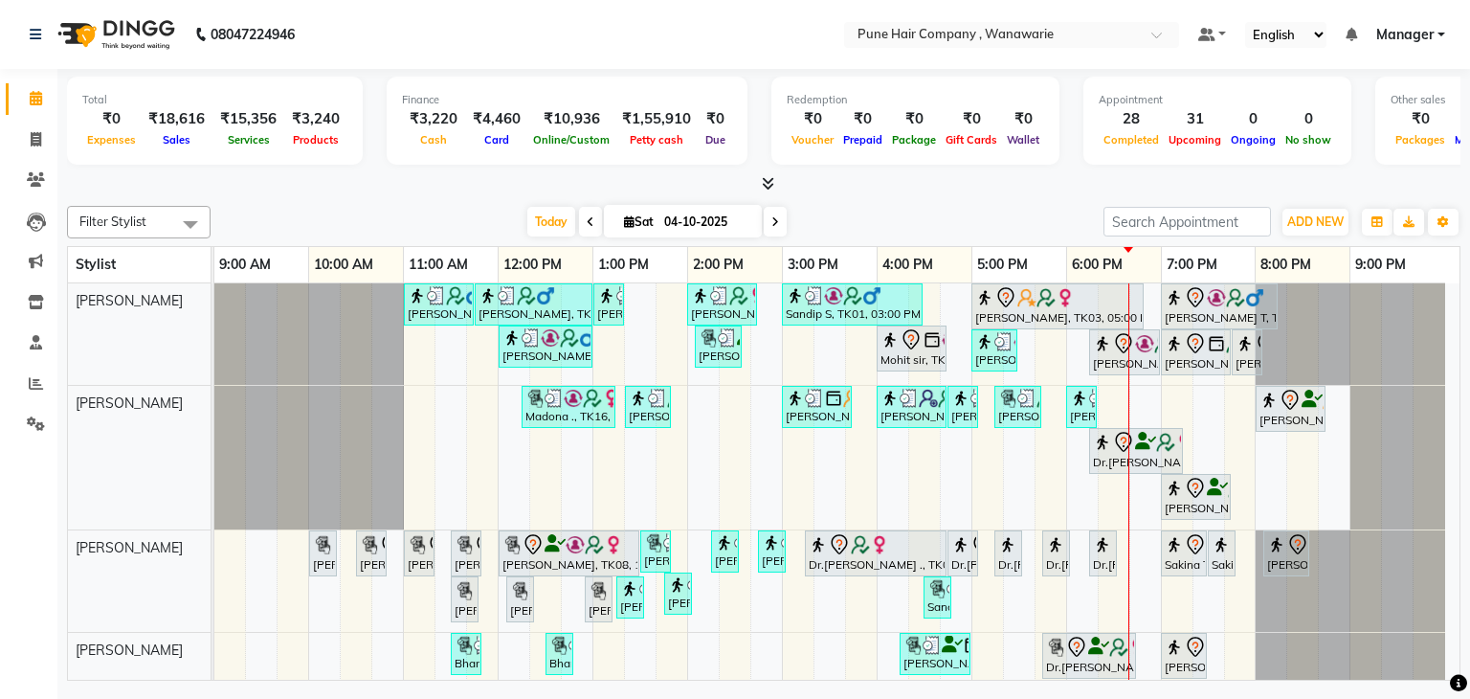
scroll to position [151, 0]
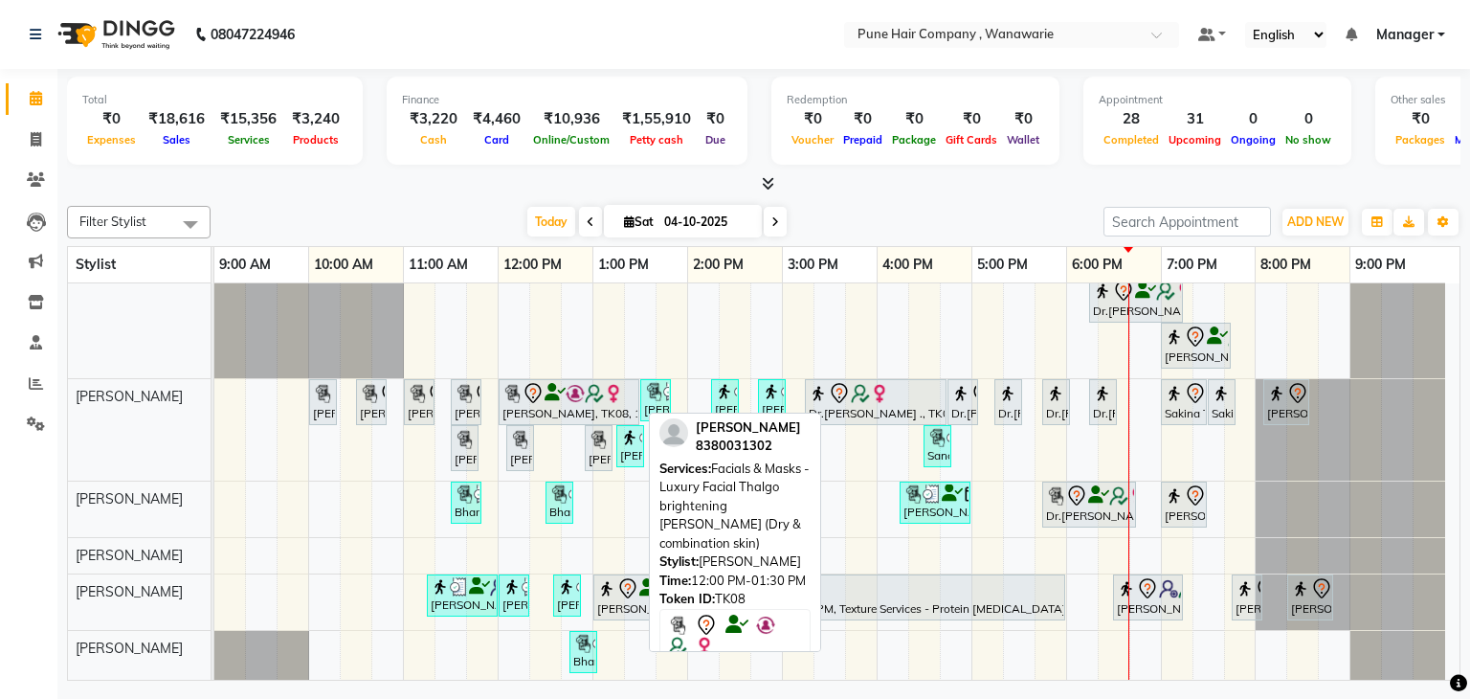
click at [508, 399] on img at bounding box center [512, 393] width 19 height 19
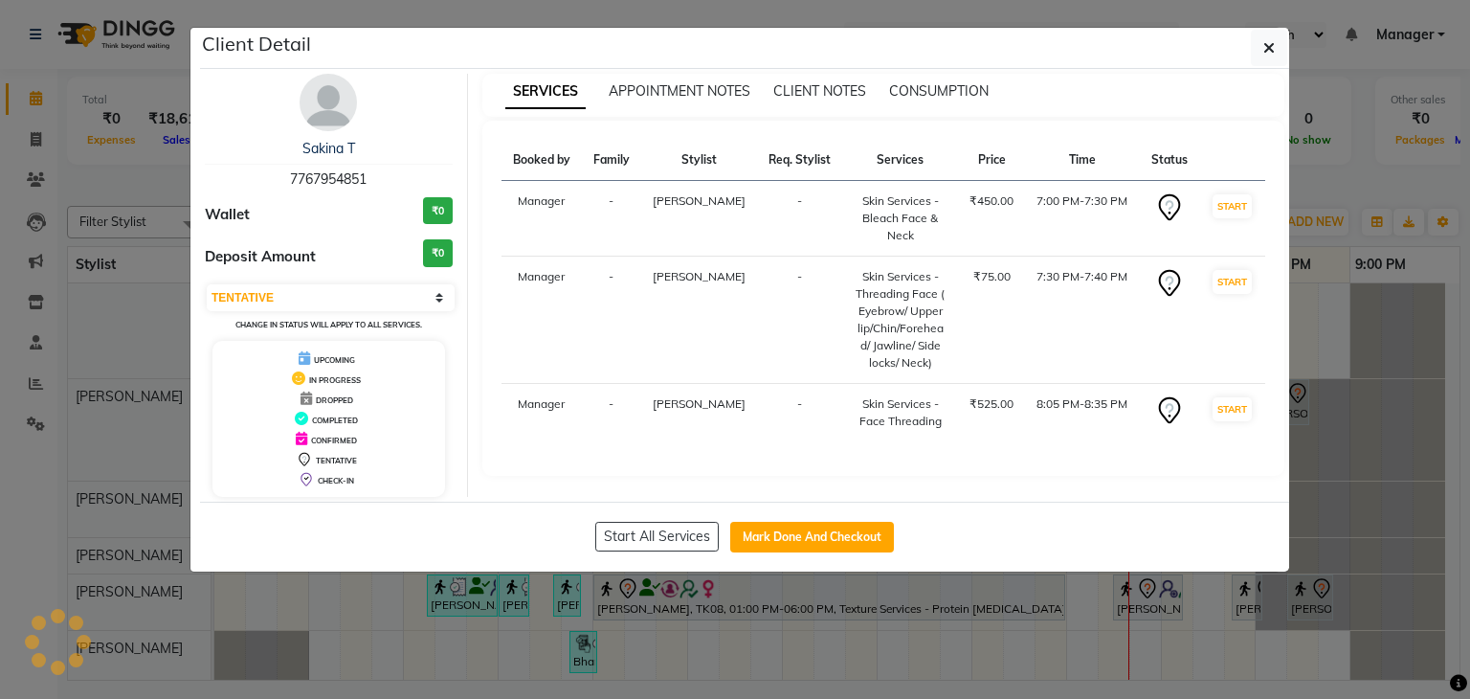
select select "3"
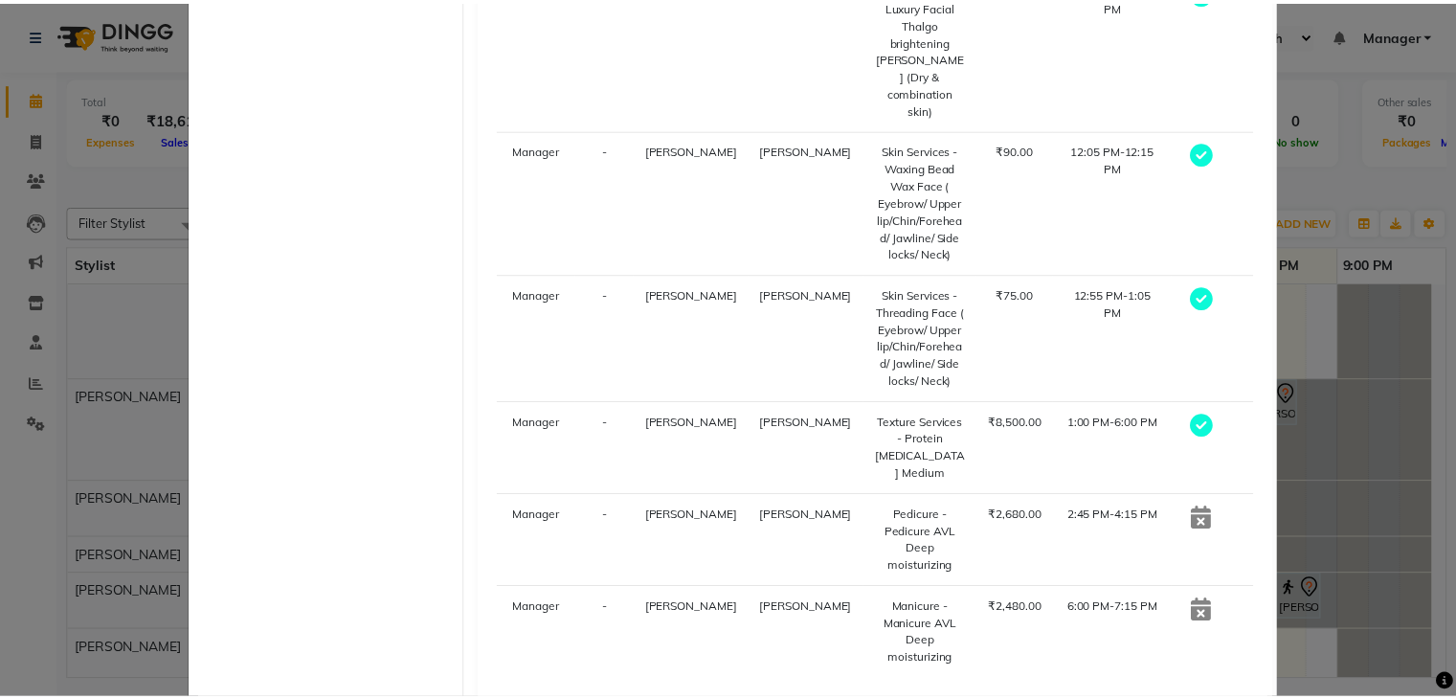
scroll to position [894, 0]
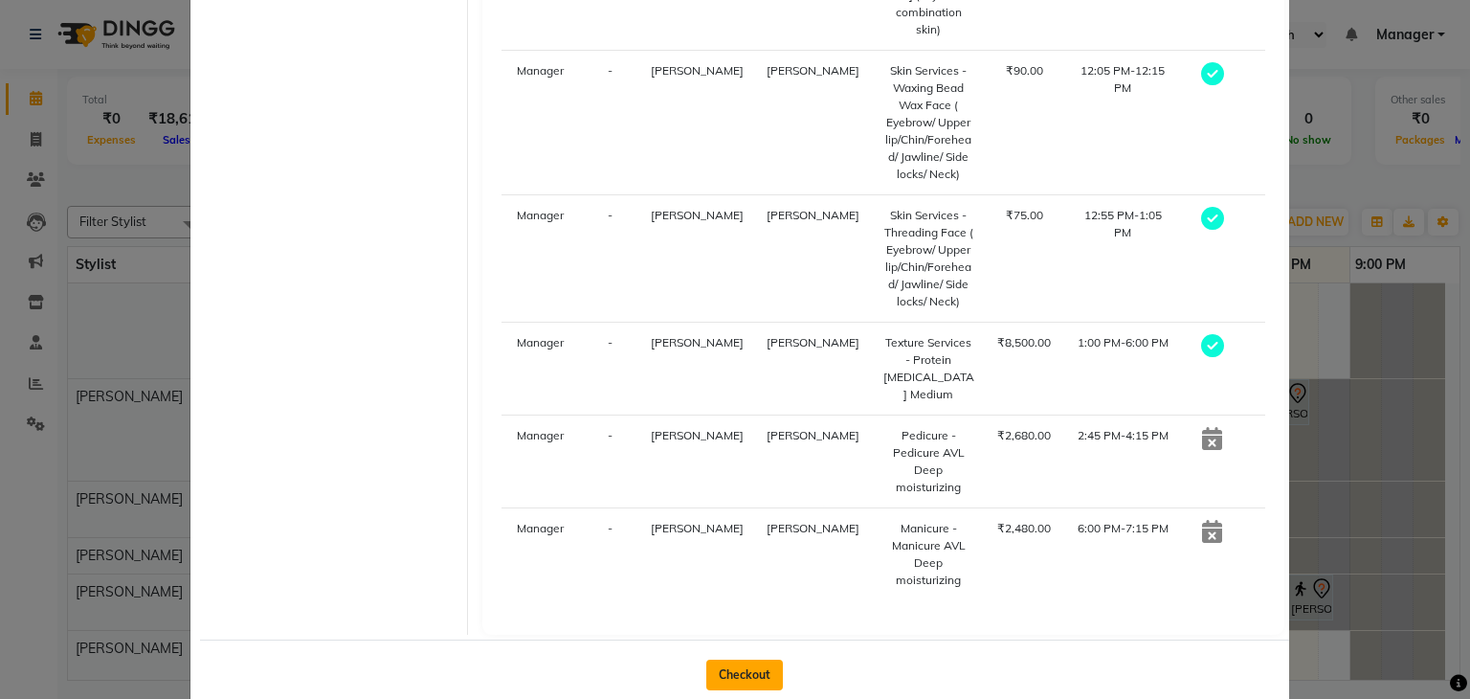
click at [737, 660] on button "Checkout" at bounding box center [744, 675] width 77 height 31
select select "8072"
select select "service"
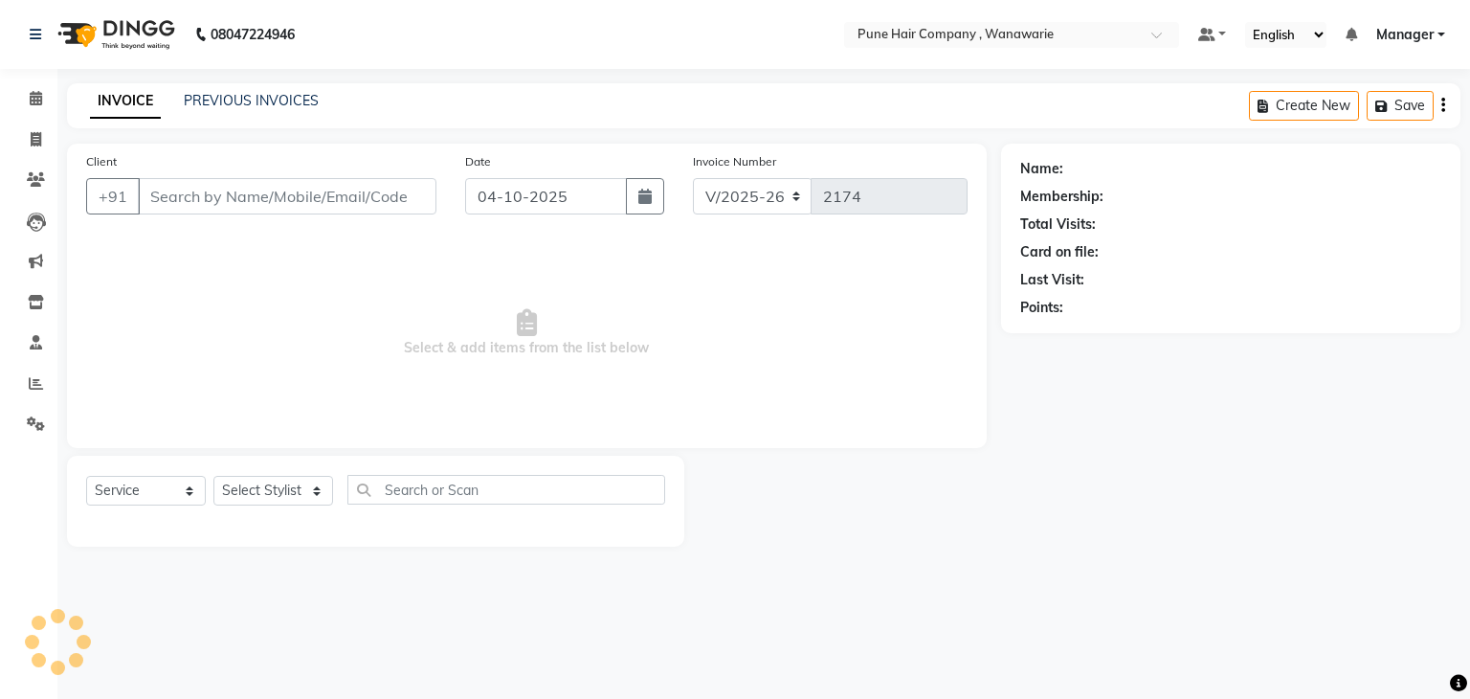
type input "8380031302"
select select "74579"
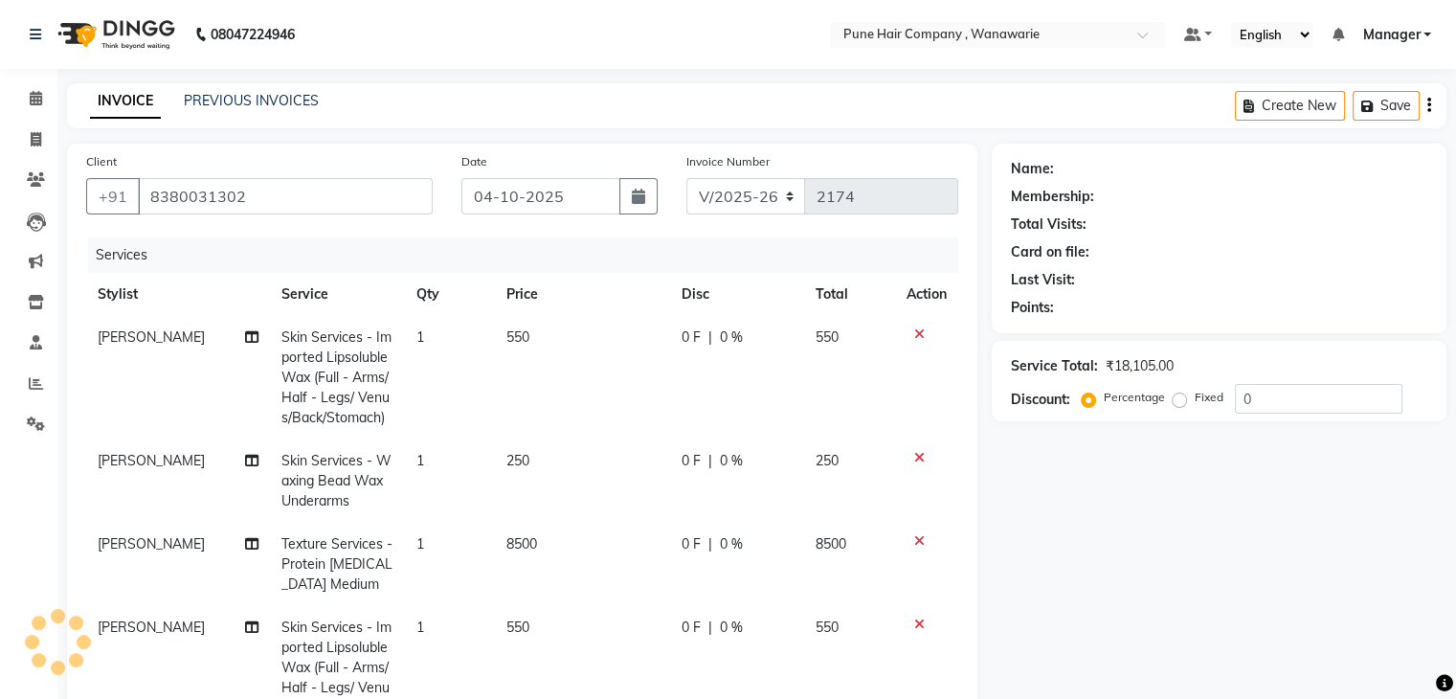
select select "1: Object"
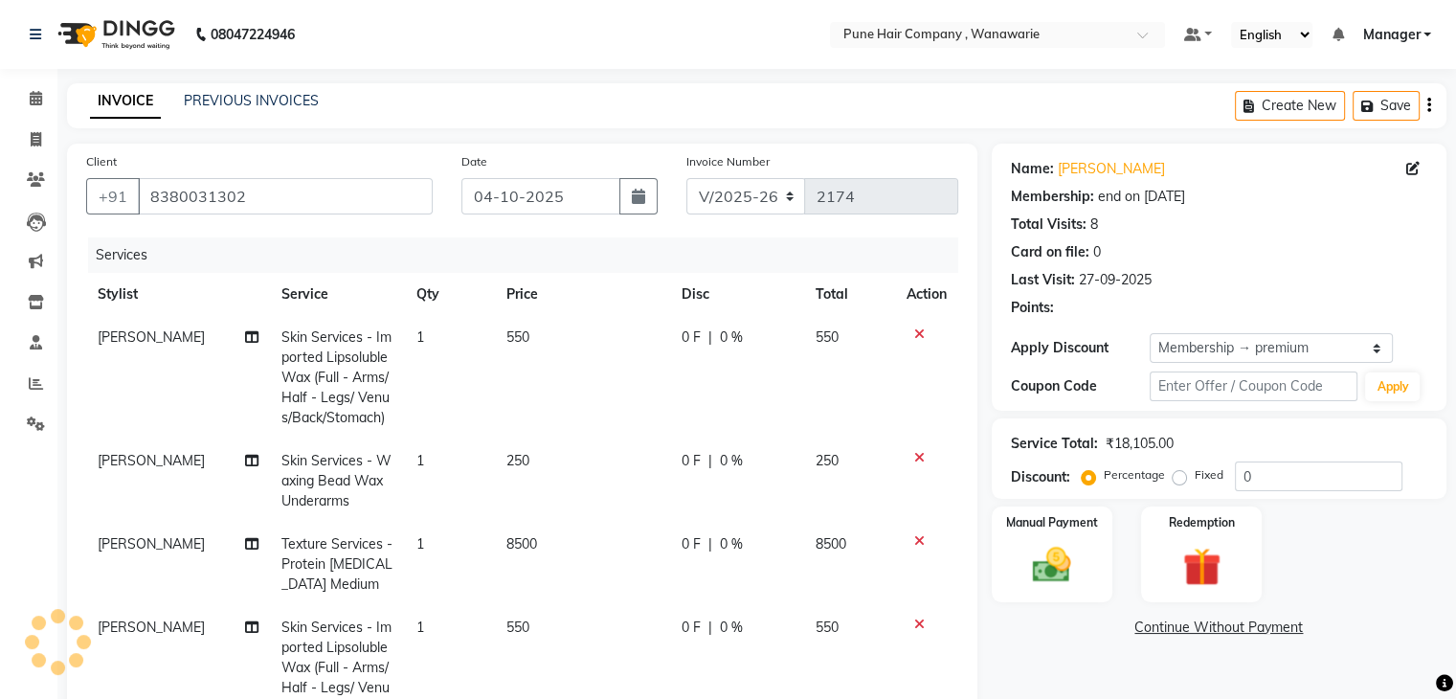
type input "20"
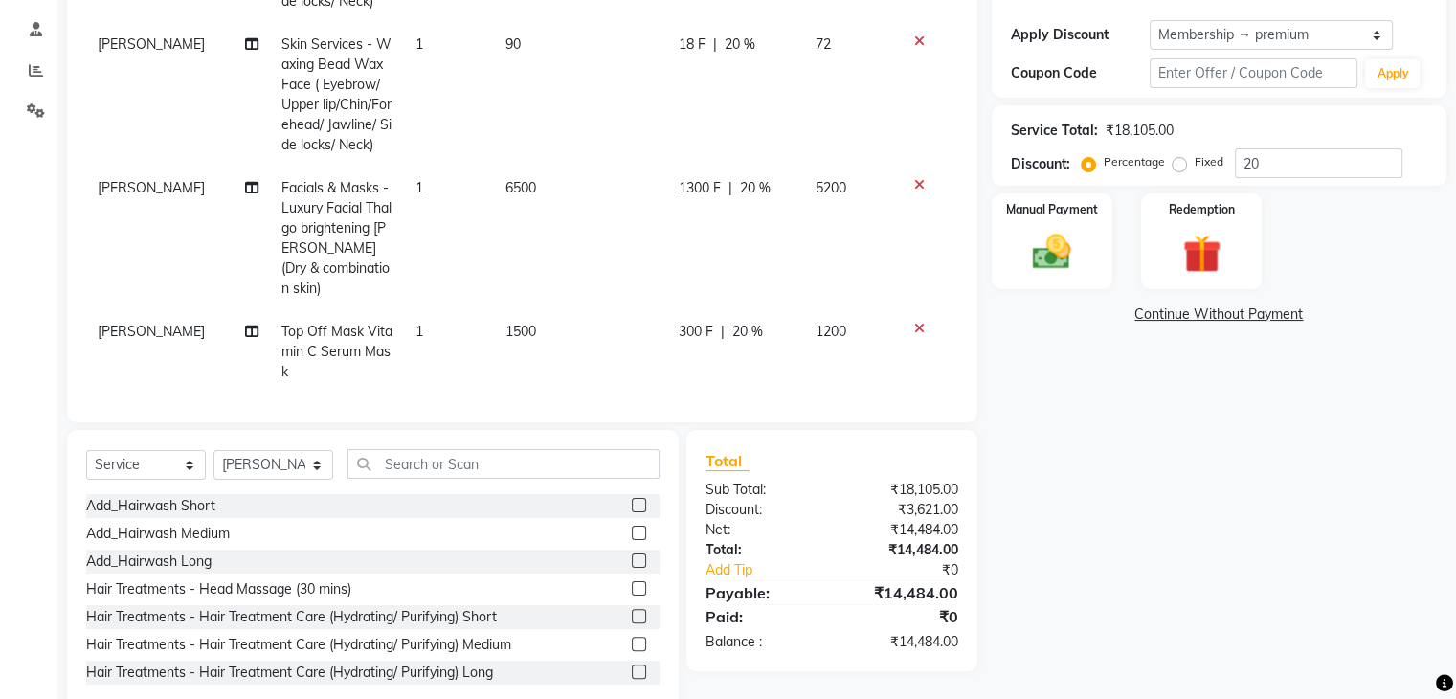
scroll to position [356, 0]
